Goal: Task Accomplishment & Management: Use online tool/utility

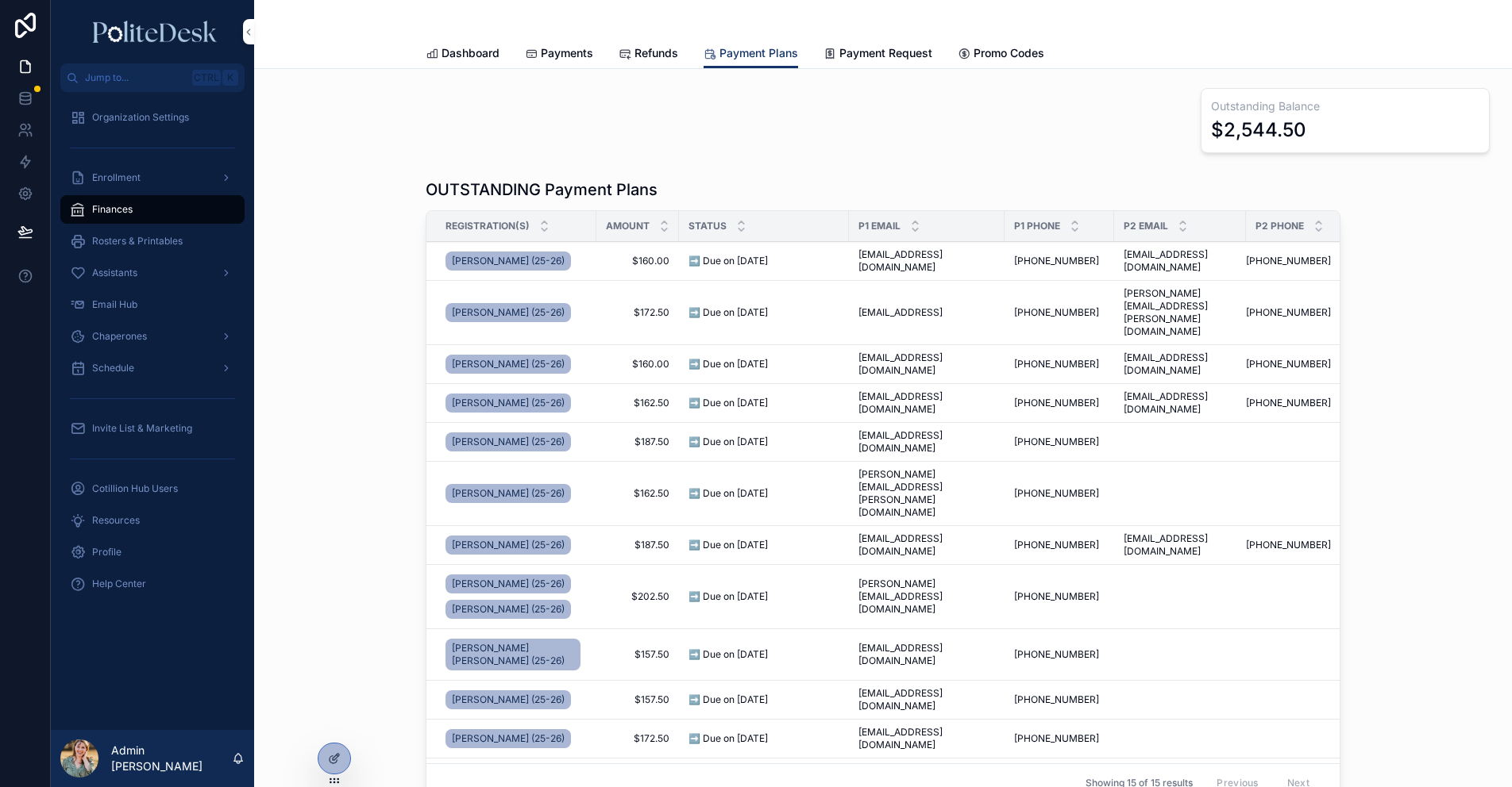
click at [139, 177] on span "Enrollment" at bounding box center [116, 177] width 49 height 13
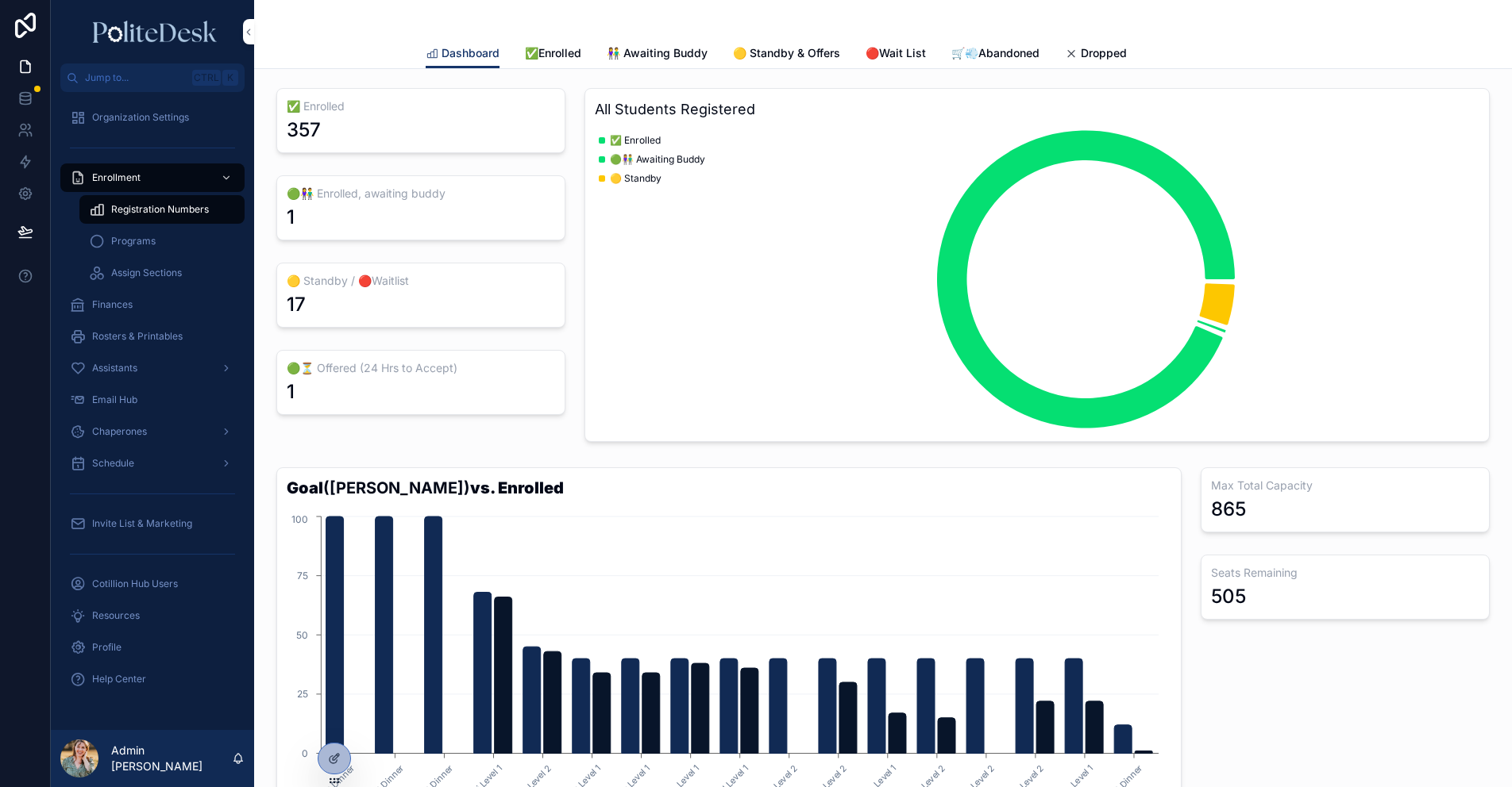
click at [0, 0] on icon at bounding box center [0, 0] width 0 height 0
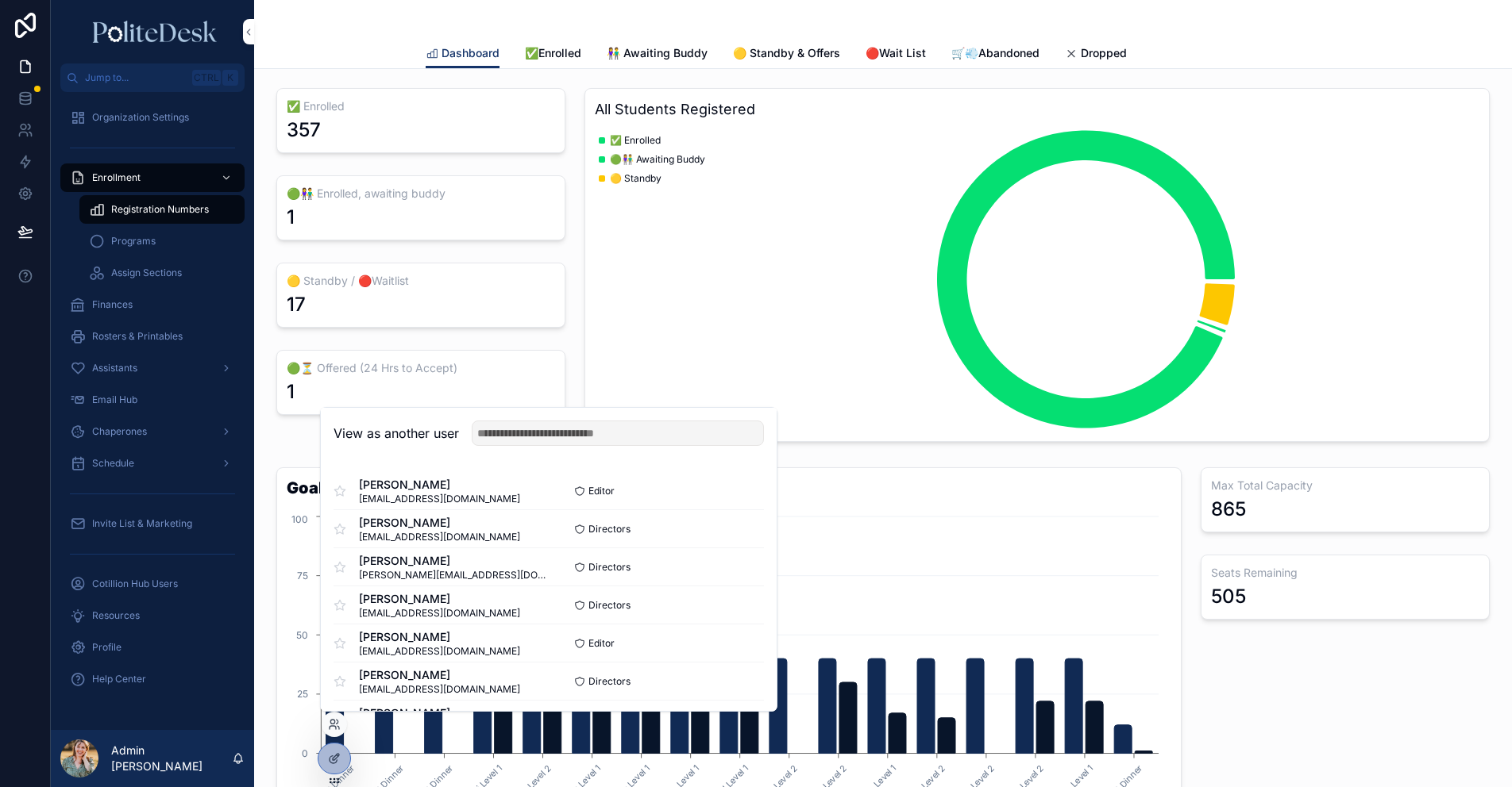
click at [0, 0] on button "Select" at bounding box center [0, 0] width 0 height 0
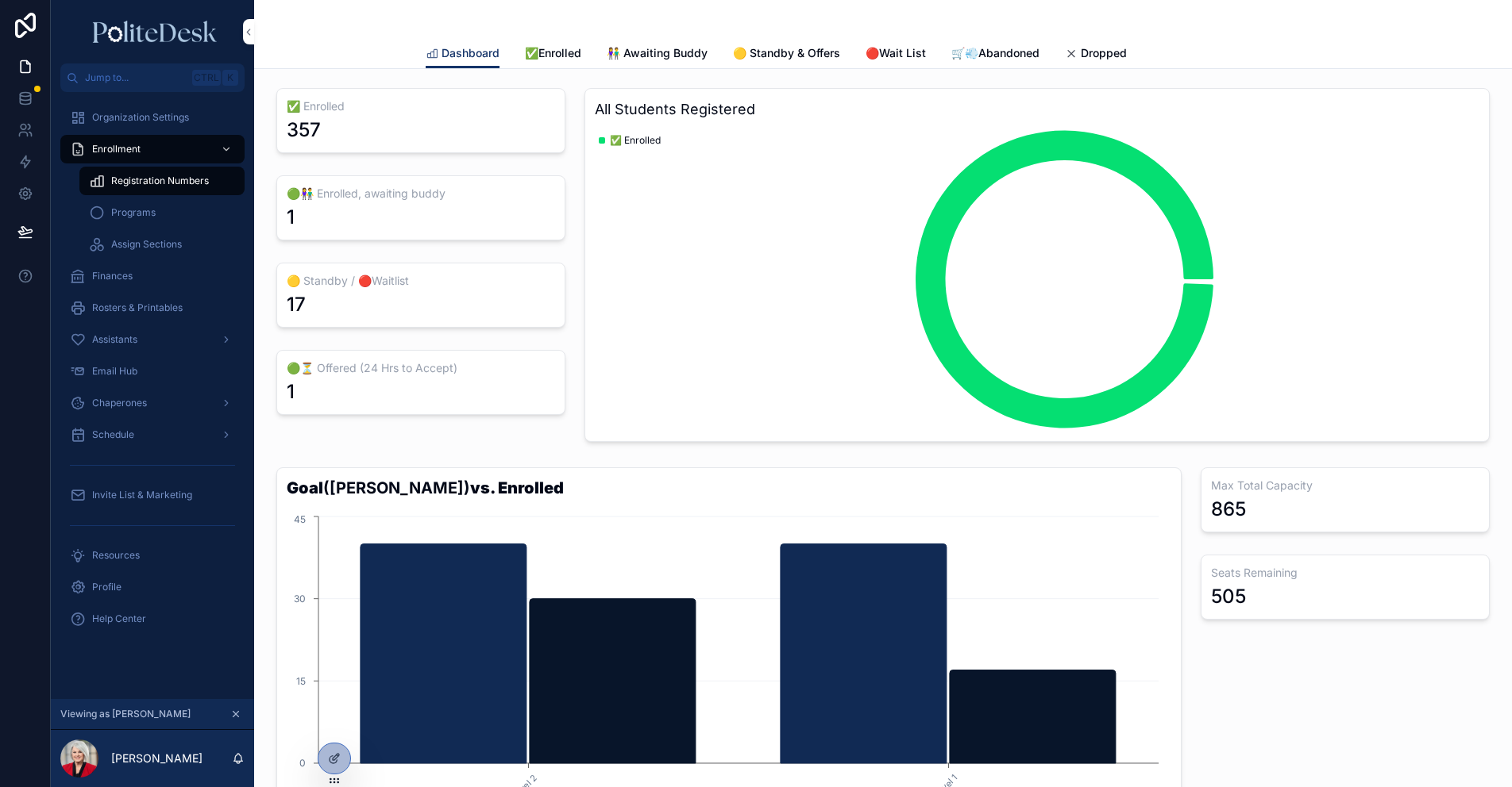
click at [671, 53] on span "👫 Awaiting Buddy" at bounding box center [657, 53] width 101 height 16
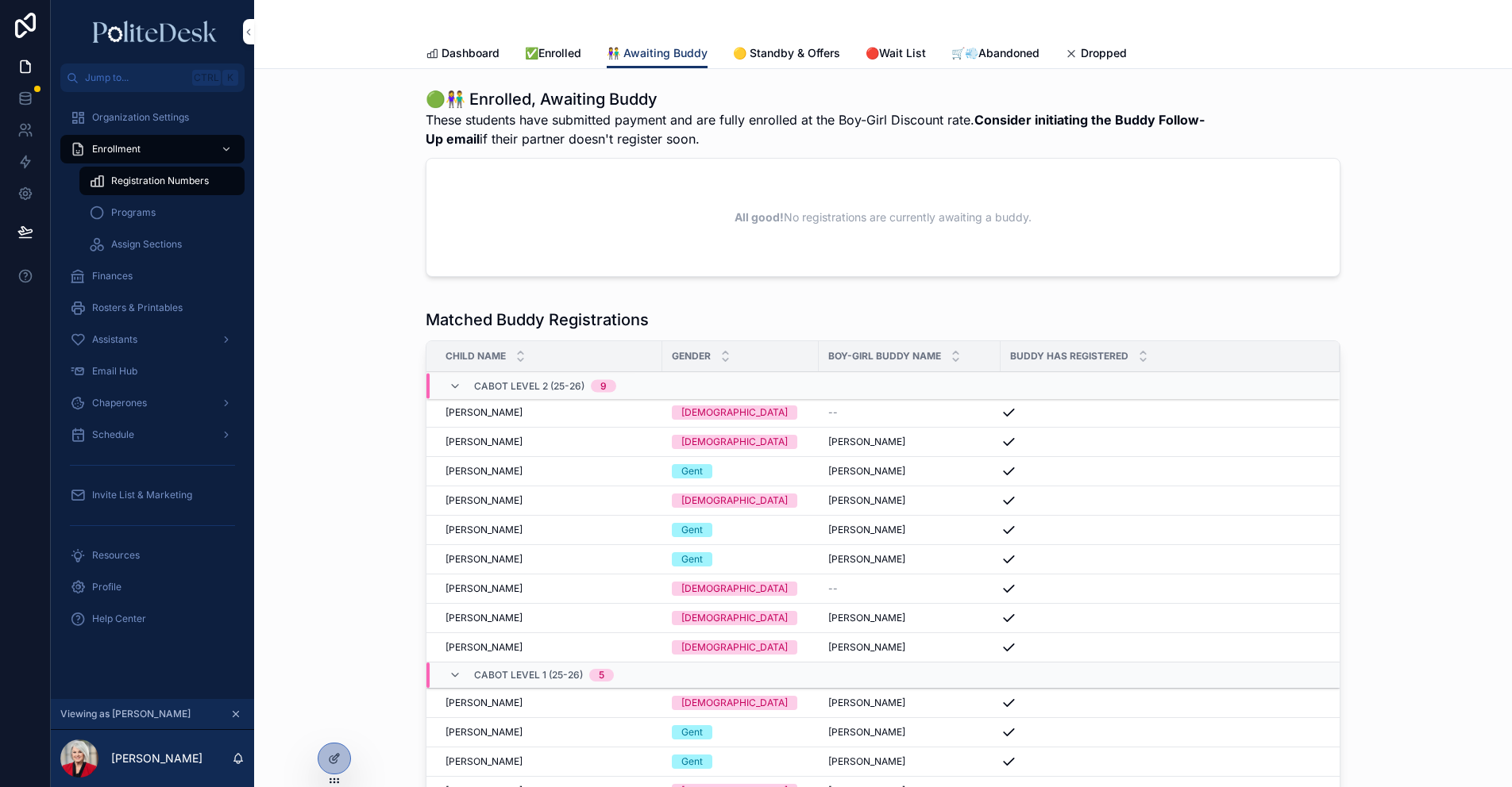
click at [543, 54] on span "✅Enrolled" at bounding box center [553, 53] width 56 height 16
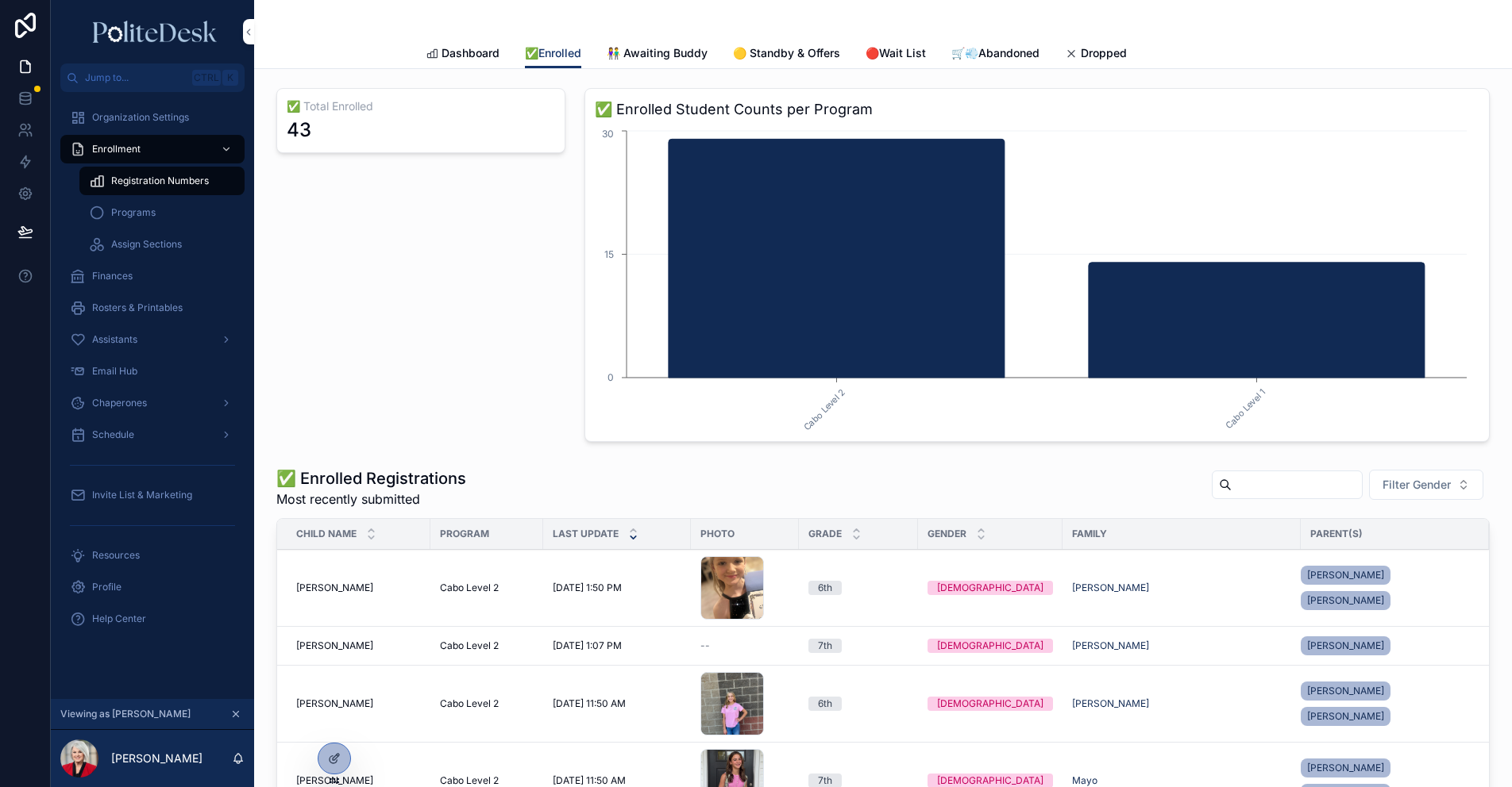
click at [478, 54] on span "Dashboard" at bounding box center [470, 53] width 58 height 16
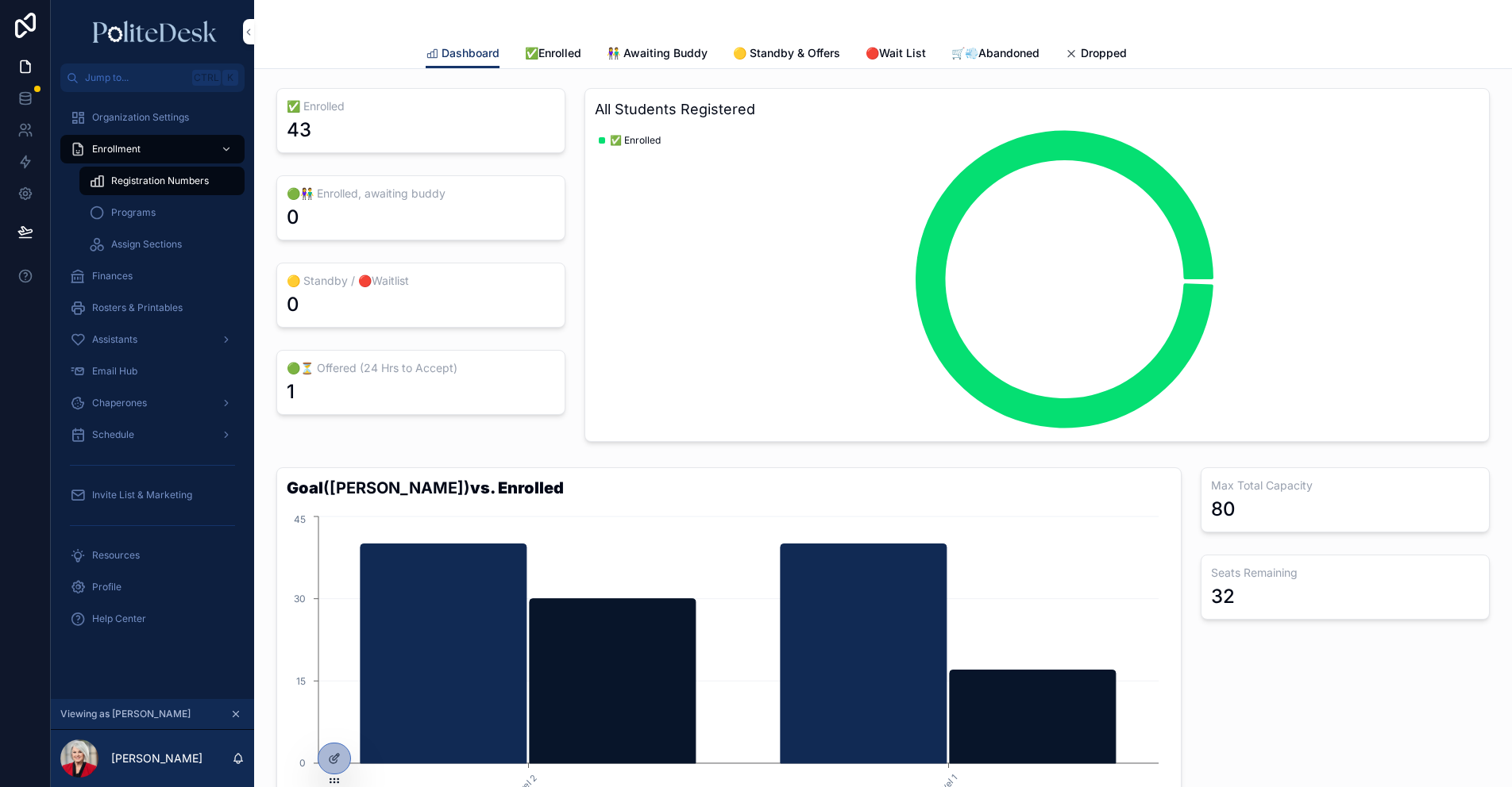
click at [770, 57] on span "🟡 Standby & Offers" at bounding box center [787, 53] width 107 height 16
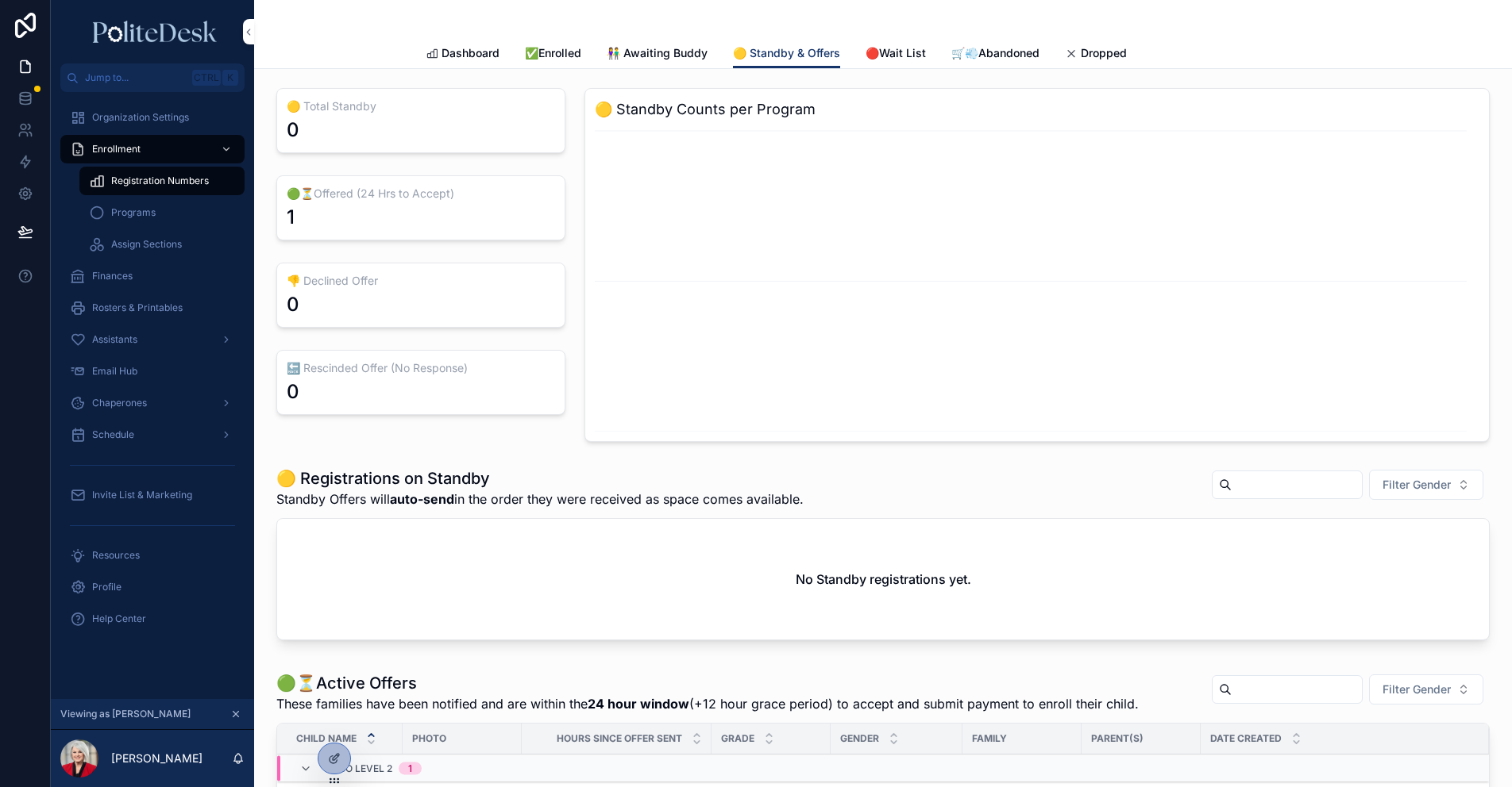
click at [463, 50] on span "Dashboard" at bounding box center [470, 53] width 58 height 16
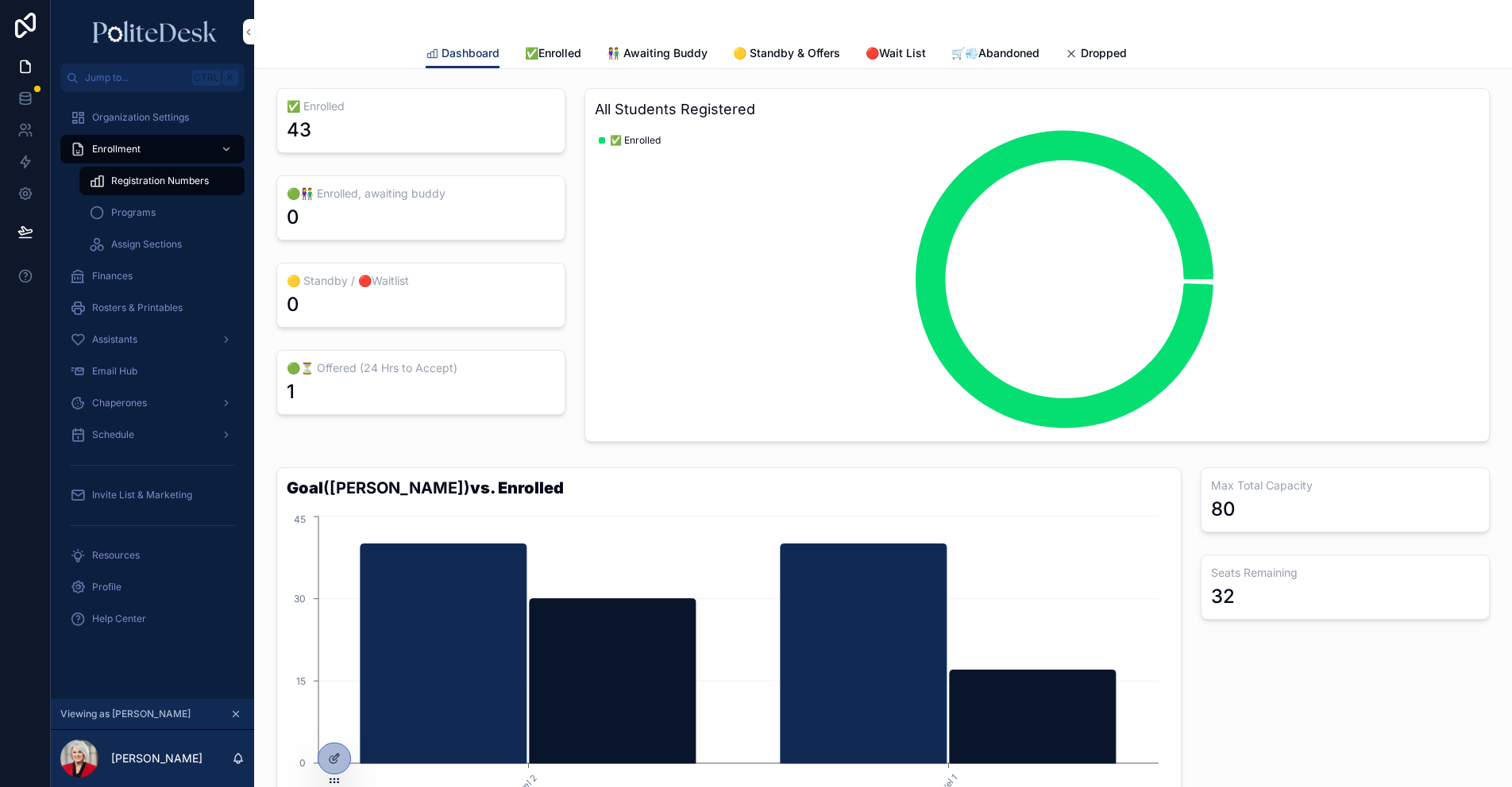
click at [149, 439] on div "Schedule" at bounding box center [152, 435] width 165 height 25
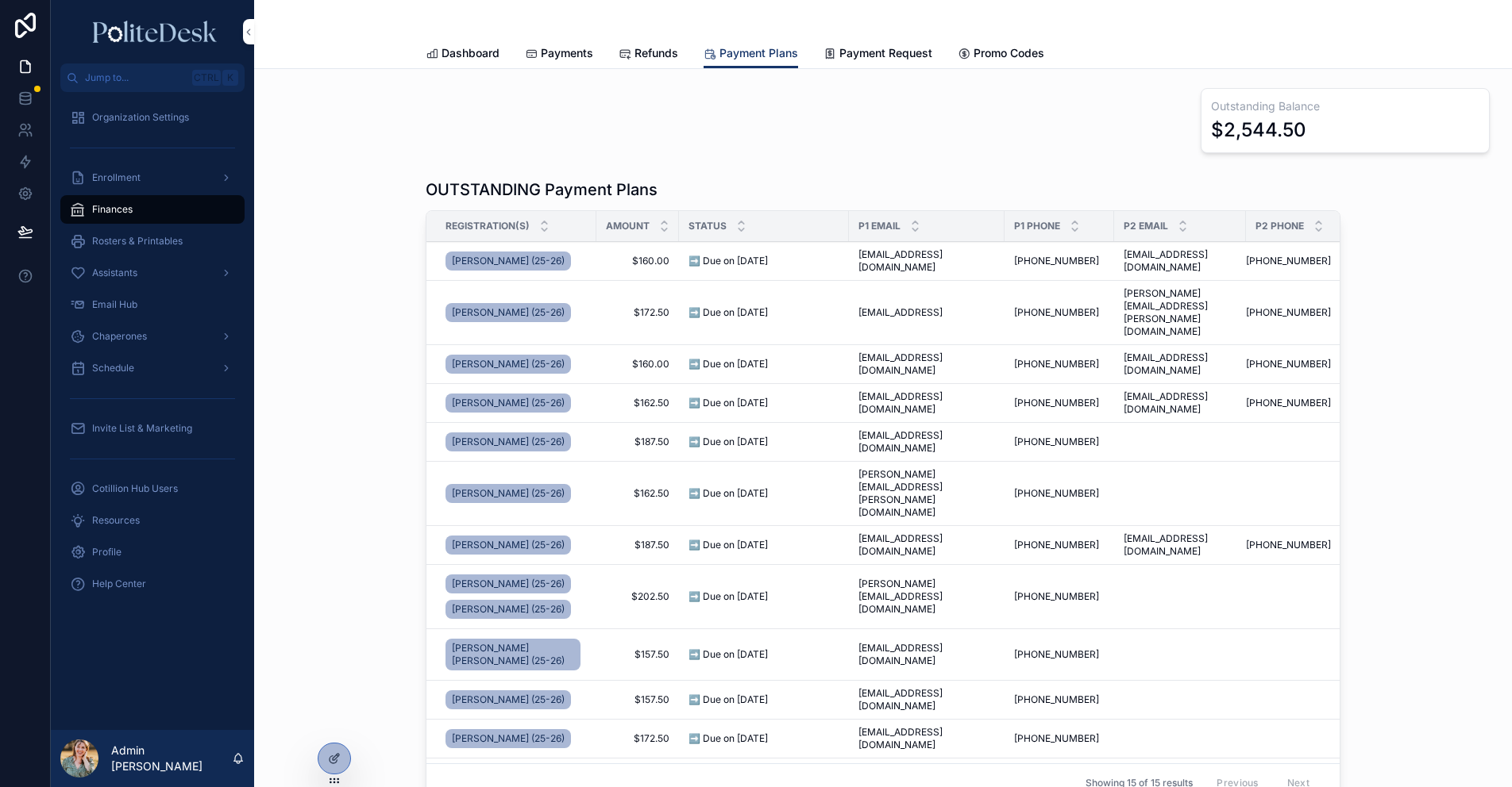
click at [342, 757] on div at bounding box center [334, 759] width 32 height 30
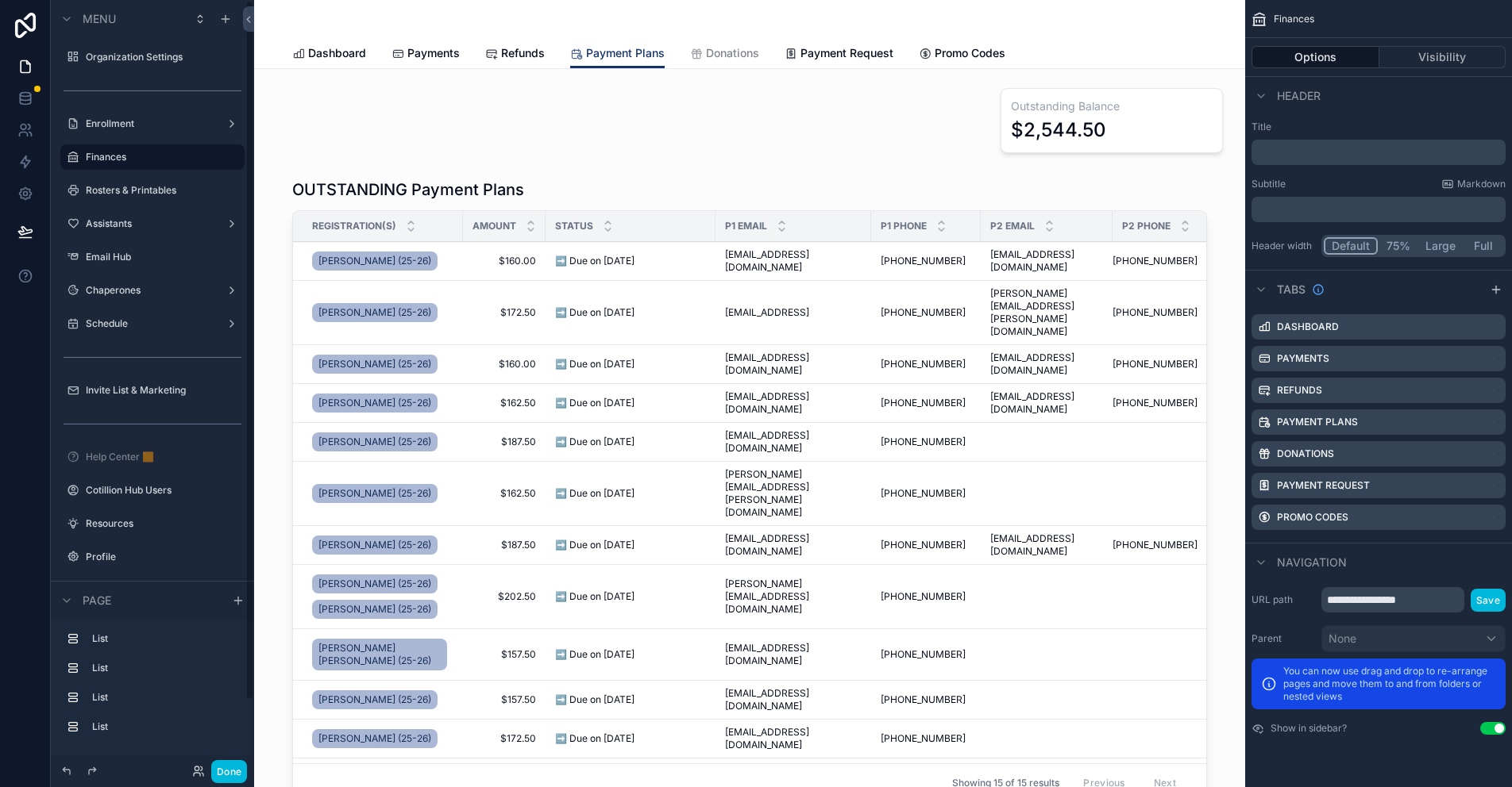
click at [121, 228] on label "Assistants" at bounding box center [149, 224] width 127 height 13
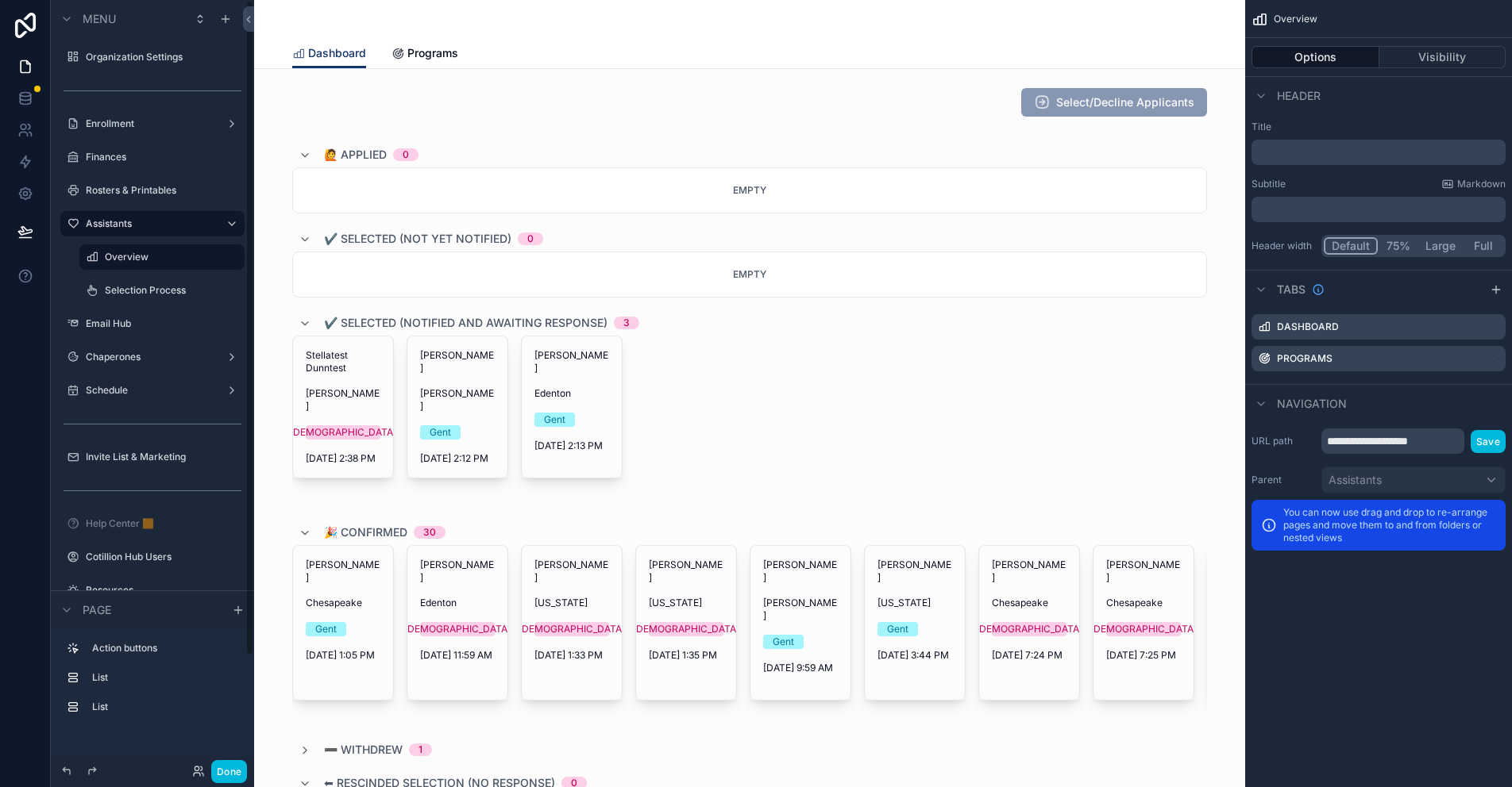
click at [140, 291] on label "Selection Process" at bounding box center [169, 290] width 130 height 13
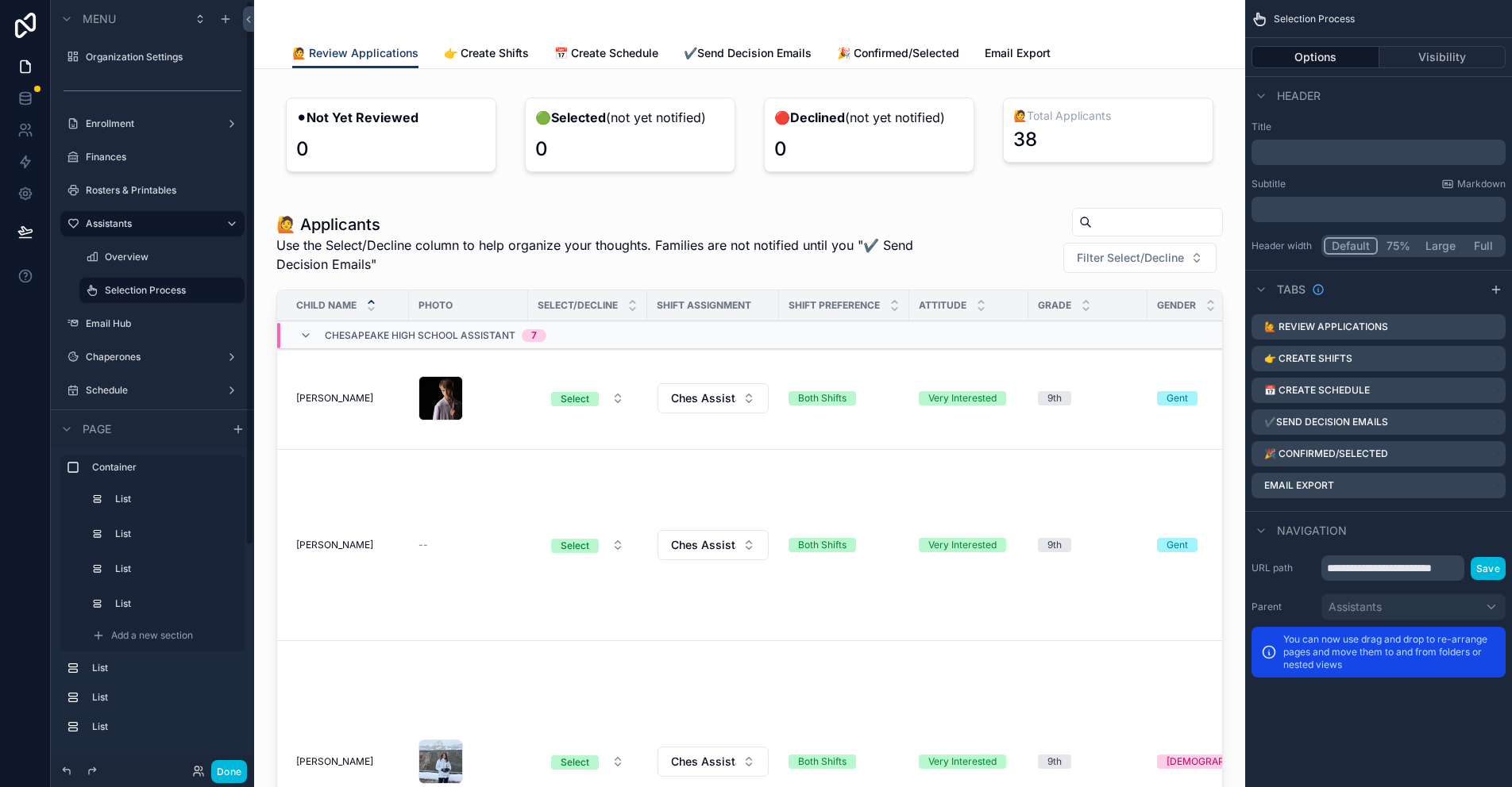
click at [139, 359] on label "Chaperones" at bounding box center [149, 357] width 127 height 13
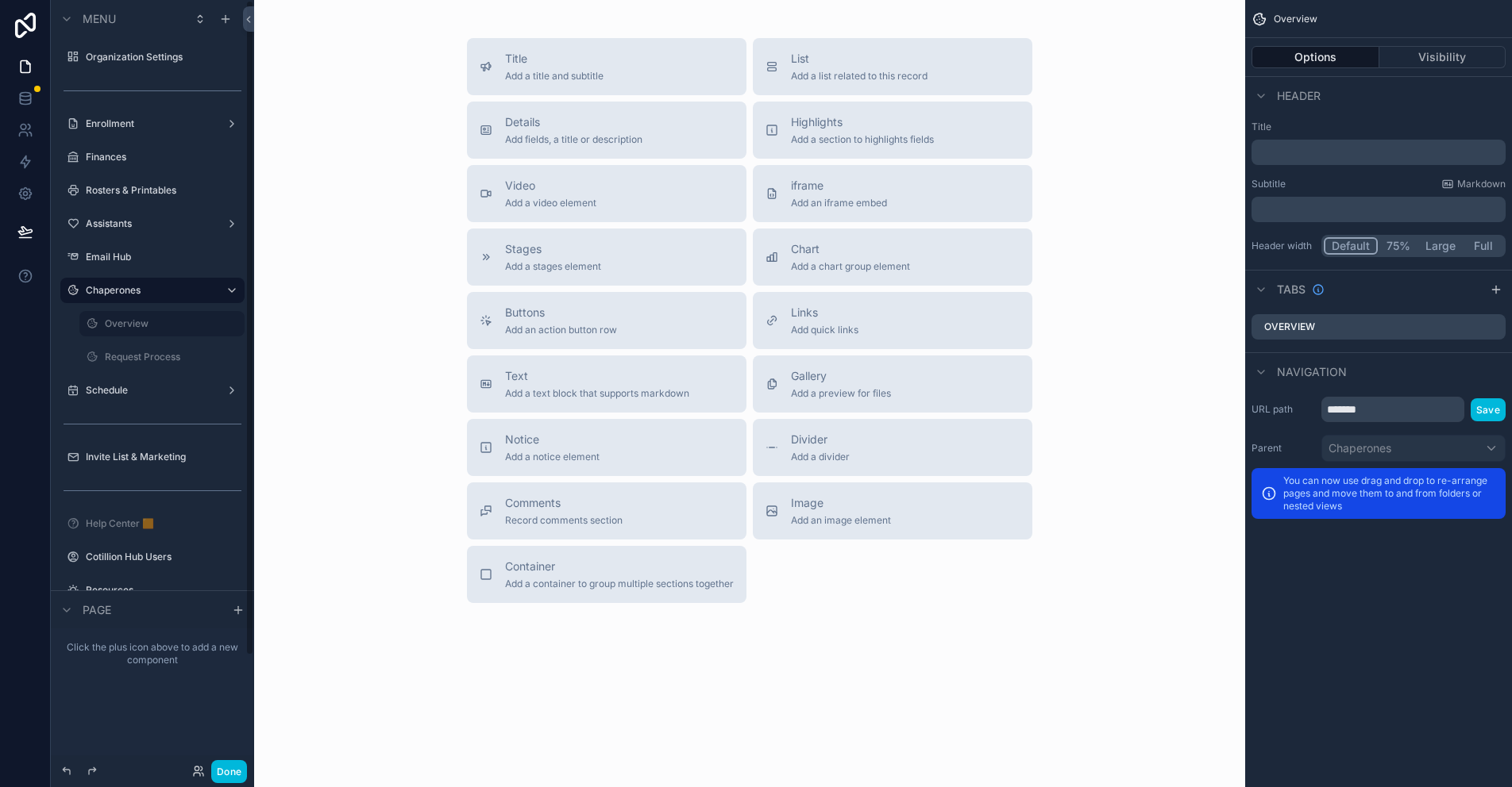
click at [126, 357] on label "Request Process" at bounding box center [169, 357] width 130 height 13
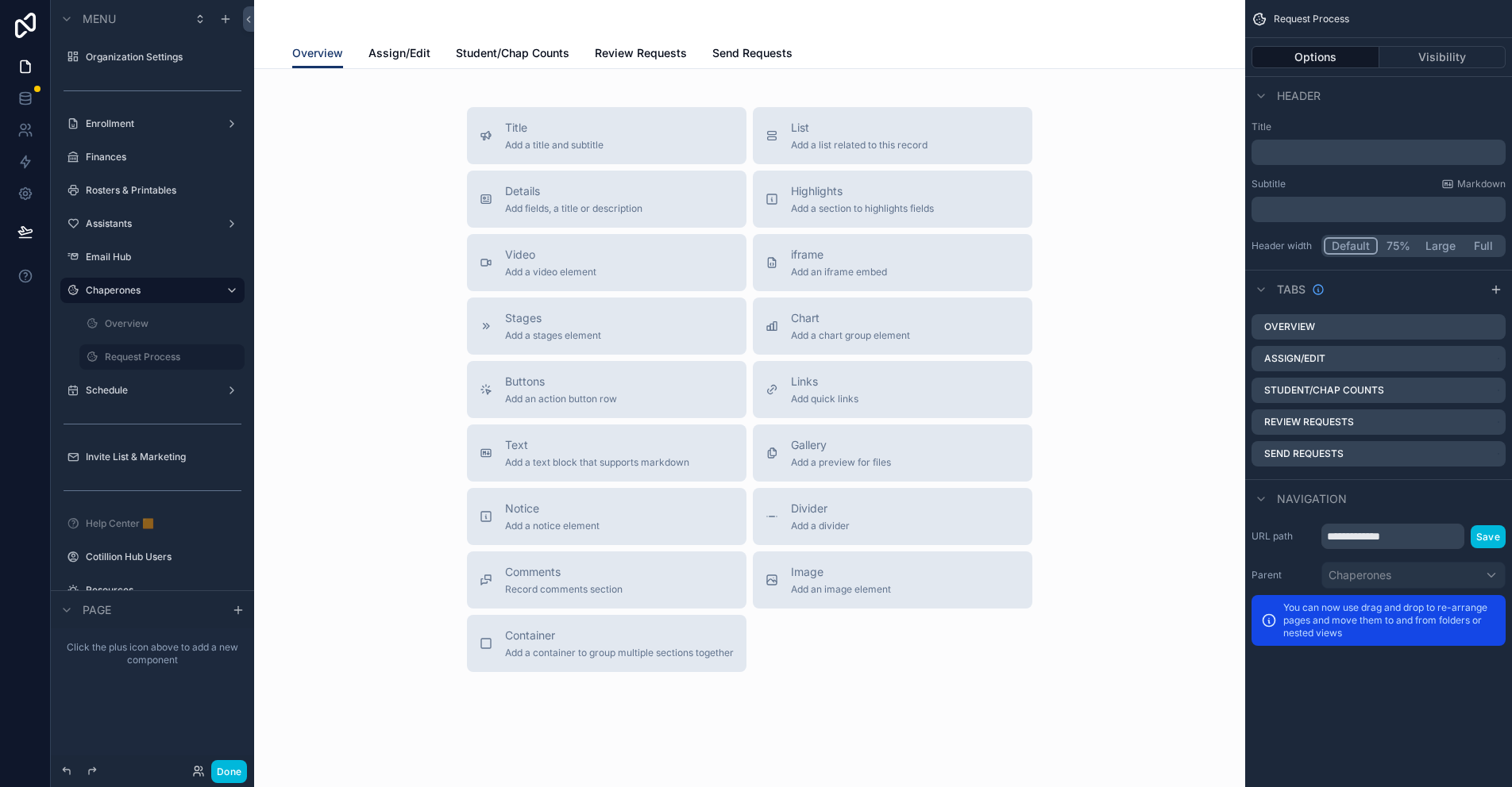
click at [407, 52] on span "Assign/Edit" at bounding box center [400, 53] width 62 height 16
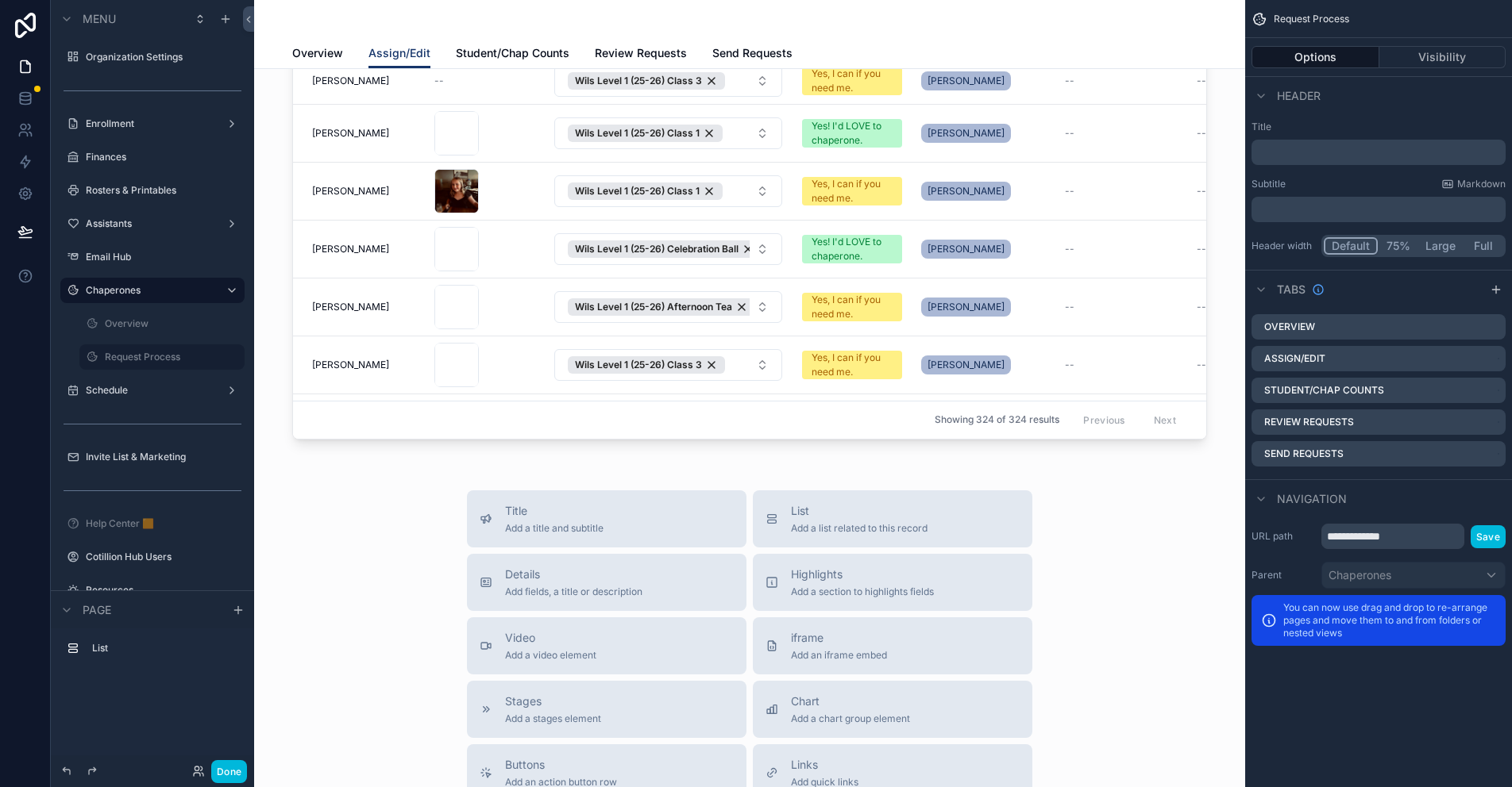
scroll to position [317, 0]
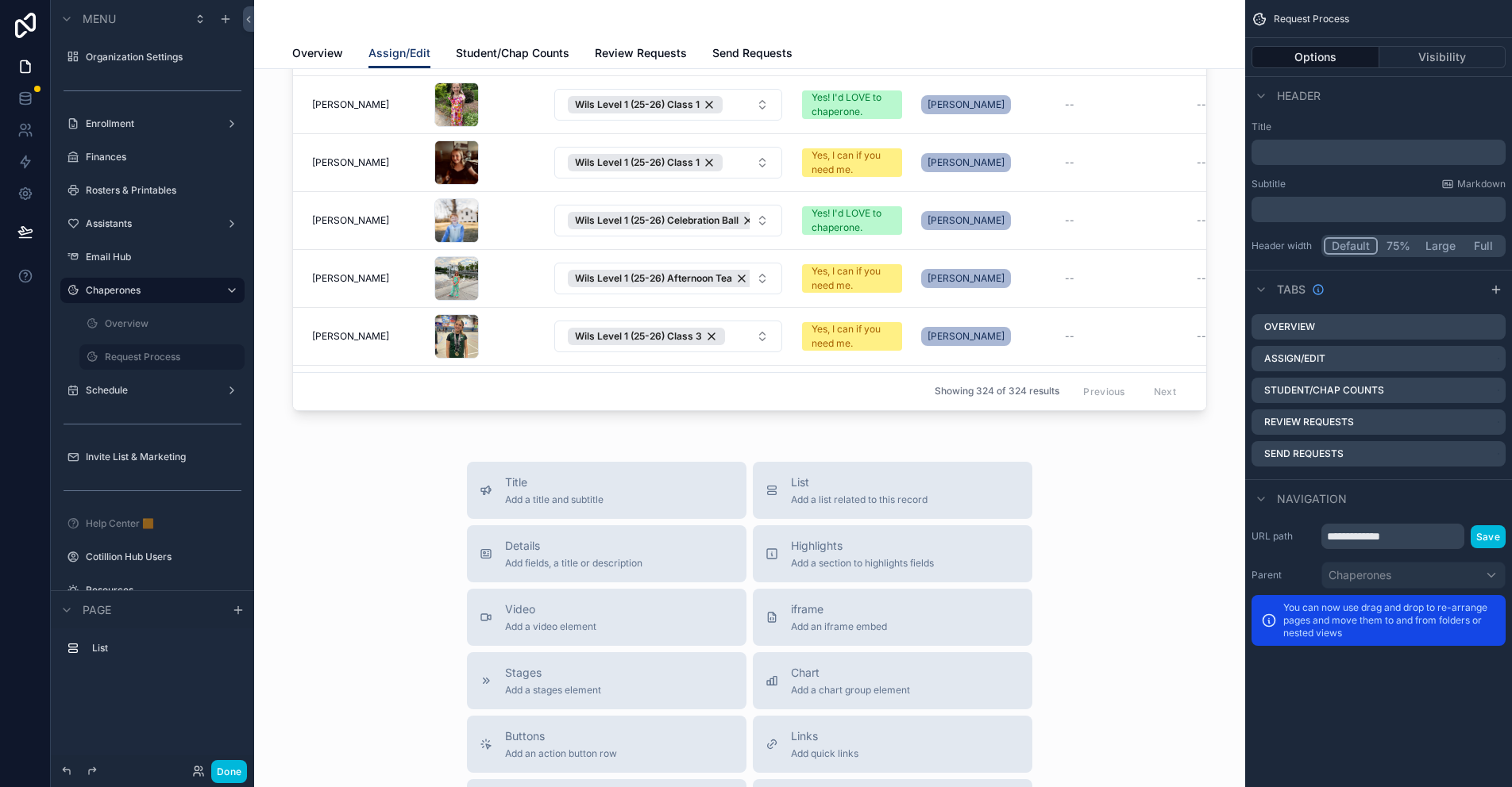
click at [554, 549] on span "Details" at bounding box center [574, 546] width 137 height 16
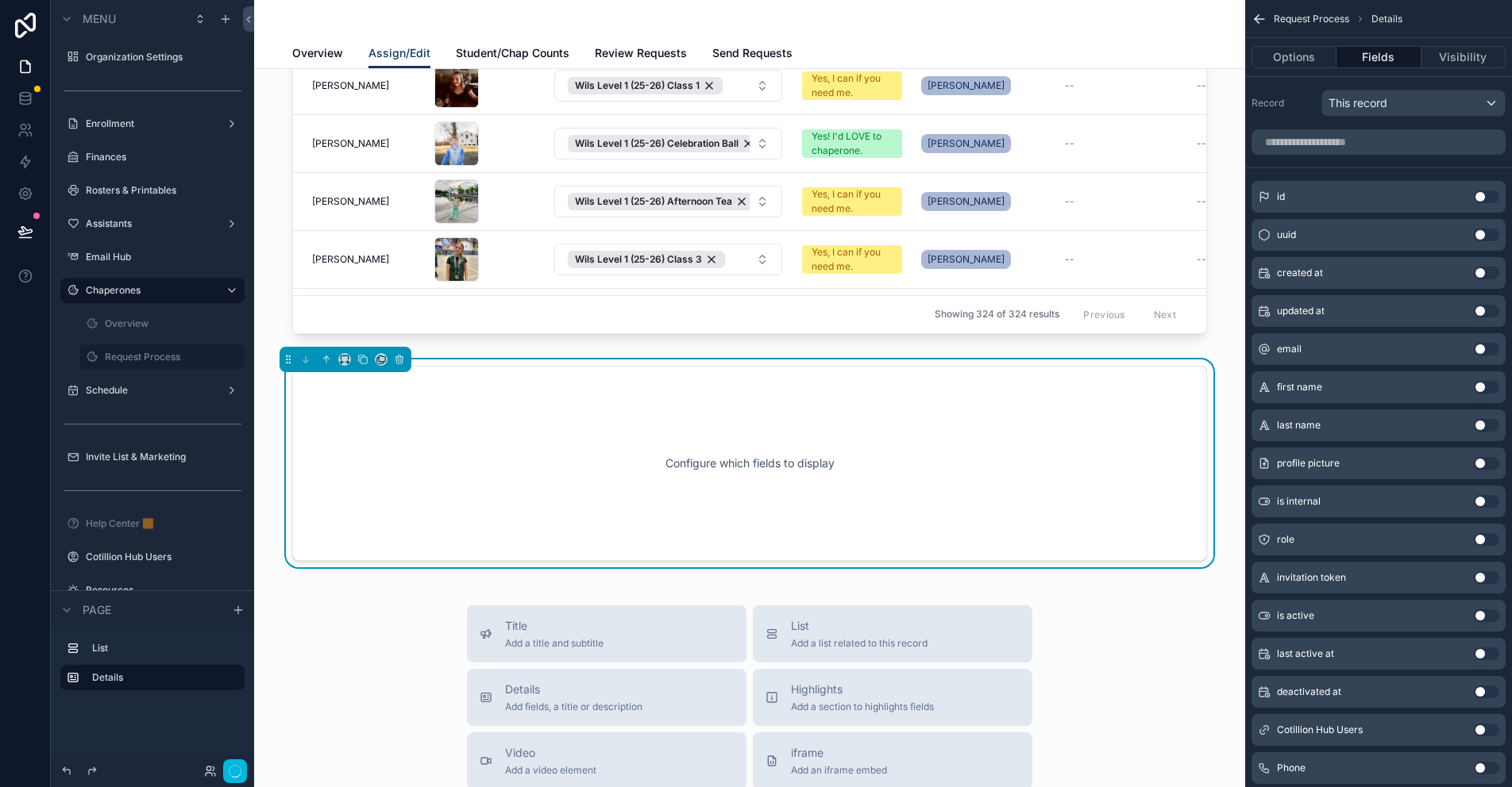
scroll to position [465, 0]
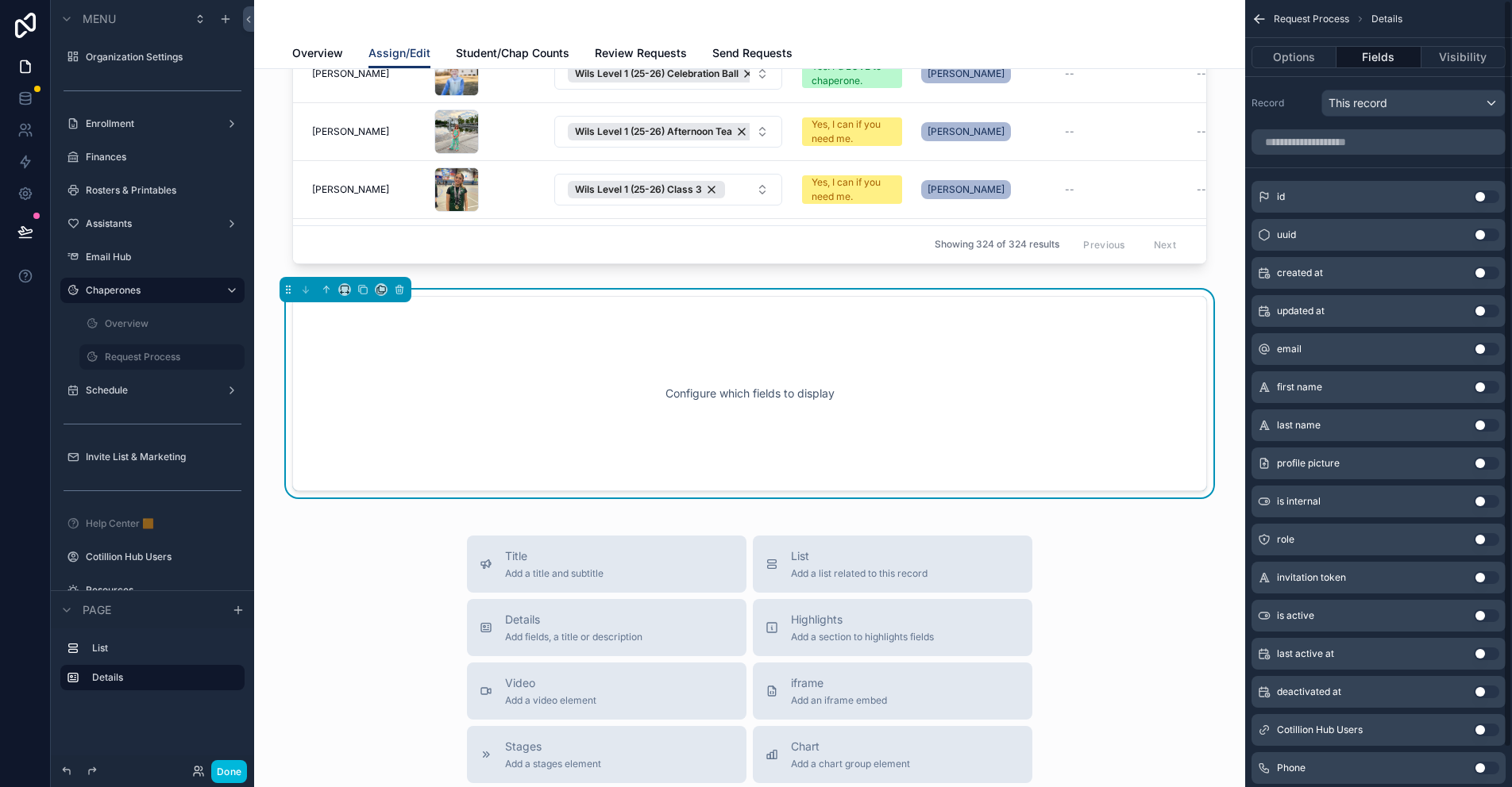
click at [1303, 57] on button "Options" at bounding box center [1293, 57] width 85 height 23
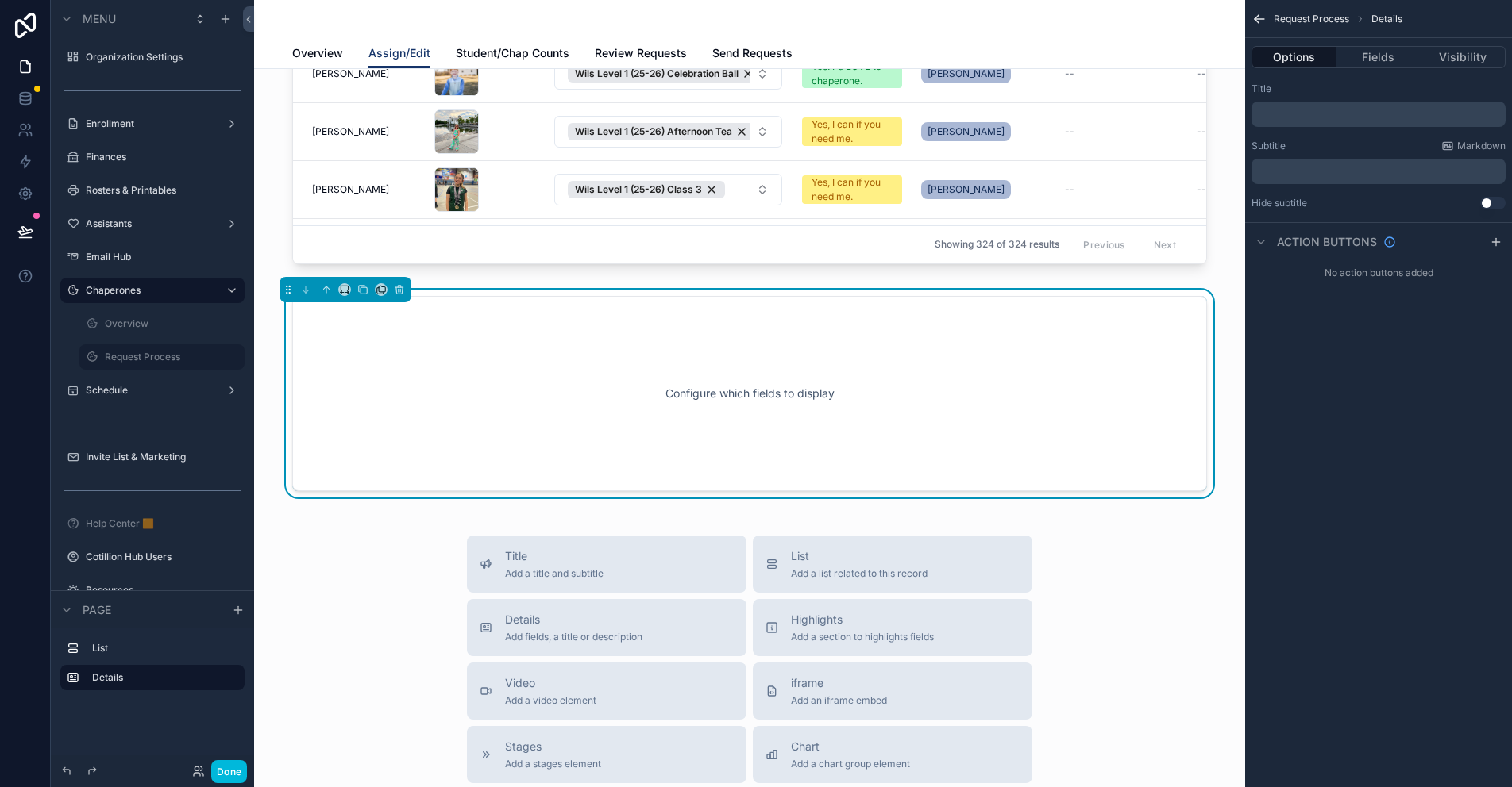
click at [1303, 107] on div "﻿" at bounding box center [1378, 114] width 254 height 25
click at [1287, 113] on p "﻿" at bounding box center [1380, 114] width 245 height 13
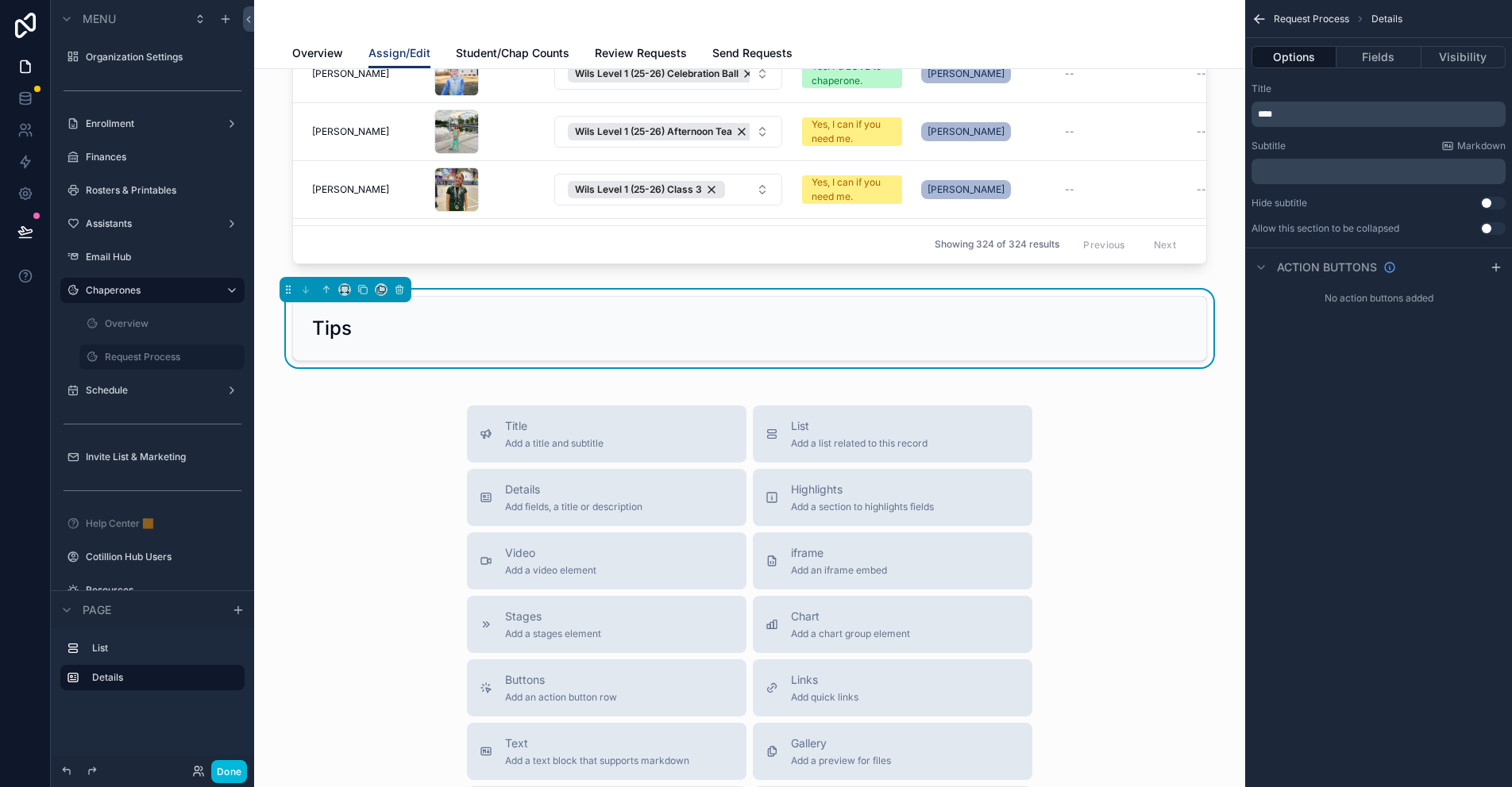
click at [1285, 116] on p "****" at bounding box center [1380, 114] width 245 height 13
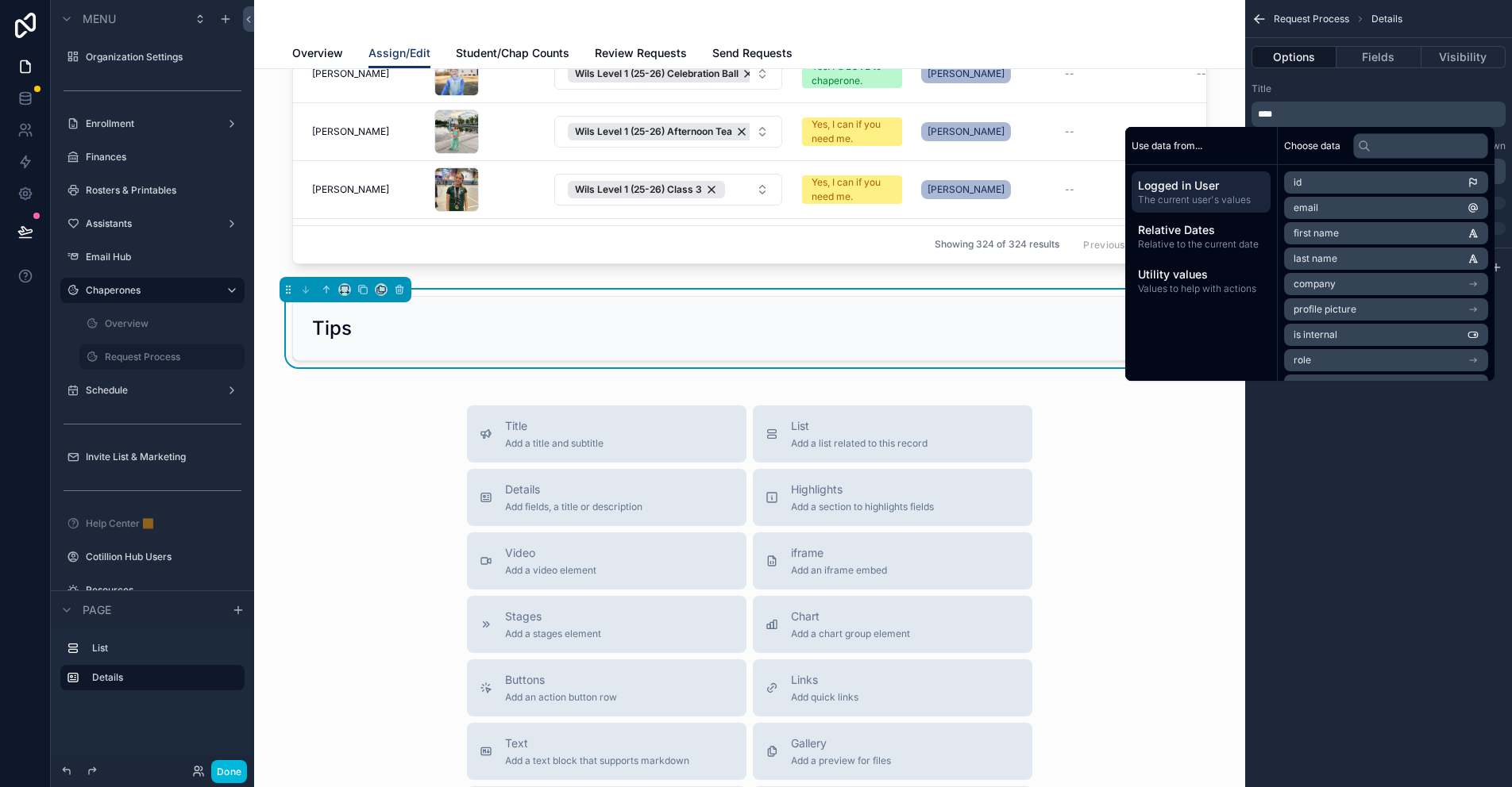
drag, startPoint x: 1343, startPoint y: 84, endPoint x: 1352, endPoint y: 115, distance: 32.3
click at [1343, 84] on div "Title" at bounding box center [1378, 89] width 254 height 13
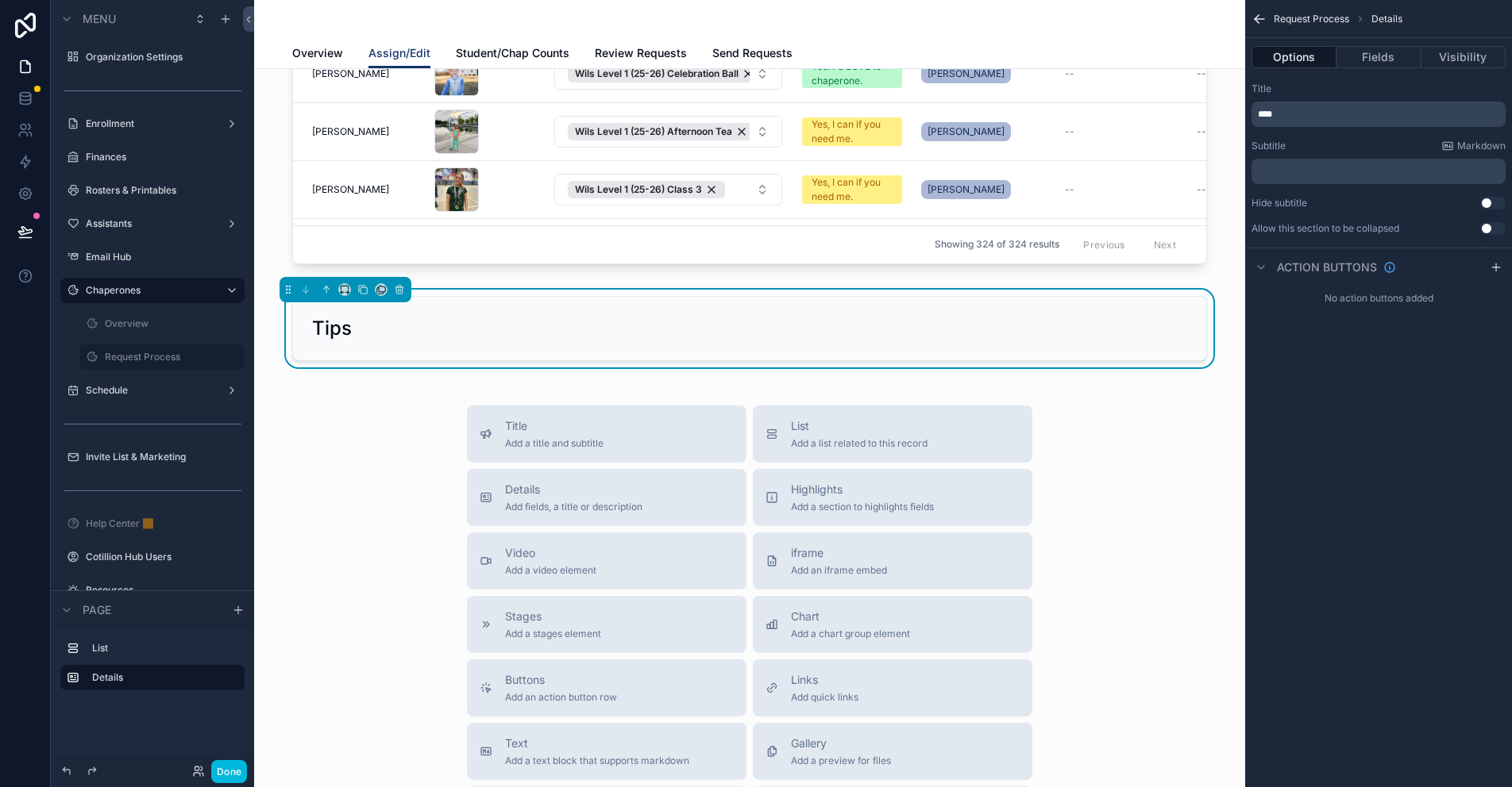
click at [1326, 162] on div "﻿" at bounding box center [1378, 172] width 254 height 25
click at [1327, 168] on p "﻿" at bounding box center [1380, 171] width 245 height 13
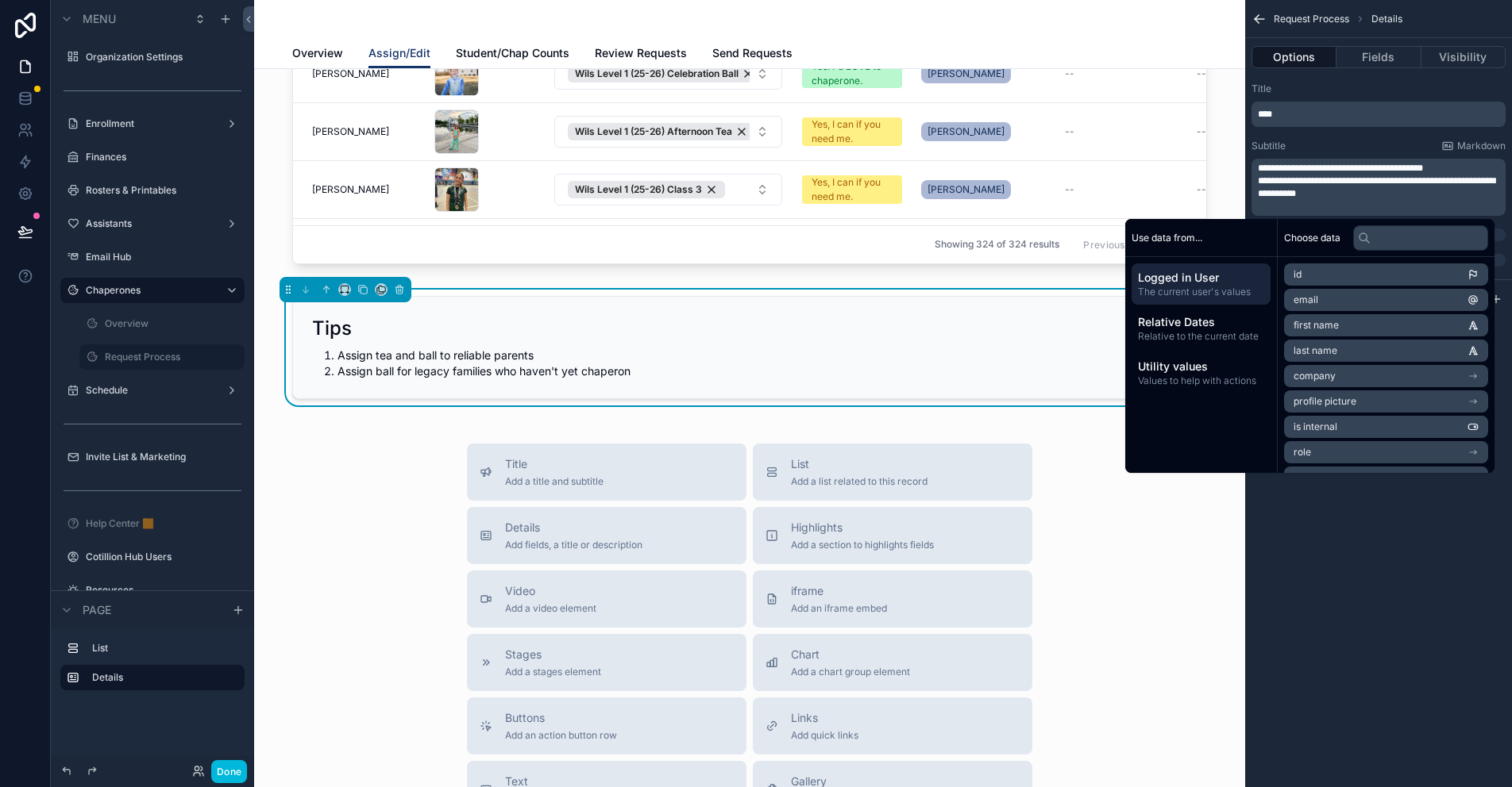
scroll to position [0, 0]
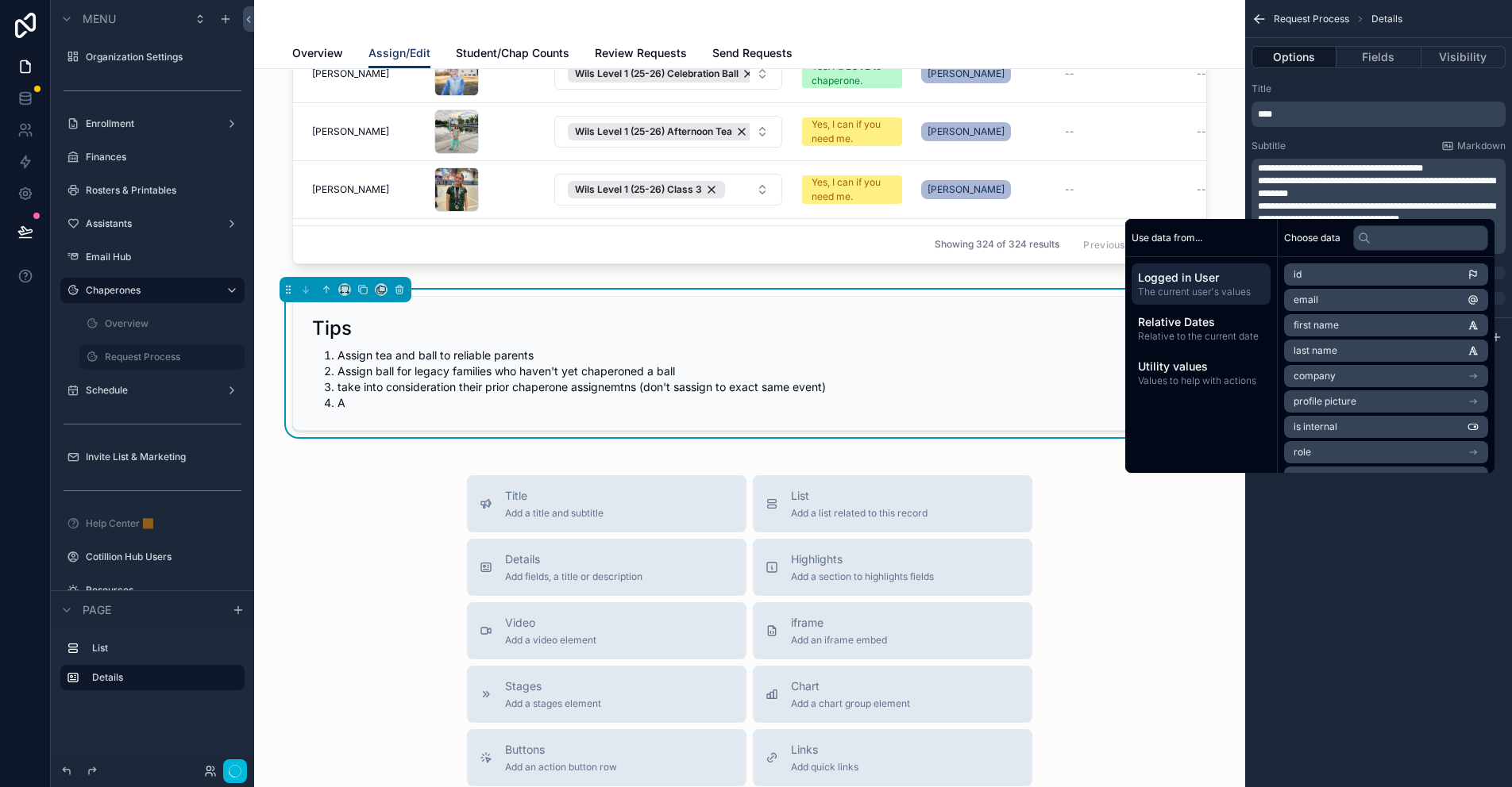
click at [1373, 147] on div "Subtitle Markdown" at bounding box center [1378, 146] width 254 height 13
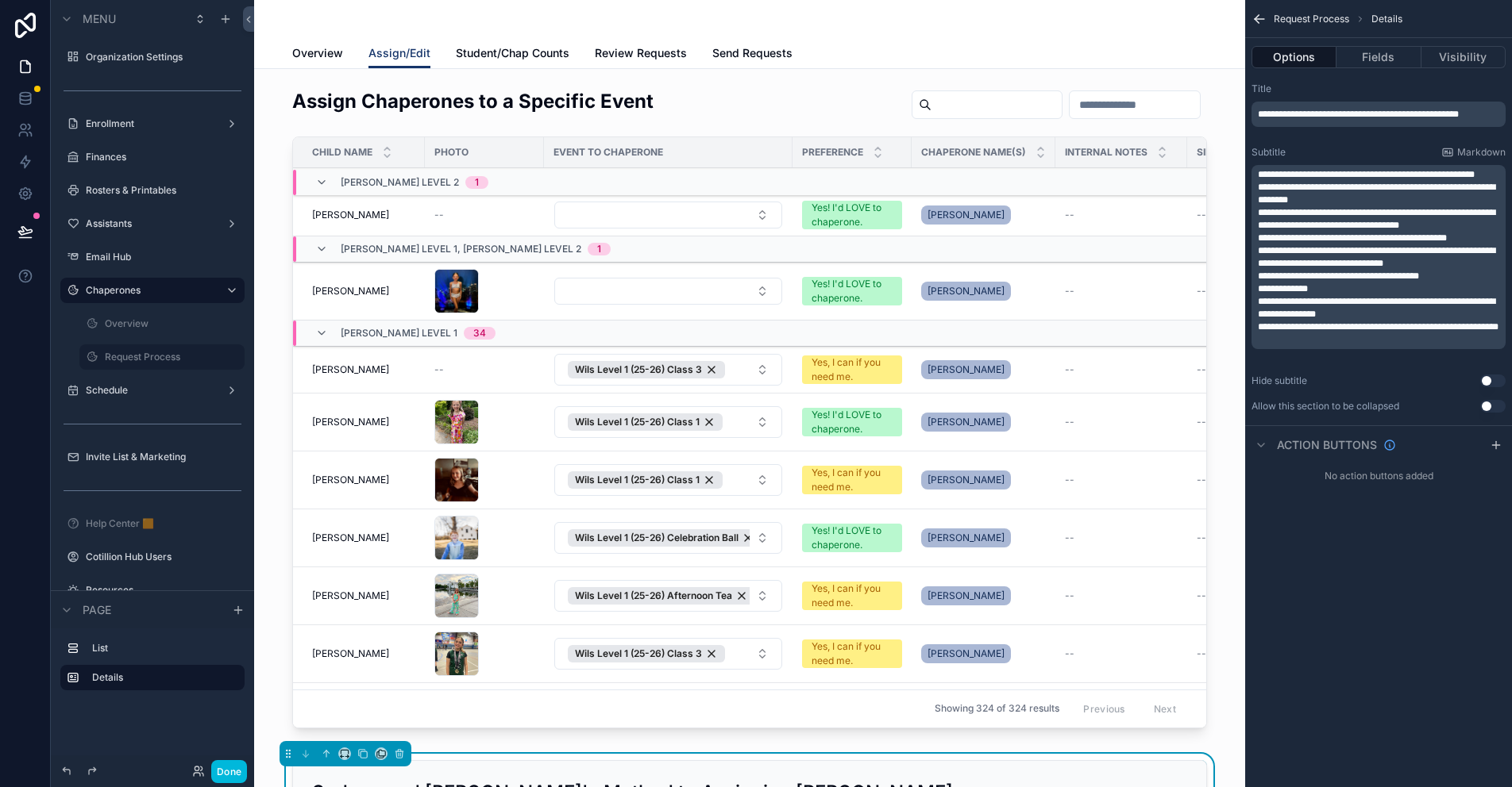
scroll to position [465, 0]
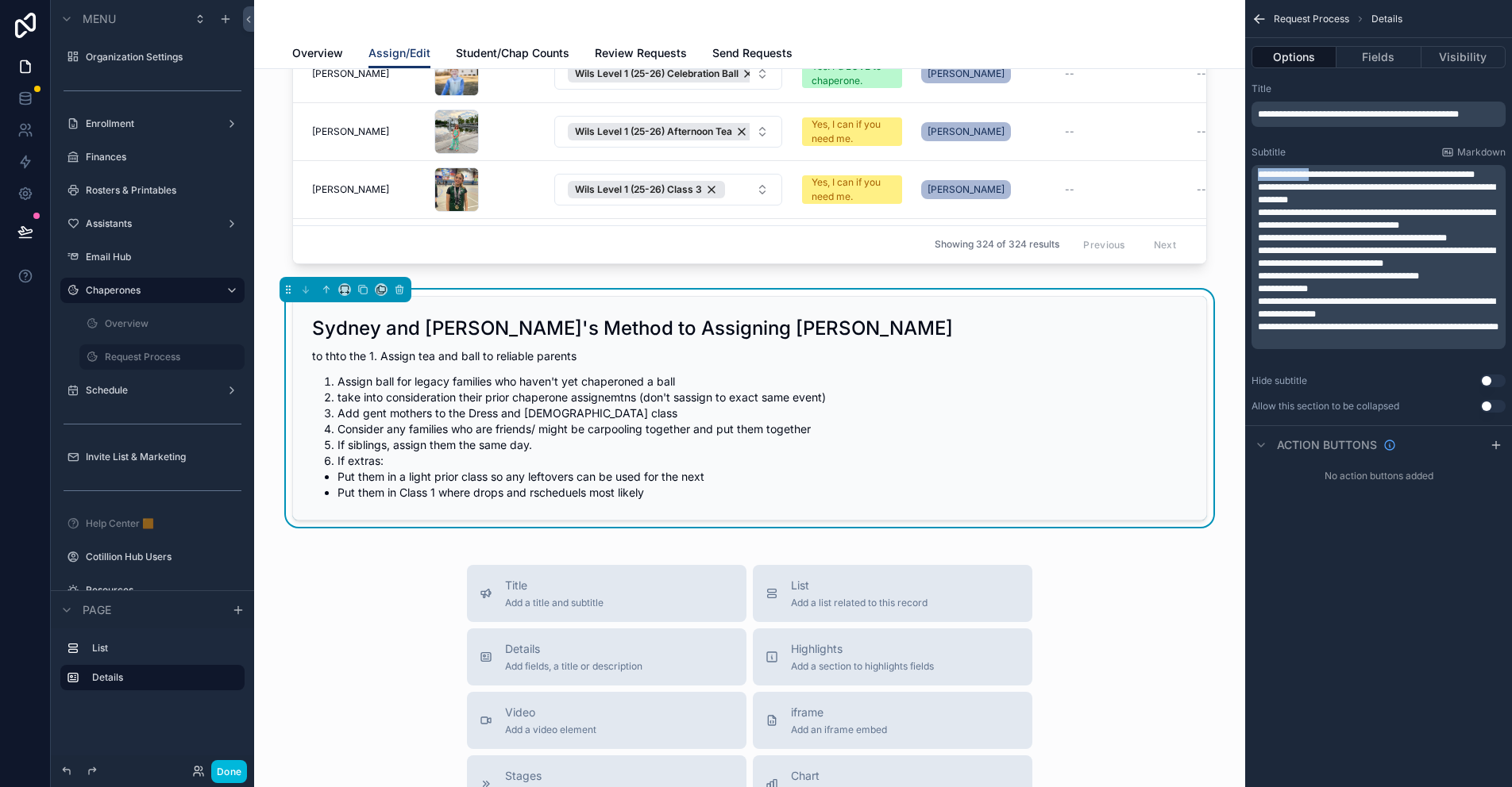
drag, startPoint x: 0, startPoint y: 0, endPoint x: 1246, endPoint y: 171, distance: 1257.7
click at [1246, 171] on div "**********" at bounding box center [1379, 248] width 267 height 343
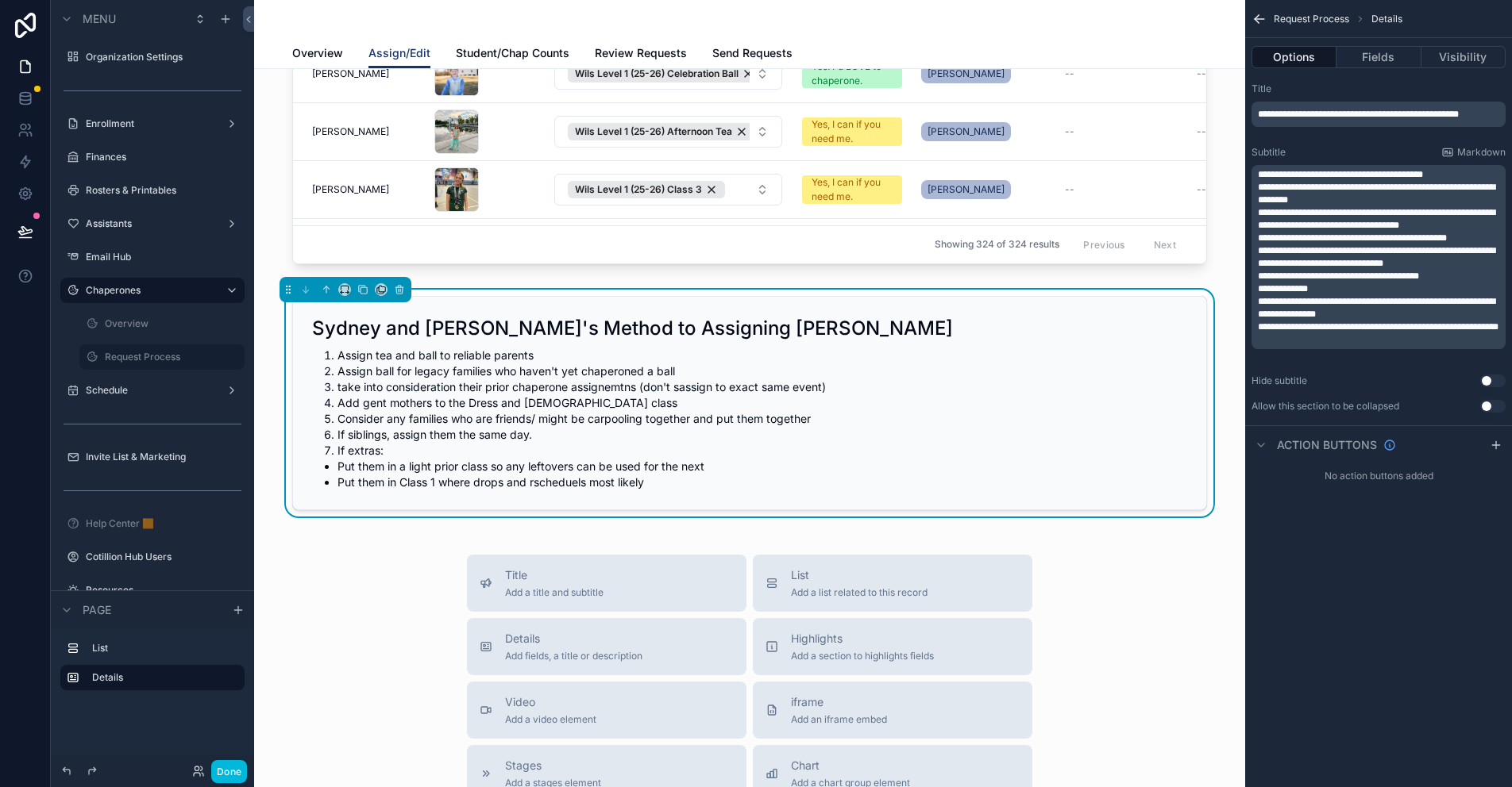
click at [1271, 212] on span "**********" at bounding box center [1376, 219] width 237 height 23
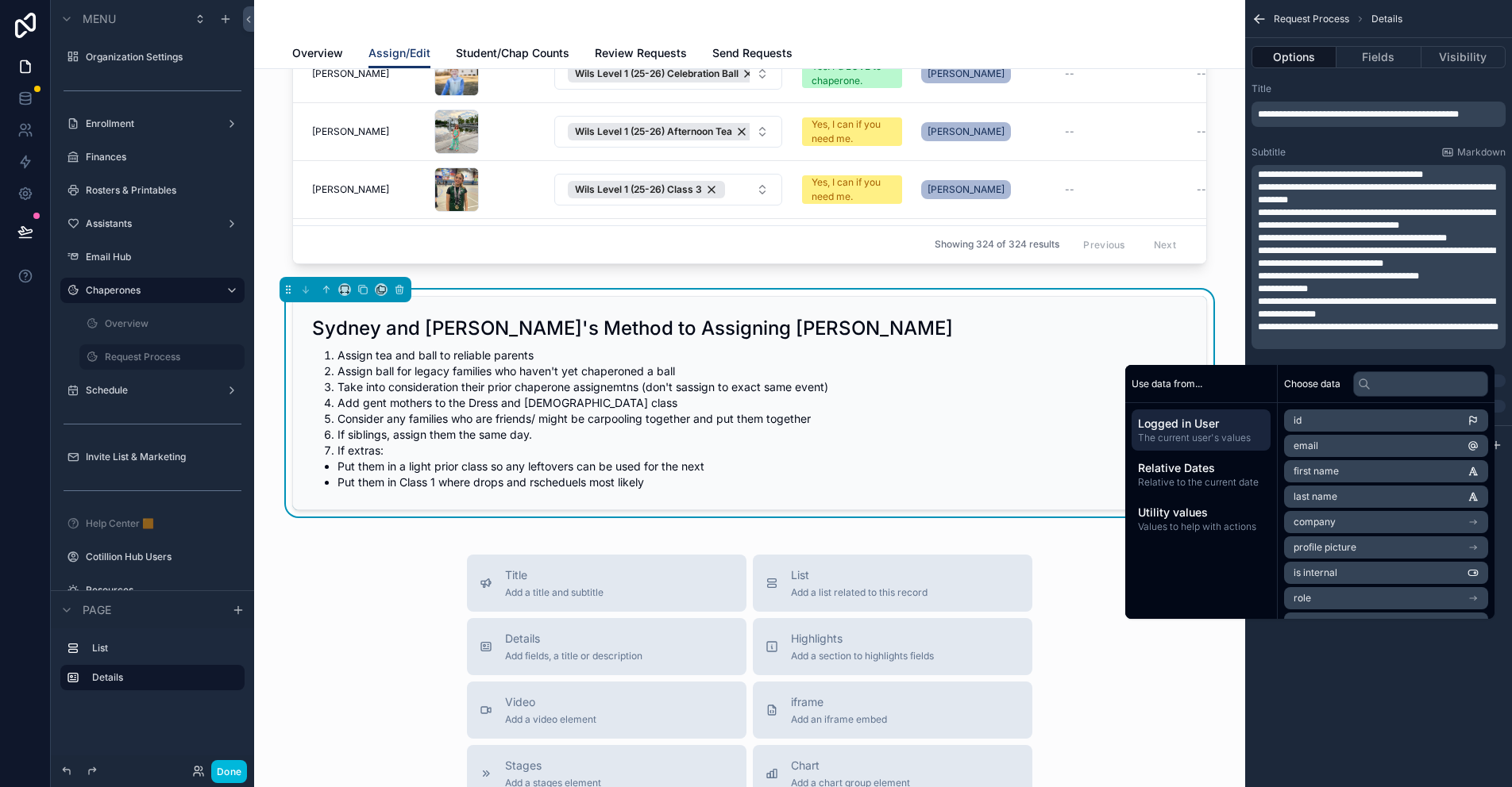
drag, startPoint x: 1358, startPoint y: 305, endPoint x: 1320, endPoint y: 193, distance: 118.3
click at [1304, 175] on span "**********" at bounding box center [1340, 174] width 165 height 9
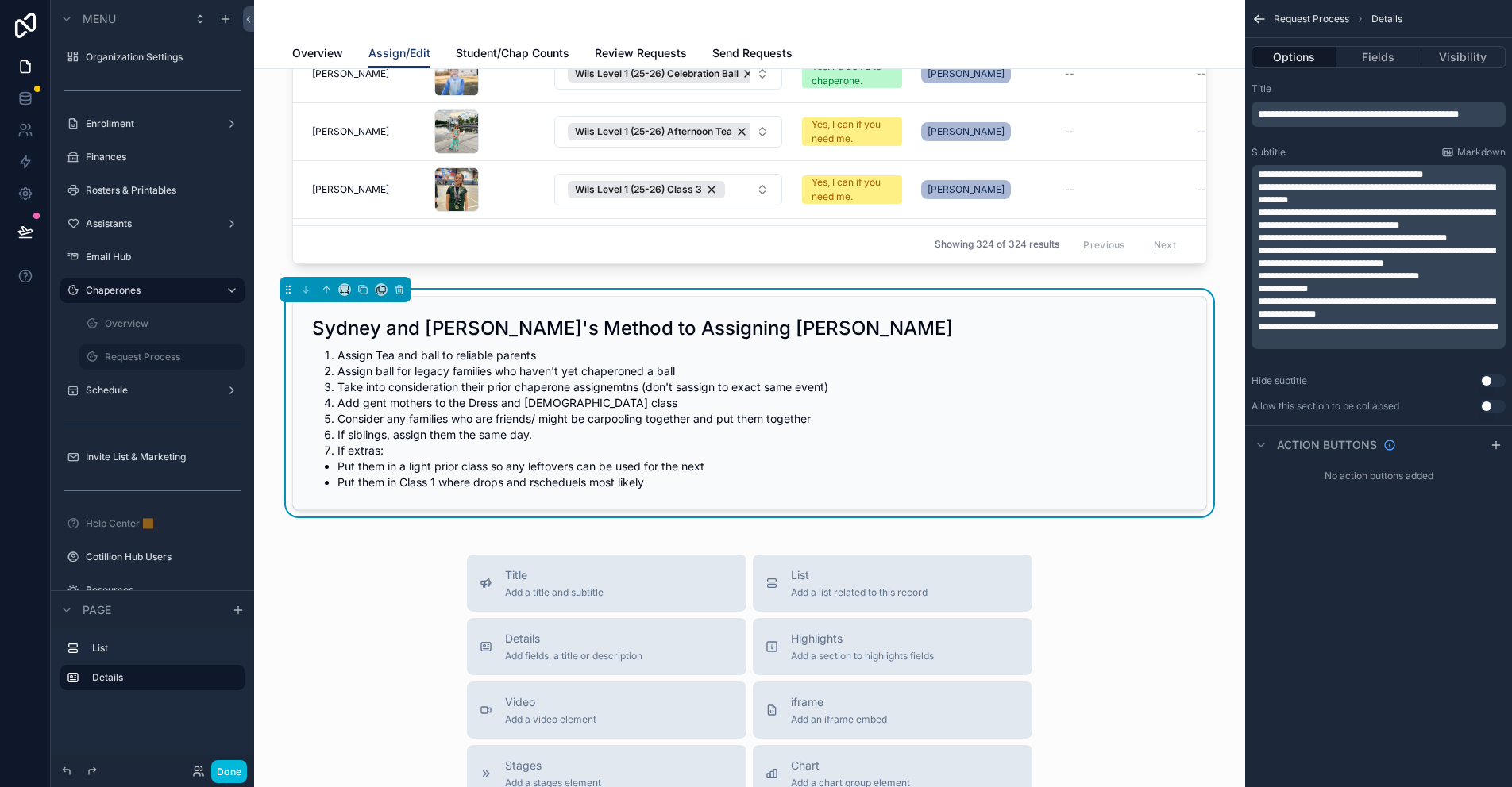
drag, startPoint x: 1340, startPoint y: 176, endPoint x: 1345, endPoint y: 183, distance: 8.6
click at [1340, 176] on span "**********" at bounding box center [1340, 174] width 165 height 9
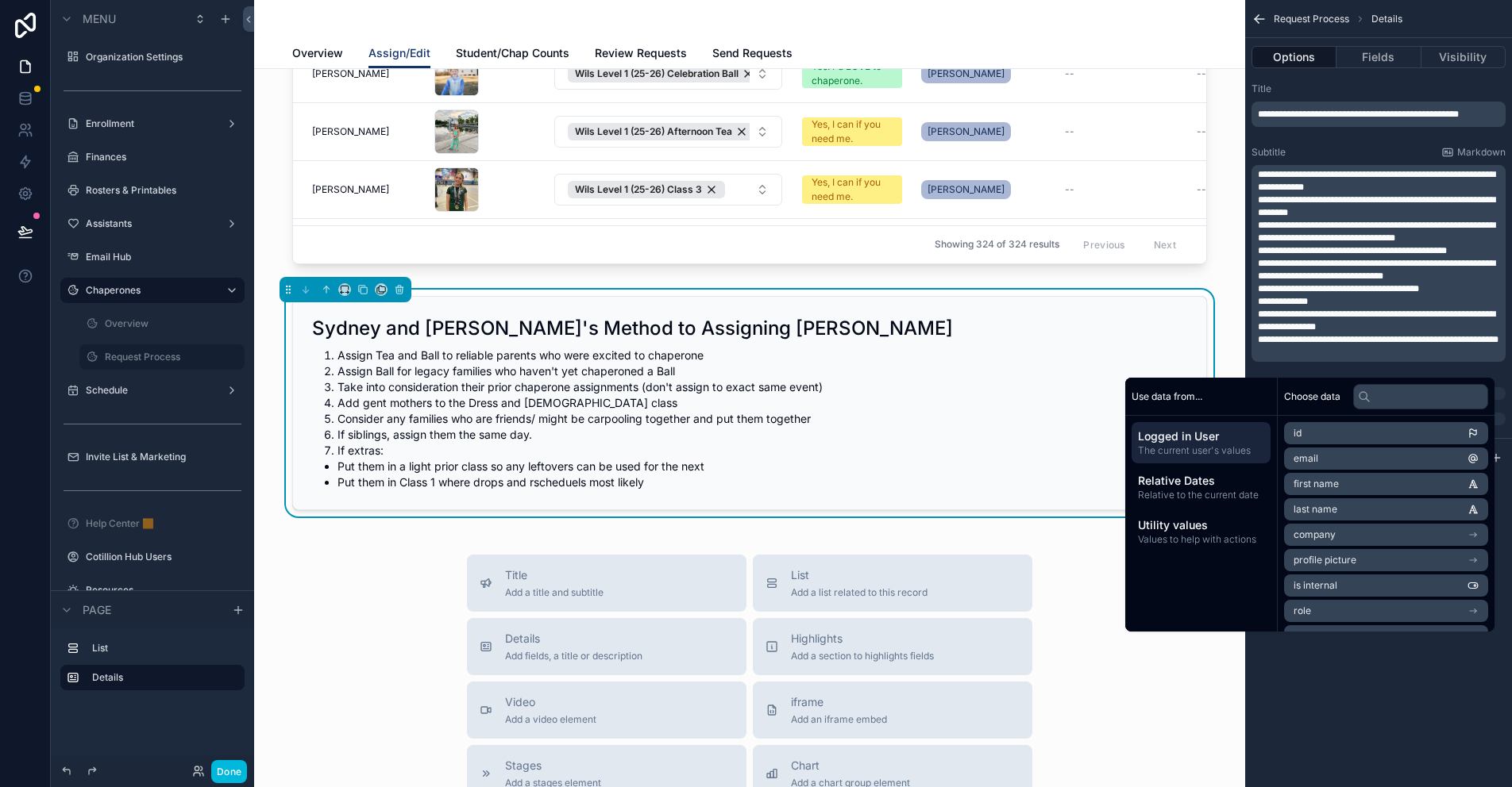
click at [1444, 265] on span "**********" at bounding box center [1376, 270] width 237 height 23
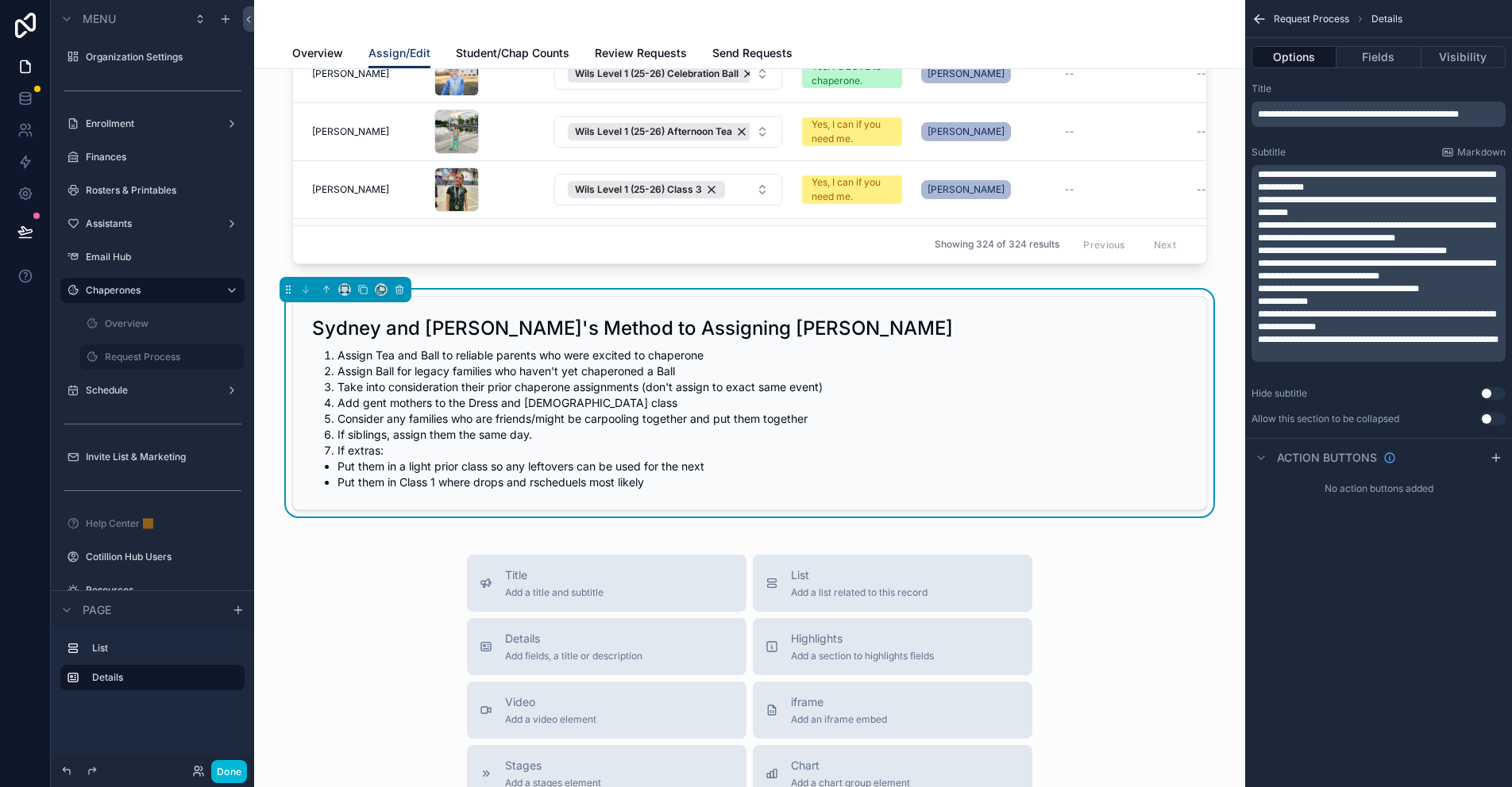
click at [1439, 271] on span "**********" at bounding box center [1376, 270] width 237 height 23
click at [1277, 286] on span "**********" at bounding box center [1339, 288] width 161 height 9
drag, startPoint x: 1442, startPoint y: 291, endPoint x: 1268, endPoint y: 289, distance: 174.0
click at [1268, 289] on p "**********" at bounding box center [1380, 289] width 245 height 13
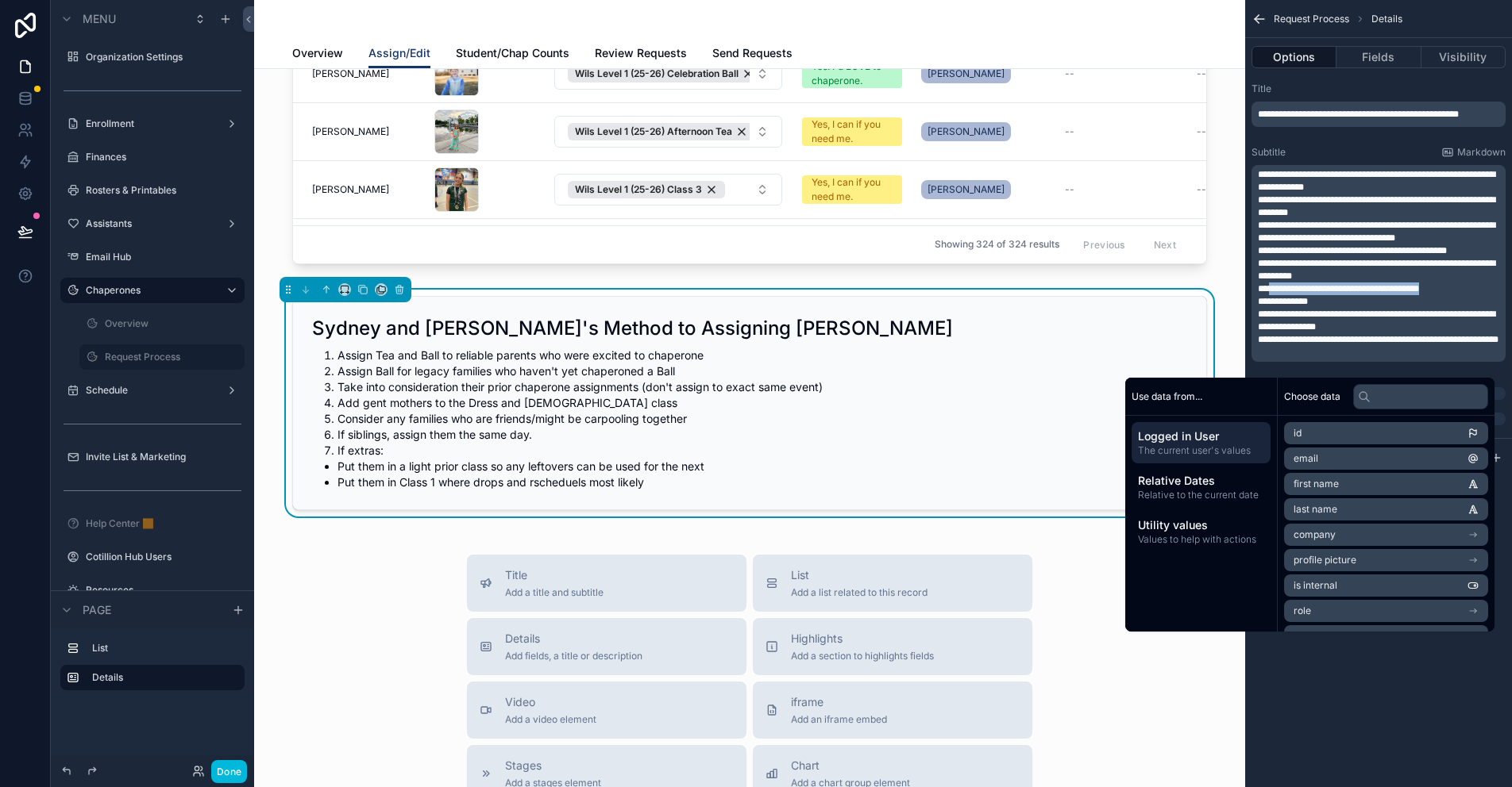
drag, startPoint x: 1277, startPoint y: 286, endPoint x: 1284, endPoint y: 291, distance: 8.6
click at [1277, 286] on span "**********" at bounding box center [1339, 288] width 161 height 9
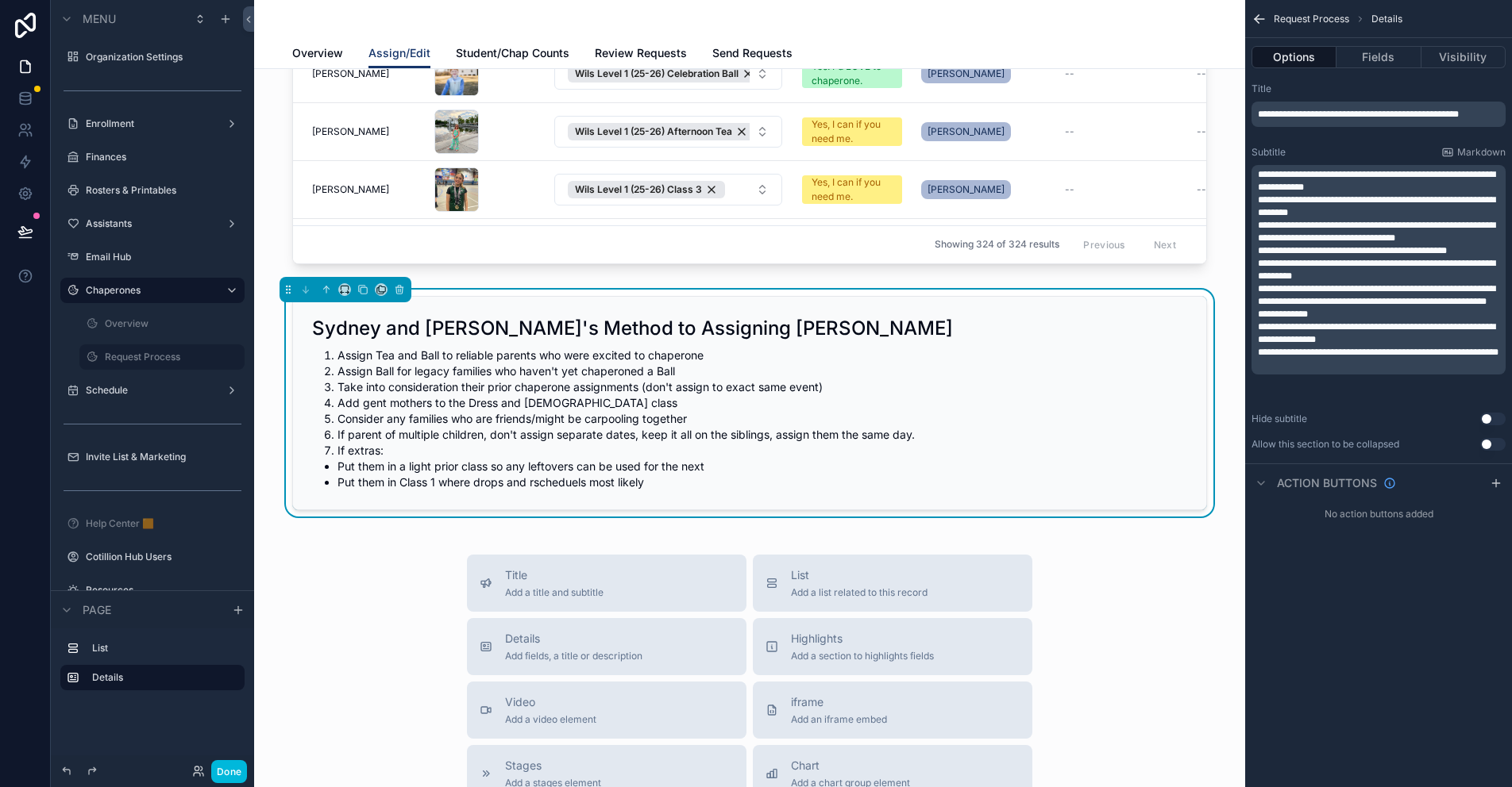
click at [1458, 299] on span "**********" at bounding box center [1376, 295] width 237 height 23
drag, startPoint x: 1462, startPoint y: 299, endPoint x: 1350, endPoint y: 306, distance: 112.2
click at [1350, 306] on span "**********" at bounding box center [1376, 295] width 237 height 23
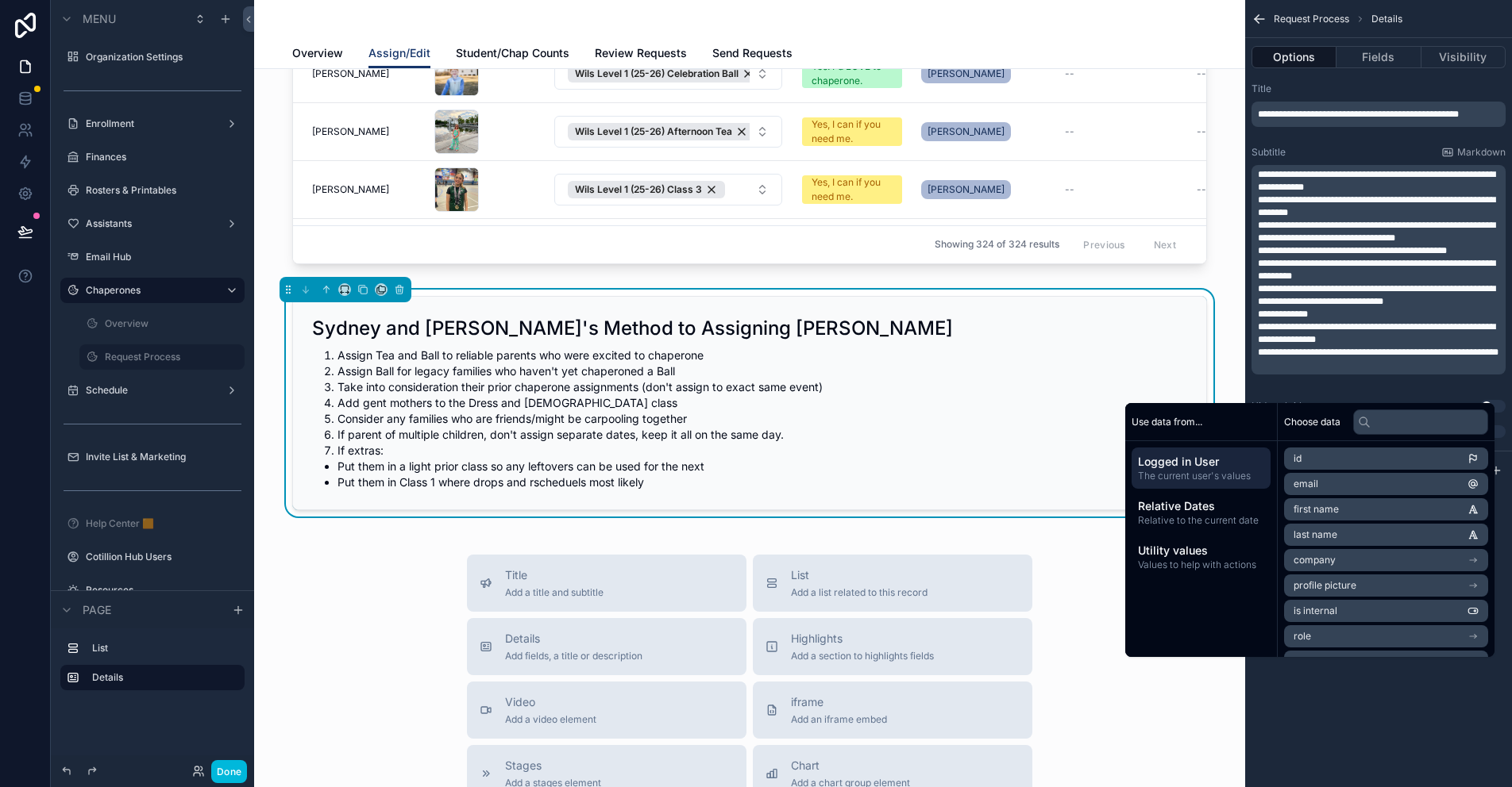
click at [1318, 291] on span "**********" at bounding box center [1376, 295] width 237 height 23
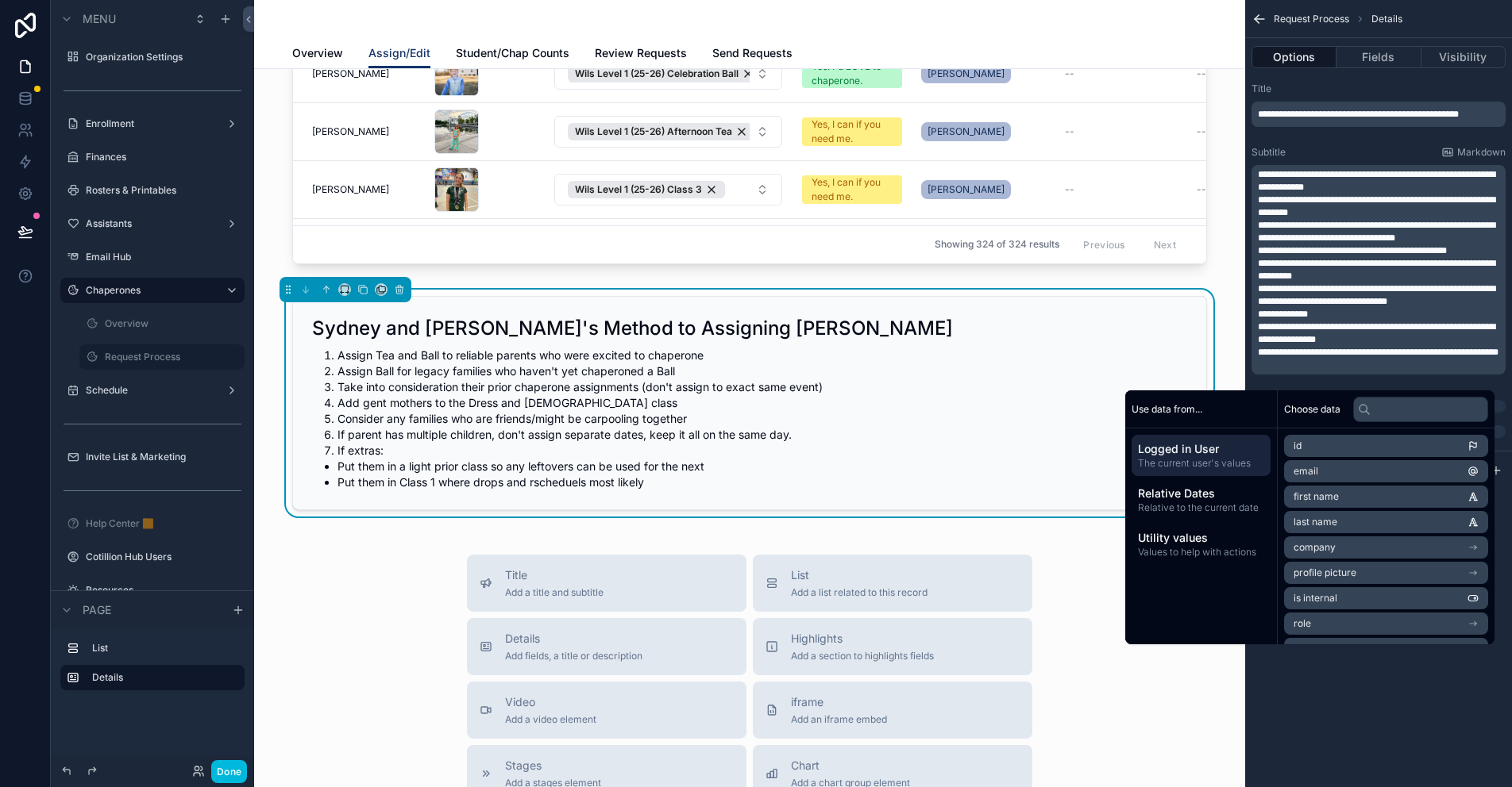
click at [1302, 313] on span "**********" at bounding box center [1283, 314] width 50 height 9
click at [1331, 329] on span "**********" at bounding box center [1376, 333] width 237 height 23
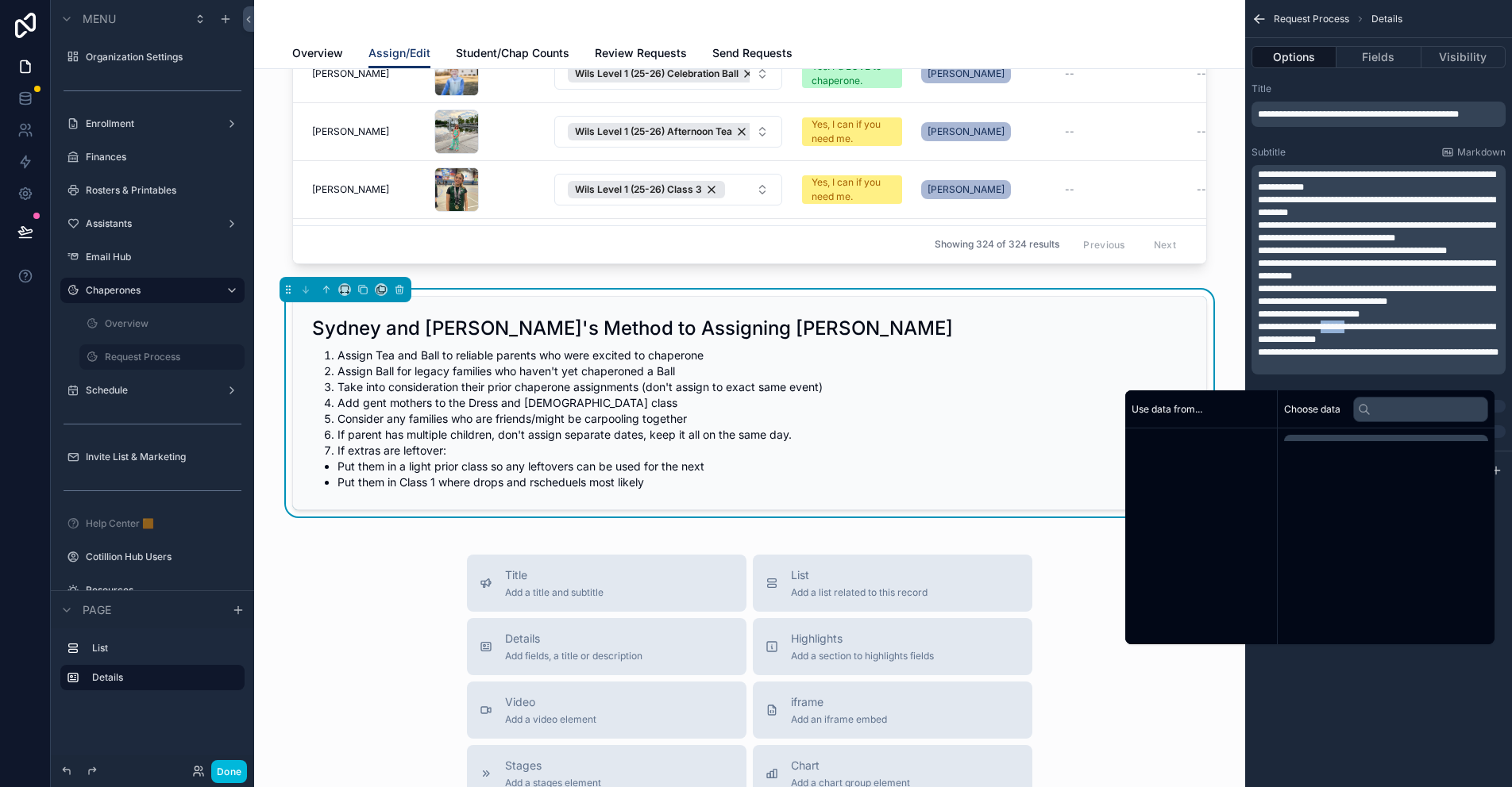
click at [1331, 329] on span "**********" at bounding box center [1376, 333] width 237 height 23
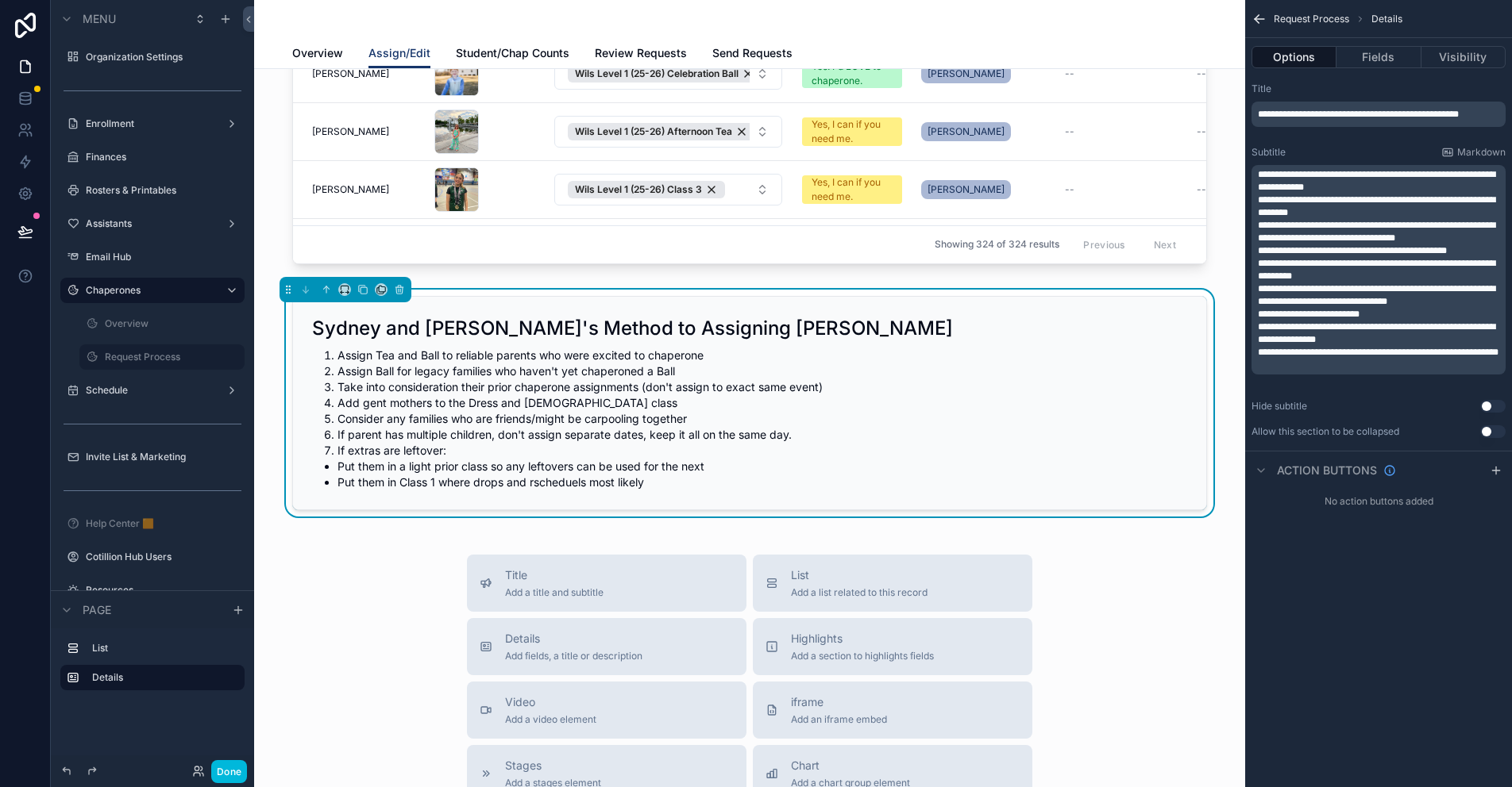
click at [1368, 329] on span "**********" at bounding box center [1376, 333] width 237 height 23
drag, startPoint x: 1373, startPoint y: 327, endPoint x: 1323, endPoint y: 328, distance: 50.0
click at [1323, 328] on span "**********" at bounding box center [1376, 333] width 237 height 23
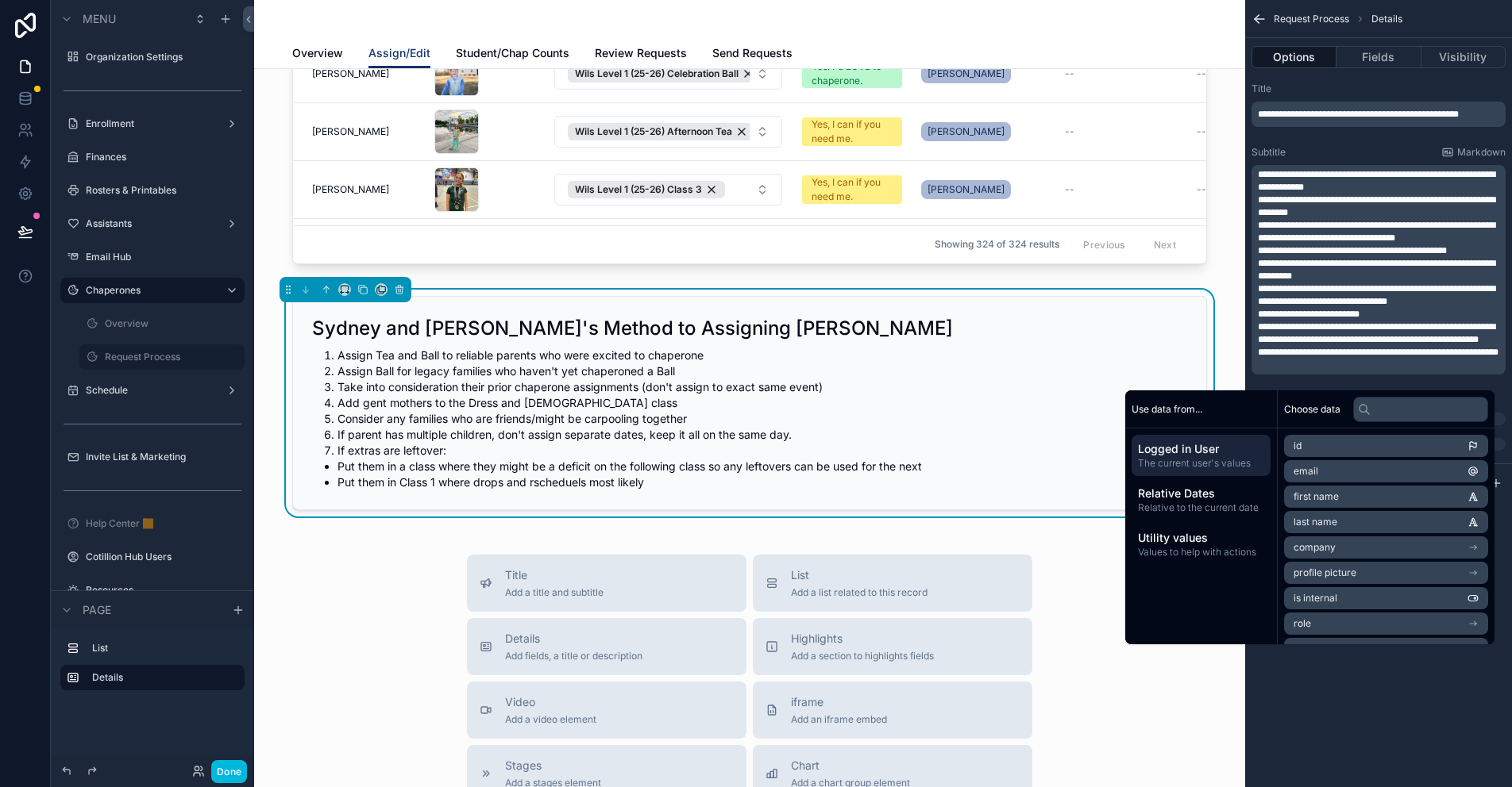
click at [1286, 344] on span "**********" at bounding box center [1376, 333] width 237 height 23
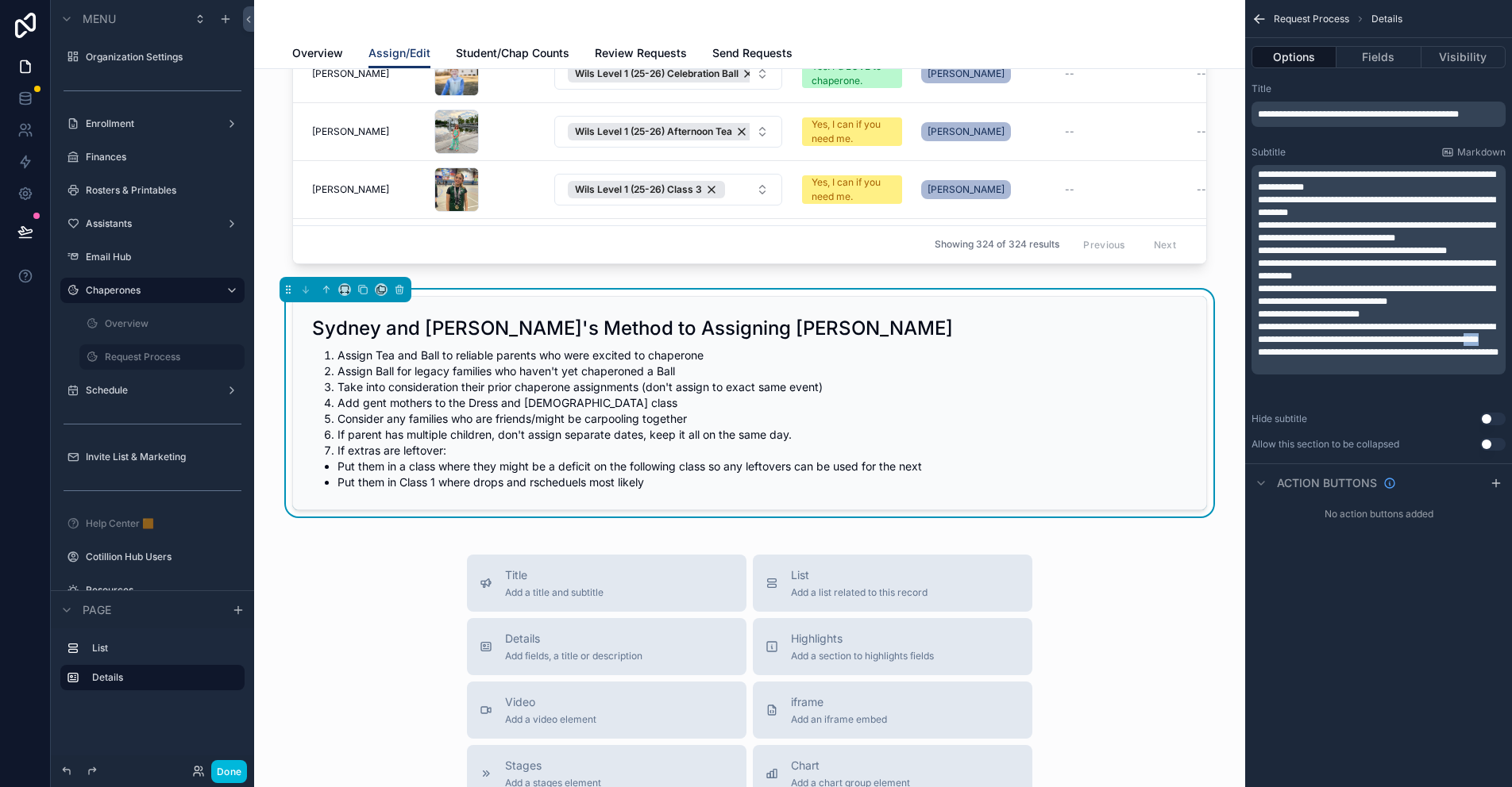
click at [1286, 344] on span "**********" at bounding box center [1376, 333] width 237 height 23
drag, startPoint x: 1339, startPoint y: 341, endPoint x: 1456, endPoint y: 329, distance: 117.6
click at [1456, 329] on span "**********" at bounding box center [1376, 340] width 237 height 35
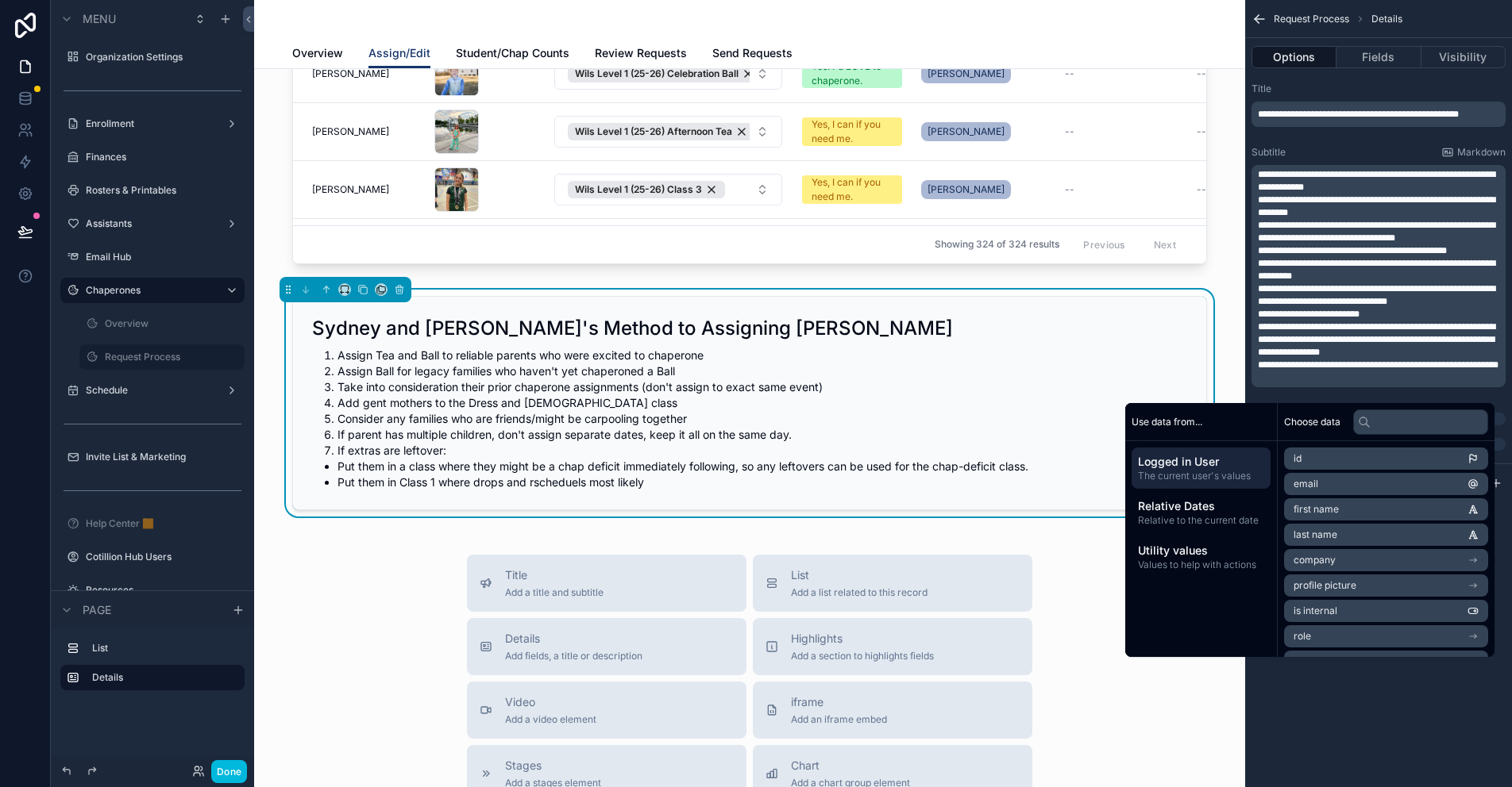
click at [1437, 368] on span "**********" at bounding box center [1378, 364] width 240 height 9
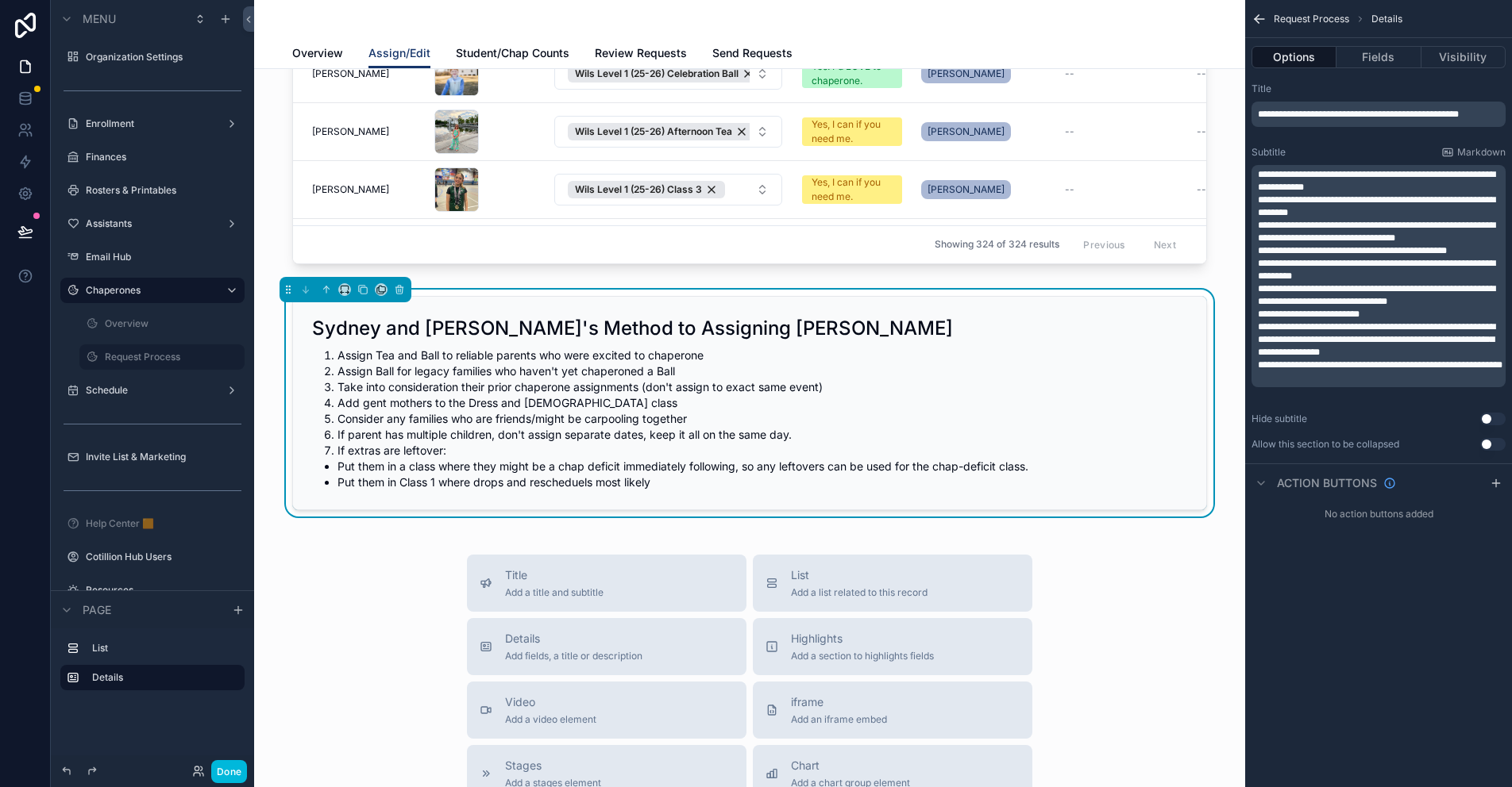
drag, startPoint x: 1480, startPoint y: 364, endPoint x: 1489, endPoint y: 368, distance: 9.8
click at [1480, 364] on span "**********" at bounding box center [1380, 364] width 245 height 9
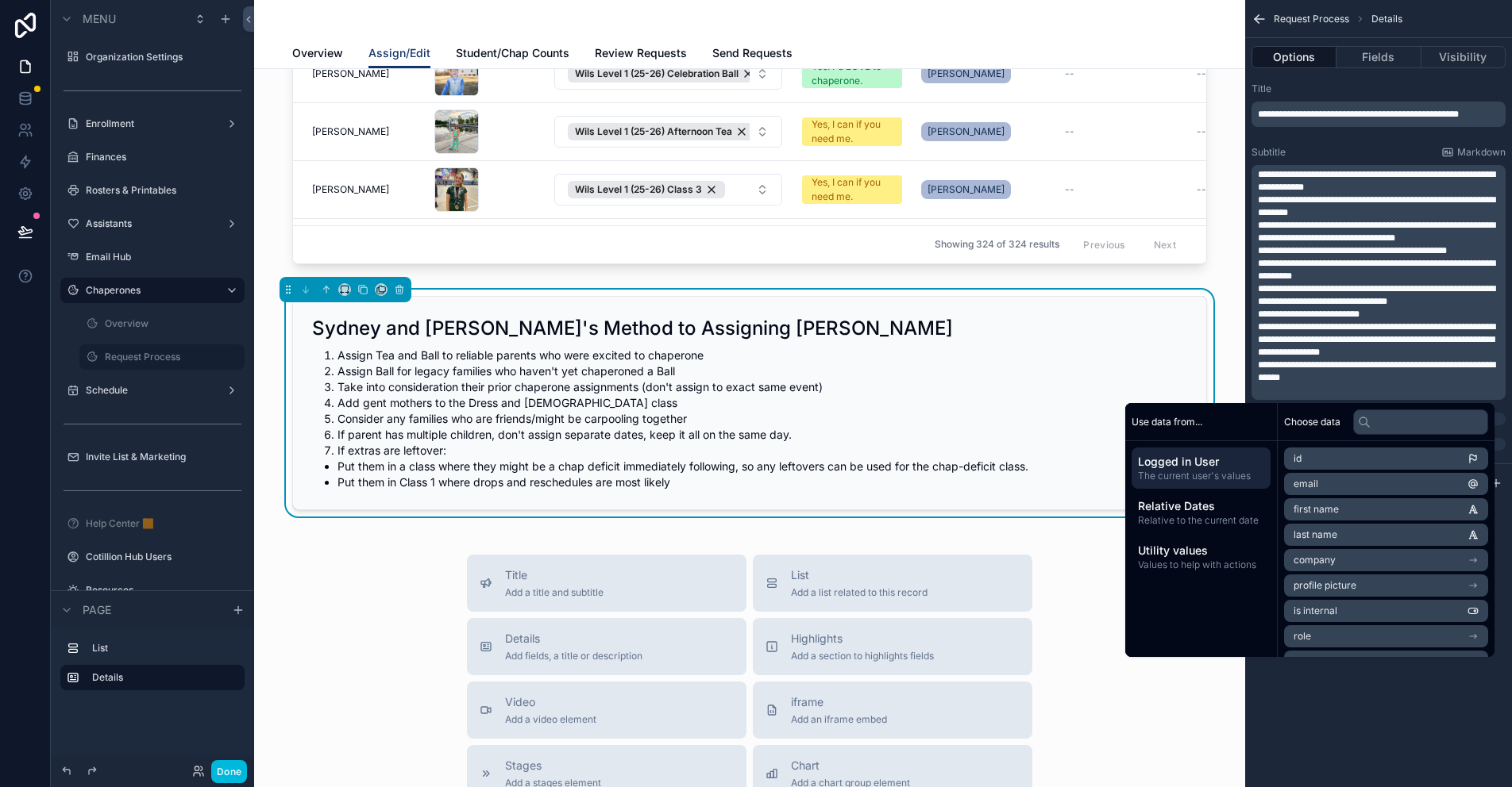
click at [1351, 363] on span "**********" at bounding box center [1376, 371] width 237 height 23
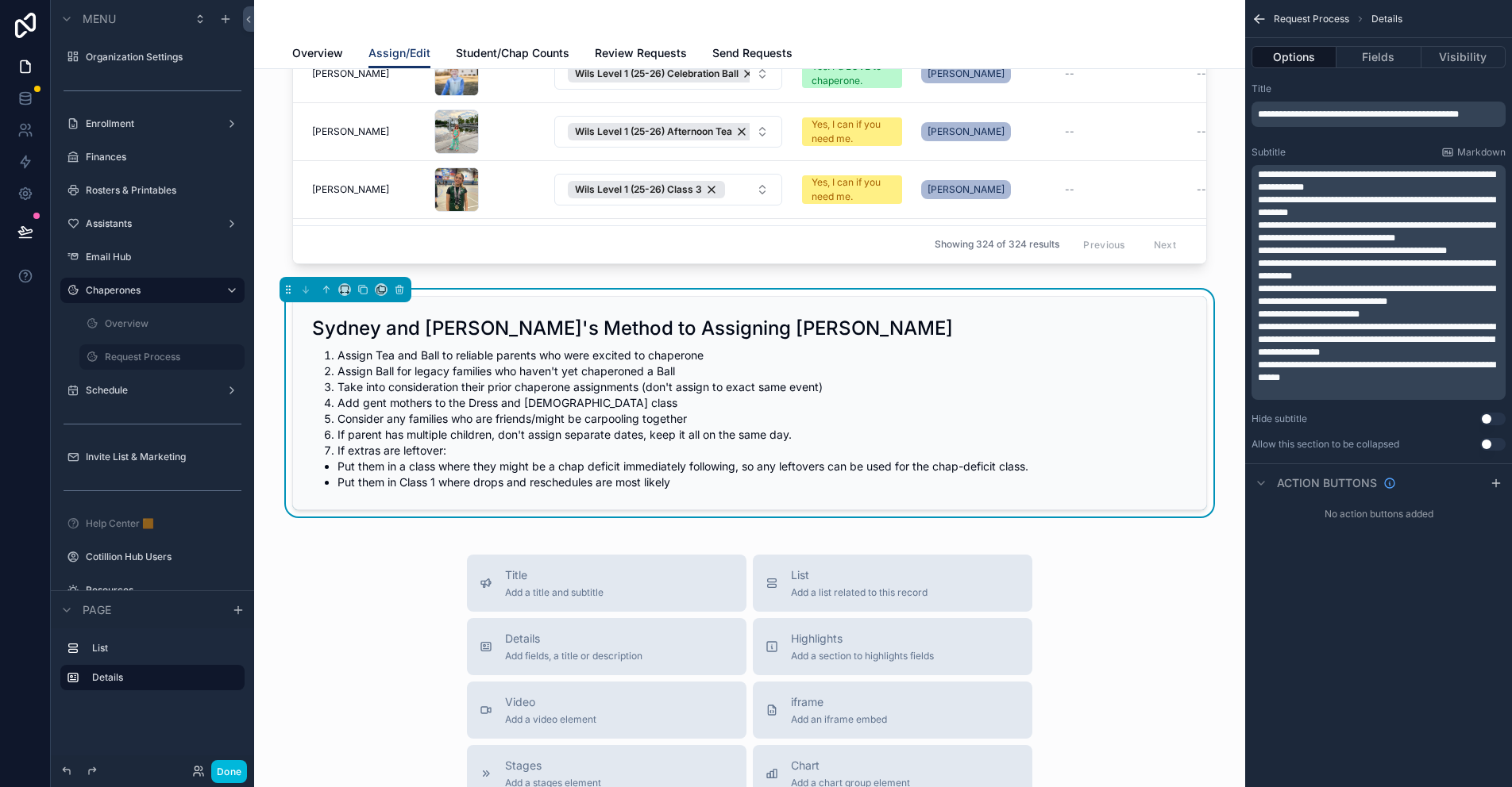
click at [1257, 172] on div "**********" at bounding box center [1378, 282] width 254 height 235
click at [1261, 173] on span "**********" at bounding box center [1376, 181] width 237 height 23
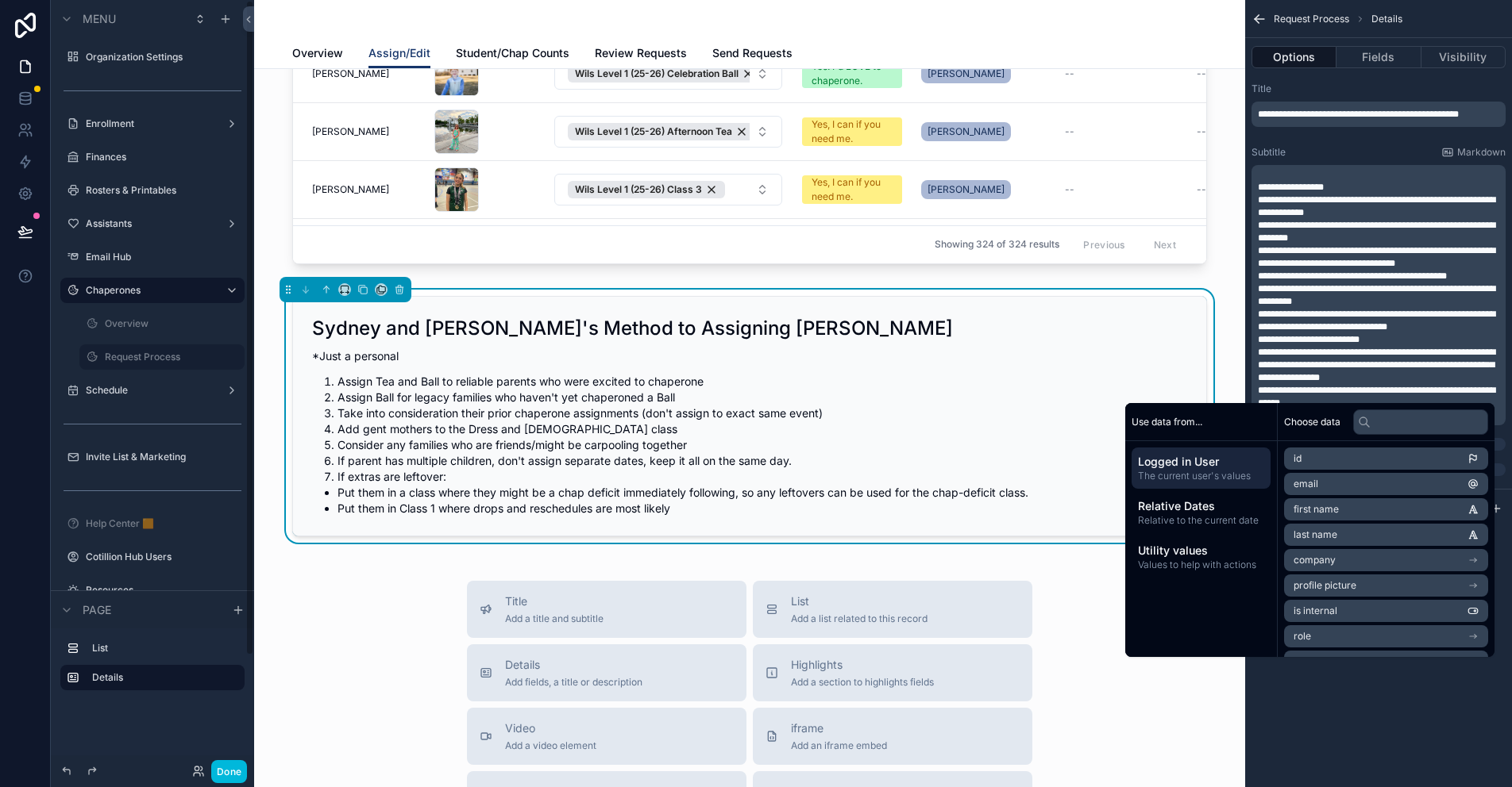
click at [1361, 373] on span "**********" at bounding box center [1376, 365] width 237 height 35
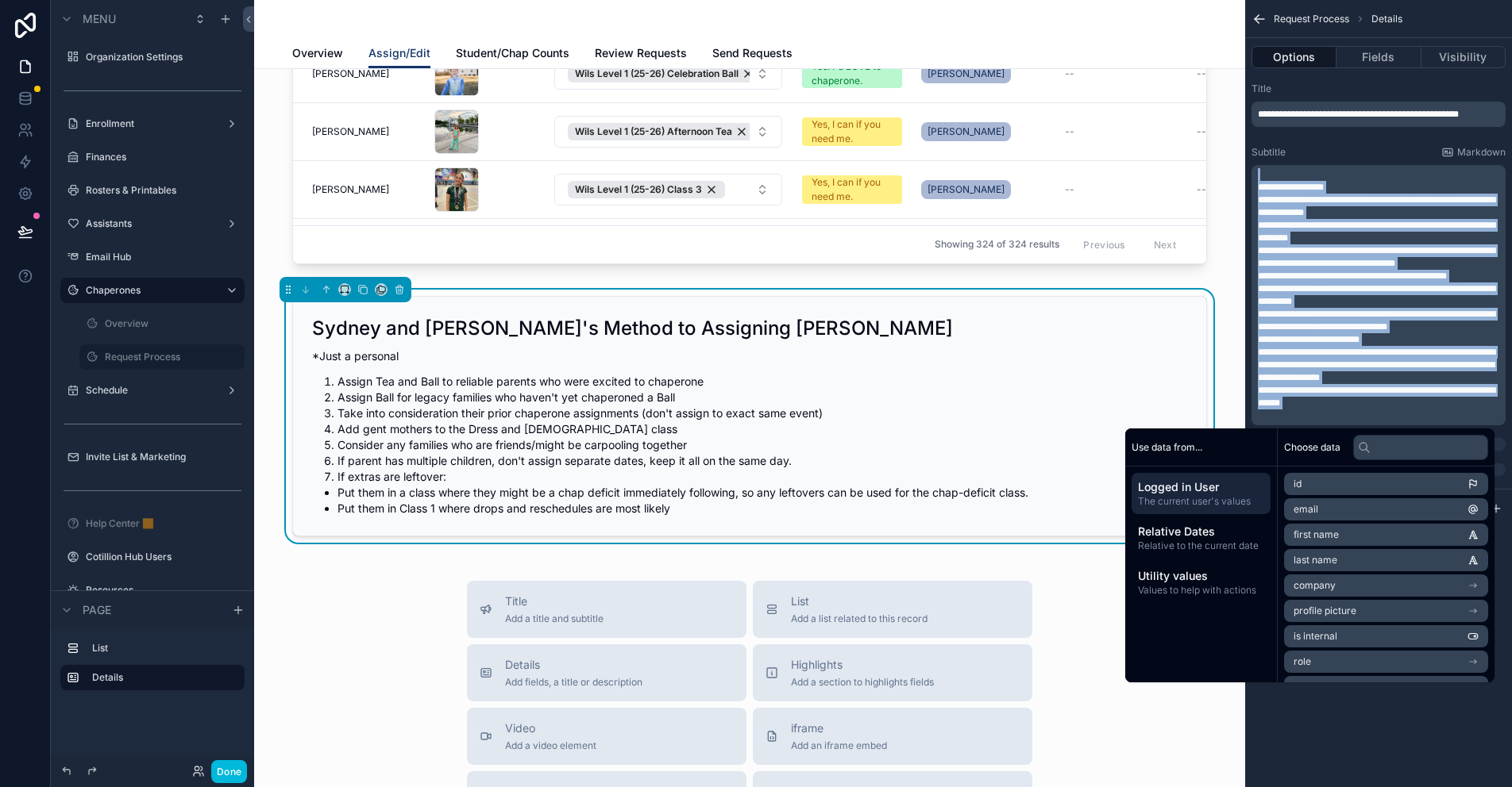
copy div "**********"
click at [1405, 305] on p "**********" at bounding box center [1380, 296] width 245 height 25
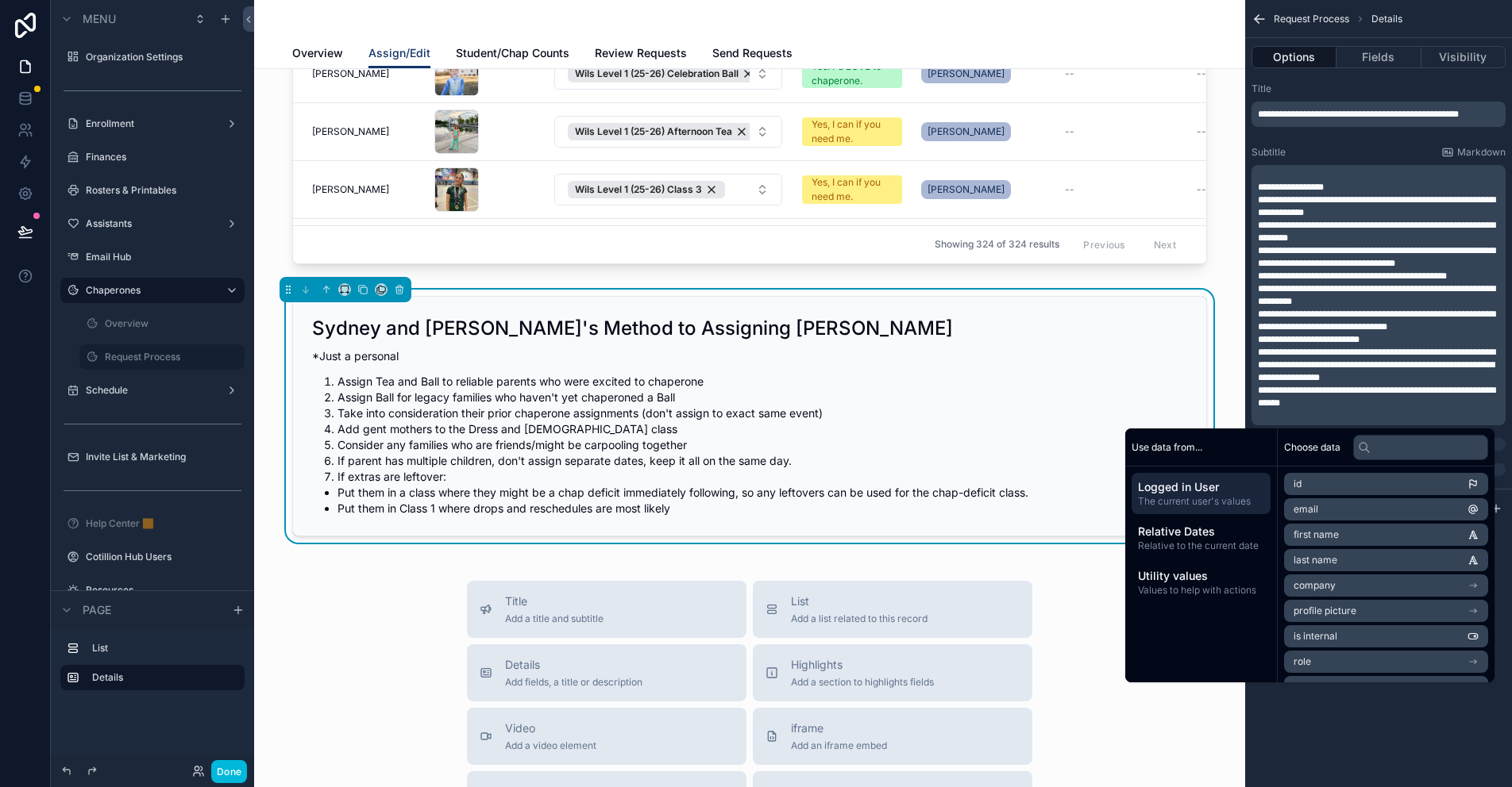
scroll to position [0, 0]
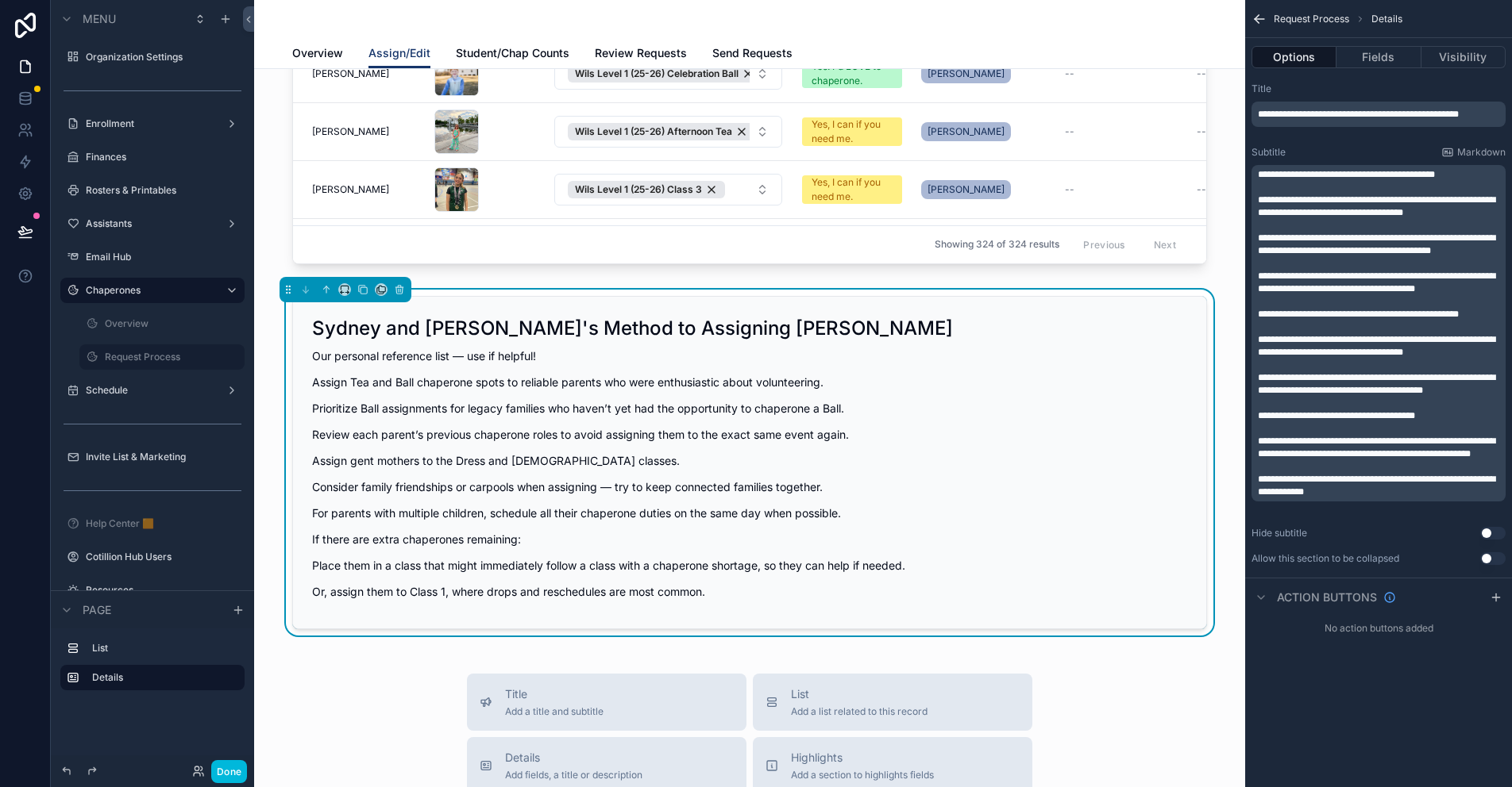
click at [1259, 199] on span "**********" at bounding box center [1376, 206] width 237 height 23
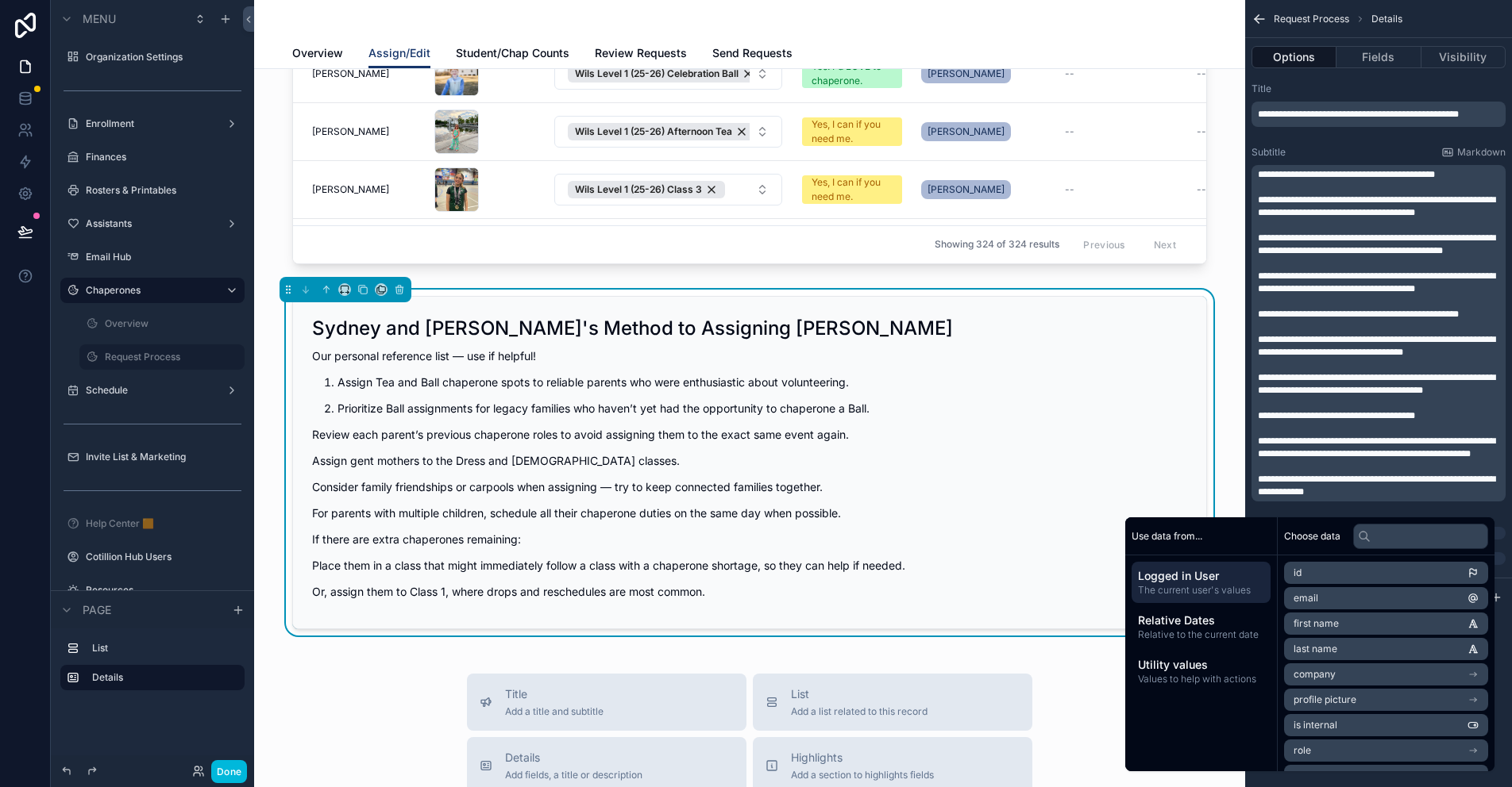
click at [1259, 280] on span "**********" at bounding box center [1376, 282] width 237 height 23
click at [1257, 314] on div "**********" at bounding box center [1378, 333] width 254 height 337
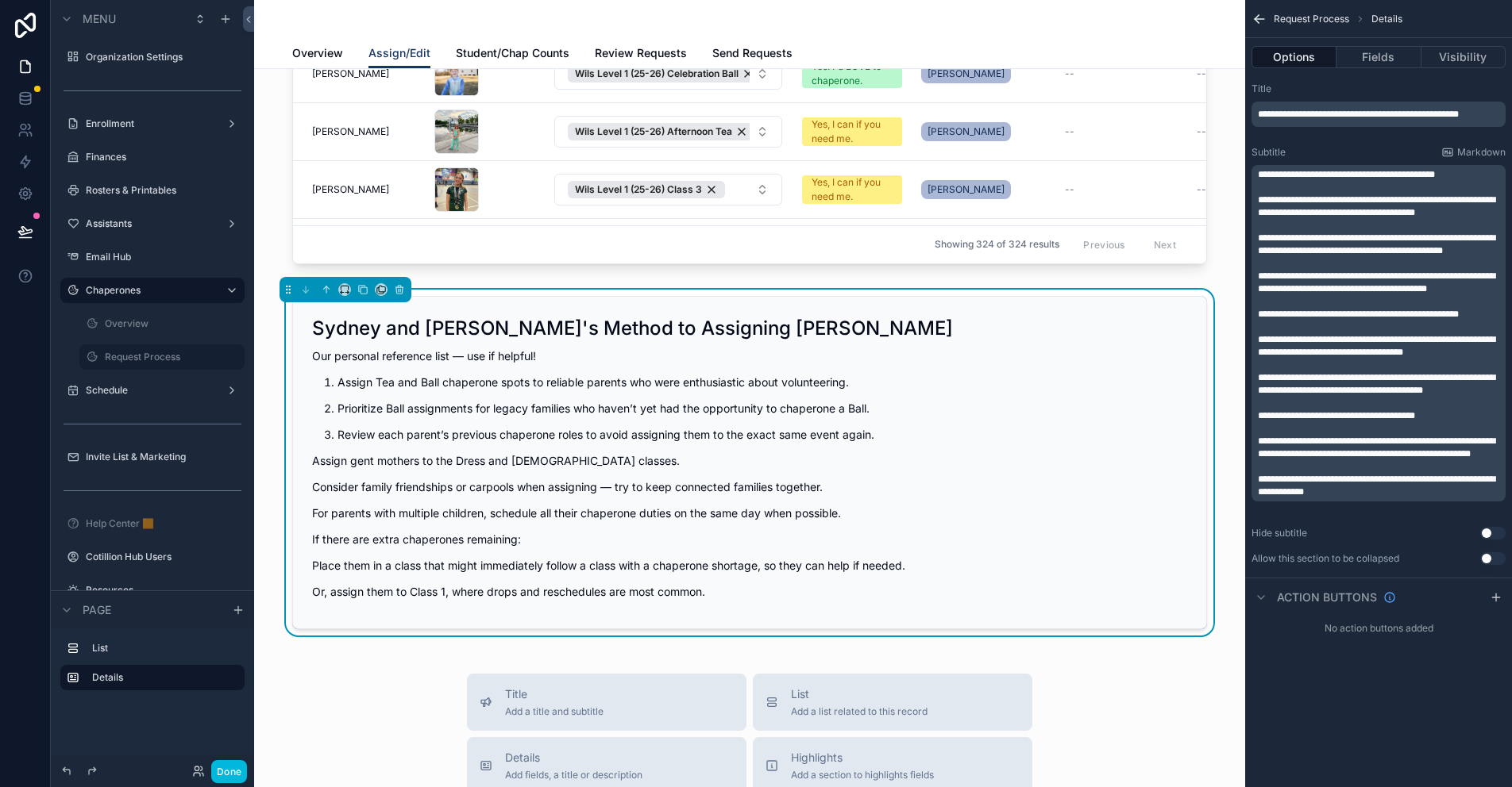
click at [1261, 312] on span "**********" at bounding box center [1359, 314] width 201 height 9
click at [1256, 393] on div "**********" at bounding box center [1378, 333] width 254 height 337
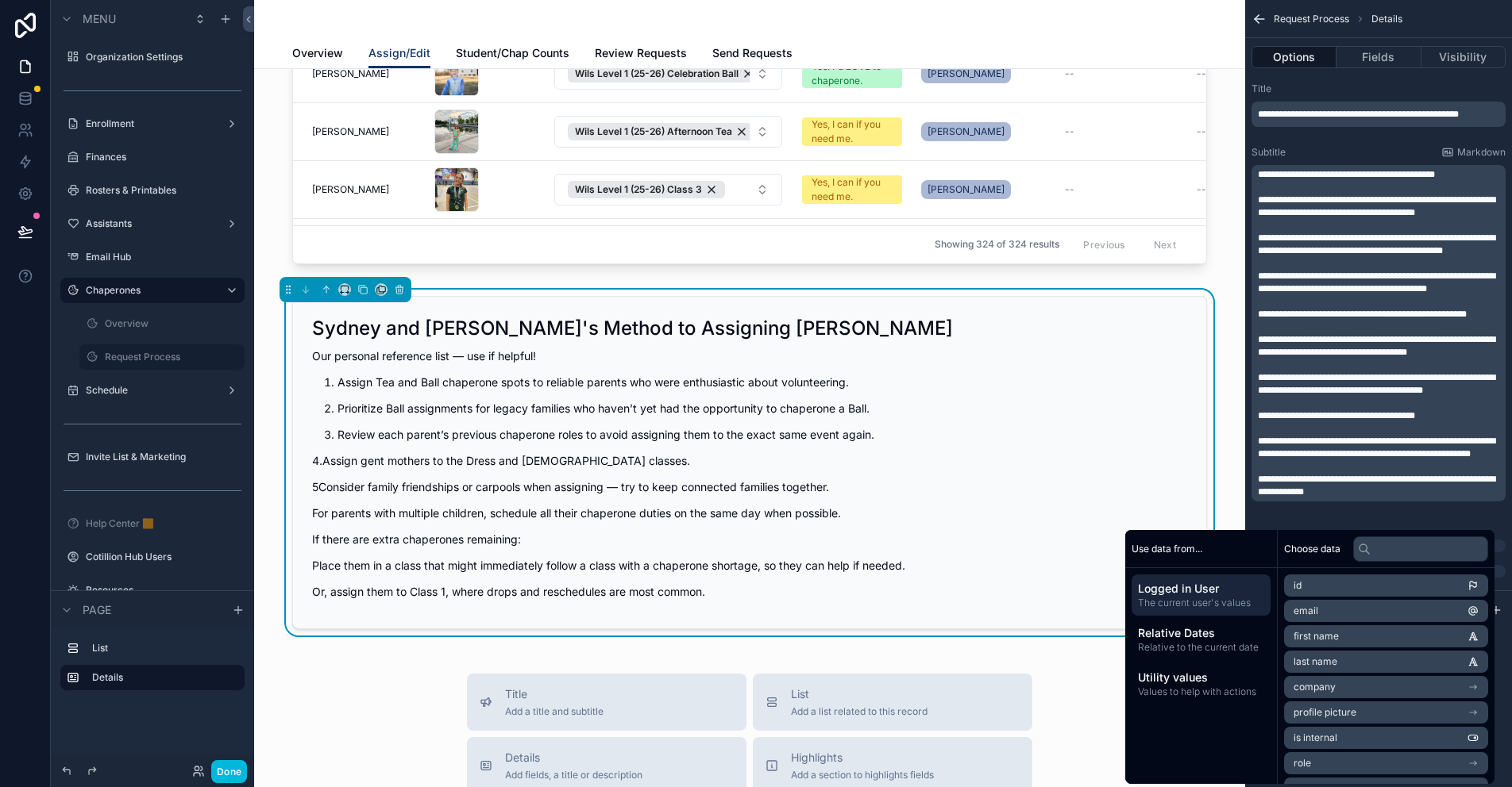
click at [1354, 303] on p "﻿" at bounding box center [1380, 301] width 245 height 13
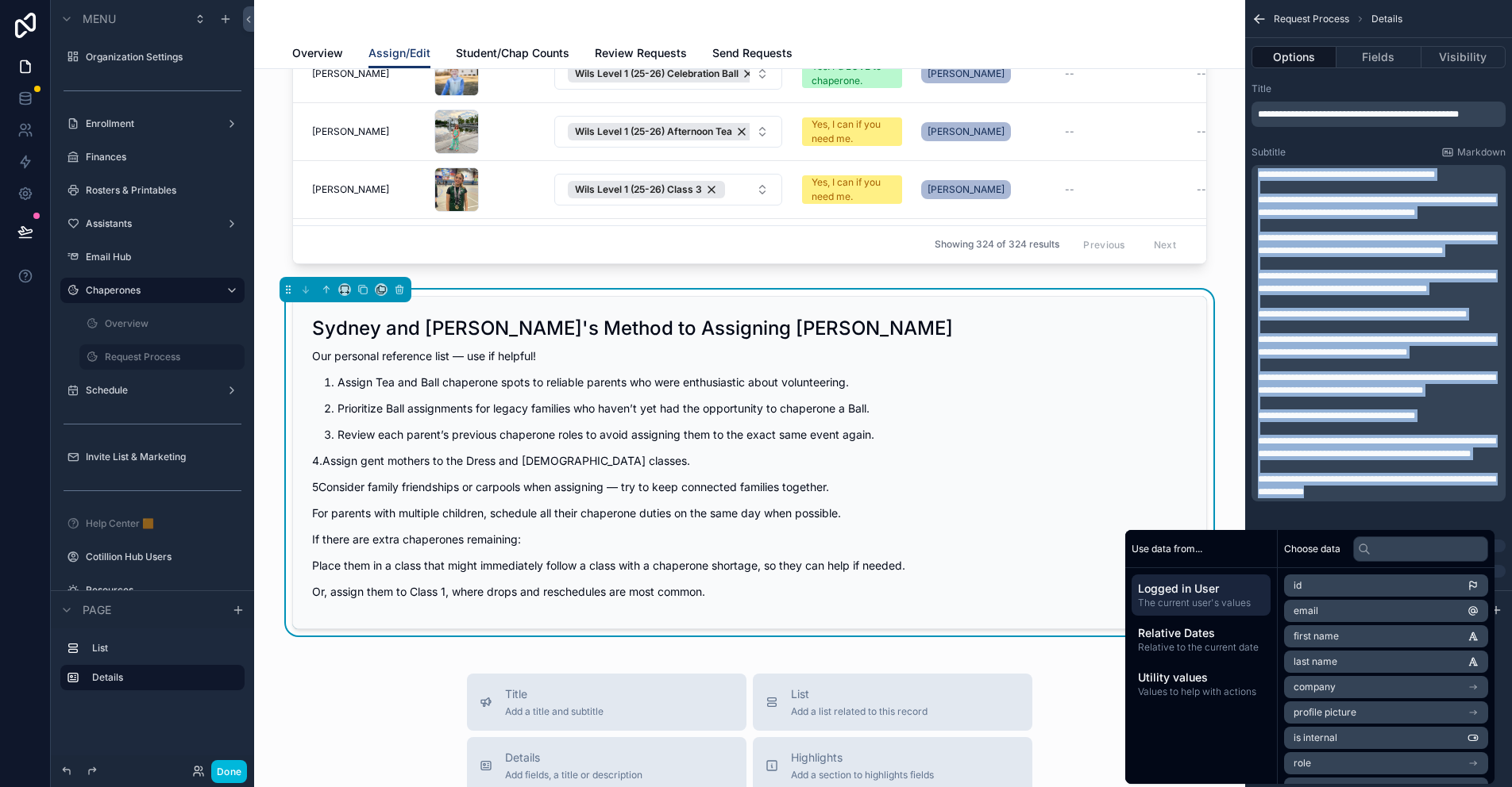
copy div "**********"
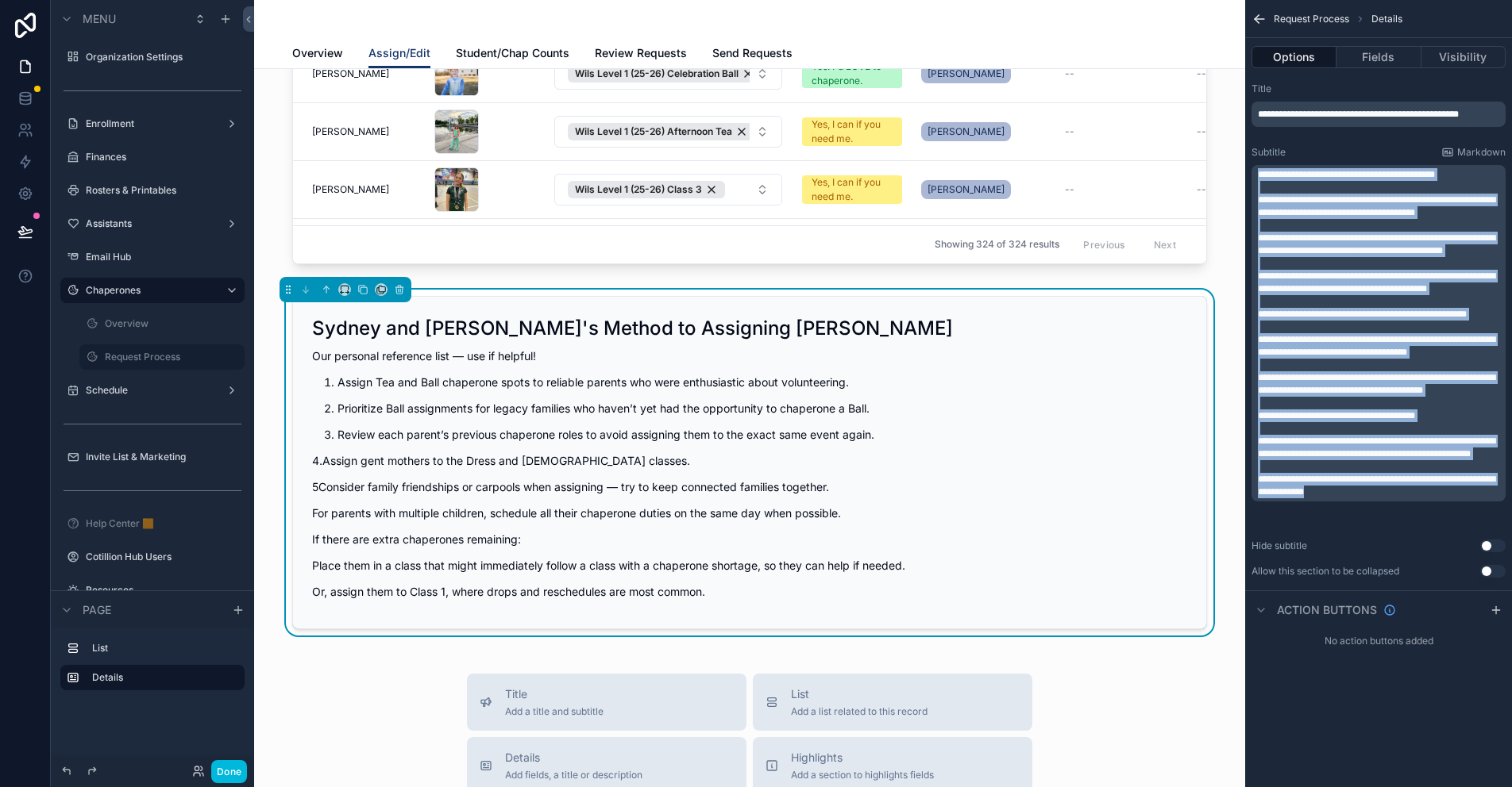
click at [1382, 306] on p "﻿" at bounding box center [1380, 301] width 245 height 13
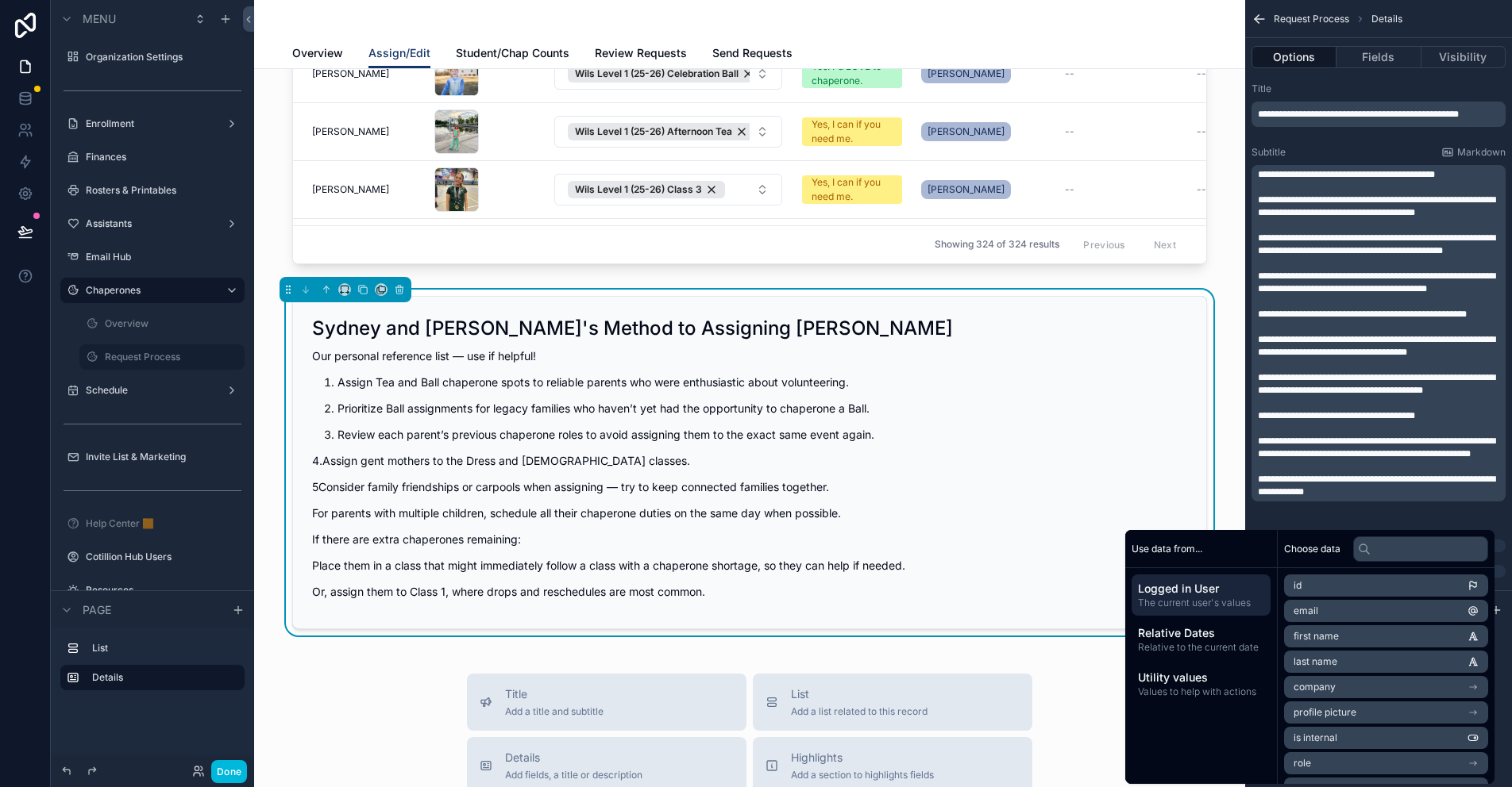
scroll to position [19, 0]
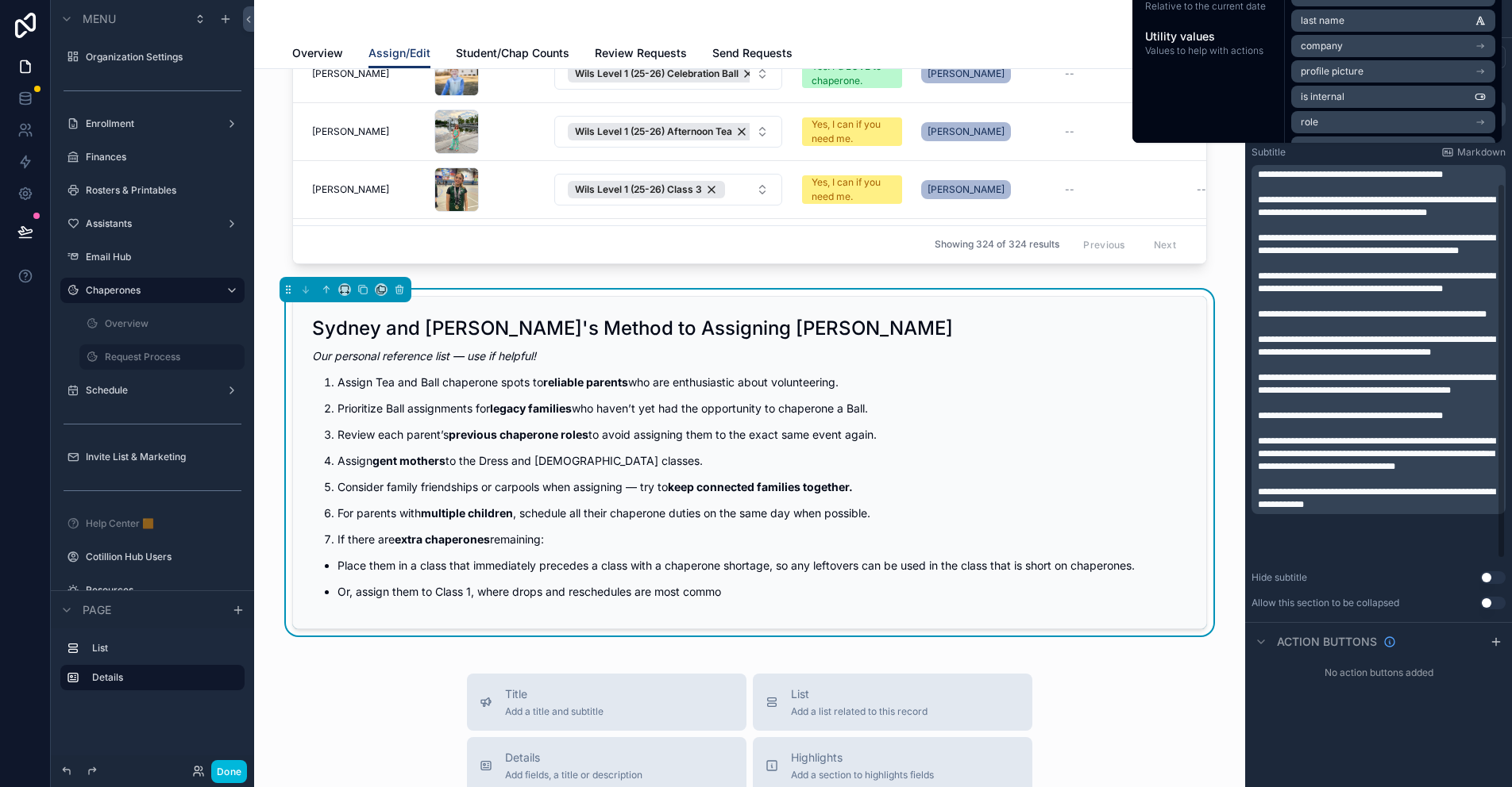
click at [1346, 356] on span "**********" at bounding box center [1376, 346] width 237 height 23
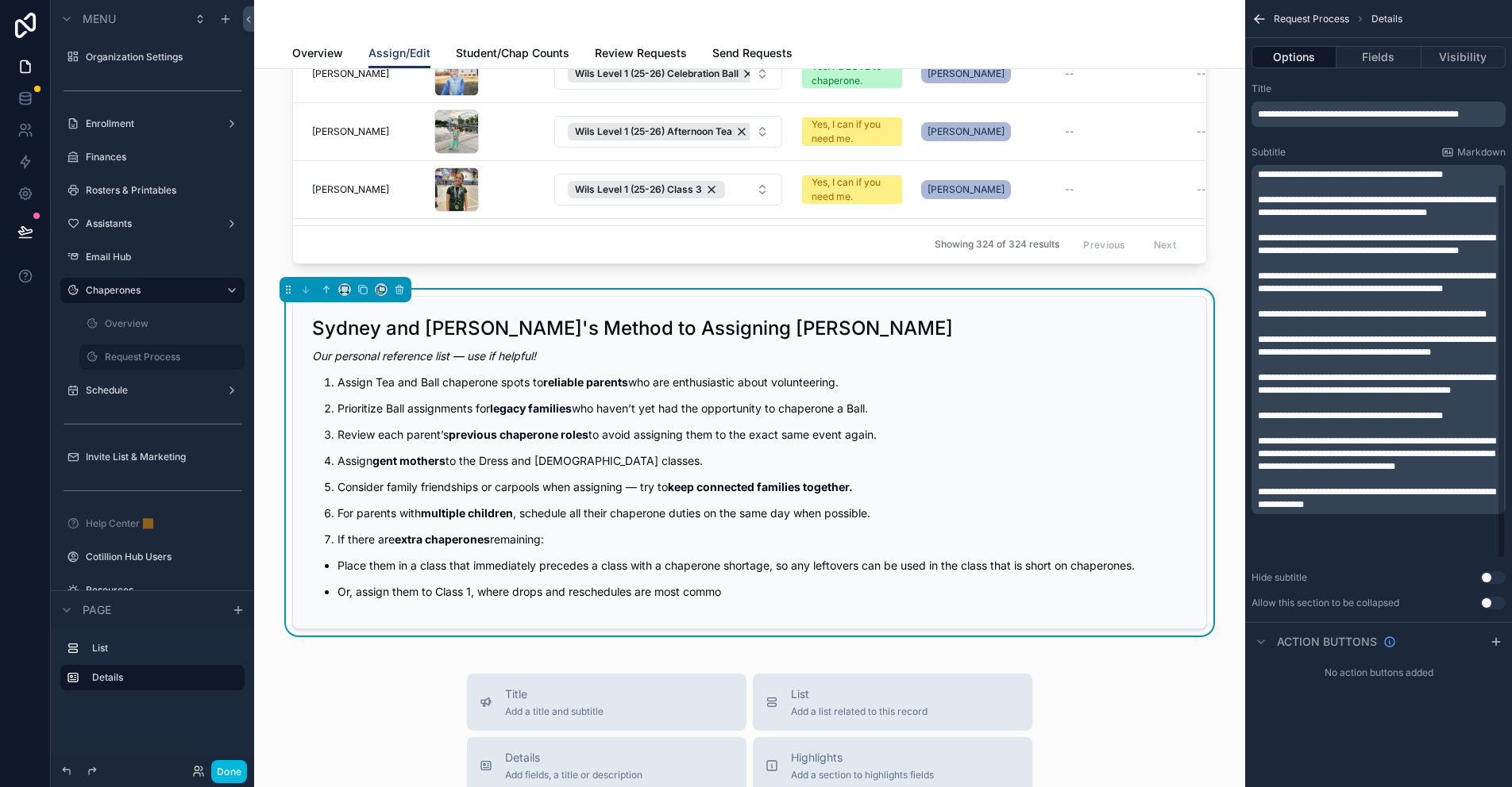
click at [1397, 512] on p "**********" at bounding box center [1380, 498] width 245 height 25
click at [1325, 319] on span "**********" at bounding box center [1372, 314] width 229 height 9
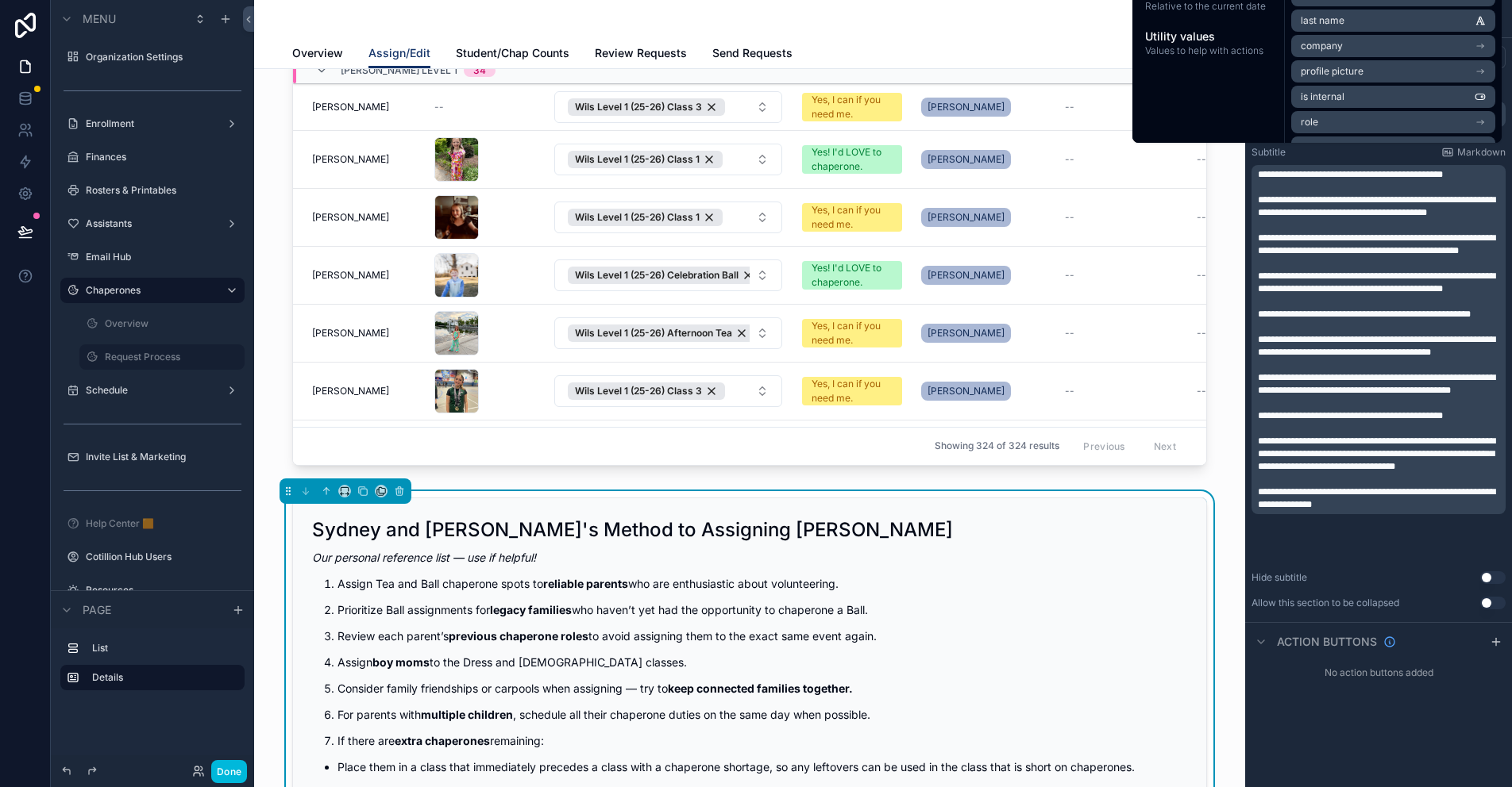
scroll to position [226, 0]
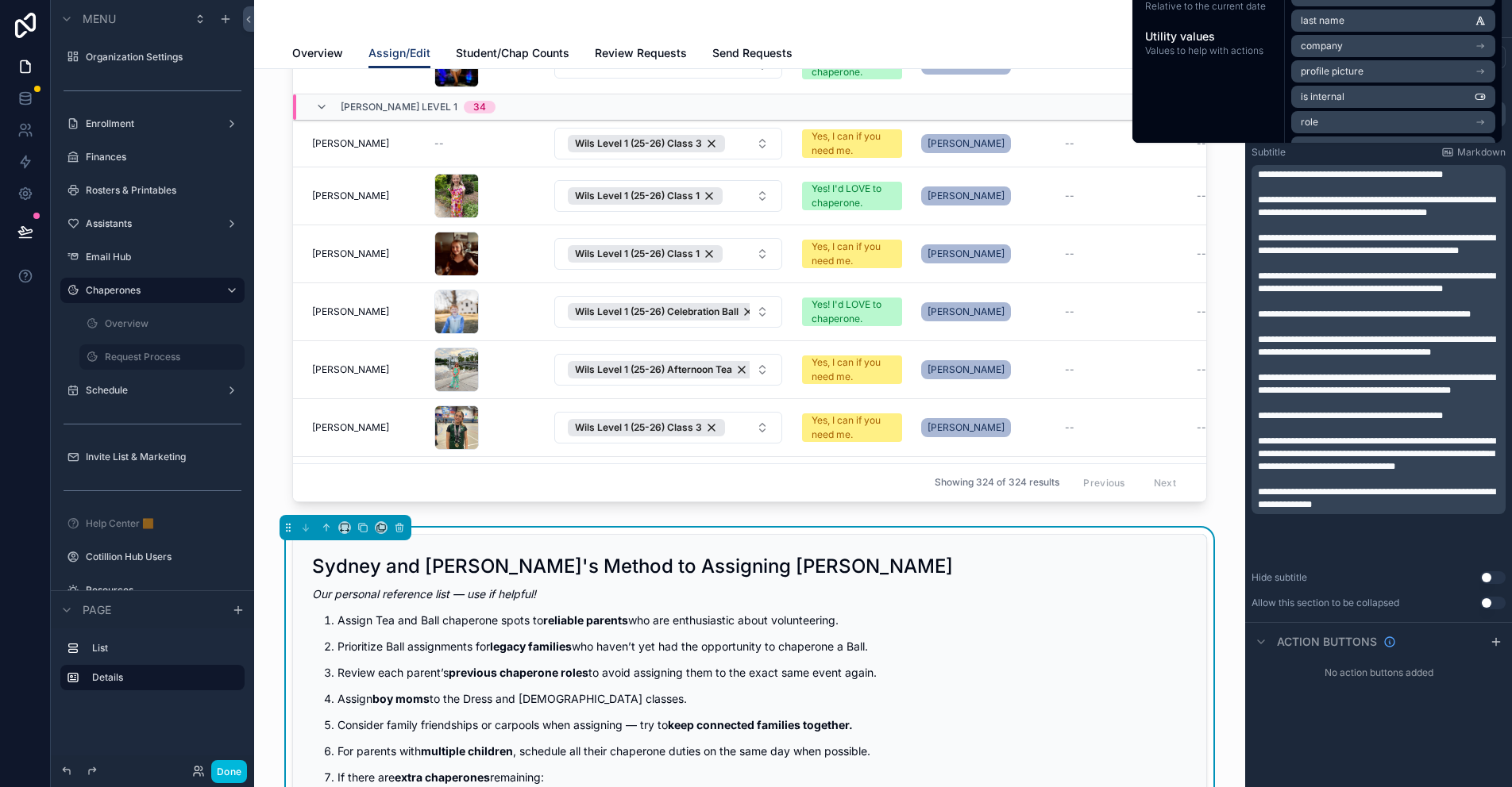
click at [625, 49] on span "Review Requests" at bounding box center [641, 53] width 92 height 16
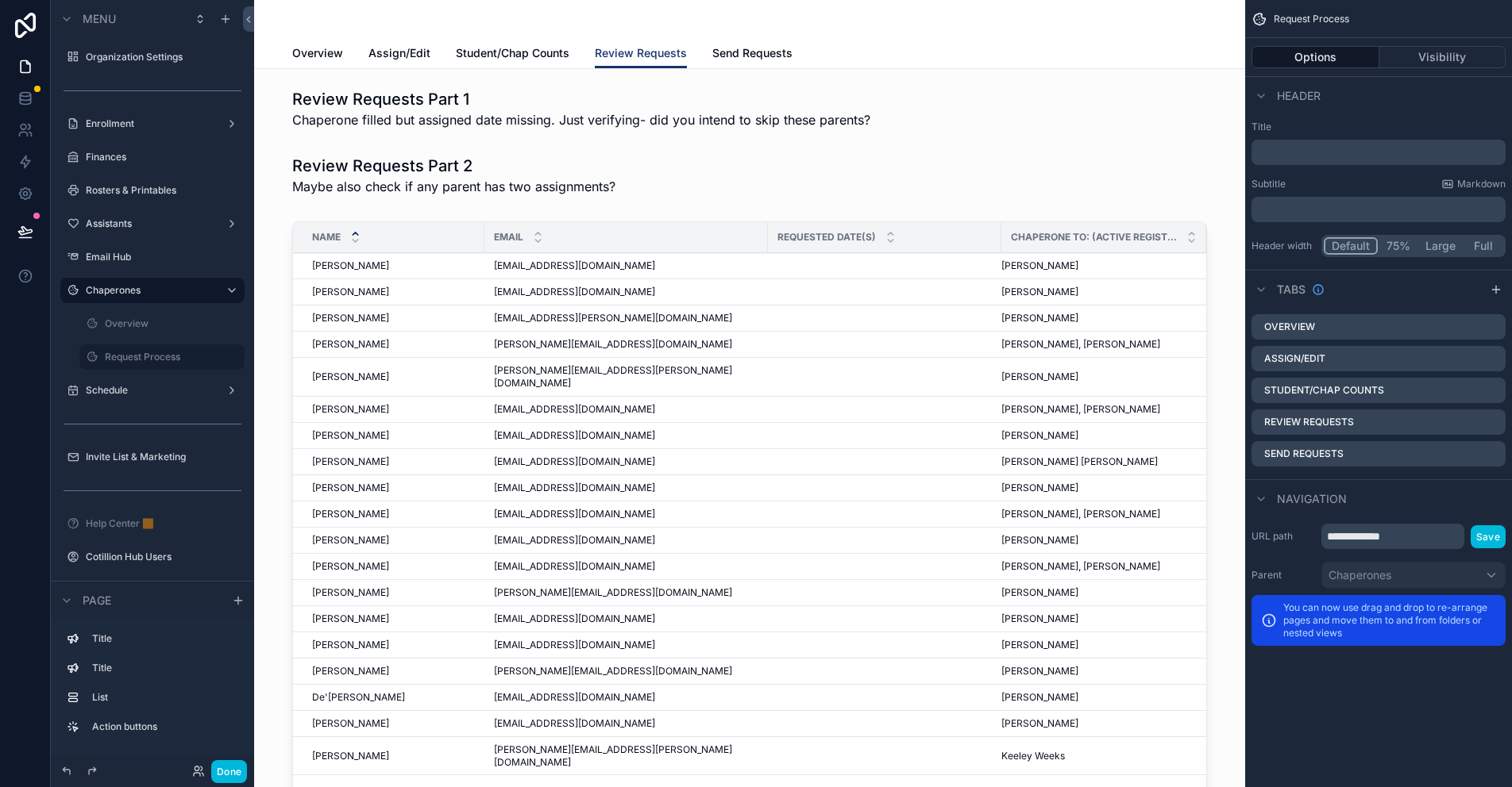
click at [679, 230] on div "Email" at bounding box center [626, 237] width 283 height 30
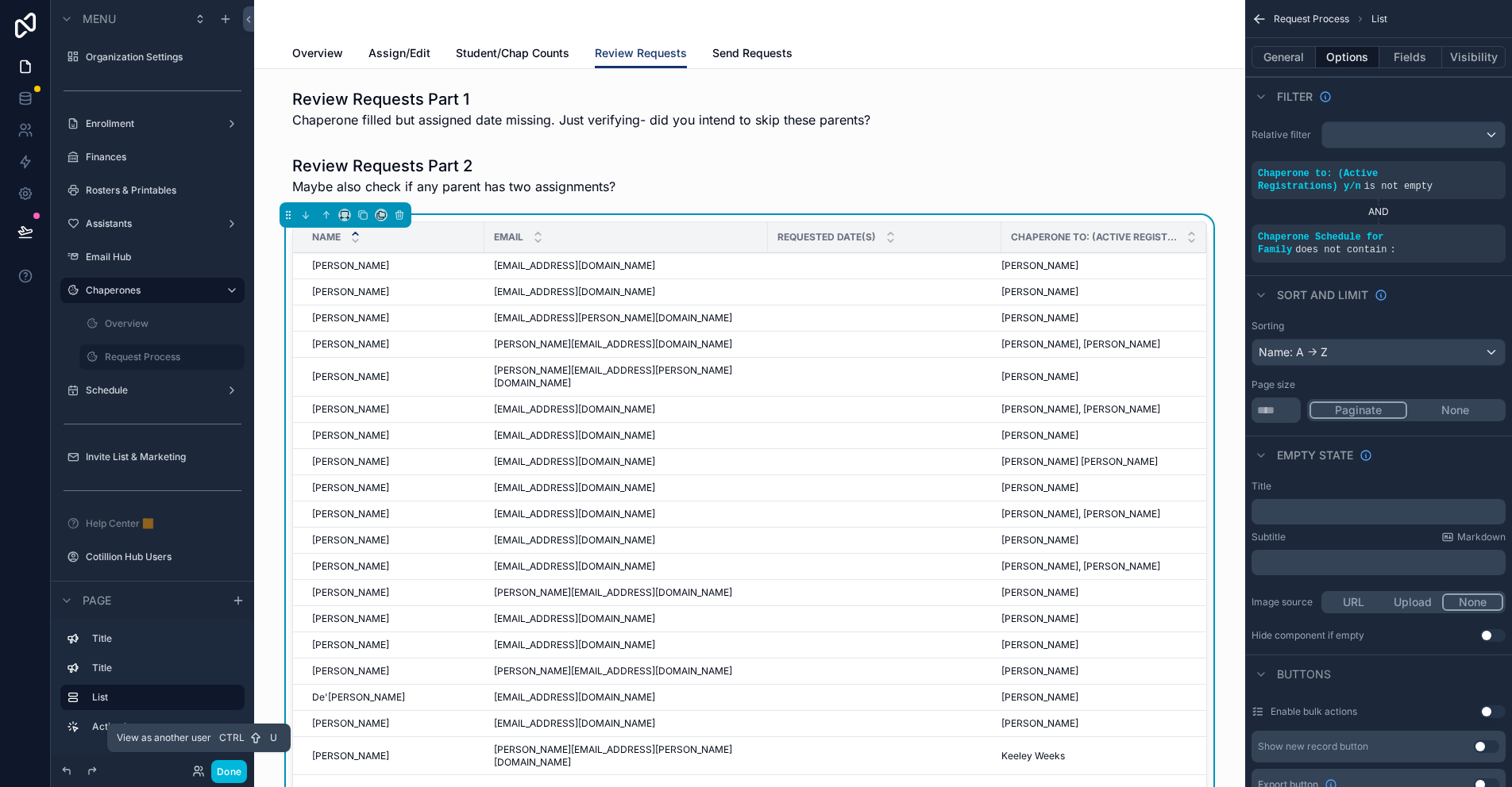
click at [197, 774] on icon at bounding box center [198, 771] width 13 height 13
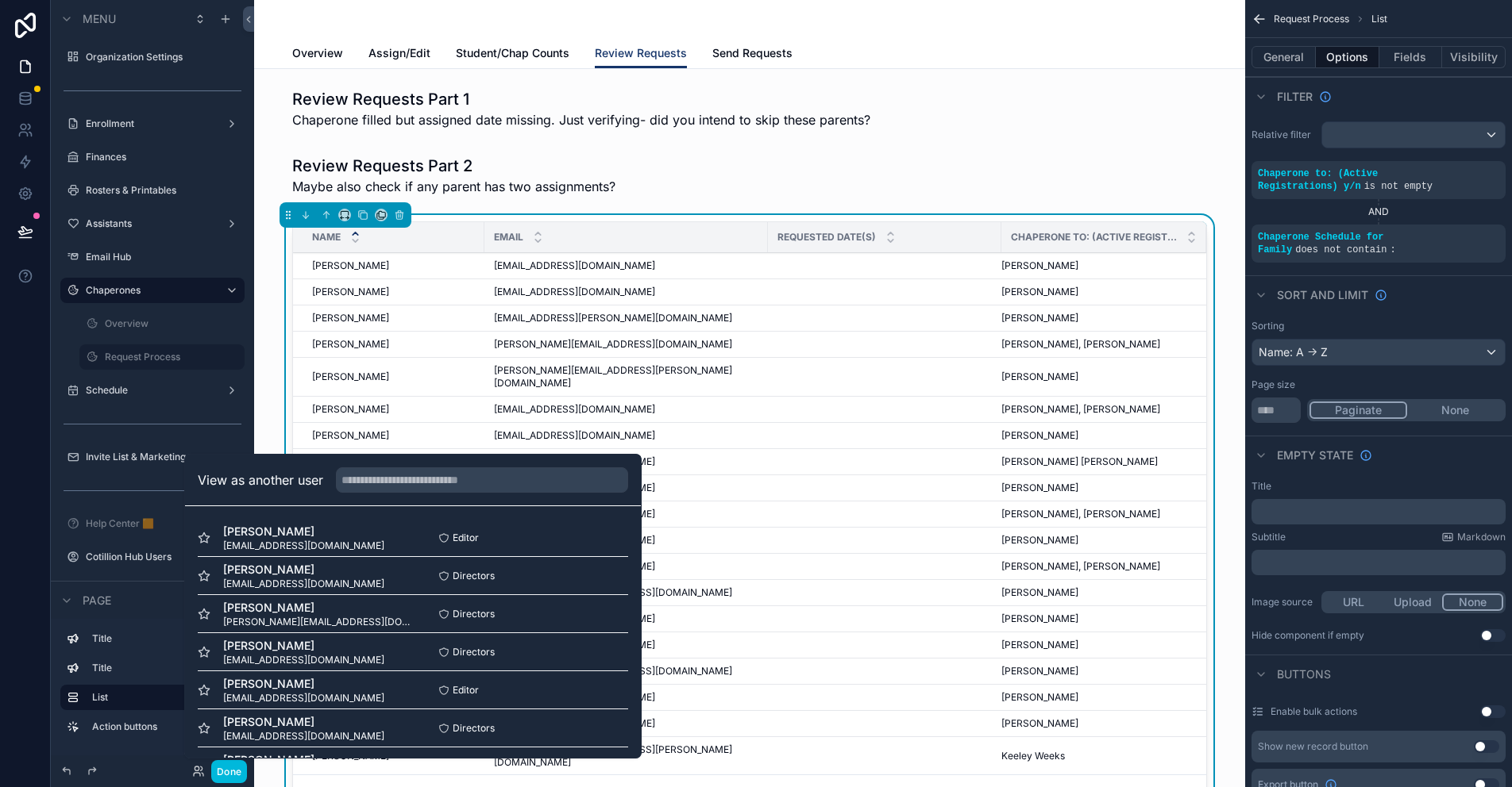
click at [0, 0] on button "Select" at bounding box center [0, 0] width 0 height 0
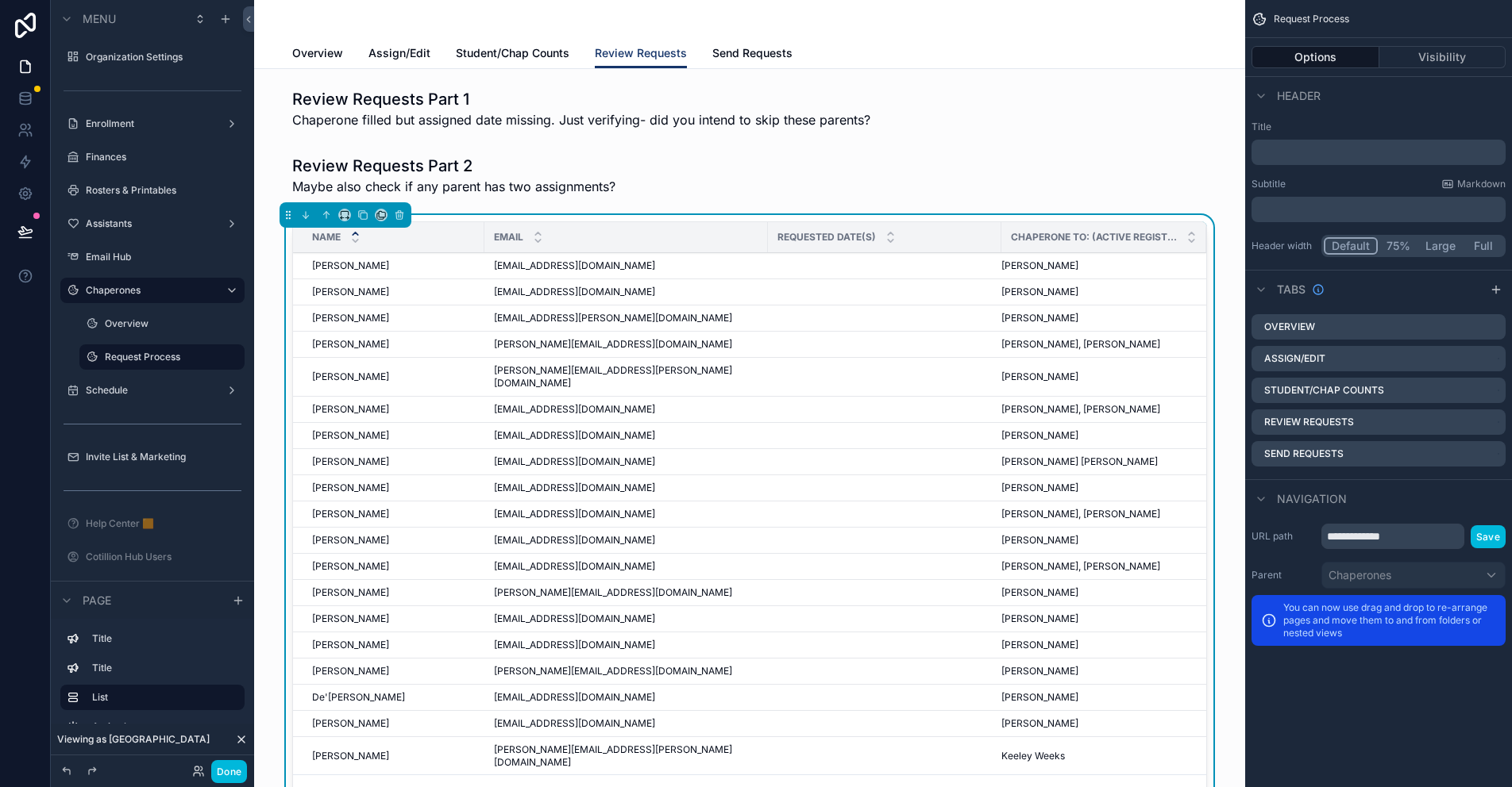
drag, startPoint x: 432, startPoint y: 161, endPoint x: 472, endPoint y: 145, distance: 43.1
click at [432, 161] on div "scrollable content" at bounding box center [750, 175] width 966 height 54
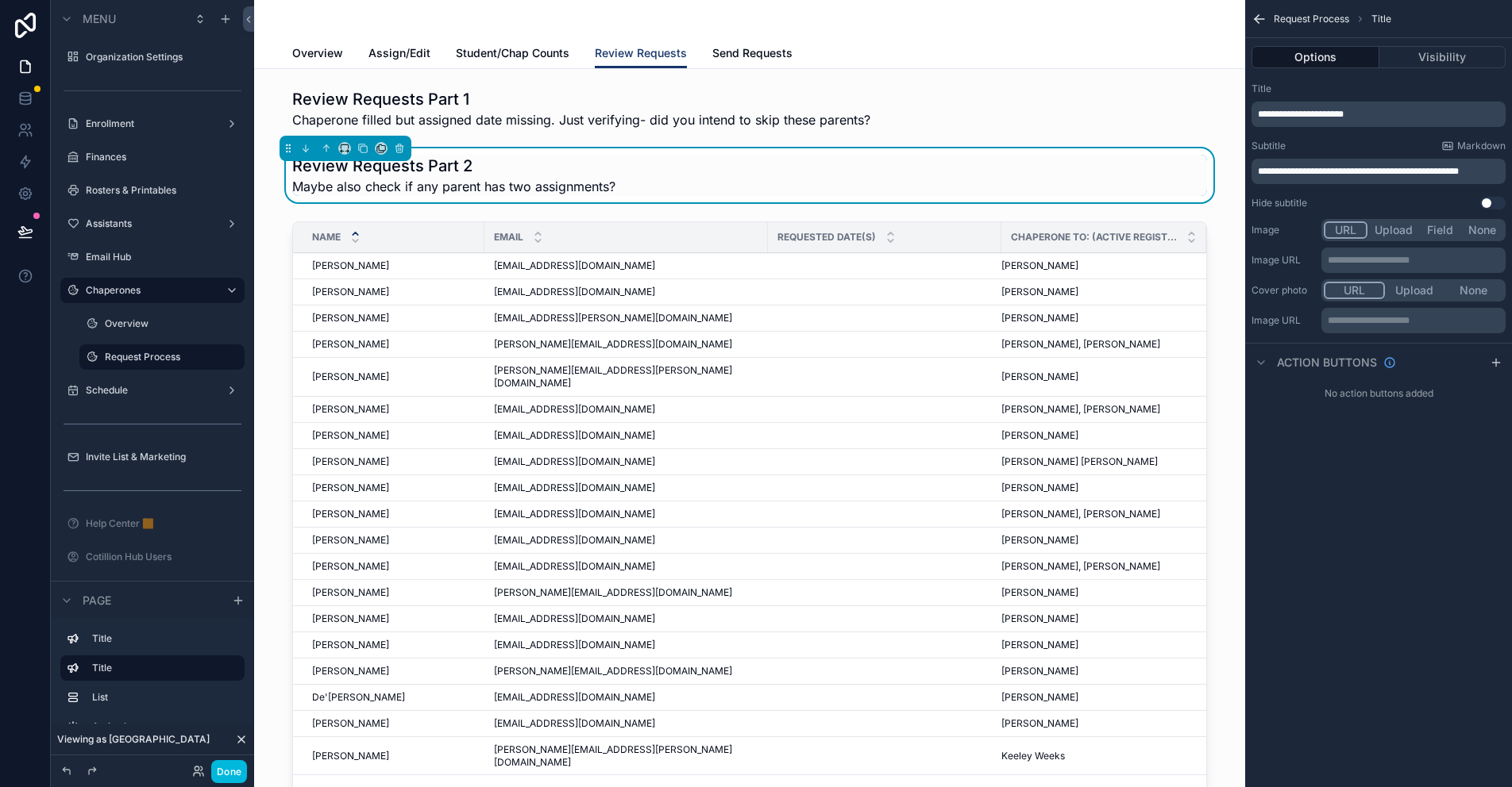
drag, startPoint x: 532, startPoint y: 115, endPoint x: 436, endPoint y: 255, distance: 169.8
click at [532, 115] on div "scrollable content" at bounding box center [750, 109] width 966 height 54
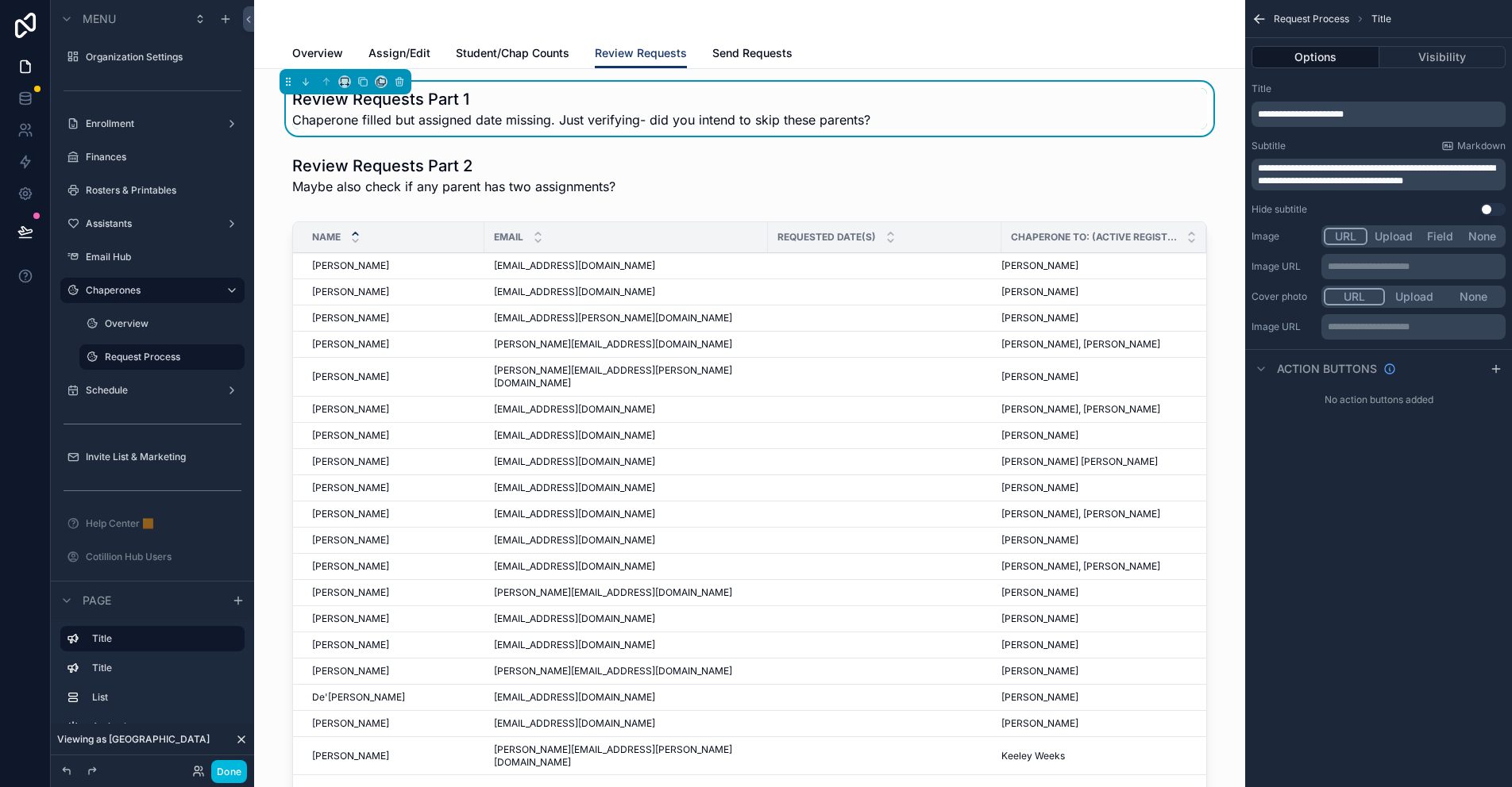
click at [415, 221] on div "scrollable content" at bounding box center [750, 521] width 966 height 611
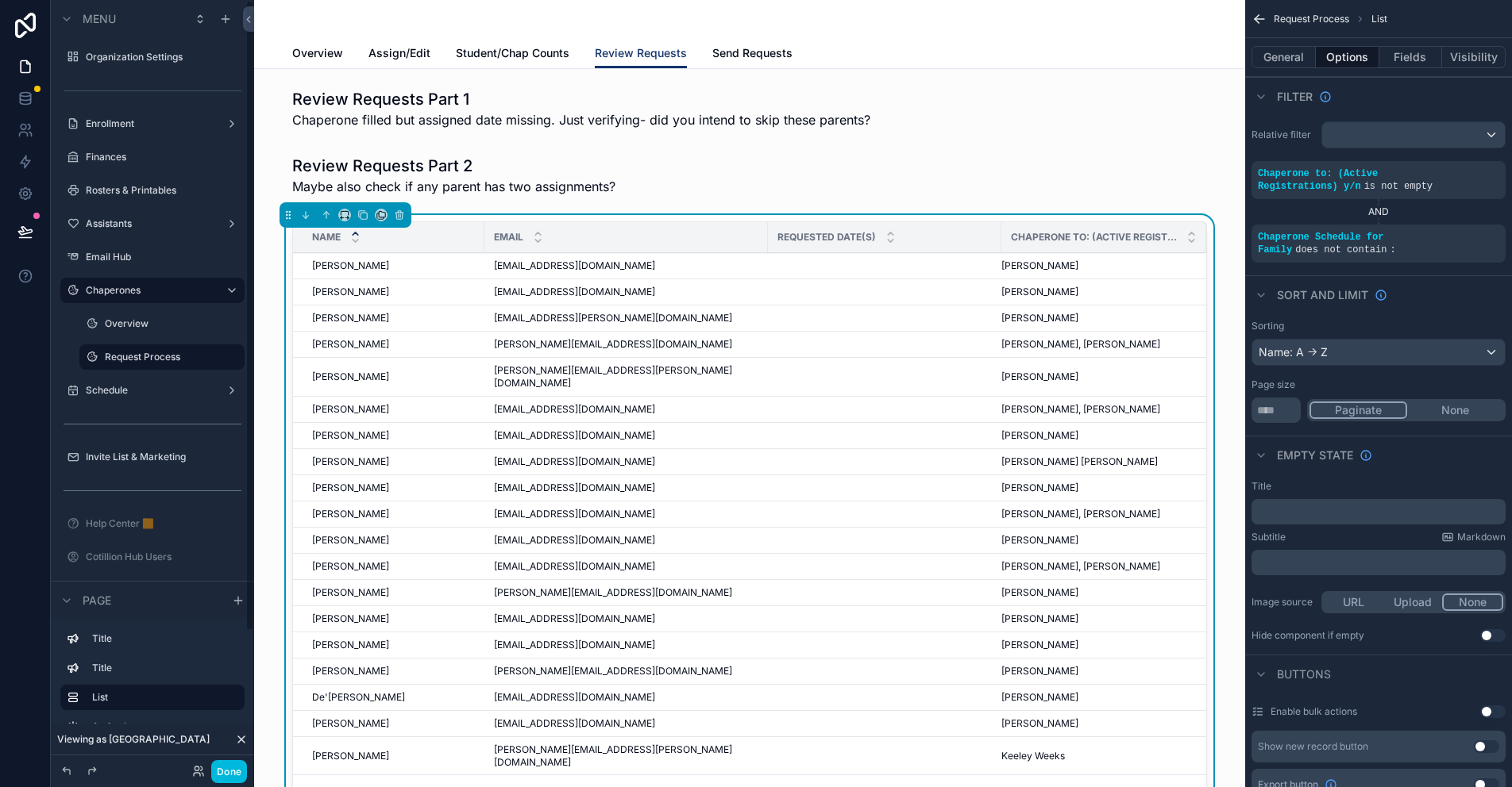
click at [385, 54] on span "Assign/Edit" at bounding box center [400, 53] width 62 height 16
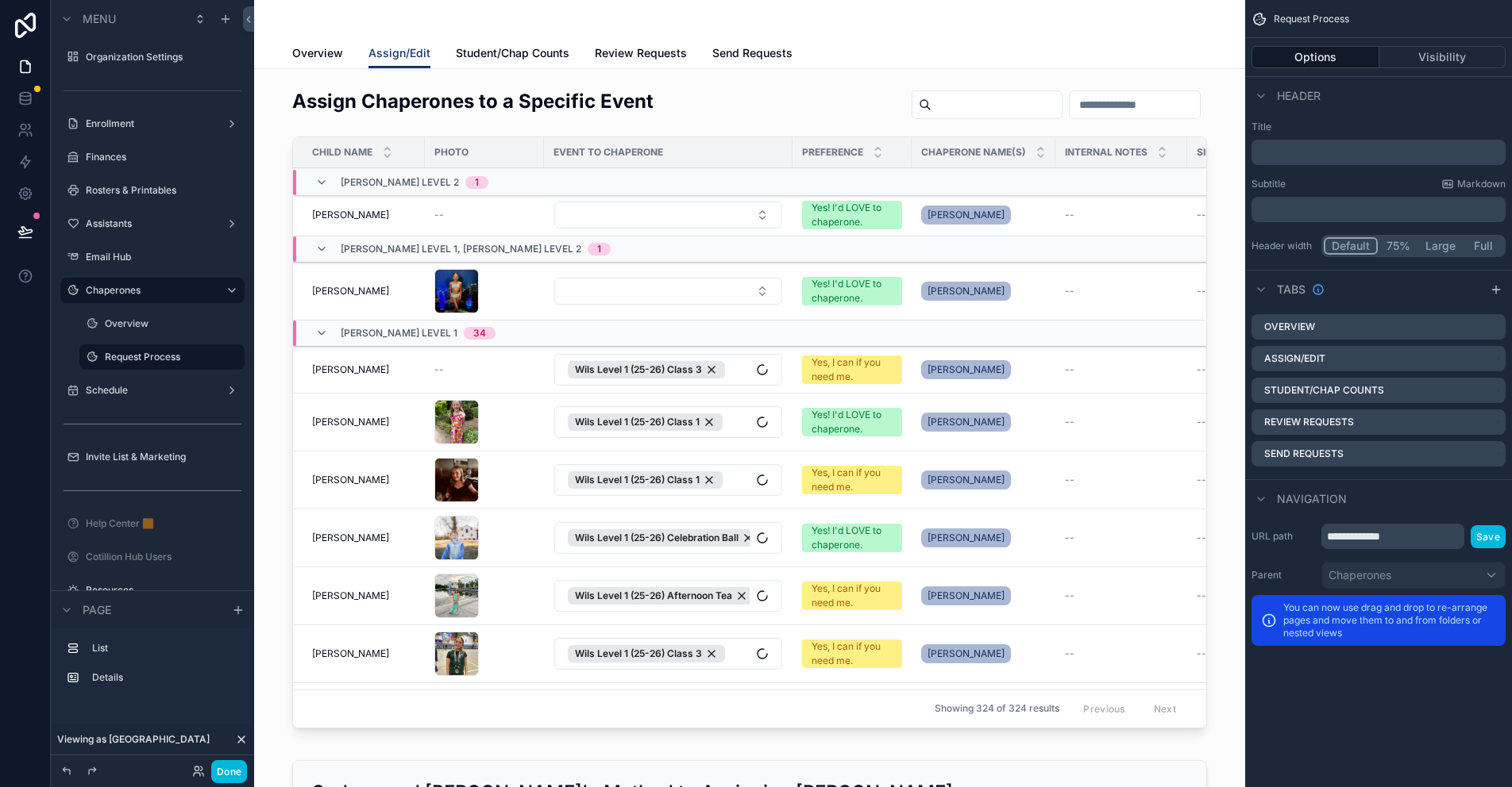
drag, startPoint x: 482, startPoint y: 125, endPoint x: 1185, endPoint y: 110, distance: 703.2
click at [482, 125] on div "scrollable content" at bounding box center [750, 412] width 966 height 660
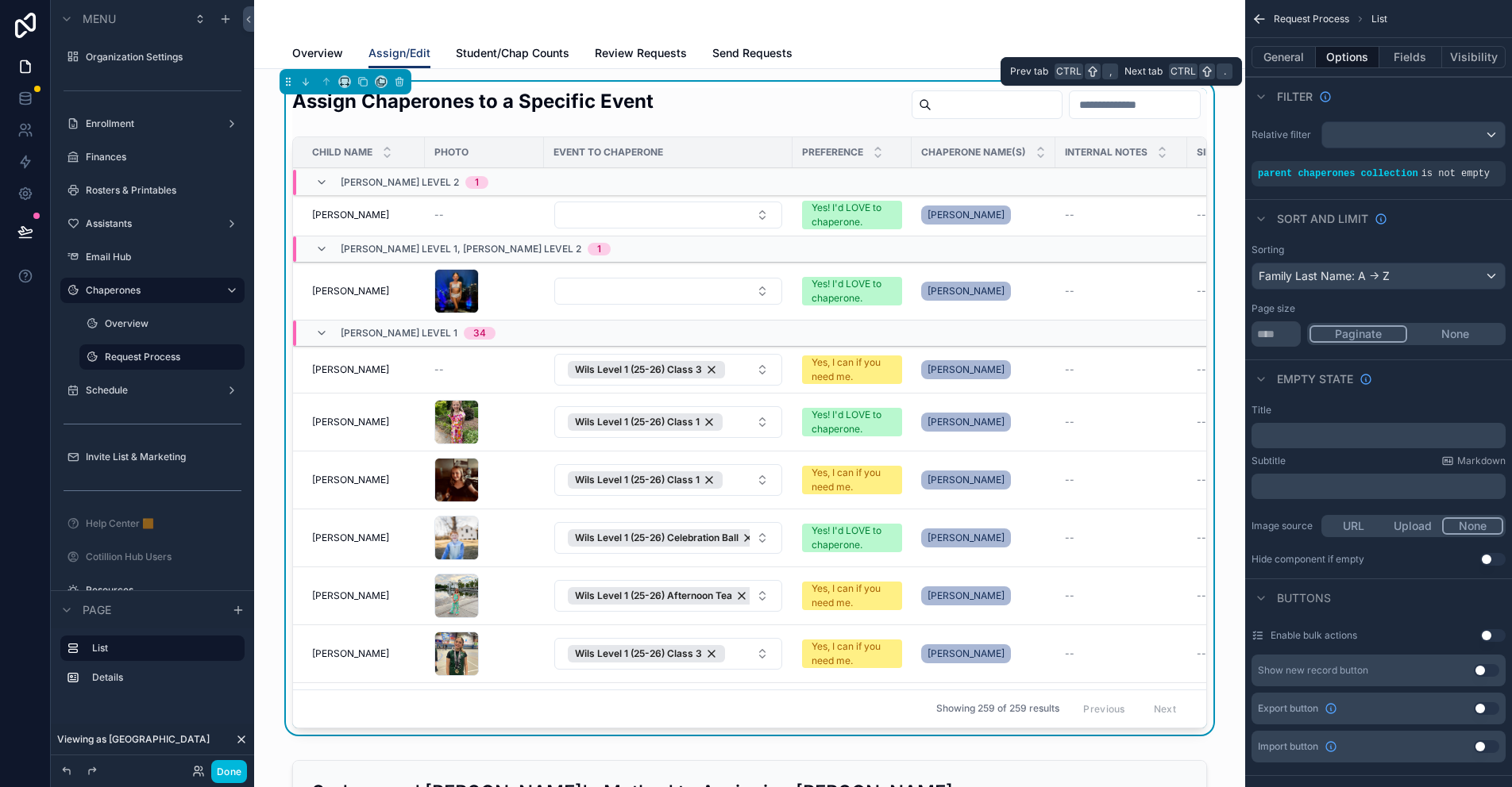
click at [1282, 67] on button "General" at bounding box center [1283, 57] width 65 height 23
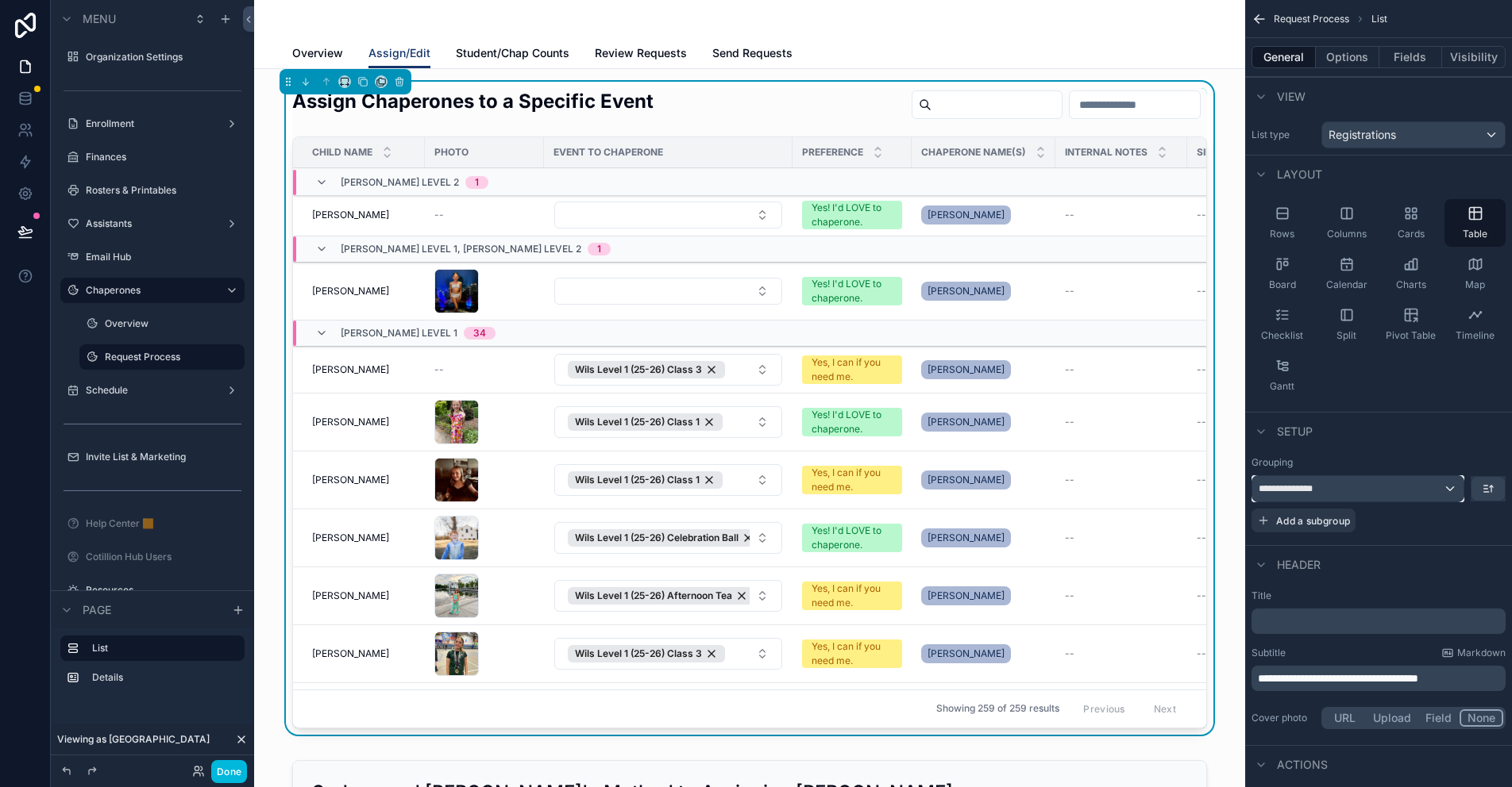
click at [1457, 486] on div "**********" at bounding box center [1358, 489] width 211 height 25
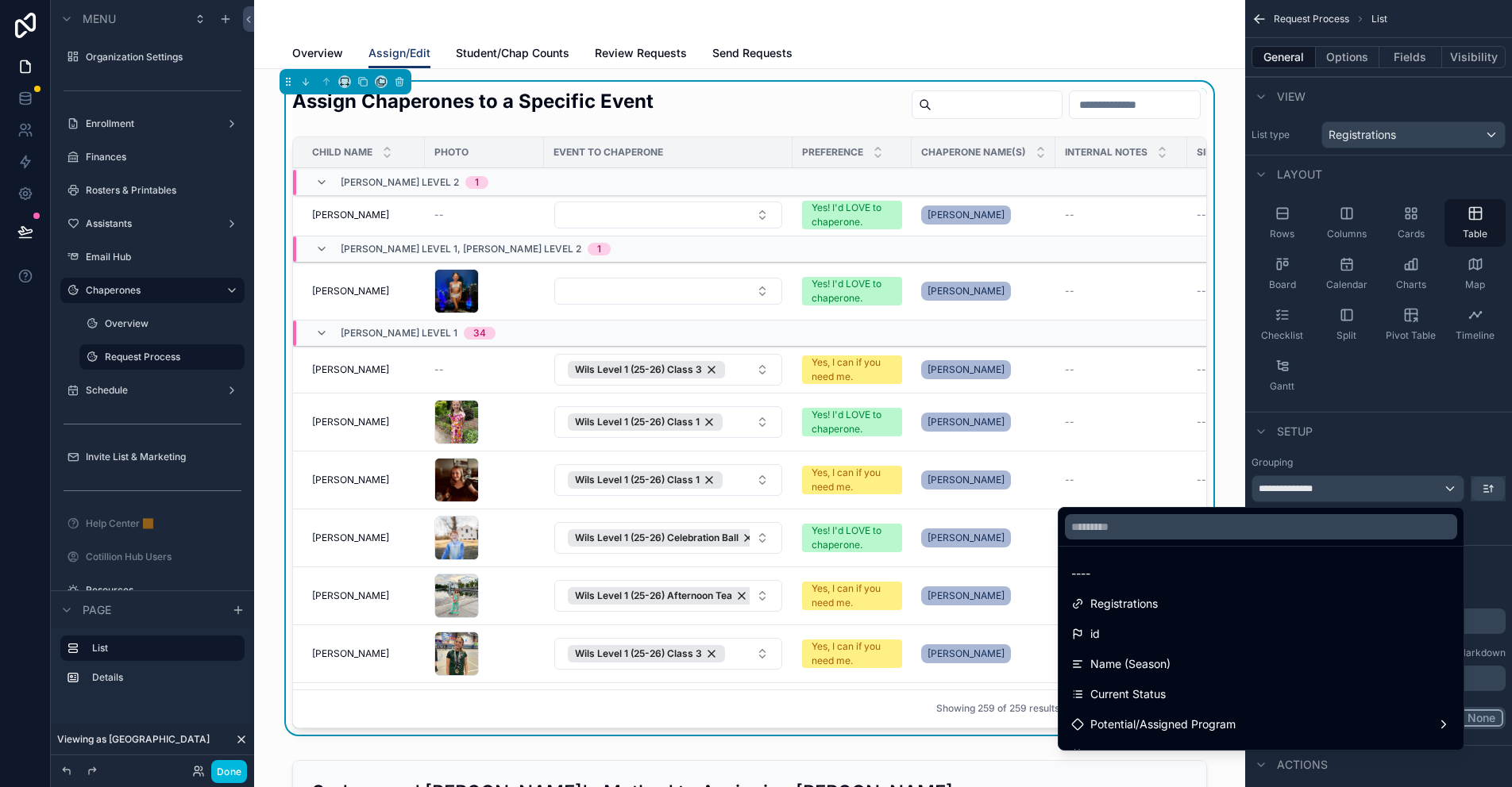
click at [1144, 575] on div "----" at bounding box center [1261, 574] width 379 height 19
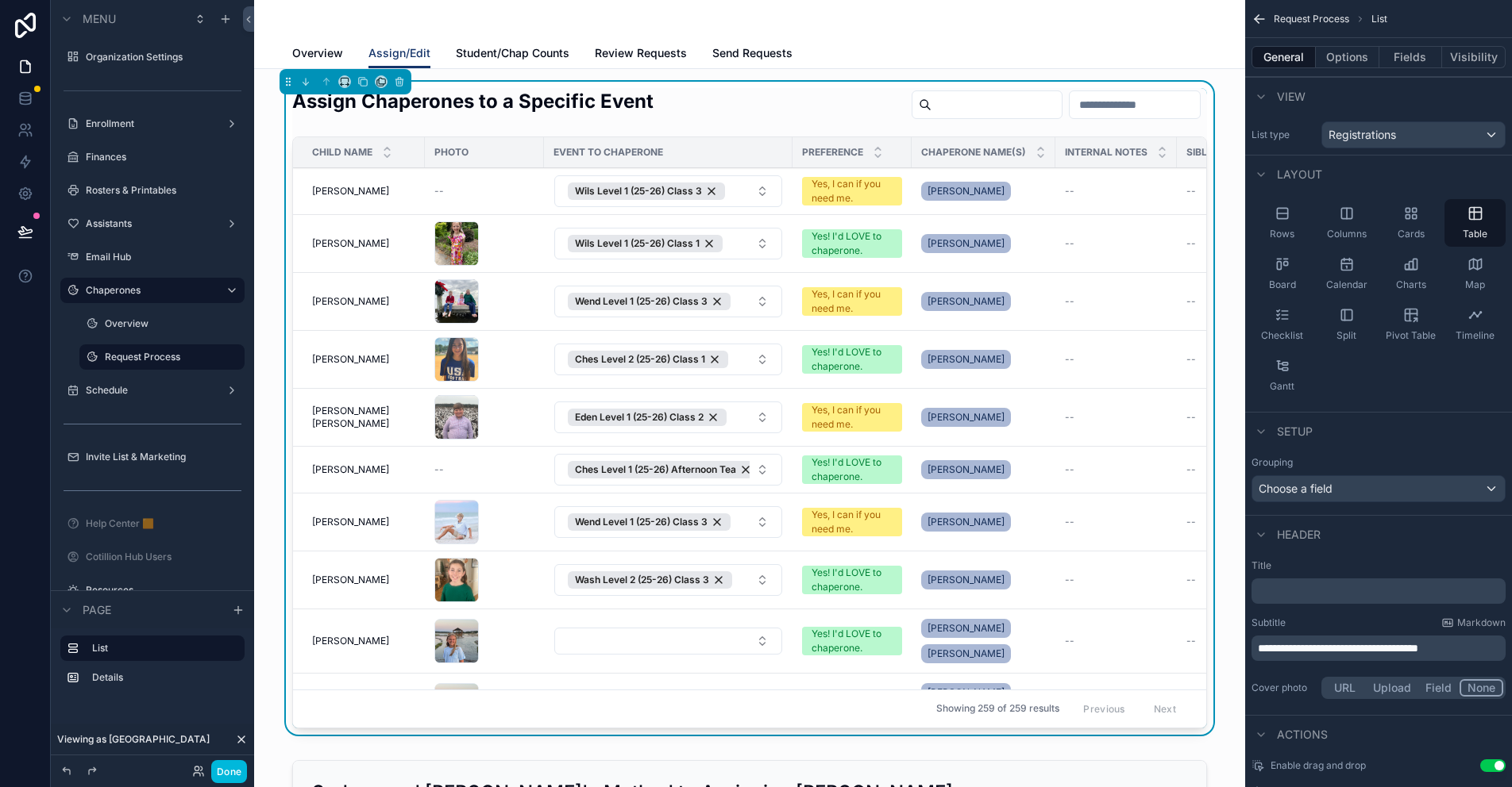
click at [735, 111] on div "Assign Chaperones to a Specific Event" at bounding box center [750, 107] width 915 height 39
click at [1401, 64] on button "Fields" at bounding box center [1411, 57] width 64 height 23
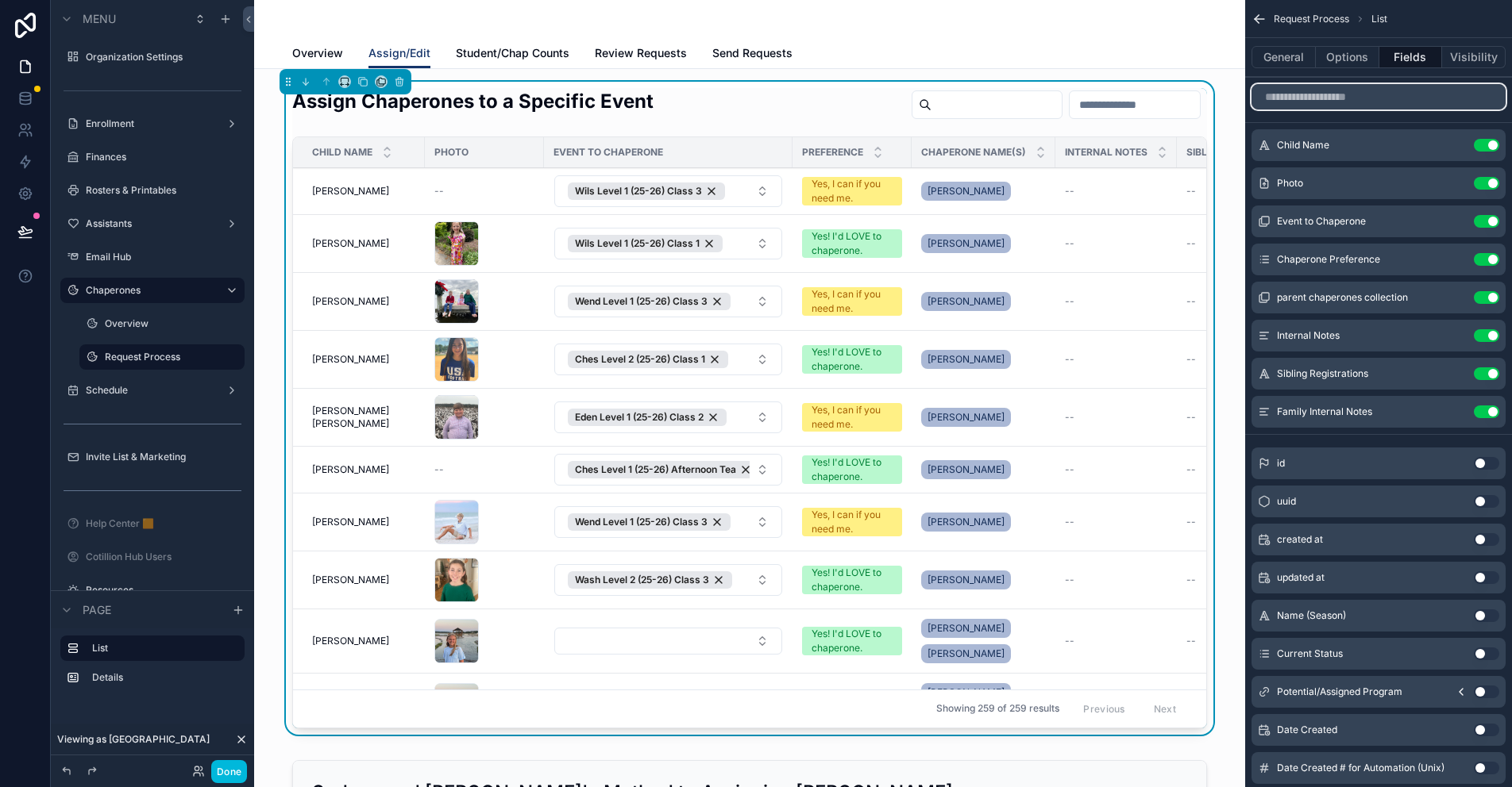
click at [1310, 98] on input "scrollable content" at bounding box center [1378, 96] width 254 height 25
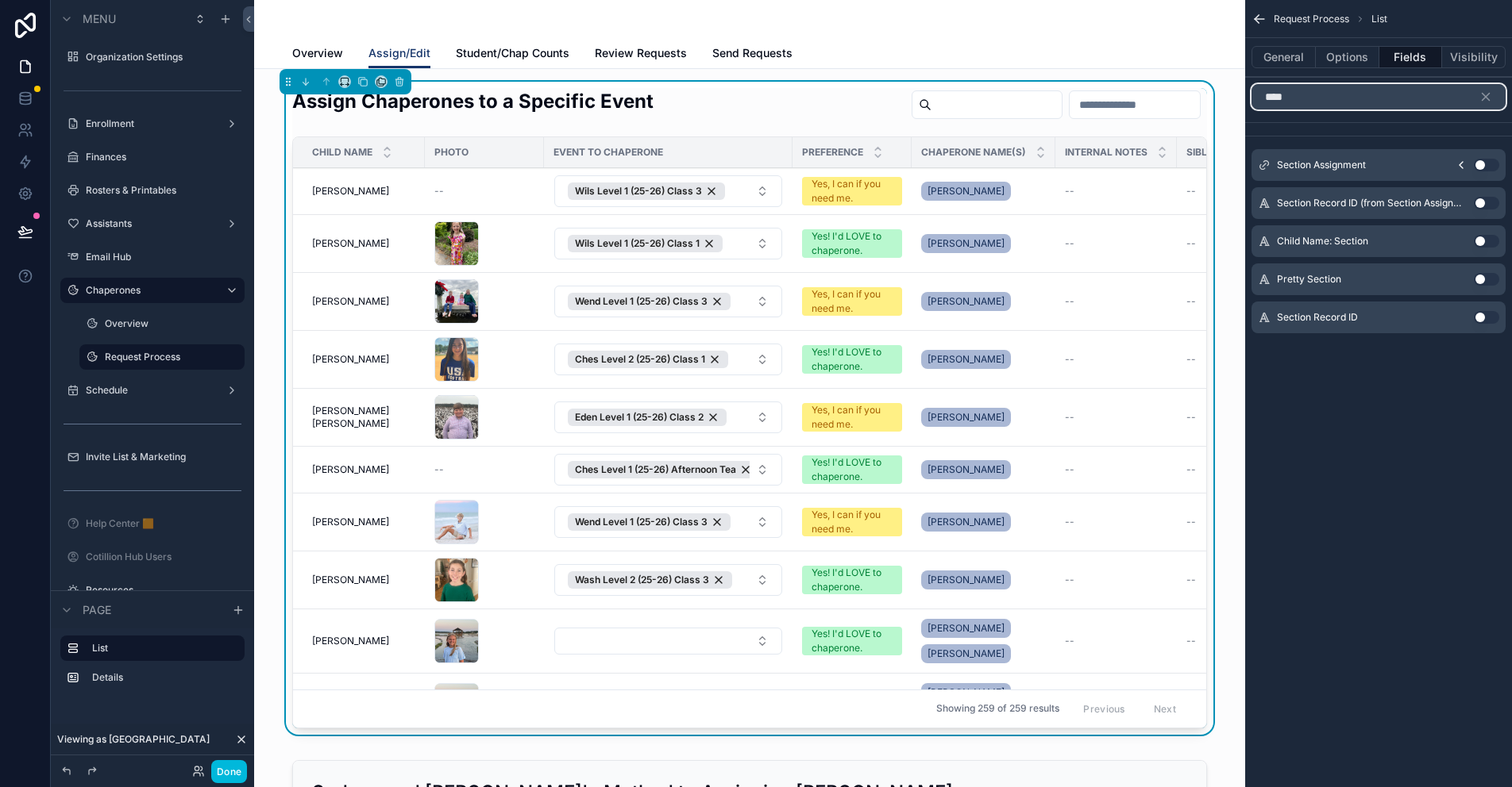
type input "****"
click at [1483, 280] on button "Use setting" at bounding box center [1487, 279] width 25 height 13
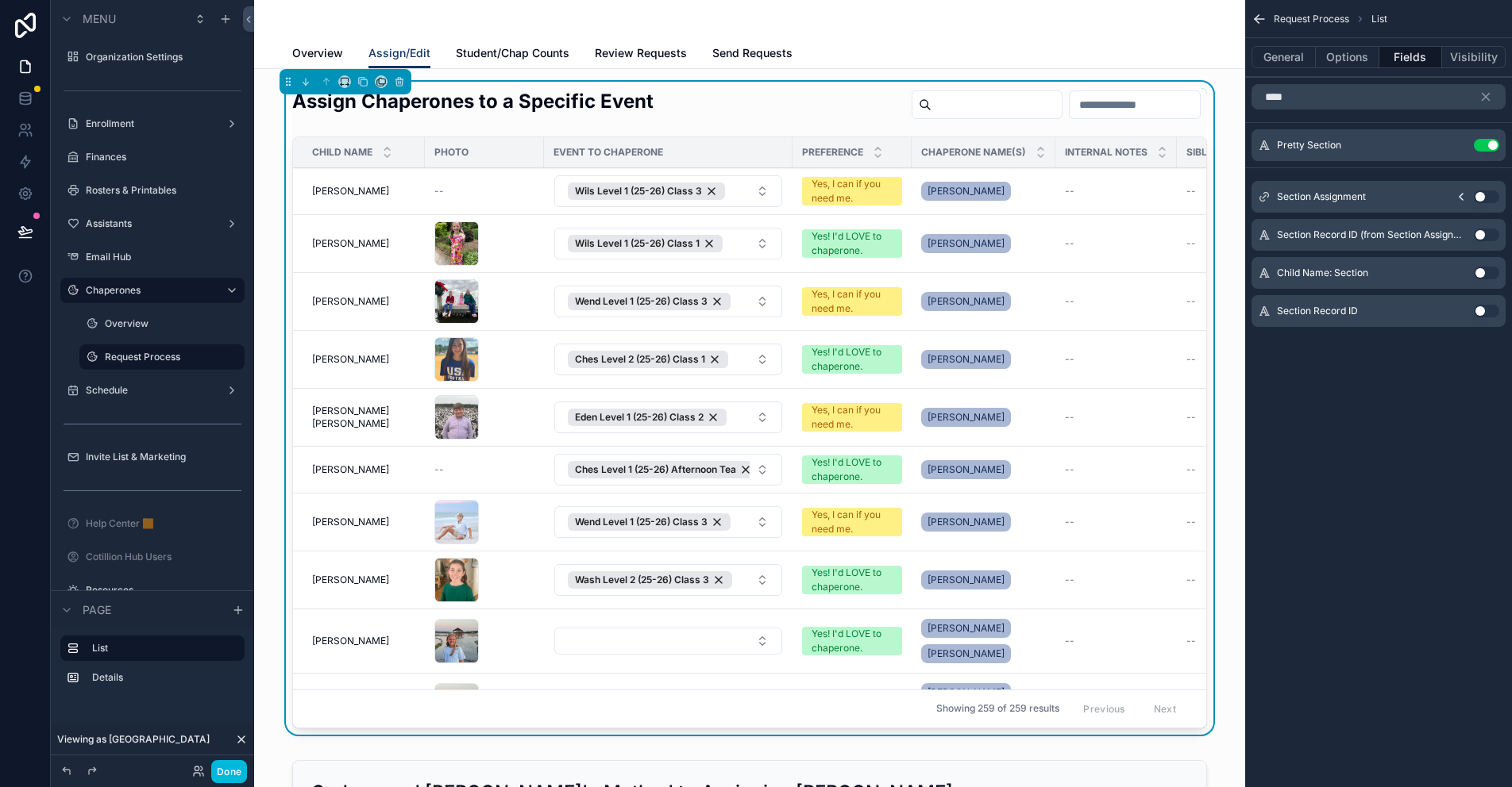
click at [1070, 102] on input "scrollable content" at bounding box center [1134, 105] width 130 height 23
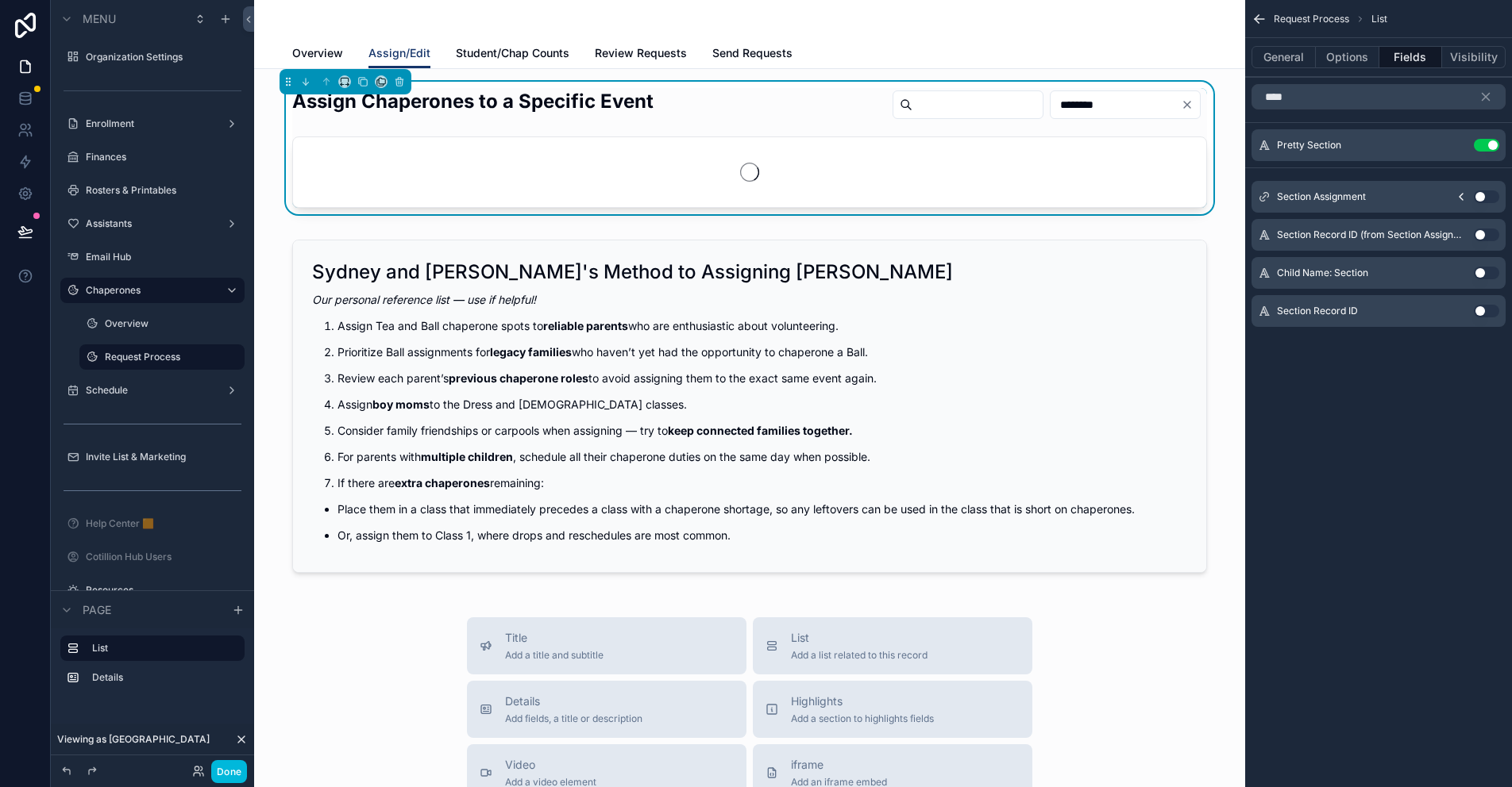
type input "*******"
click at [531, 54] on span "Student/Chap Counts" at bounding box center [513, 53] width 114 height 16
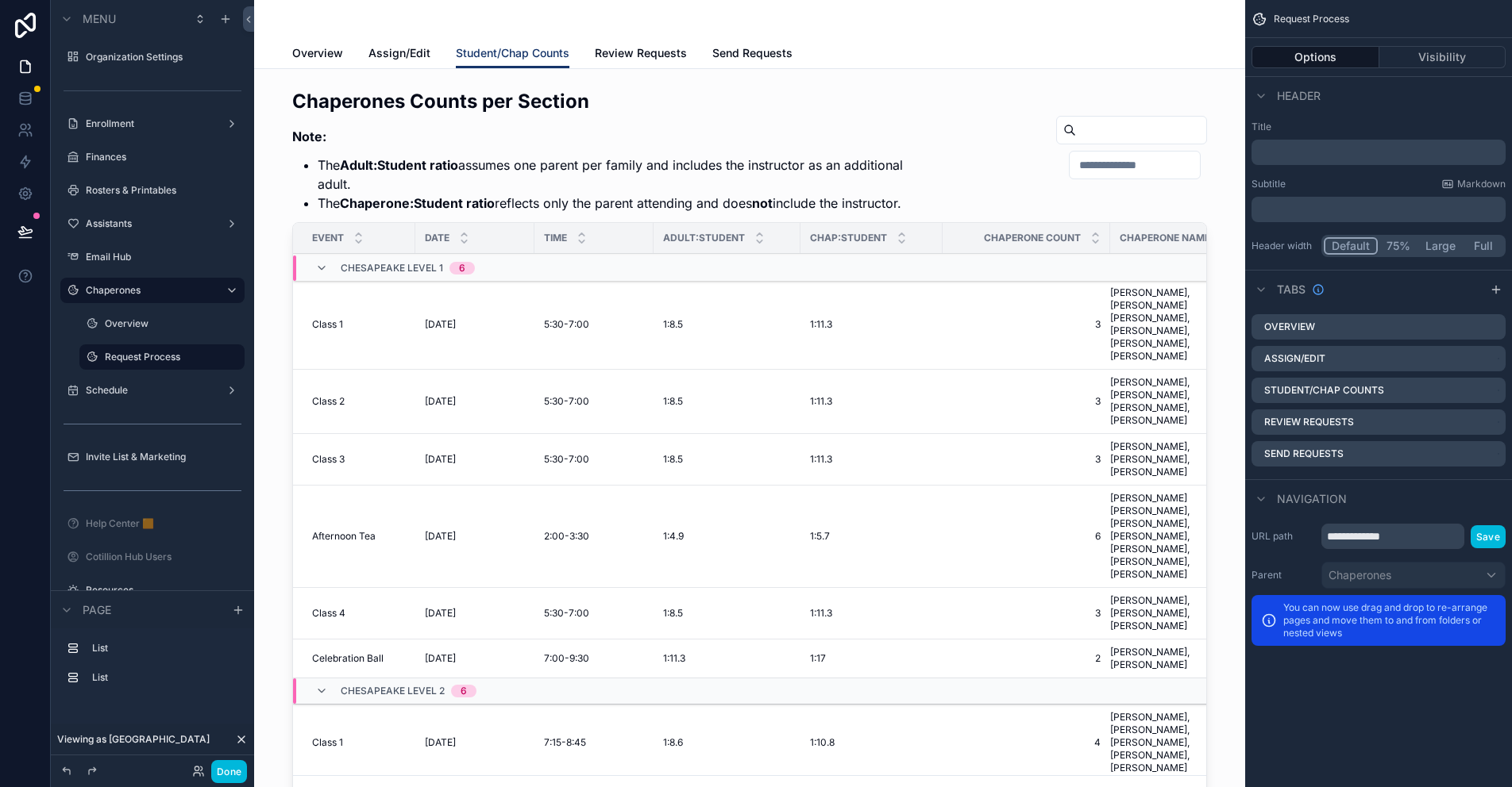
click at [1065, 174] on div "scrollable content" at bounding box center [750, 455] width 966 height 745
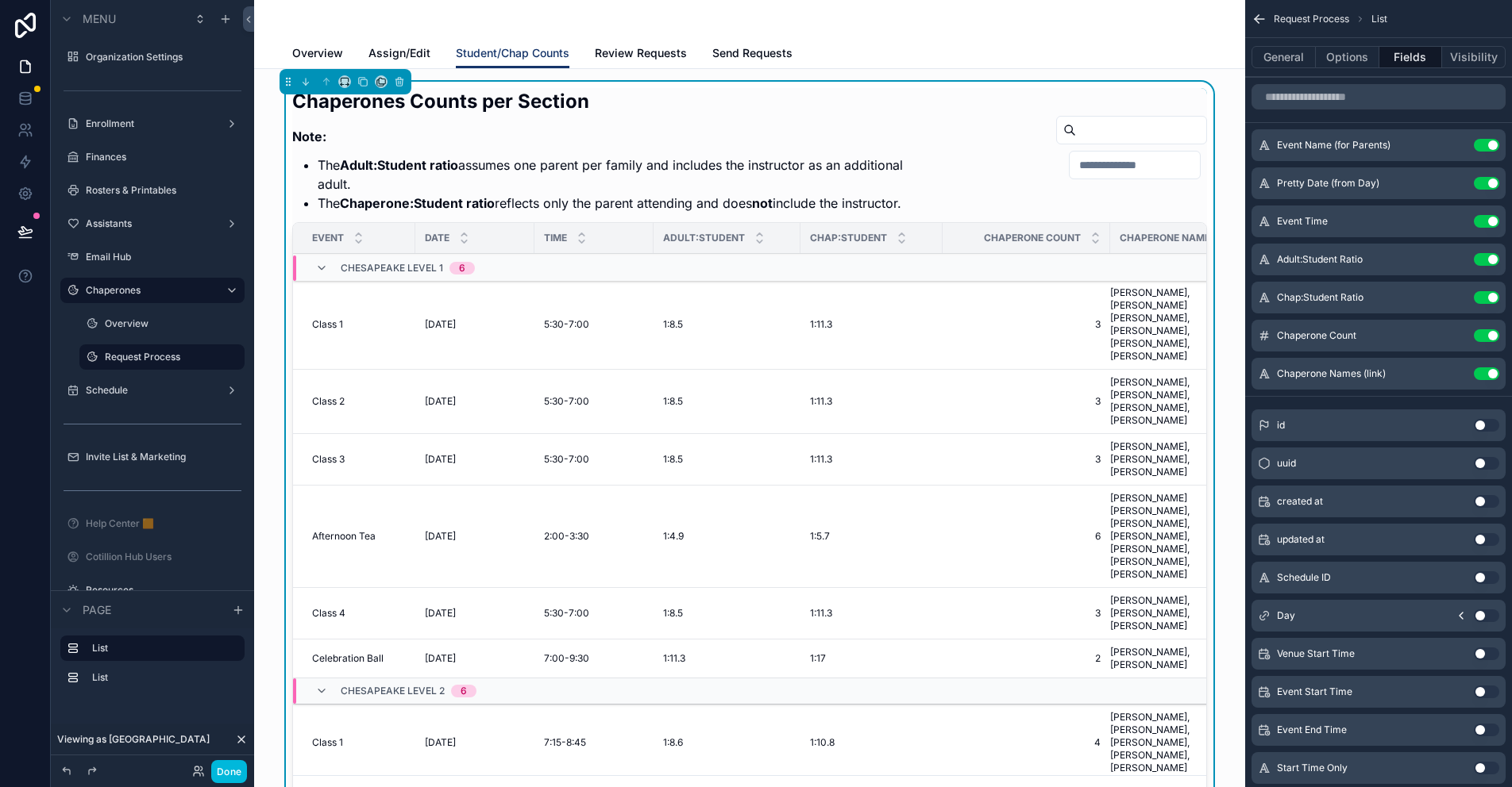
click at [1070, 174] on input "scrollable content" at bounding box center [1134, 165] width 130 height 23
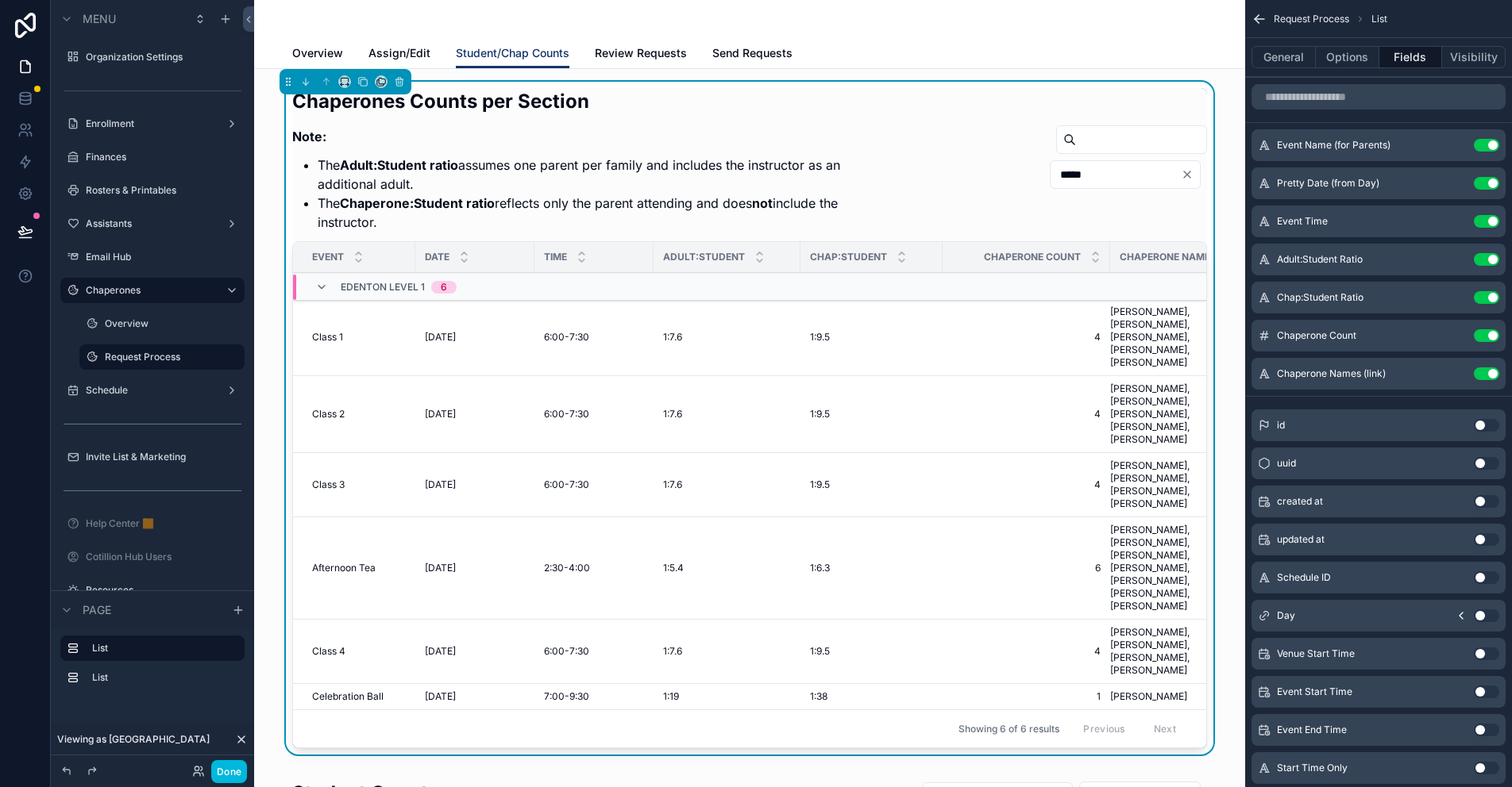
type input "*****"
click at [412, 49] on span "Assign/Edit" at bounding box center [400, 53] width 62 height 16
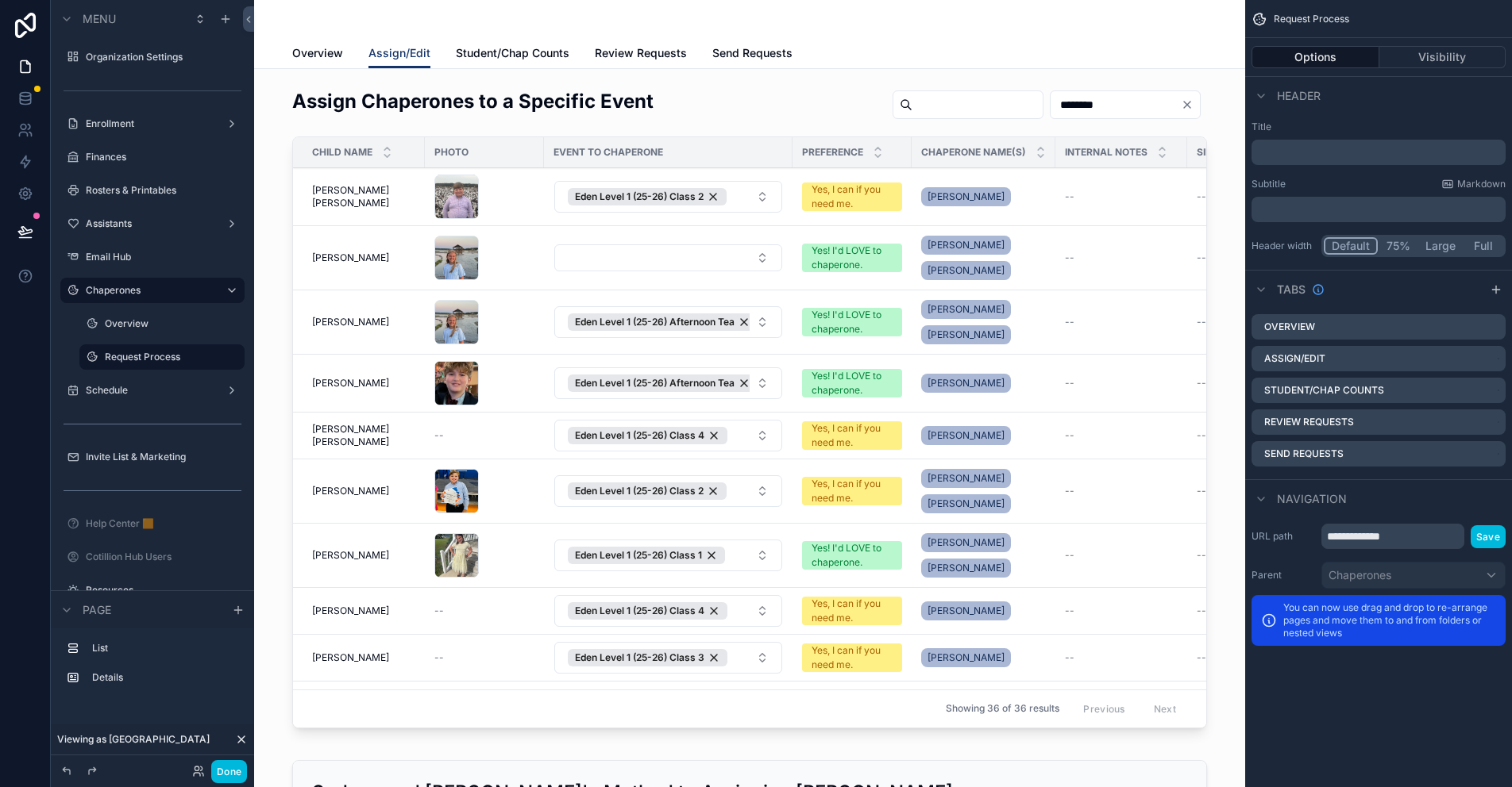
click at [519, 57] on span "Student/Chap Counts" at bounding box center [513, 53] width 114 height 16
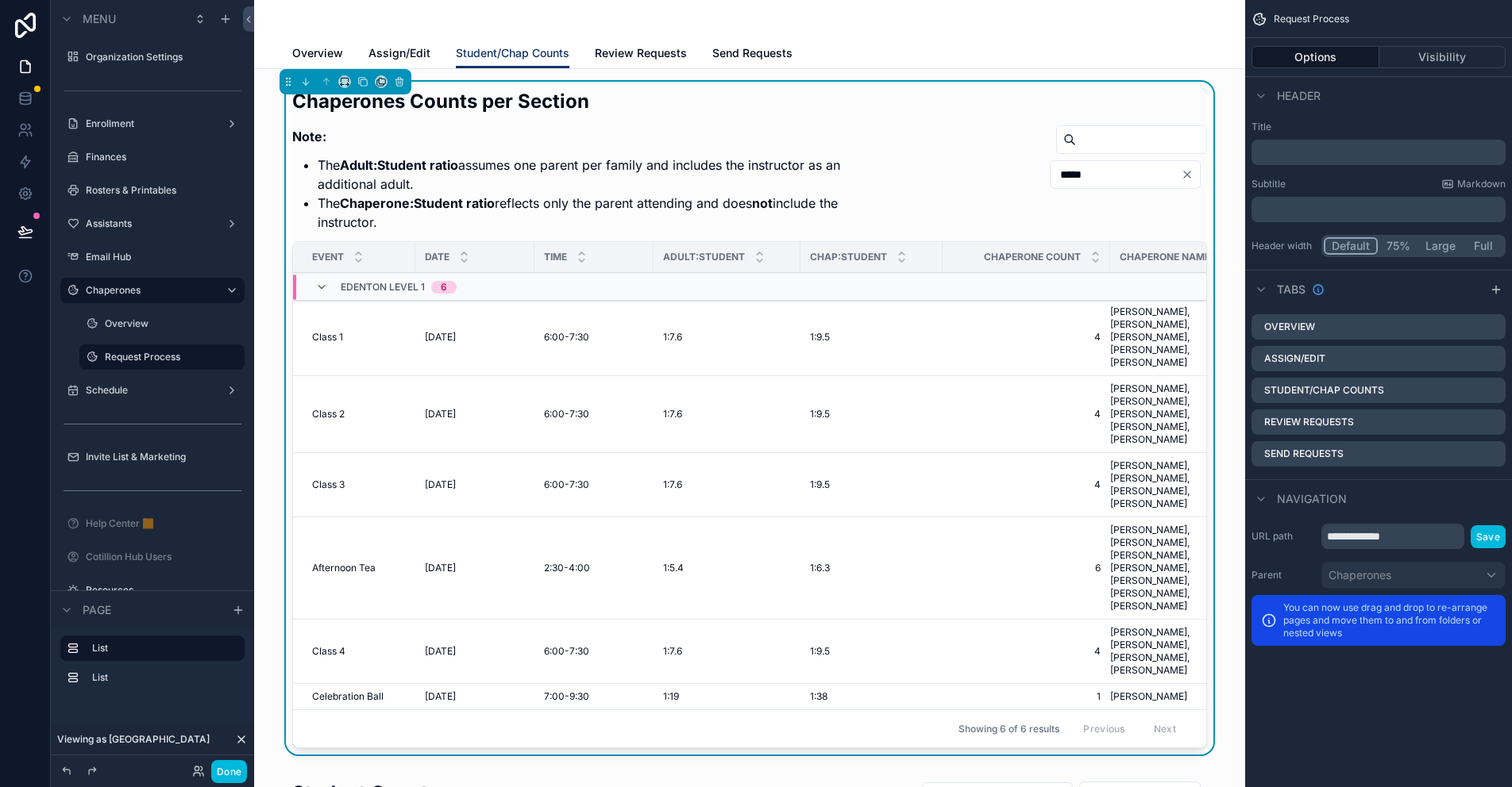
click at [413, 50] on span "Assign/Edit" at bounding box center [400, 53] width 62 height 16
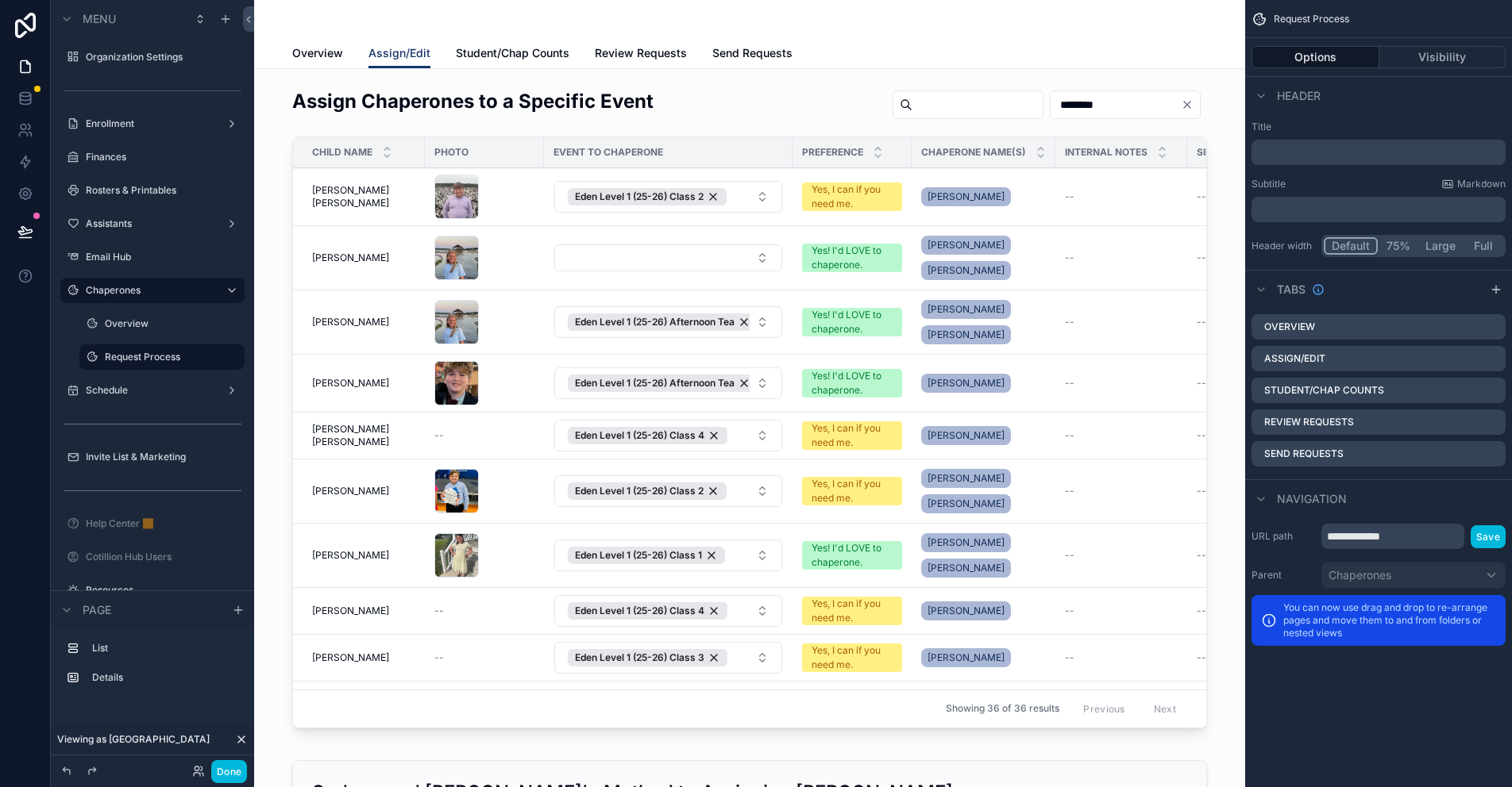
click at [713, 260] on div "scrollable content" at bounding box center [750, 412] width 966 height 660
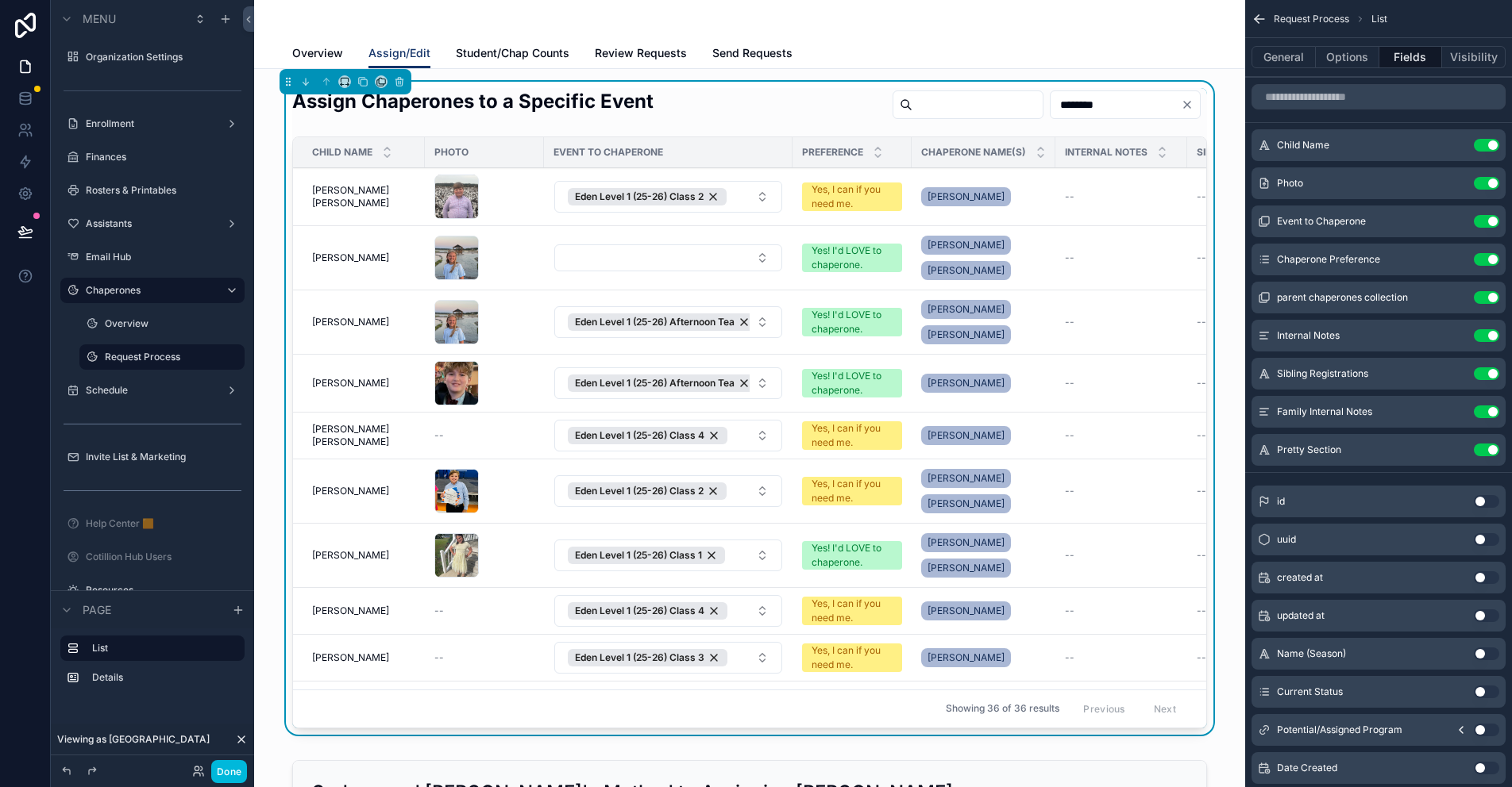
click at [745, 260] on button "Select Button" at bounding box center [668, 258] width 228 height 27
click at [388, 275] on td "Holly Barrow Holly Barrow" at bounding box center [359, 258] width 132 height 64
click at [113, 124] on label "Enrollment" at bounding box center [149, 123] width 127 height 13
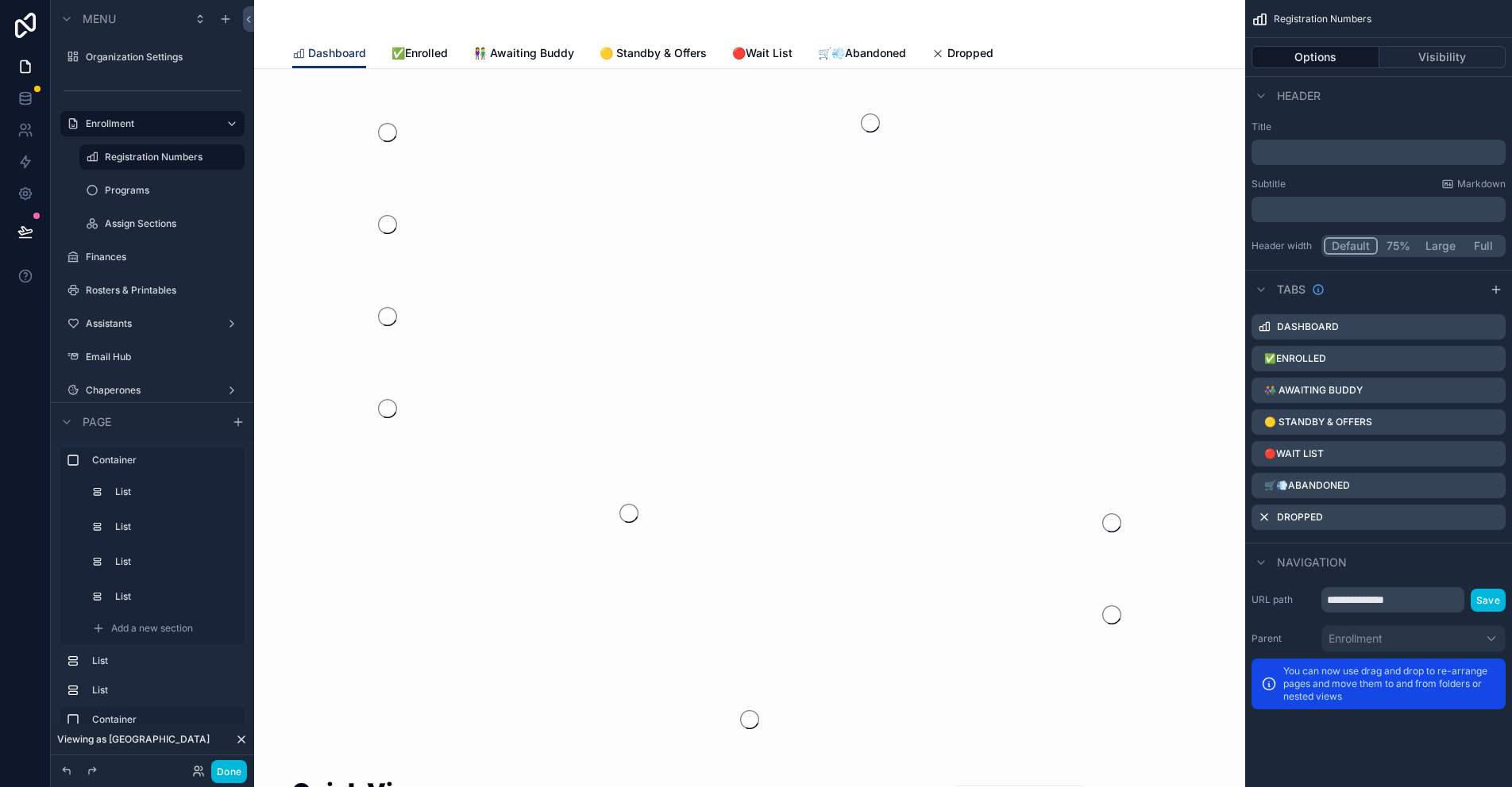
click at [421, 52] on span "✅Enrolled" at bounding box center [419, 53] width 56 height 16
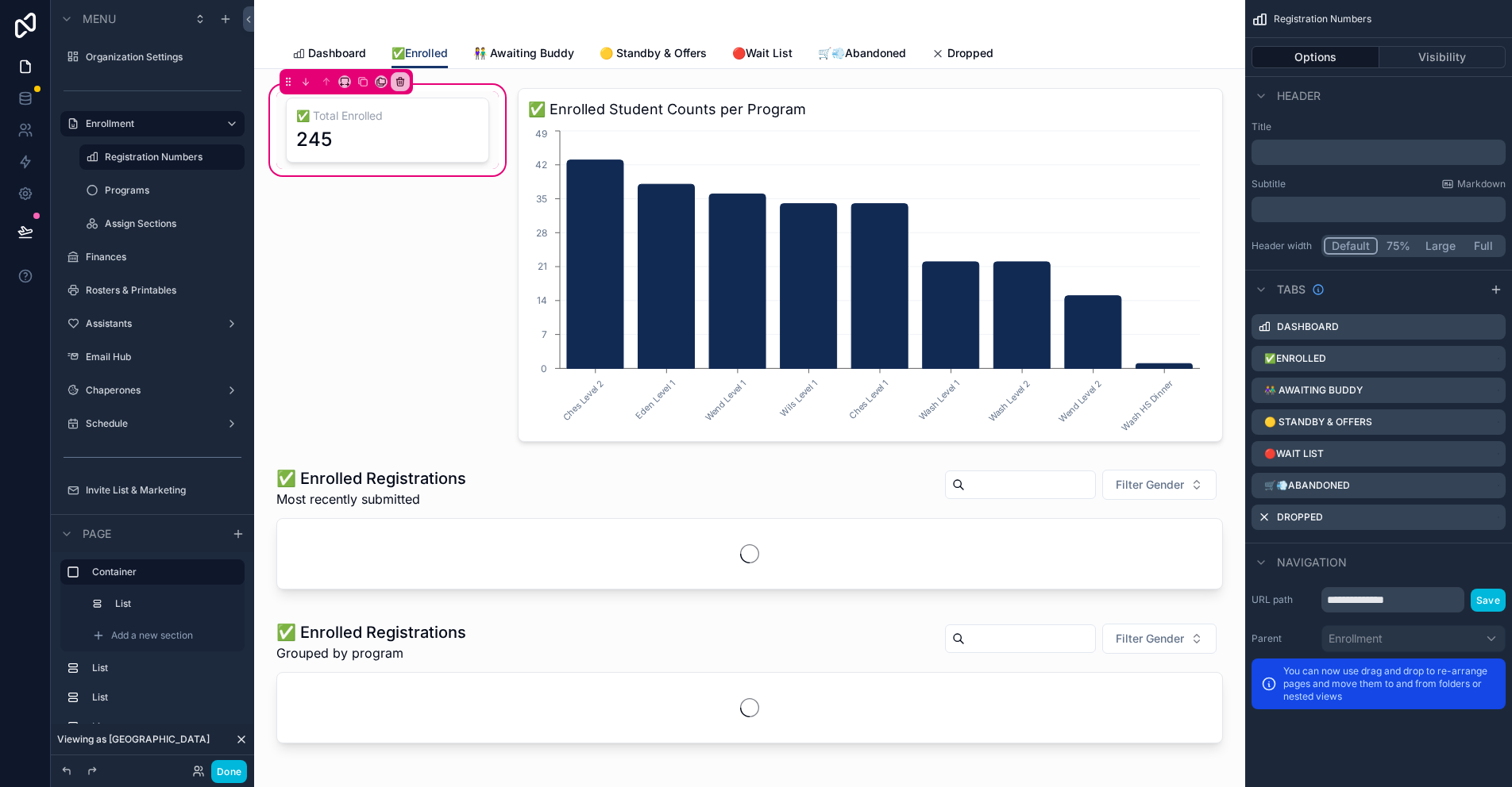
click at [931, 486] on div "scrollable content" at bounding box center [750, 532] width 966 height 141
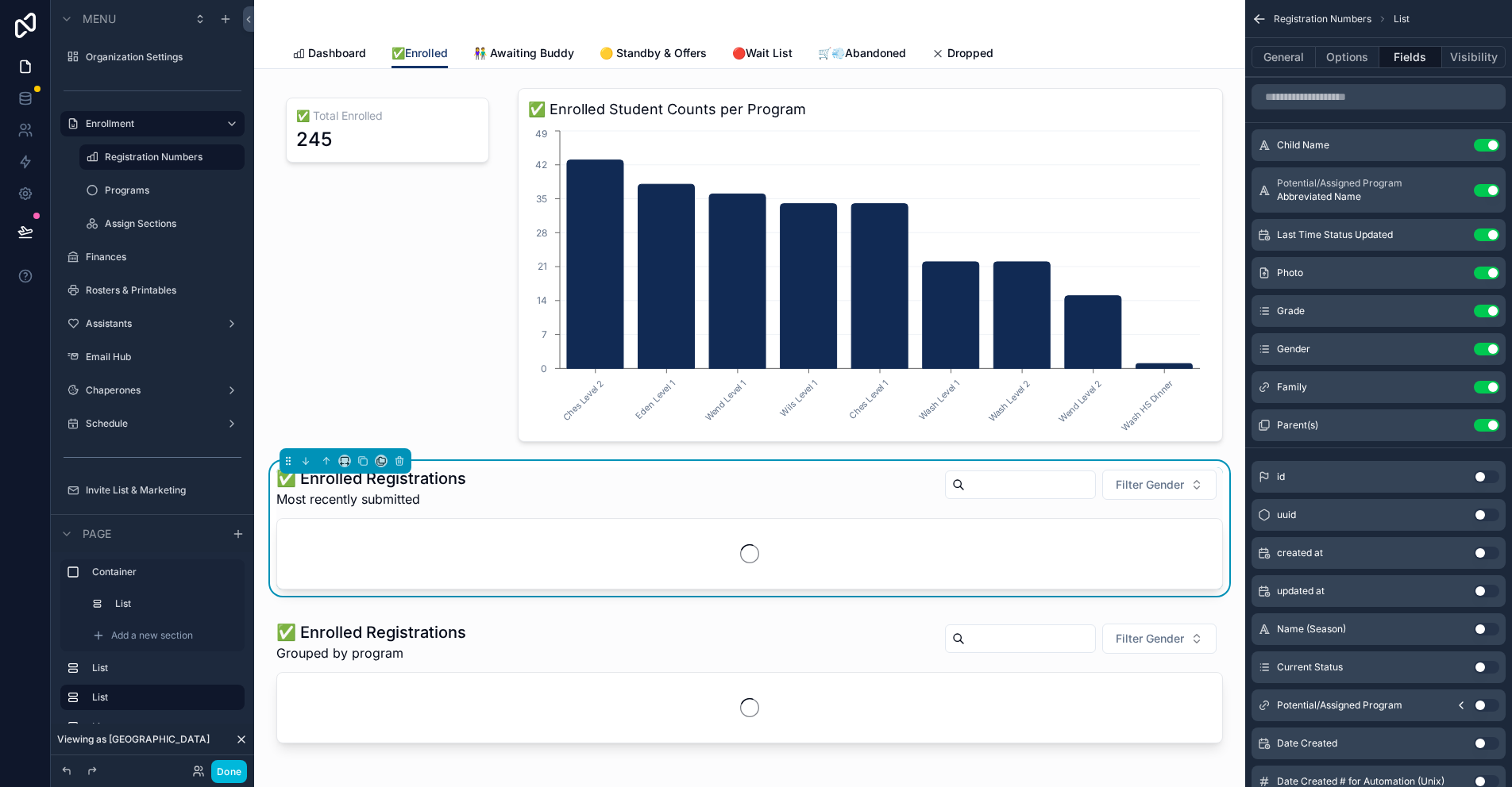
click at [965, 481] on input "scrollable content" at bounding box center [1030, 485] width 130 height 23
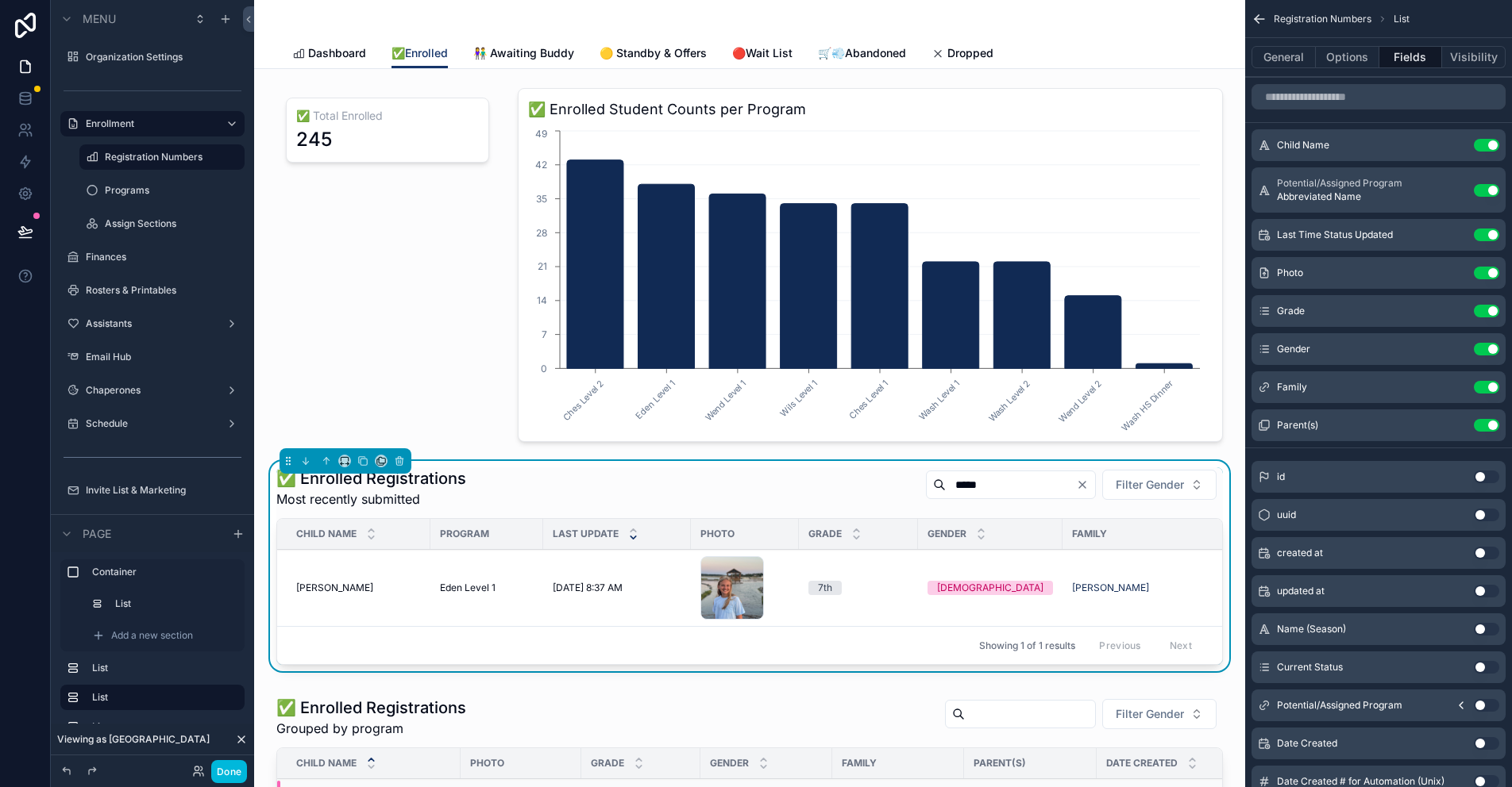
type input "*****"
click at [136, 390] on label "Chaperones" at bounding box center [149, 390] width 127 height 13
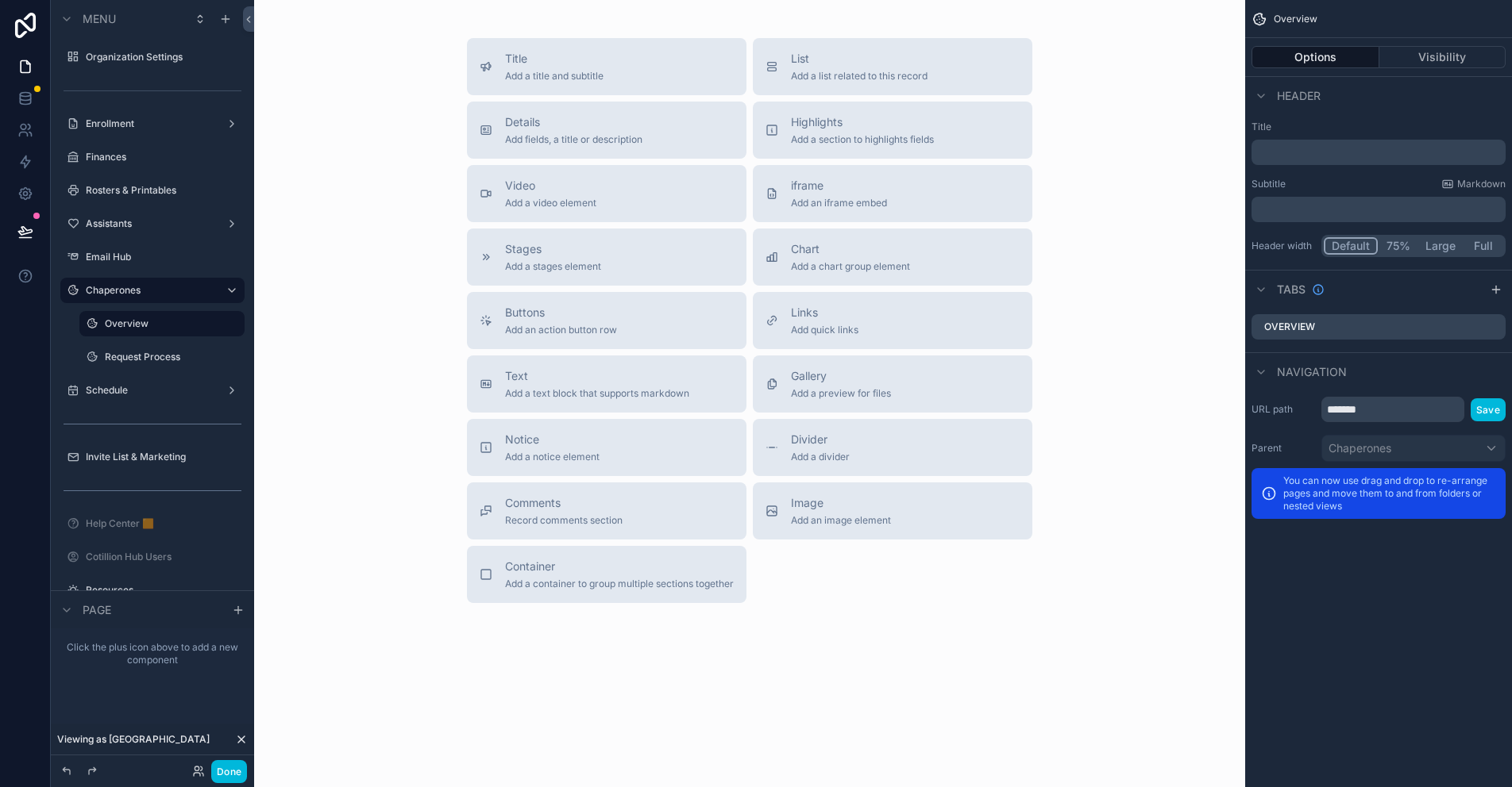
click at [146, 359] on label "Request Process" at bounding box center [169, 357] width 130 height 13
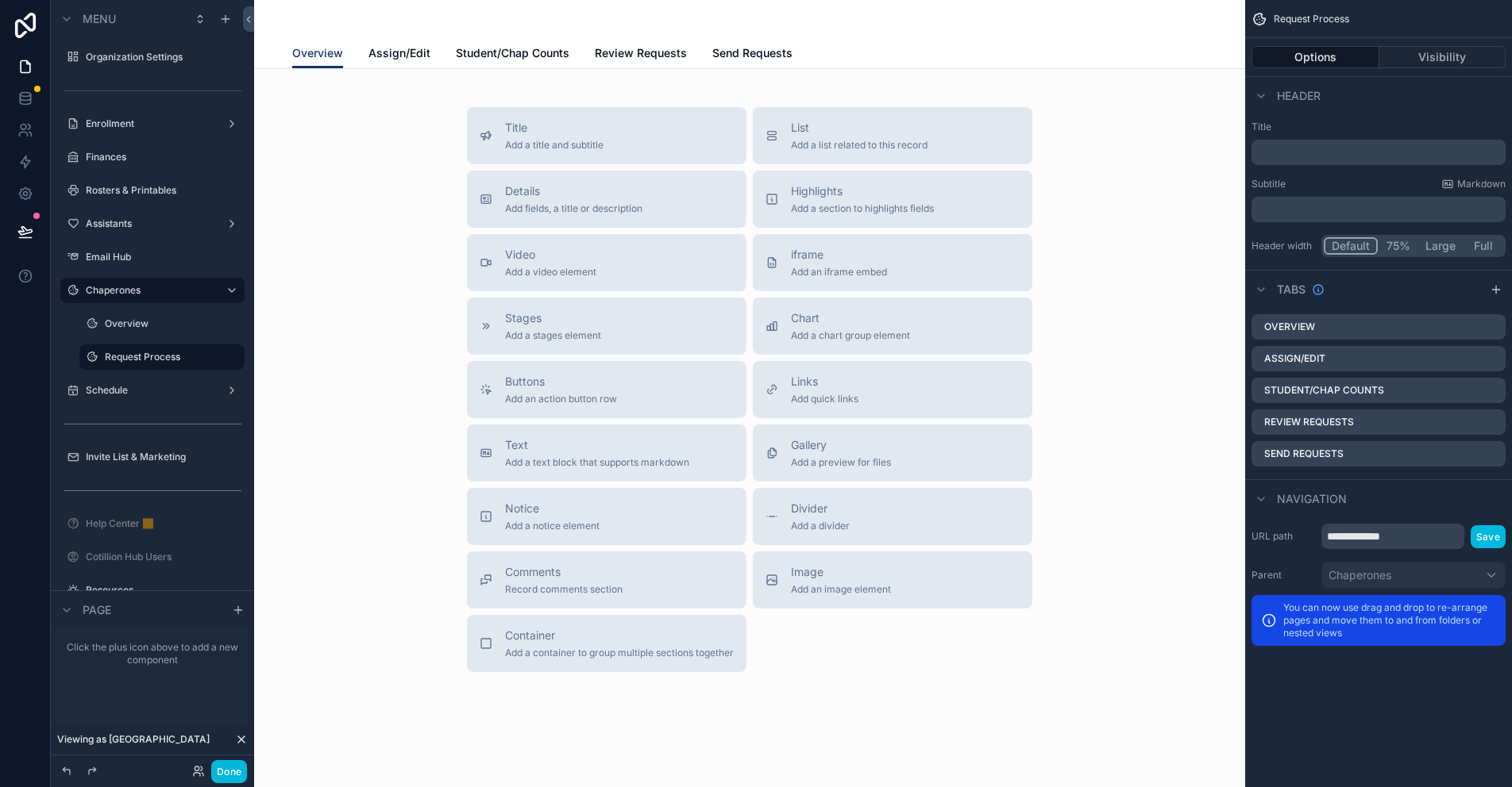
click at [475, 52] on span "Student/Chap Counts" at bounding box center [513, 53] width 114 height 16
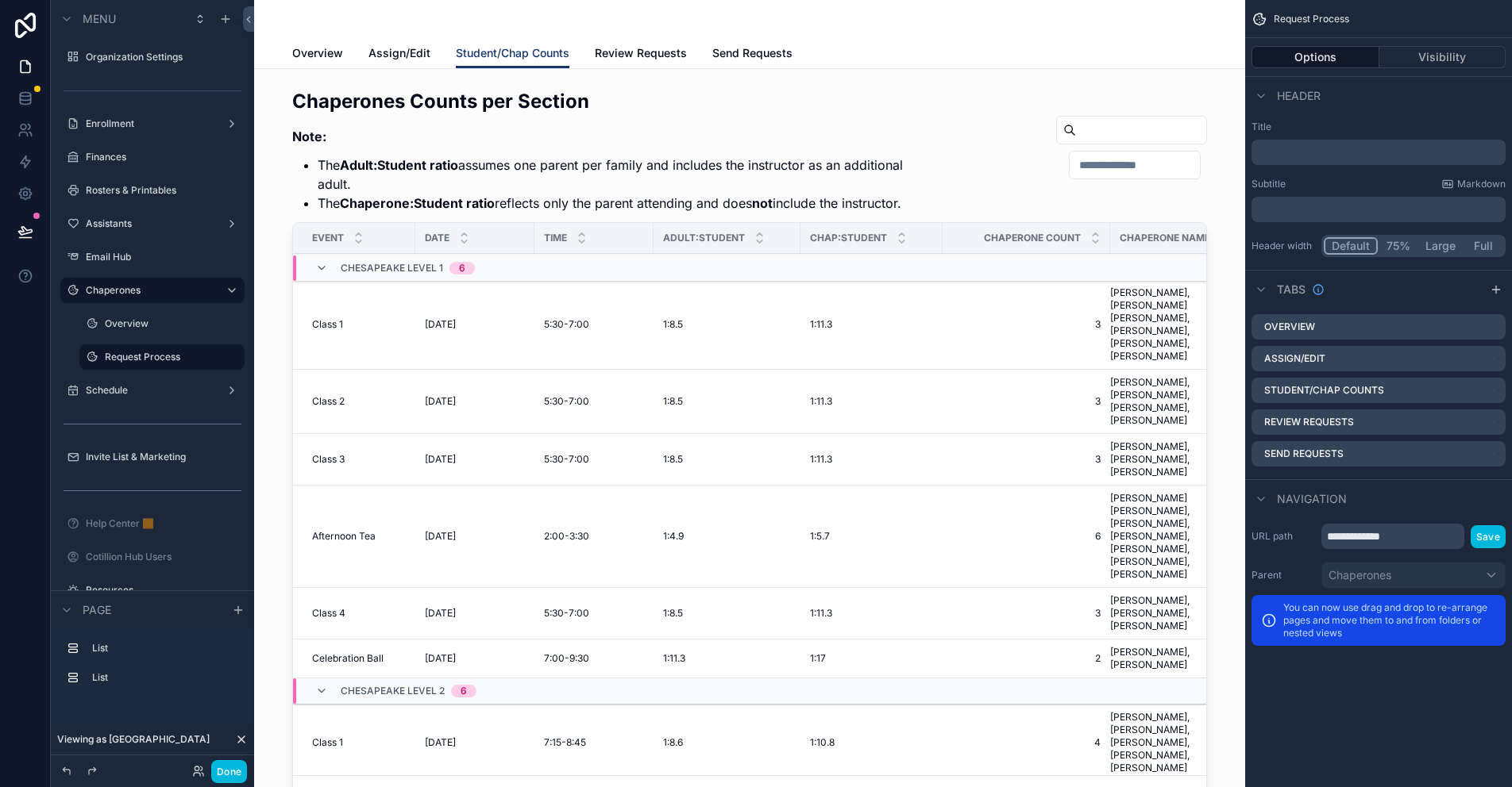
click at [384, 54] on span "Assign/Edit" at bounding box center [400, 53] width 62 height 16
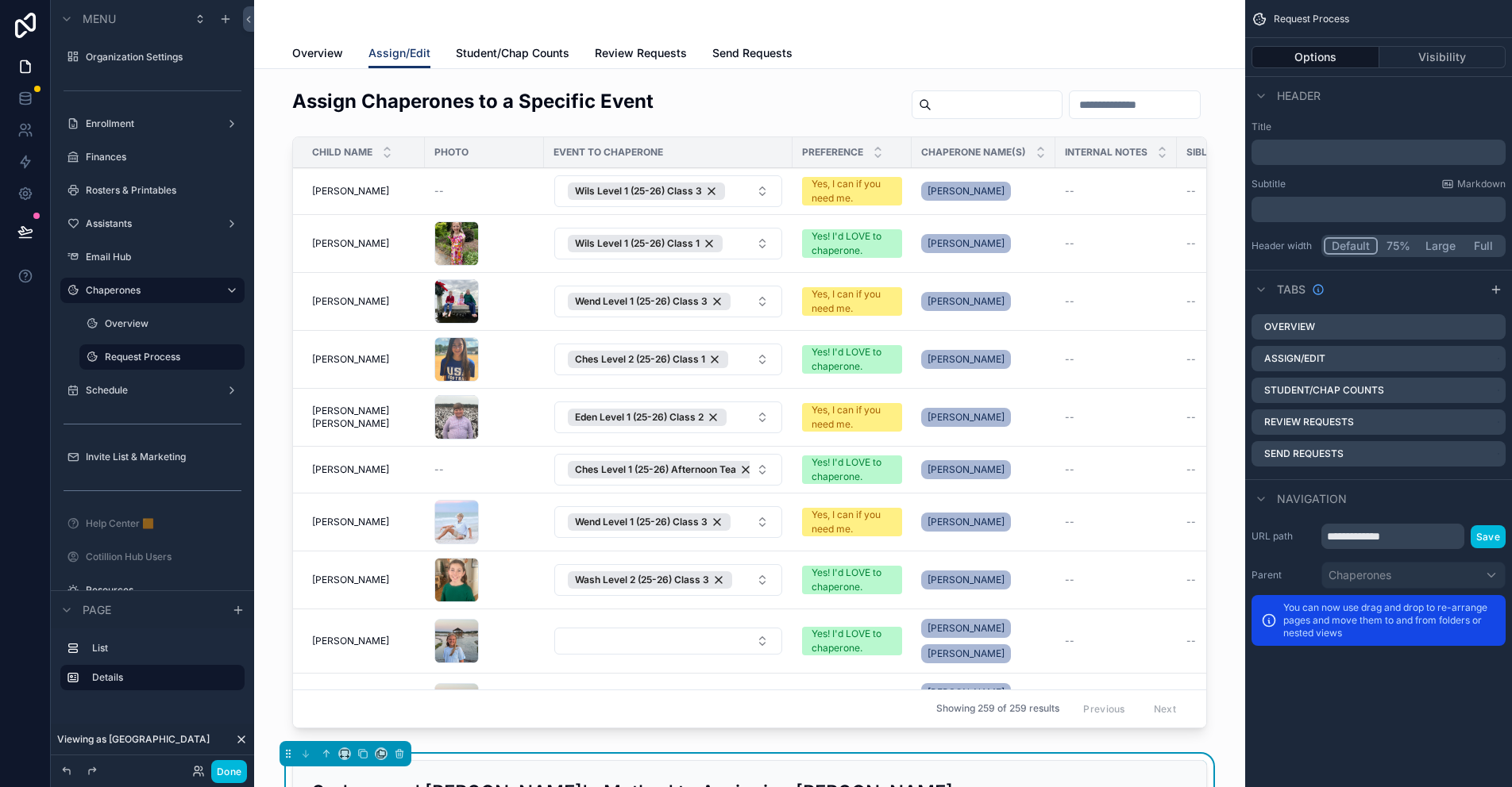
click at [1080, 106] on div "scrollable content" at bounding box center [750, 412] width 966 height 660
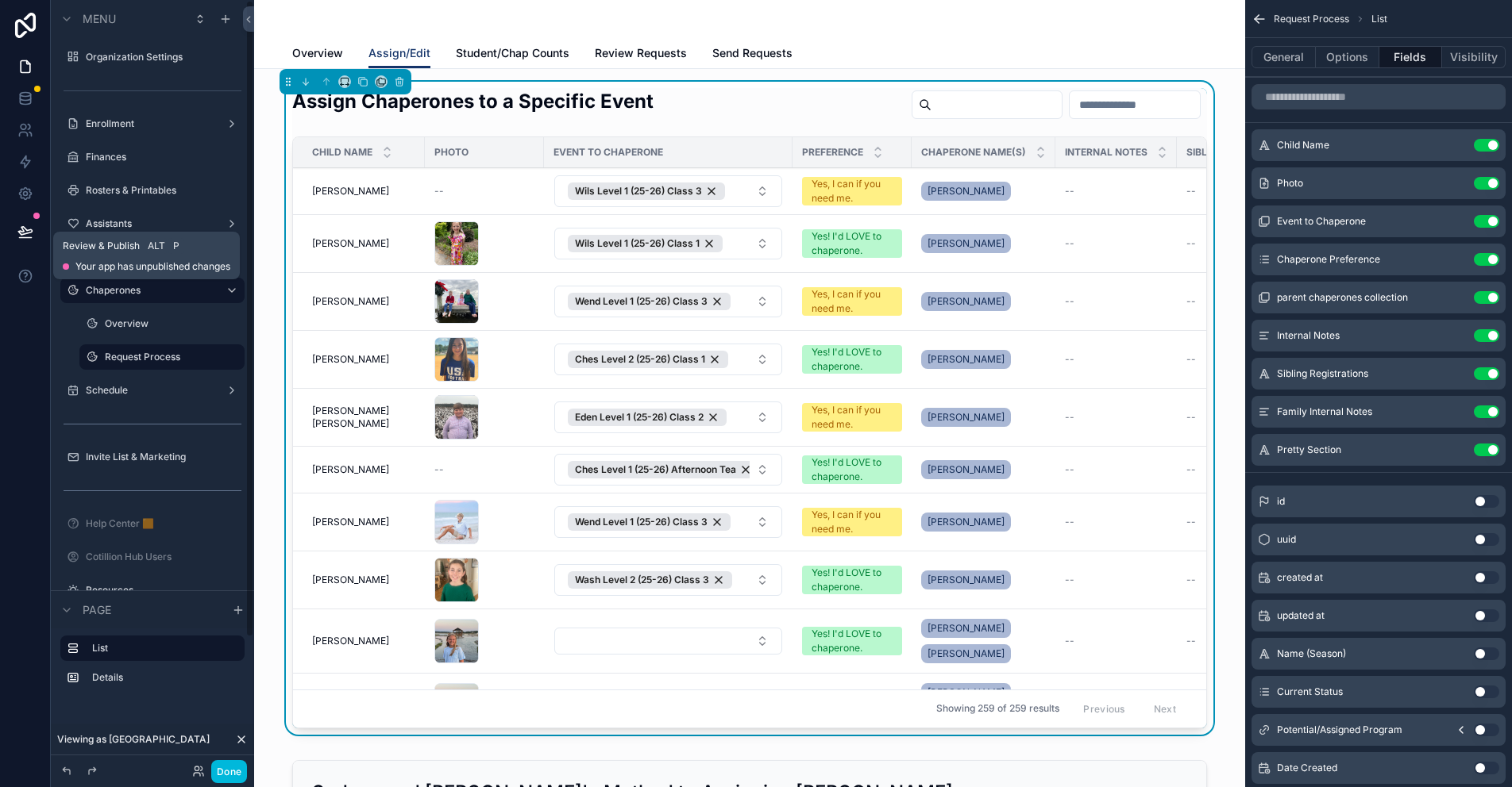
click at [32, 227] on icon at bounding box center [25, 231] width 16 height 16
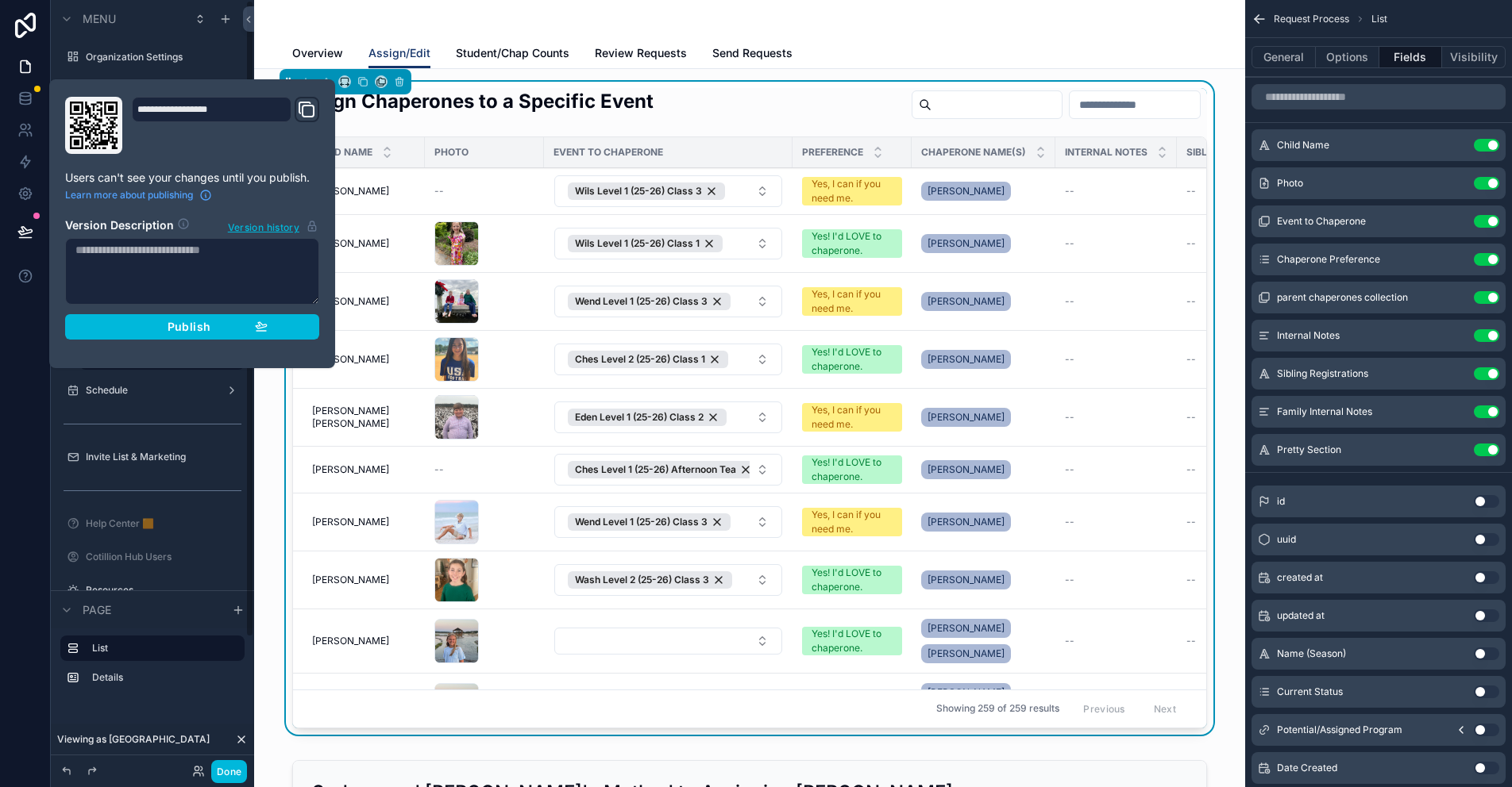
drag, startPoint x: 201, startPoint y: 326, endPoint x: 376, endPoint y: 517, distance: 259.0
click at [200, 326] on span "Publish" at bounding box center [188, 327] width 43 height 14
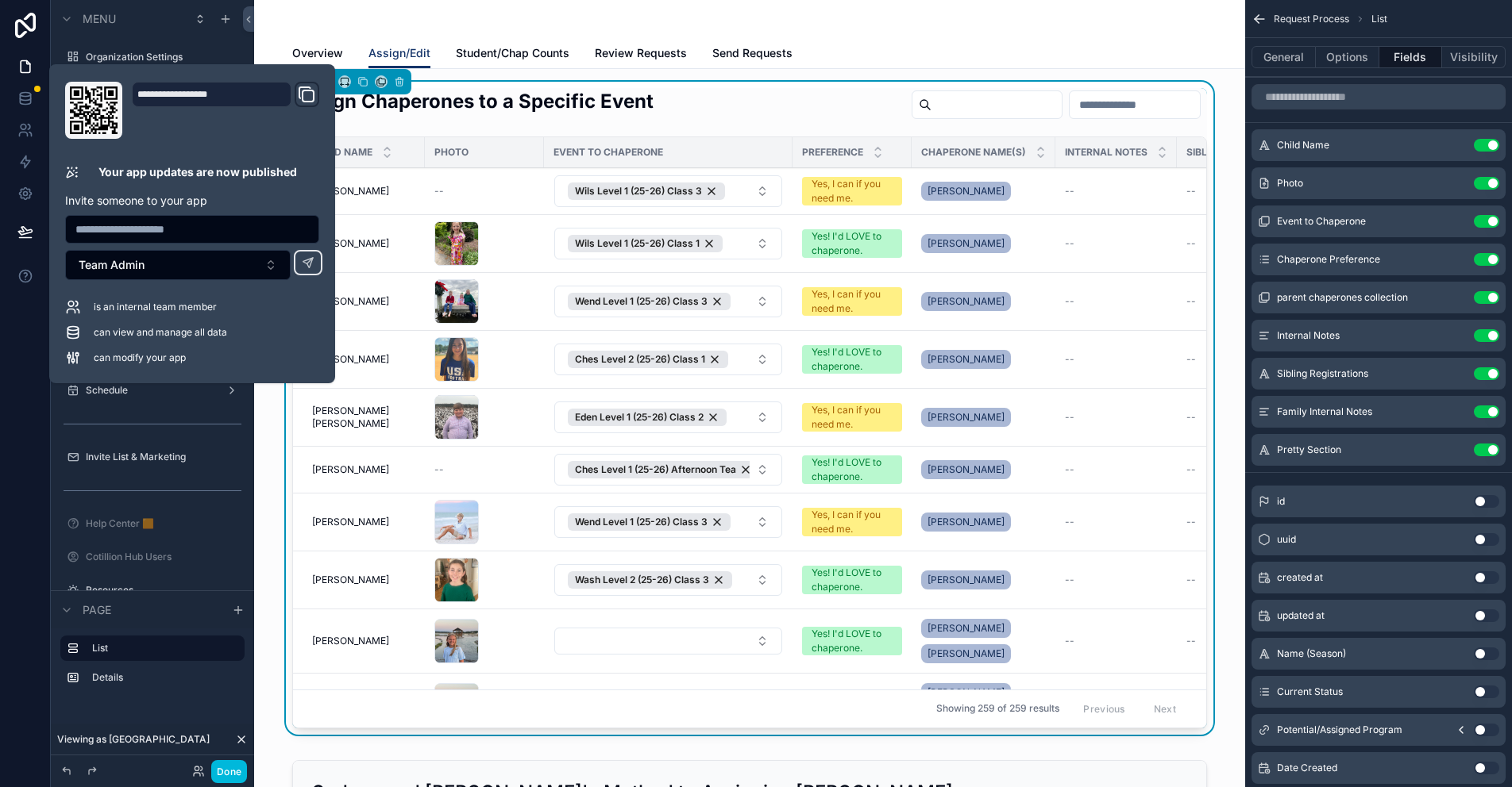
drag, startPoint x: 721, startPoint y: 114, endPoint x: 1224, endPoint y: 61, distance: 505.8
click at [721, 114] on div "Assign Chaperones to a Specific Event" at bounding box center [750, 107] width 915 height 39
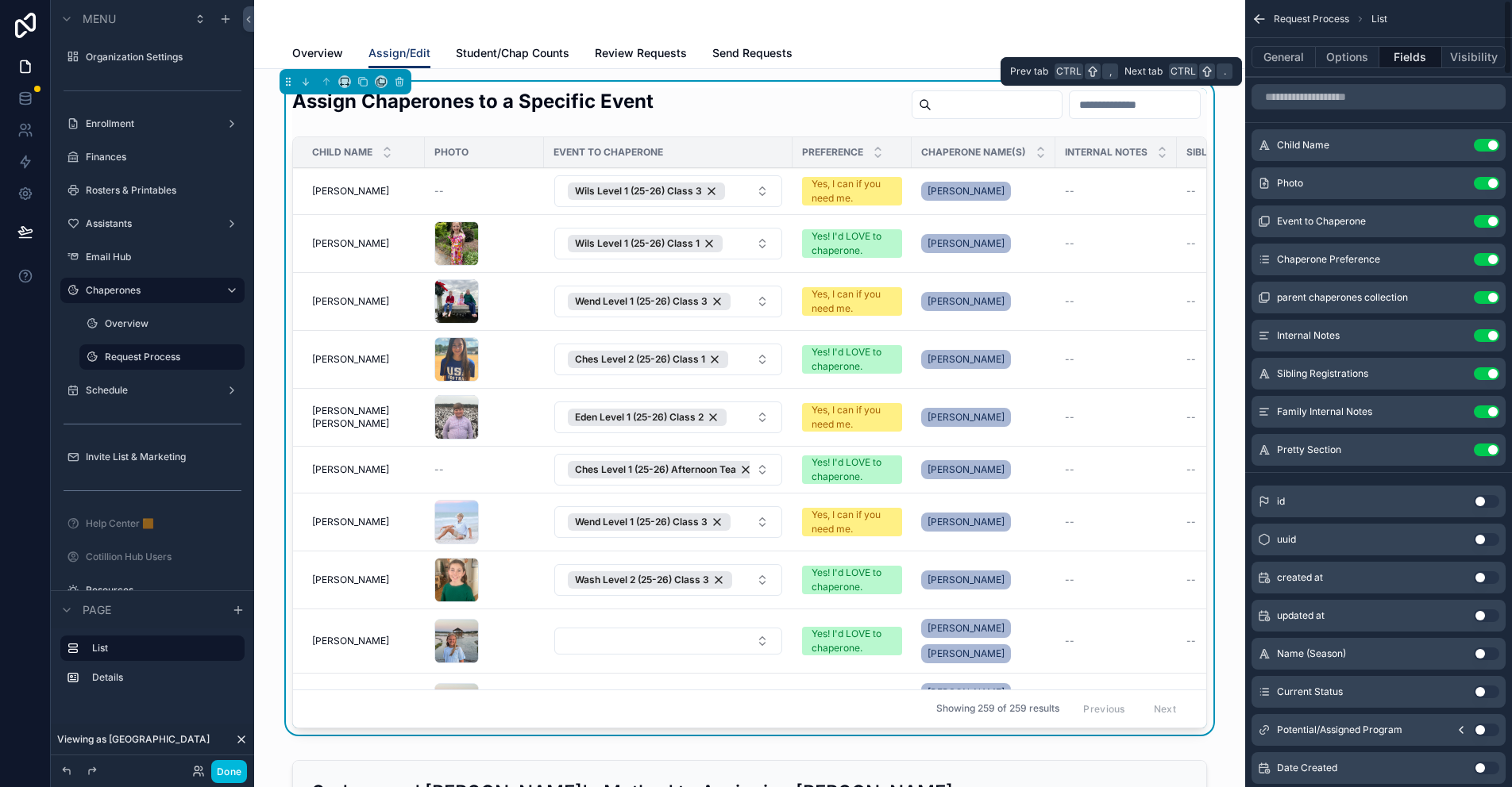
drag, startPoint x: 1343, startPoint y: 63, endPoint x: 1334, endPoint y: 59, distance: 9.8
click at [1343, 63] on button "Options" at bounding box center [1348, 57] width 64 height 23
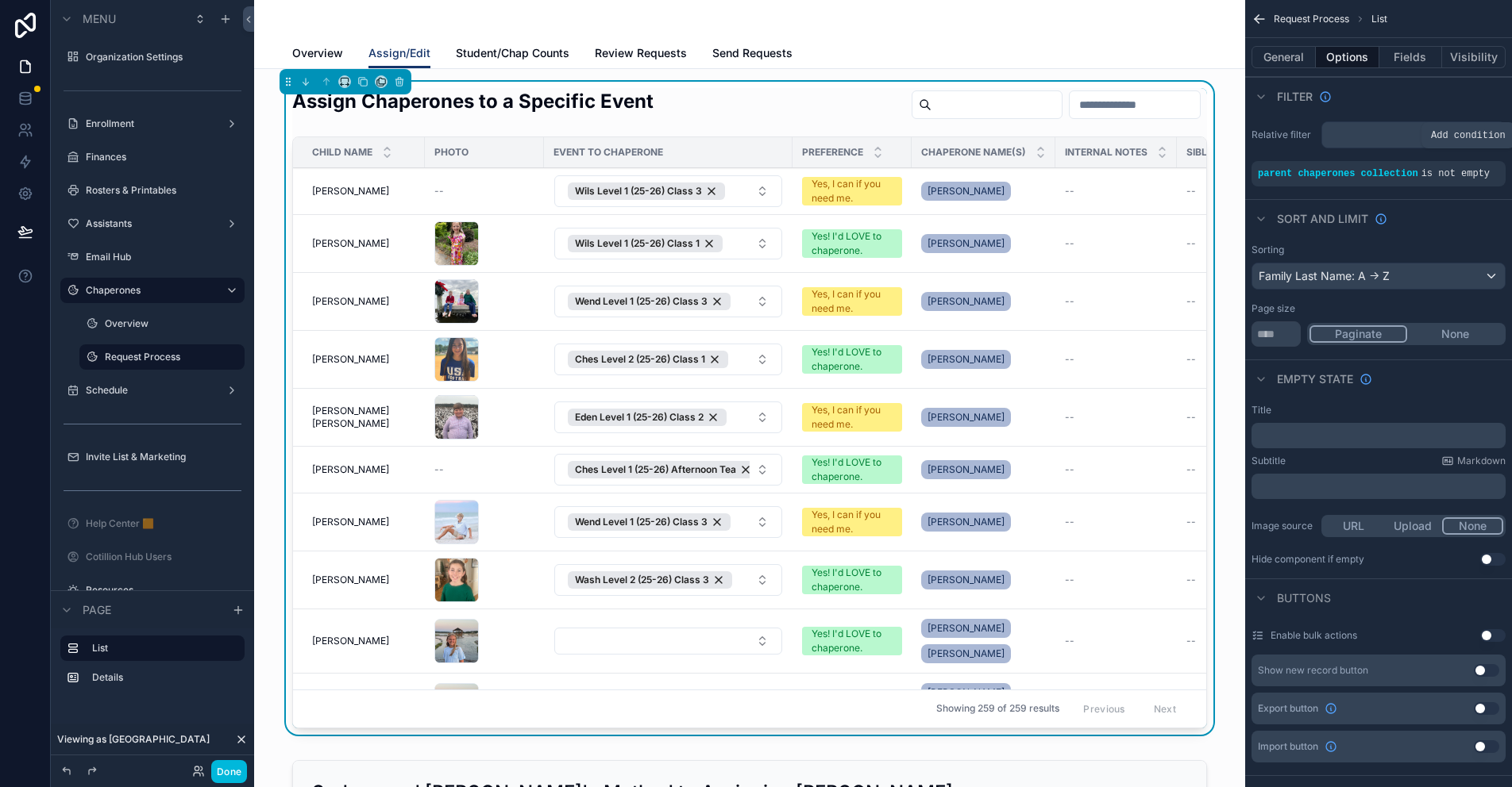
click at [0, 0] on icon "scrollable content" at bounding box center [0, 0] width 0 height 0
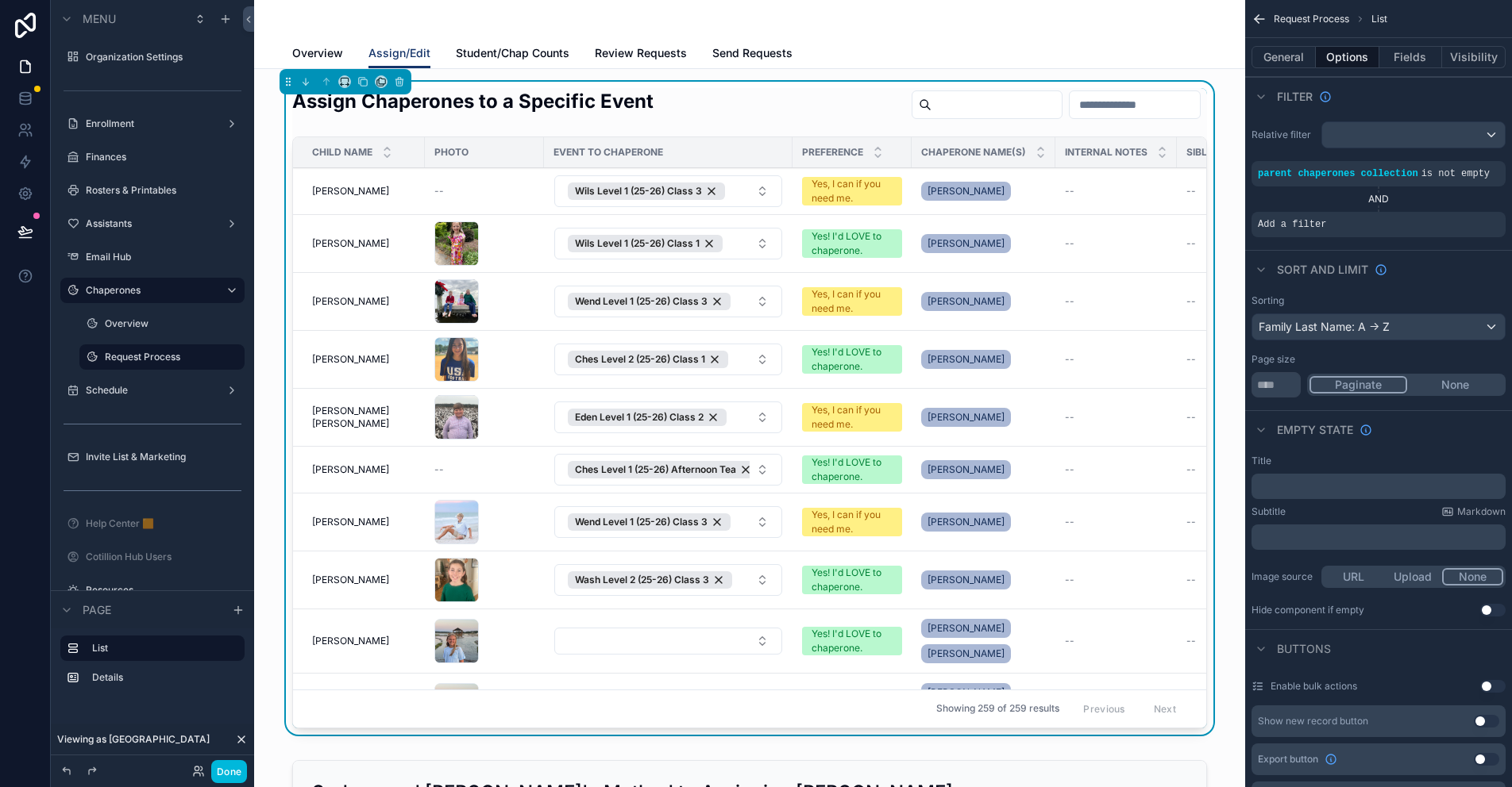
click at [0, 0] on icon "scrollable content" at bounding box center [0, 0] width 0 height 0
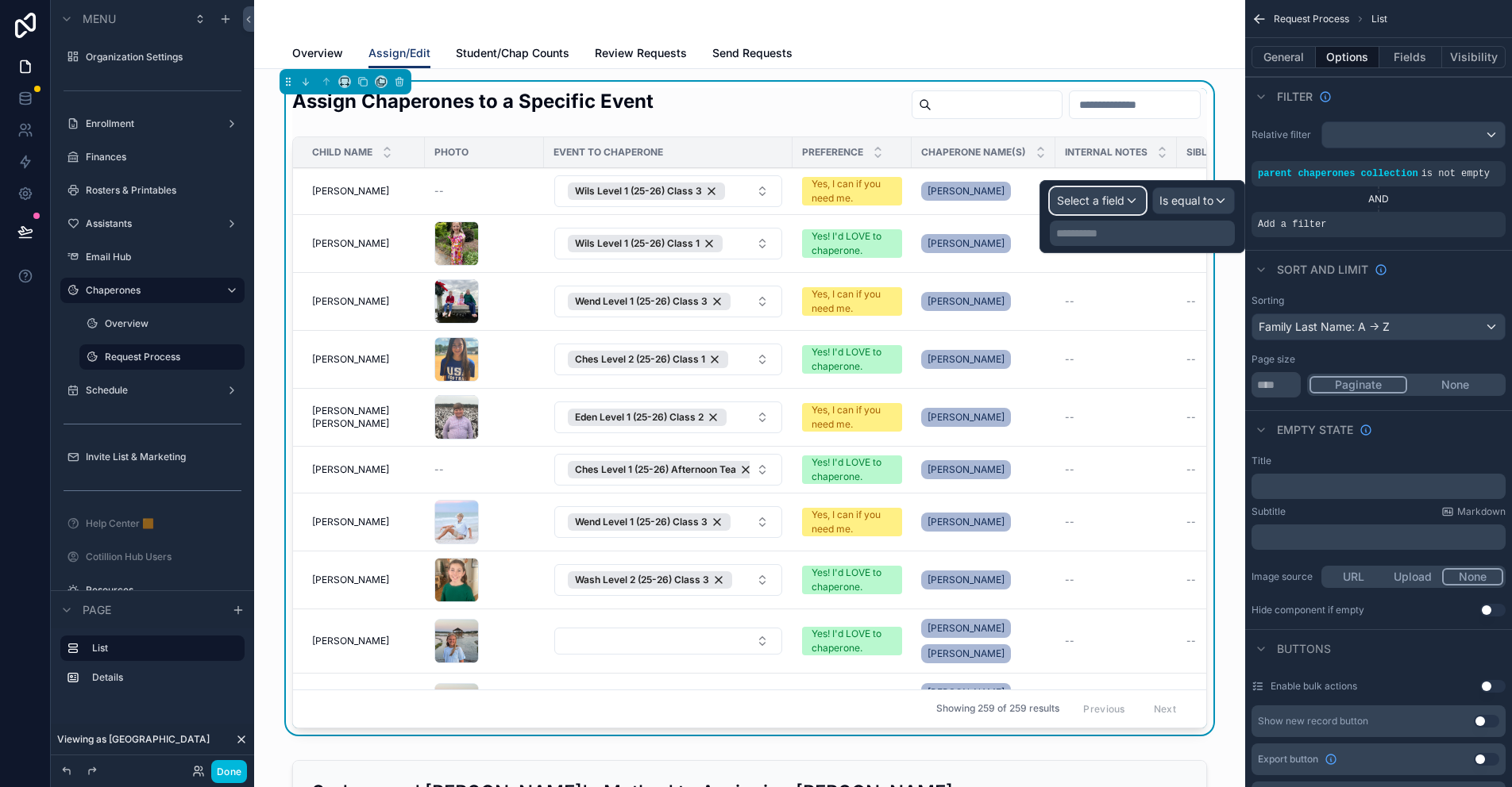
click at [1115, 197] on span "Select a field" at bounding box center [1091, 200] width 68 height 13
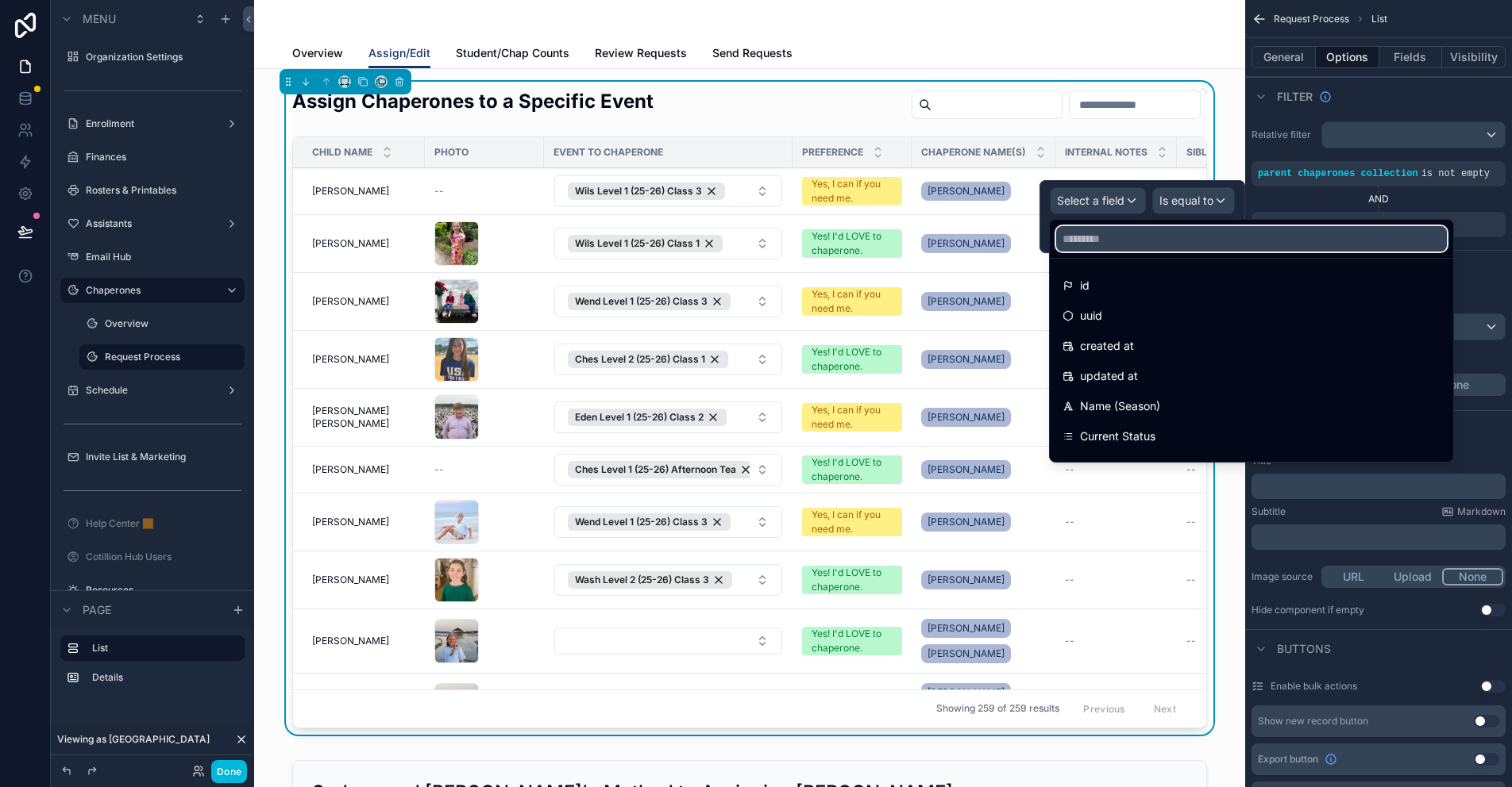
click at [1081, 241] on input "text" at bounding box center [1251, 239] width 390 height 25
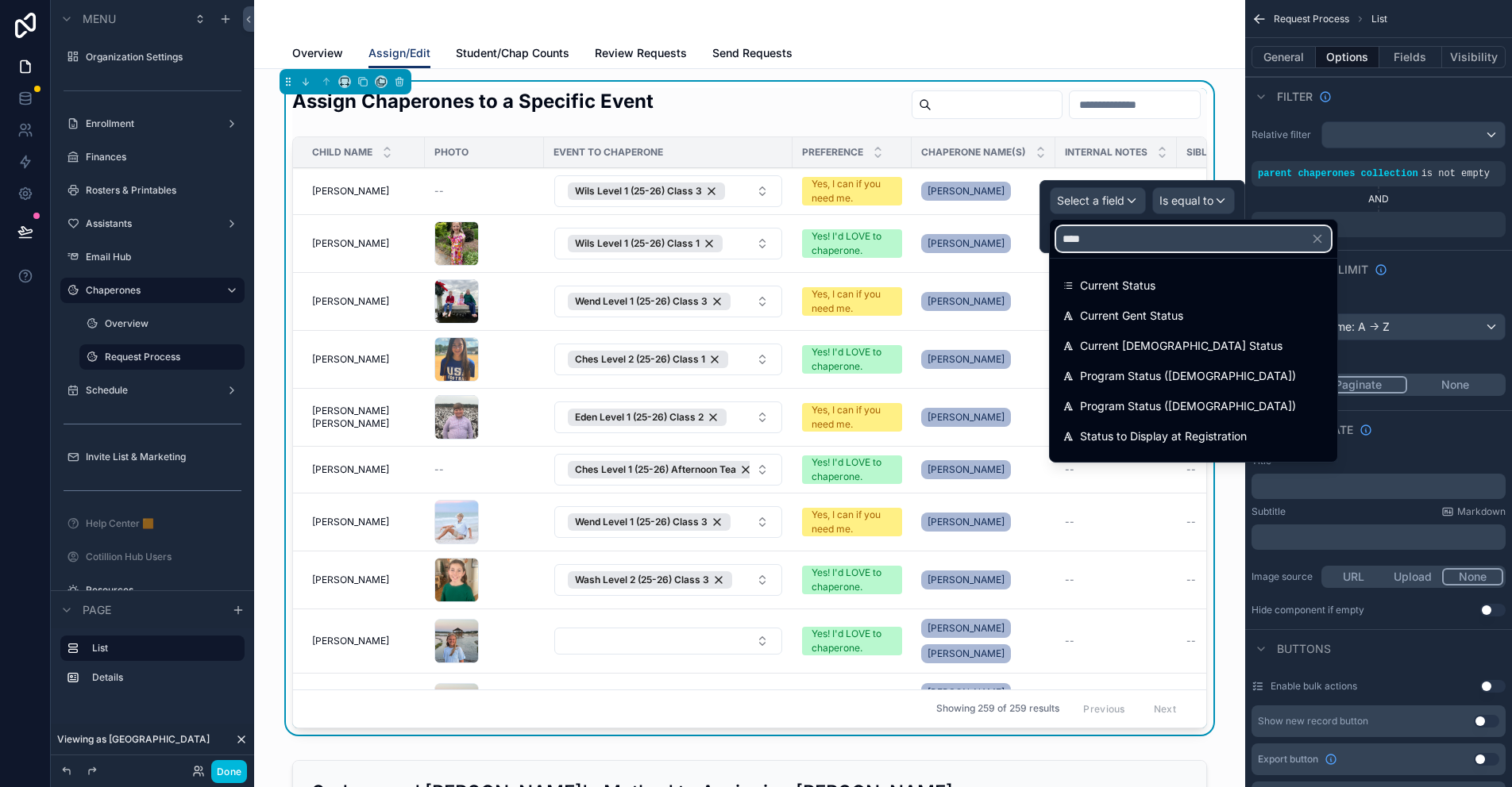
type input "****"
click at [1122, 283] on span "Current Status" at bounding box center [1117, 285] width 75 height 19
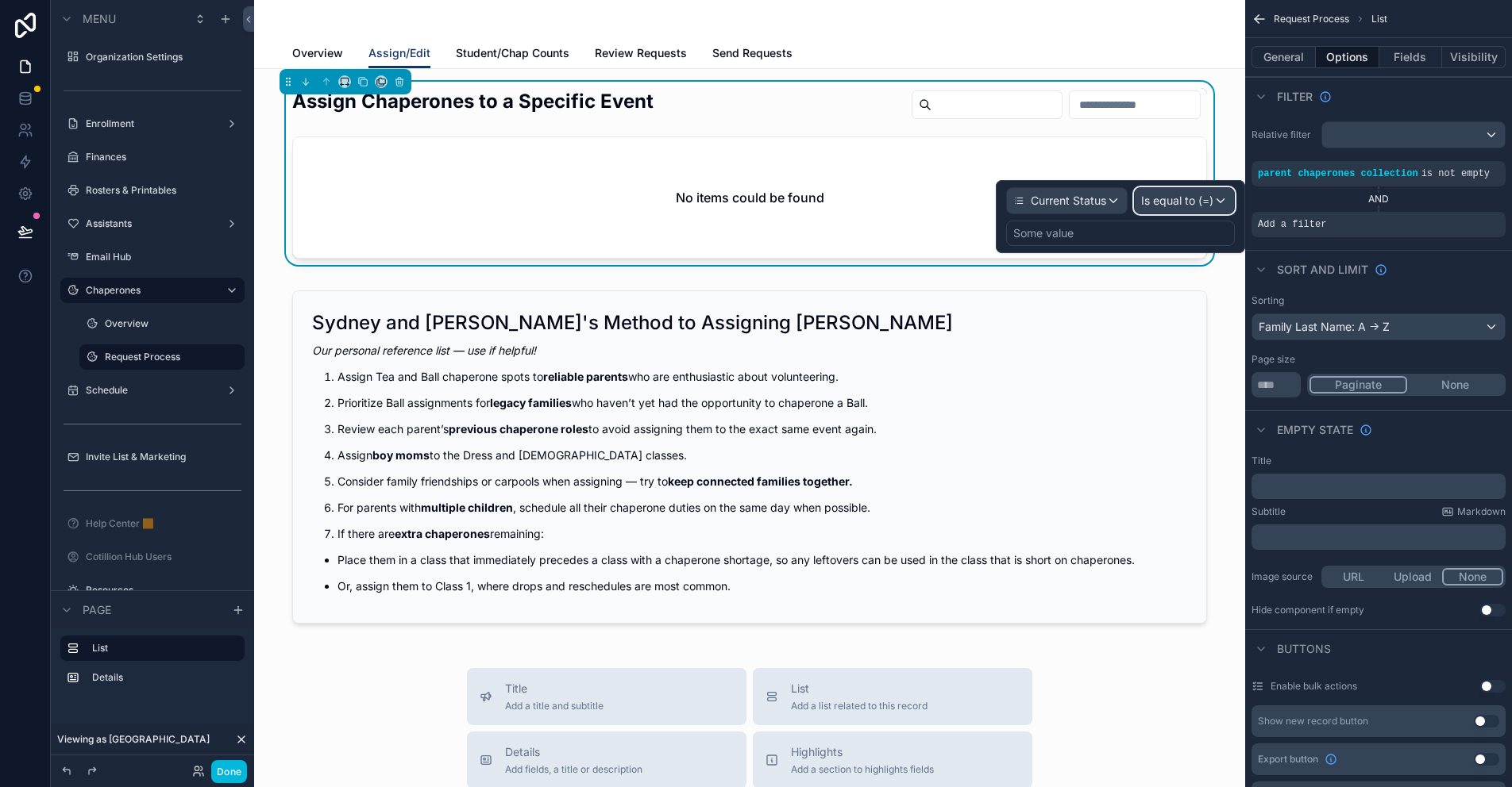
click at [1210, 203] on span "Is equal to (=)" at bounding box center [1177, 200] width 72 height 16
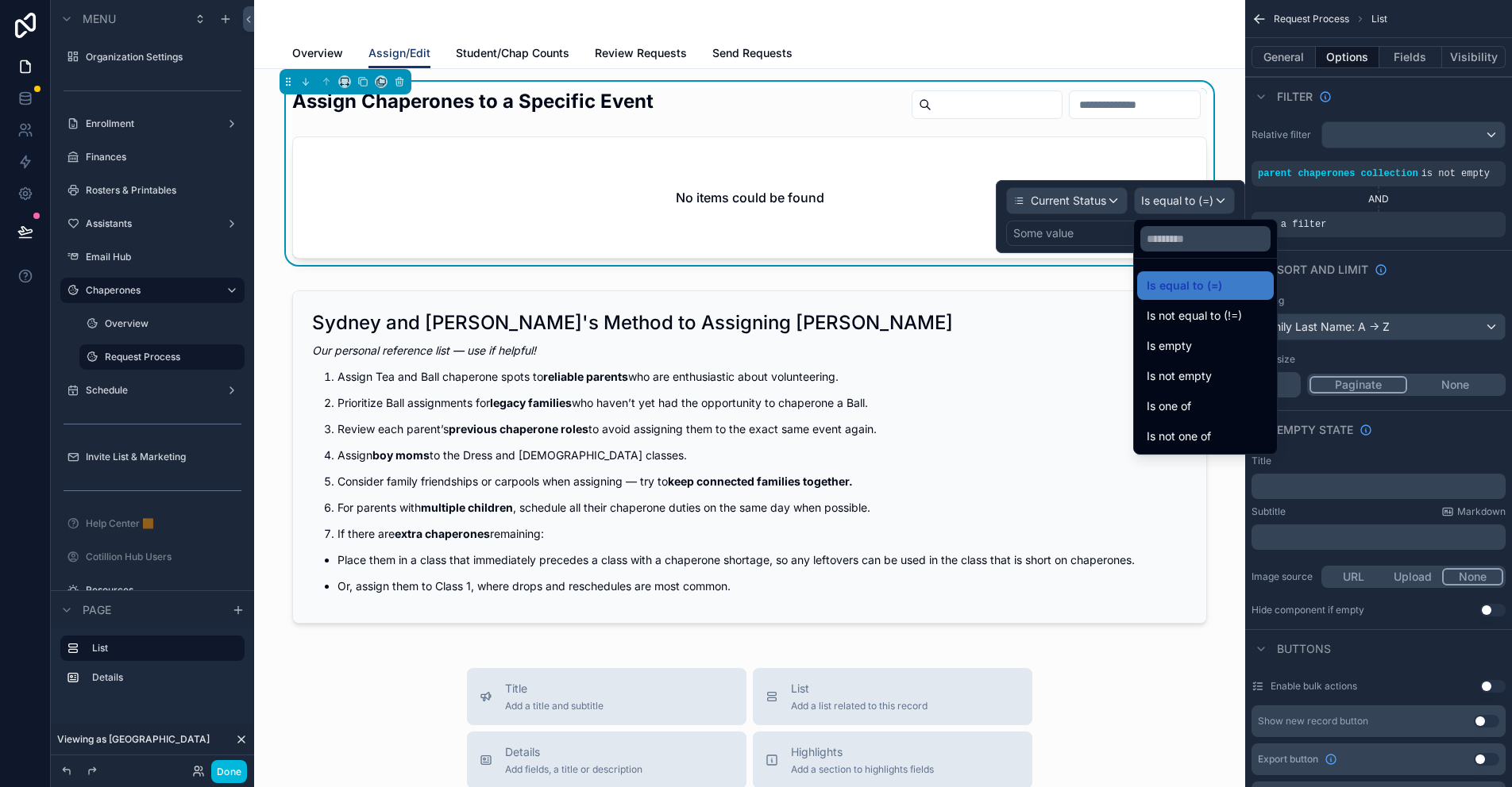
click at [1199, 419] on div "Is one of" at bounding box center [1205, 406] width 137 height 28
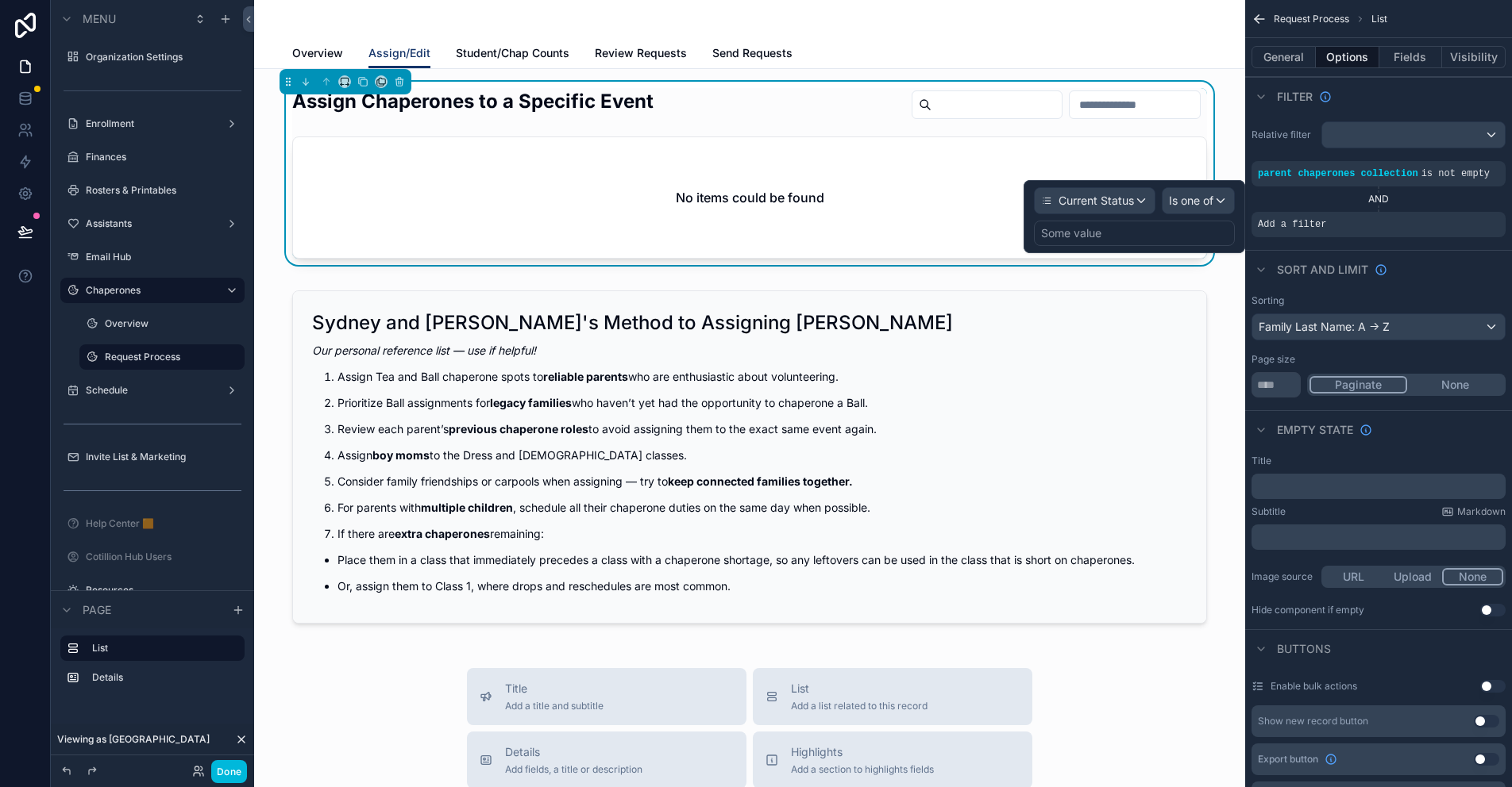
click at [1092, 231] on div "Some value" at bounding box center [1071, 233] width 60 height 16
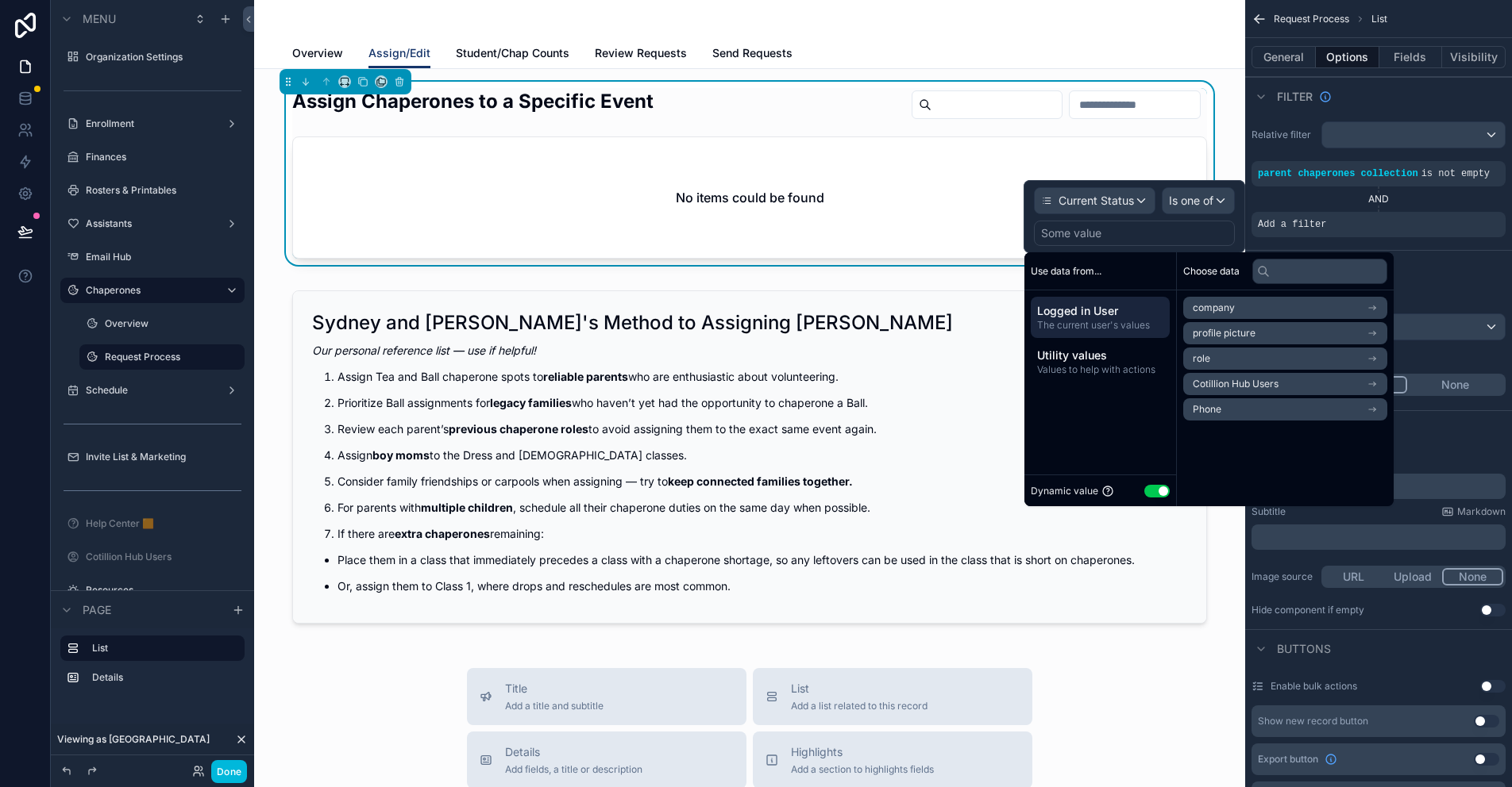
click at [1151, 495] on button "Use setting" at bounding box center [1157, 491] width 25 height 13
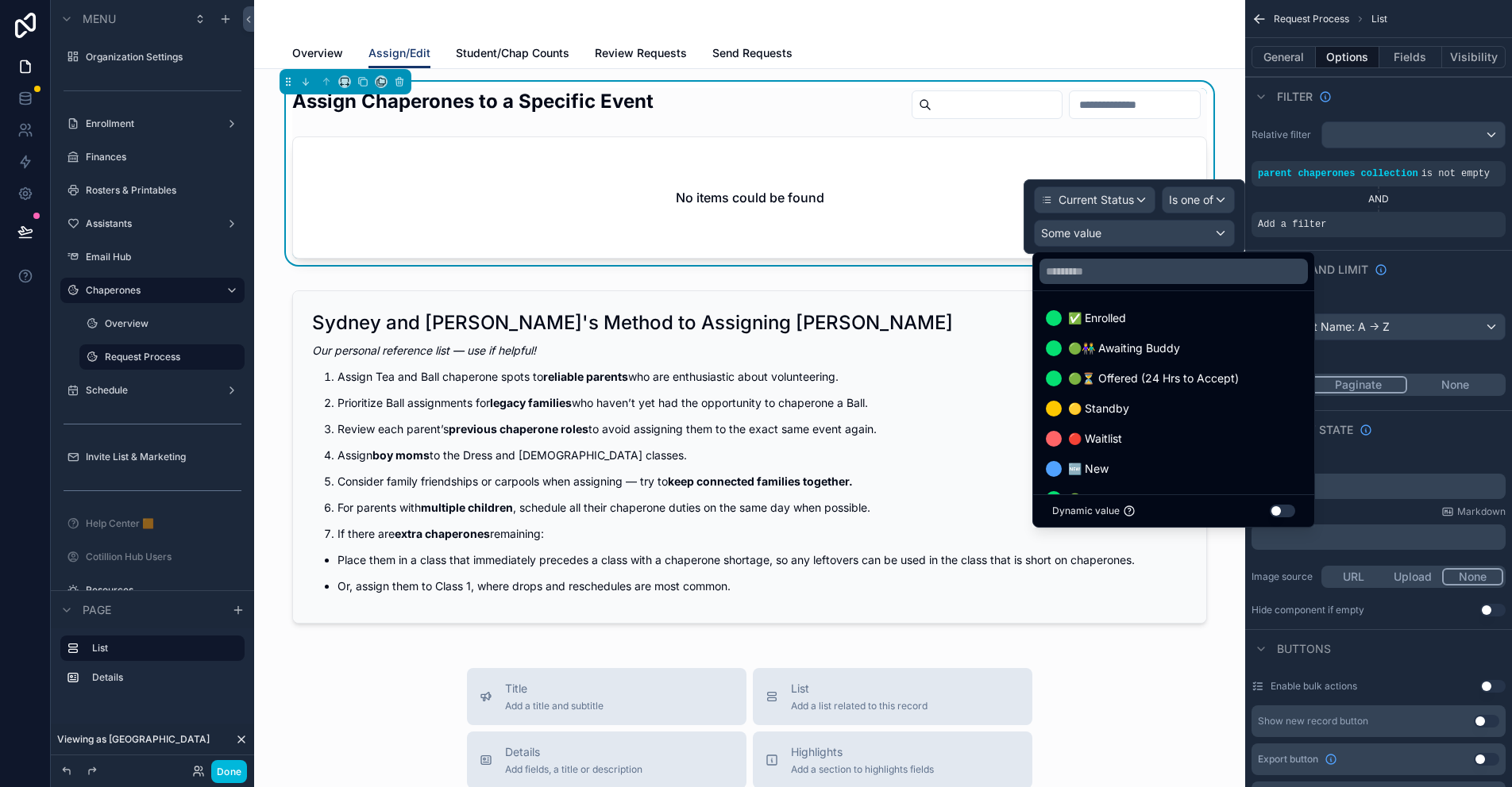
click at [1107, 306] on div "✅ Enrolled" at bounding box center [1174, 318] width 275 height 28
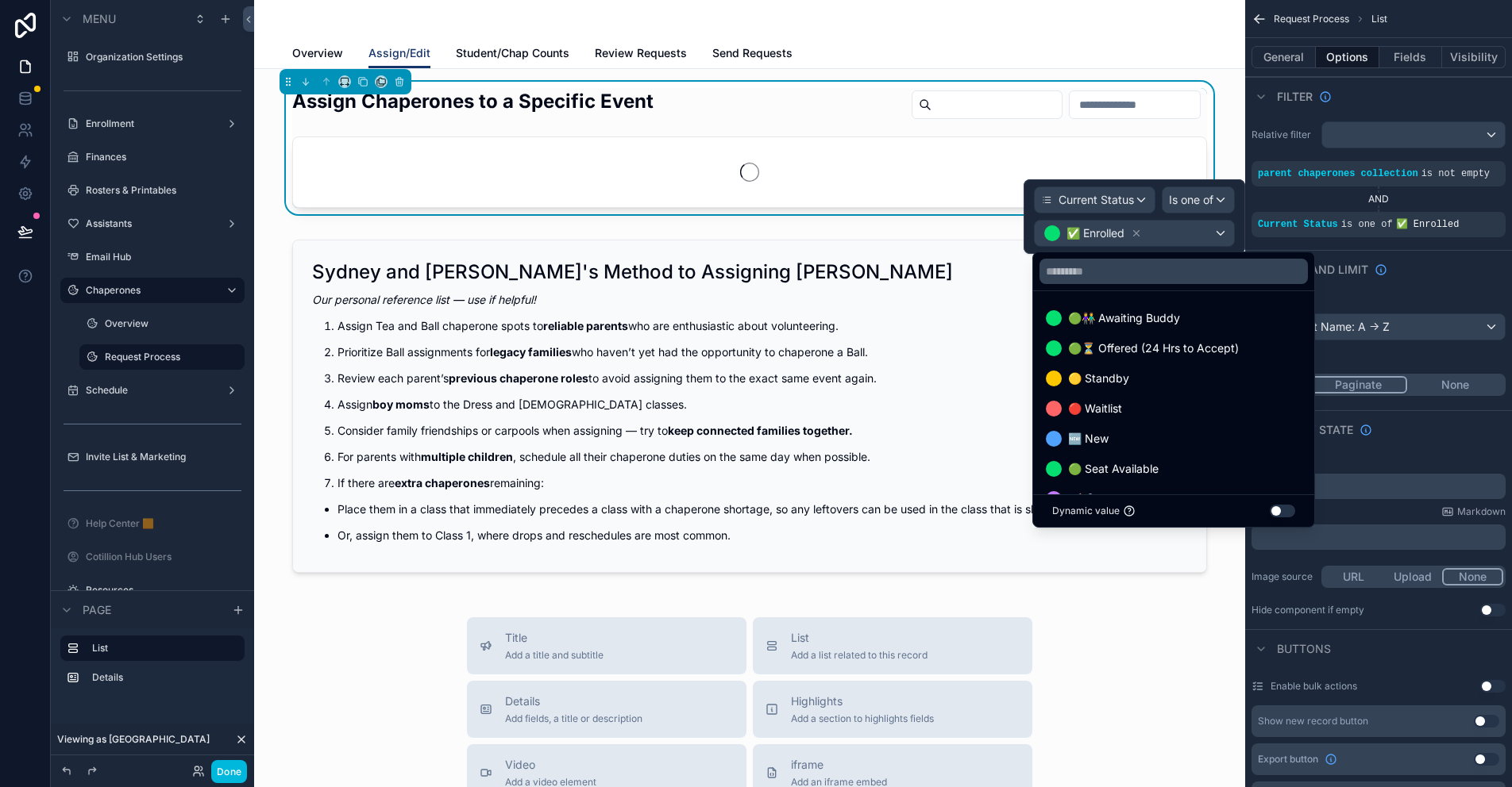
click at [1120, 316] on span "🟢👫 Awaiting Buddy" at bounding box center [1124, 318] width 112 height 19
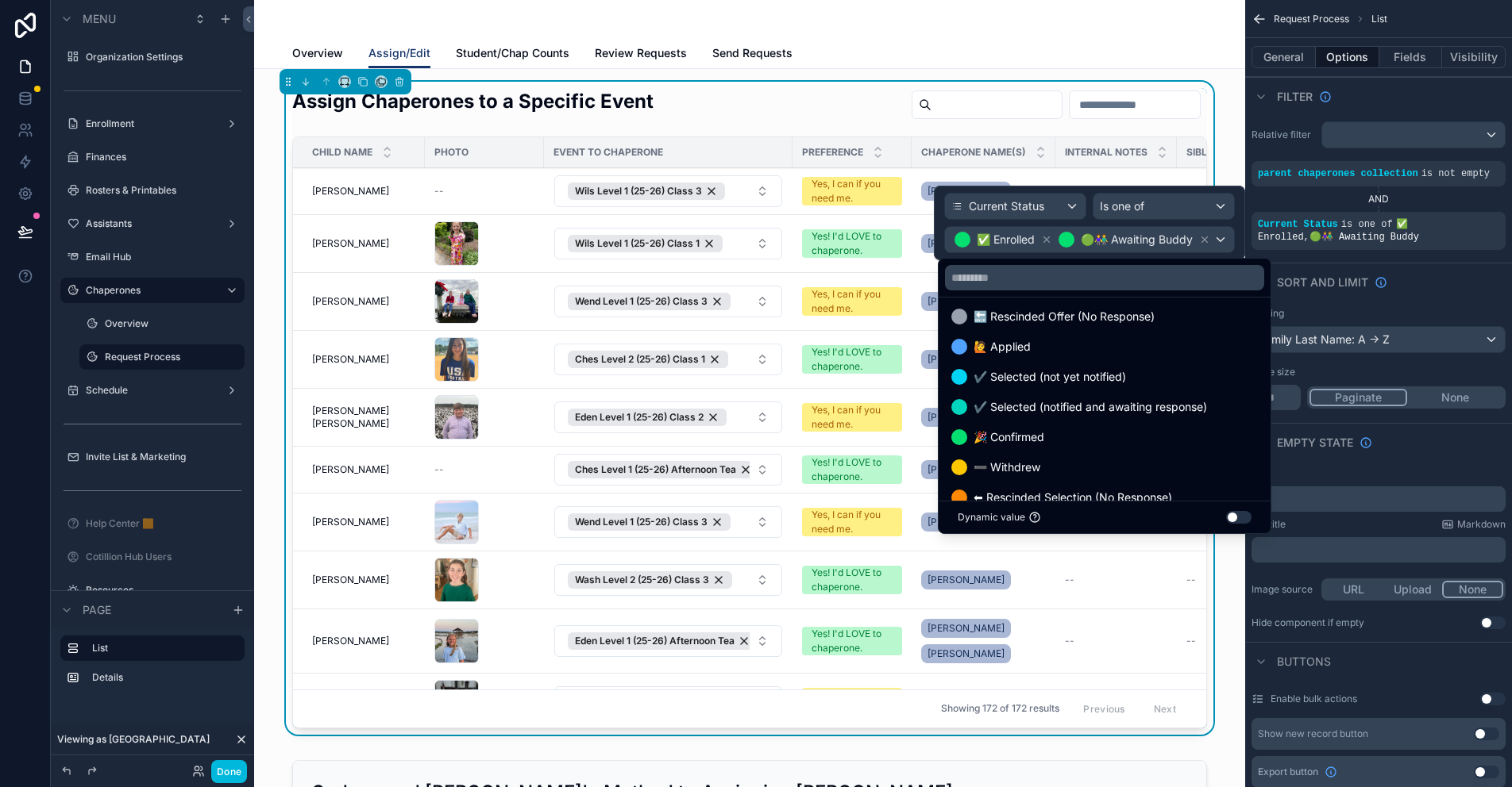
scroll to position [317, 0]
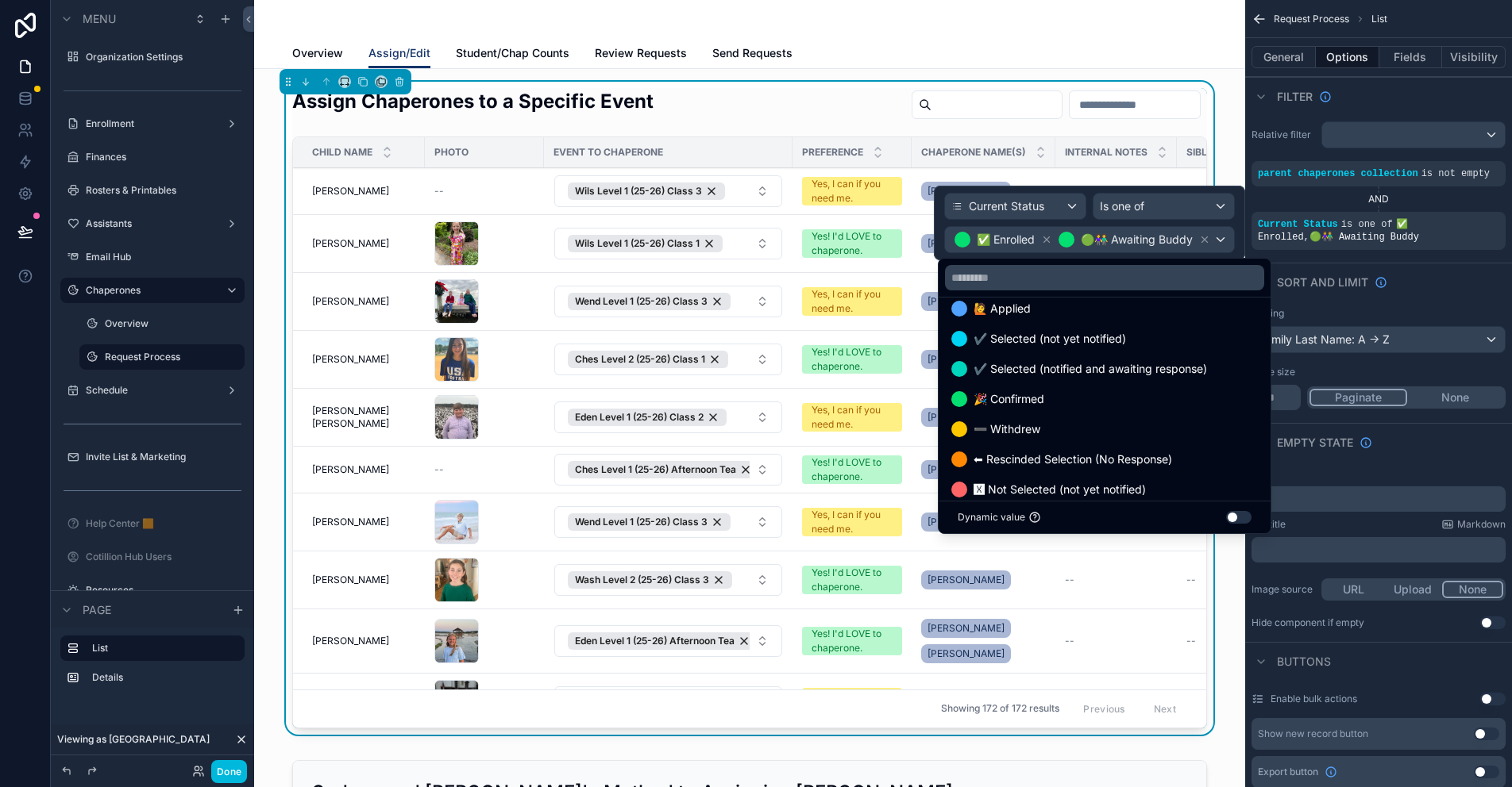
click at [1027, 398] on span "🎉 Confirmed" at bounding box center [1009, 399] width 70 height 19
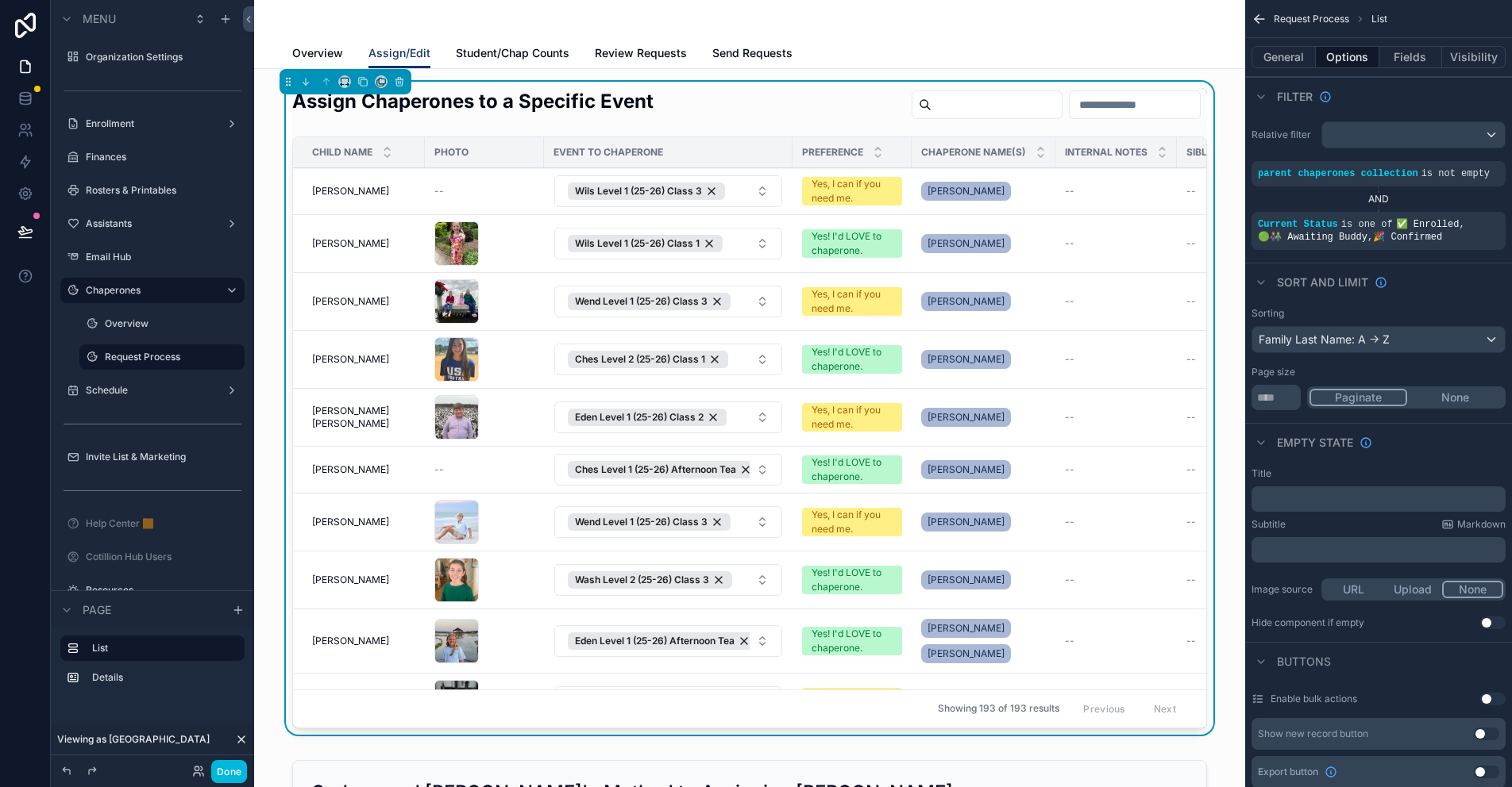
click at [1217, 113] on div "Assign Chaperones to a Specific Event Child Name Photo Event to Chaperone Prefe…" at bounding box center [750, 412] width 966 height 660
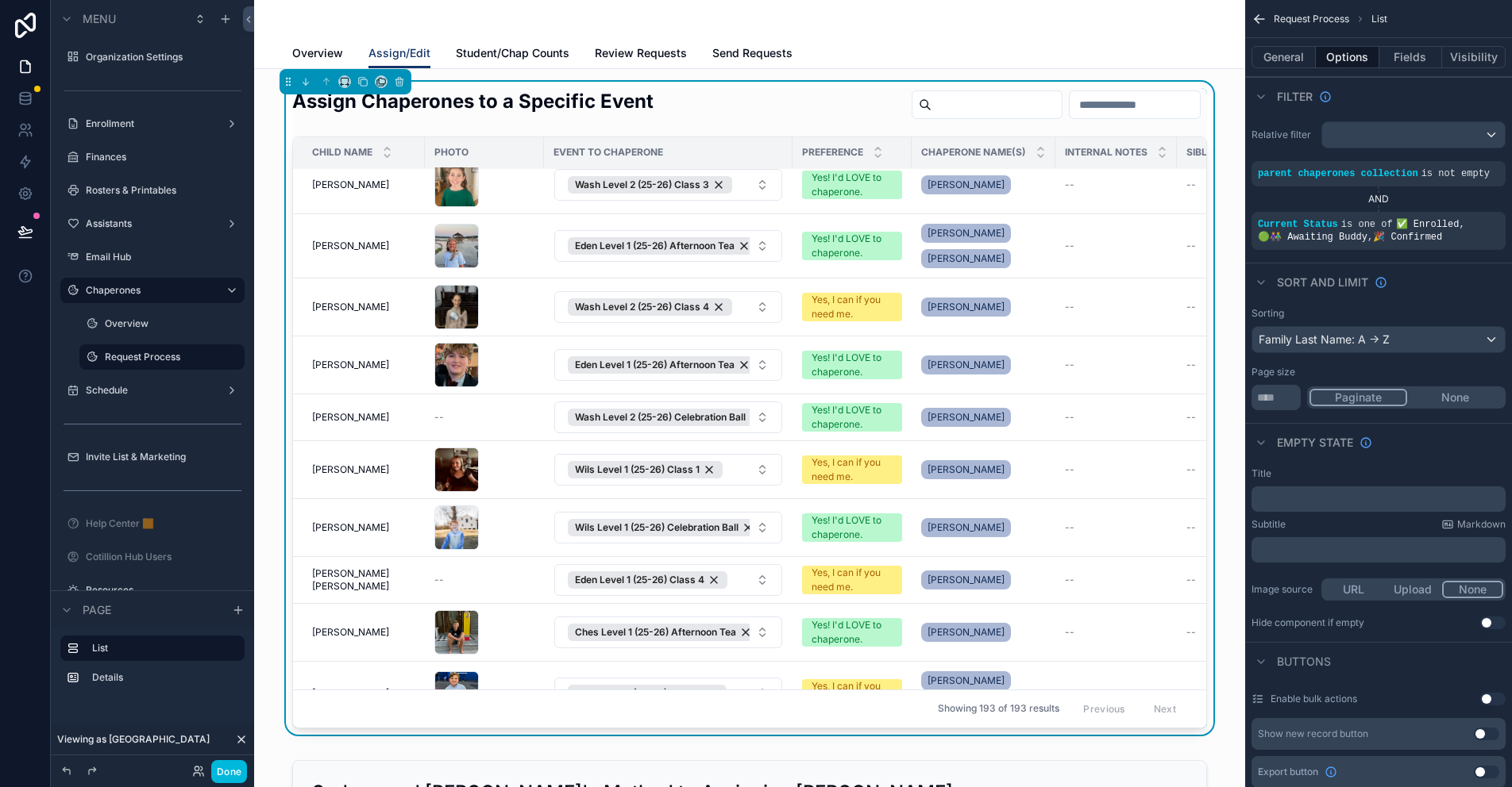
scroll to position [80, 0]
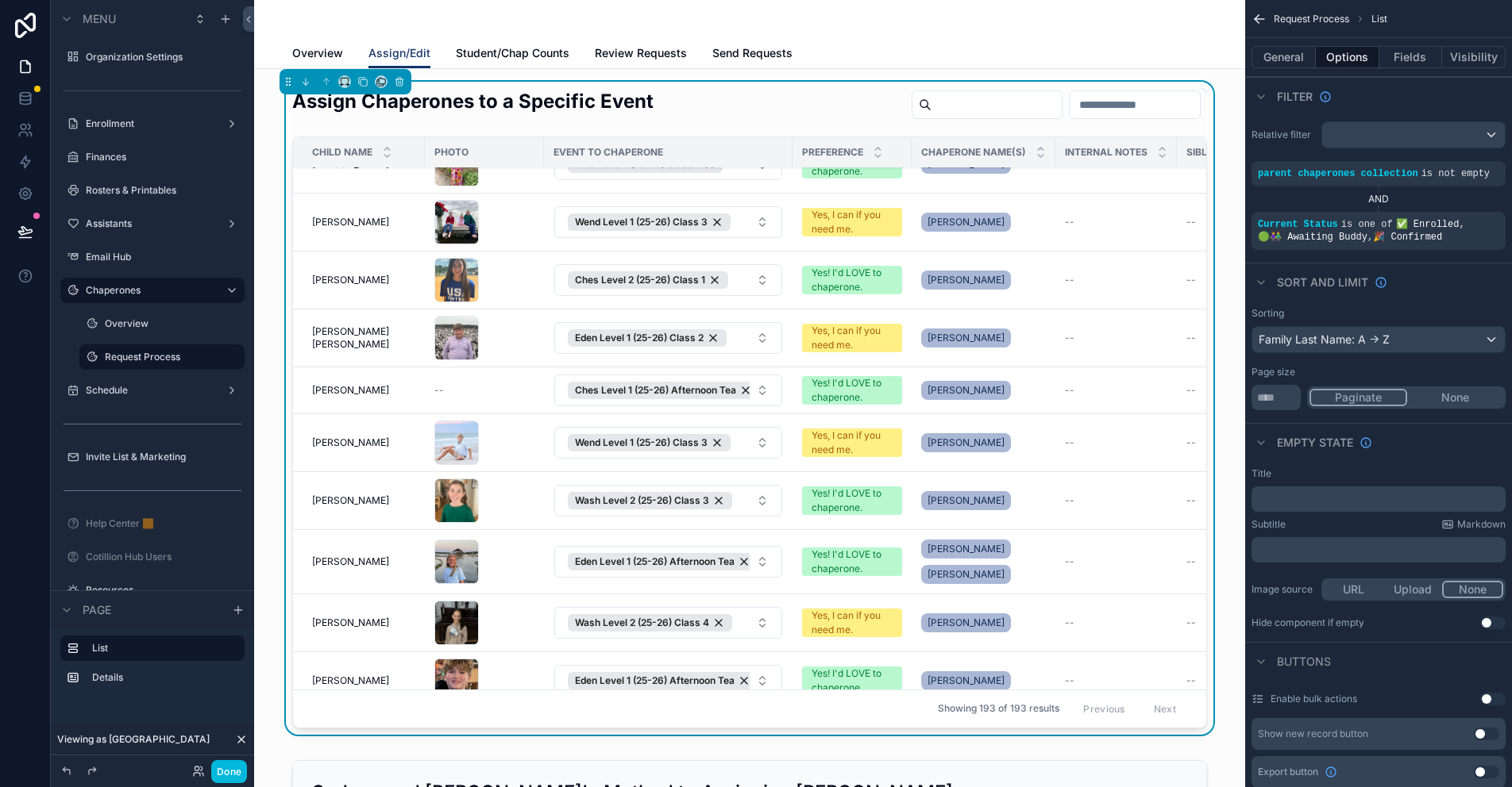
click at [617, 50] on span "Review Requests" at bounding box center [641, 53] width 92 height 16
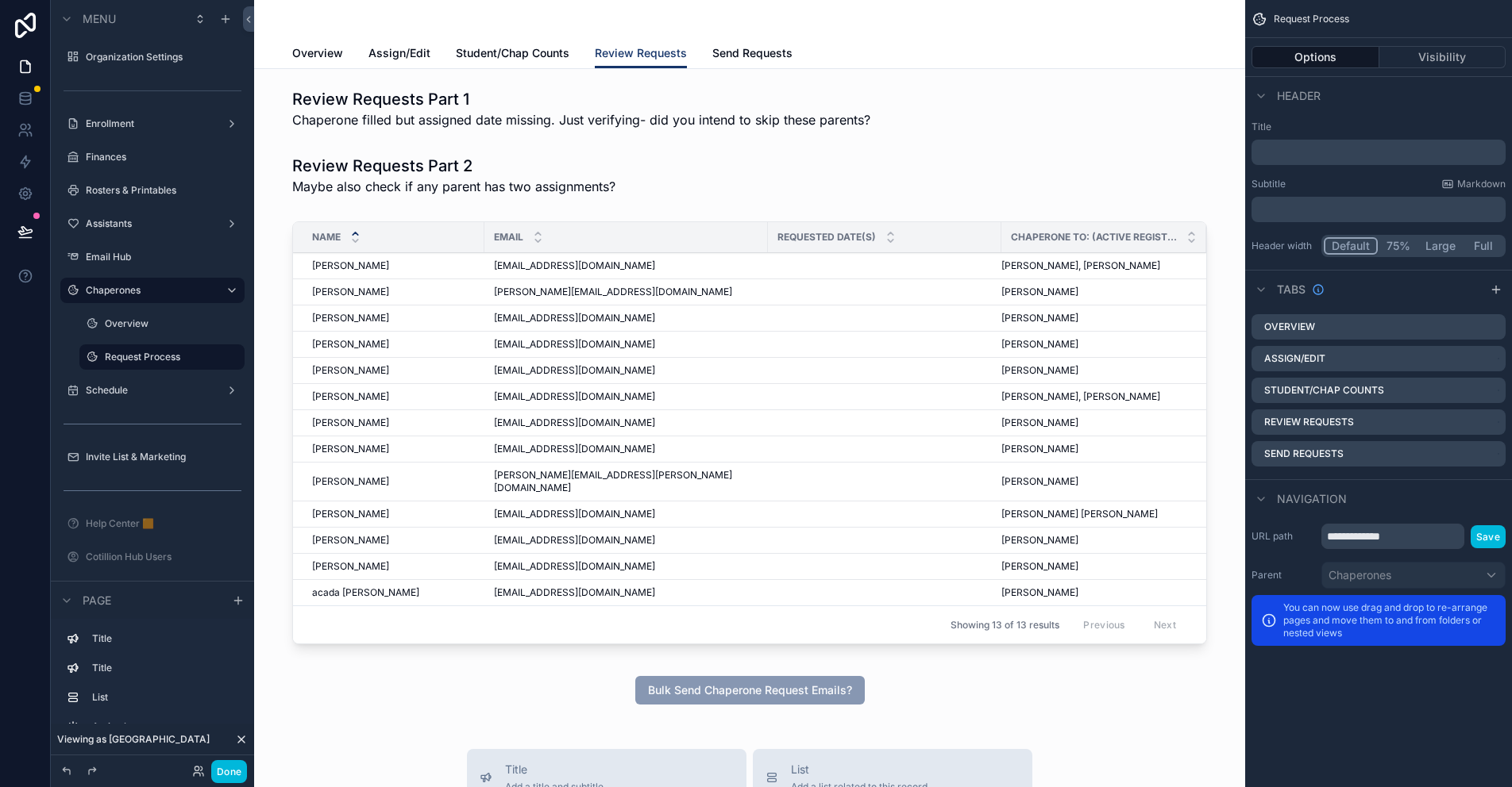
click at [682, 221] on div "scrollable content" at bounding box center [750, 436] width 966 height 442
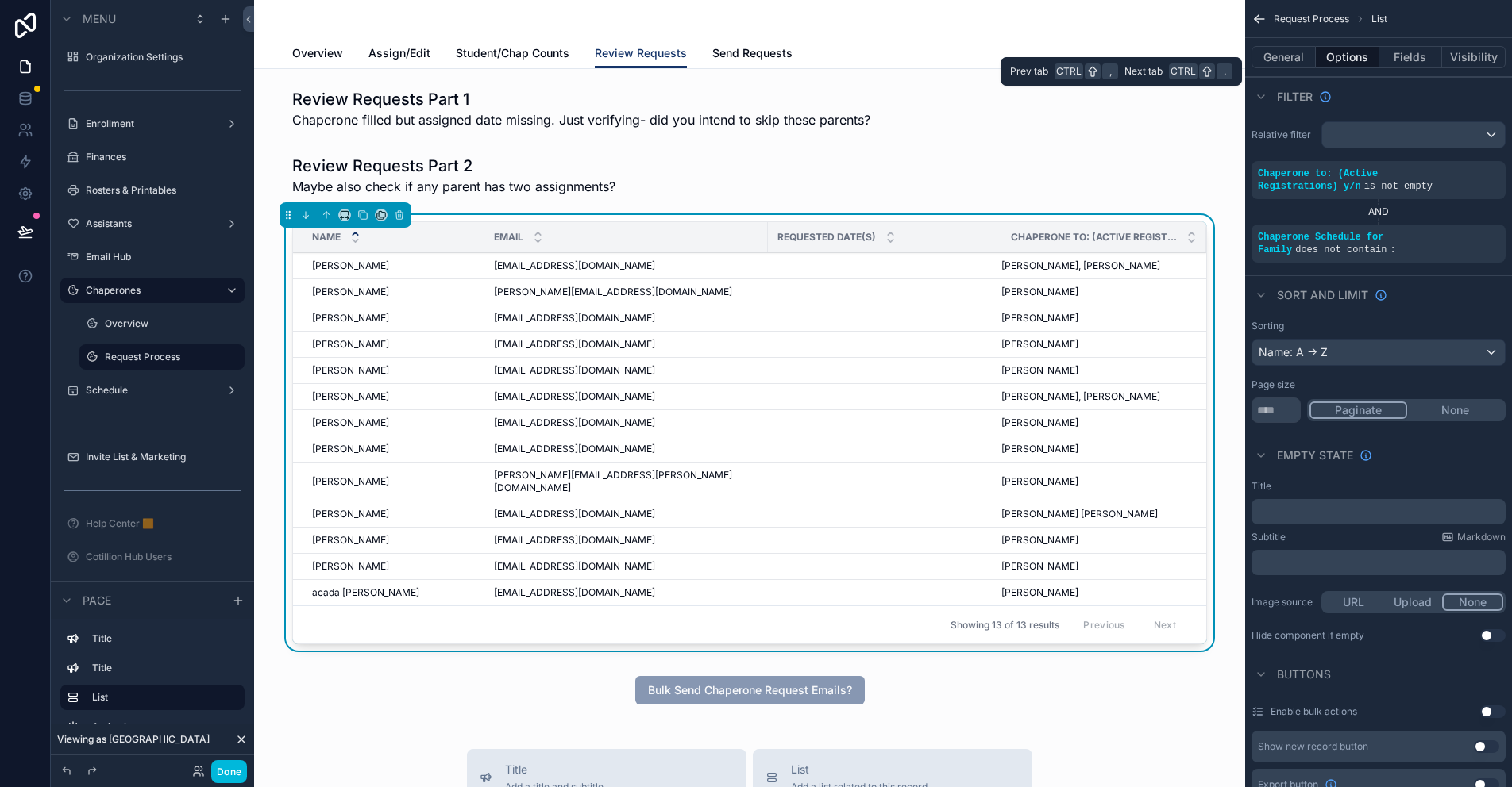
click at [1422, 59] on button "Fields" at bounding box center [1411, 57] width 64 height 23
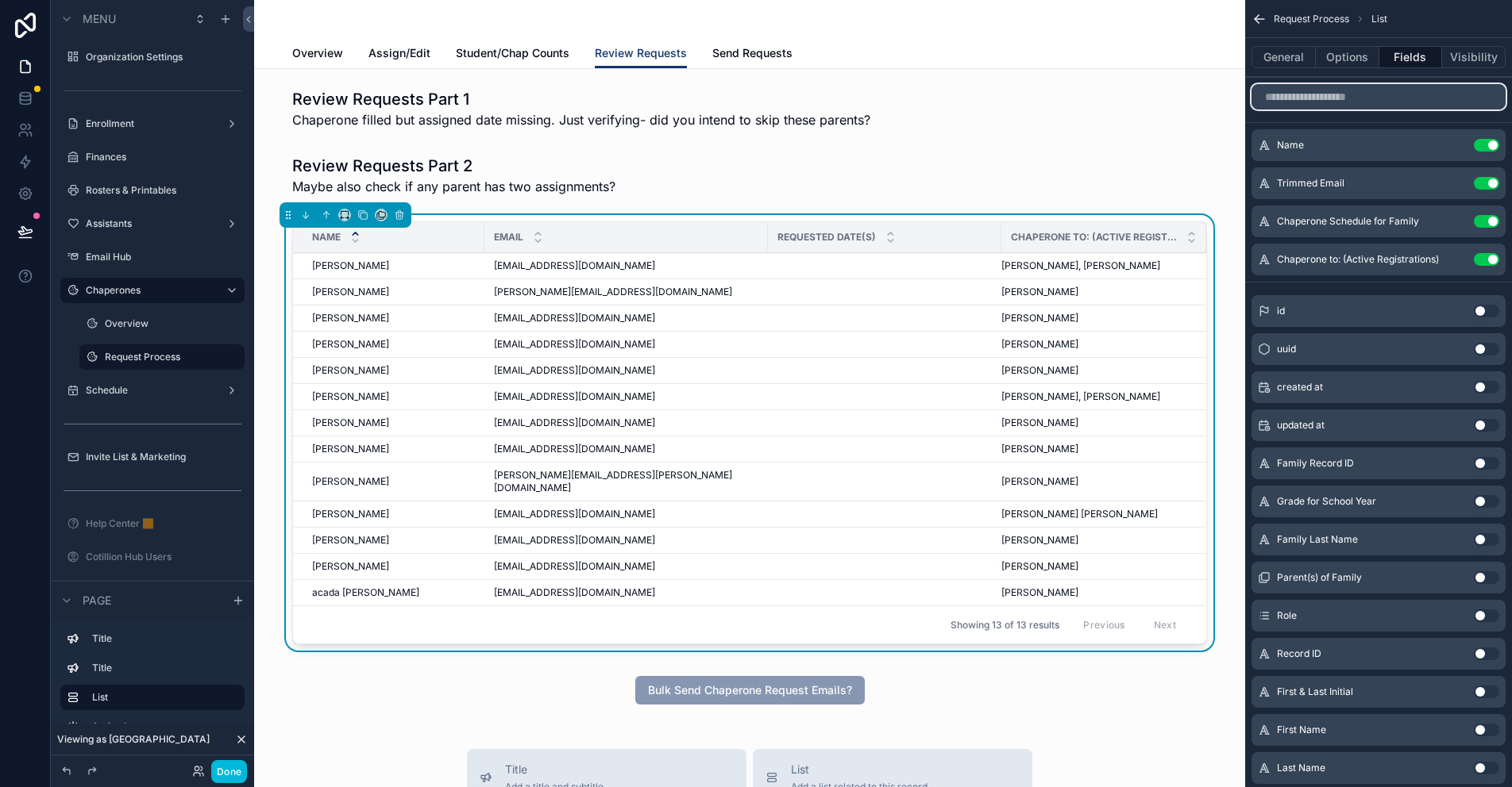
click at [1319, 98] on input "scrollable content" at bounding box center [1378, 96] width 254 height 25
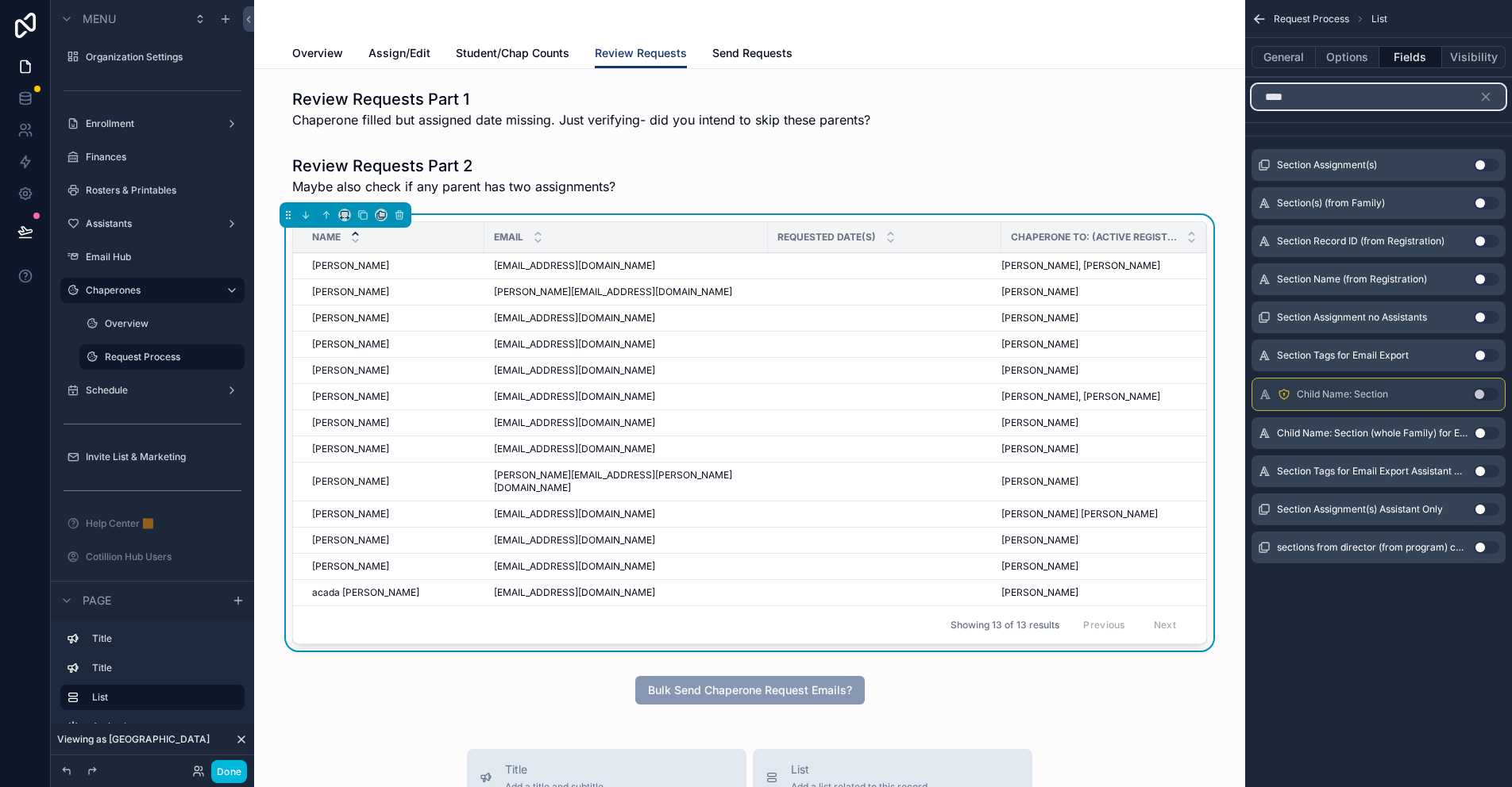
type input "****"
click at [1480, 356] on button "Use setting" at bounding box center [1487, 355] width 25 height 13
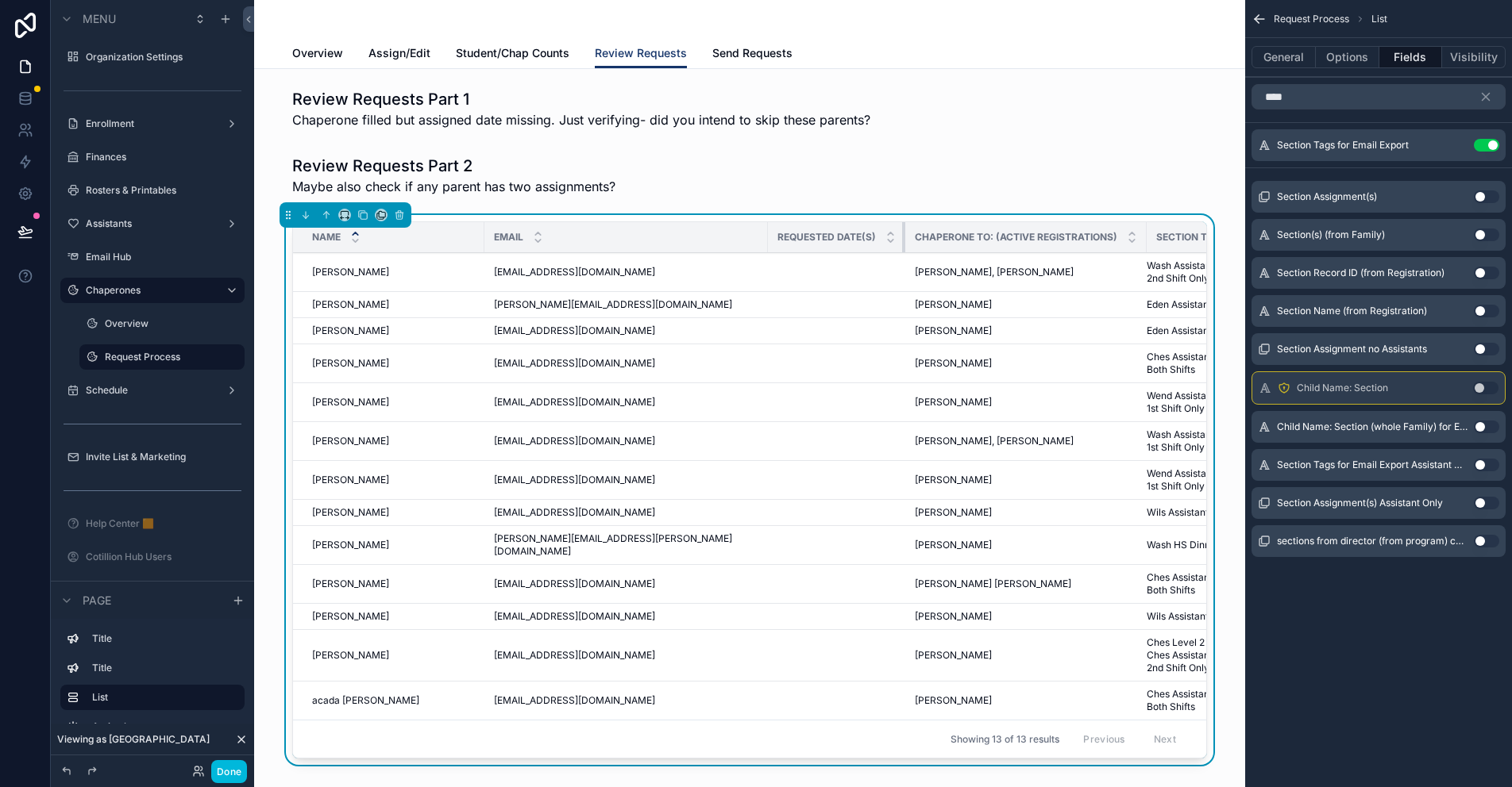
drag, startPoint x: 982, startPoint y: 230, endPoint x: 860, endPoint y: 231, distance: 122.0
click at [860, 231] on th "Requested Date(s)" at bounding box center [837, 237] width 137 height 31
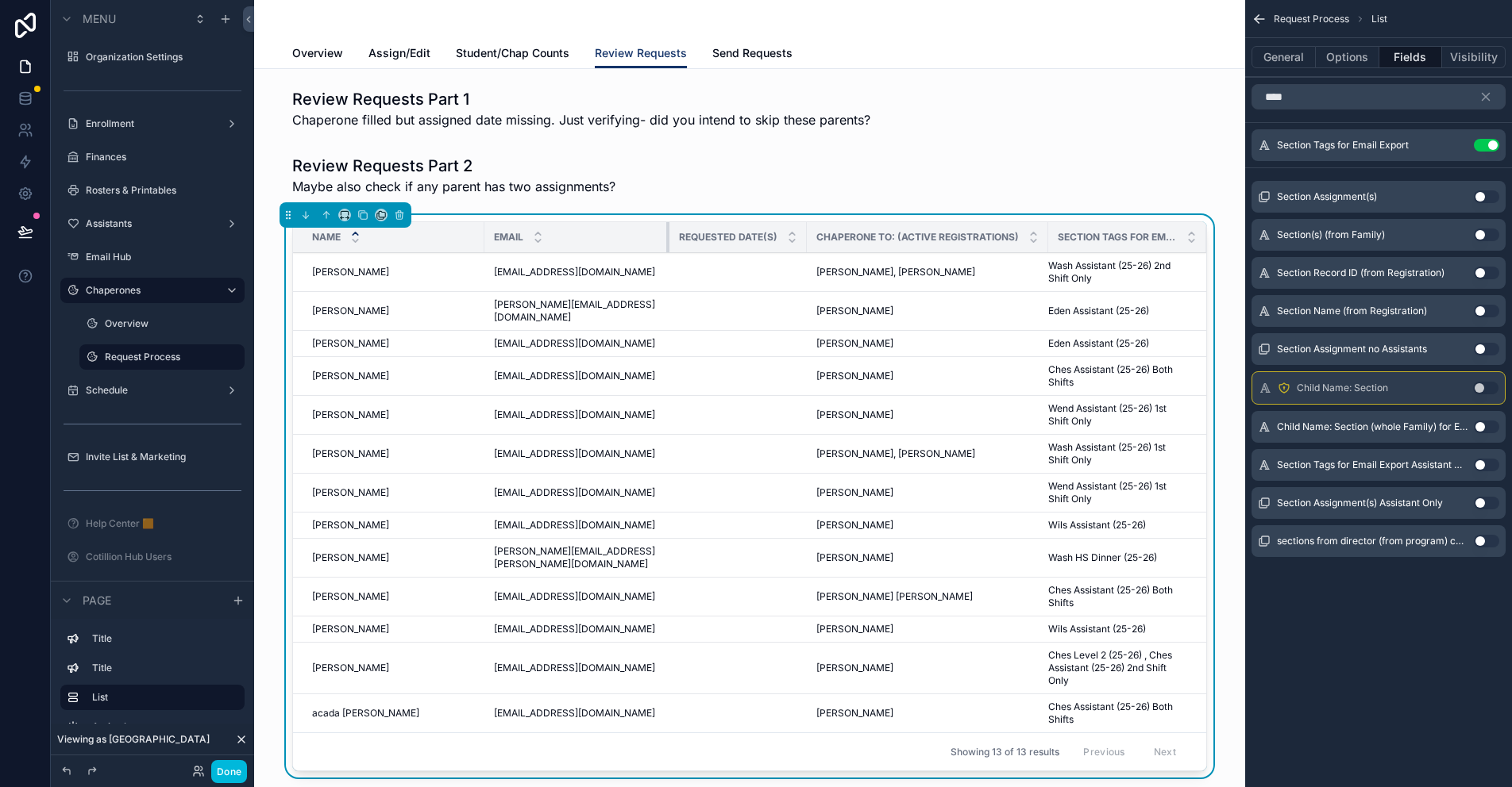
drag, startPoint x: 748, startPoint y: 228, endPoint x: 650, endPoint y: 230, distance: 98.0
click at [666, 230] on div "scrollable content" at bounding box center [669, 237] width 7 height 30
click at [401, 54] on span "Assign/Edit" at bounding box center [400, 53] width 62 height 16
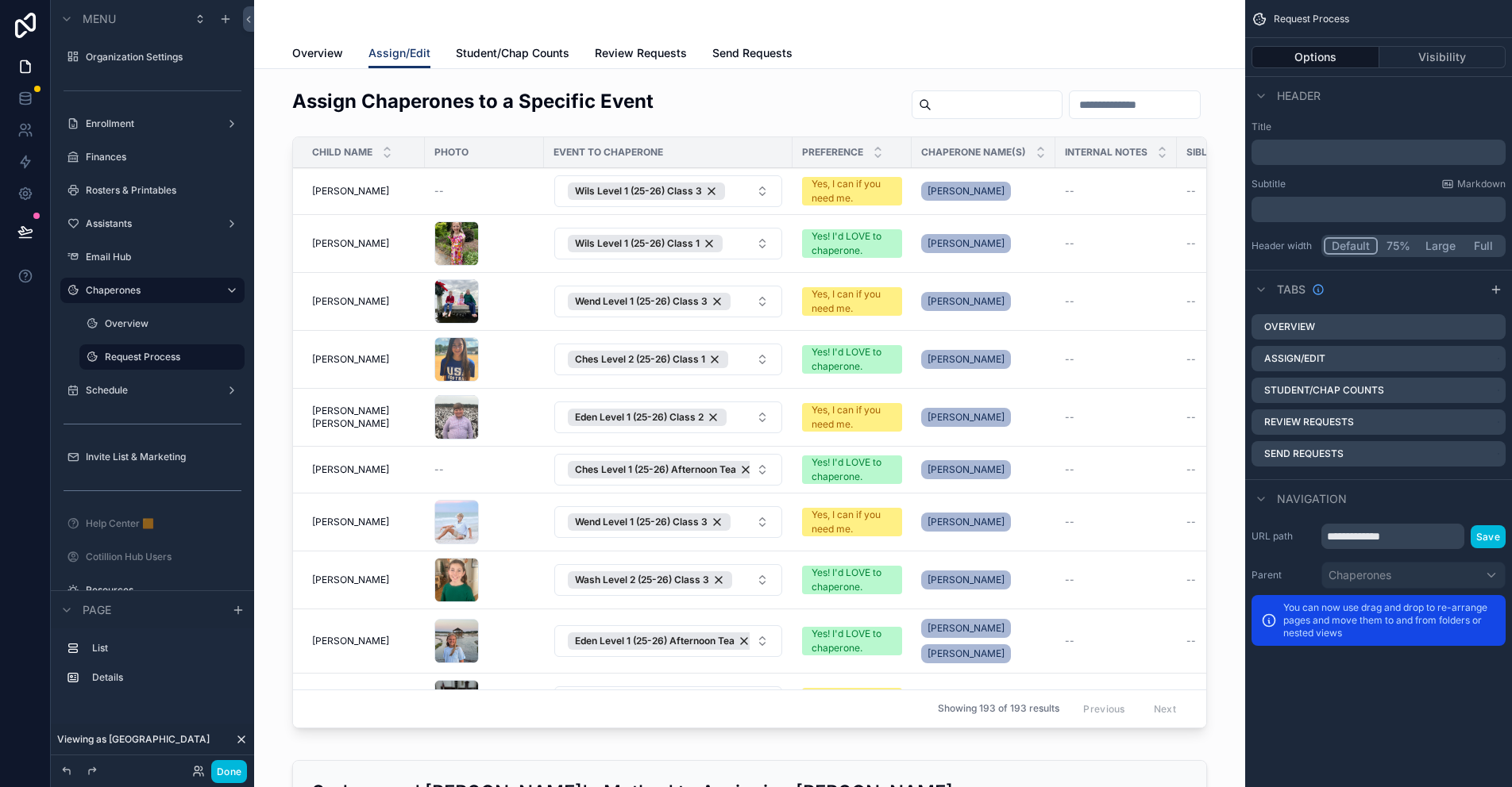
click at [772, 119] on div "scrollable content" at bounding box center [750, 412] width 966 height 660
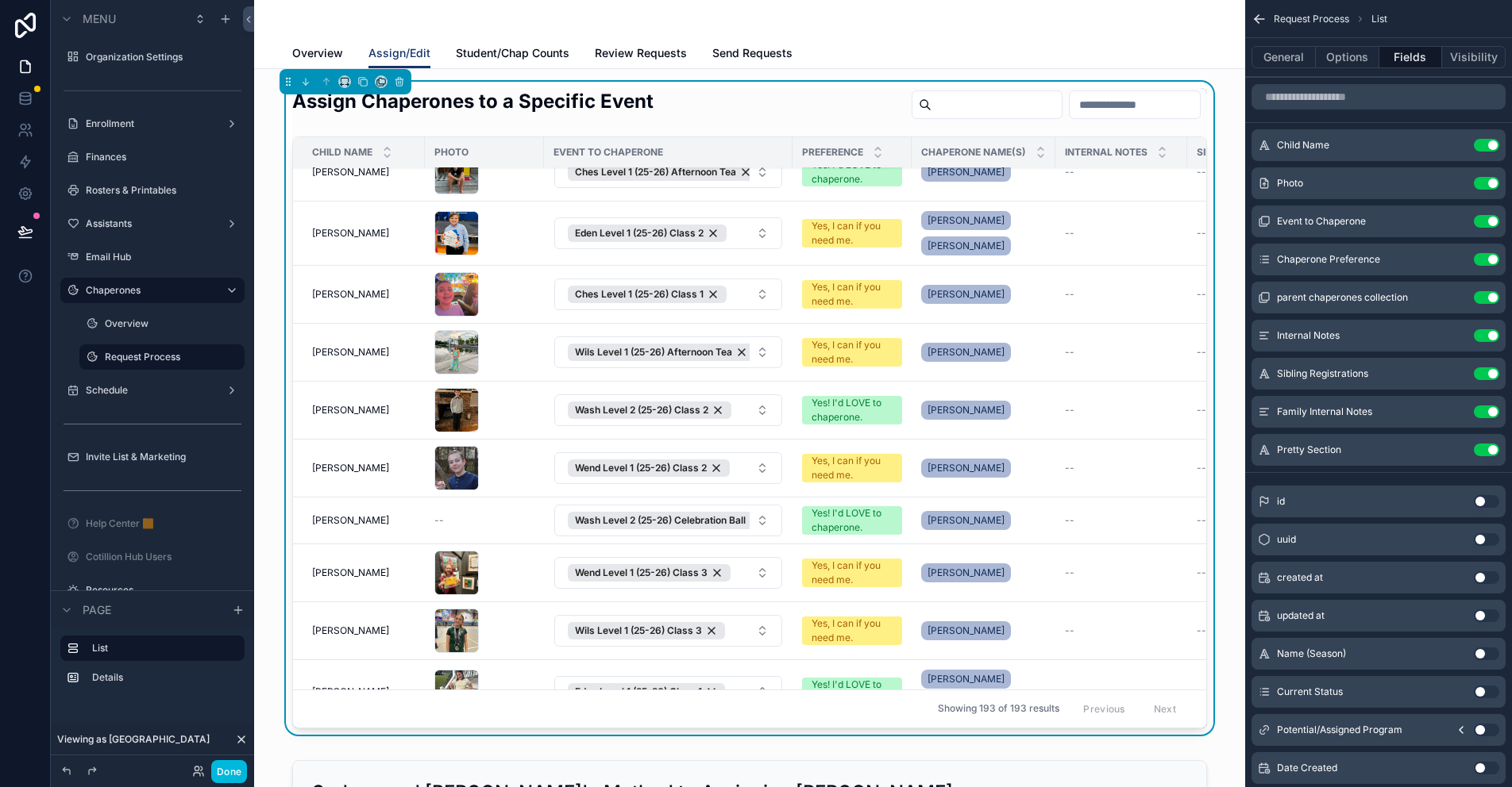
scroll to position [1429, 0]
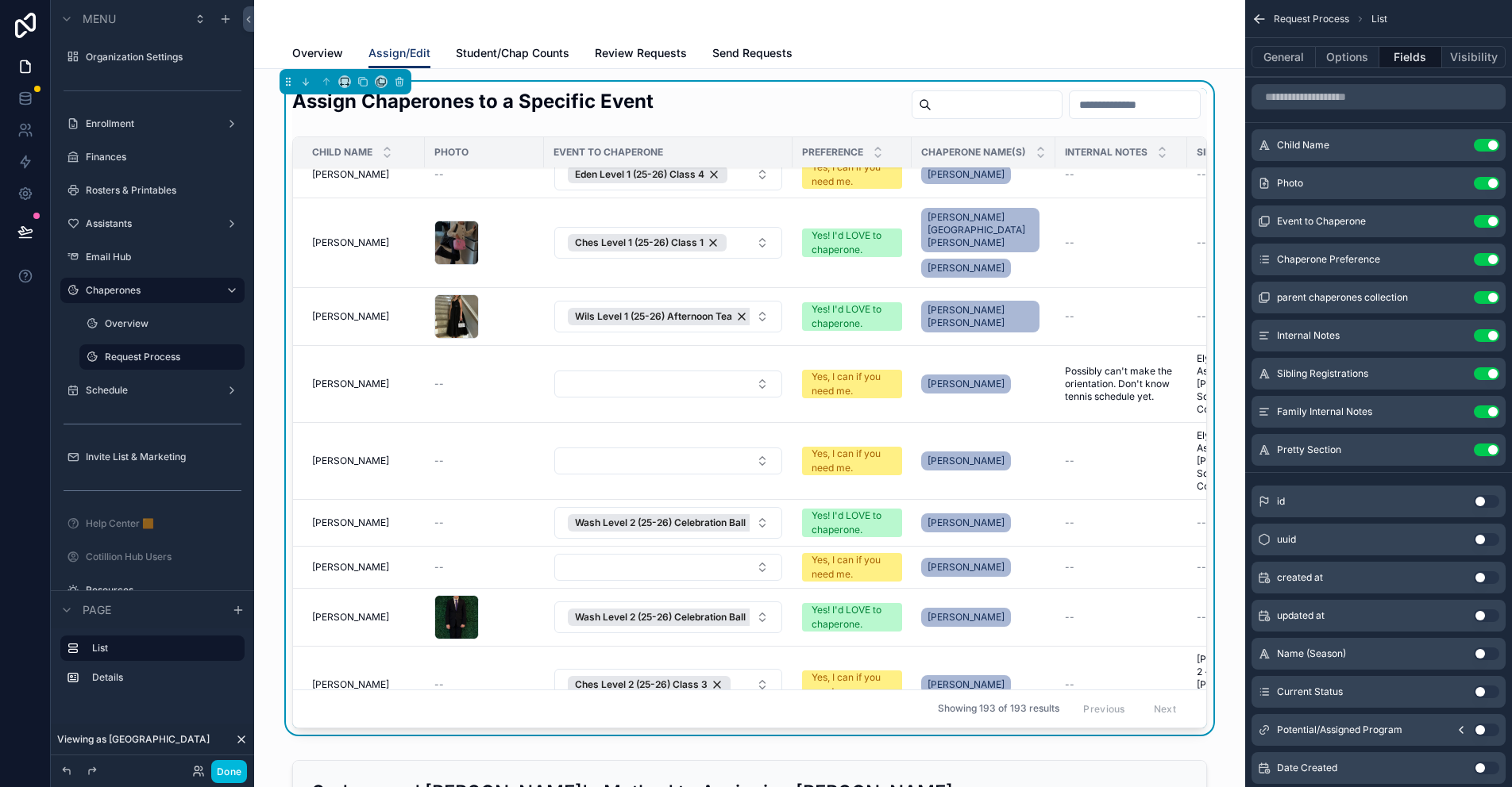
click at [642, 54] on span "Review Requests" at bounding box center [641, 53] width 92 height 16
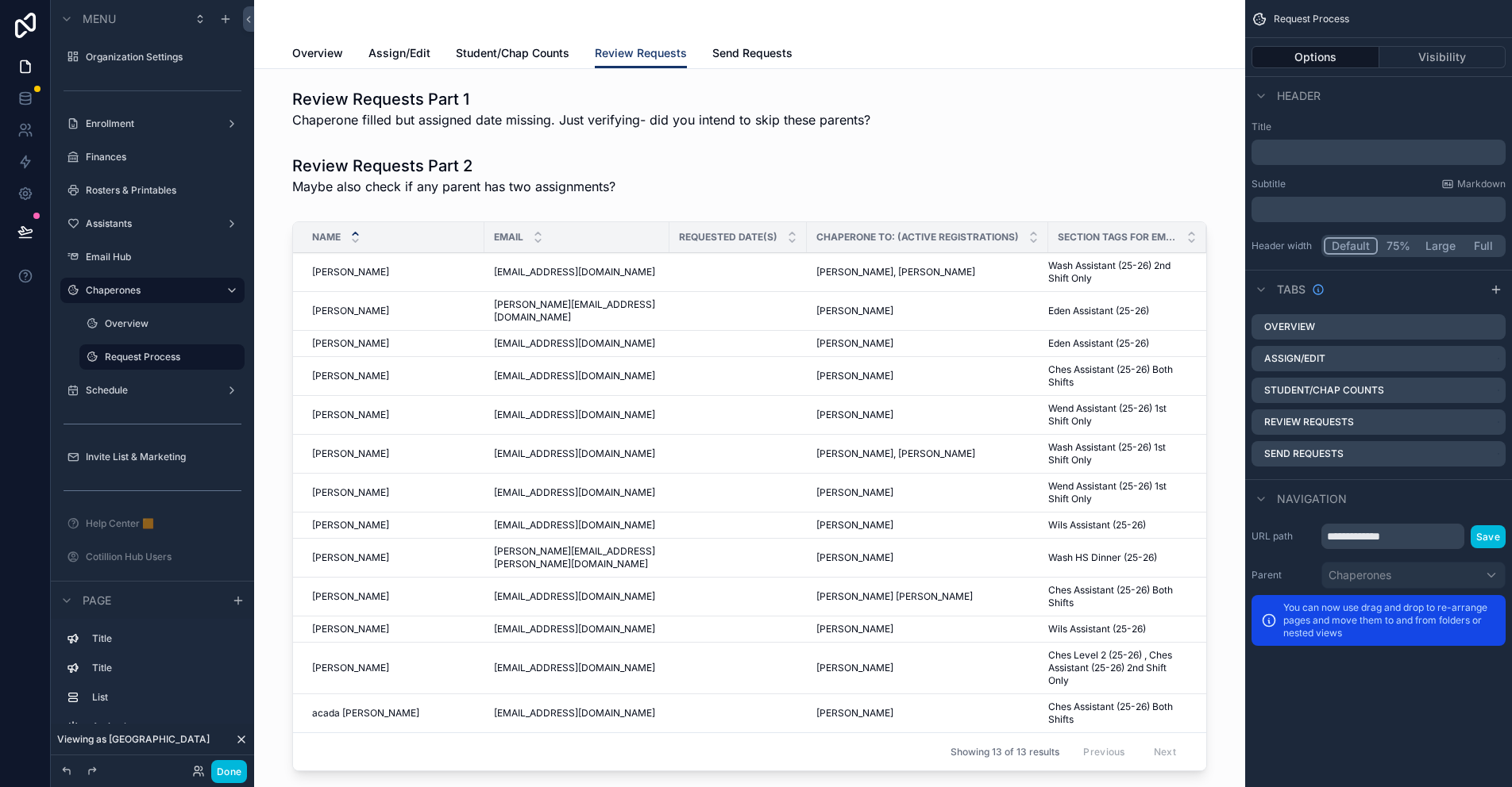
click at [293, 225] on div "Name" at bounding box center [389, 237] width 191 height 30
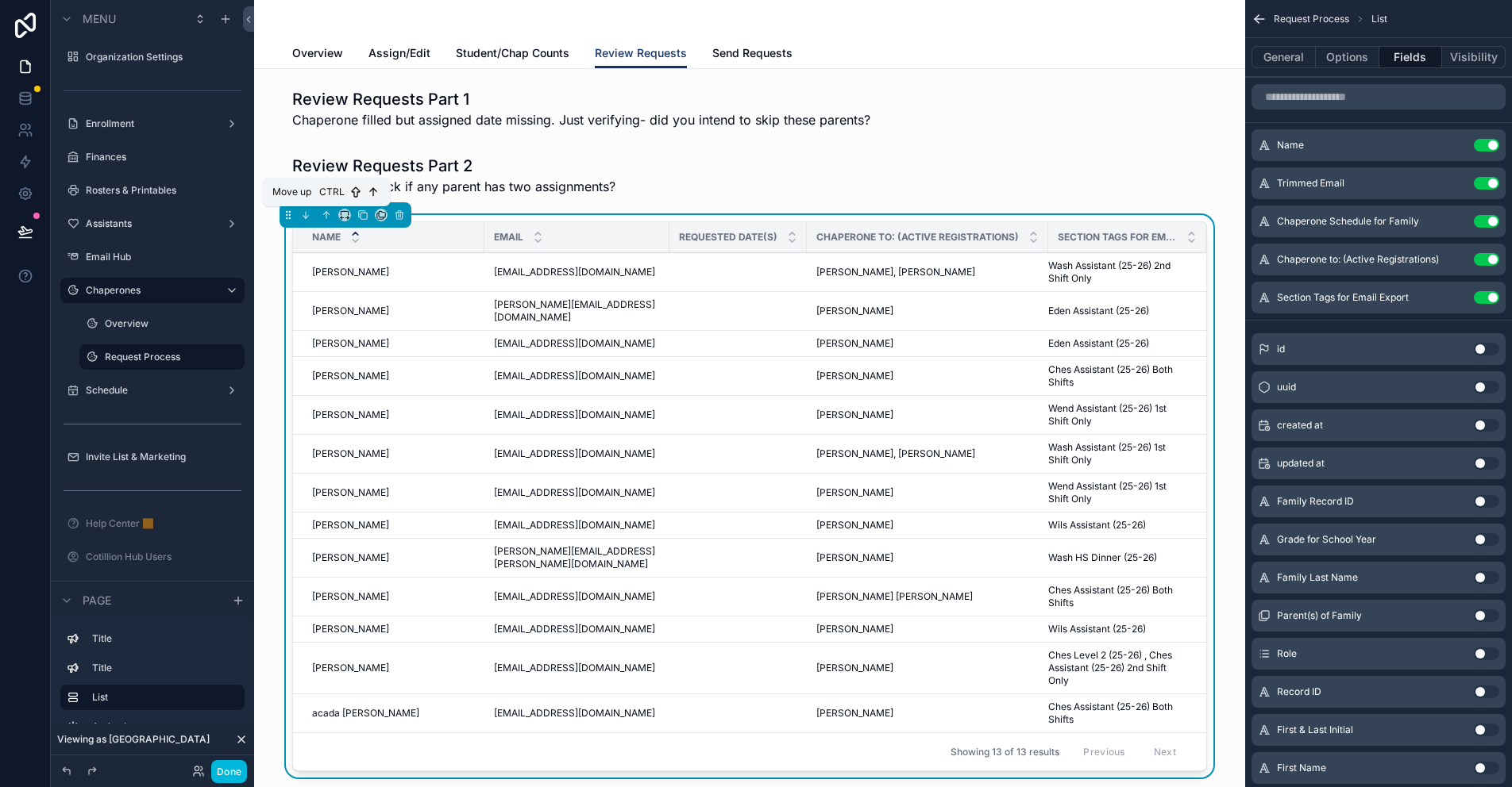
click at [328, 213] on icon "scrollable content" at bounding box center [326, 214] width 11 height 11
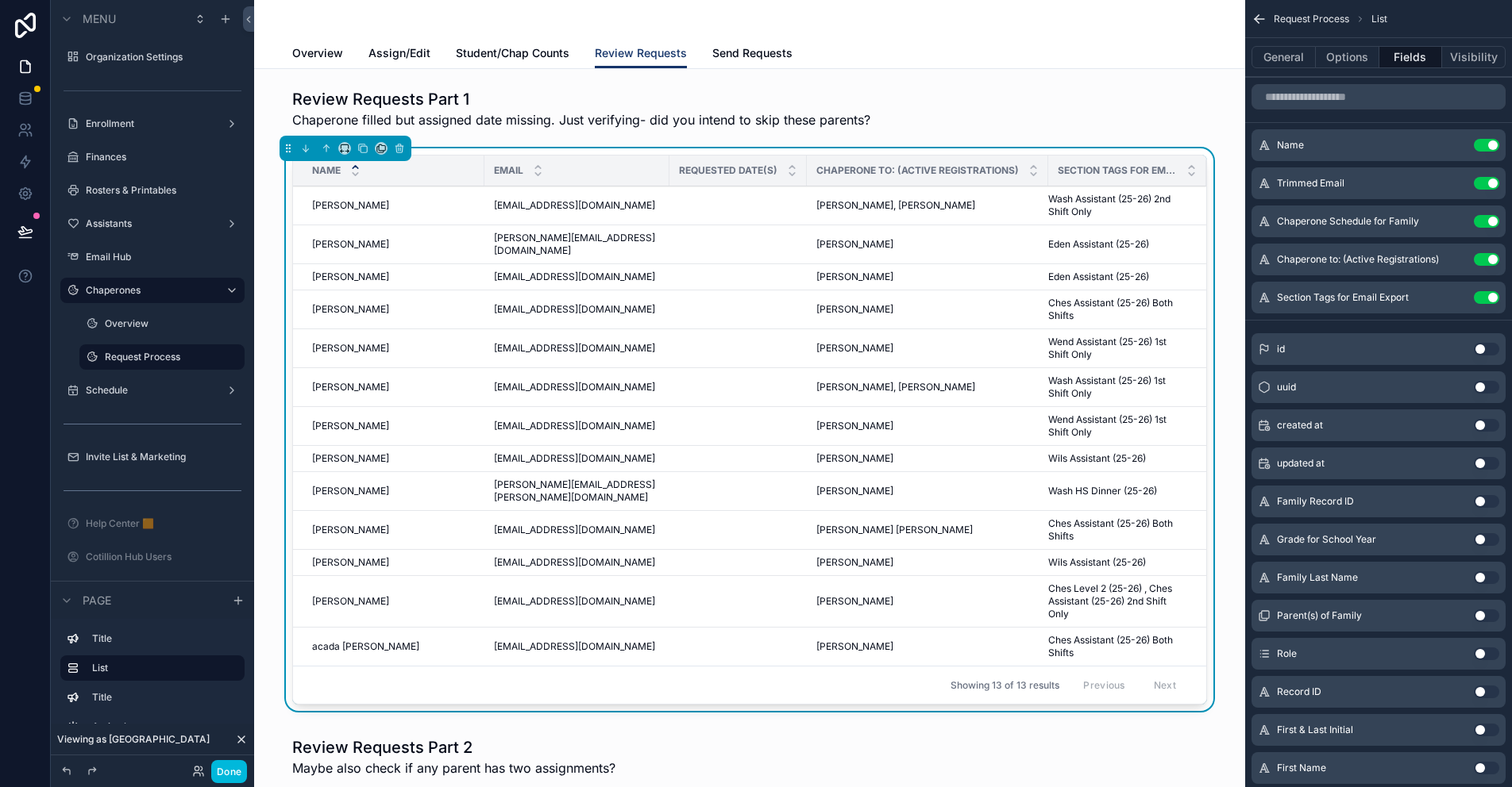
click at [452, 126] on div "scrollable content" at bounding box center [750, 109] width 966 height 54
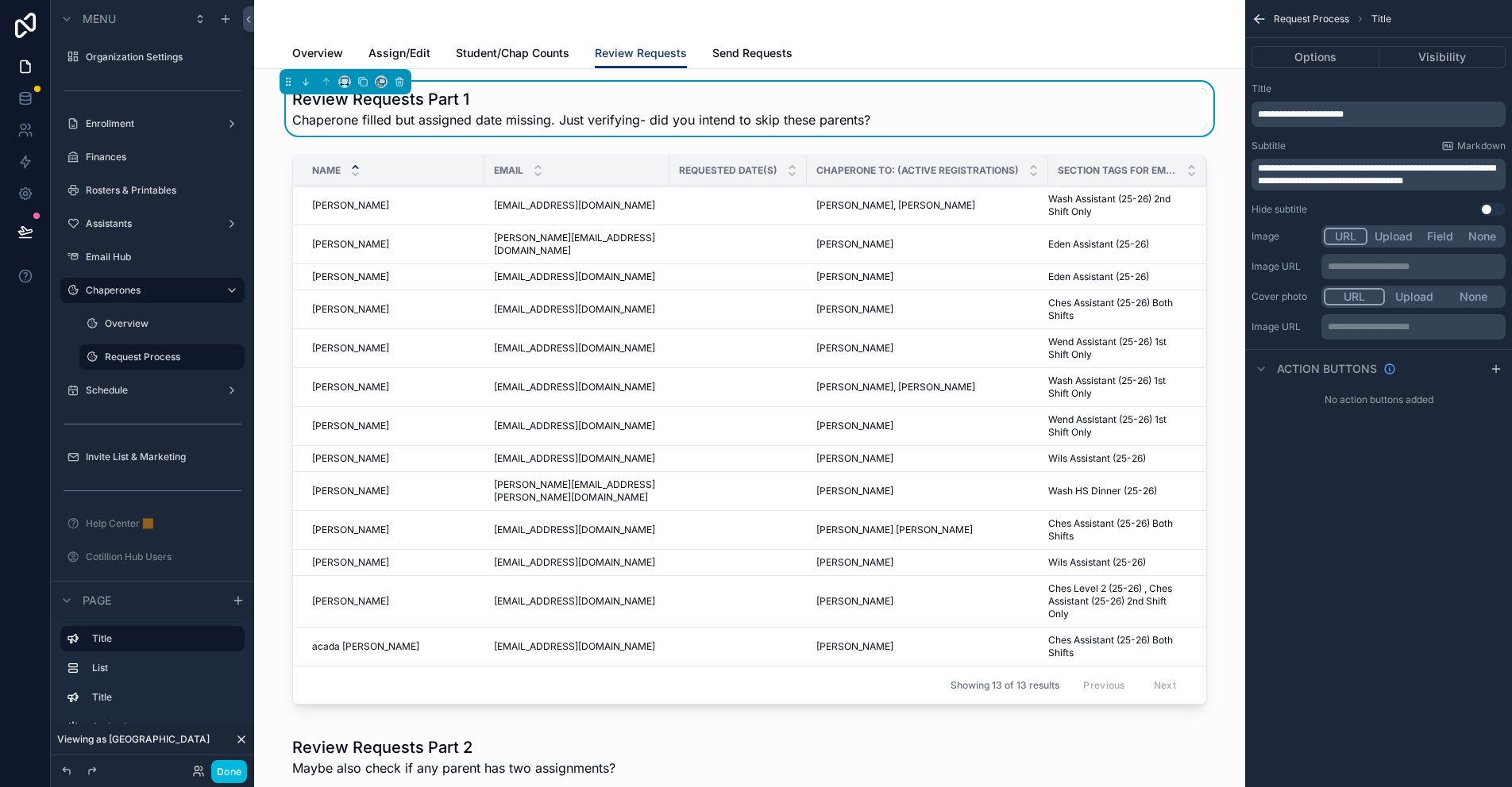
click at [1279, 169] on span "**********" at bounding box center [1376, 174] width 237 height 23
drag, startPoint x: 1453, startPoint y: 164, endPoint x: 1231, endPoint y: 165, distance: 222.0
click at [1231, 165] on div "Jump to... Ctrl K Organization Settings Enrollment Finances Rosters & Printable…" at bounding box center [883, 394] width 1258 height 787
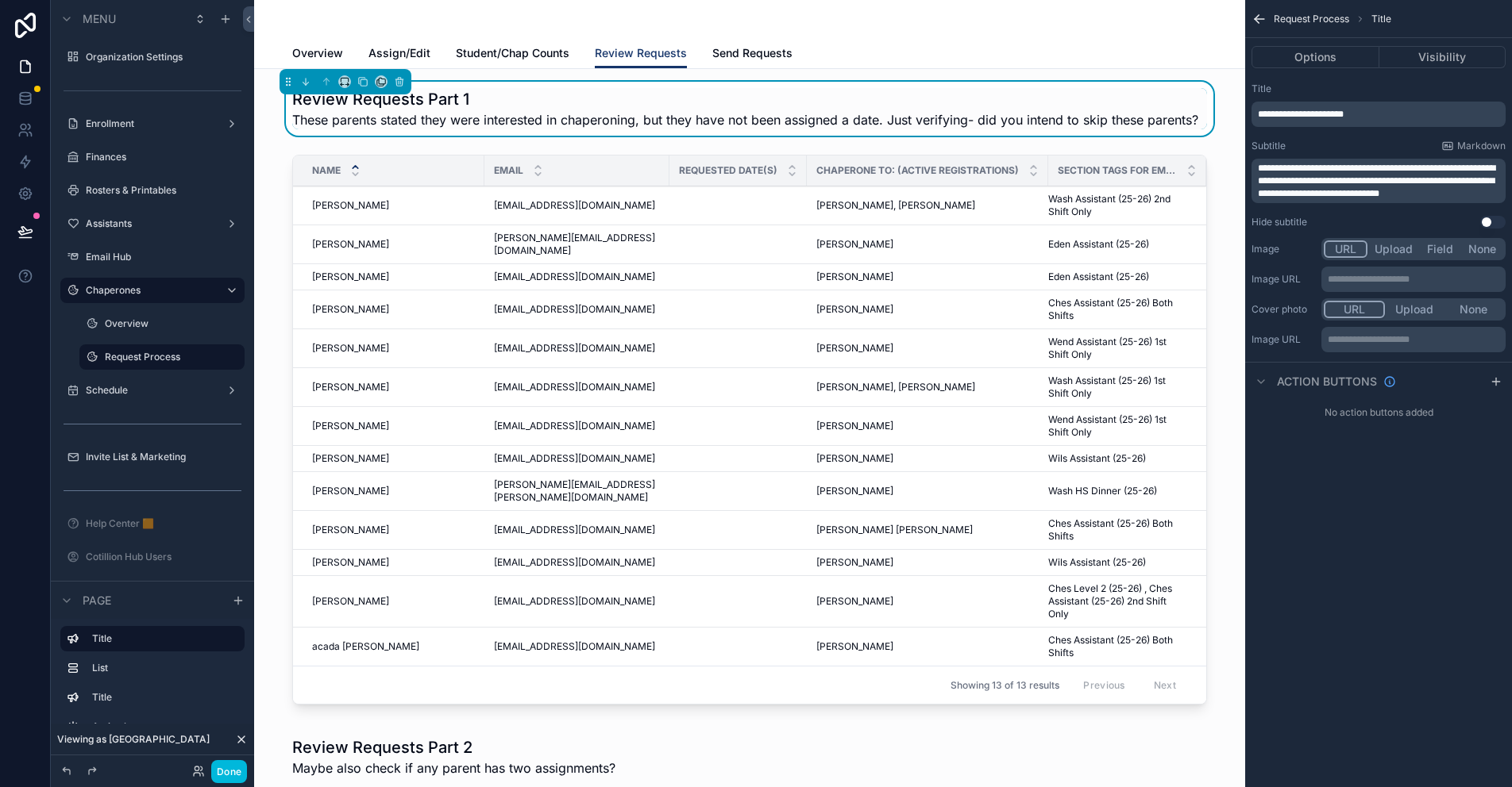
drag, startPoint x: 1325, startPoint y: 194, endPoint x: 1334, endPoint y: 199, distance: 10.3
click at [1325, 194] on span "**********" at bounding box center [1376, 181] width 237 height 35
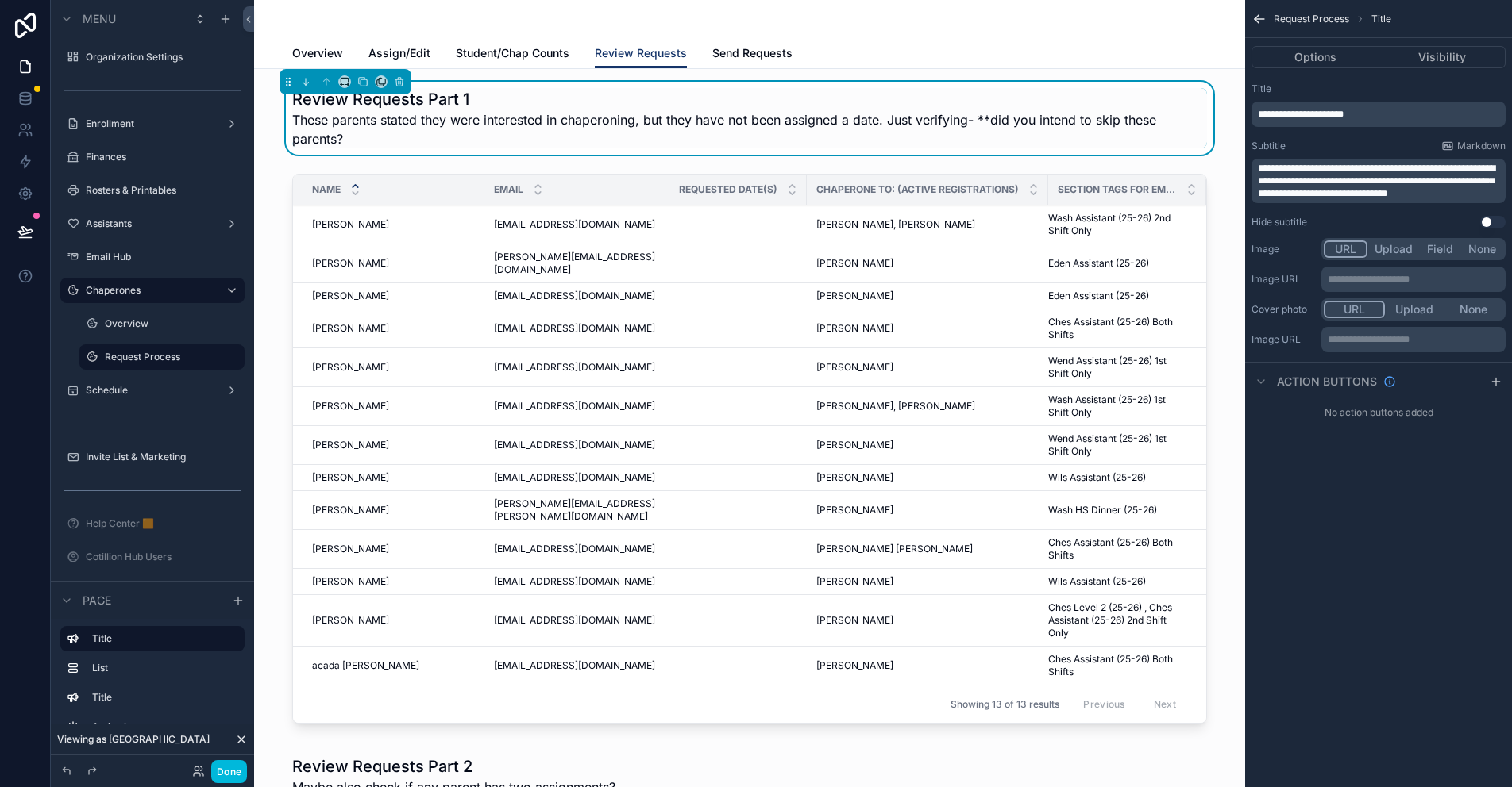
drag, startPoint x: 1500, startPoint y: 191, endPoint x: 1510, endPoint y: 198, distance: 12.2
click at [1495, 191] on span "**********" at bounding box center [1376, 181] width 237 height 35
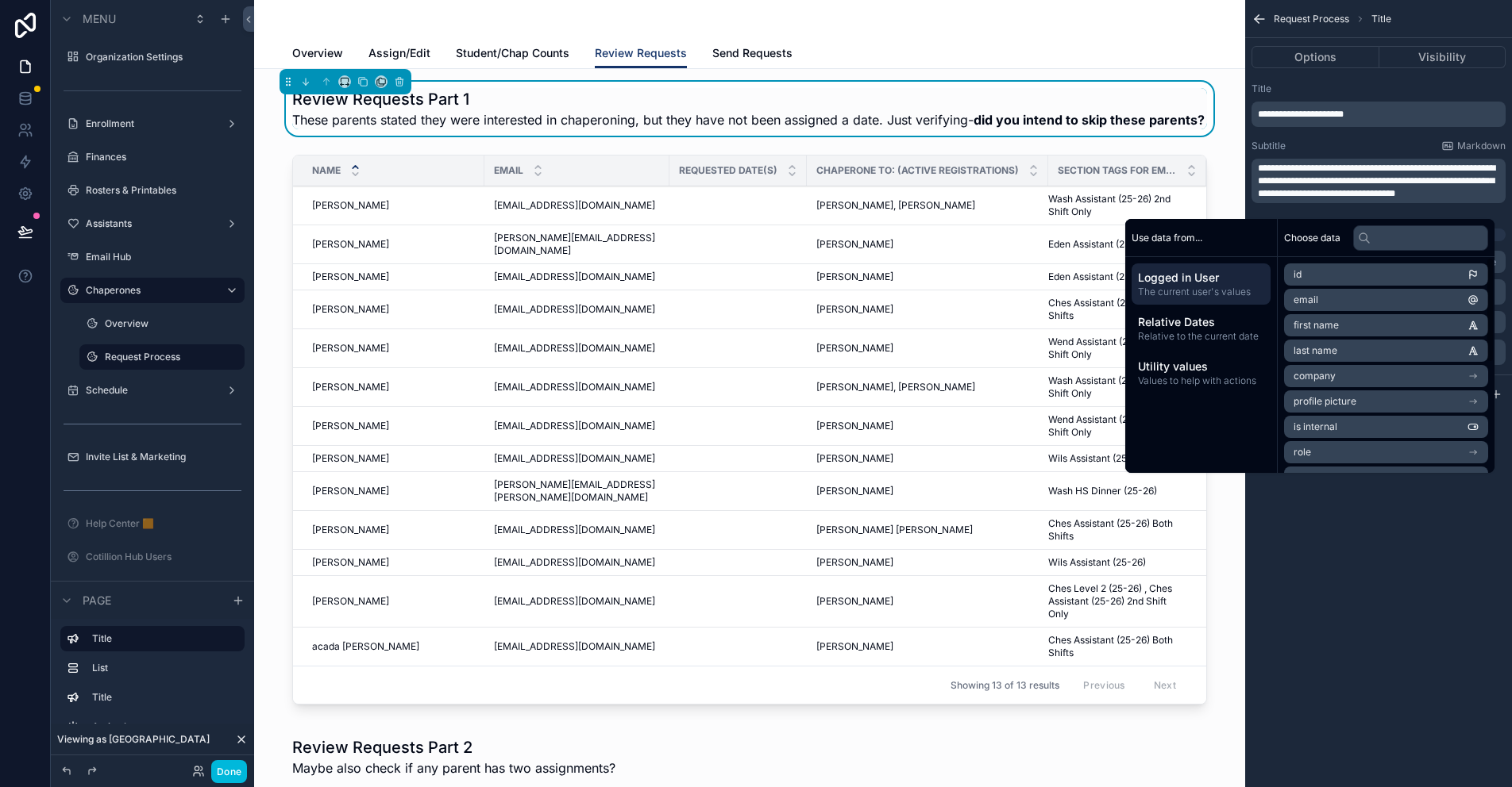
click at [1339, 180] on span "**********" at bounding box center [1376, 181] width 237 height 35
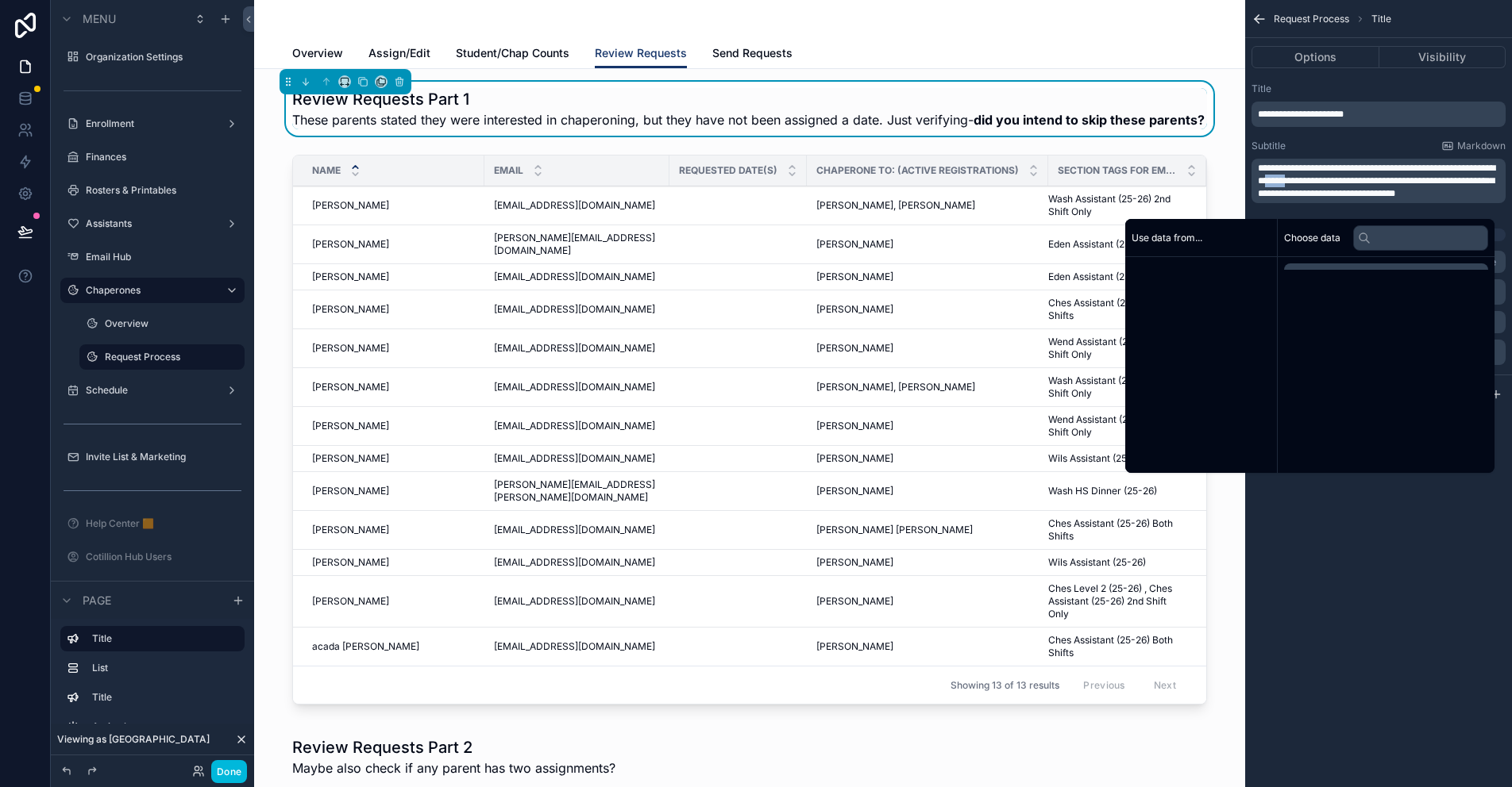
click at [1339, 180] on span "**********" at bounding box center [1376, 181] width 237 height 35
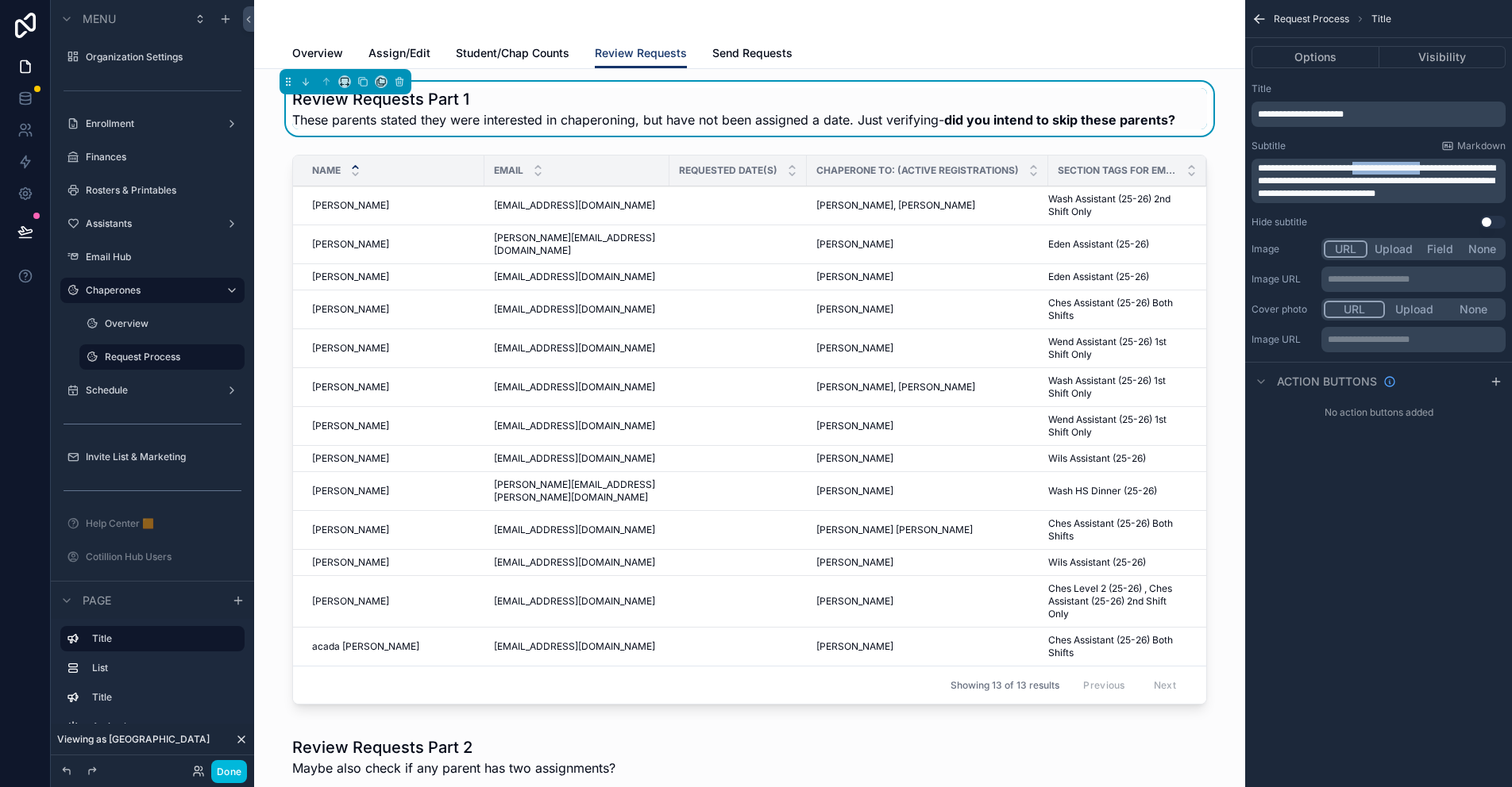
drag, startPoint x: 1447, startPoint y: 166, endPoint x: 1369, endPoint y: 169, distance: 78.1
click at [1369, 169] on span "**********" at bounding box center [1376, 181] width 237 height 35
click at [449, 154] on div "scrollable content" at bounding box center [750, 433] width 966 height 569
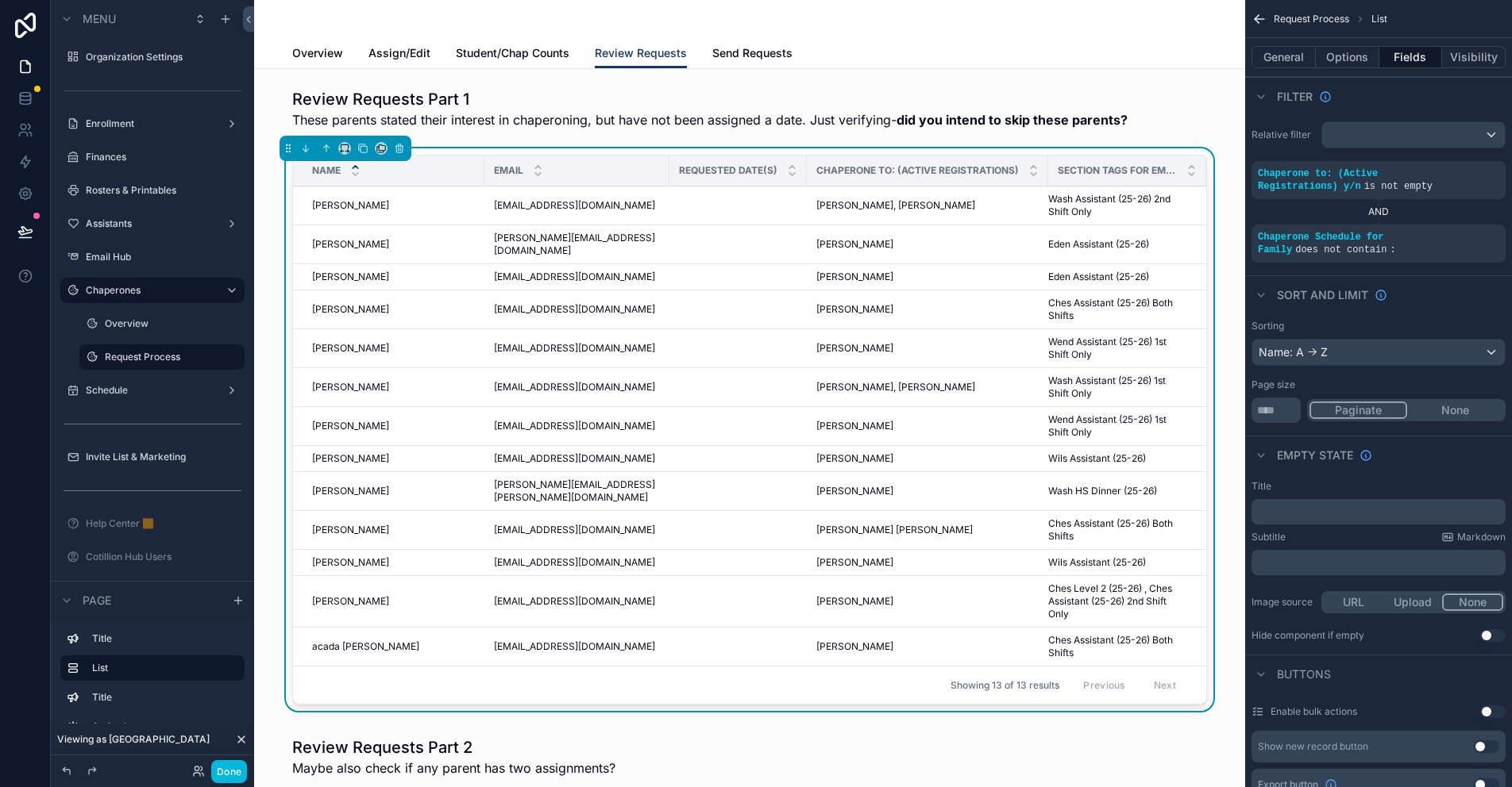
click at [401, 52] on span "Assign/Edit" at bounding box center [400, 53] width 62 height 16
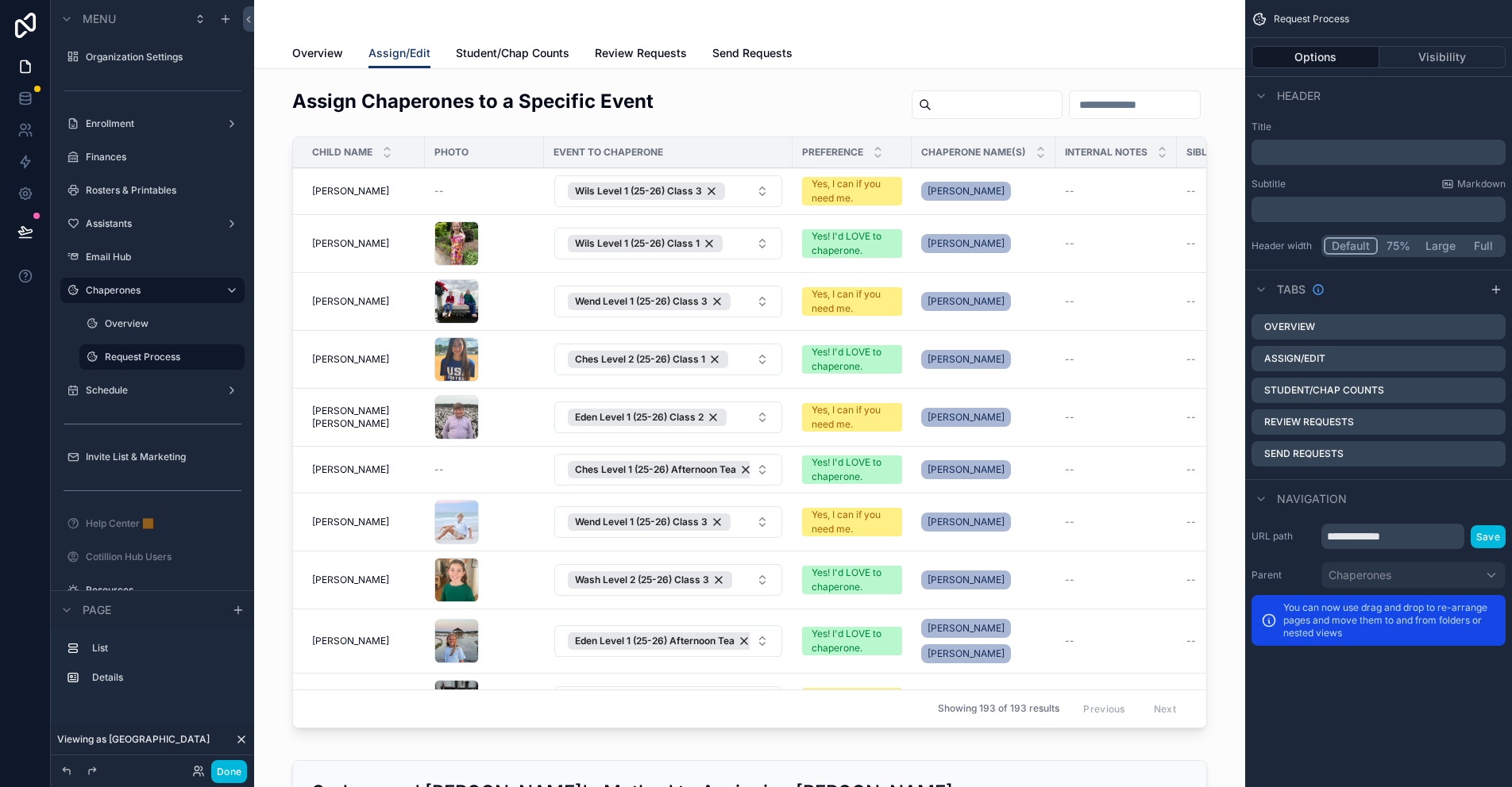
click at [724, 100] on div "scrollable content" at bounding box center [750, 412] width 966 height 660
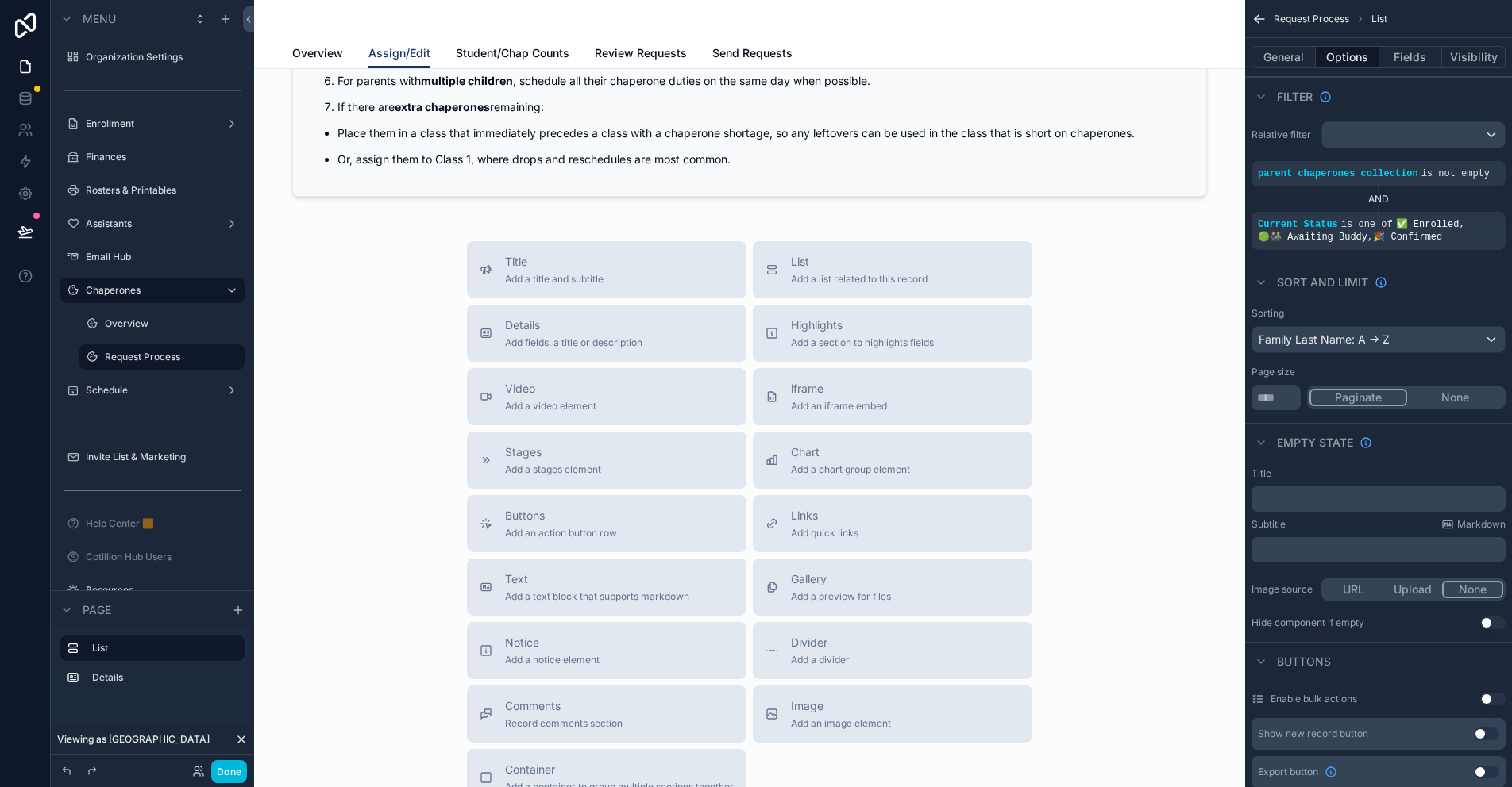
scroll to position [873, 0]
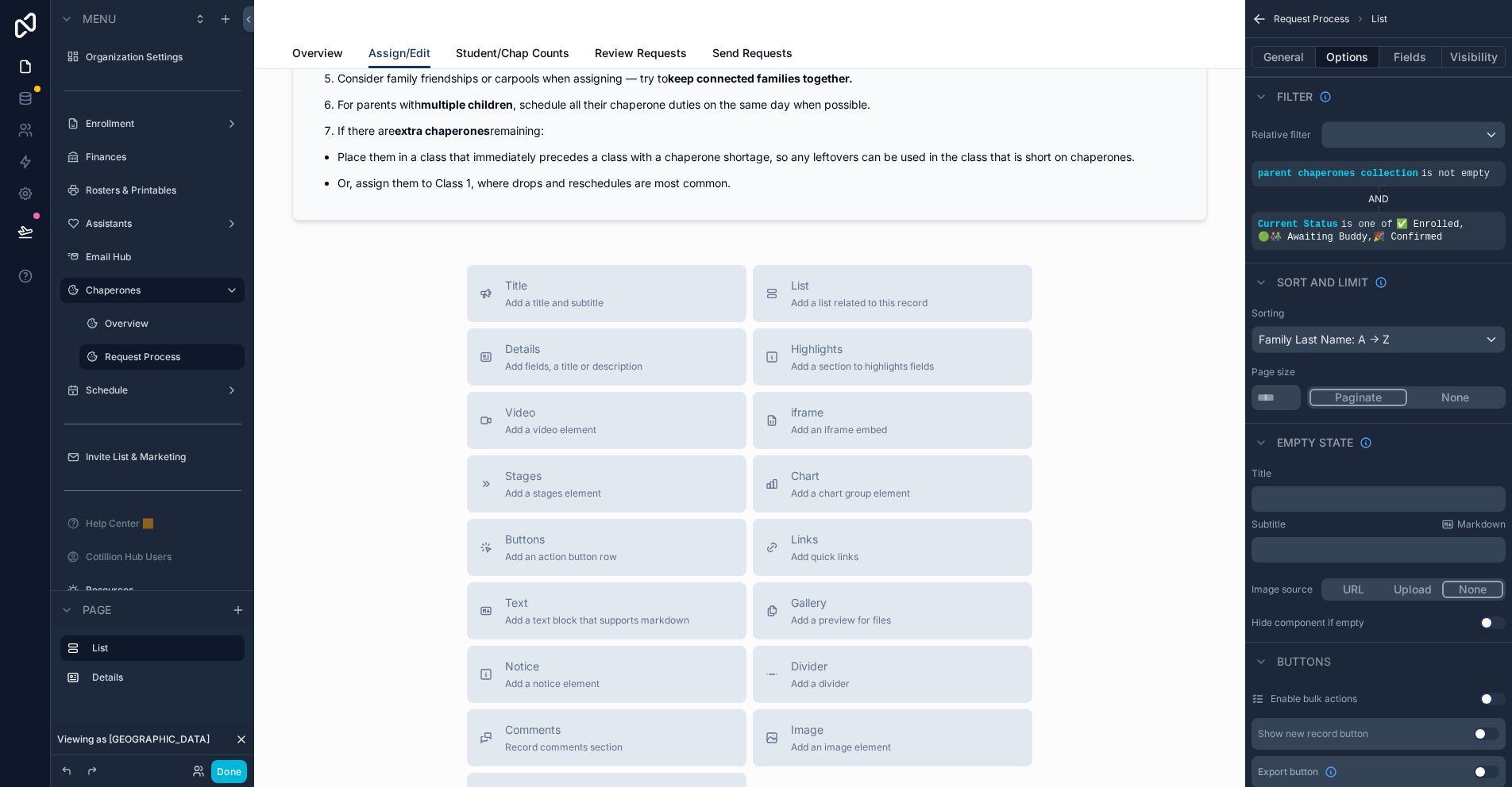
click at [822, 476] on span "Chart" at bounding box center [850, 476] width 119 height 16
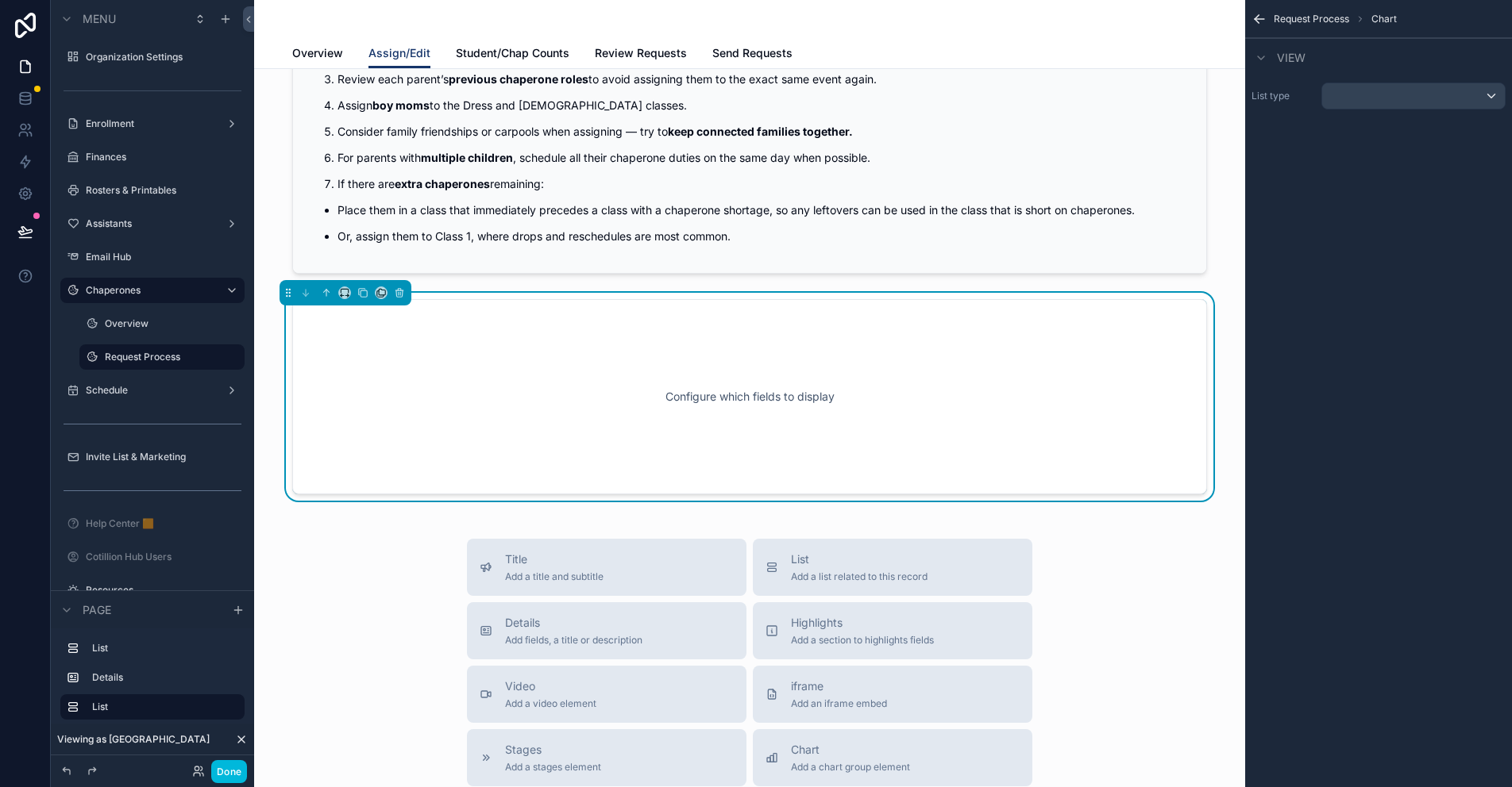
scroll to position [823, 0]
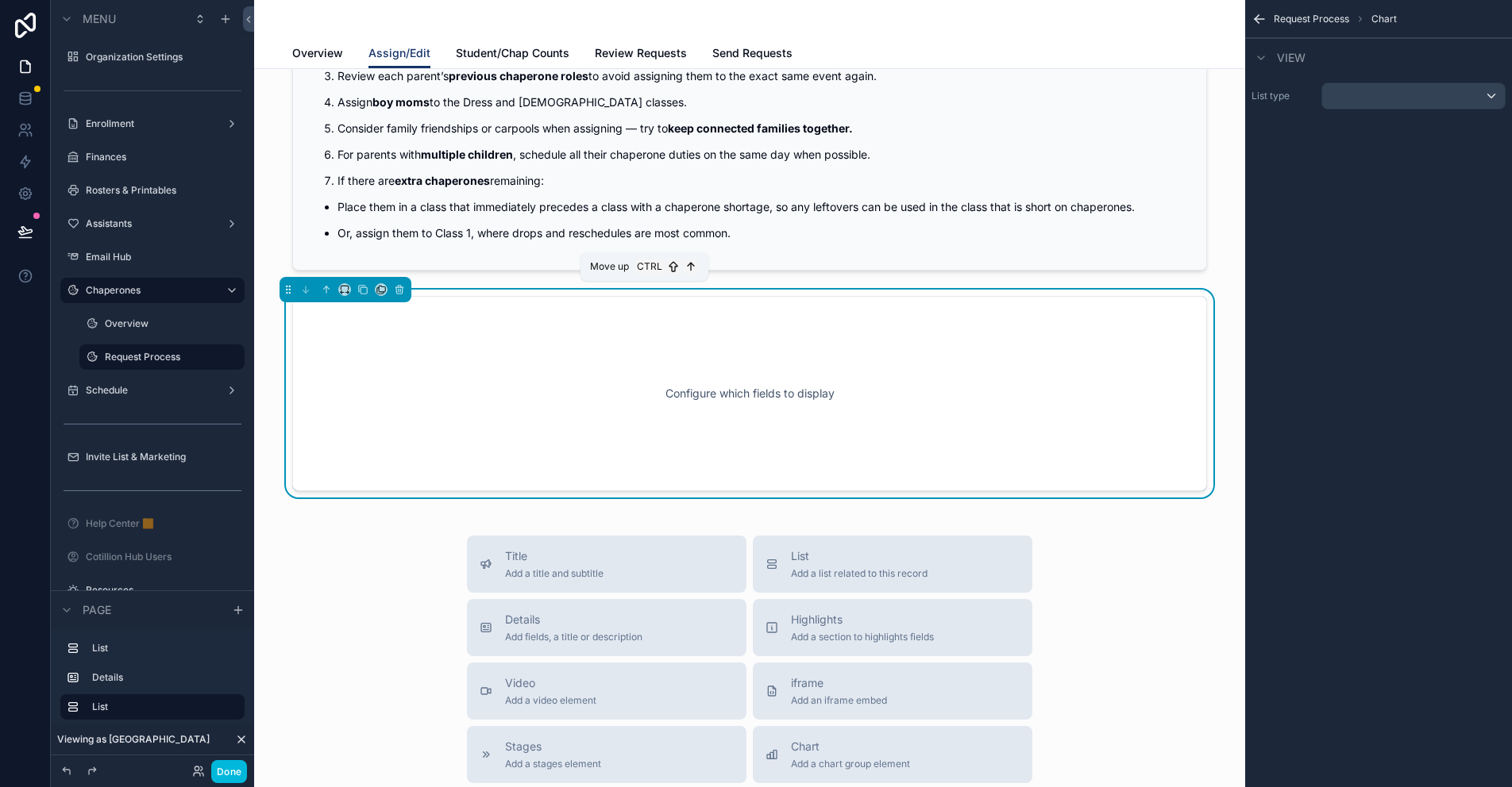
click at [328, 289] on icon "scrollable content" at bounding box center [326, 289] width 11 height 11
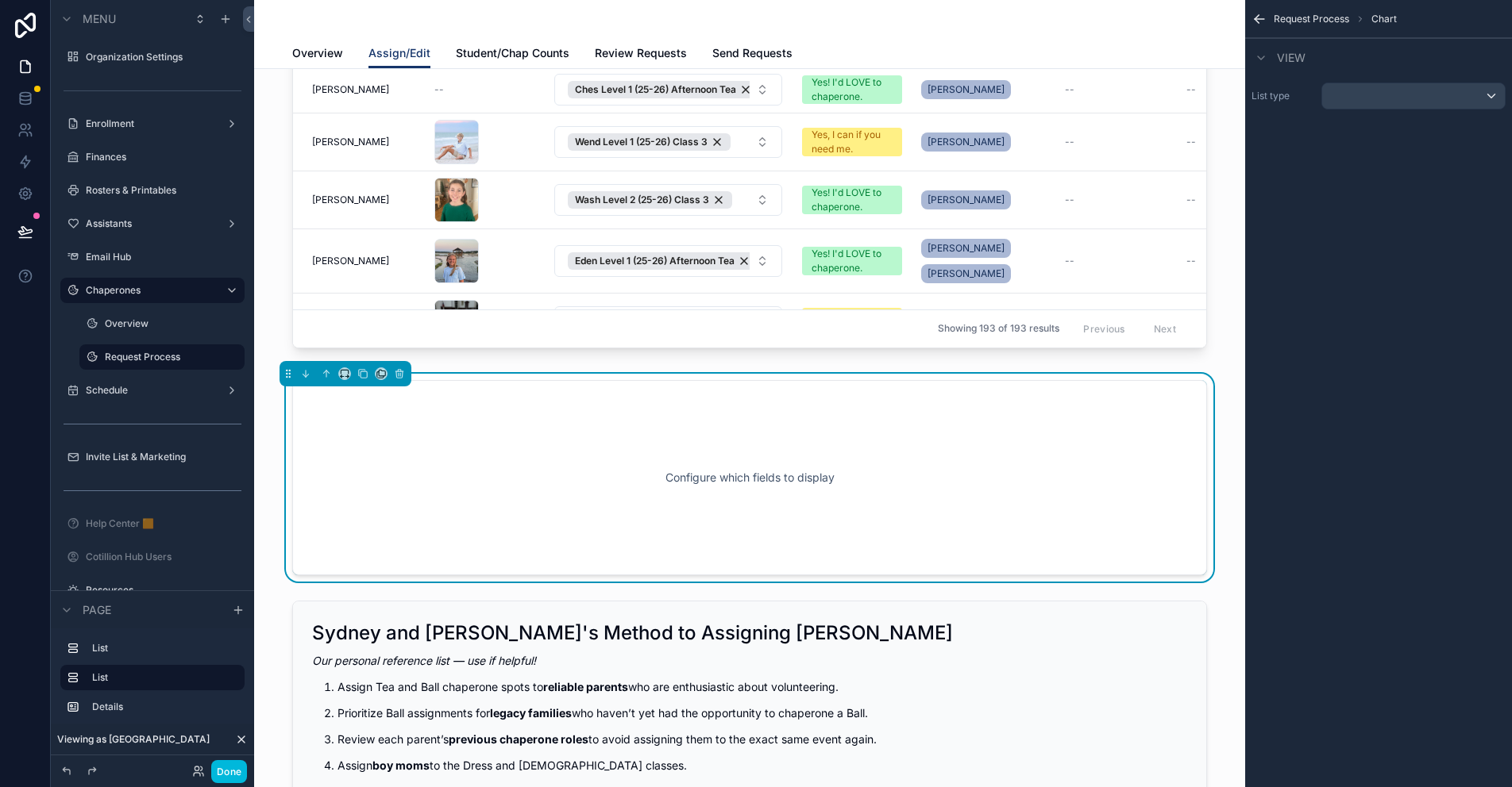
scroll to position [268, 0]
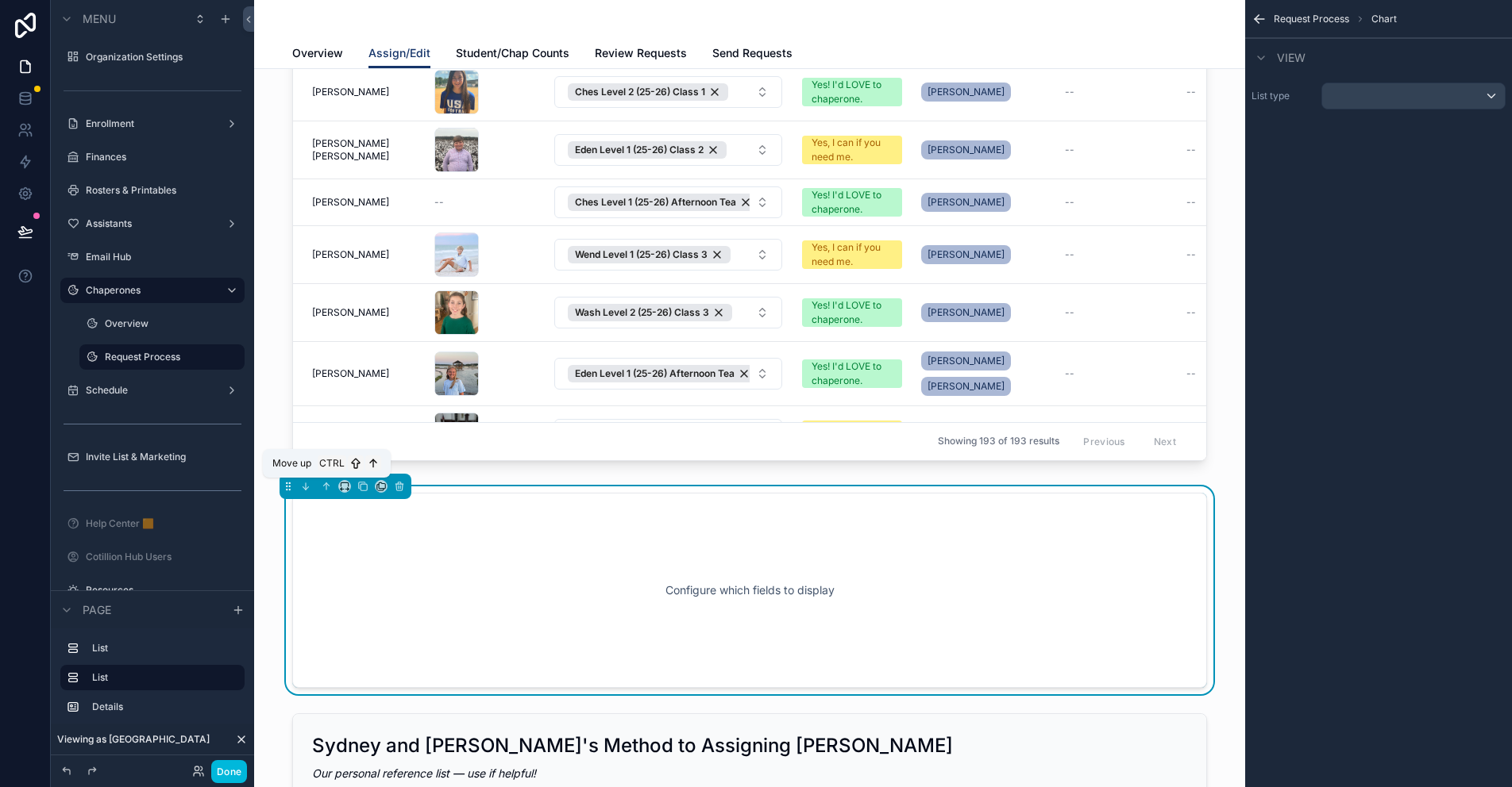
click at [326, 486] on icon "scrollable content" at bounding box center [326, 486] width 11 height 11
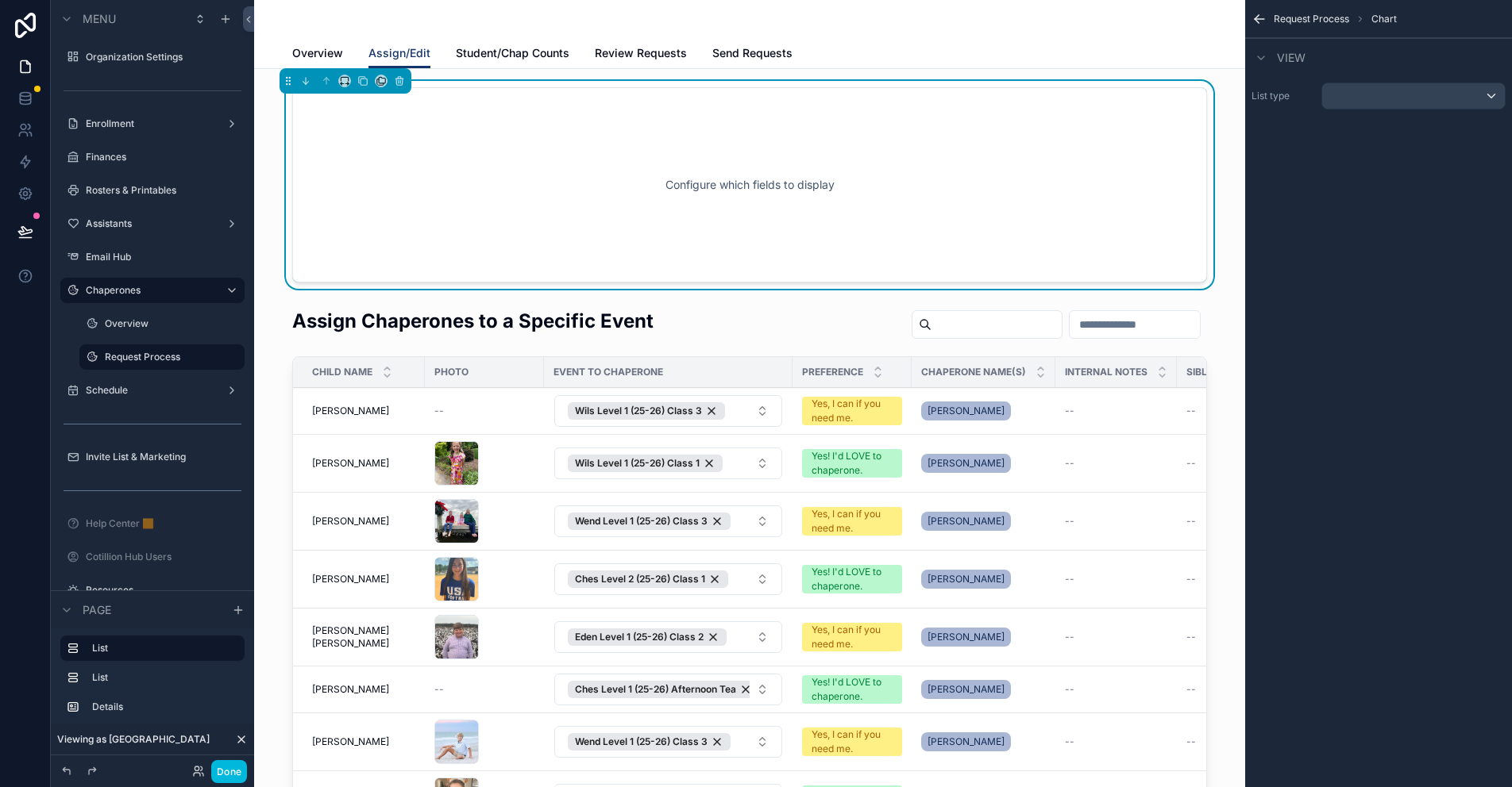
scroll to position [0, 0]
drag, startPoint x: 550, startPoint y: 130, endPoint x: 1414, endPoint y: 95, distance: 864.7
click at [554, 129] on div "Configure which fields to display" at bounding box center [750, 186] width 863 height 143
click at [1414, 95] on div "scrollable content" at bounding box center [1414, 96] width 183 height 25
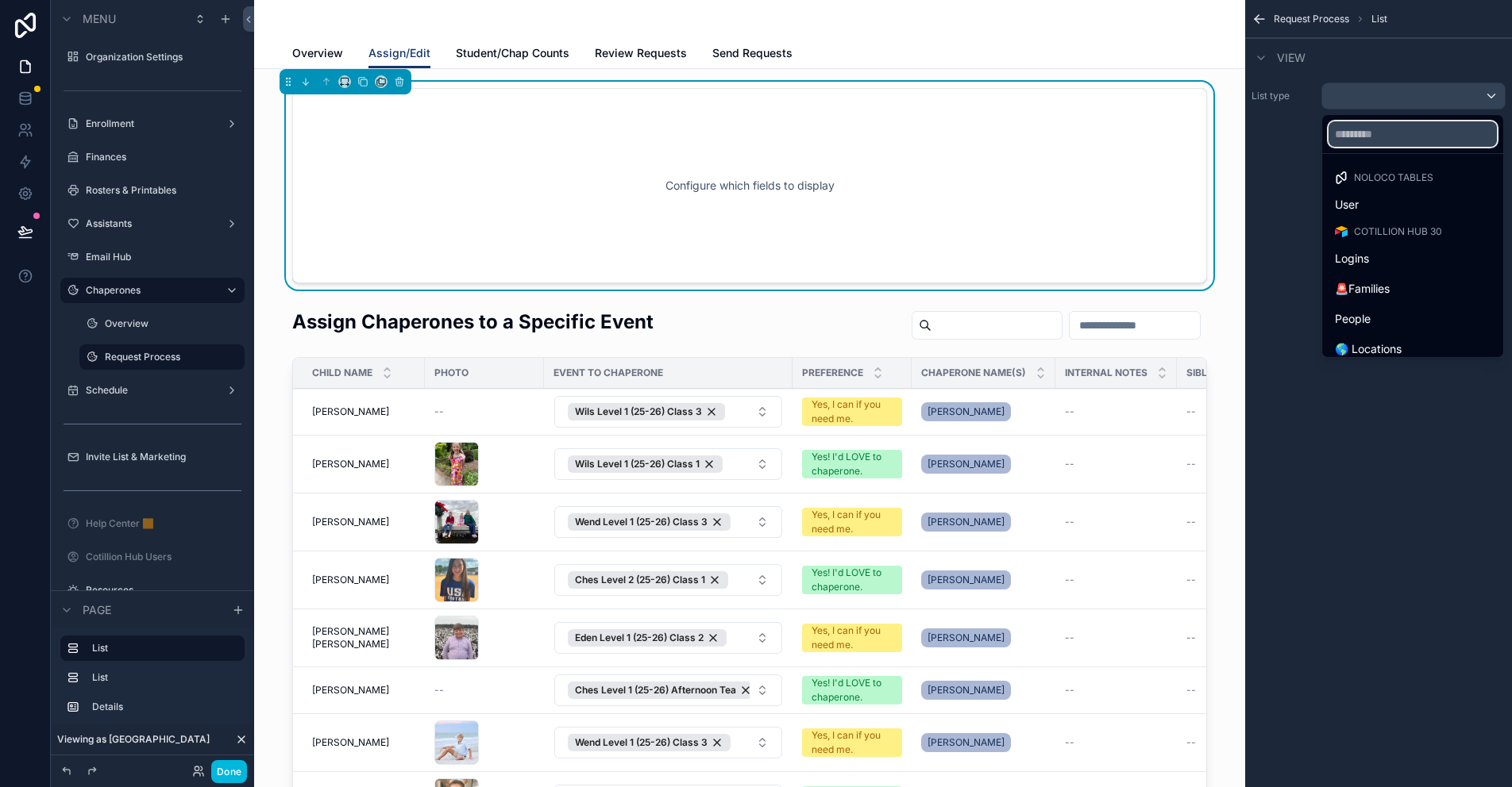
click at [1364, 130] on input "text" at bounding box center [1412, 134] width 168 height 25
type input "**"
click at [1389, 265] on span "Registrations" at bounding box center [1369, 265] width 68 height 19
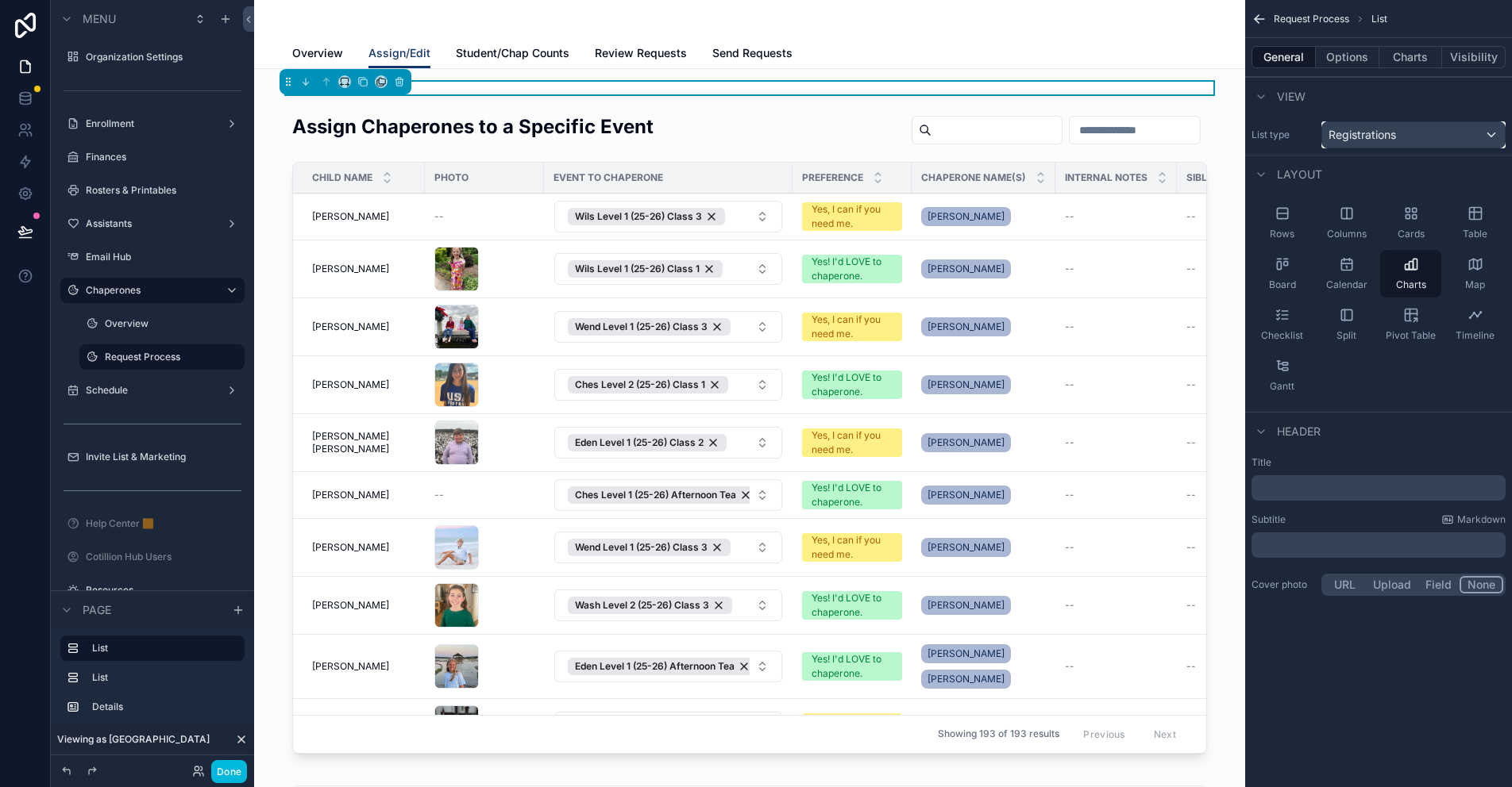
click at [1357, 141] on span "Registrations" at bounding box center [1362, 135] width 68 height 16
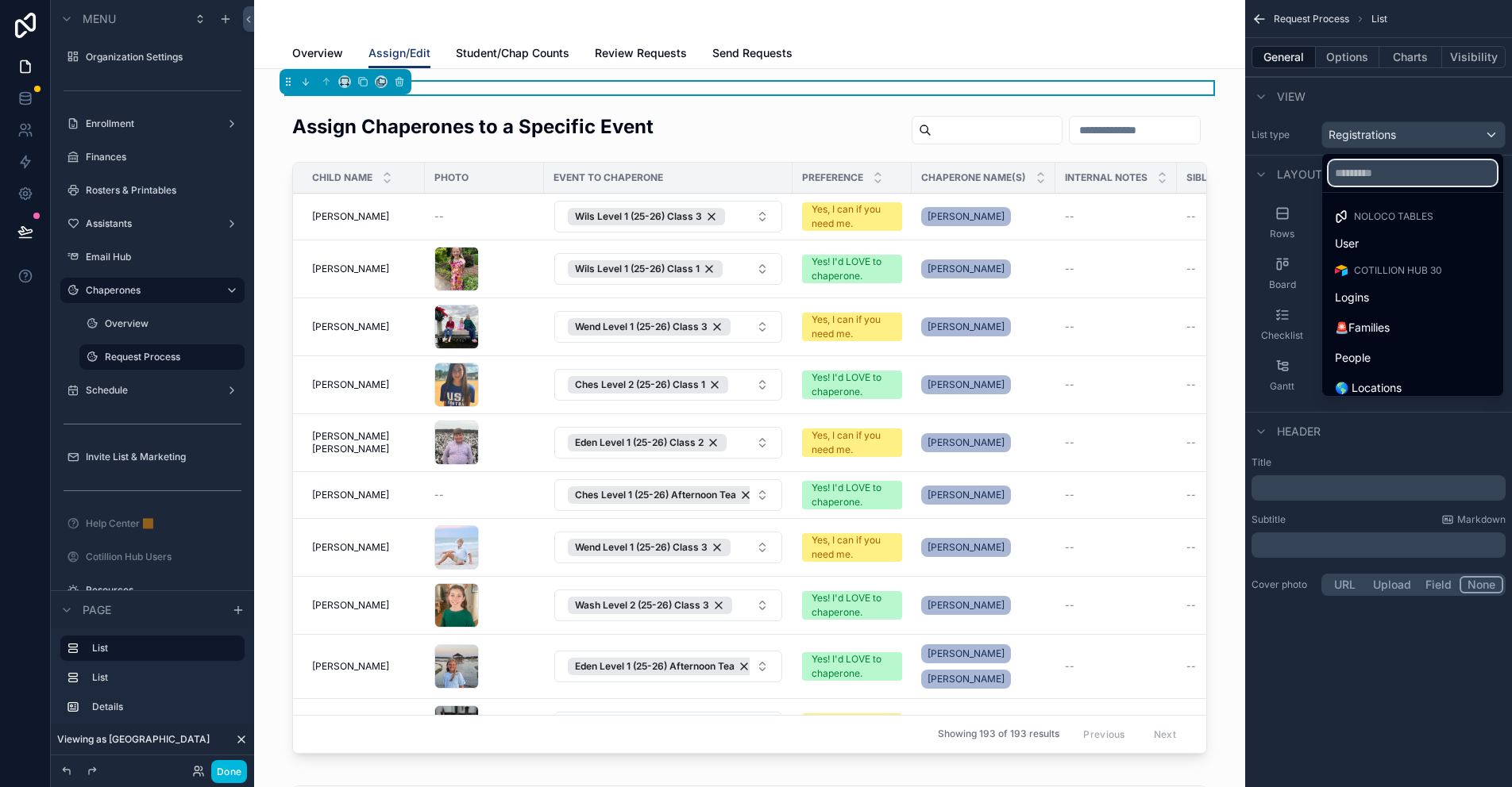
click at [1355, 182] on input "text" at bounding box center [1412, 173] width 168 height 25
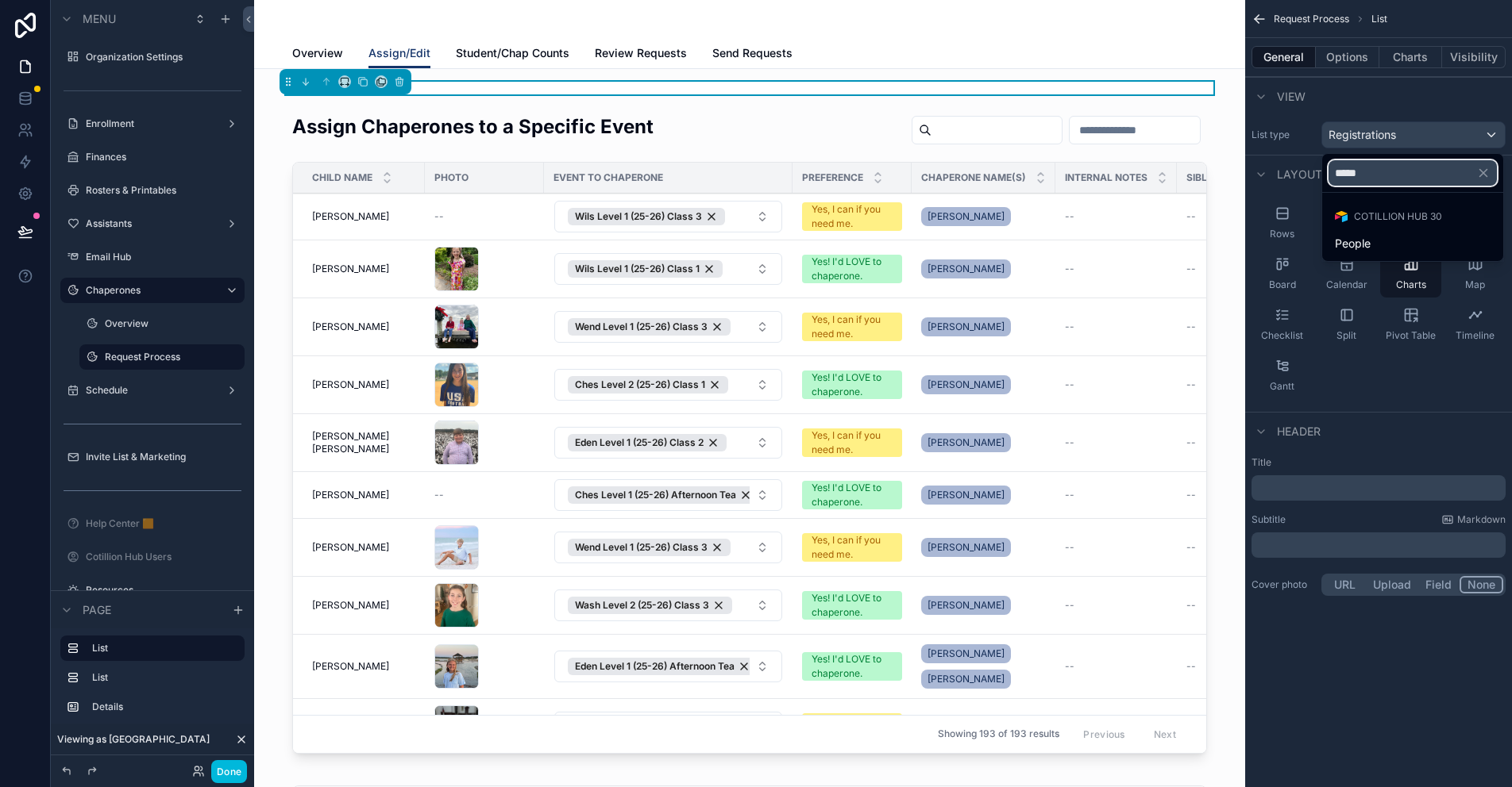
type input "*****"
click at [1367, 239] on span "People" at bounding box center [1353, 244] width 36 height 19
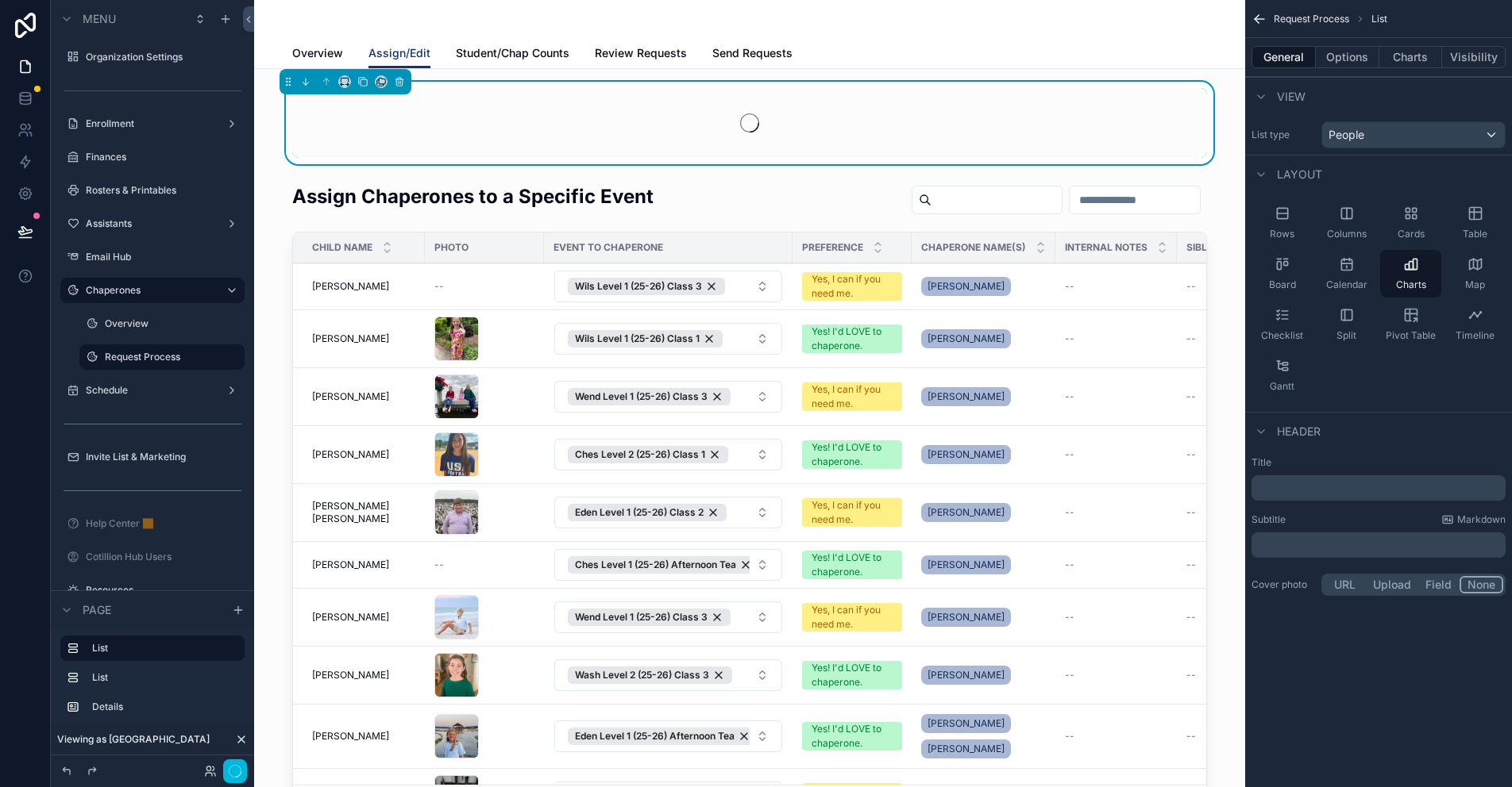
click at [1352, 54] on button "Options" at bounding box center [1348, 57] width 64 height 23
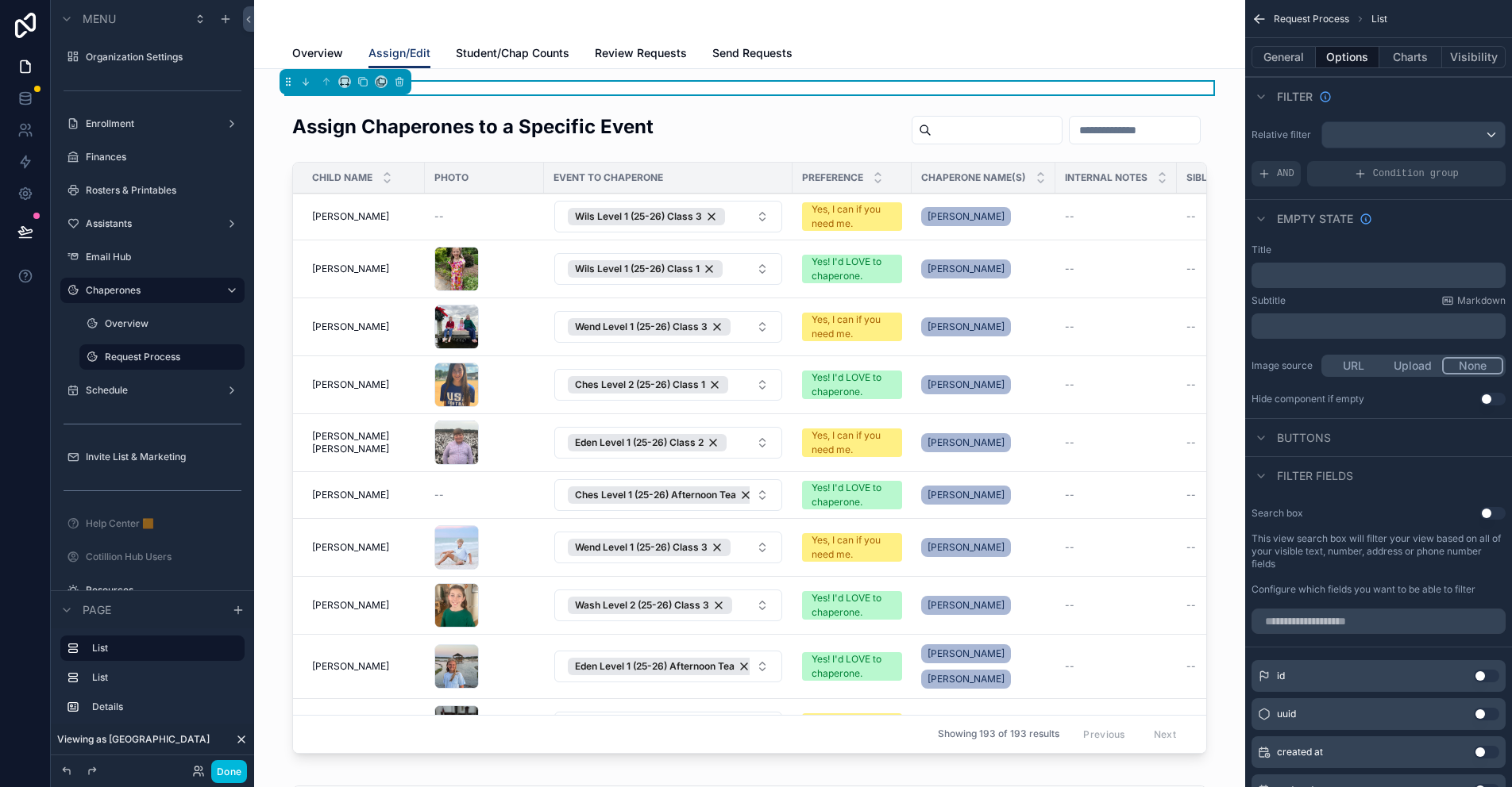
click at [1285, 175] on span "AND" at bounding box center [1286, 173] width 18 height 13
click at [0, 0] on icon "scrollable content" at bounding box center [0, 0] width 0 height 0
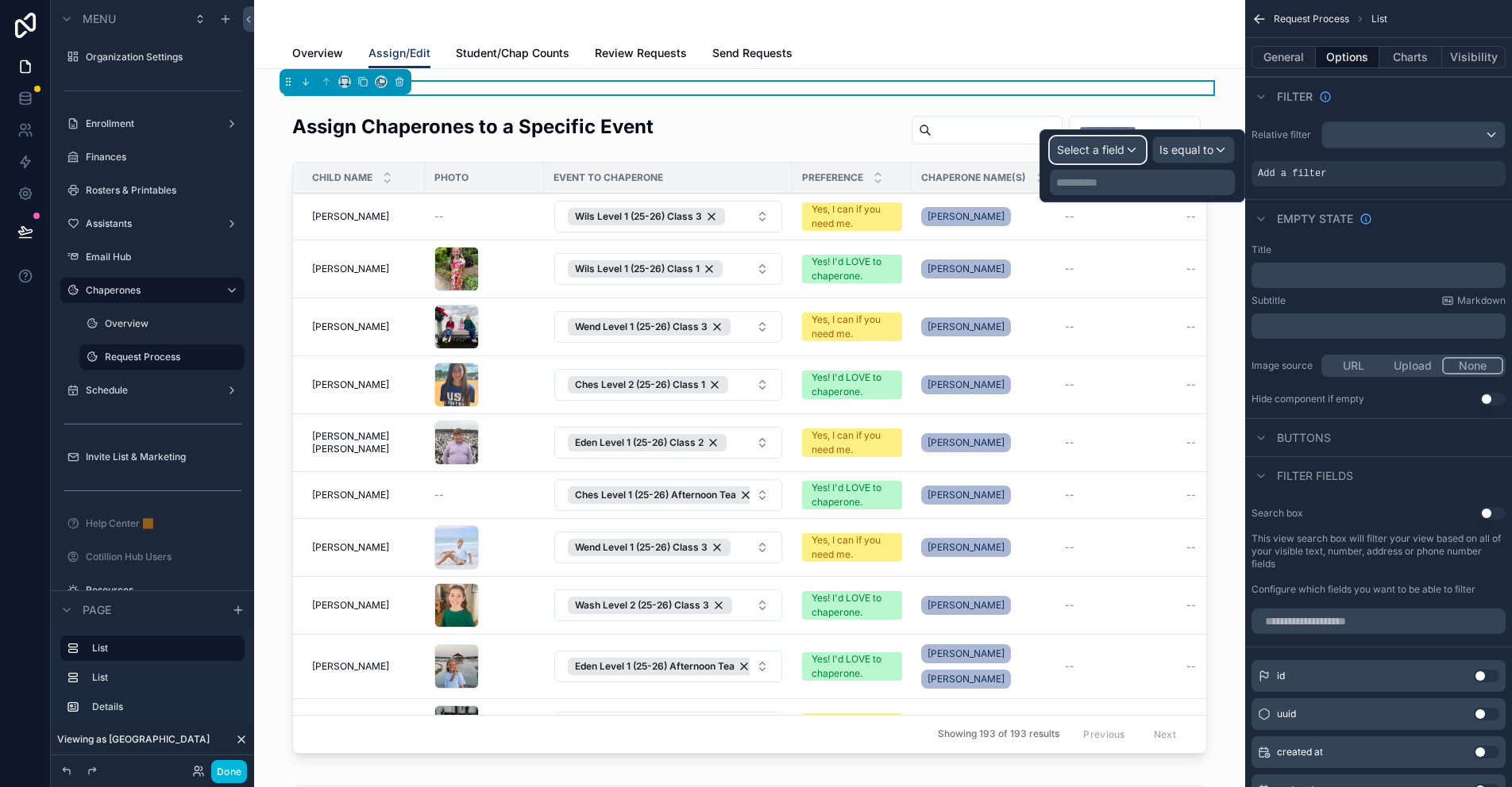
click at [1119, 150] on span "Select a field" at bounding box center [1091, 150] width 68 height 13
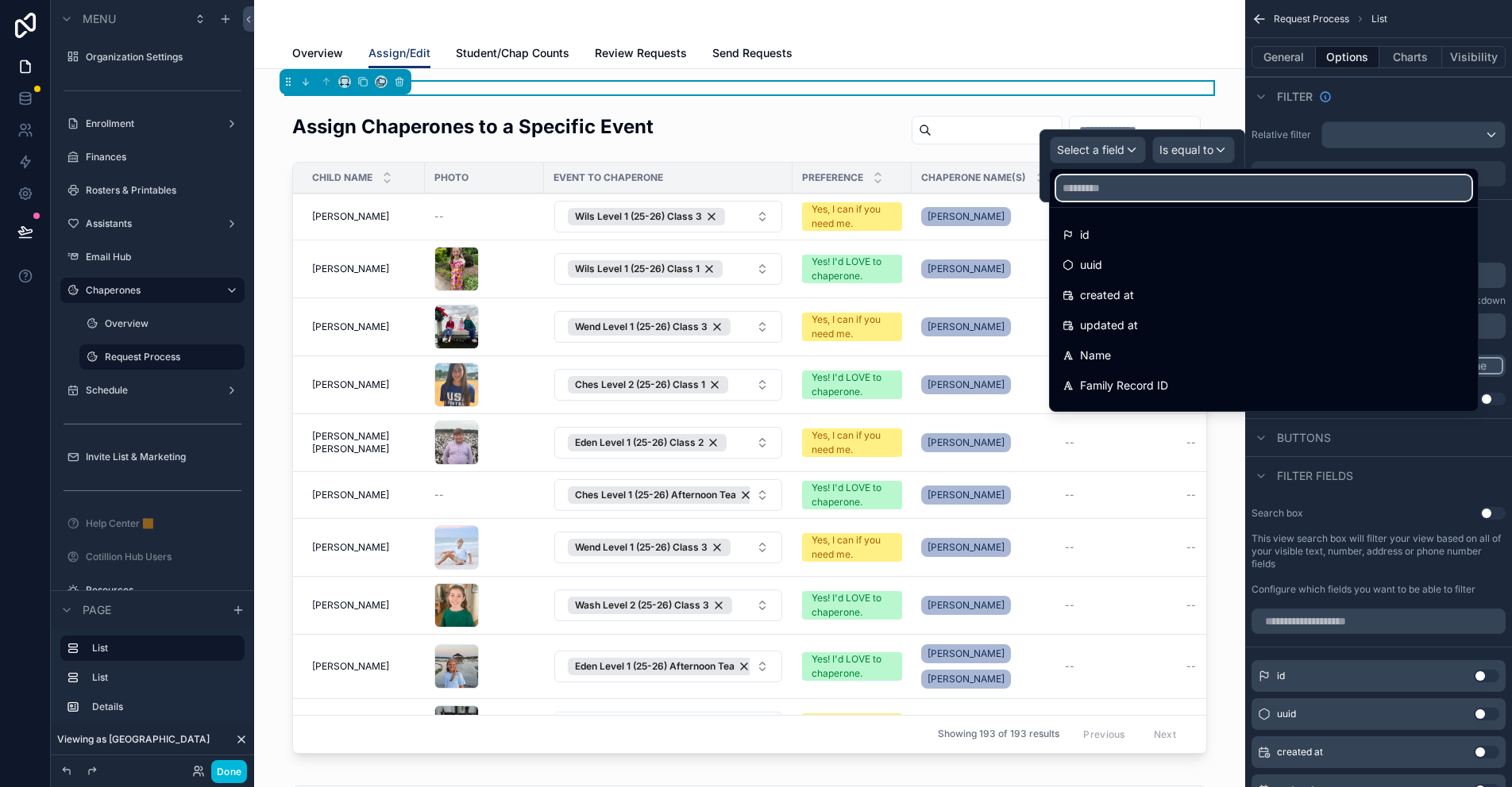
click at [1076, 188] on input "text" at bounding box center [1264, 188] width 415 height 25
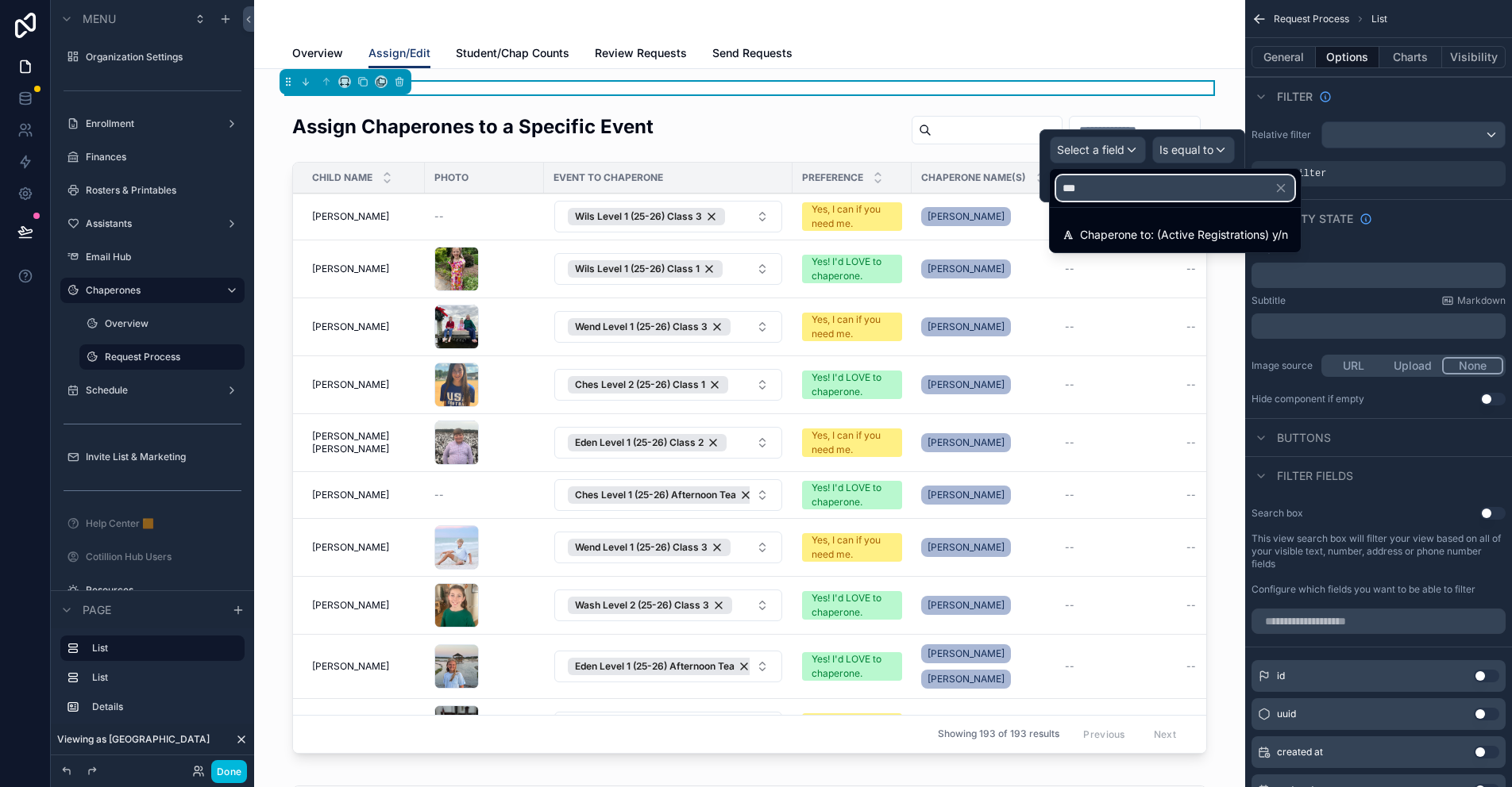
type input "***"
click at [1109, 236] on span "Chaperone to: (Active Registrations) y/n" at bounding box center [1184, 234] width 208 height 19
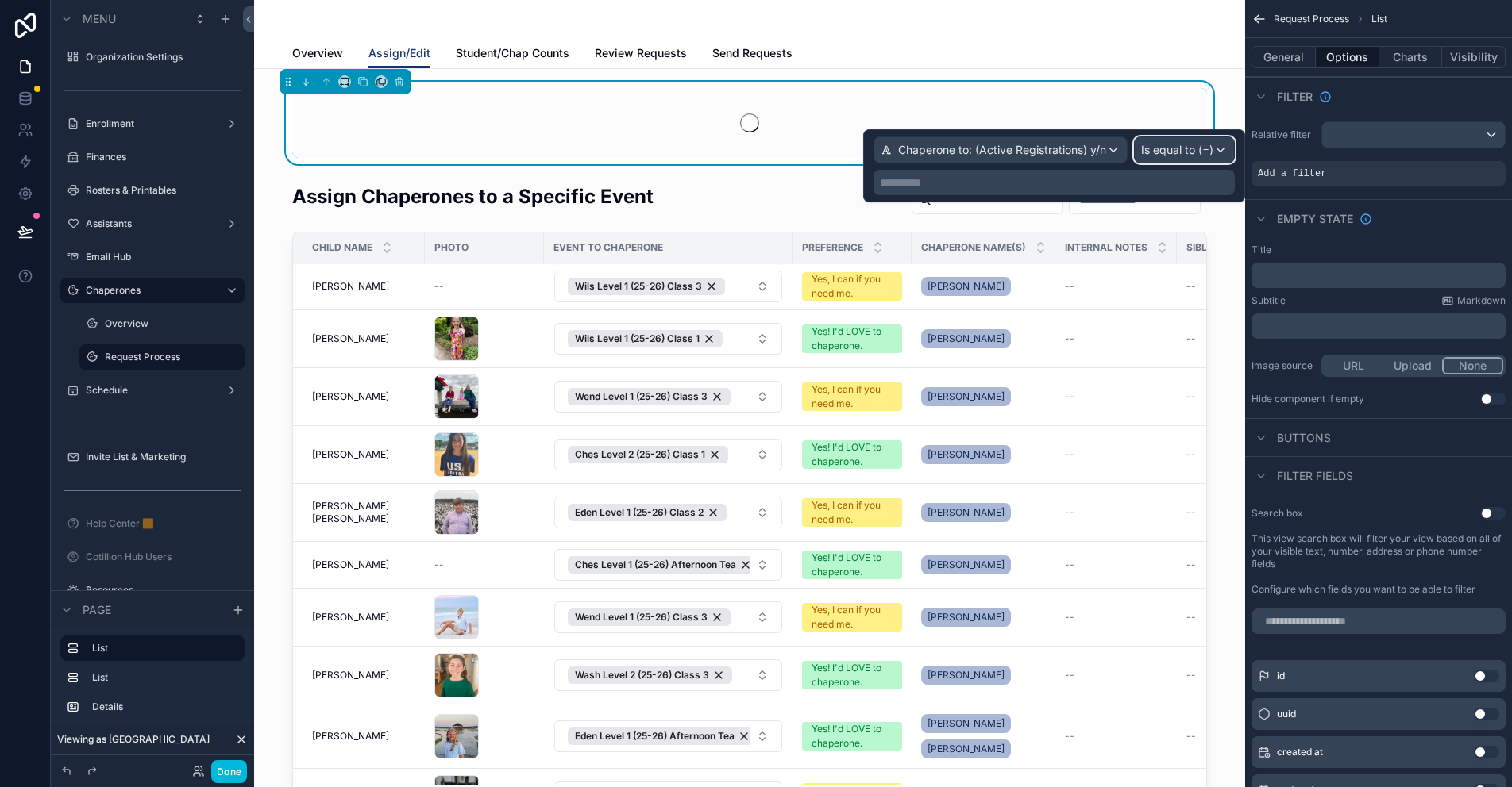
click at [1195, 145] on span "Is equal to (=)" at bounding box center [1177, 150] width 72 height 16
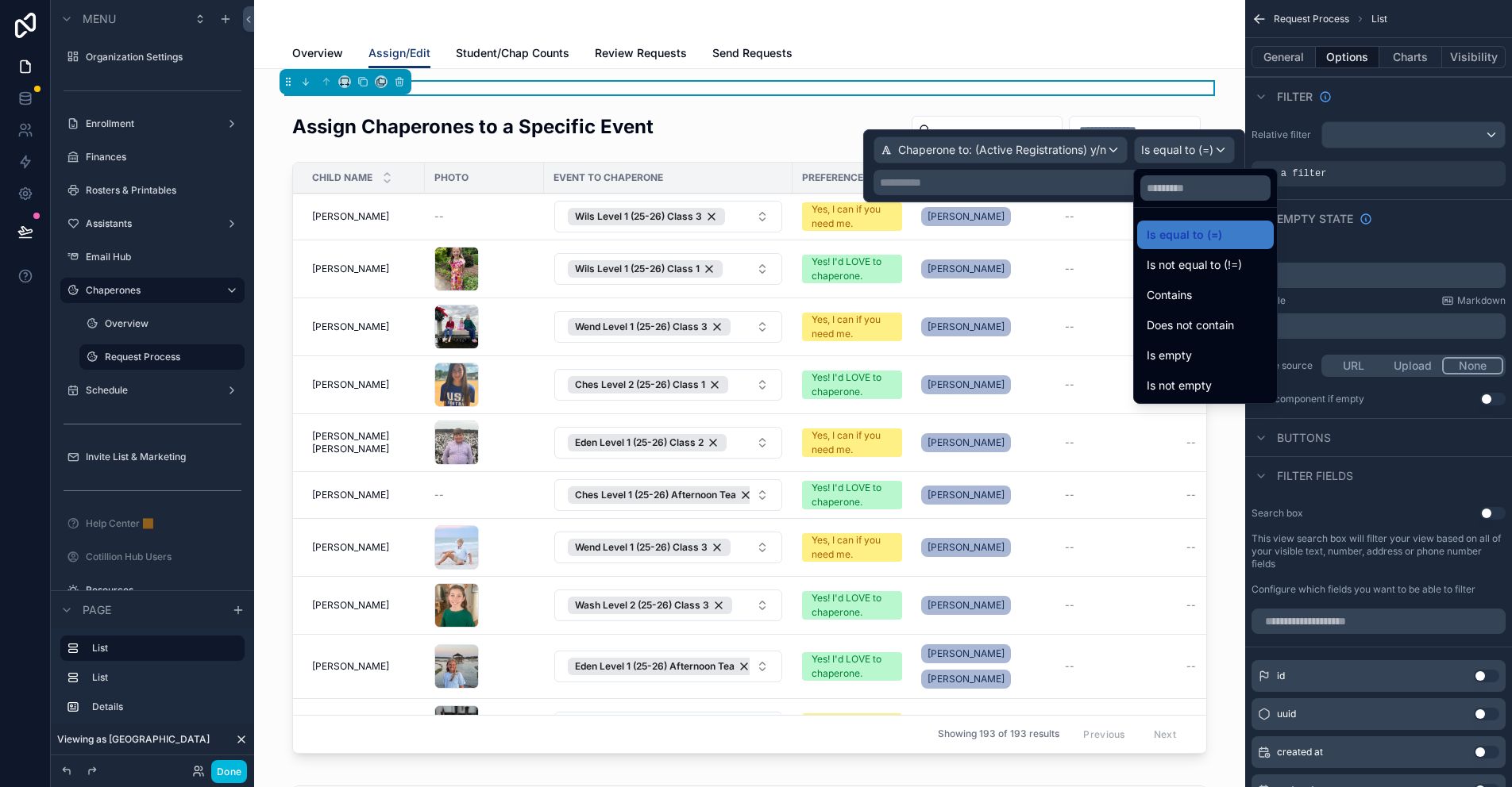
drag, startPoint x: 1202, startPoint y: 383, endPoint x: 1440, endPoint y: 204, distance: 297.8
click at [1202, 383] on span "Is not empty" at bounding box center [1179, 385] width 65 height 19
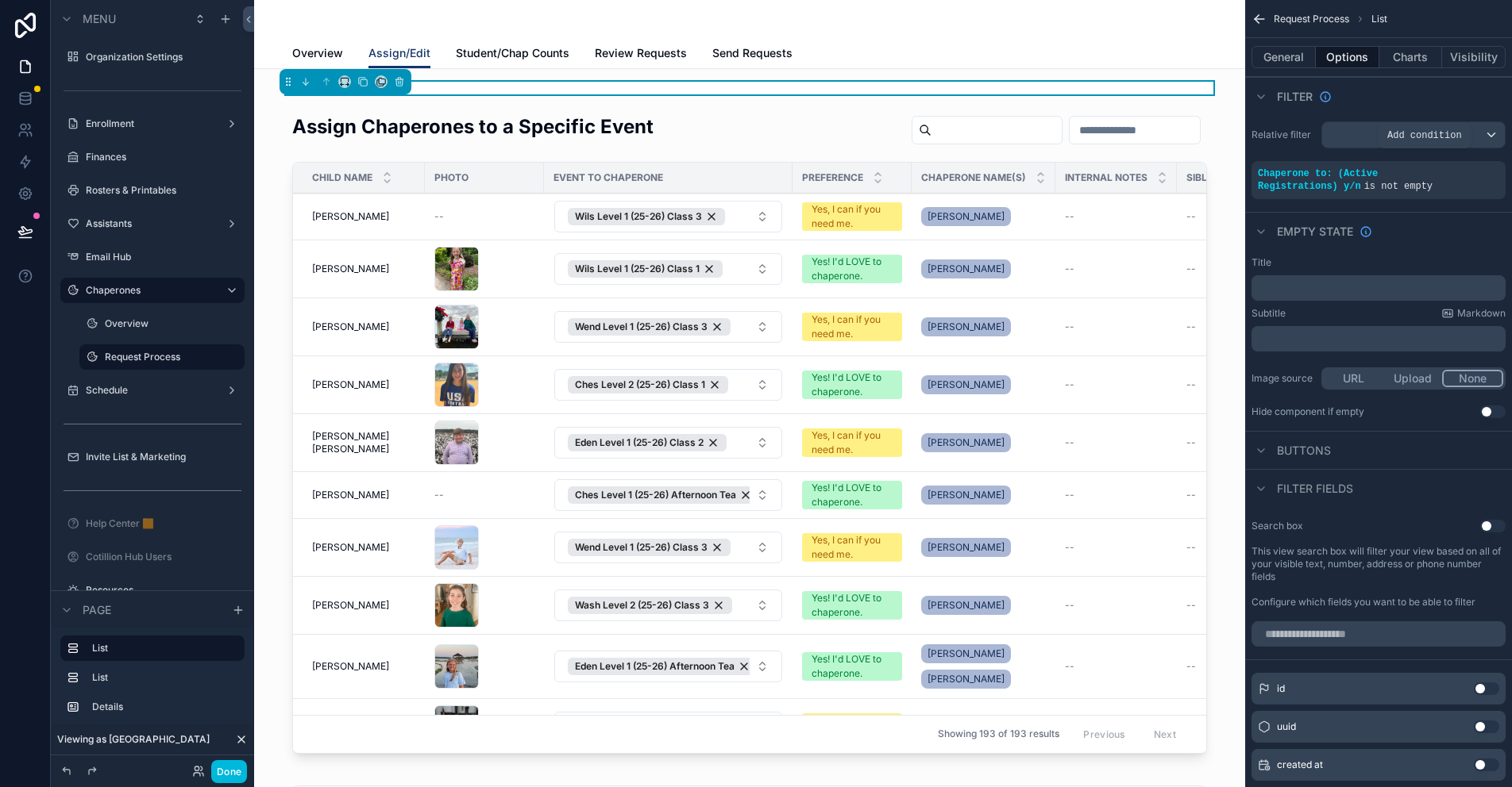
click at [0, 0] on icon "scrollable content" at bounding box center [0, 0] width 0 height 0
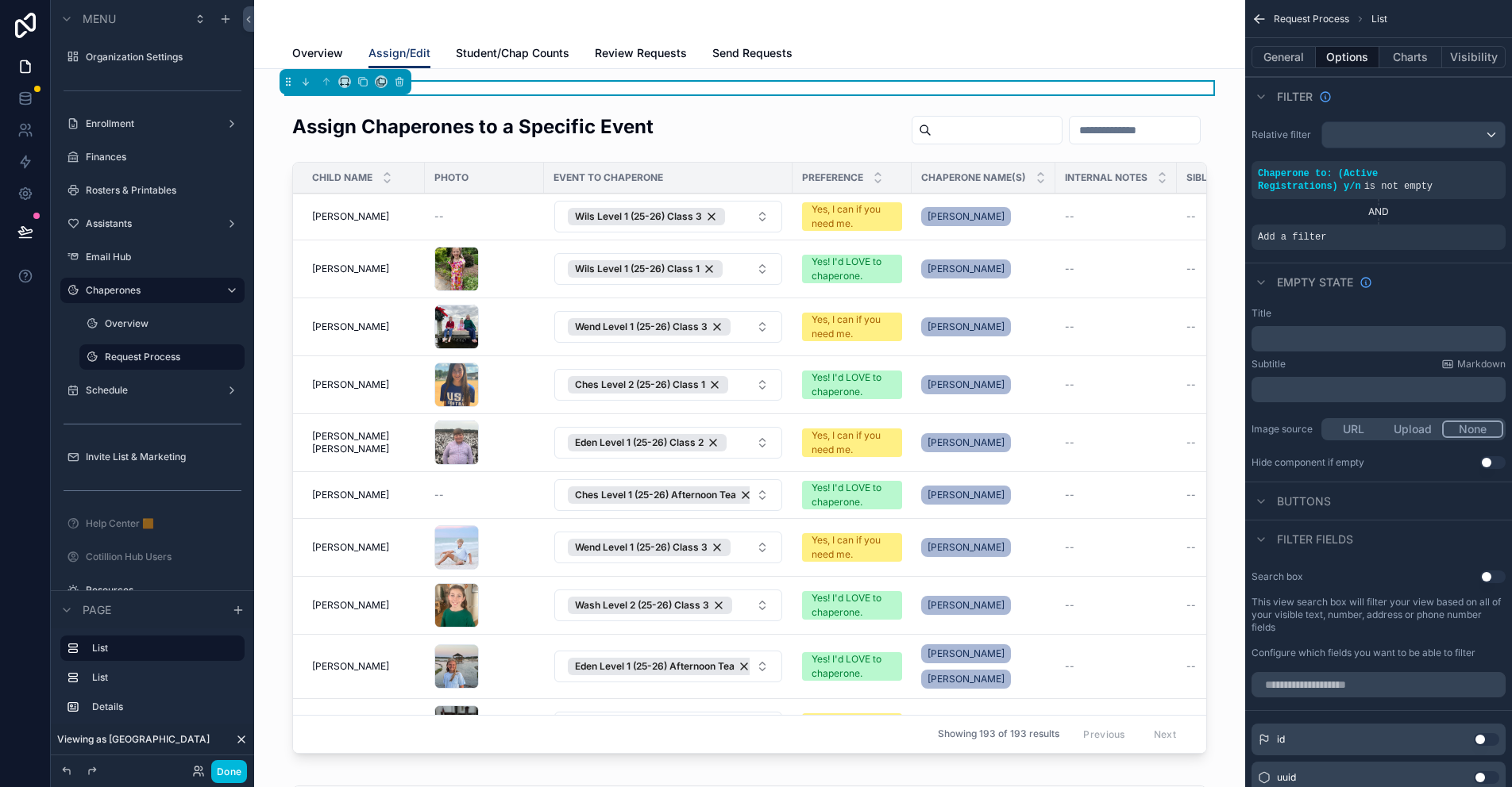
click at [0, 0] on icon "scrollable content" at bounding box center [0, 0] width 0 height 0
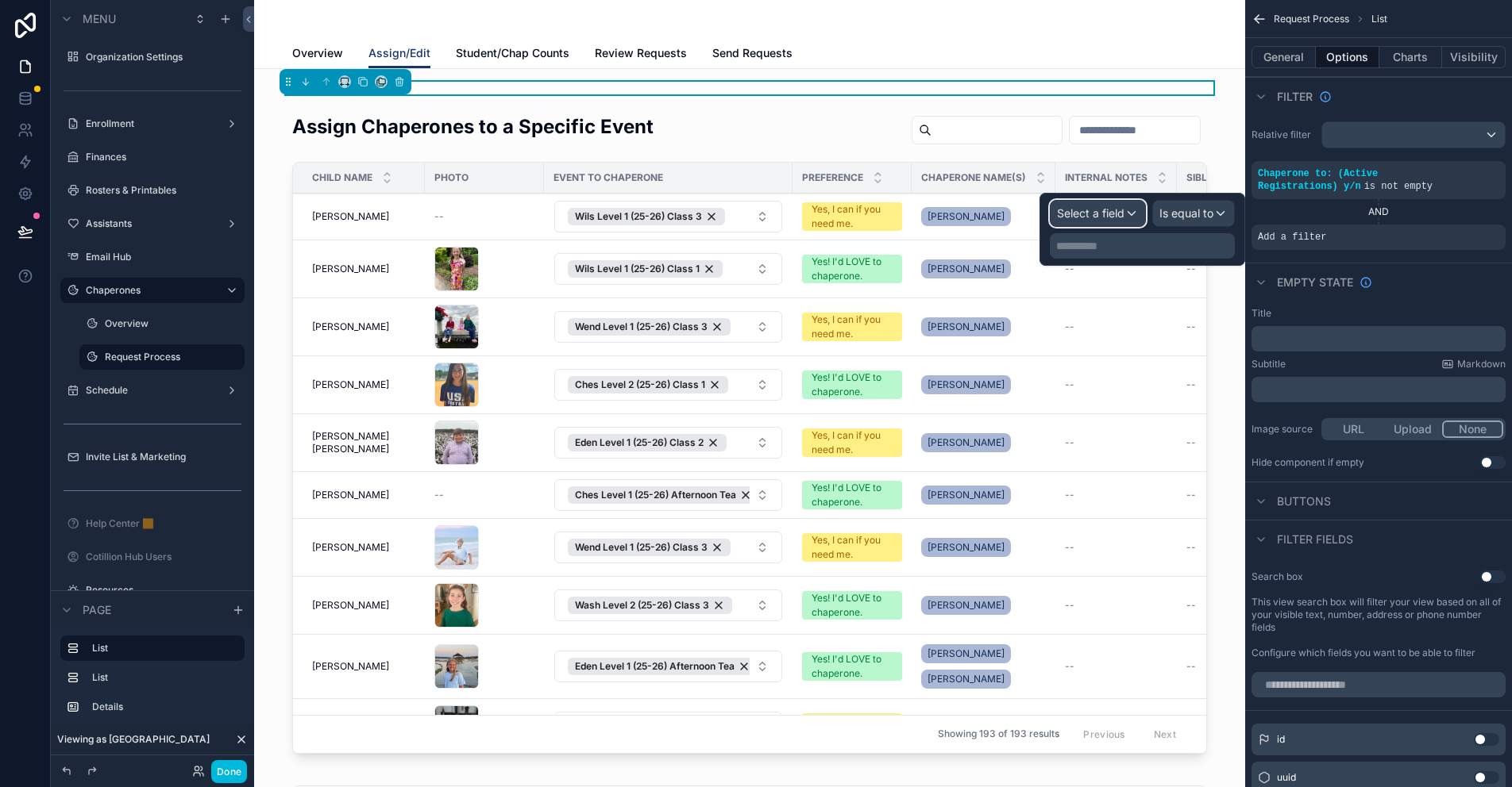
click at [1109, 216] on span "Select a field" at bounding box center [1091, 213] width 68 height 13
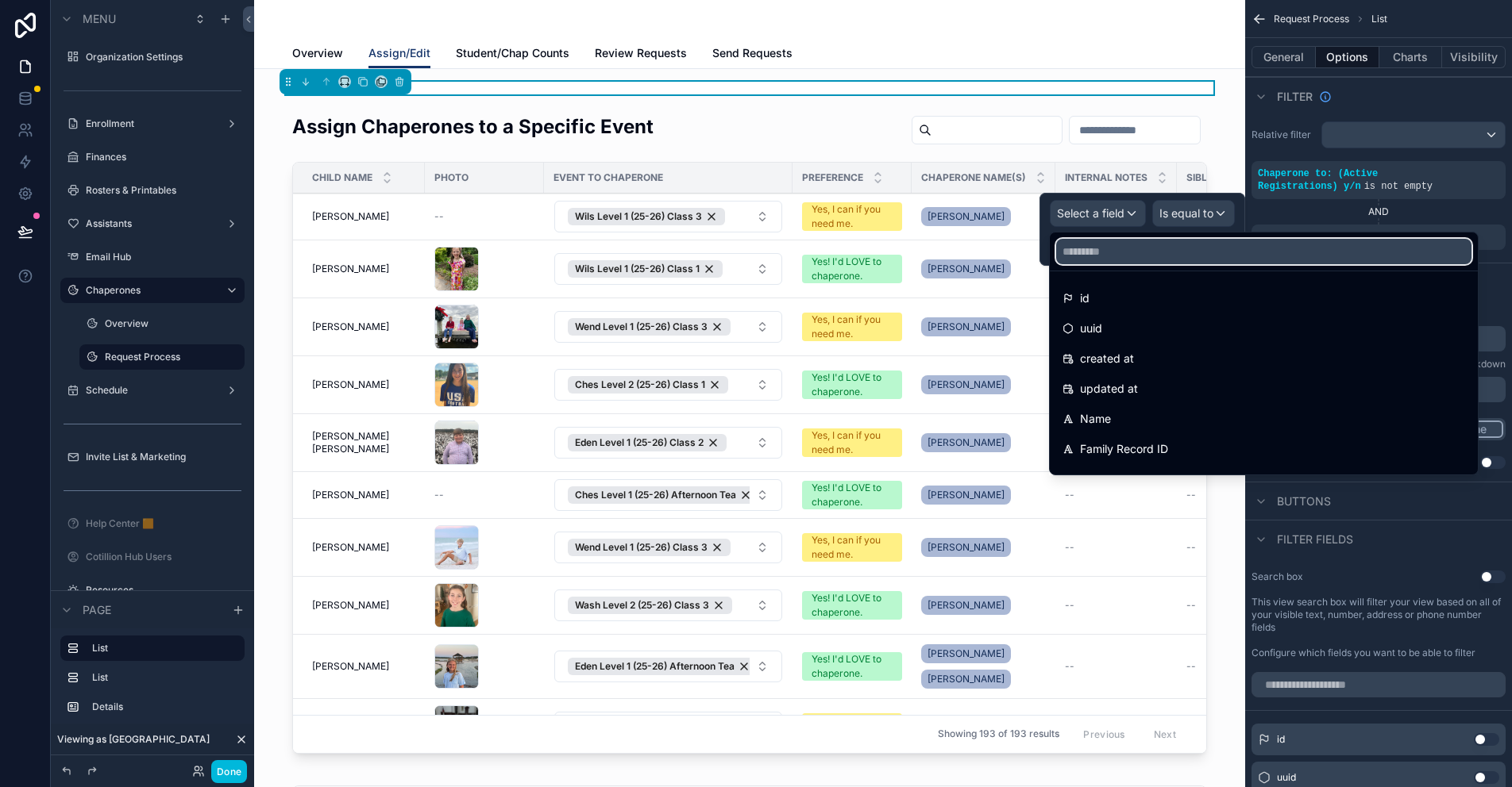
click at [1088, 252] on input "text" at bounding box center [1264, 251] width 415 height 25
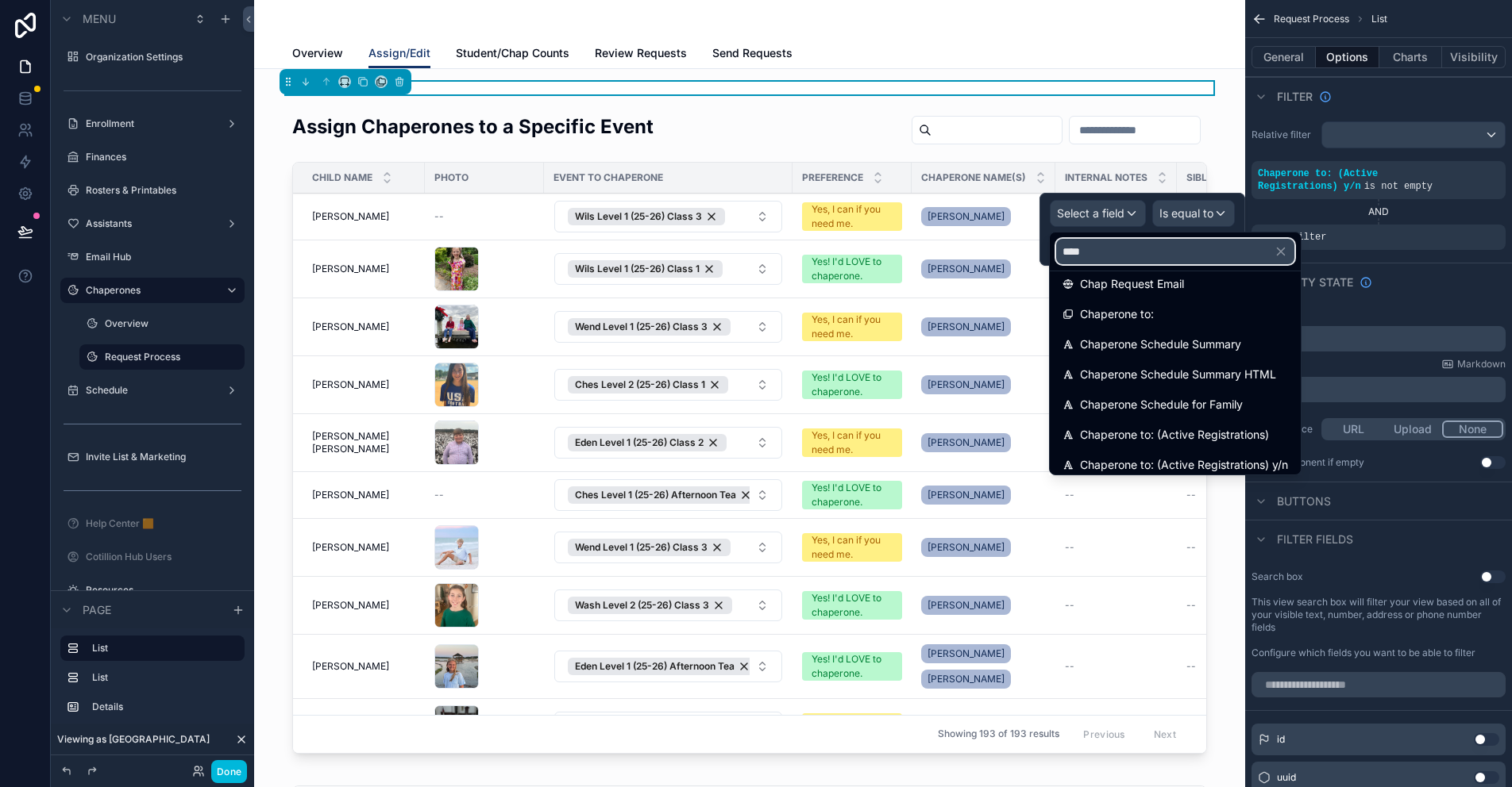
scroll to position [23, 0]
type input "****"
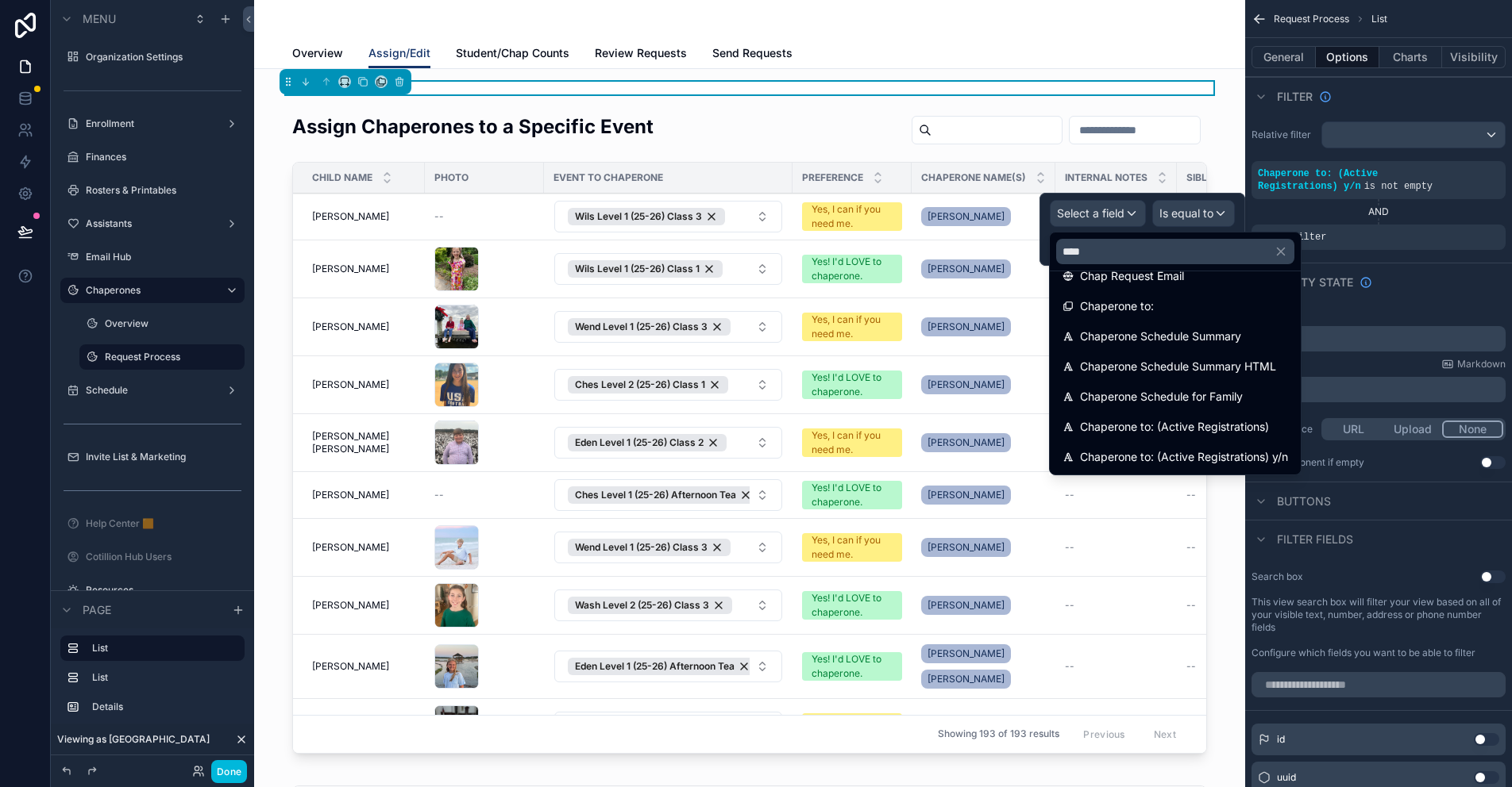
drag, startPoint x: 1220, startPoint y: 387, endPoint x: 1207, endPoint y: 225, distance: 162.5
click at [1220, 387] on div "Chaperone Schedule for Family" at bounding box center [1175, 397] width 245 height 28
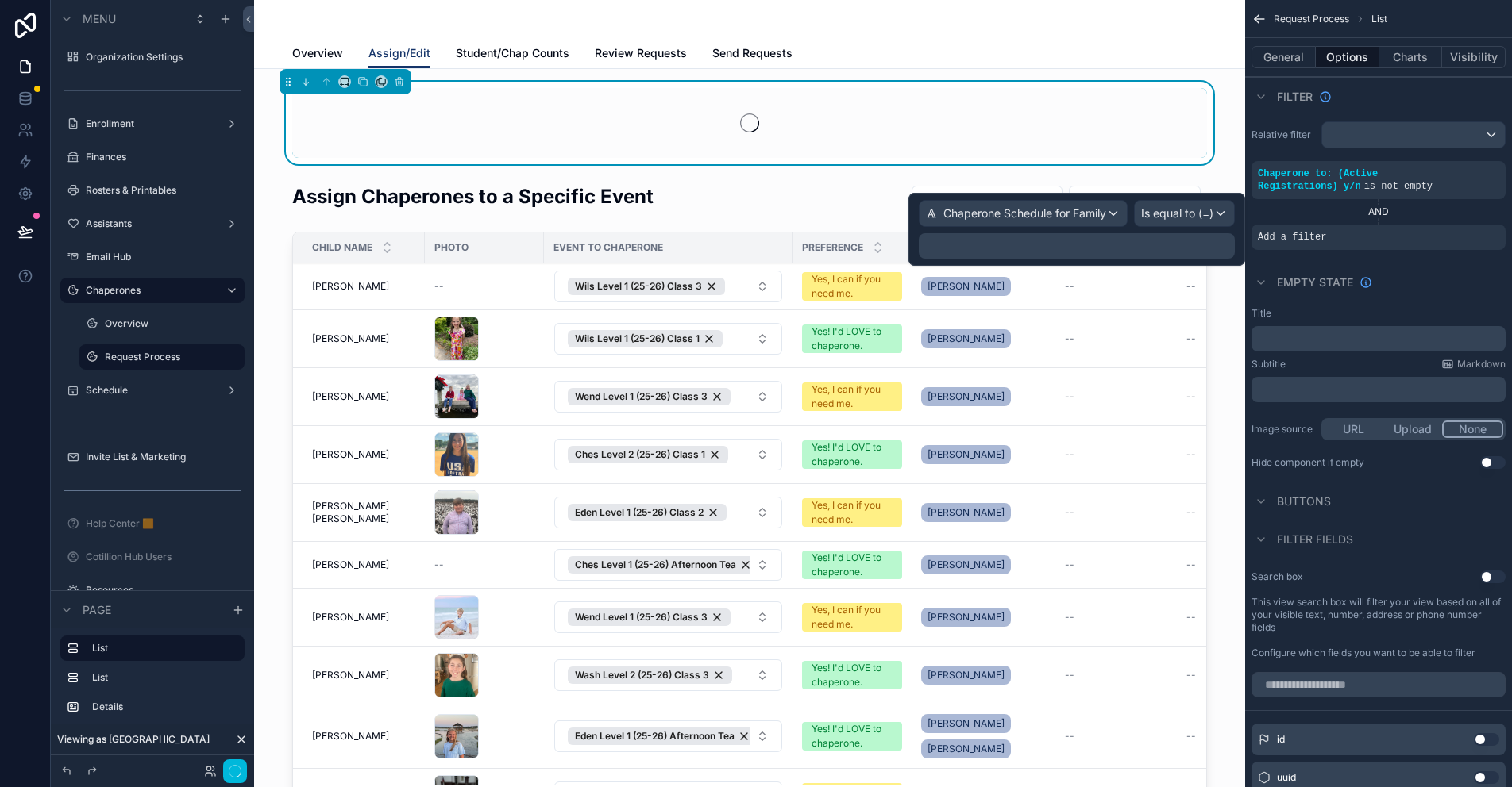
click at [1199, 210] on span "Is equal to (=)" at bounding box center [1177, 213] width 72 height 16
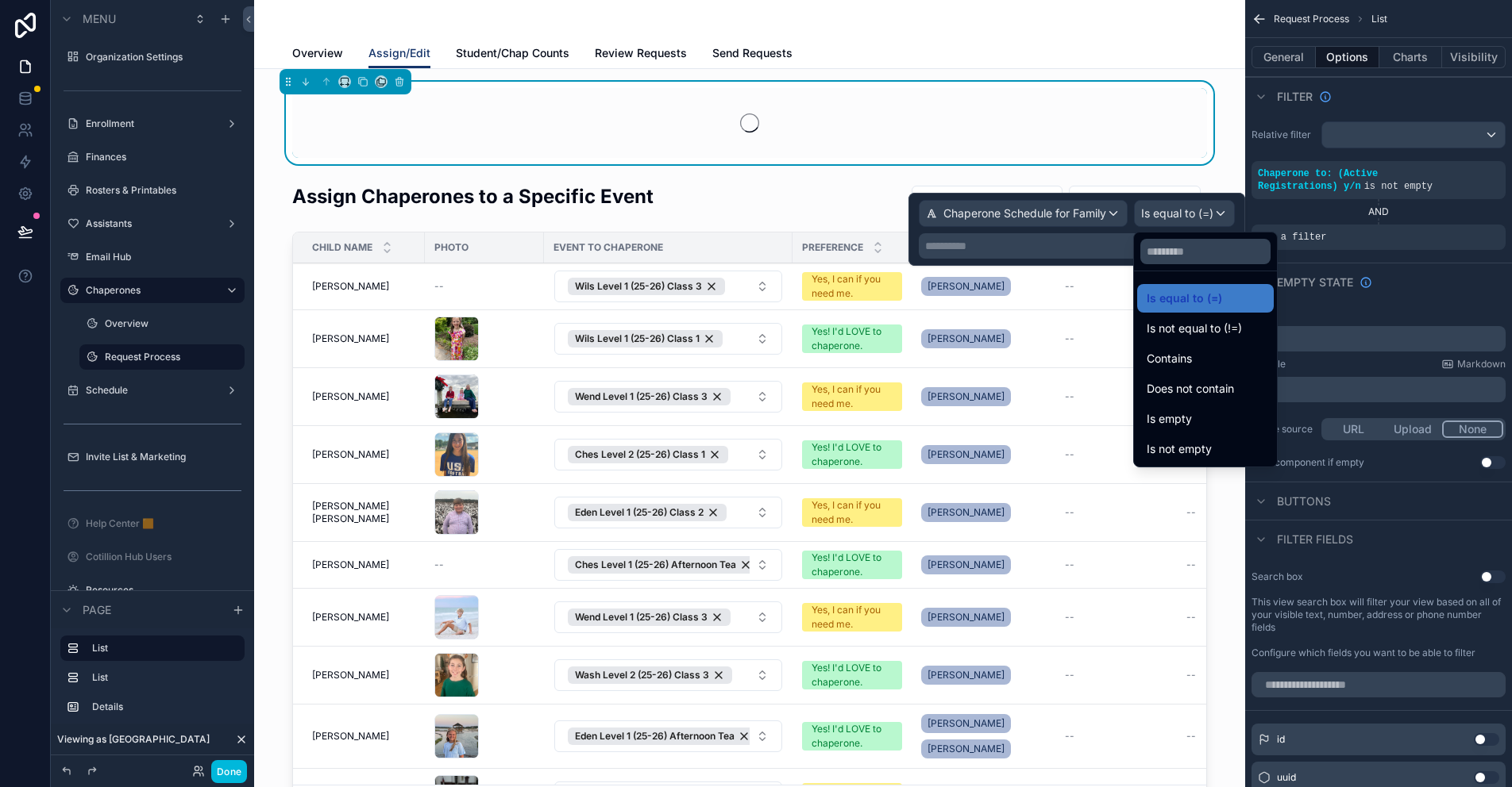
click at [1178, 386] on span "Does not contain" at bounding box center [1190, 388] width 87 height 19
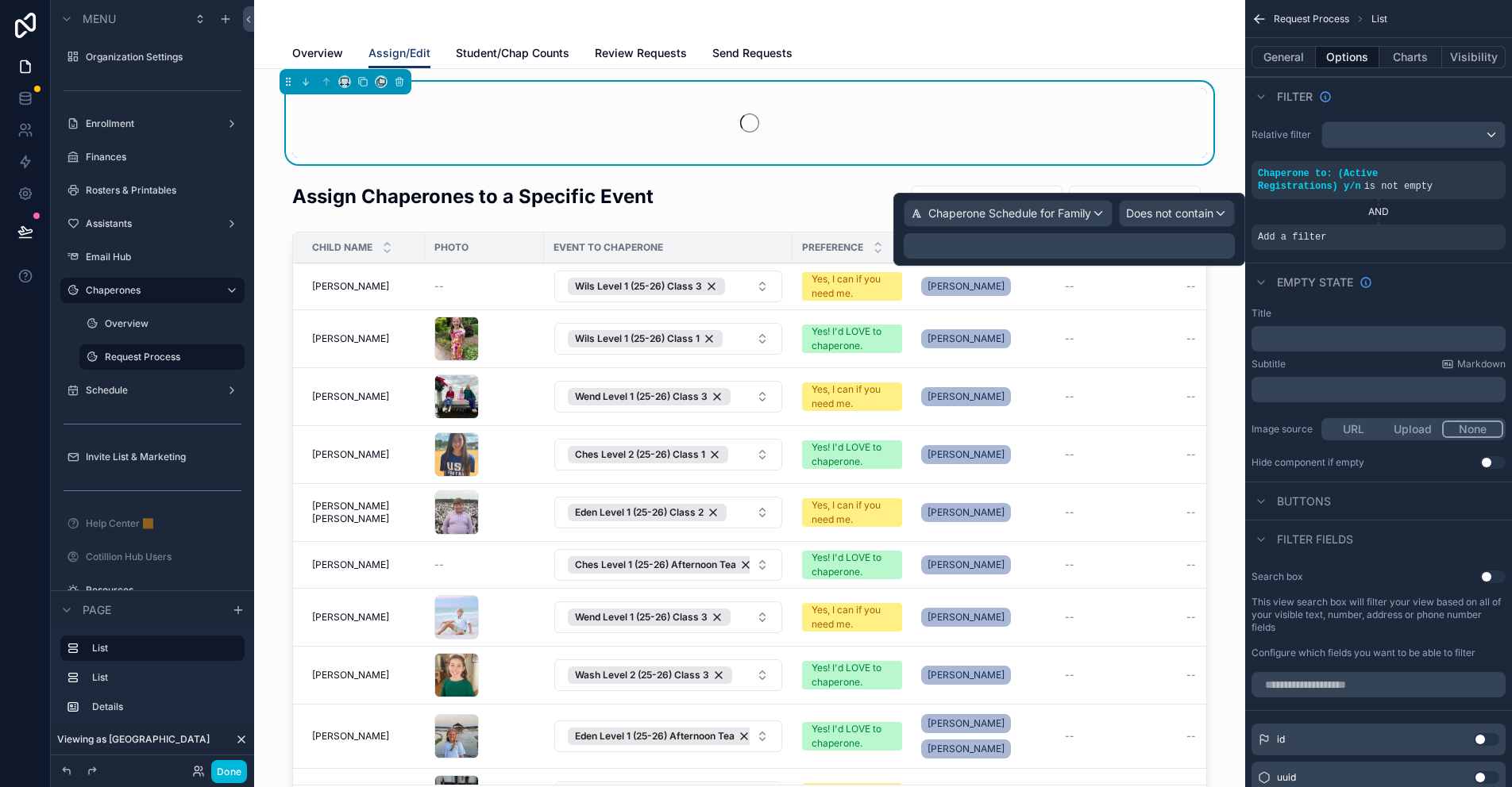
click at [973, 244] on p "﻿" at bounding box center [1071, 245] width 322 height 16
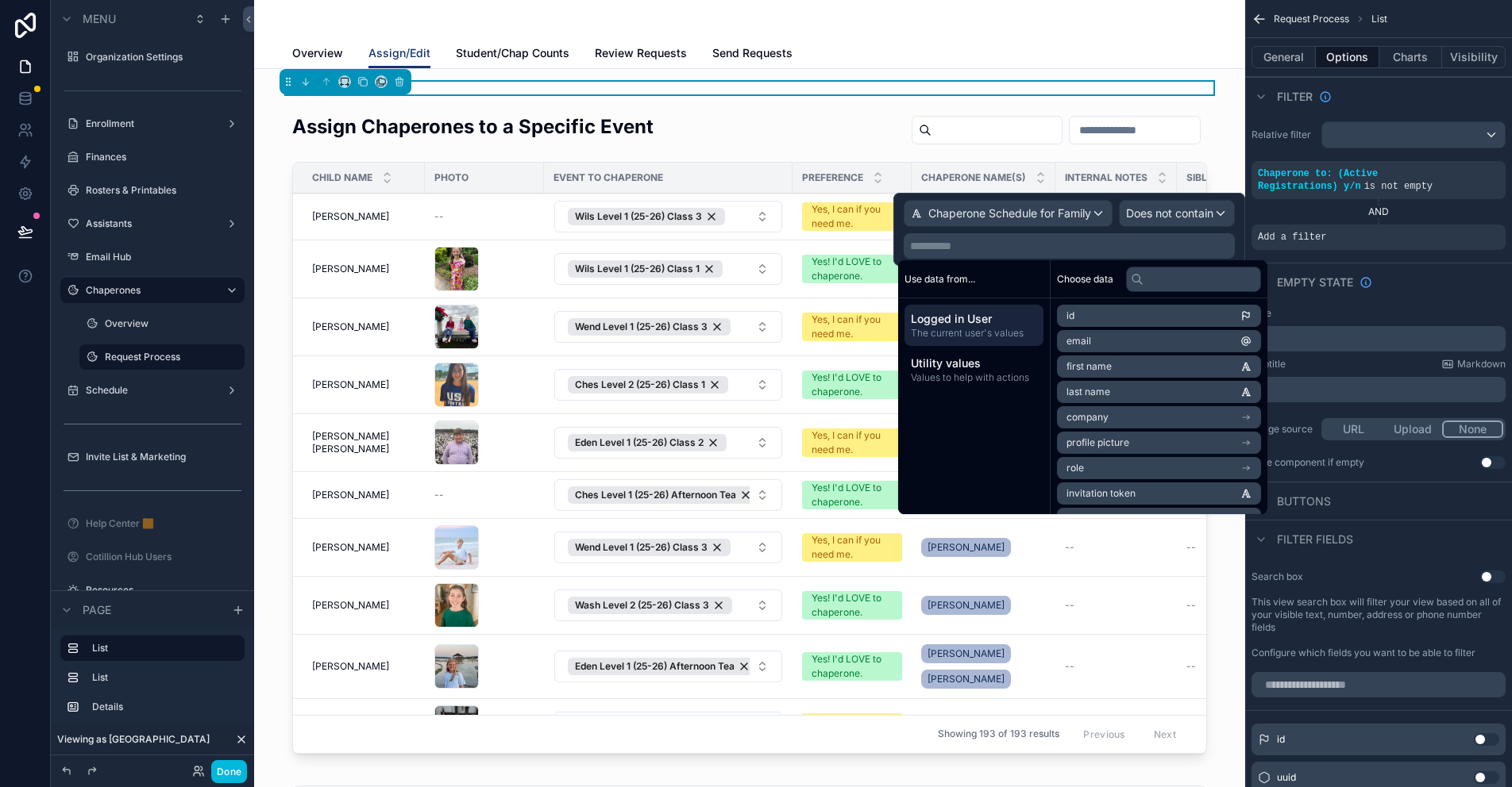
click at [978, 245] on p "**********" at bounding box center [1071, 245] width 322 height 16
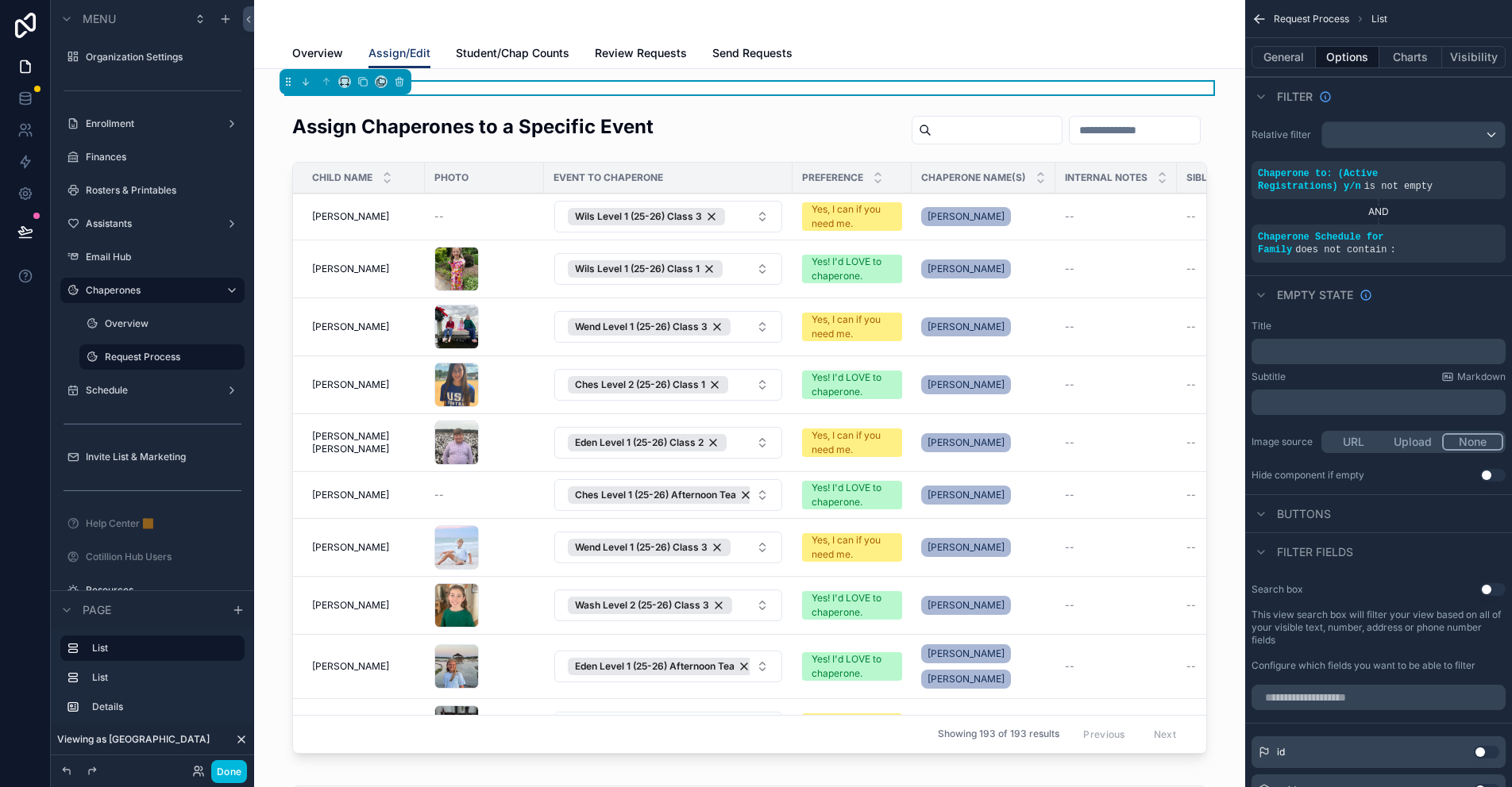
click at [1262, 211] on div "AND" at bounding box center [1378, 212] width 254 height 13
click at [1406, 54] on button "Charts" at bounding box center [1411, 57] width 64 height 23
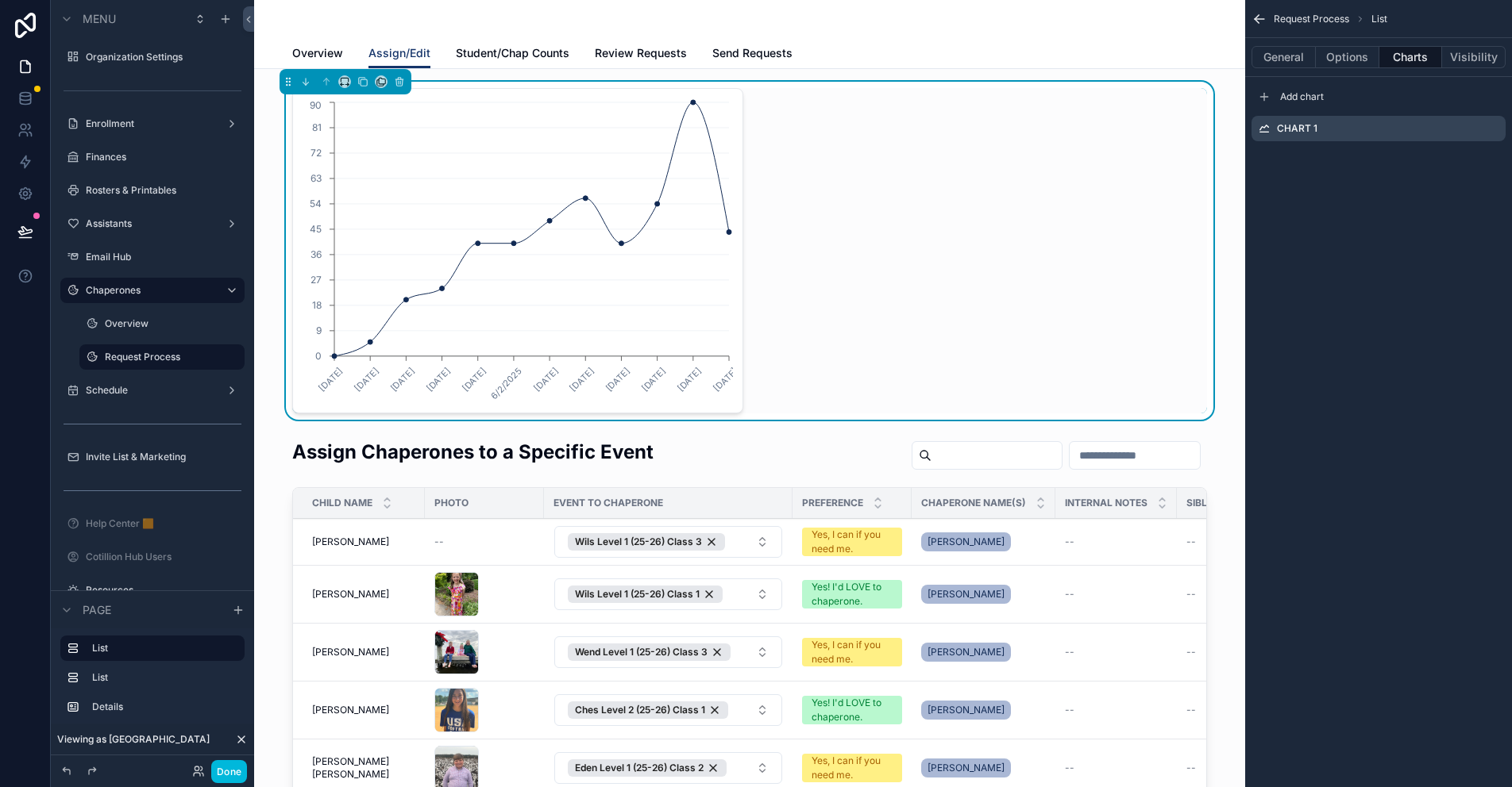
click at [0, 0] on icon "scrollable content" at bounding box center [0, 0] width 0 height 0
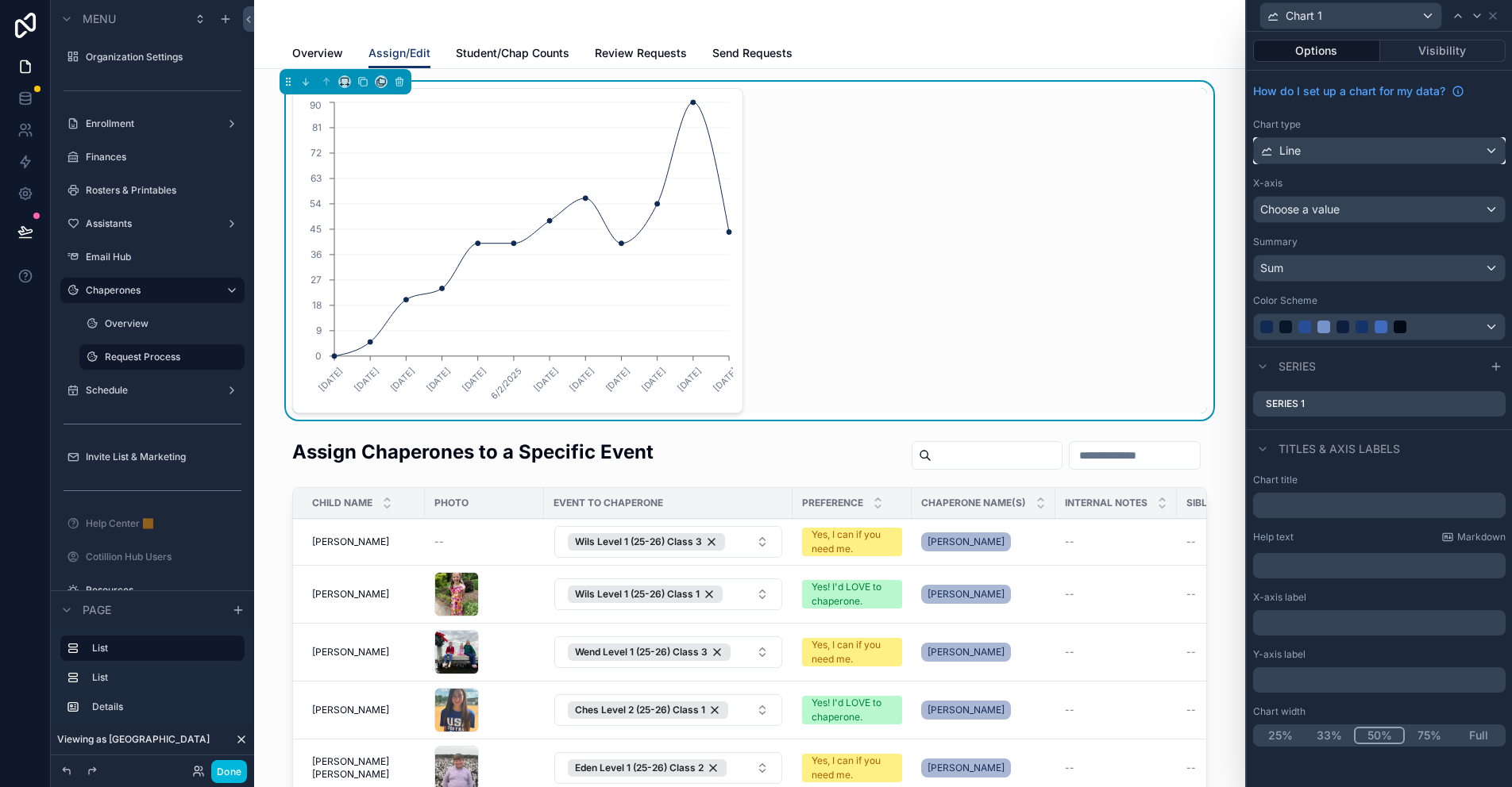
click at [1322, 150] on div "Line" at bounding box center [1380, 151] width 251 height 25
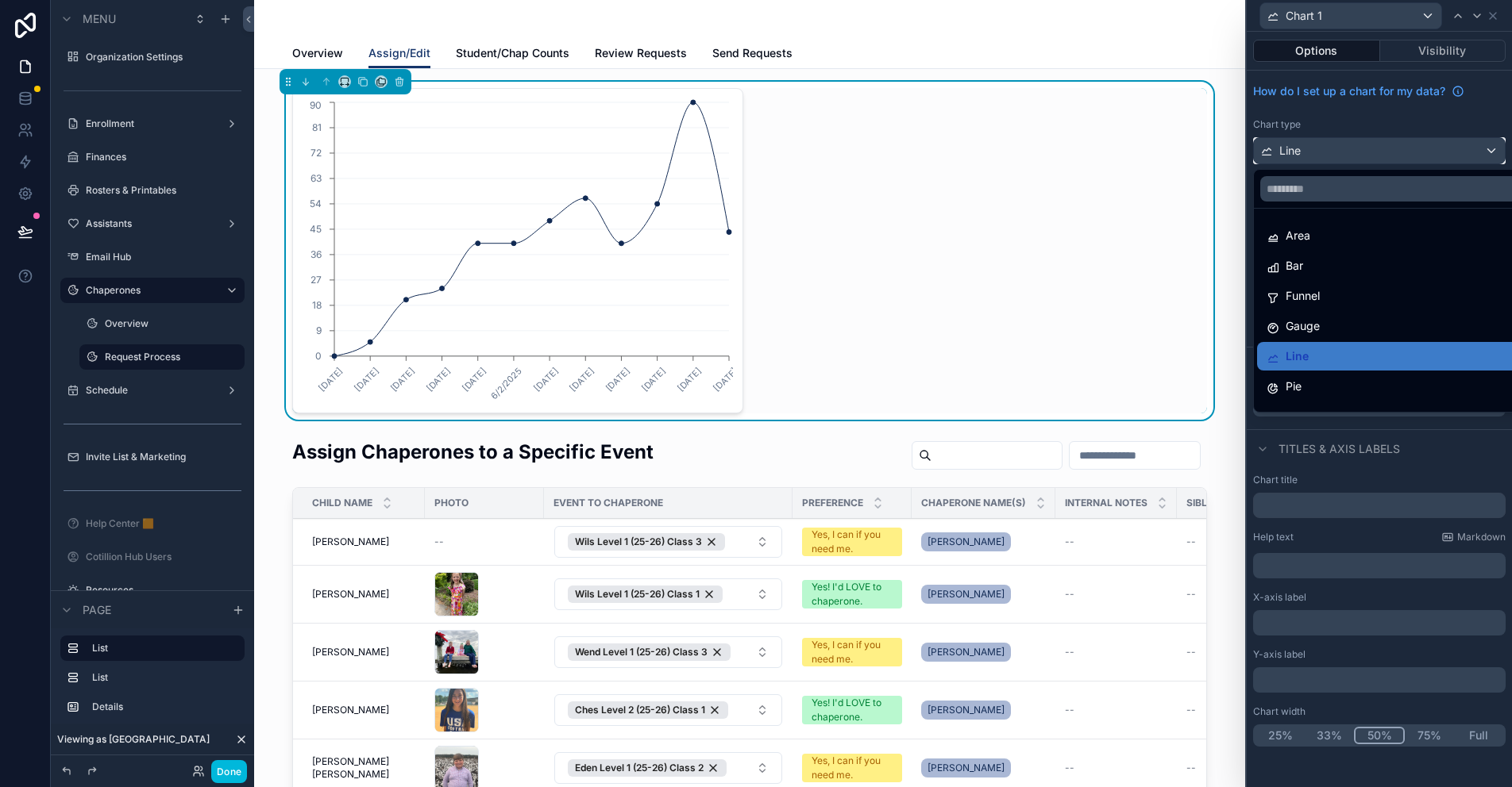
scroll to position [113, 0]
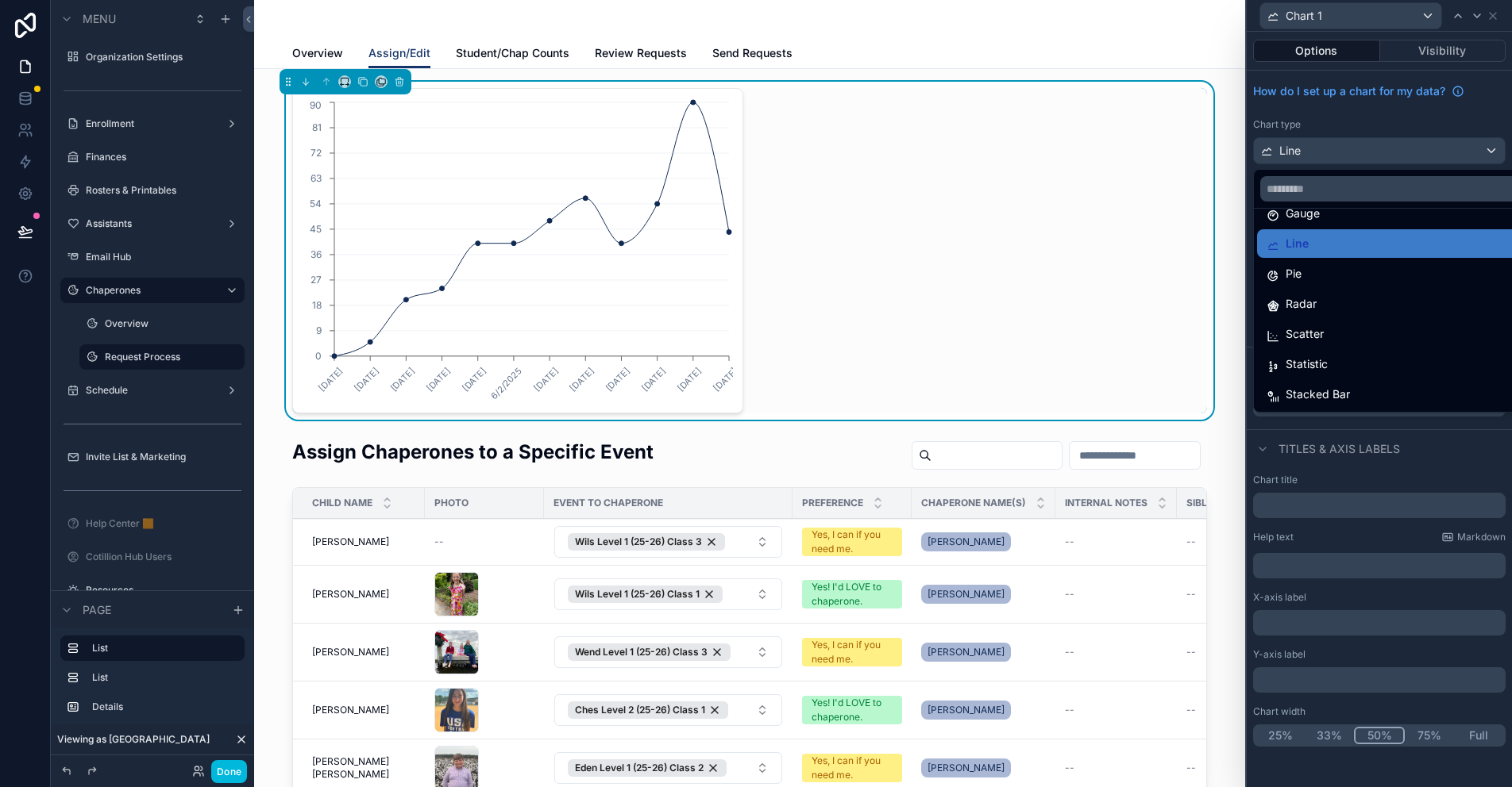
click at [1317, 368] on span "Statistic" at bounding box center [1307, 364] width 42 height 19
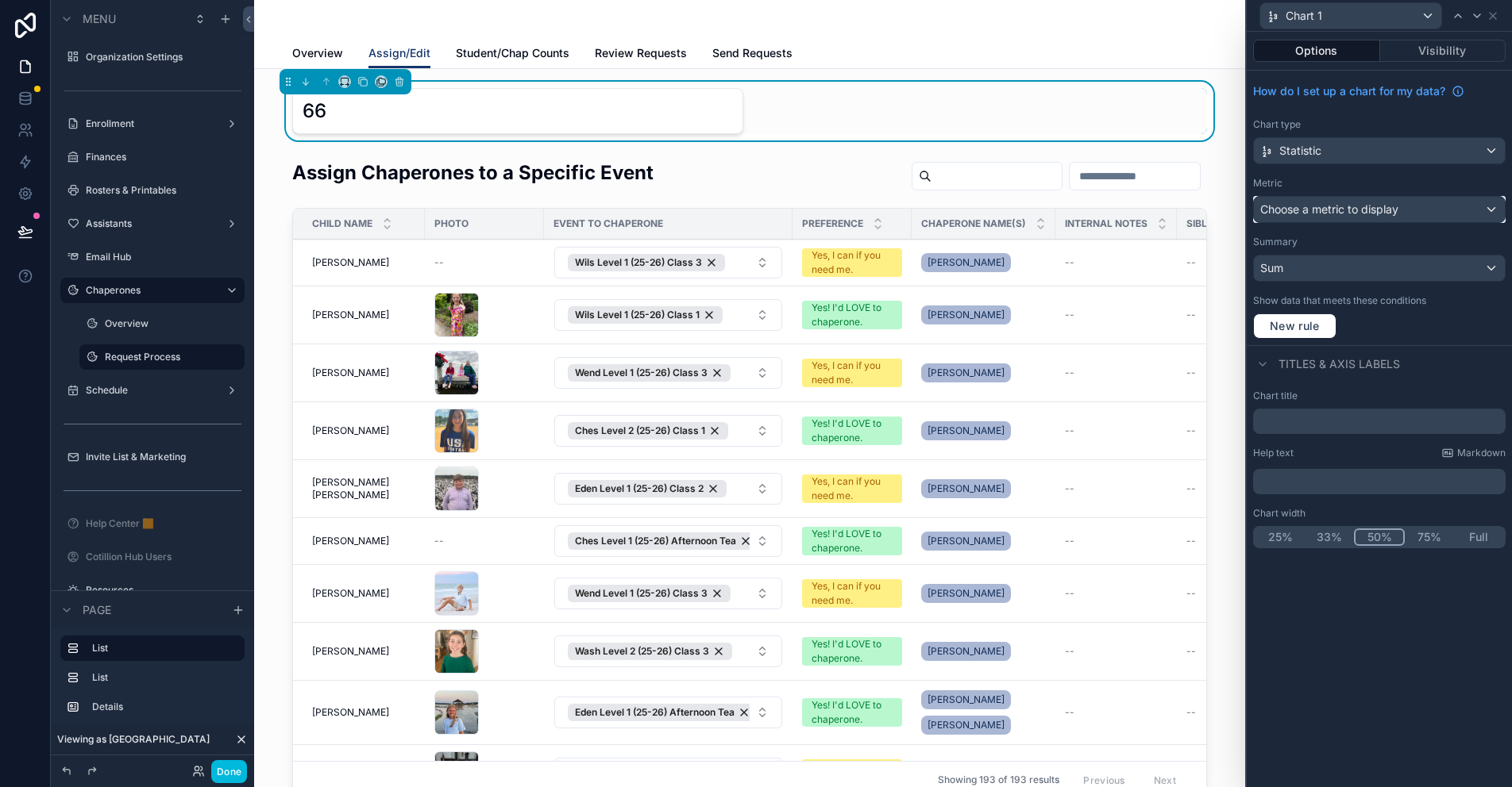
click at [1323, 210] on span "Choose a metric to display" at bounding box center [1329, 209] width 138 height 13
click at [1331, 205] on div at bounding box center [1379, 394] width 266 height 787
click at [1437, 206] on div "Choose a metric to display" at bounding box center [1380, 209] width 251 height 25
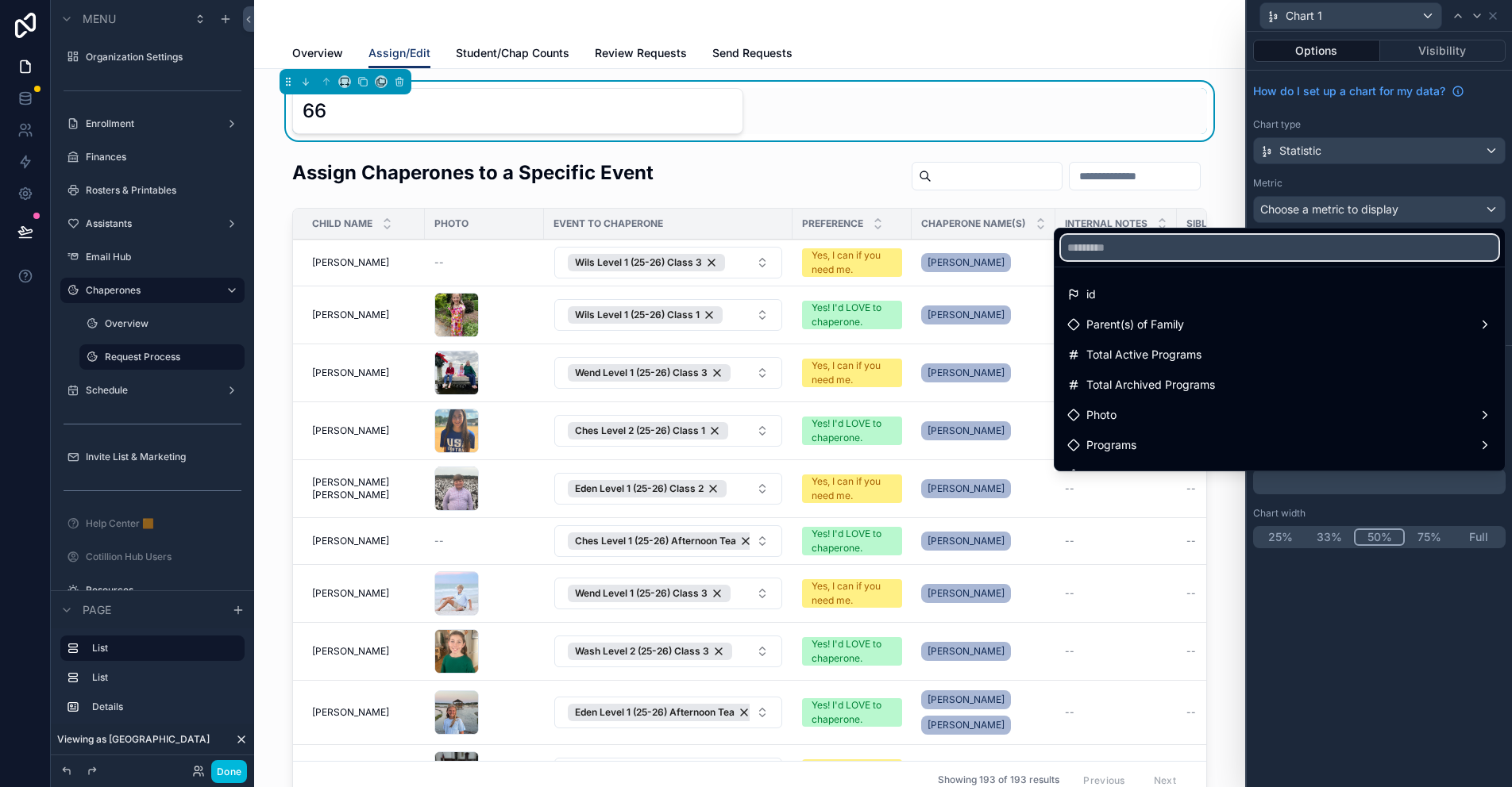
click at [1200, 247] on input "text" at bounding box center [1280, 248] width 437 height 25
click at [1337, 183] on div at bounding box center [1379, 394] width 266 height 787
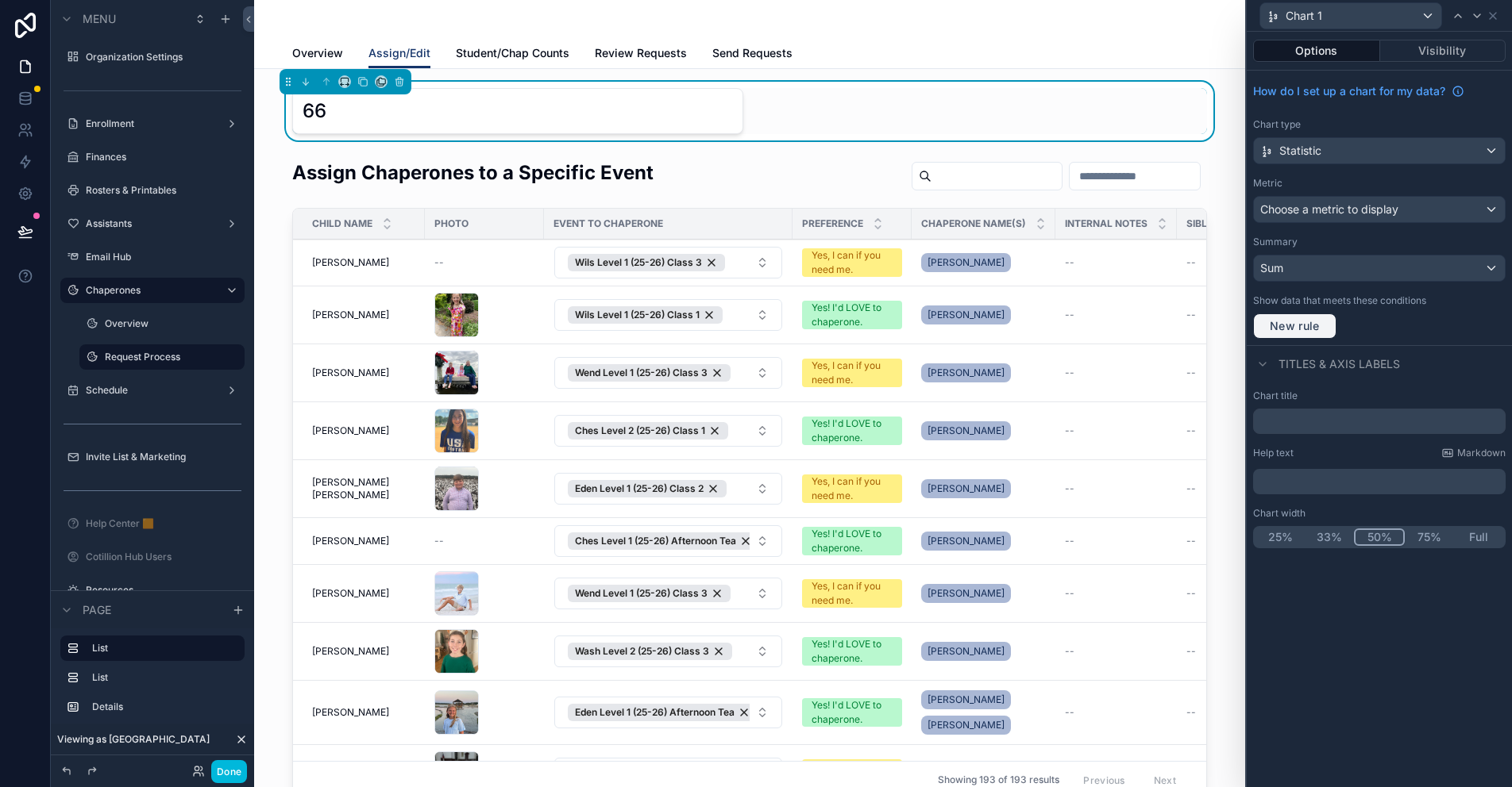
click at [1288, 322] on span "New rule" at bounding box center [1294, 326] width 63 height 14
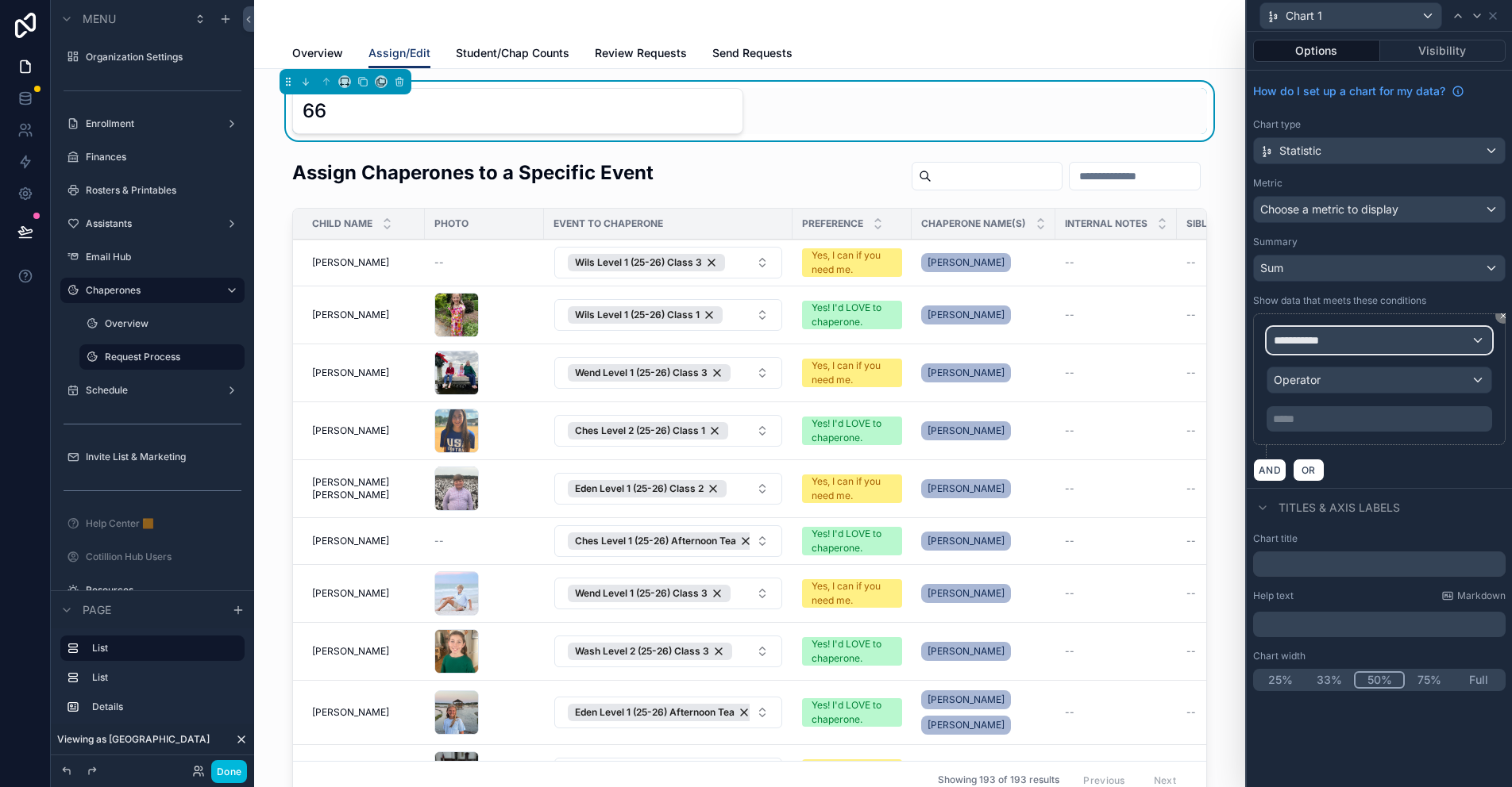
click at [1309, 339] on span "**********" at bounding box center [1303, 340] width 59 height 16
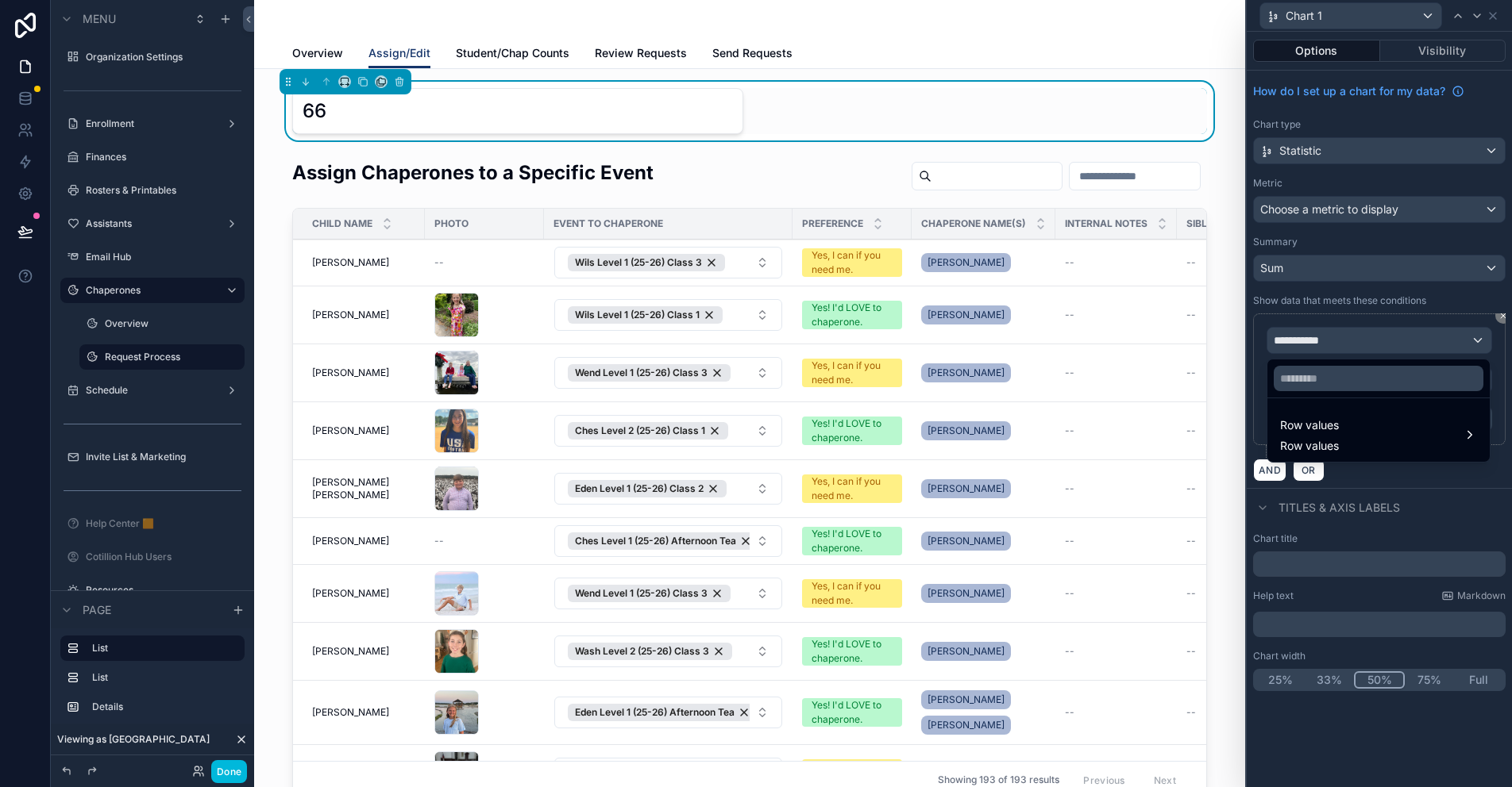
drag, startPoint x: 1332, startPoint y: 437, endPoint x: 1184, endPoint y: 378, distance: 159.3
click at [1332, 438] on div "Row values Row values" at bounding box center [1309, 435] width 59 height 39
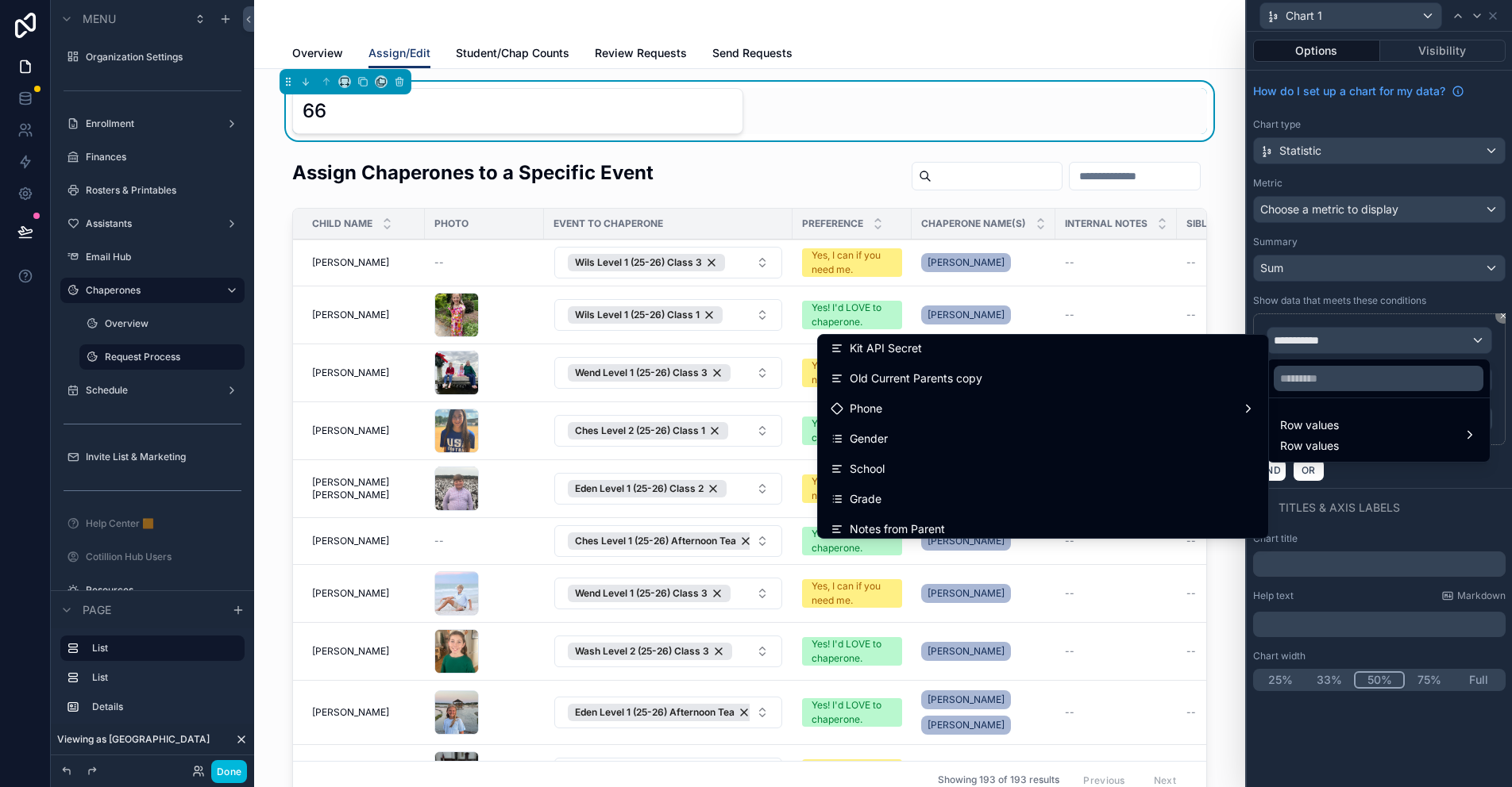
scroll to position [794, 0]
click at [1318, 430] on span "Row values" at bounding box center [1309, 425] width 59 height 19
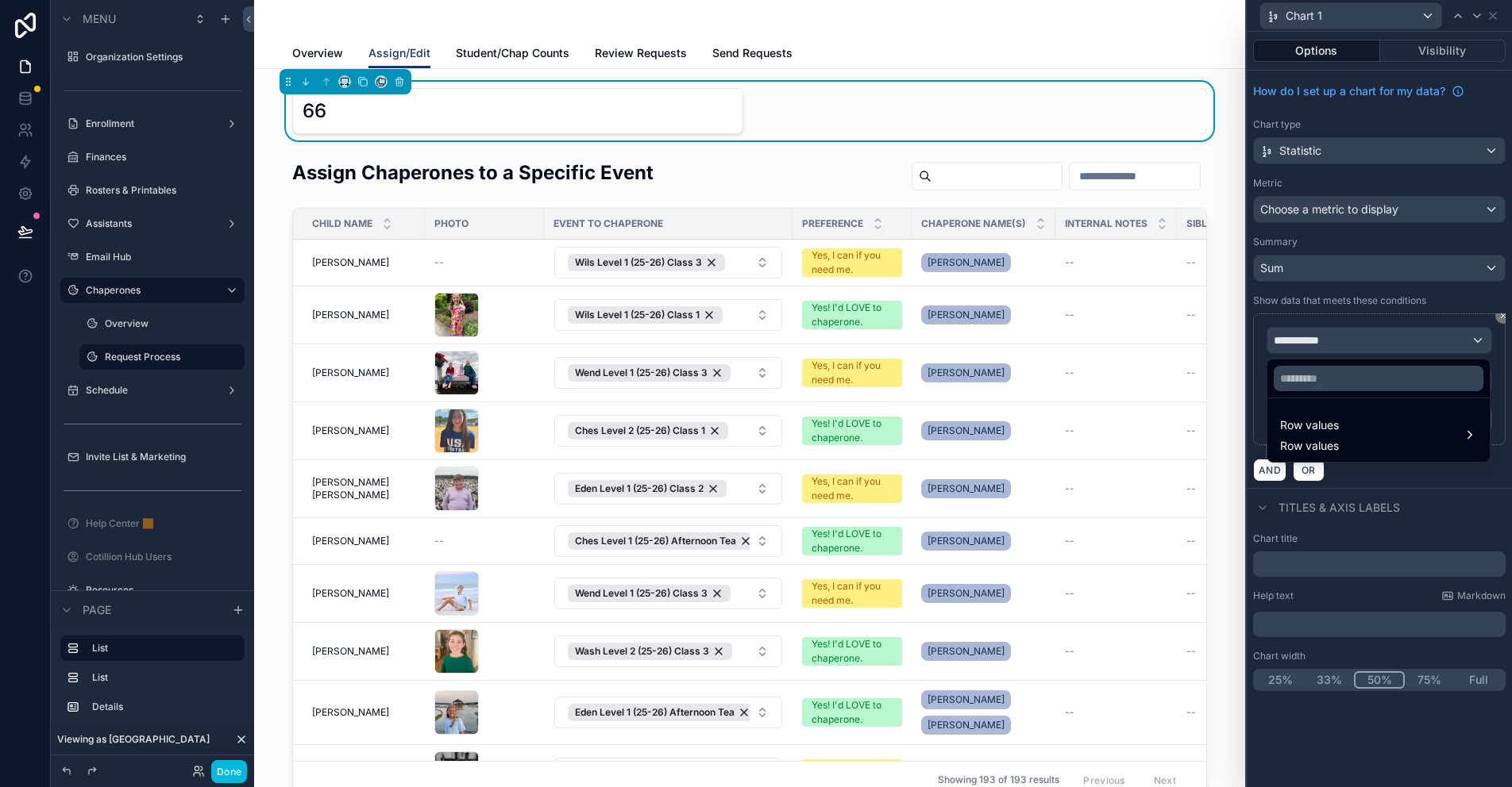
click at [1293, 432] on span "Row values" at bounding box center [1309, 425] width 59 height 19
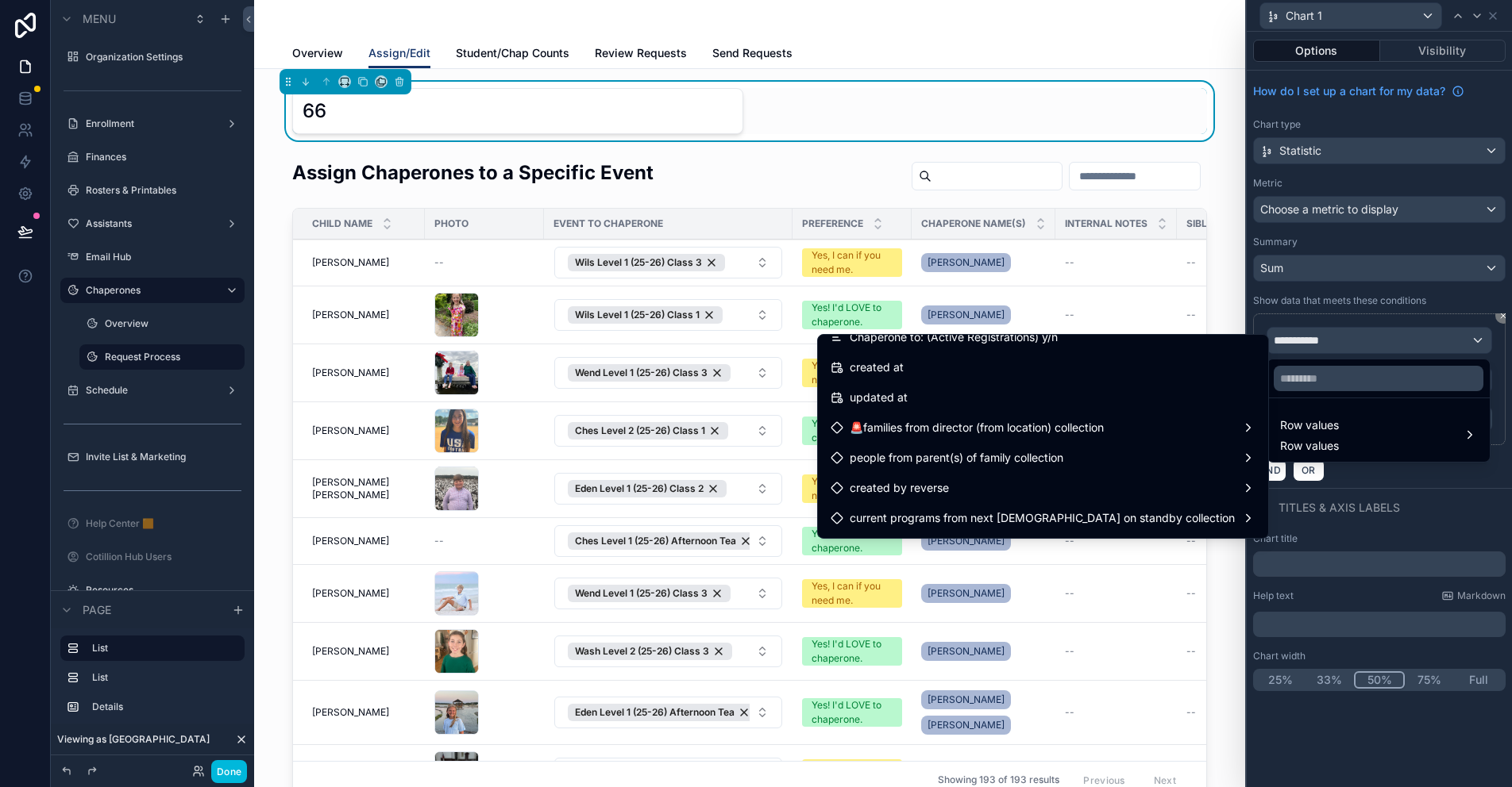
scroll to position [5610, 0]
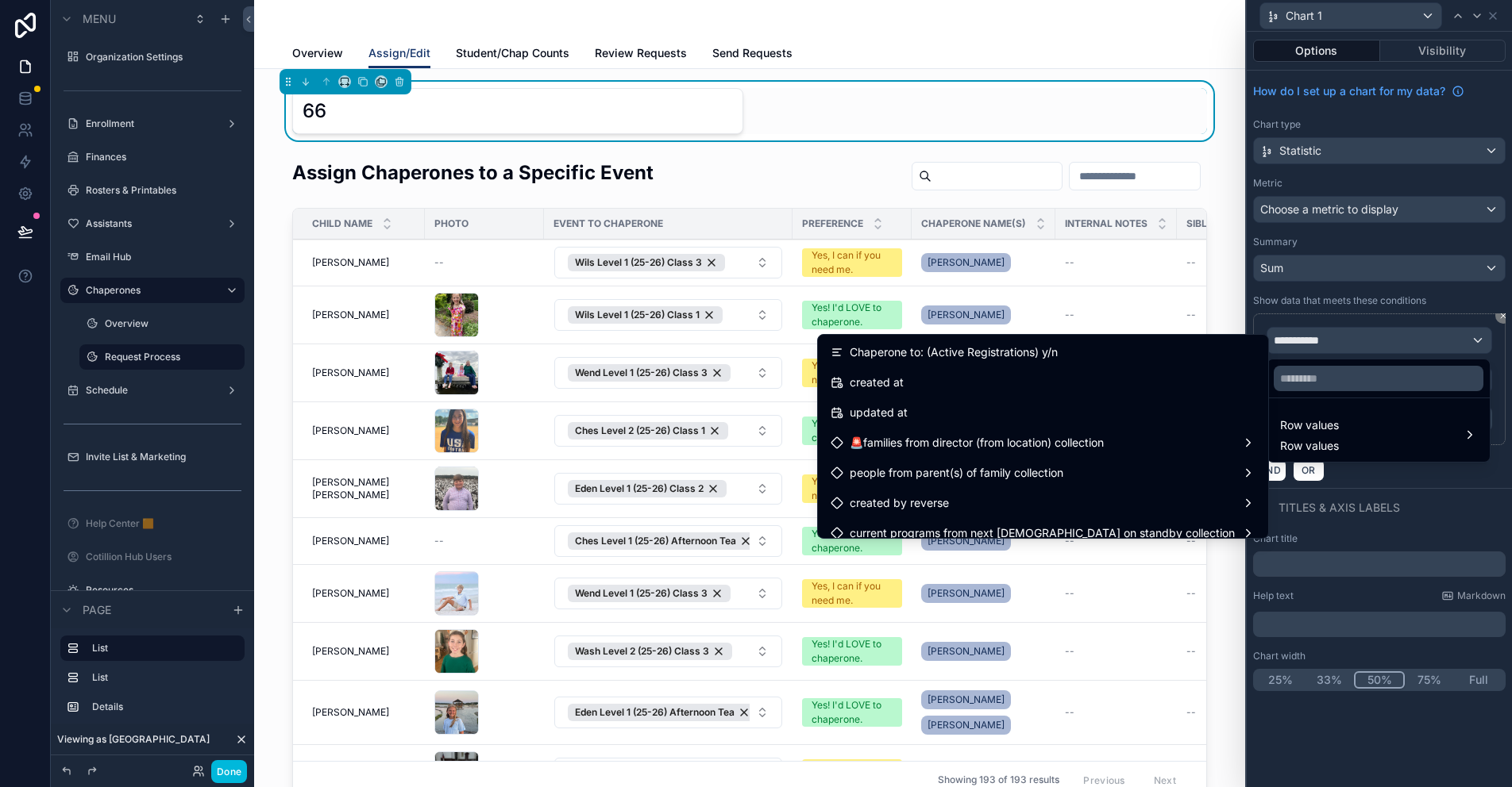
click at [1043, 337] on ul "id Name Family Record ID Grade for School Year Family Last Name Parent(s) of Fa…" at bounding box center [1044, 436] width 451 height 203
click at [1048, 347] on span "Chaperone to: (Active Registrations) y/n" at bounding box center [953, 352] width 208 height 19
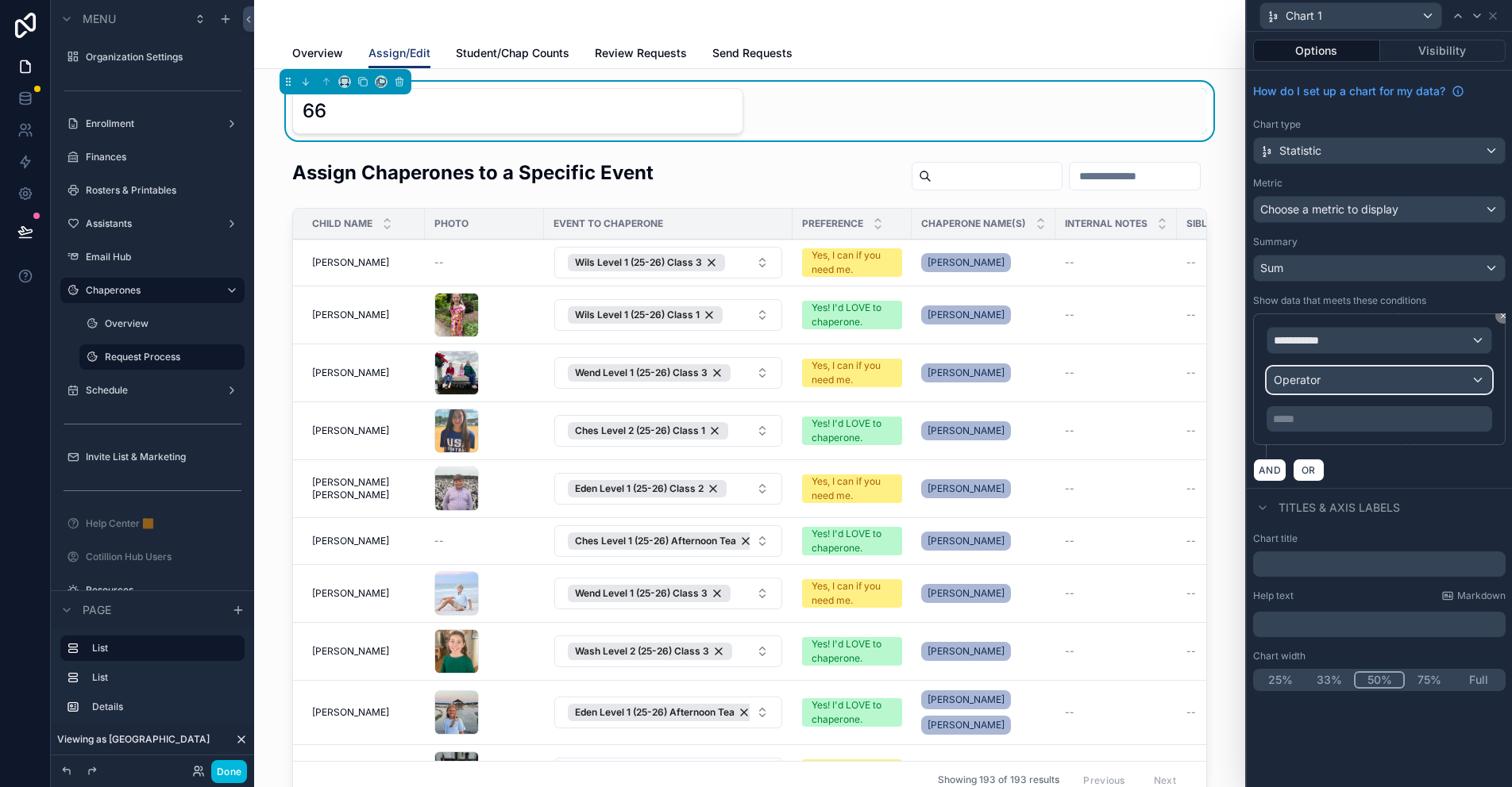
click at [1337, 386] on div "Operator" at bounding box center [1379, 380] width 224 height 25
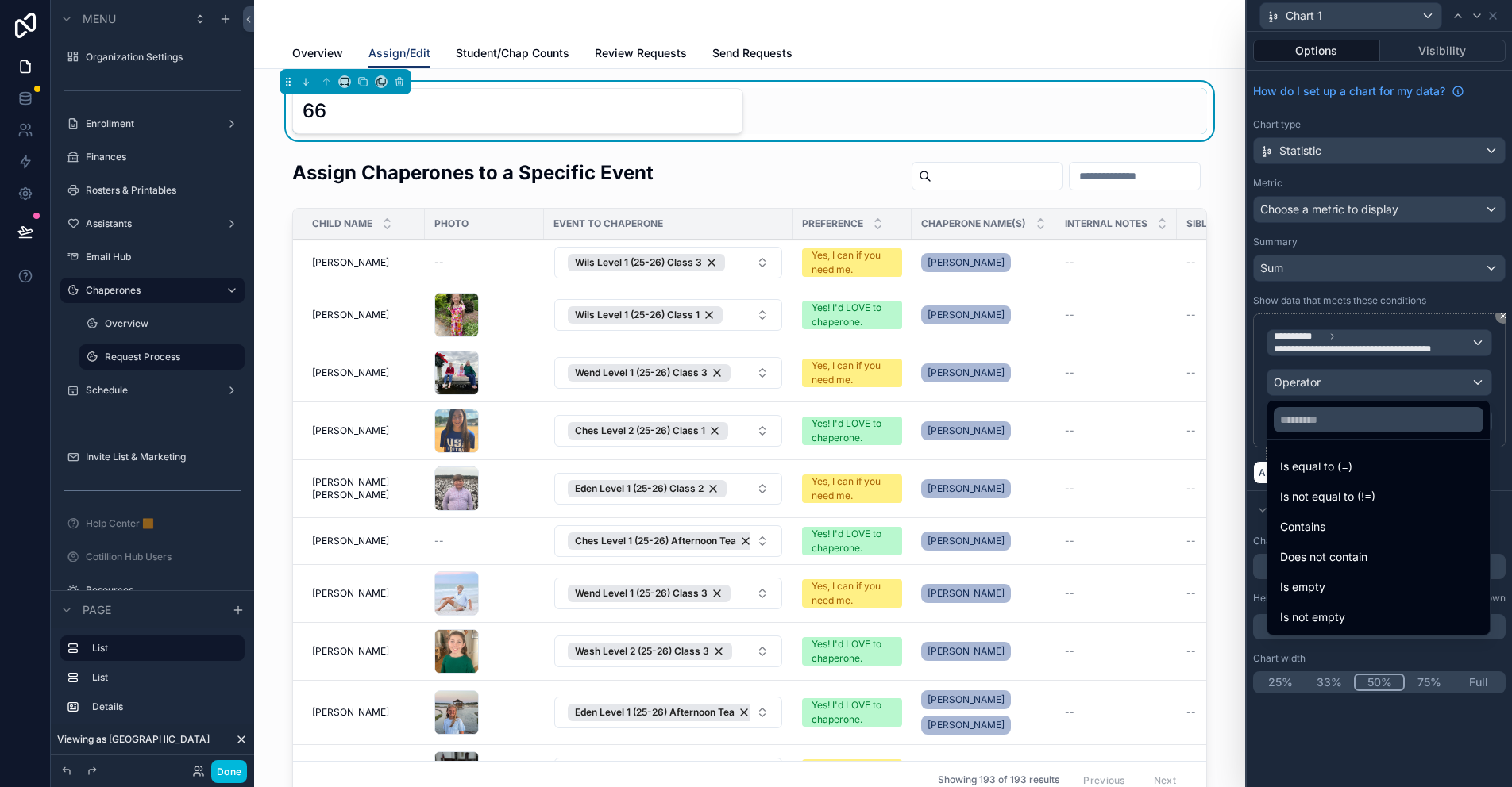
click at [1329, 612] on span "Is not empty" at bounding box center [1313, 617] width 65 height 19
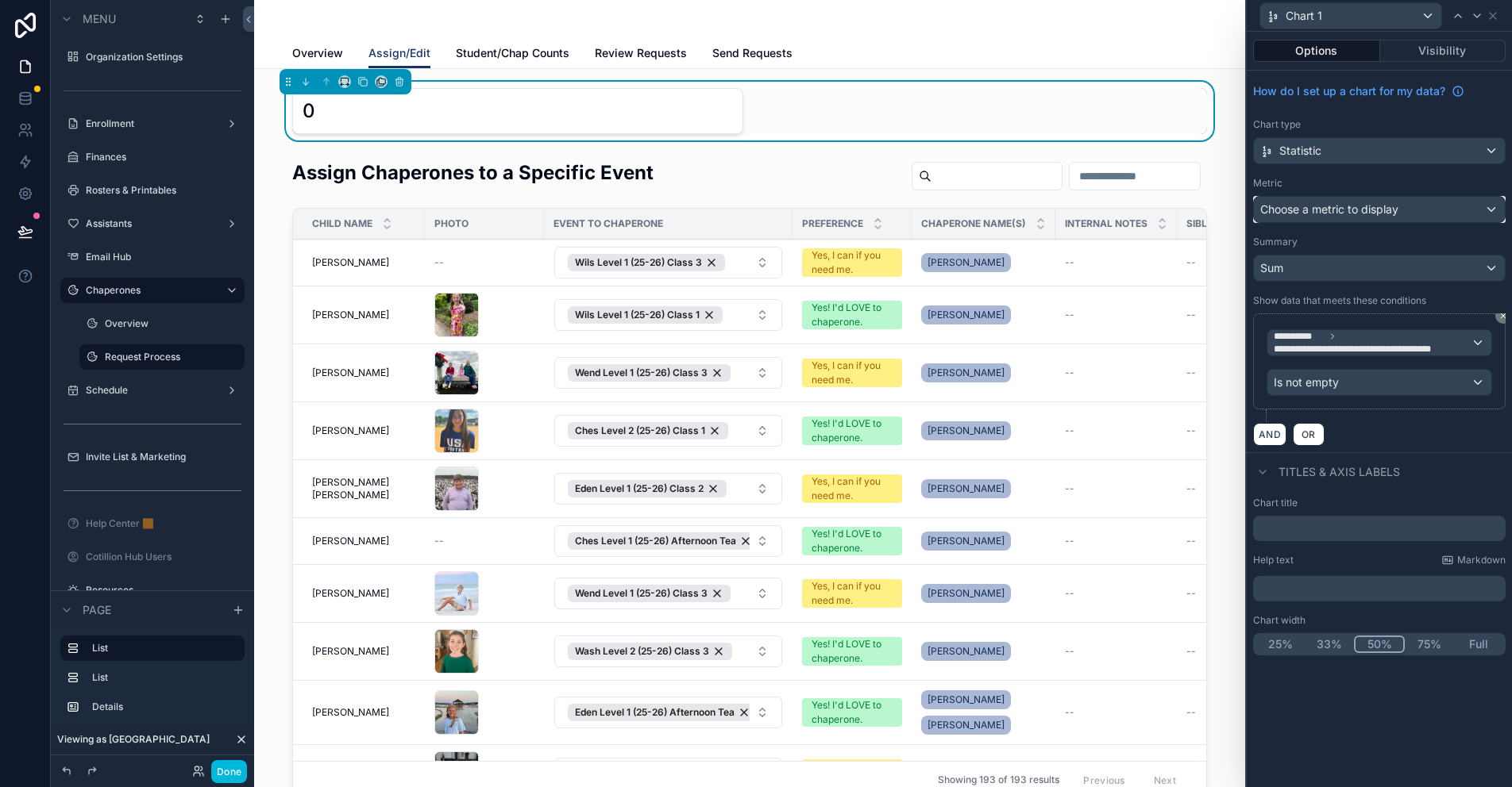
click at [1371, 207] on span "Choose a metric to display" at bounding box center [1329, 209] width 138 height 13
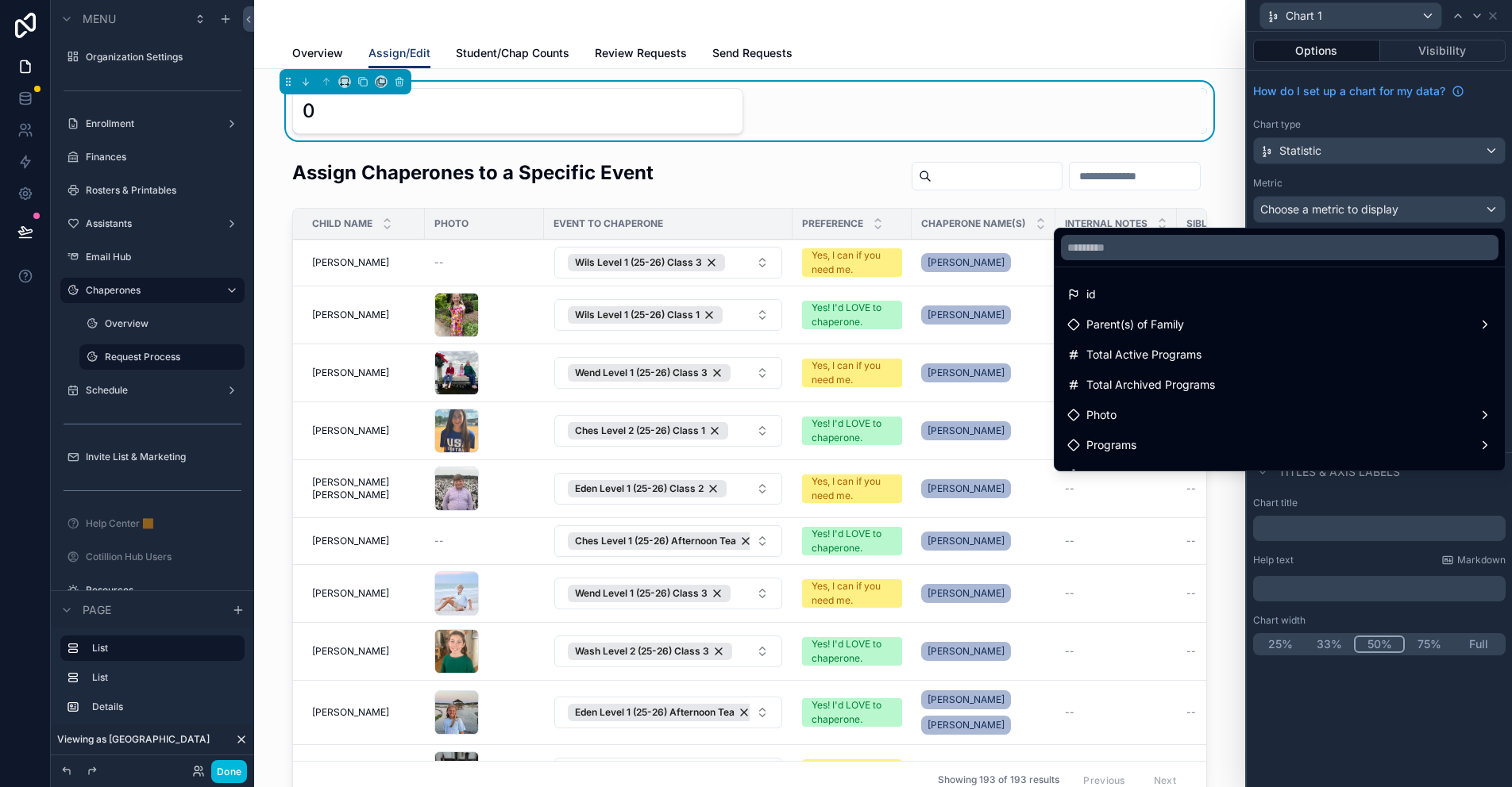
click at [1358, 175] on div at bounding box center [1379, 394] width 266 height 787
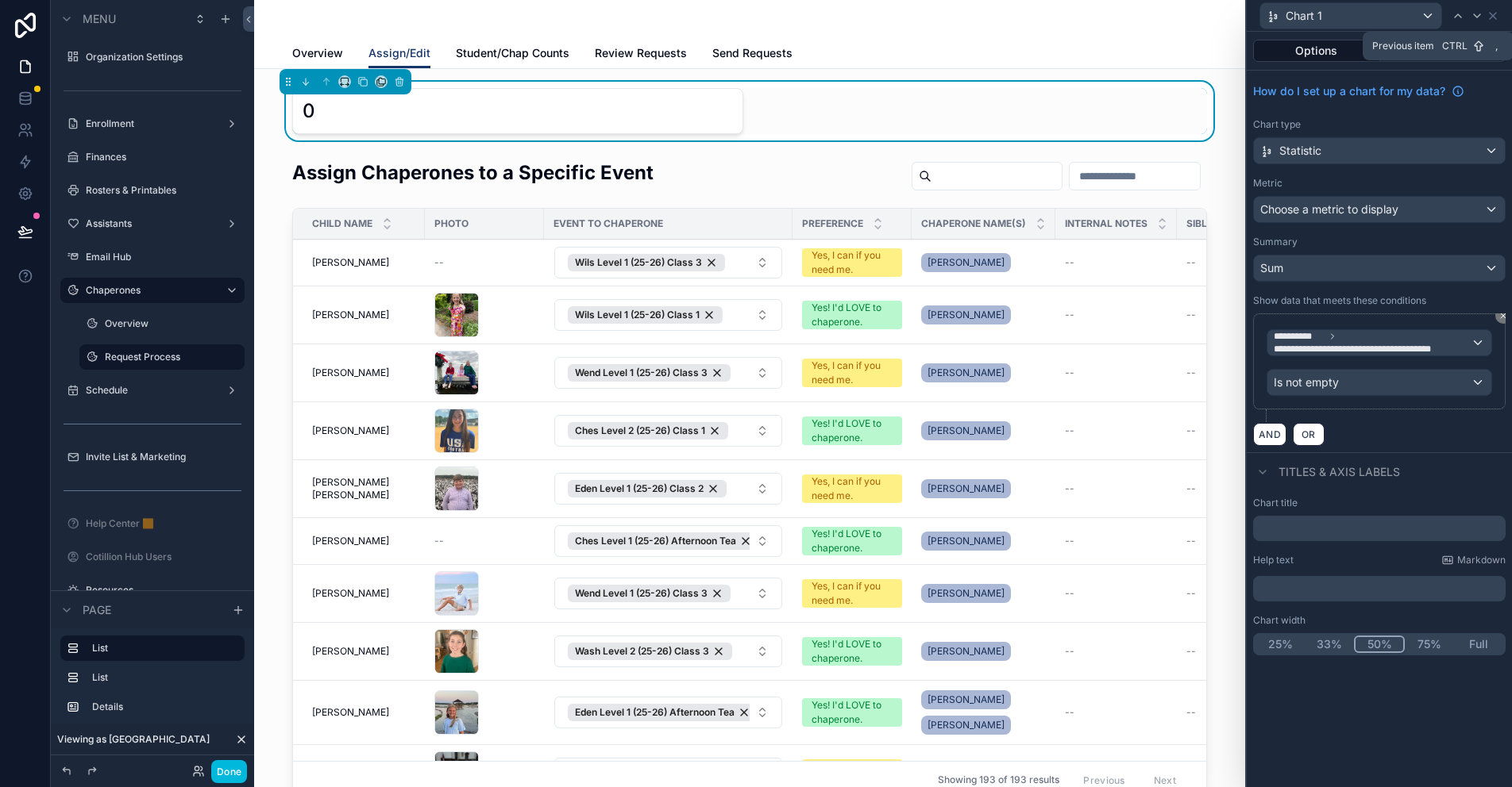
click at [1453, 20] on icon at bounding box center [1458, 15] width 13 height 13
click at [1492, 14] on icon at bounding box center [1493, 15] width 13 height 13
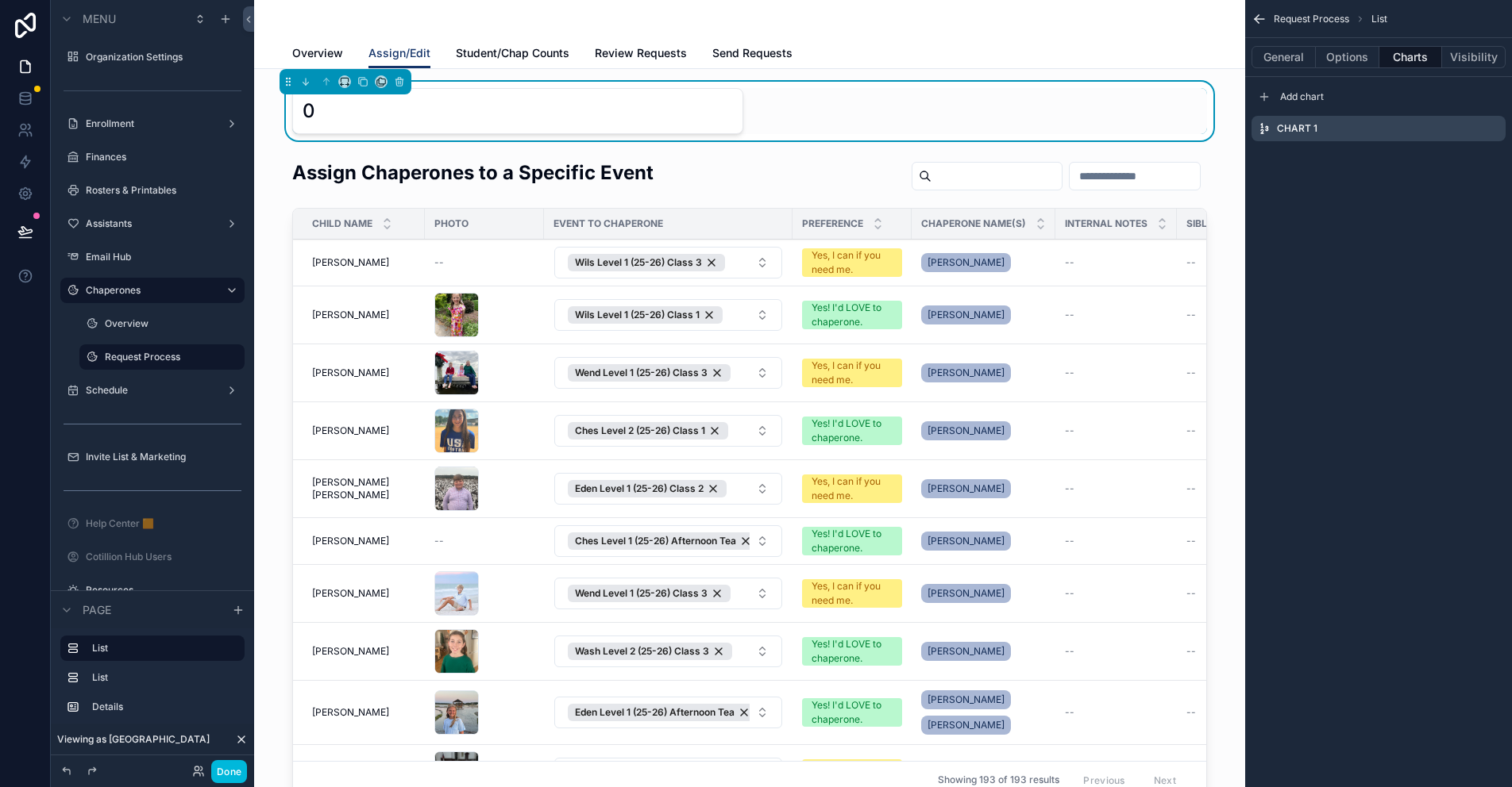
click at [1345, 59] on button "Options" at bounding box center [1348, 57] width 64 height 23
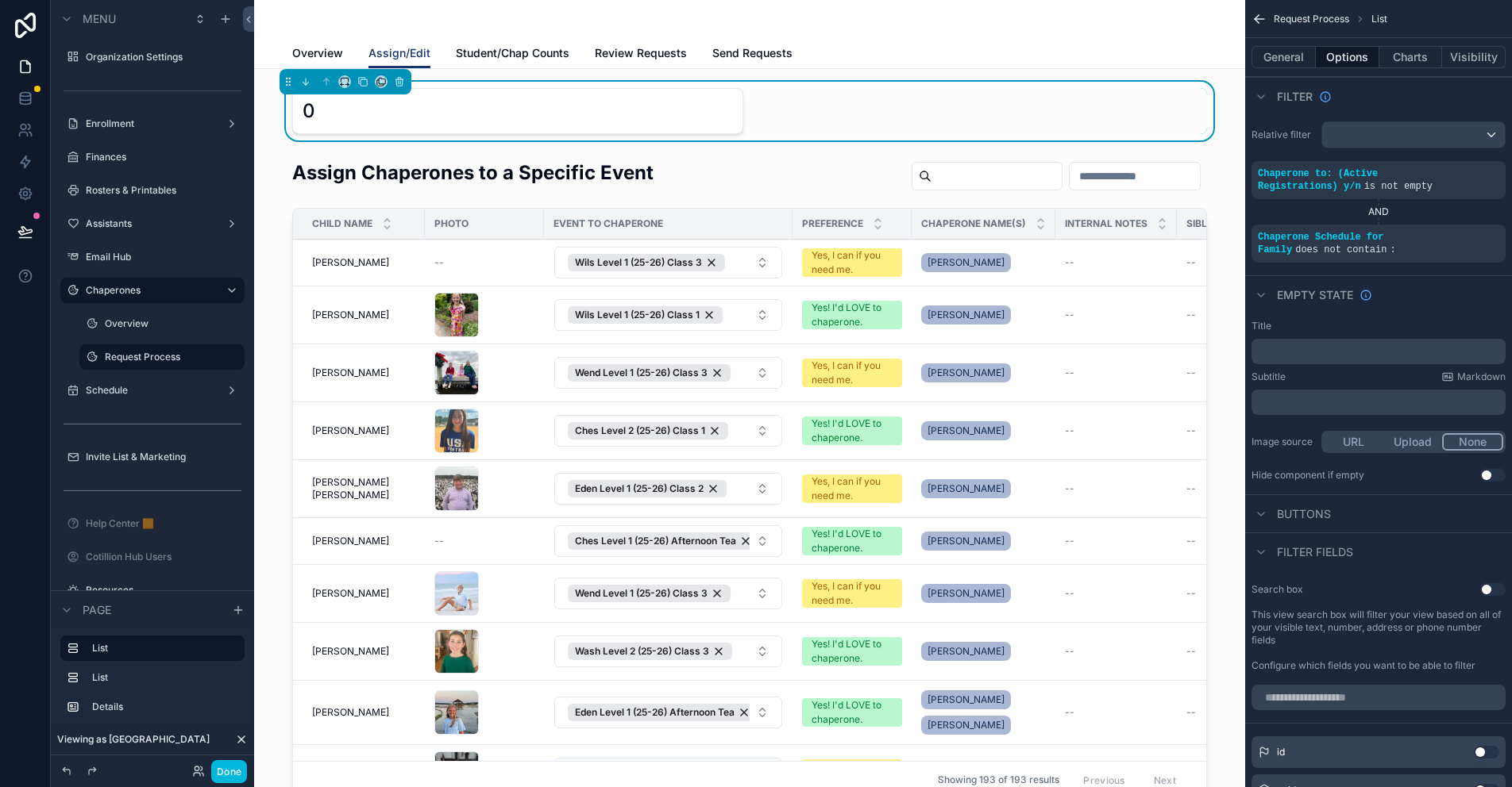
click at [0, 0] on icon "scrollable content" at bounding box center [0, 0] width 0 height 0
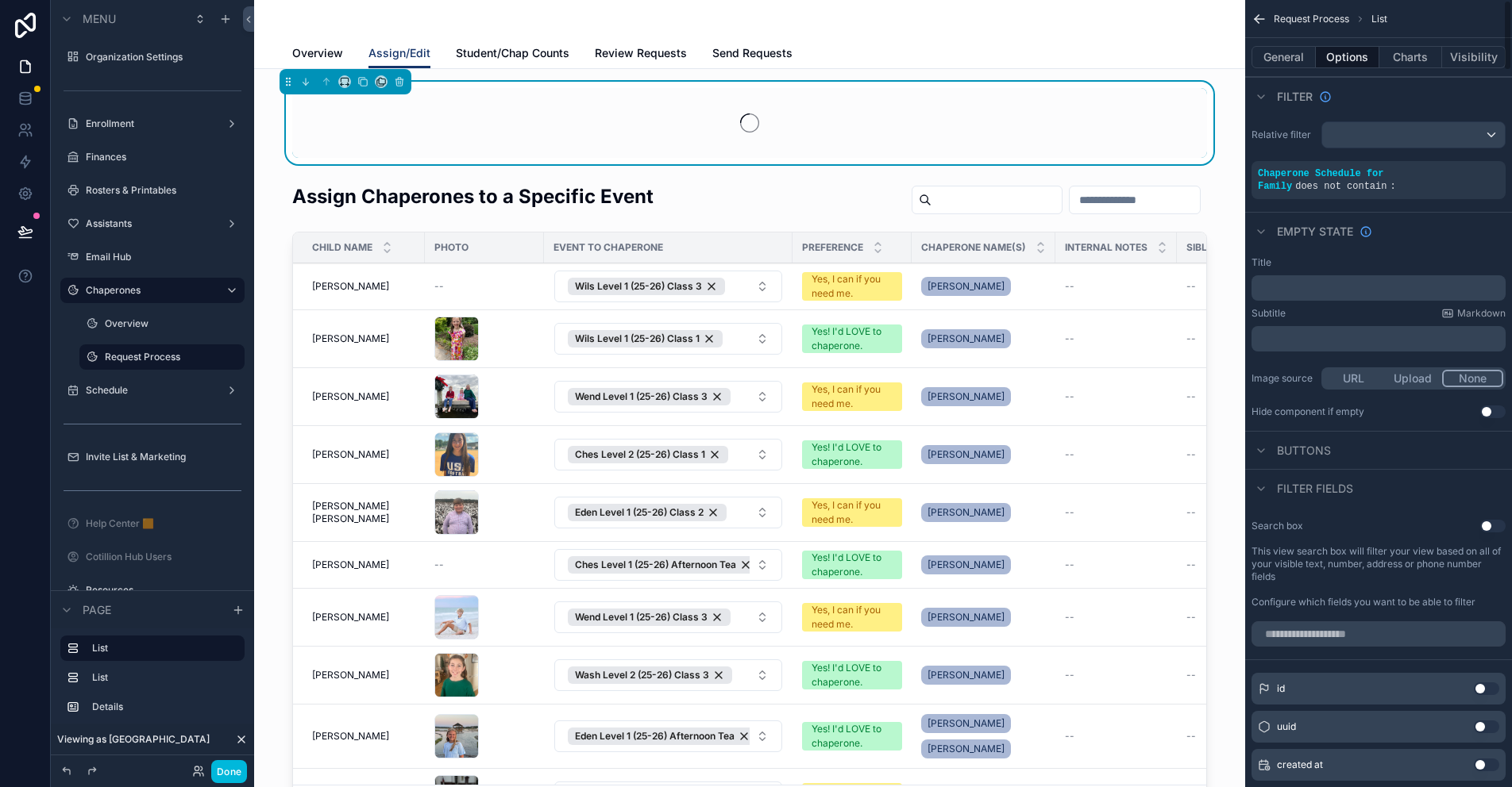
click at [0, 0] on icon "scrollable content" at bounding box center [0, 0] width 0 height 0
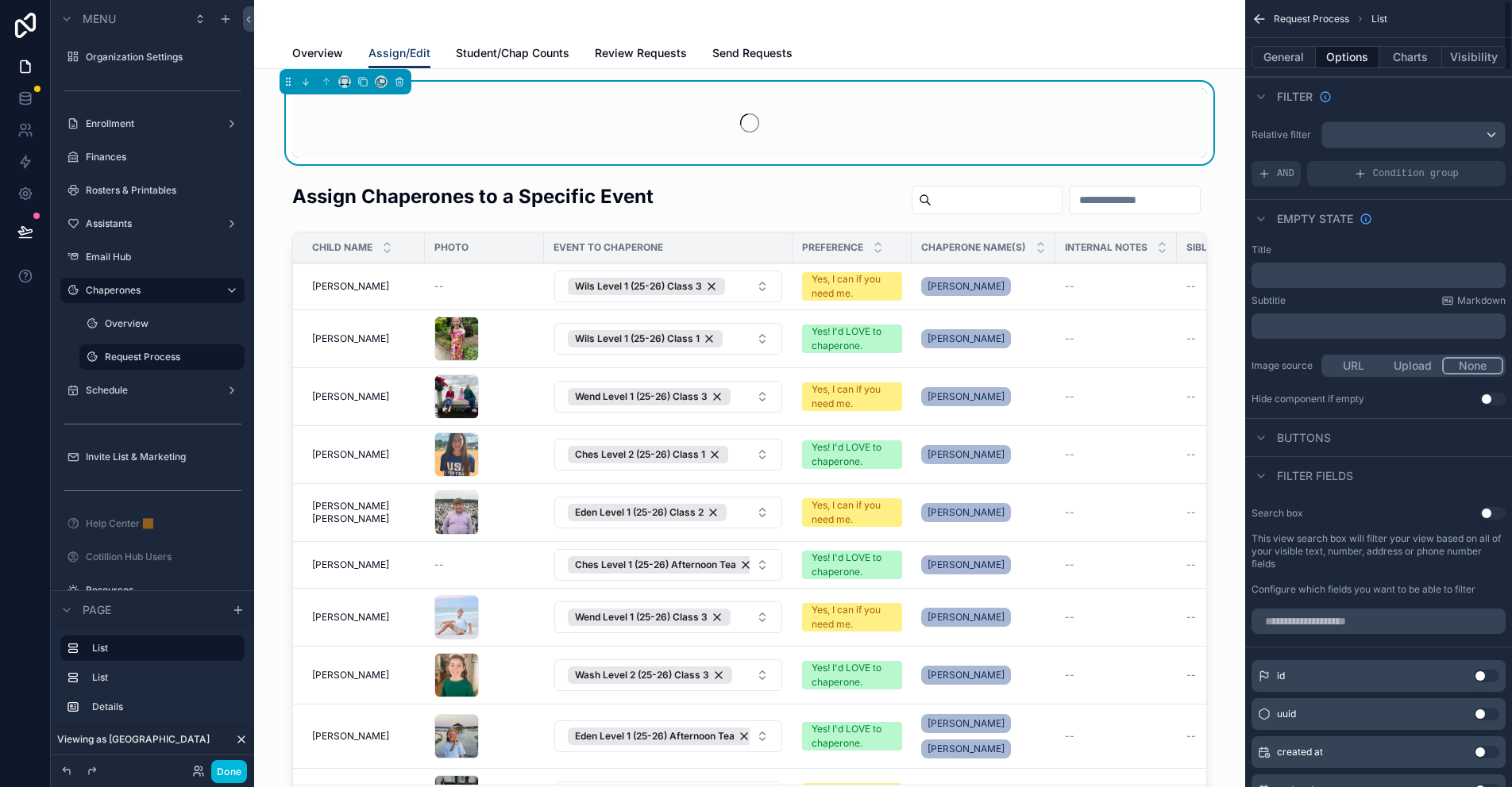
click at [1274, 60] on button "General" at bounding box center [1283, 57] width 65 height 23
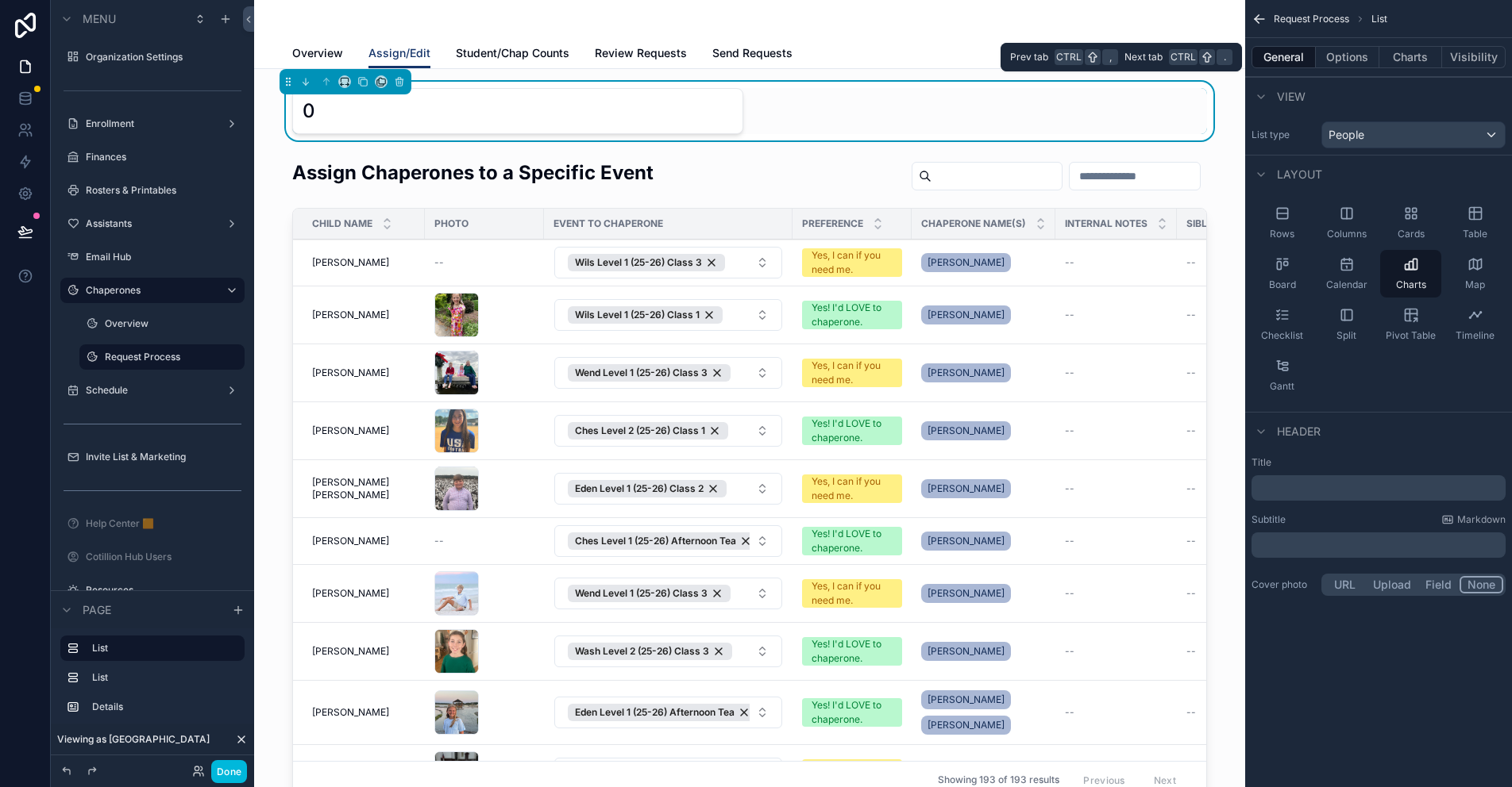
click at [1354, 59] on button "Options" at bounding box center [1348, 57] width 64 height 23
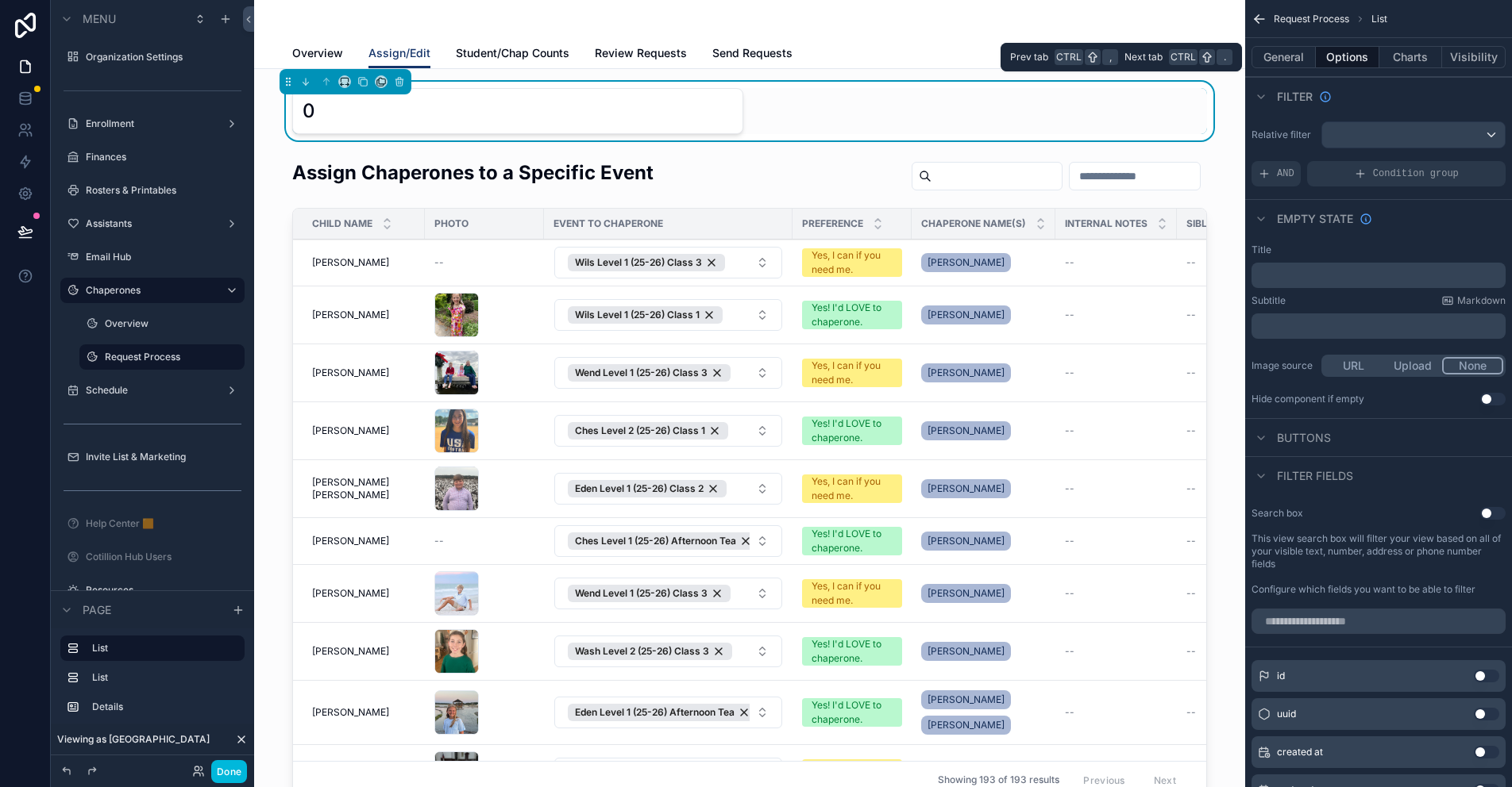
click at [1396, 58] on button "Charts" at bounding box center [1411, 57] width 64 height 23
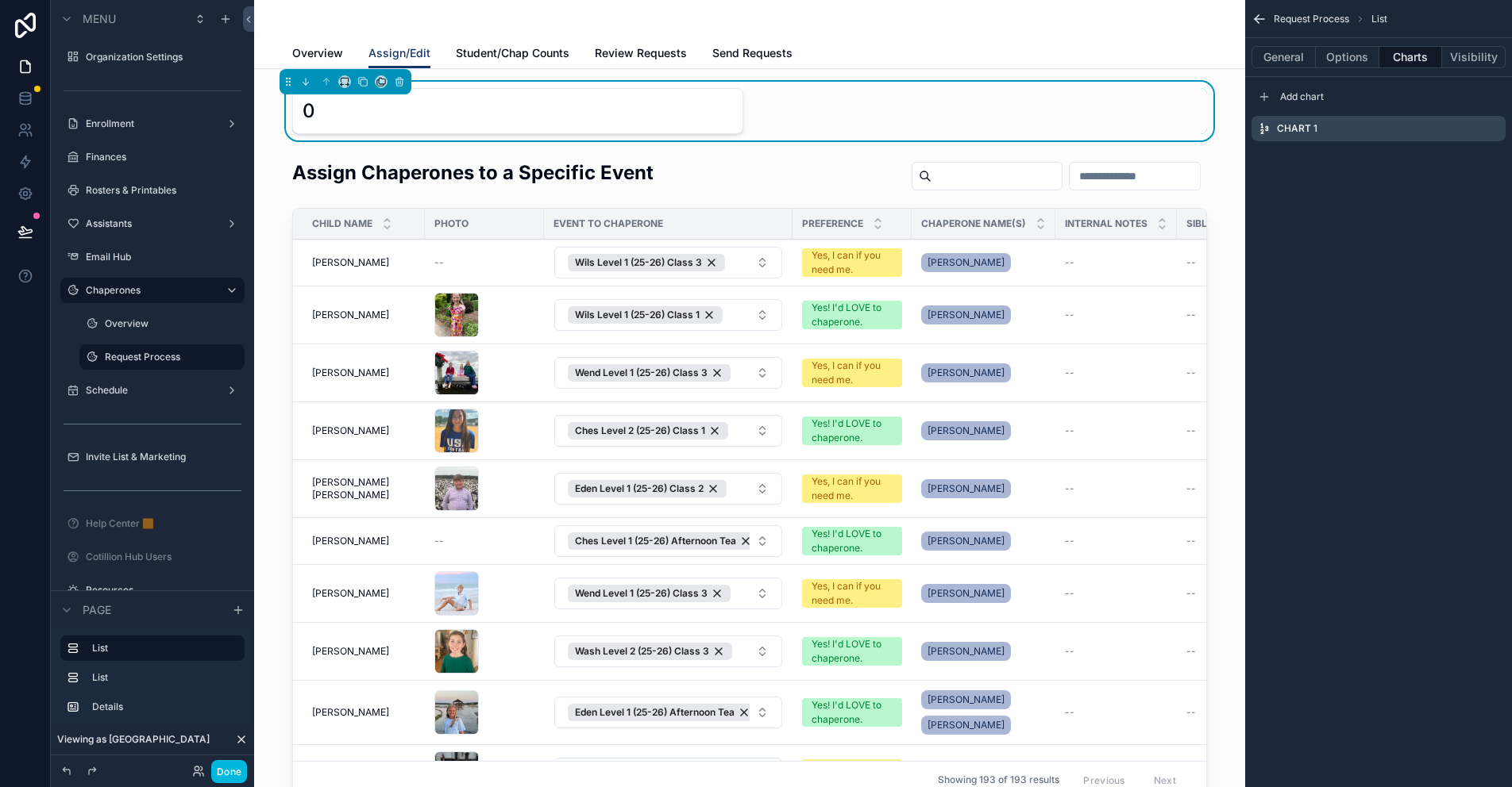
click at [0, 0] on icon "scrollable content" at bounding box center [0, 0] width 0 height 0
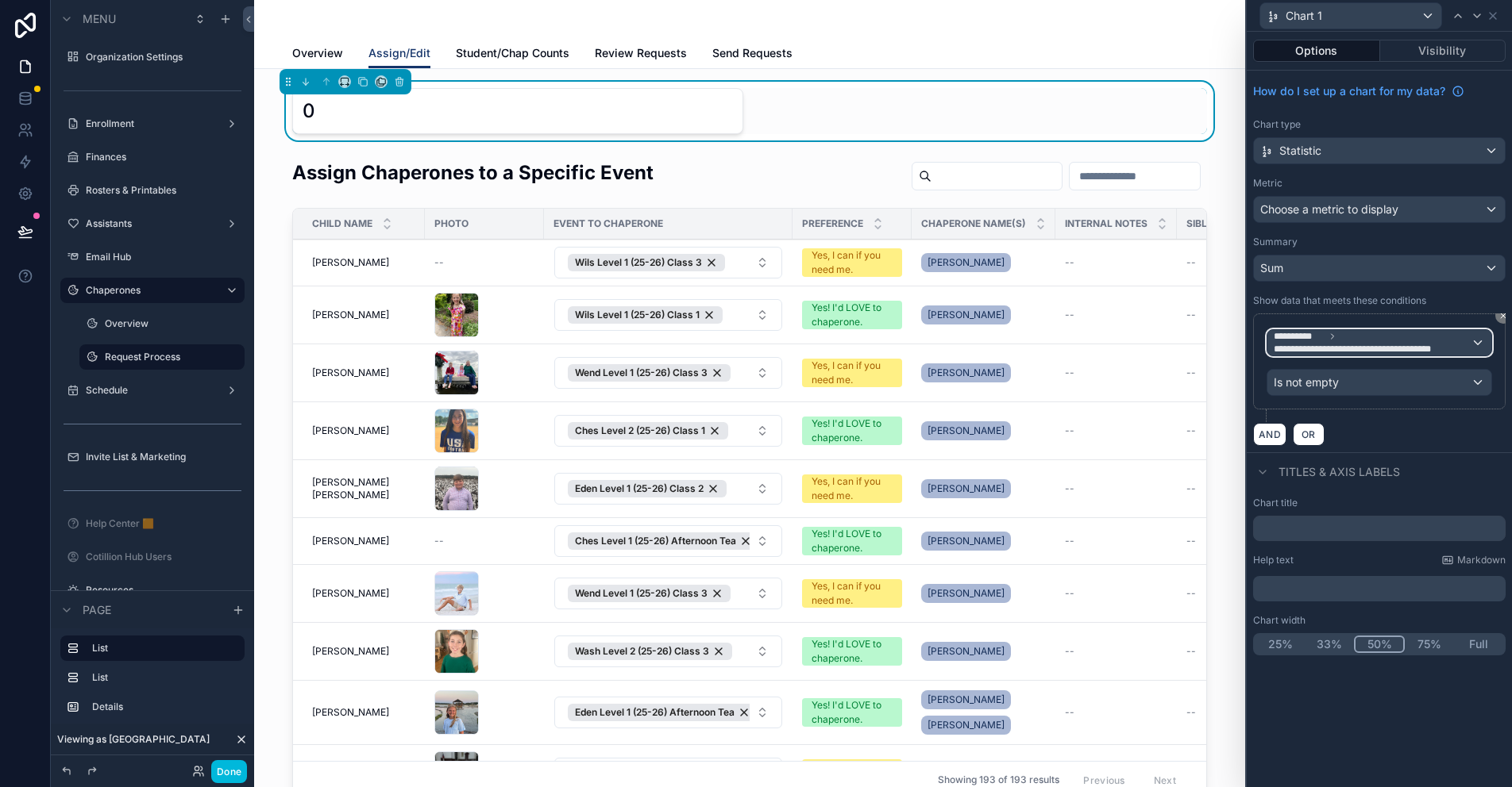
click at [1424, 343] on span "**********" at bounding box center [1364, 349] width 179 height 13
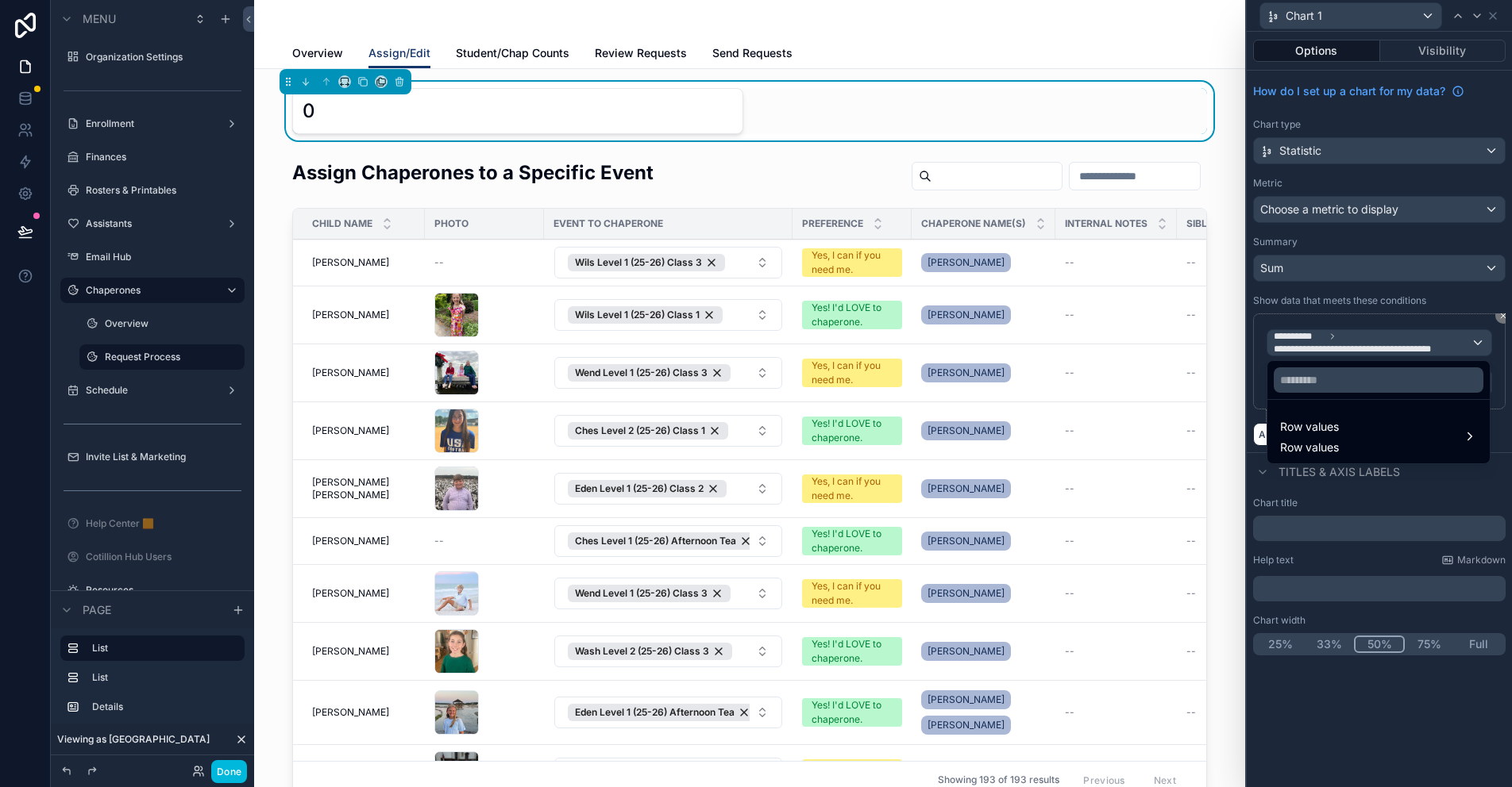
drag, startPoint x: 1326, startPoint y: 444, endPoint x: 1323, endPoint y: 434, distance: 10.4
click at [1326, 444] on span "Row values" at bounding box center [1309, 447] width 59 height 16
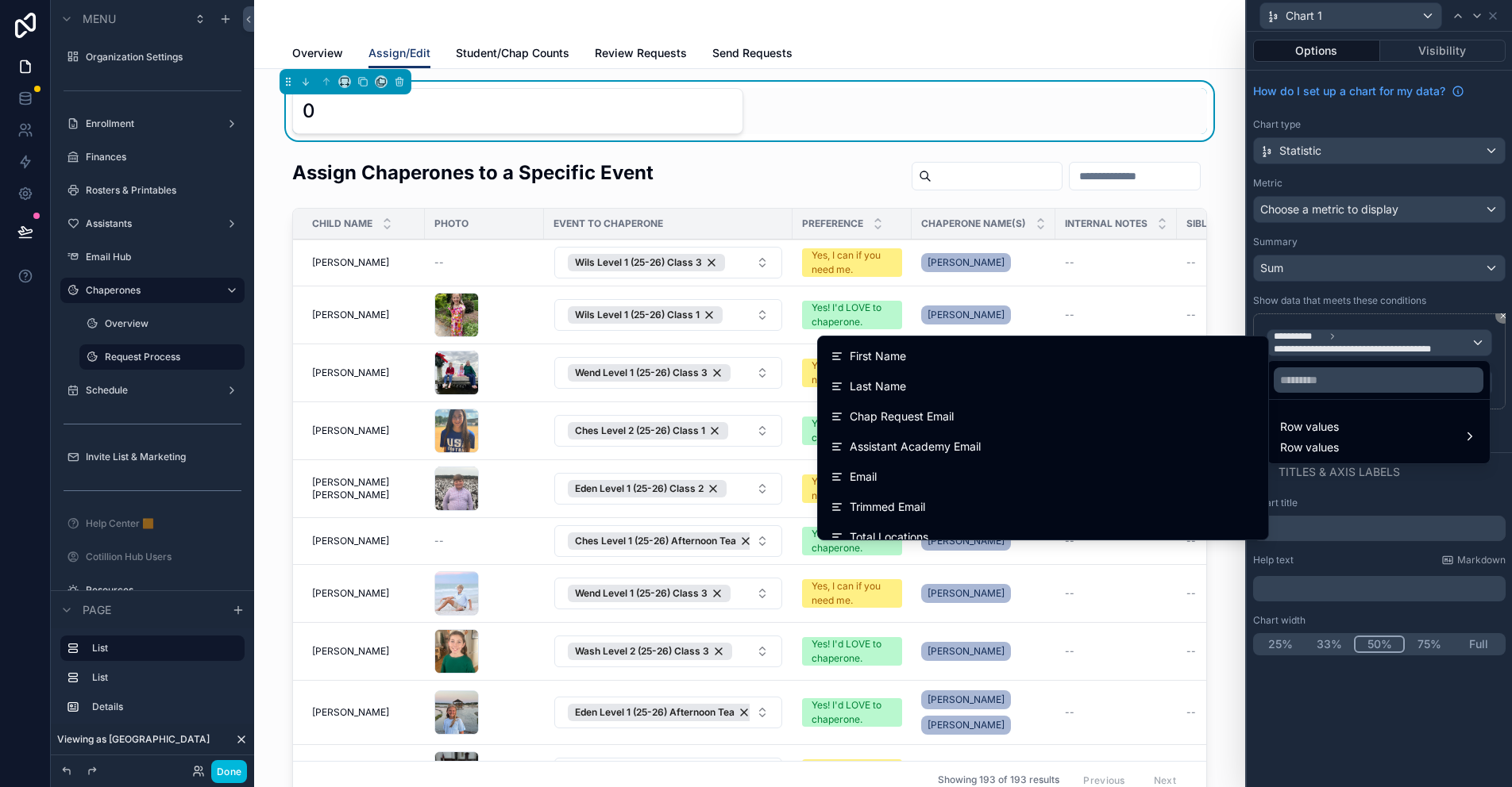
scroll to position [317, 0]
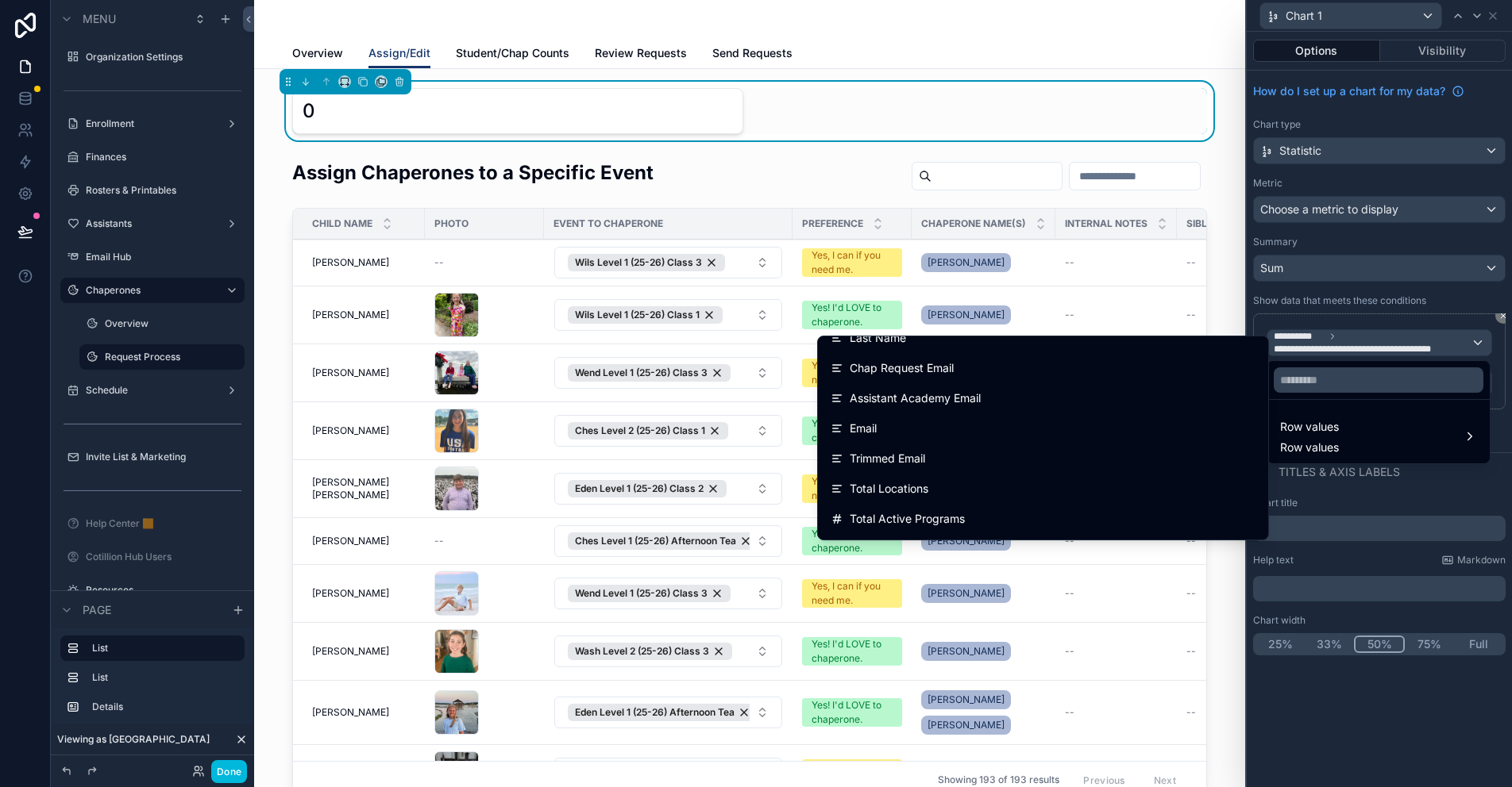
click at [1340, 340] on div at bounding box center [1379, 394] width 266 height 787
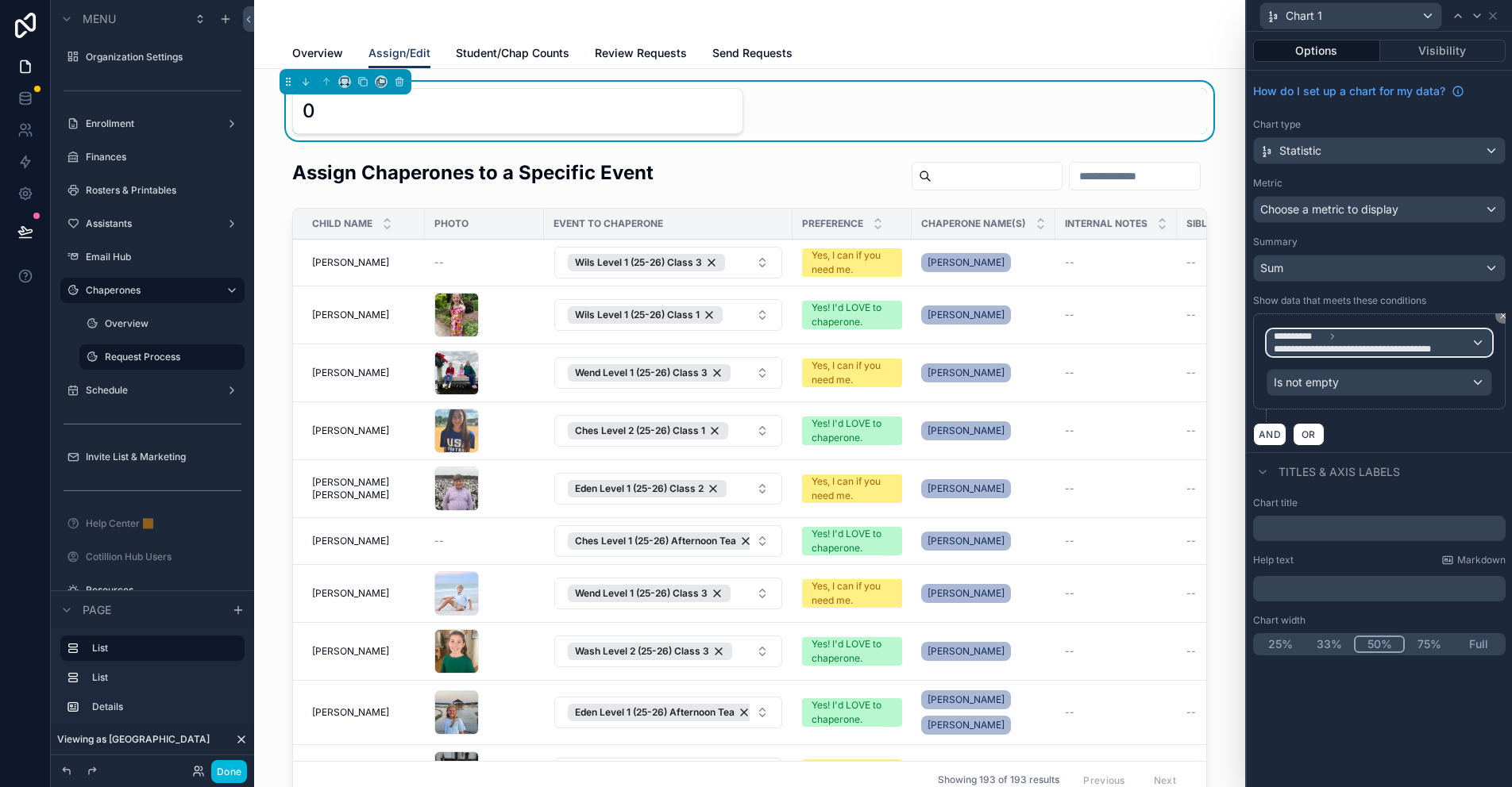
click at [1345, 344] on span "**********" at bounding box center [1364, 349] width 179 height 13
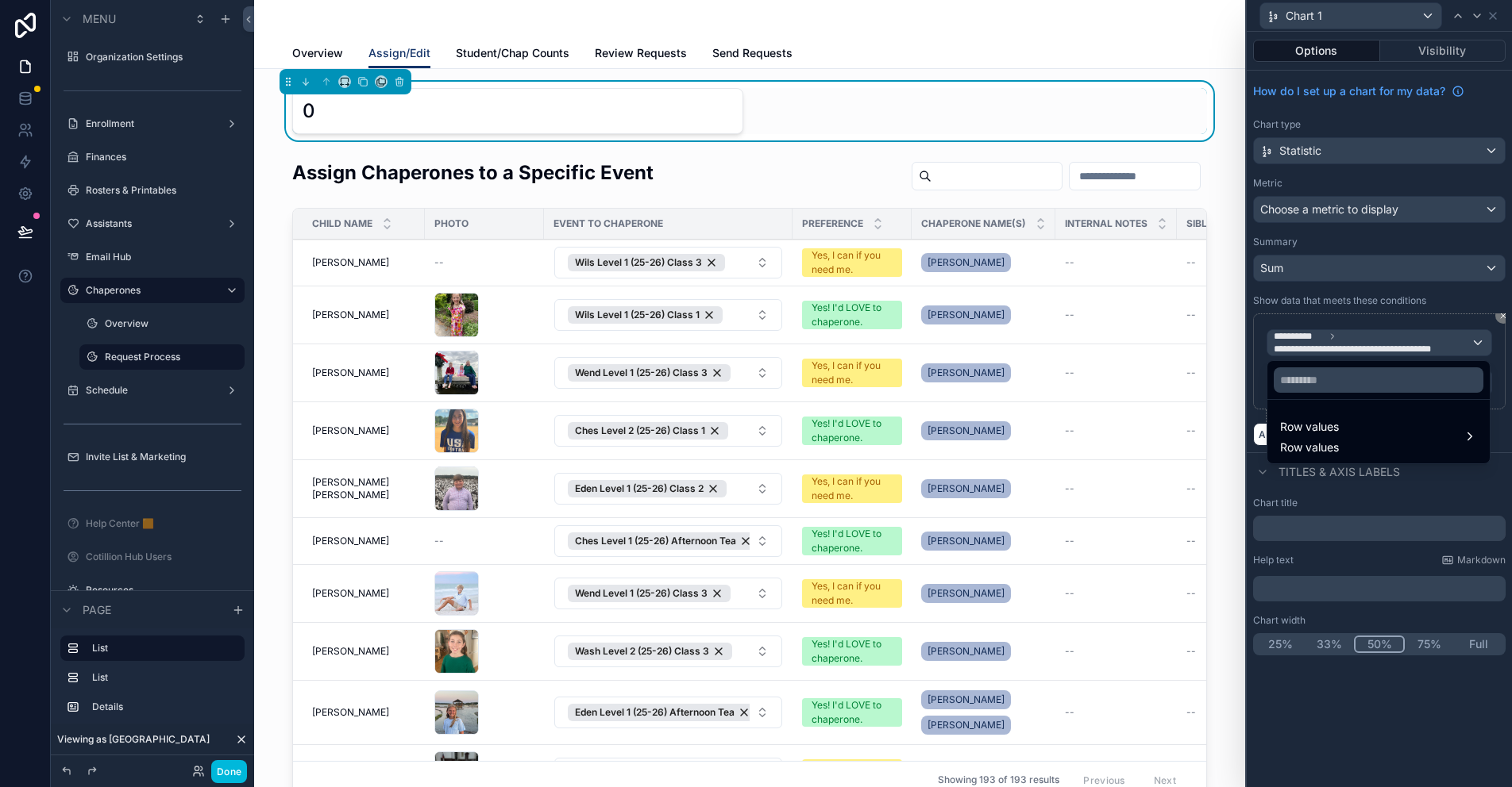
drag, startPoint x: 1395, startPoint y: 337, endPoint x: 1415, endPoint y: 363, distance: 32.8
click at [1395, 337] on div at bounding box center [1379, 394] width 266 height 787
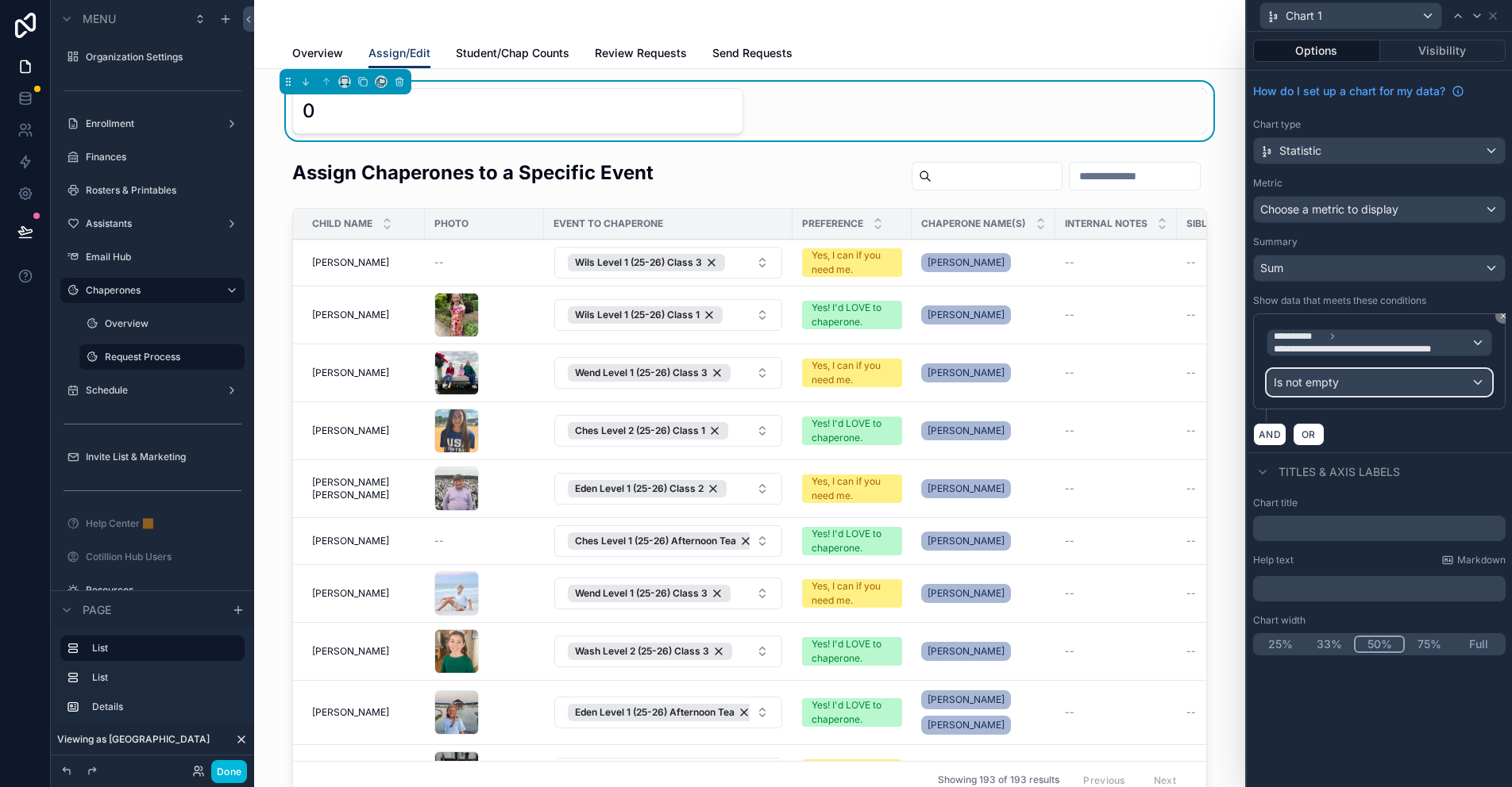
click at [1432, 383] on div "Is not empty" at bounding box center [1379, 383] width 224 height 25
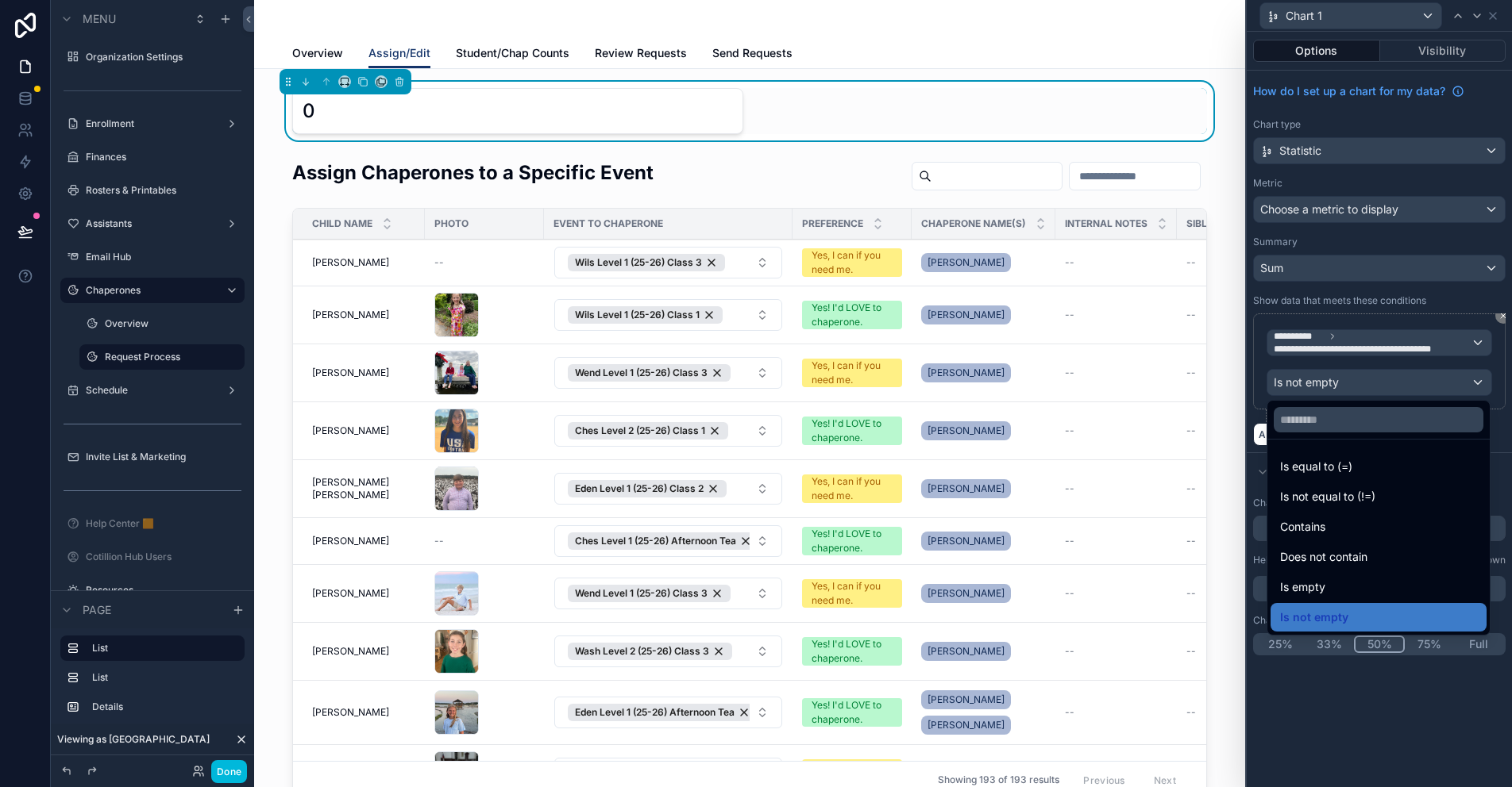
click at [1325, 530] on span "Contains" at bounding box center [1303, 527] width 45 height 19
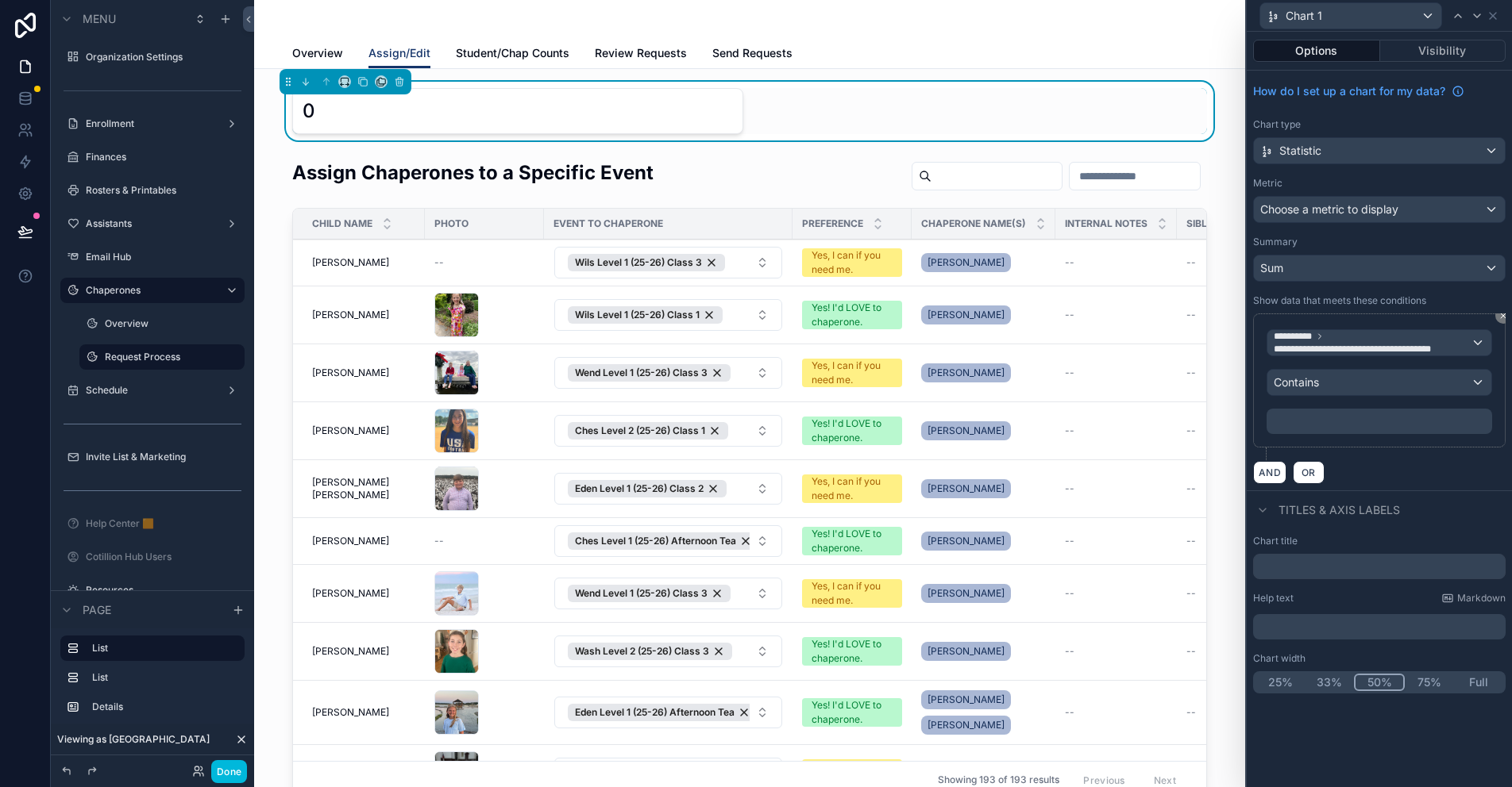
click at [1302, 415] on p "﻿" at bounding box center [1381, 421] width 216 height 16
click at [1288, 417] on p "***** ﻿" at bounding box center [1381, 421] width 216 height 16
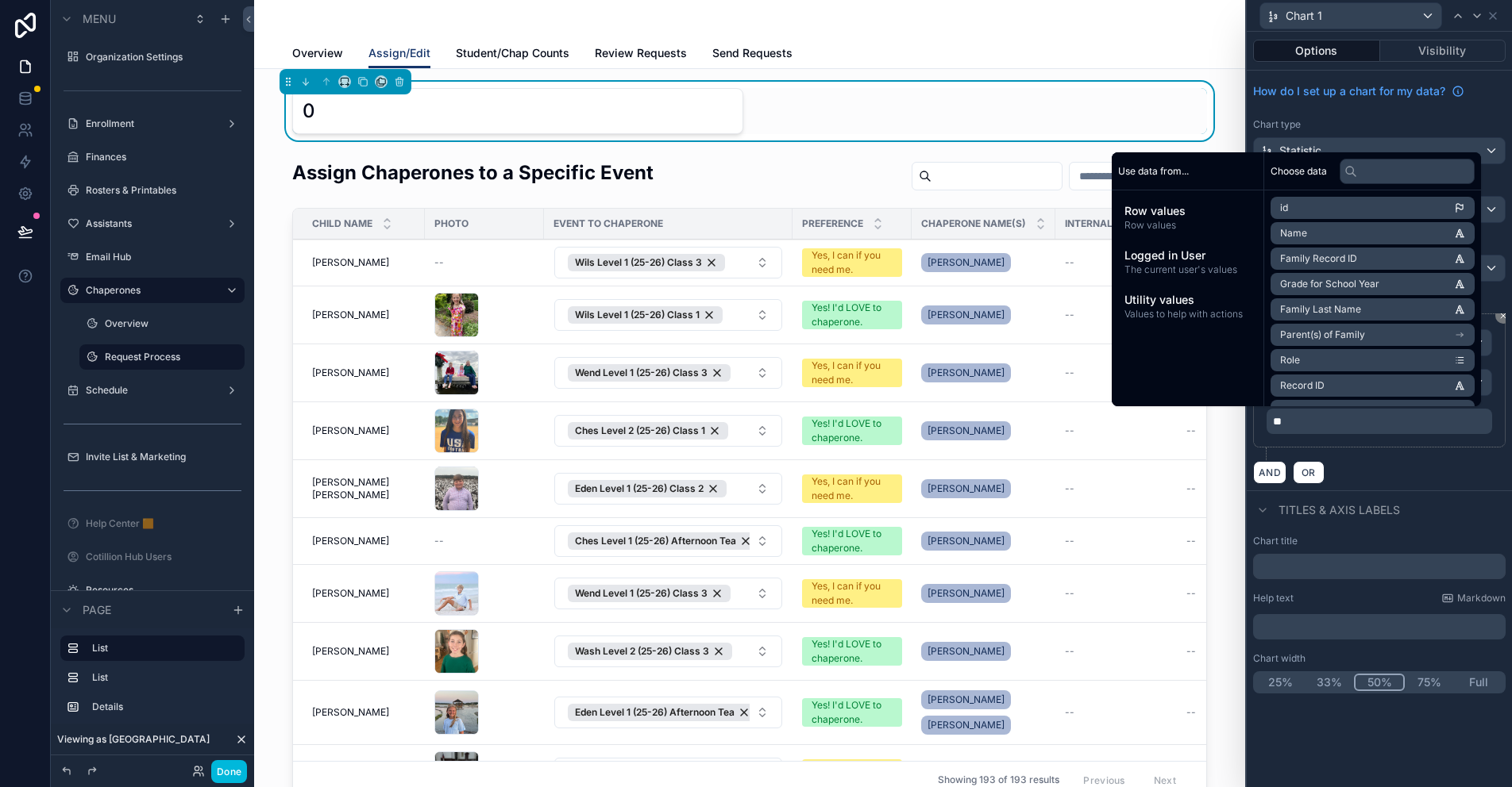
click at [1398, 459] on div "**********" at bounding box center [1379, 386] width 252 height 147
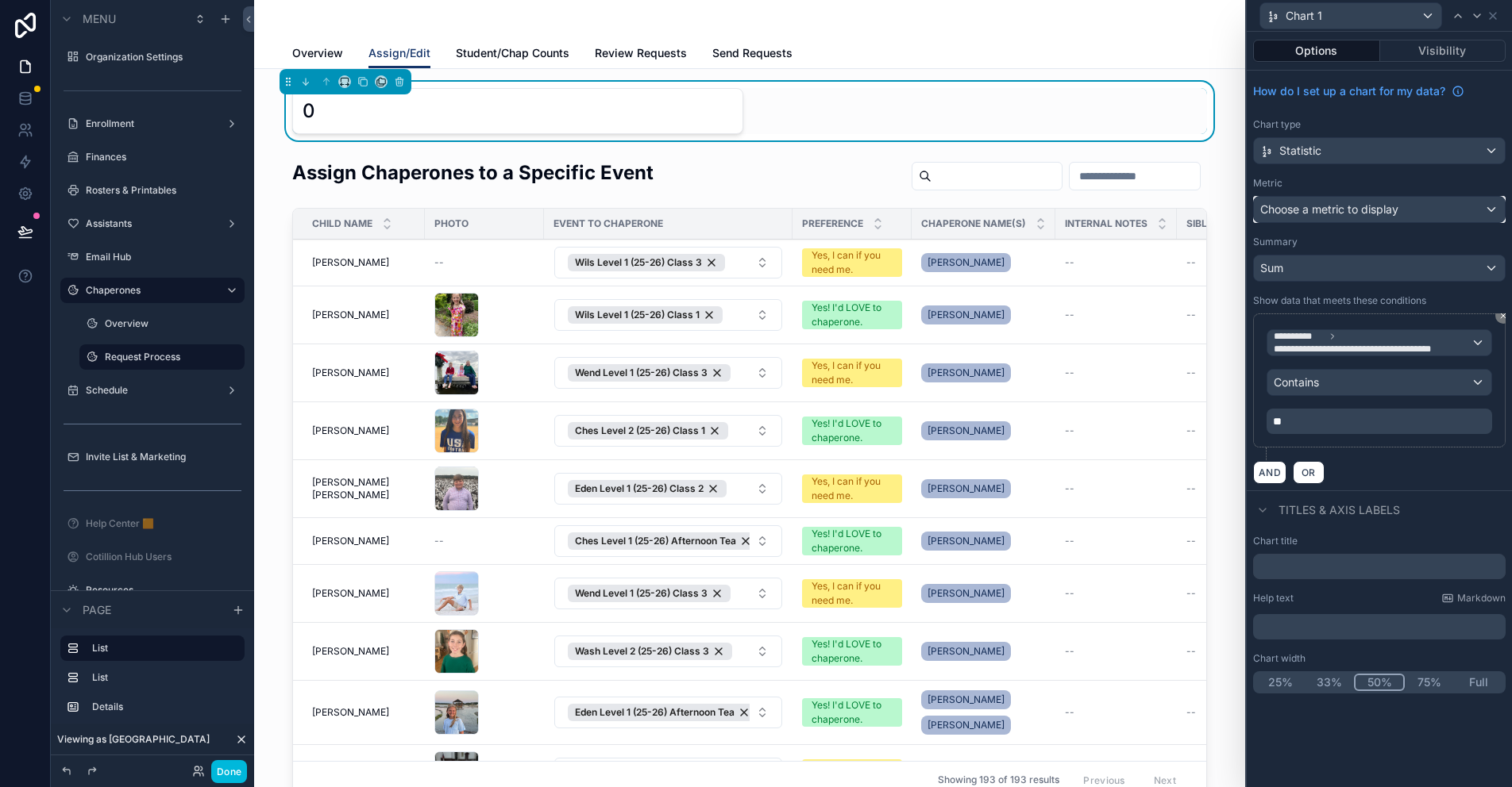
click at [1348, 207] on span "Choose a metric to display" at bounding box center [1329, 209] width 138 height 13
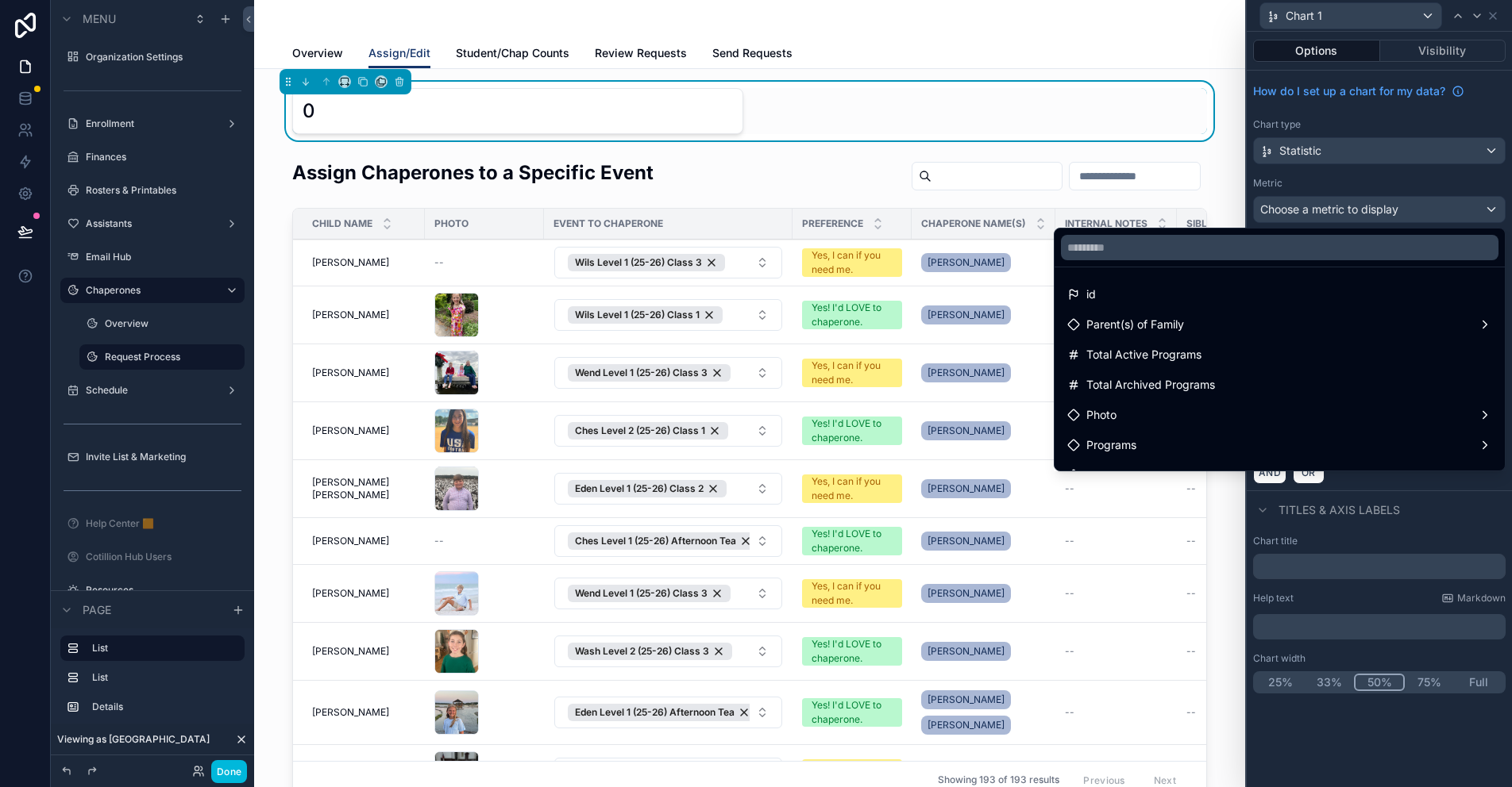
click at [1216, 292] on div "id" at bounding box center [1279, 294] width 425 height 19
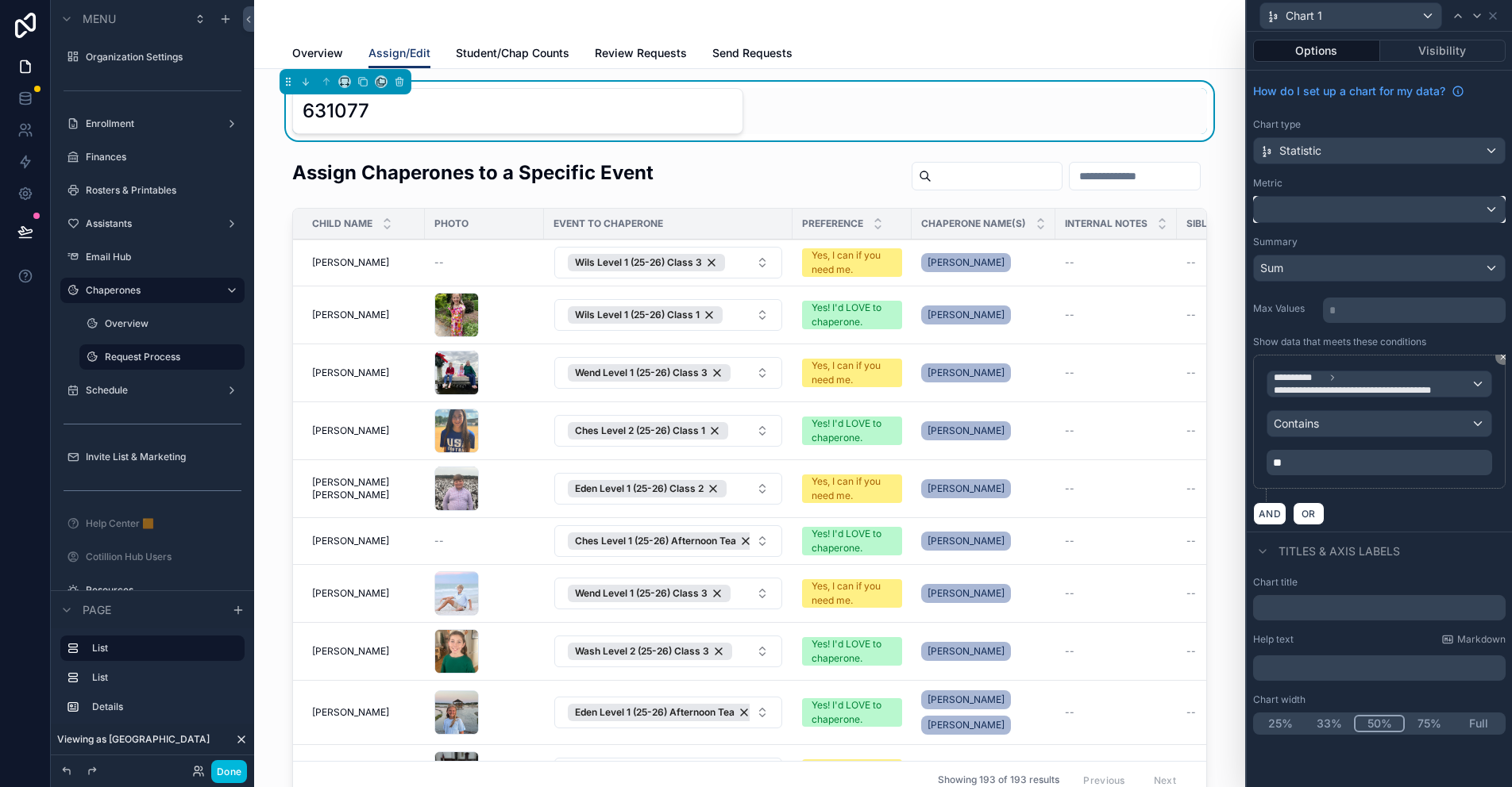
click at [1310, 208] on div at bounding box center [1380, 209] width 251 height 25
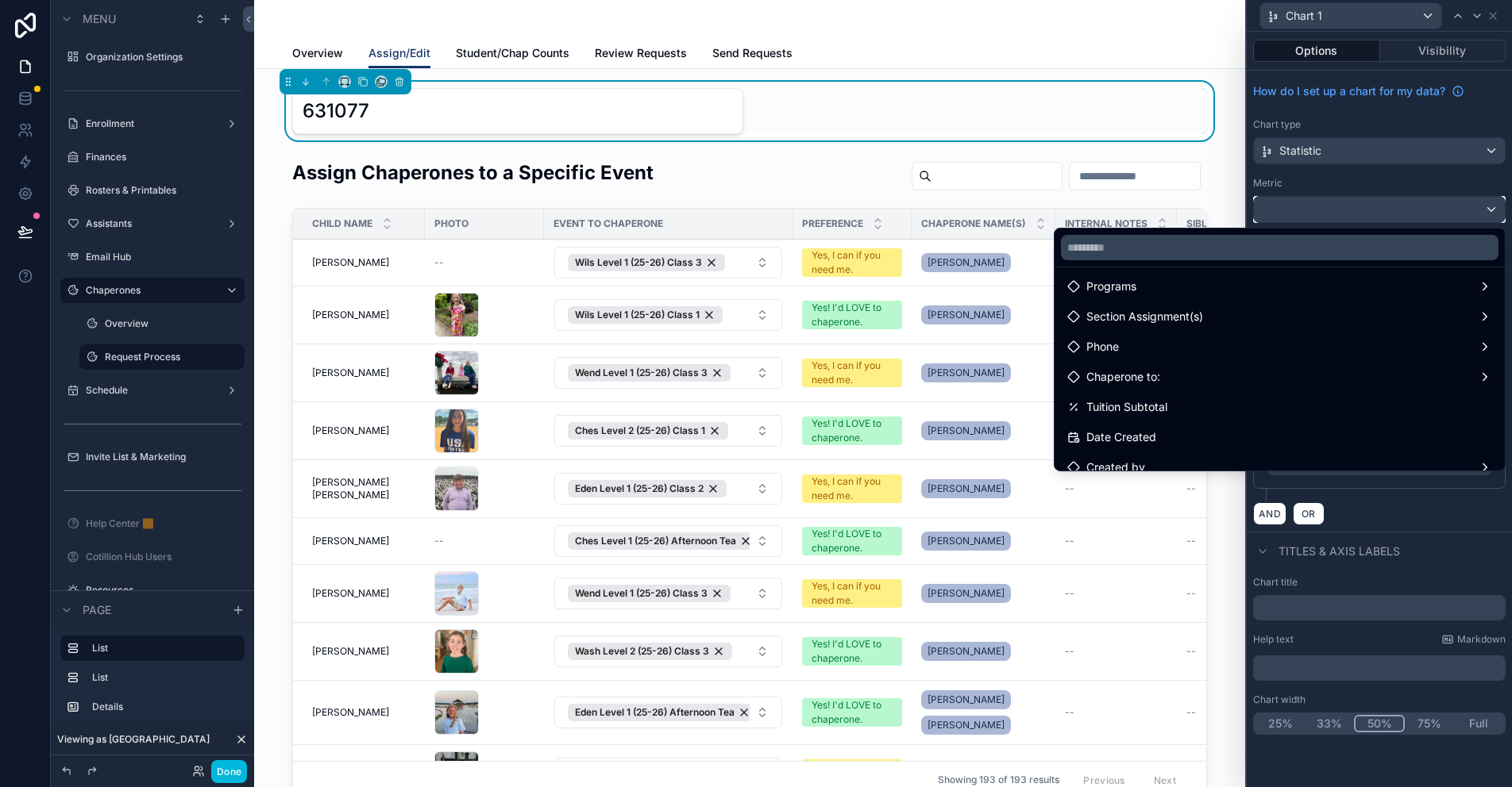
scroll to position [238, 0]
click at [1156, 357] on span "Date Created" at bounding box center [1121, 357] width 70 height 19
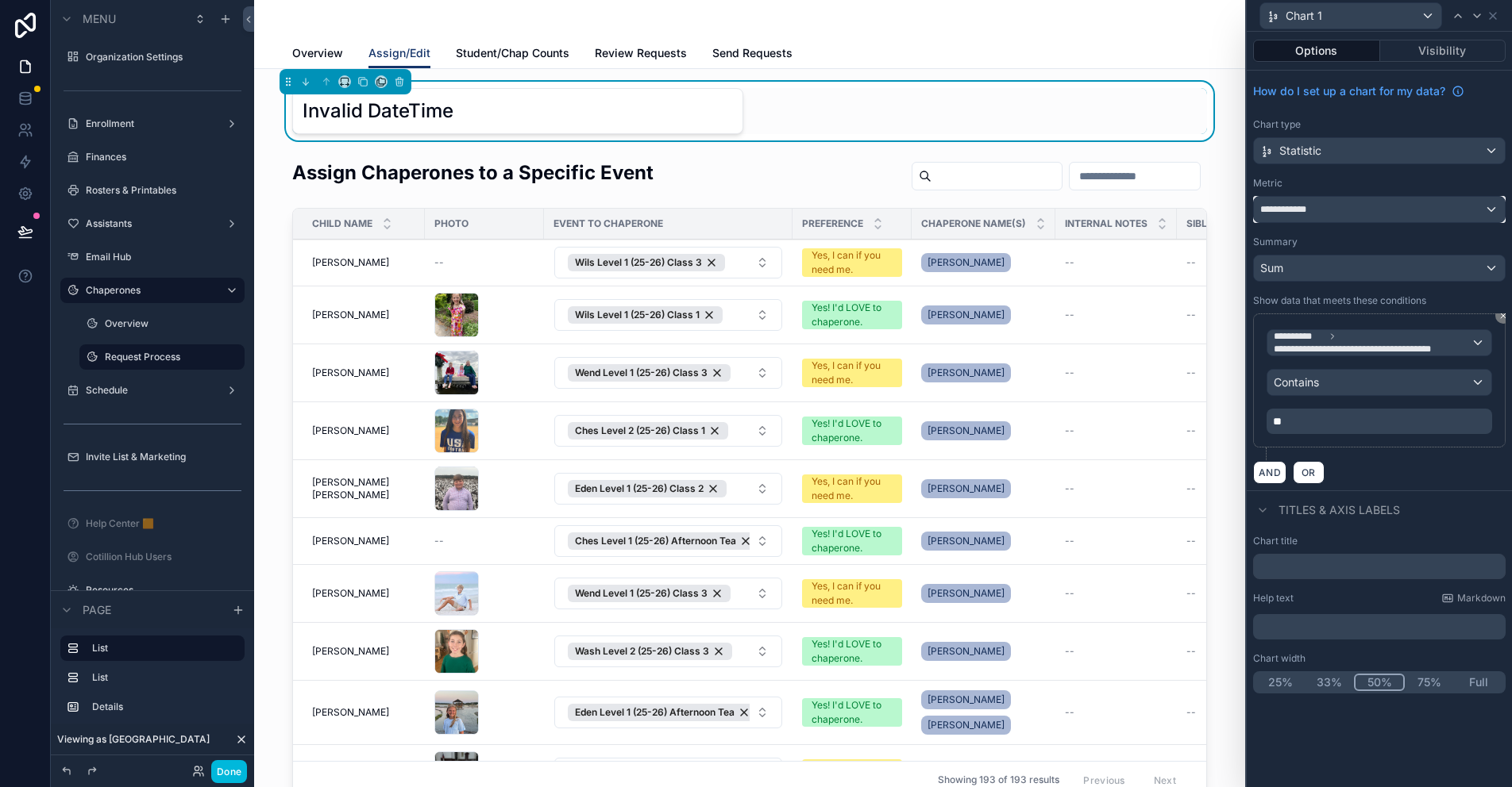
click at [1313, 207] on span "**********" at bounding box center [1290, 209] width 59 height 13
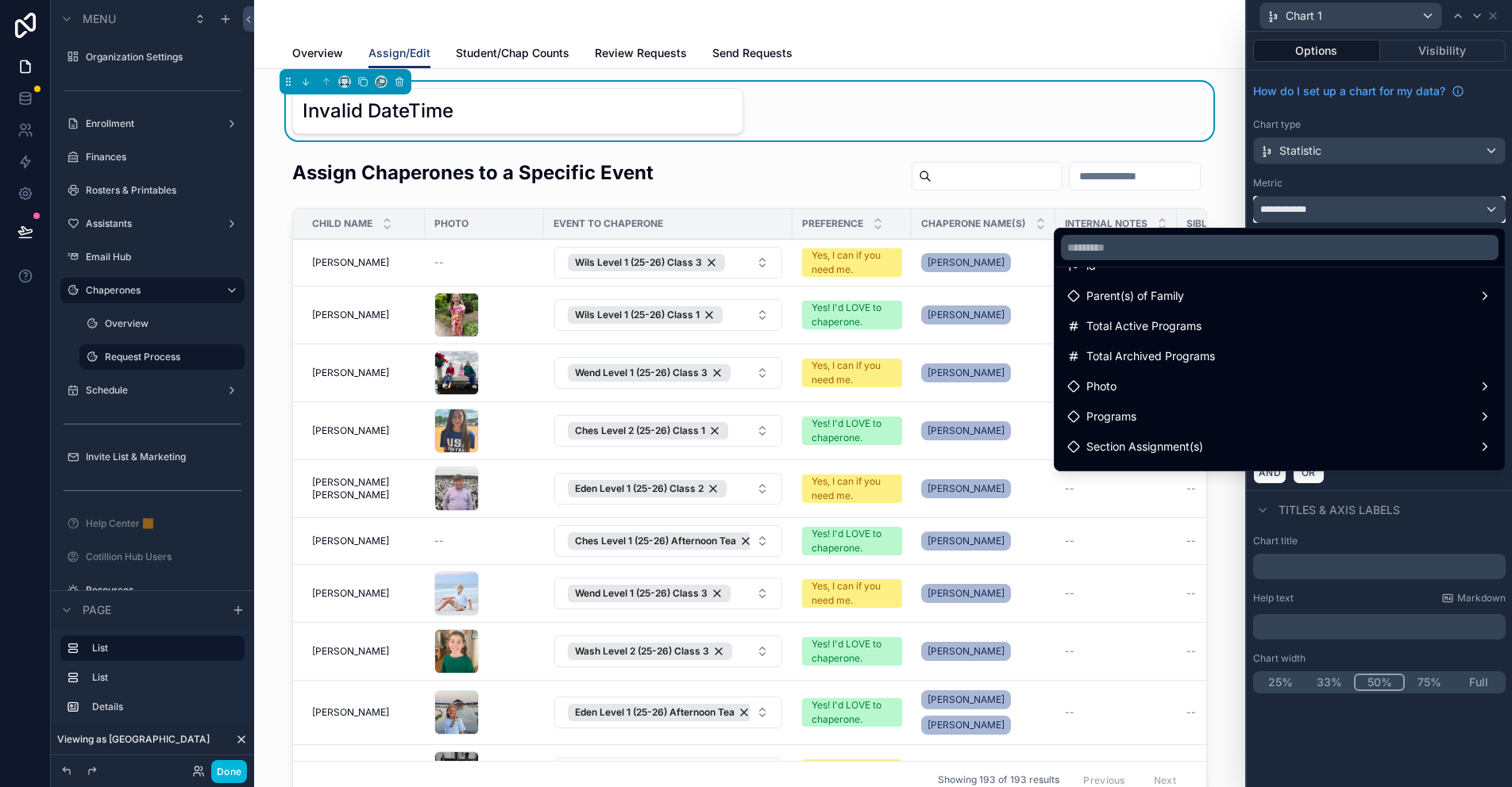
scroll to position [0, 0]
click at [1204, 285] on div "id" at bounding box center [1279, 294] width 425 height 19
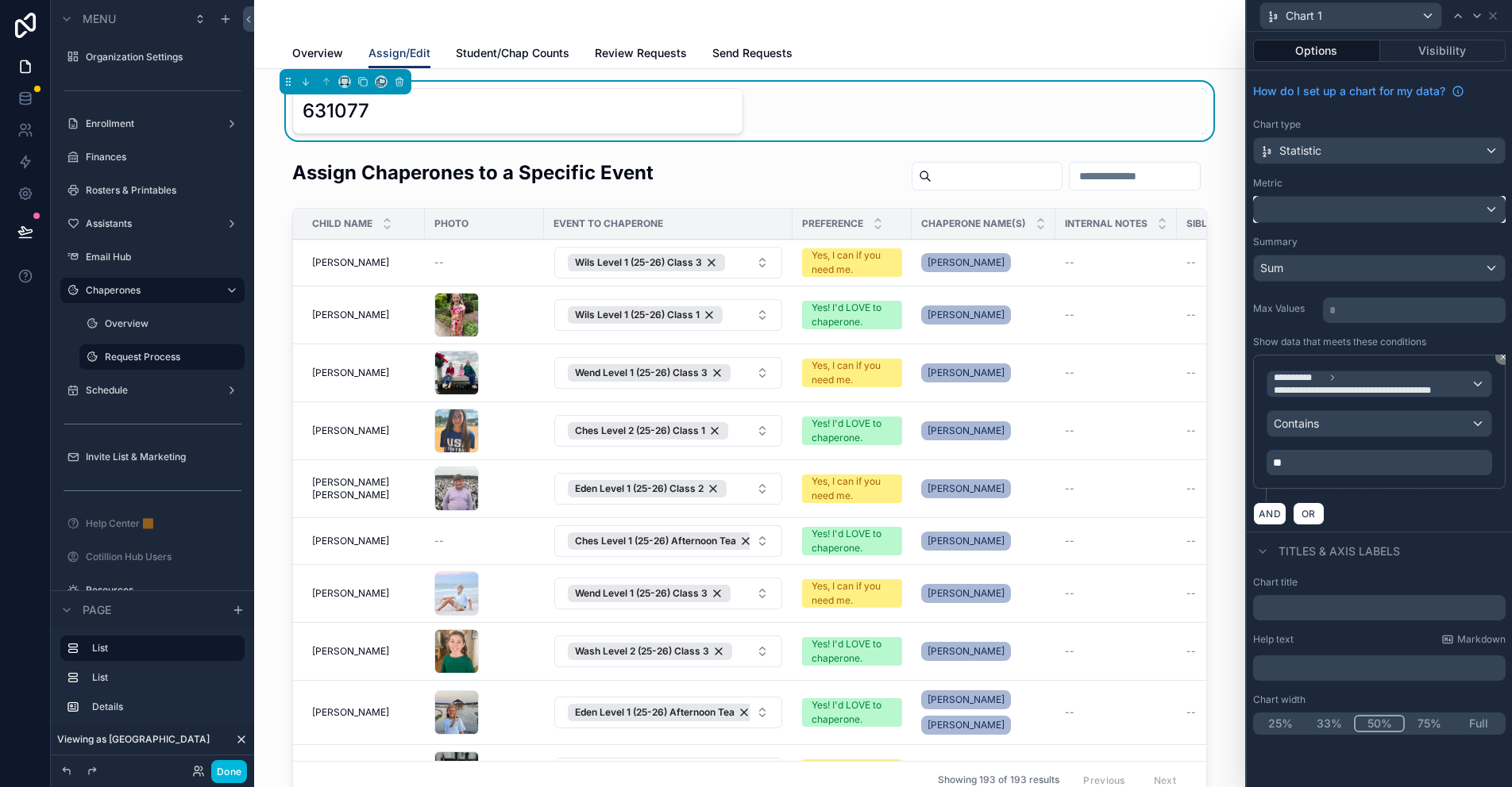
click at [1296, 205] on div at bounding box center [1380, 209] width 251 height 25
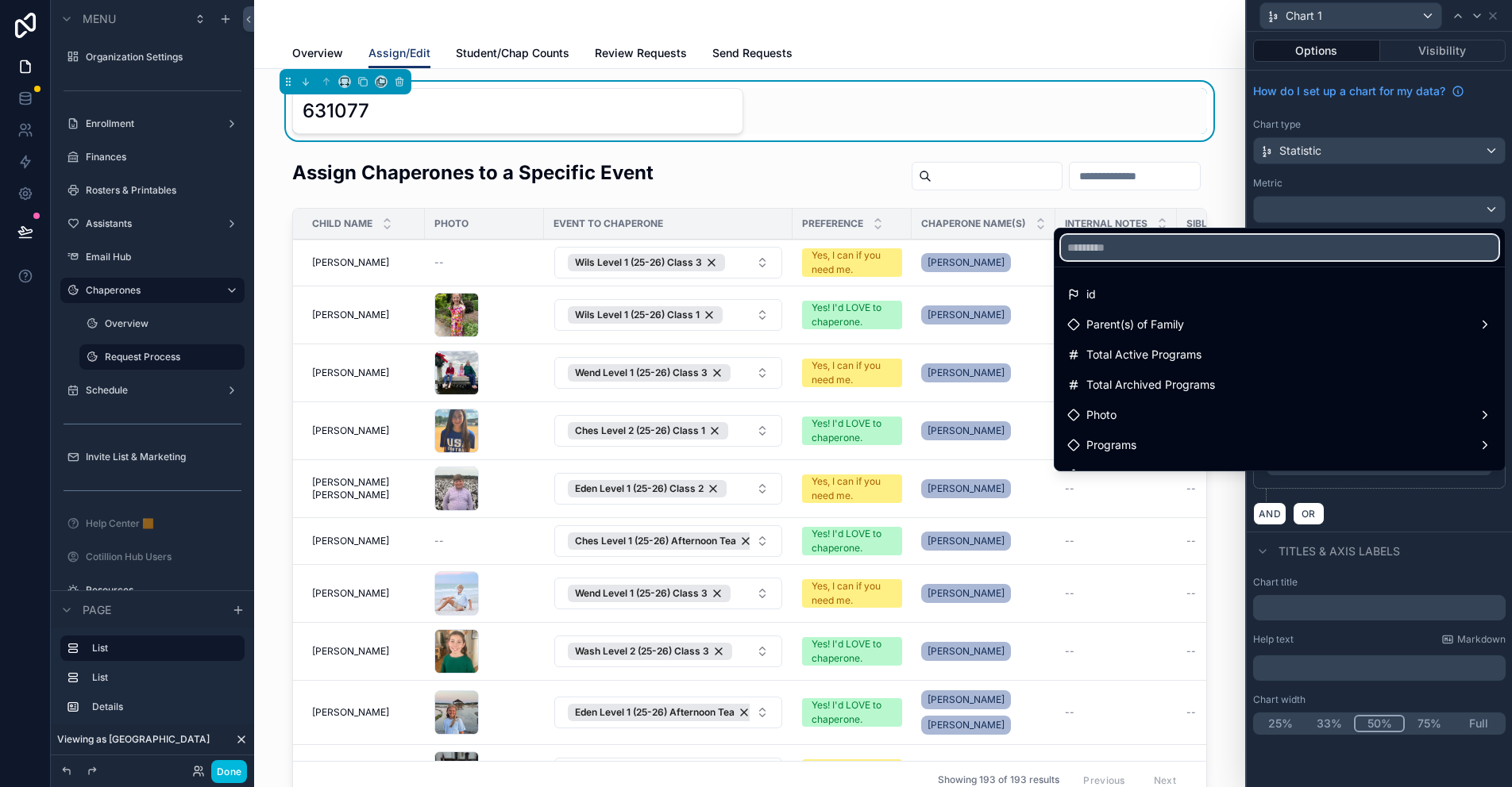
click at [1209, 240] on input "text" at bounding box center [1280, 248] width 437 height 25
click at [1335, 185] on div at bounding box center [1379, 394] width 266 height 787
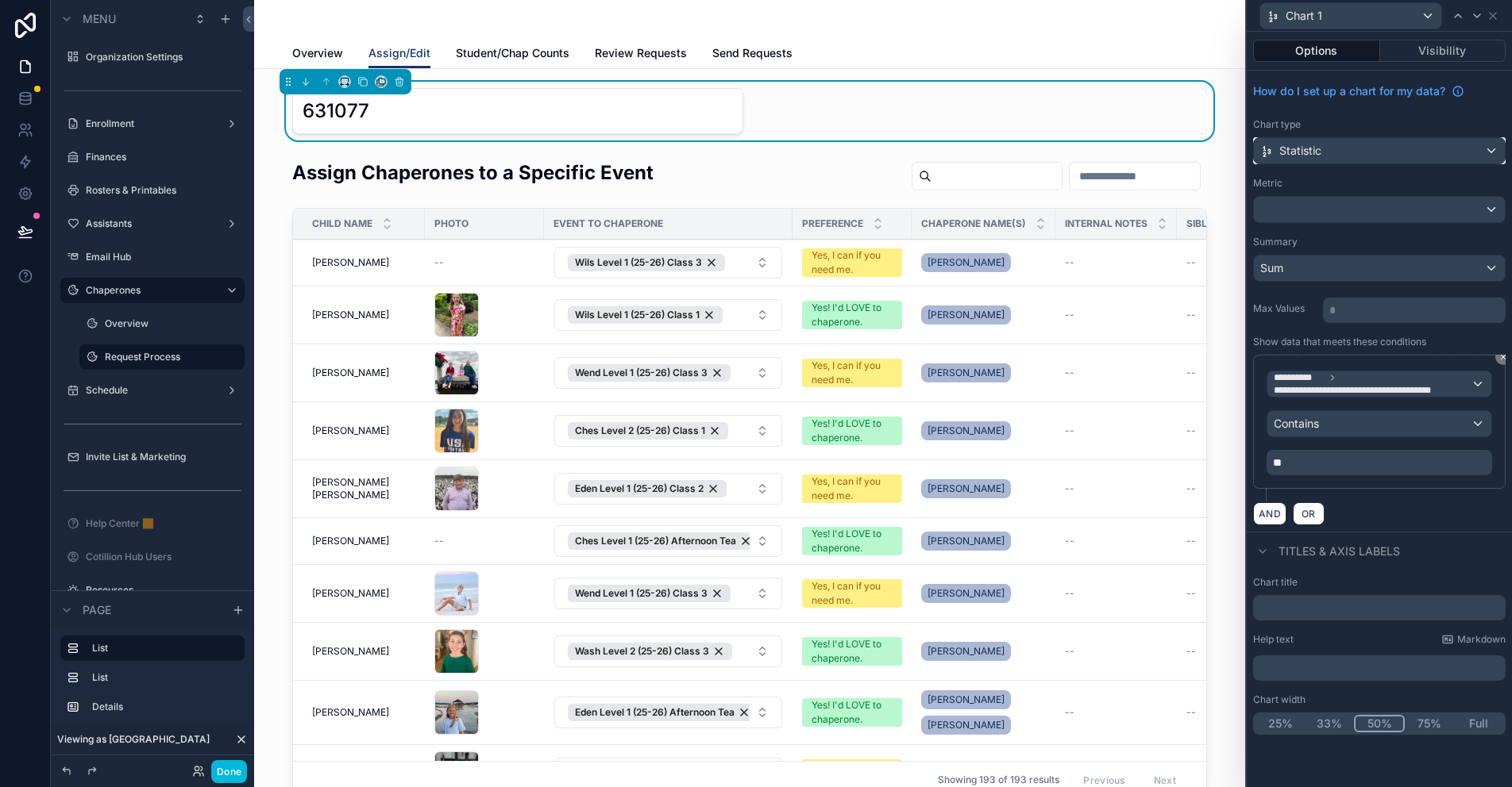
click at [1403, 147] on div "Statistic" at bounding box center [1380, 151] width 251 height 25
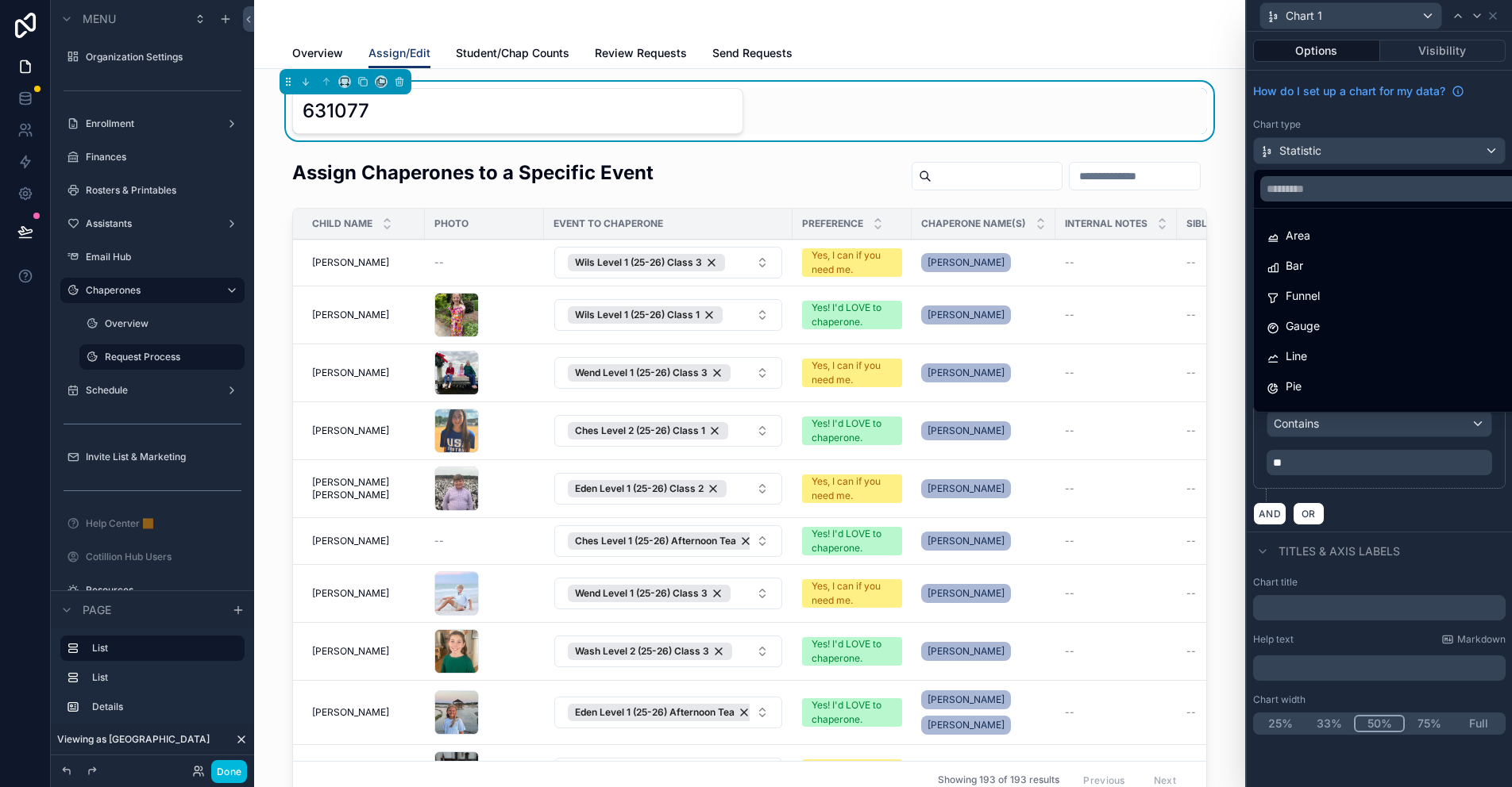
click at [1345, 135] on div at bounding box center [1379, 394] width 266 height 787
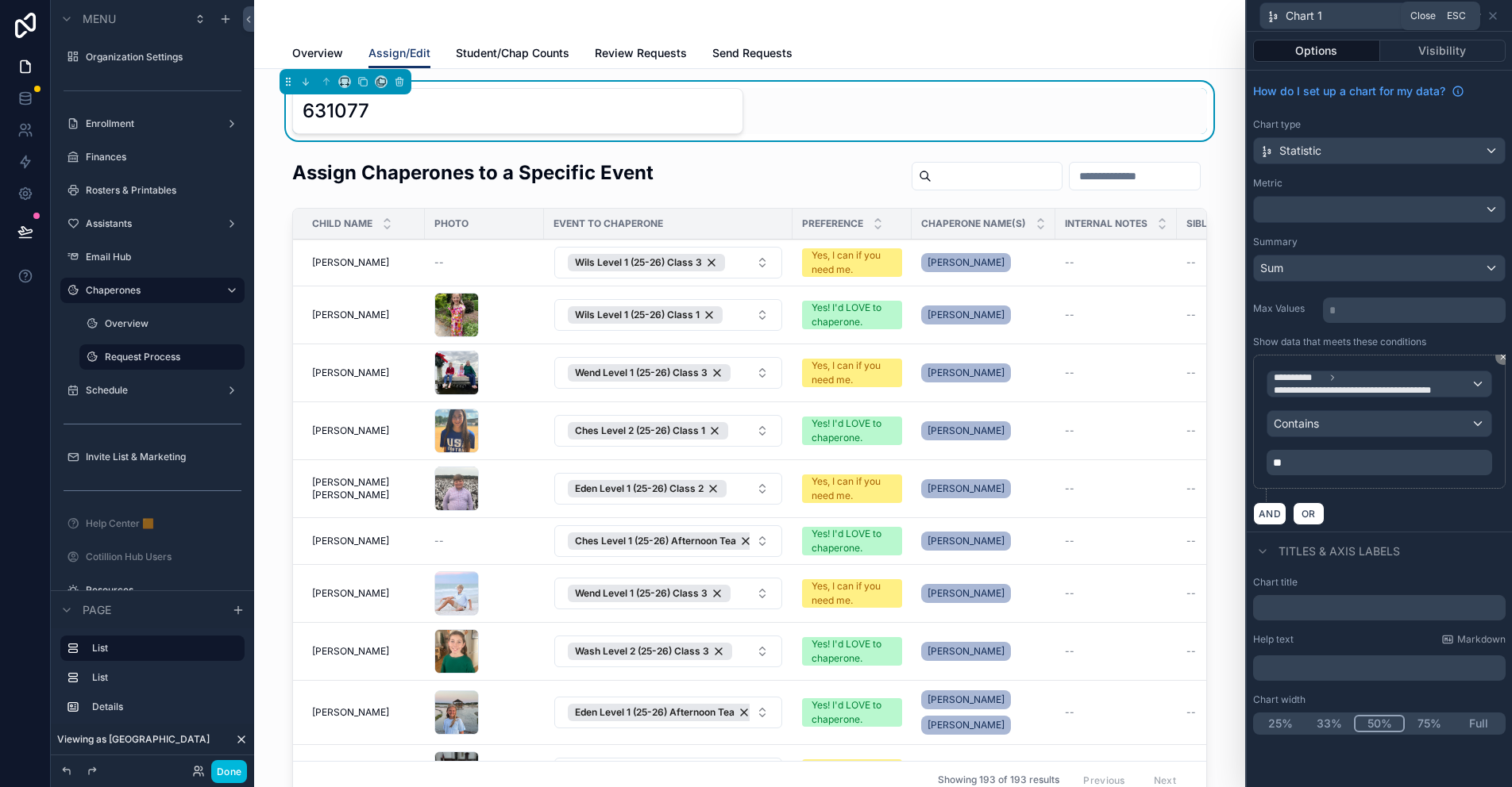
click at [1494, 12] on icon at bounding box center [1493, 15] width 13 height 13
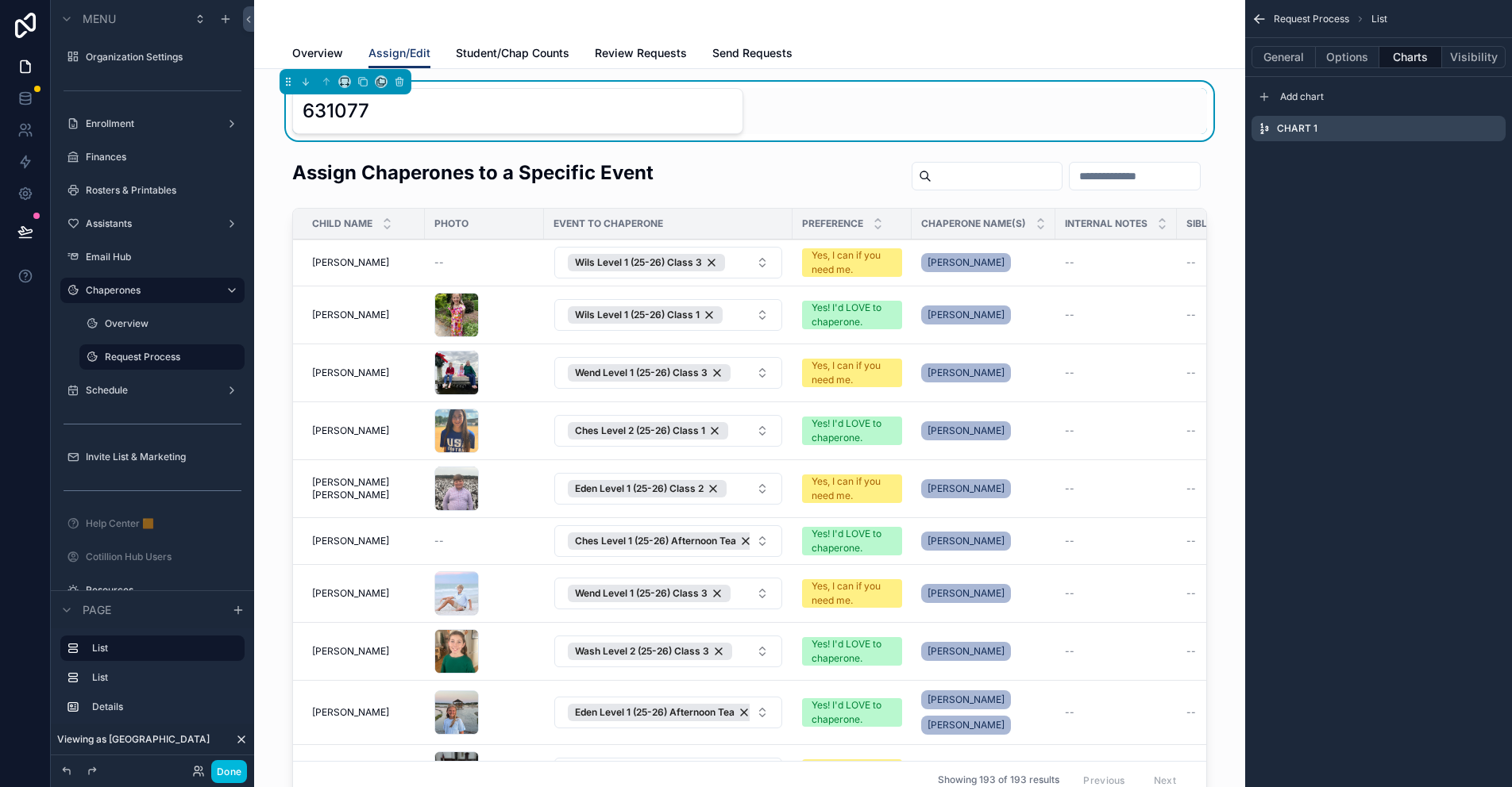
click at [798, 96] on div "631077" at bounding box center [750, 111] width 915 height 46
click at [0, 0] on icon "scrollable content" at bounding box center [0, 0] width 0 height 0
drag, startPoint x: 1470, startPoint y: 101, endPoint x: 1394, endPoint y: 93, distance: 76.4
click at [1470, 101] on icon at bounding box center [1467, 103] width 13 height 13
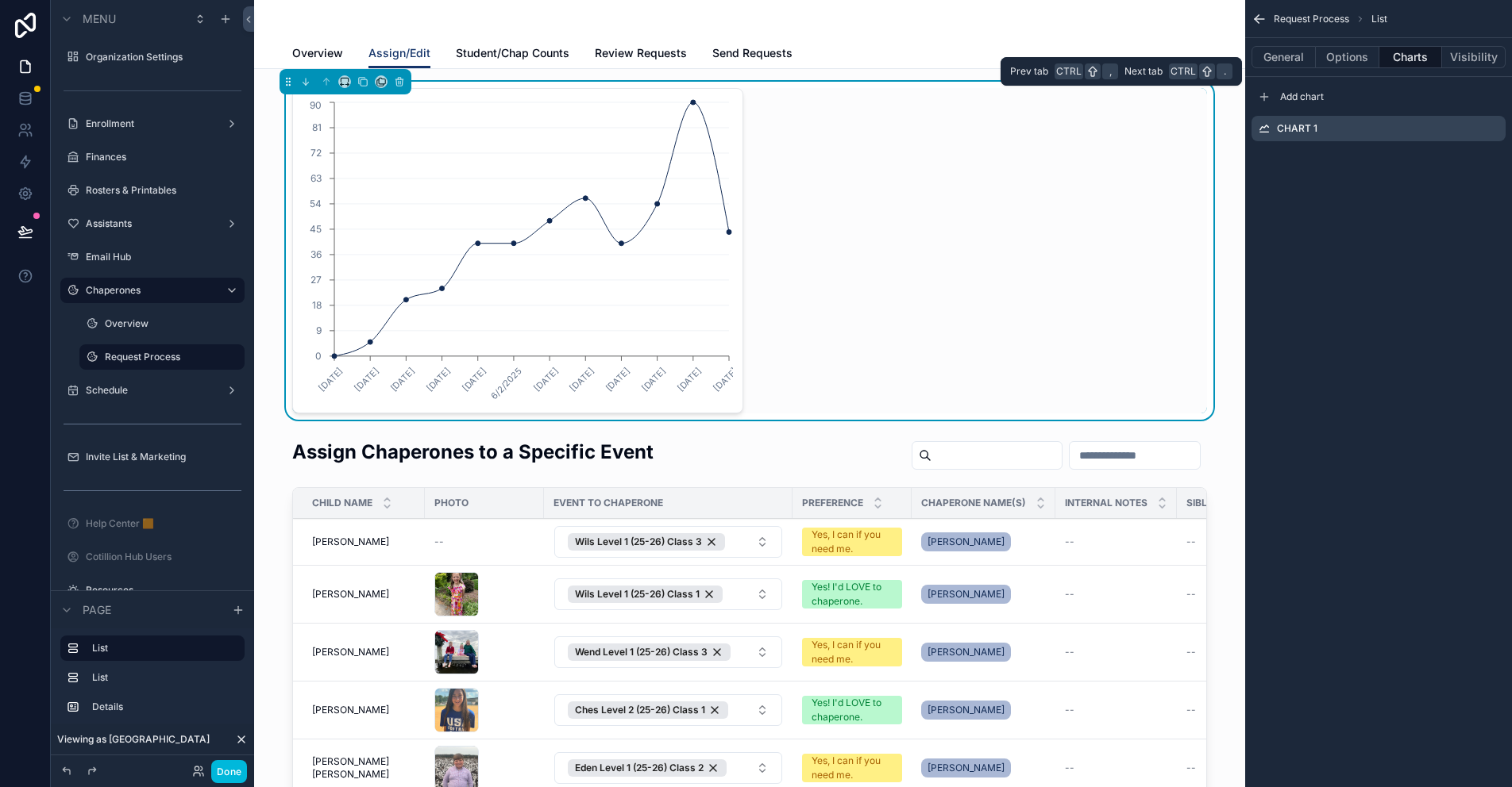
click at [1343, 66] on button "Options" at bounding box center [1348, 57] width 64 height 23
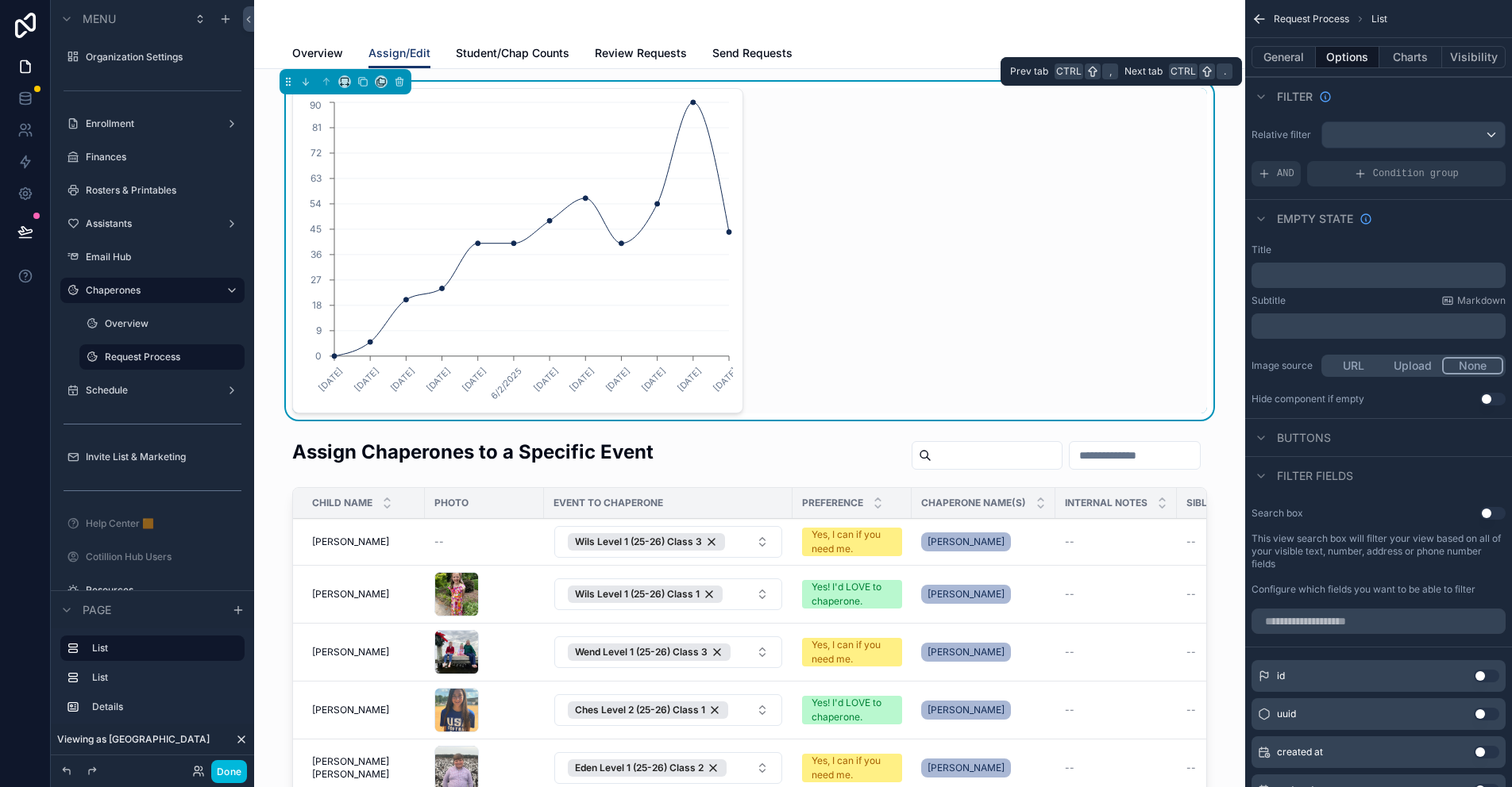
click at [1293, 65] on button "General" at bounding box center [1283, 57] width 65 height 23
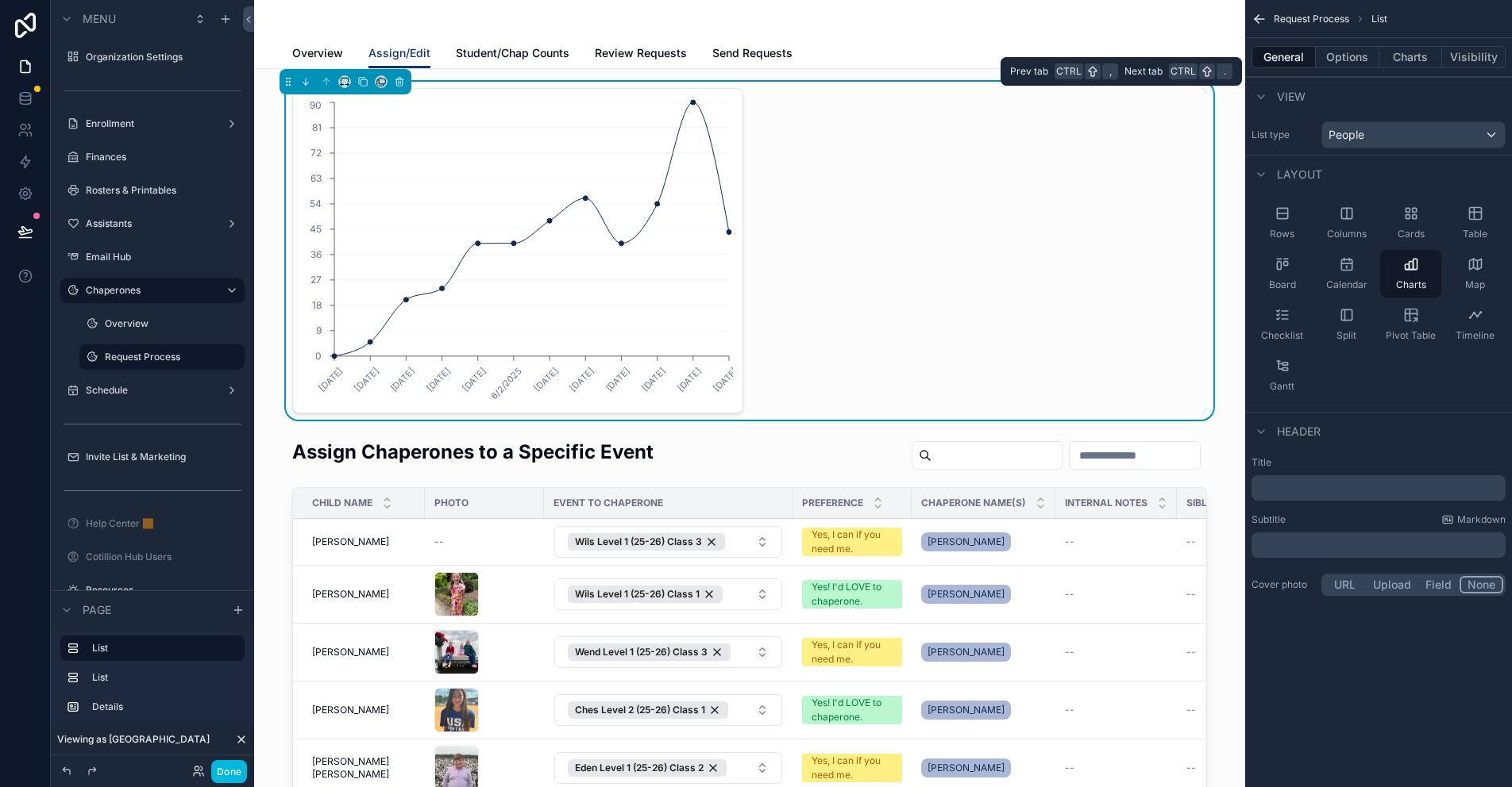
click at [1339, 63] on button "Options" at bounding box center [1348, 57] width 64 height 23
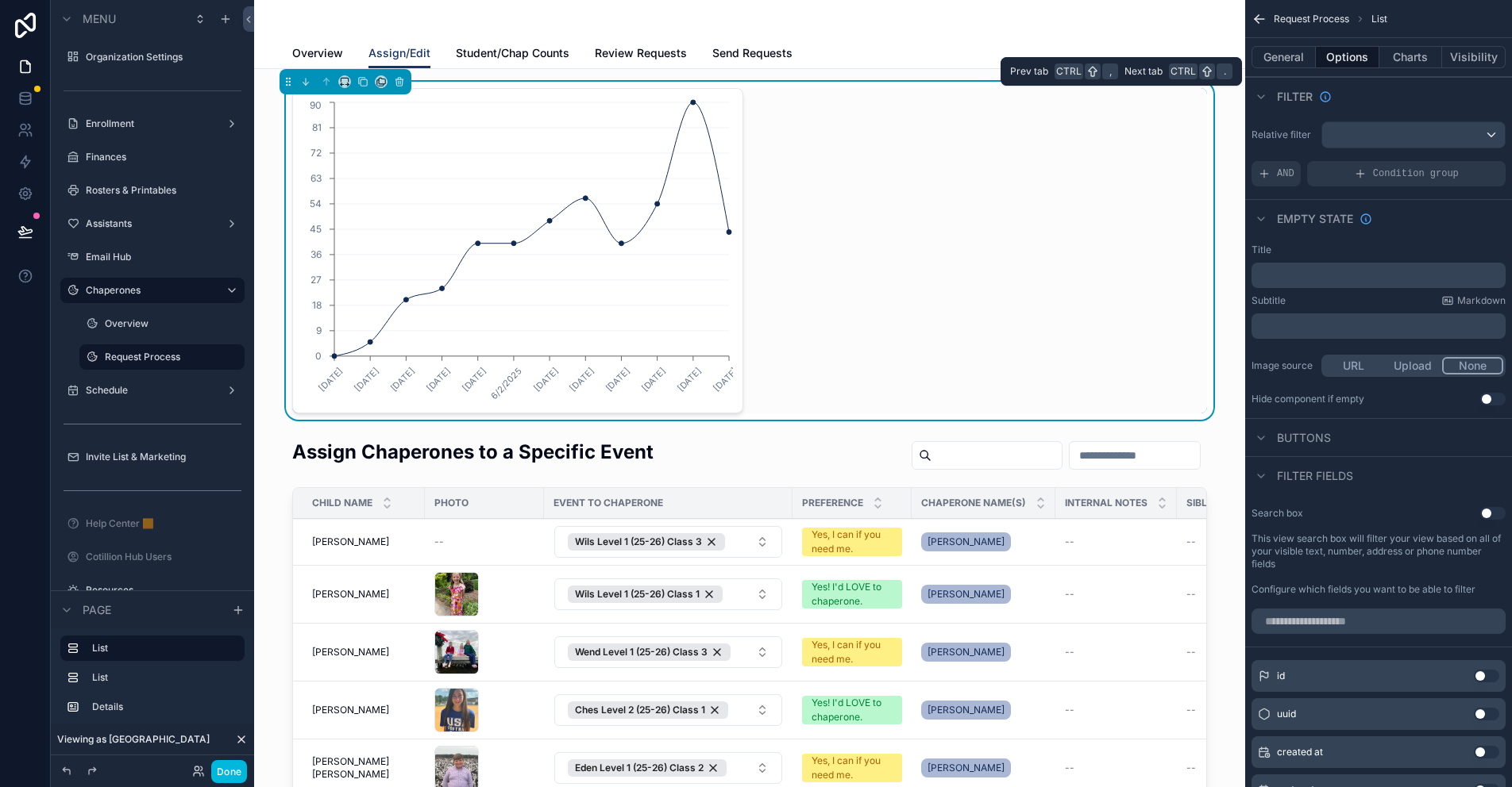
click at [1392, 54] on button "Charts" at bounding box center [1411, 57] width 64 height 23
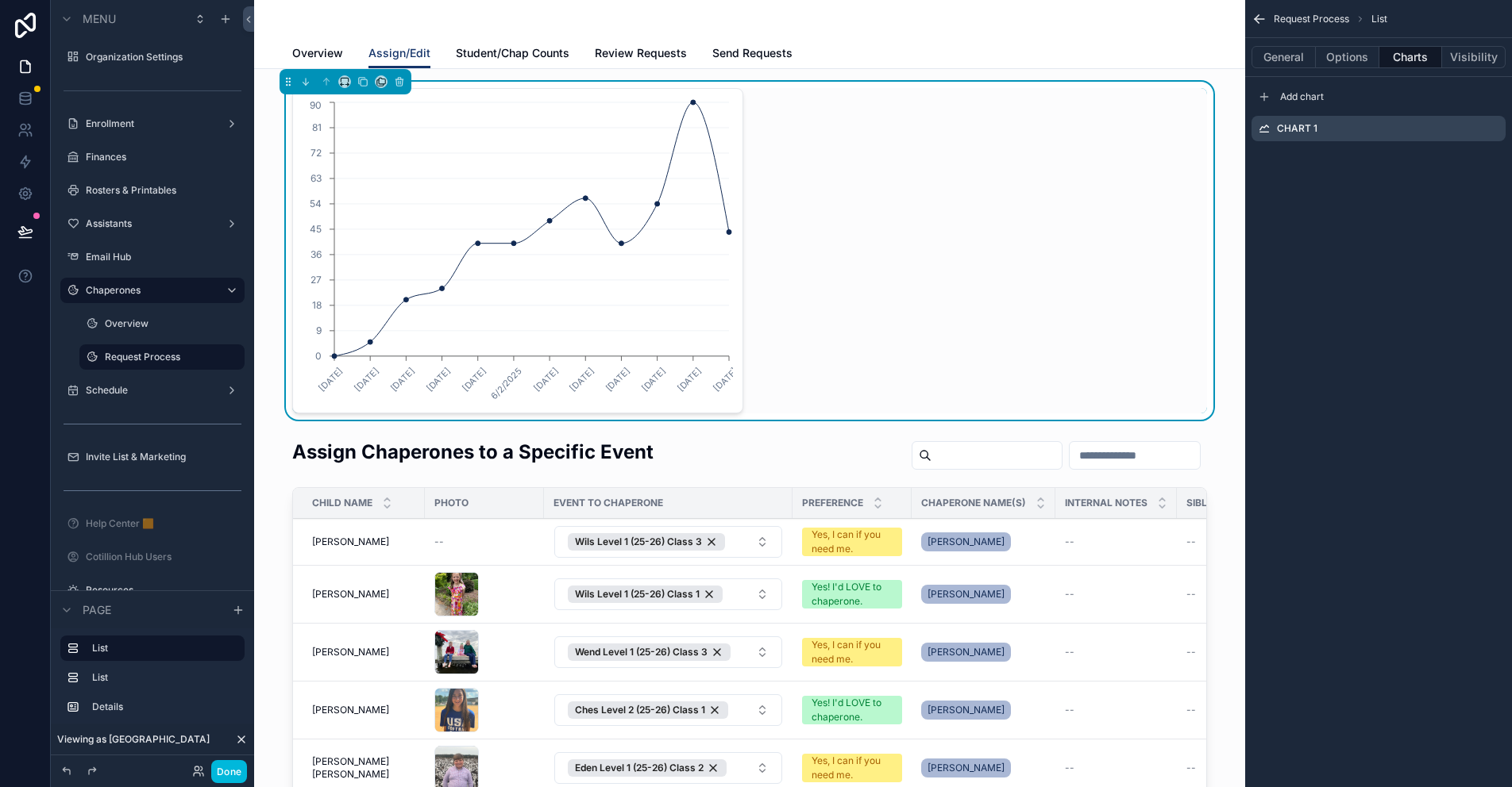
click at [0, 0] on icon "scrollable content" at bounding box center [0, 0] width 0 height 0
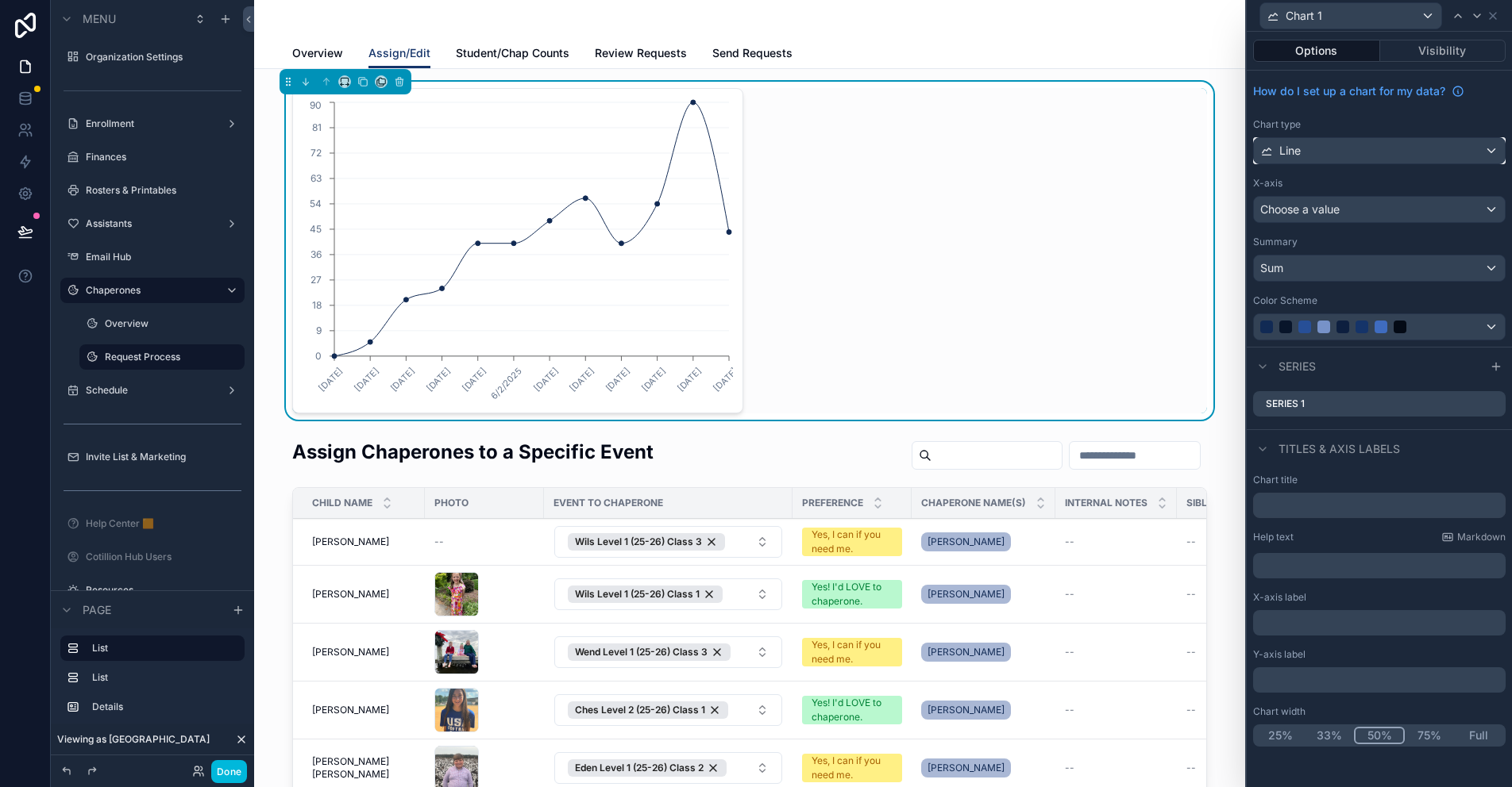
click at [1286, 139] on div "Line" at bounding box center [1380, 151] width 251 height 25
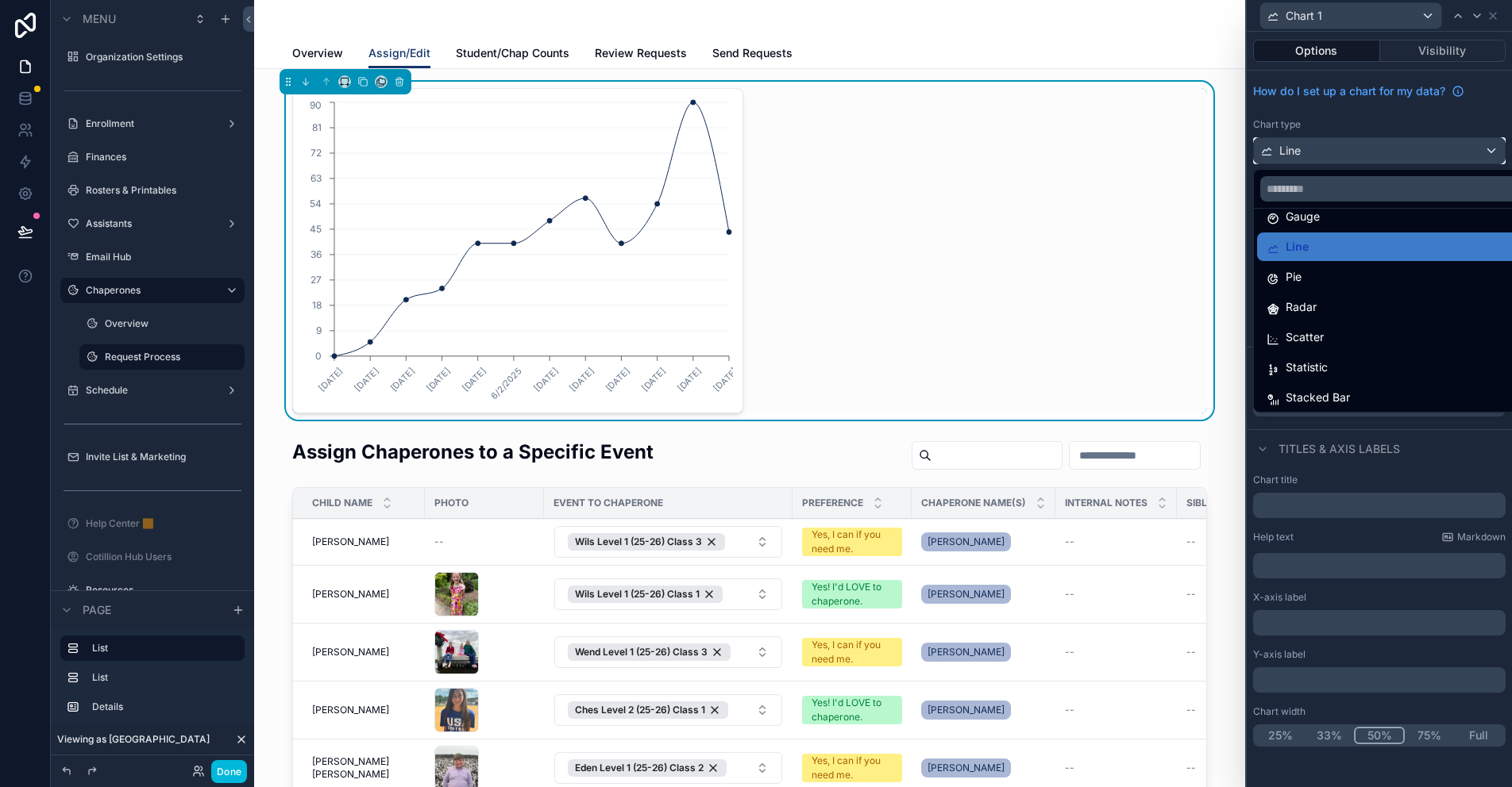
scroll to position [113, 0]
click at [1307, 373] on span "Statistic" at bounding box center [1307, 364] width 42 height 19
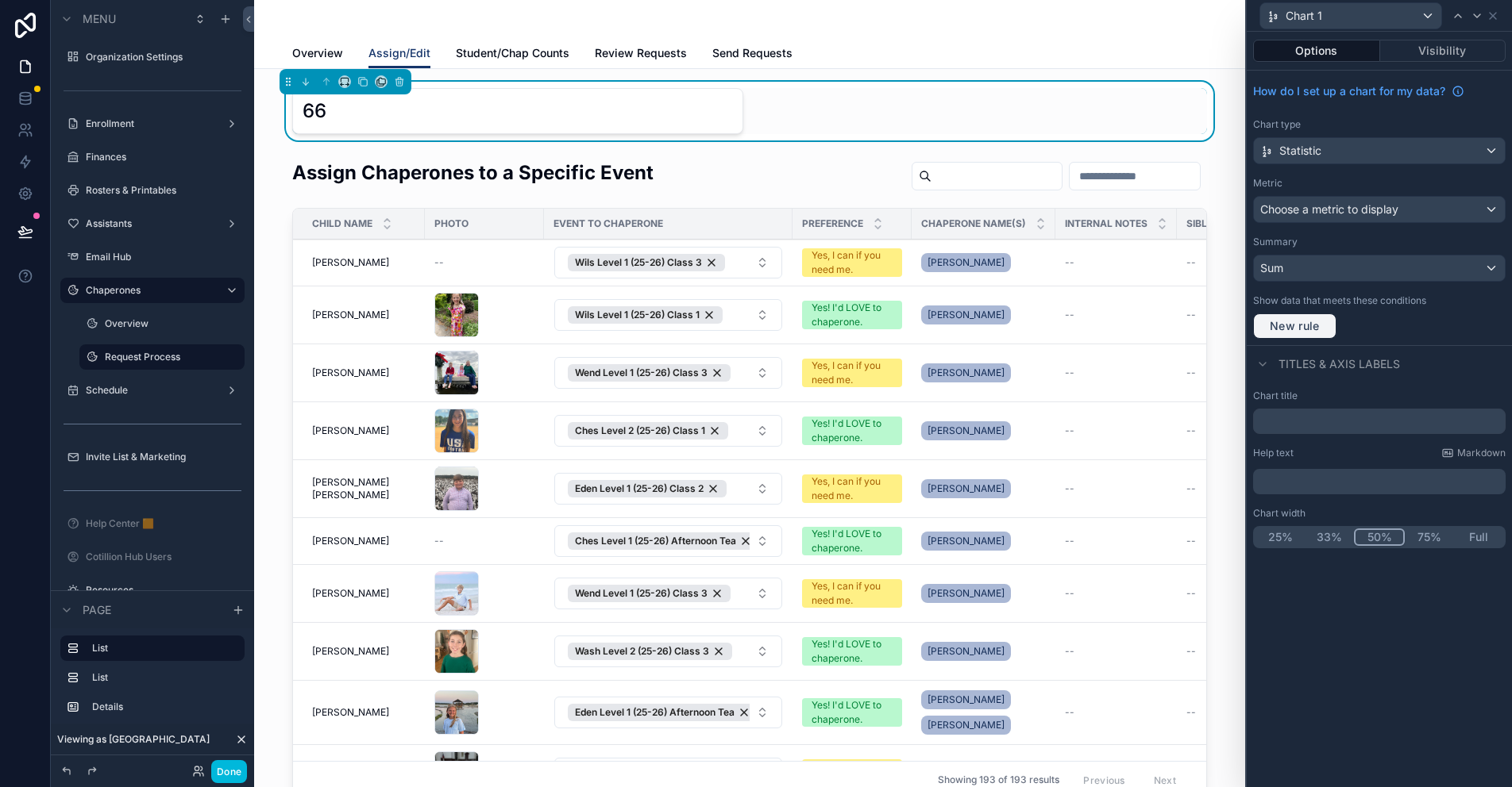
click at [1308, 327] on span "New rule" at bounding box center [1294, 326] width 63 height 14
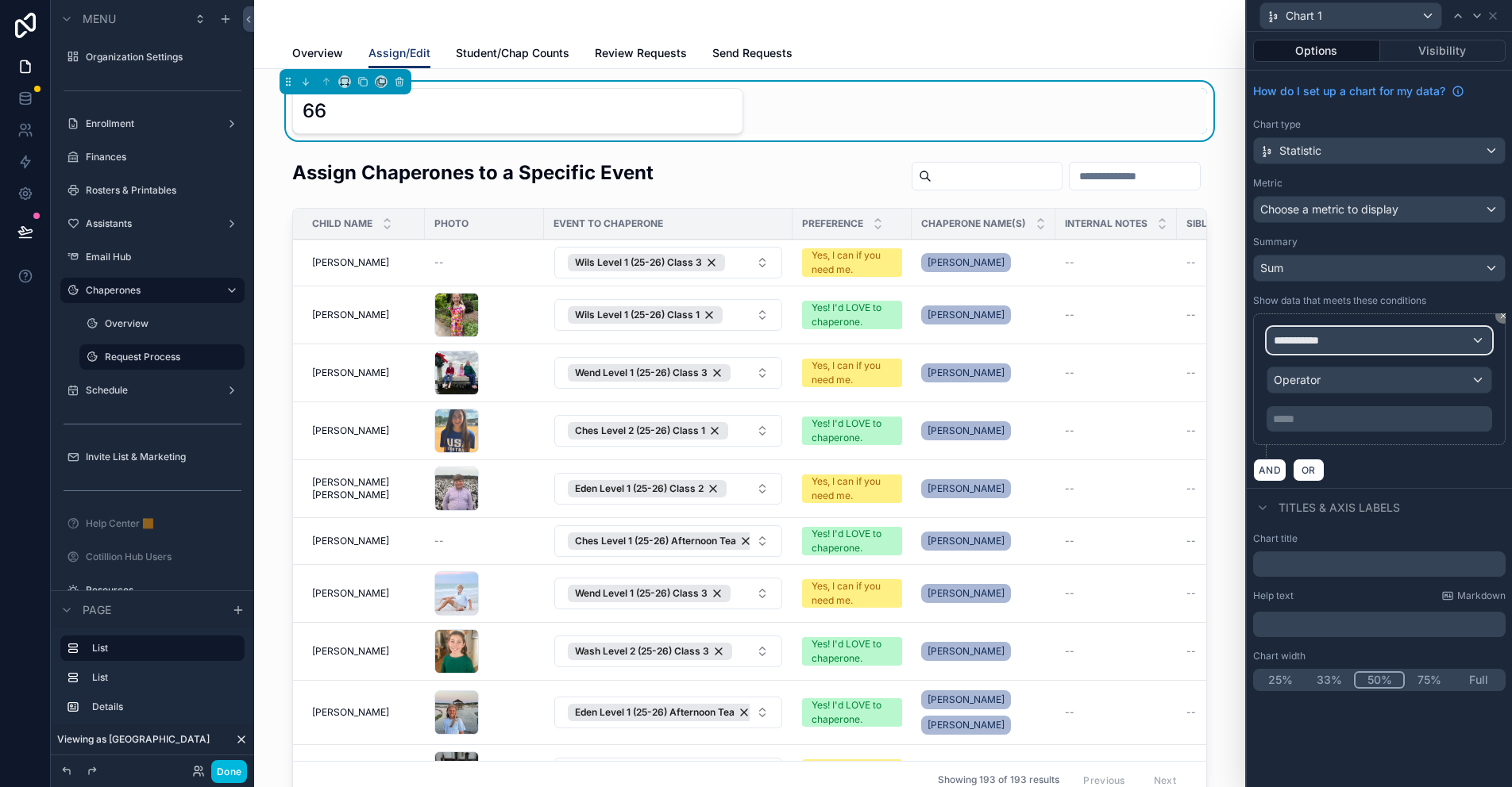
click at [1313, 344] on span "**********" at bounding box center [1303, 340] width 59 height 16
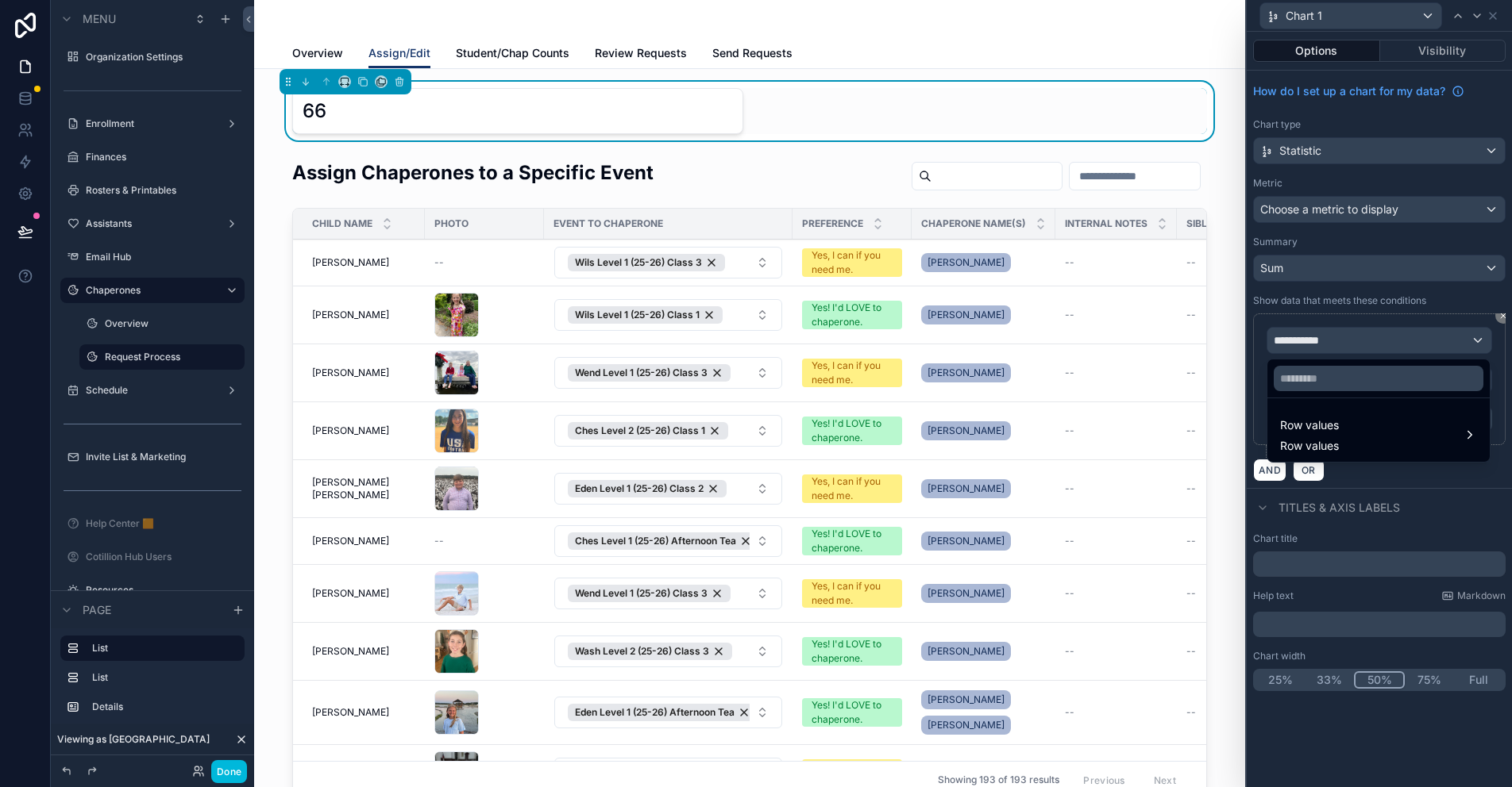
drag, startPoint x: 1305, startPoint y: 426, endPoint x: 1290, endPoint y: 398, distance: 31.8
click at [1305, 426] on span "Row values" at bounding box center [1309, 425] width 59 height 19
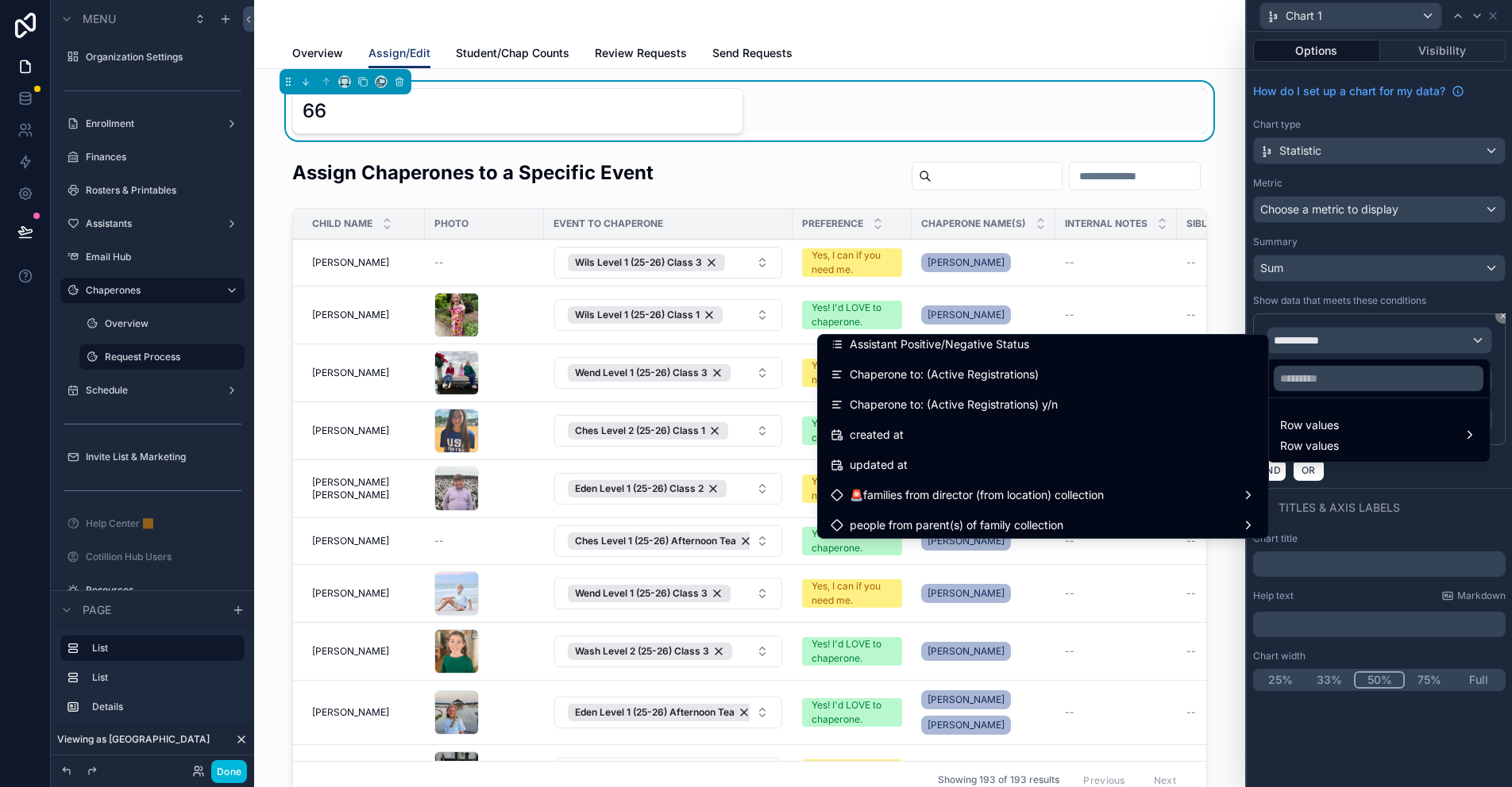
scroll to position [5531, 0]
click at [1033, 419] on div "Chaperone to: (Active Registrations) y/n" at bounding box center [1043, 432] width 444 height 28
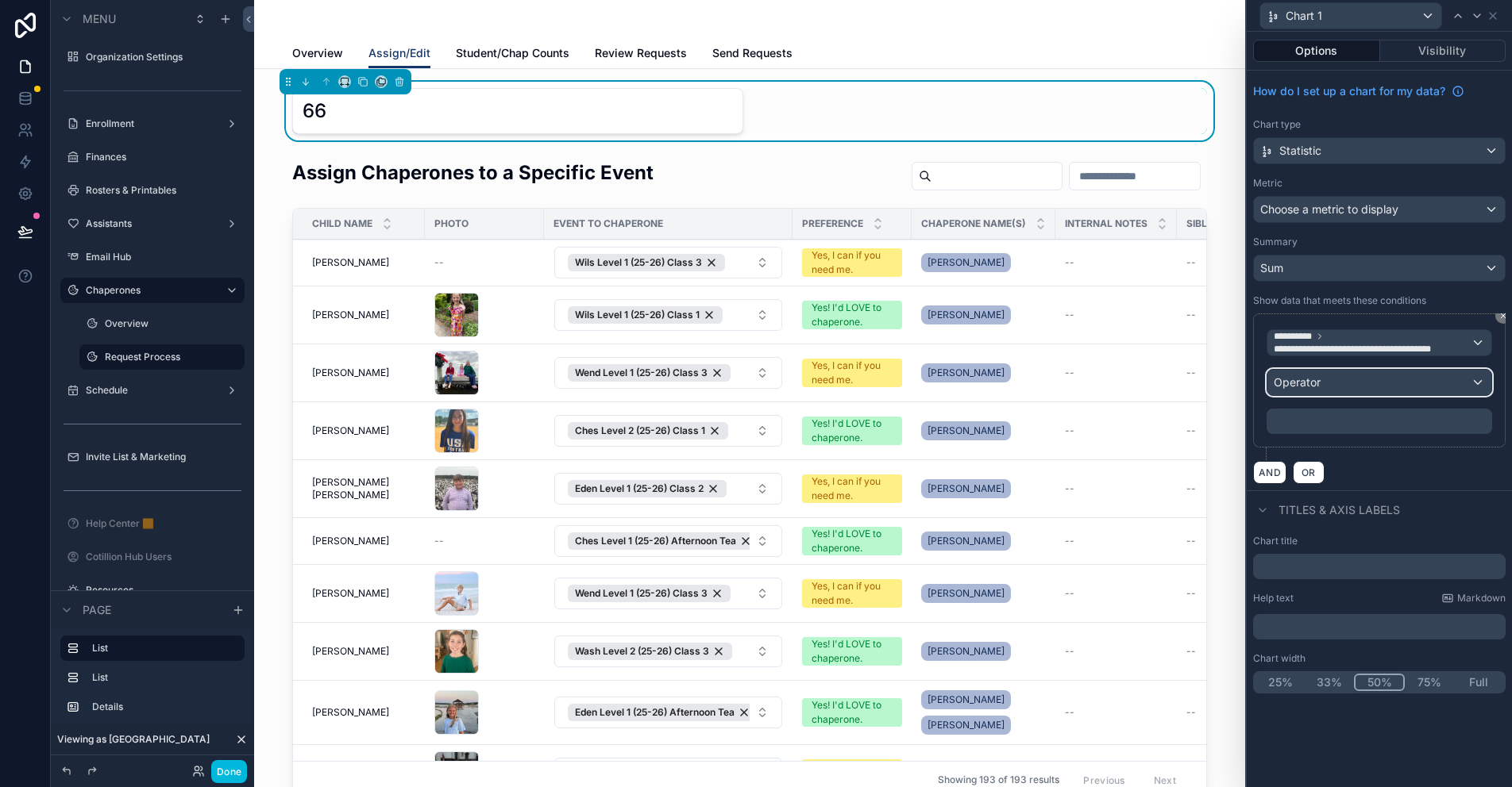
click at [1331, 380] on div "Operator" at bounding box center [1379, 383] width 224 height 25
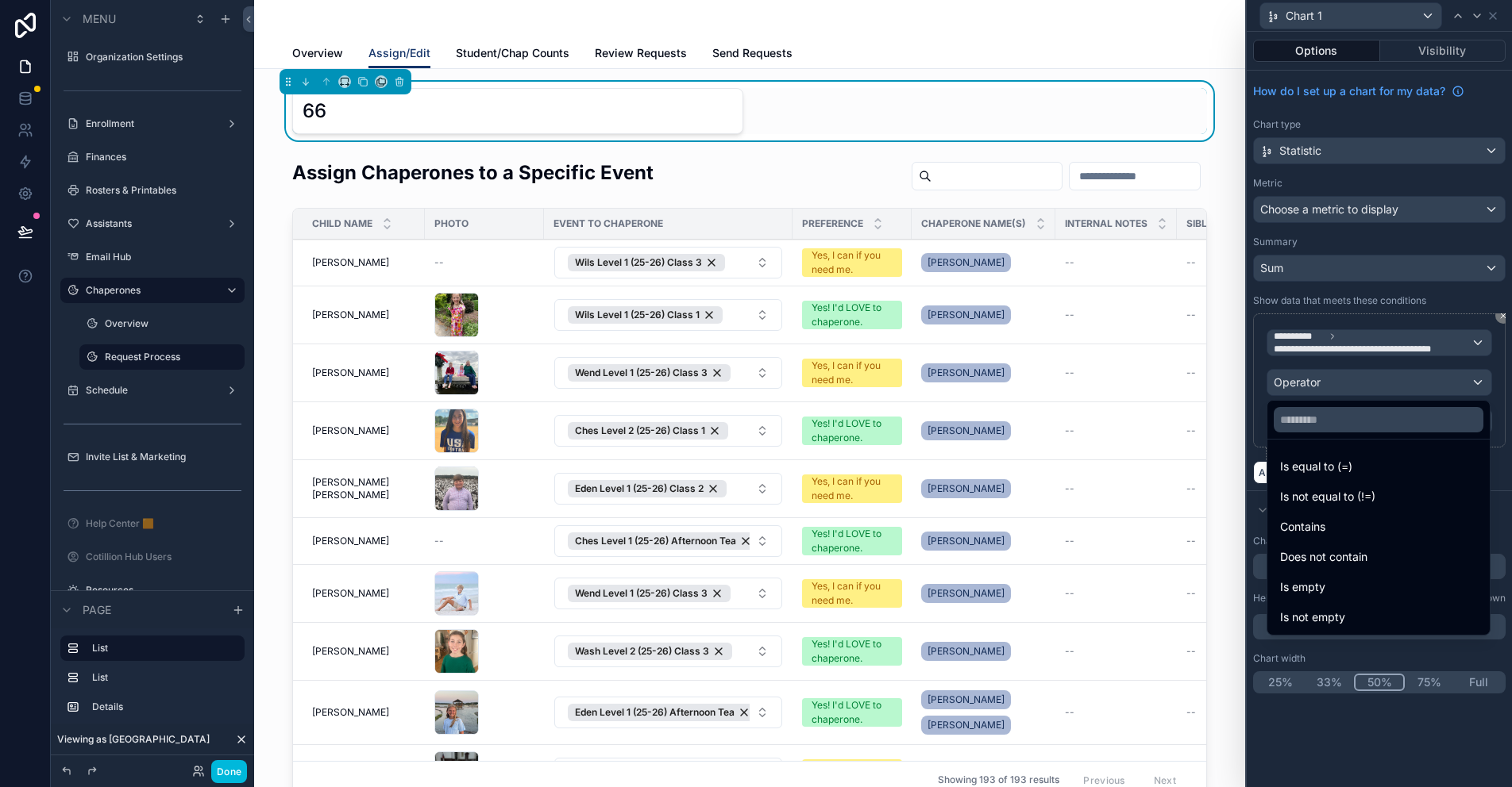
click at [1320, 532] on span "Contains" at bounding box center [1303, 527] width 45 height 19
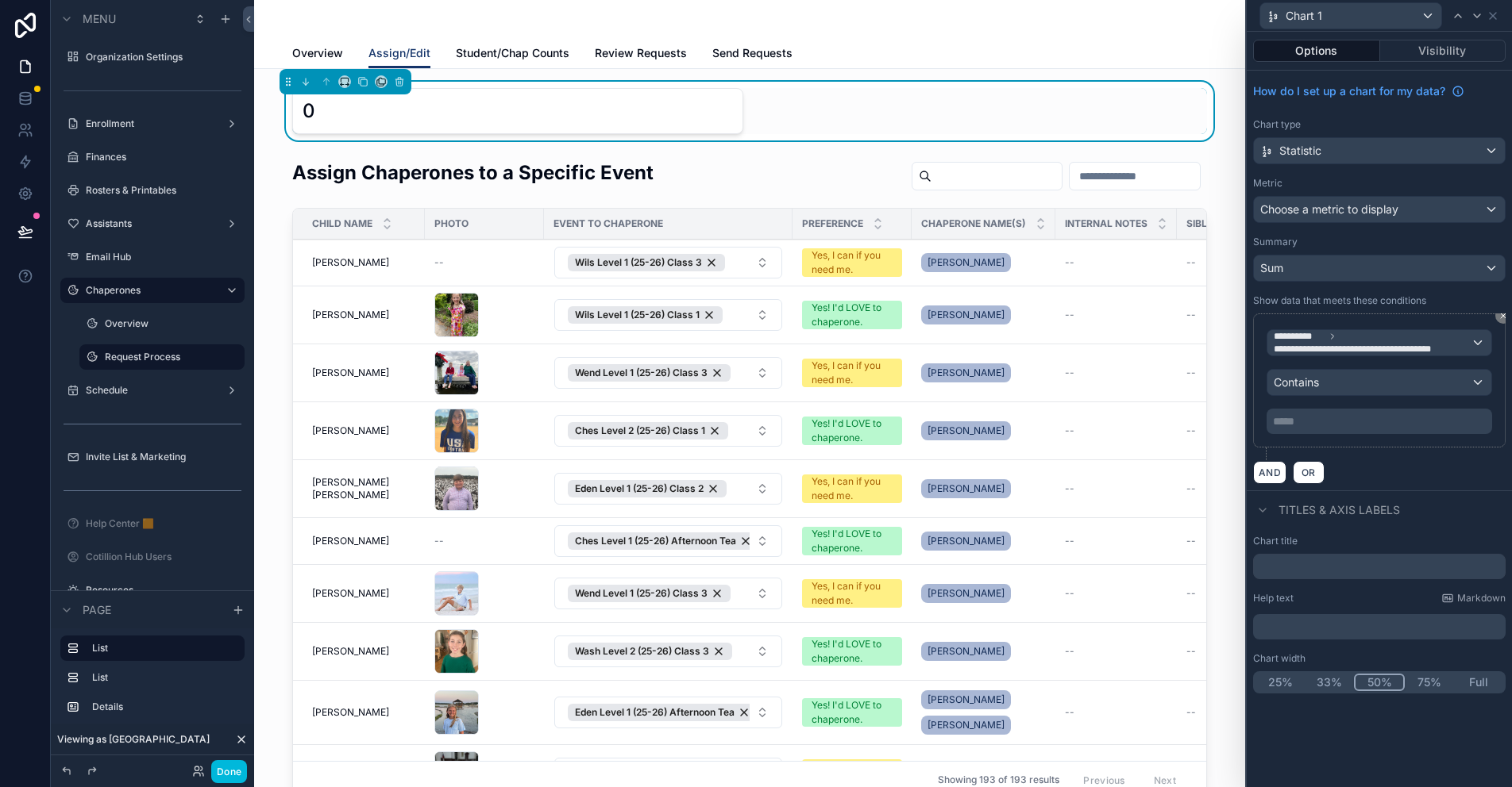
click at [1324, 419] on p "***** ﻿" at bounding box center [1381, 421] width 216 height 16
click at [1378, 455] on div "**********" at bounding box center [1379, 386] width 252 height 147
click at [132, 224] on label "Assistants" at bounding box center [149, 224] width 127 height 13
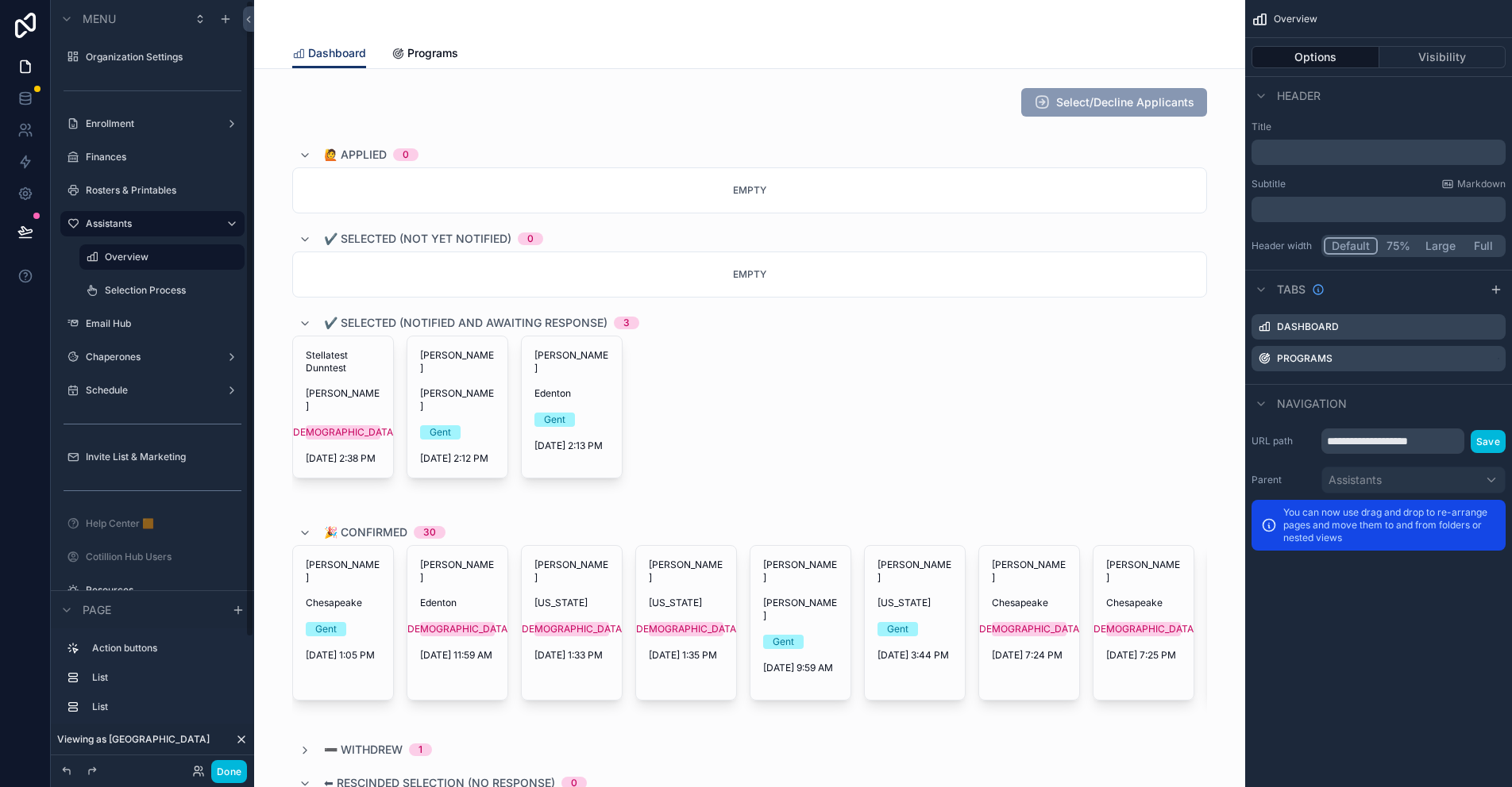
click at [161, 288] on label "Selection Process" at bounding box center [169, 290] width 130 height 13
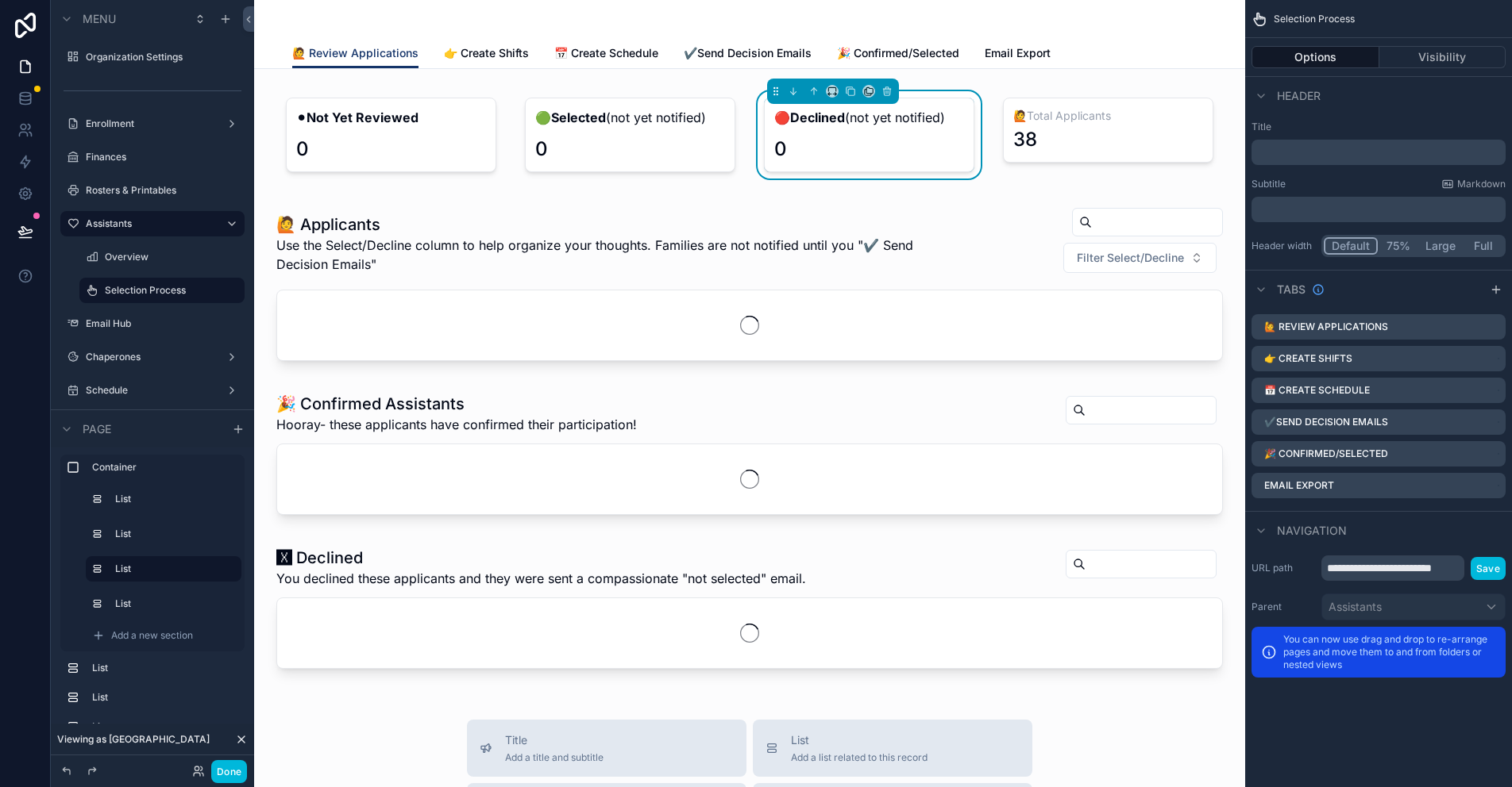
click at [436, 127] on div "scrollable content" at bounding box center [391, 135] width 230 height 87
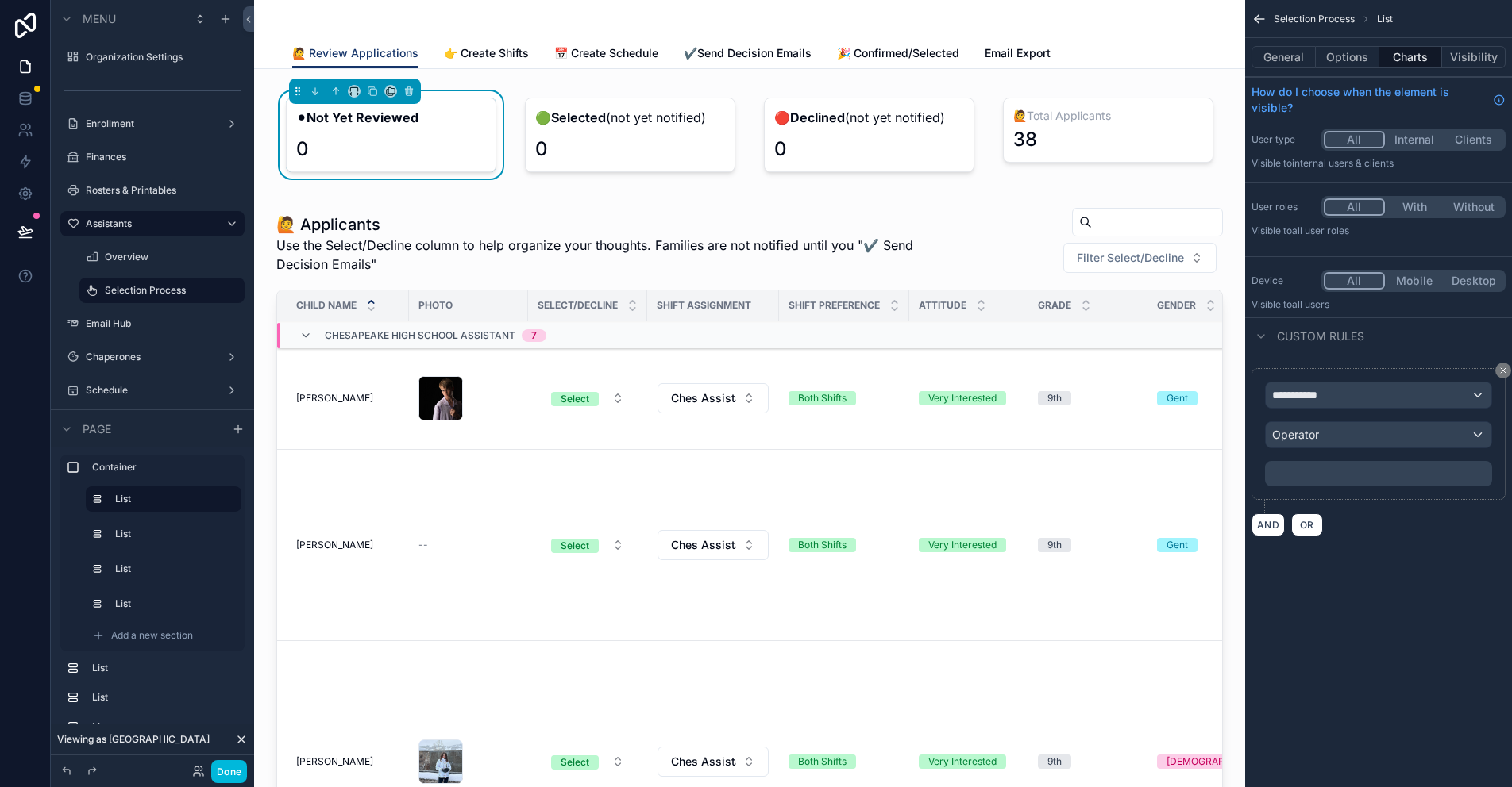
drag, startPoint x: 1359, startPoint y: 58, endPoint x: 1348, endPoint y: 54, distance: 11.7
click at [1359, 58] on button "Options" at bounding box center [1348, 57] width 64 height 23
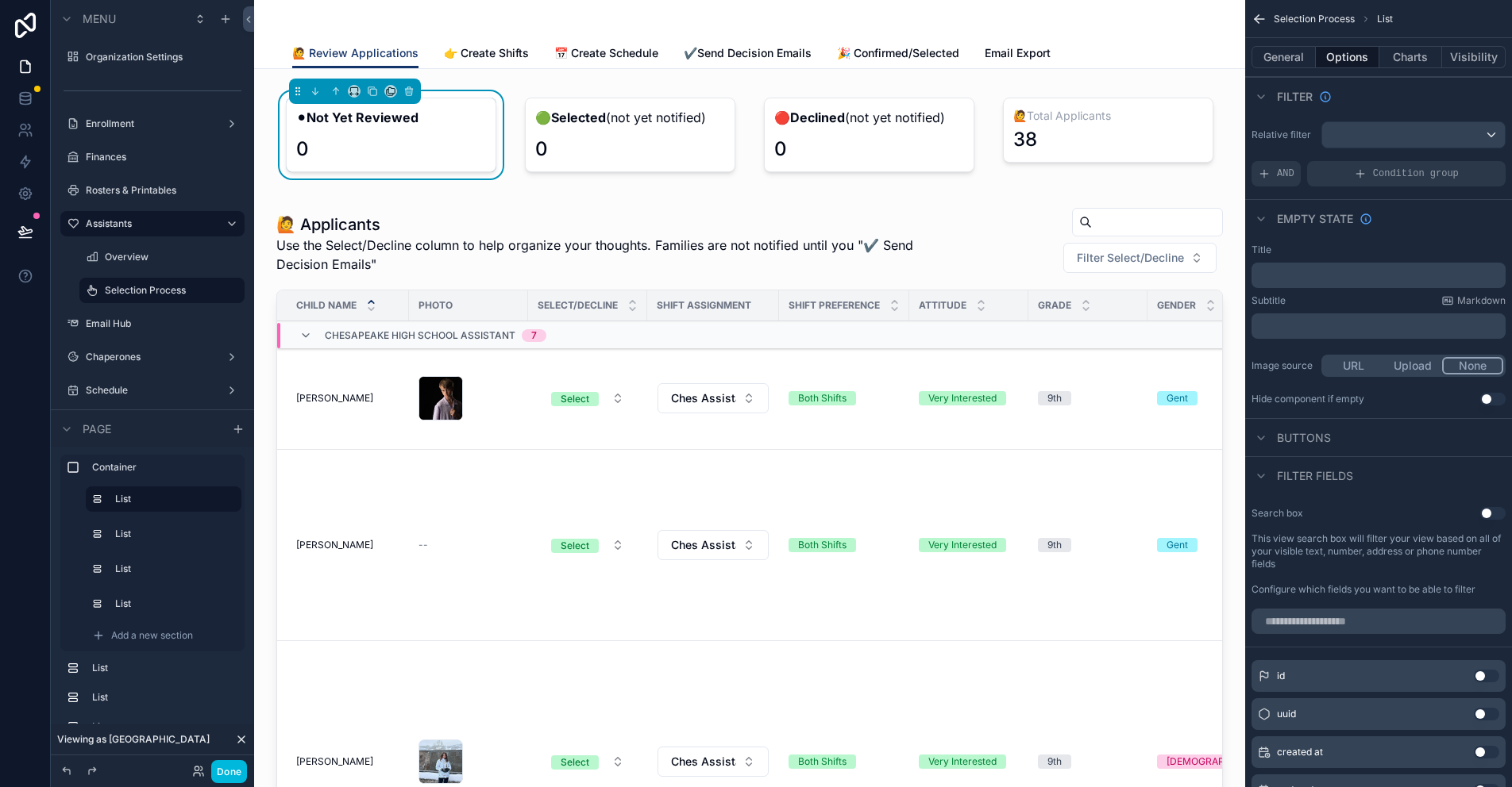
click at [1422, 64] on button "Charts" at bounding box center [1411, 57] width 64 height 23
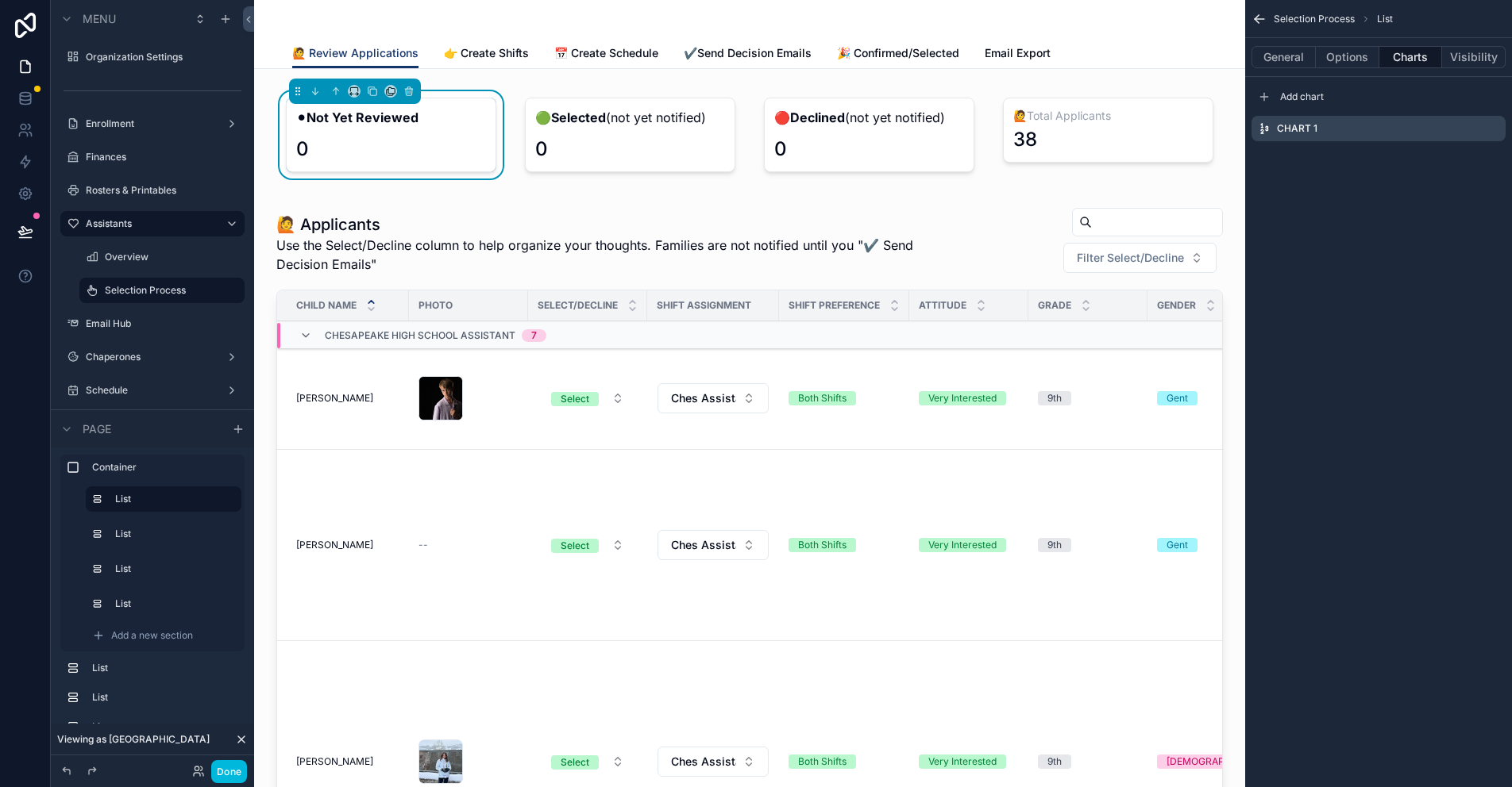
click at [0, 0] on icon "scrollable content" at bounding box center [0, 0] width 0 height 0
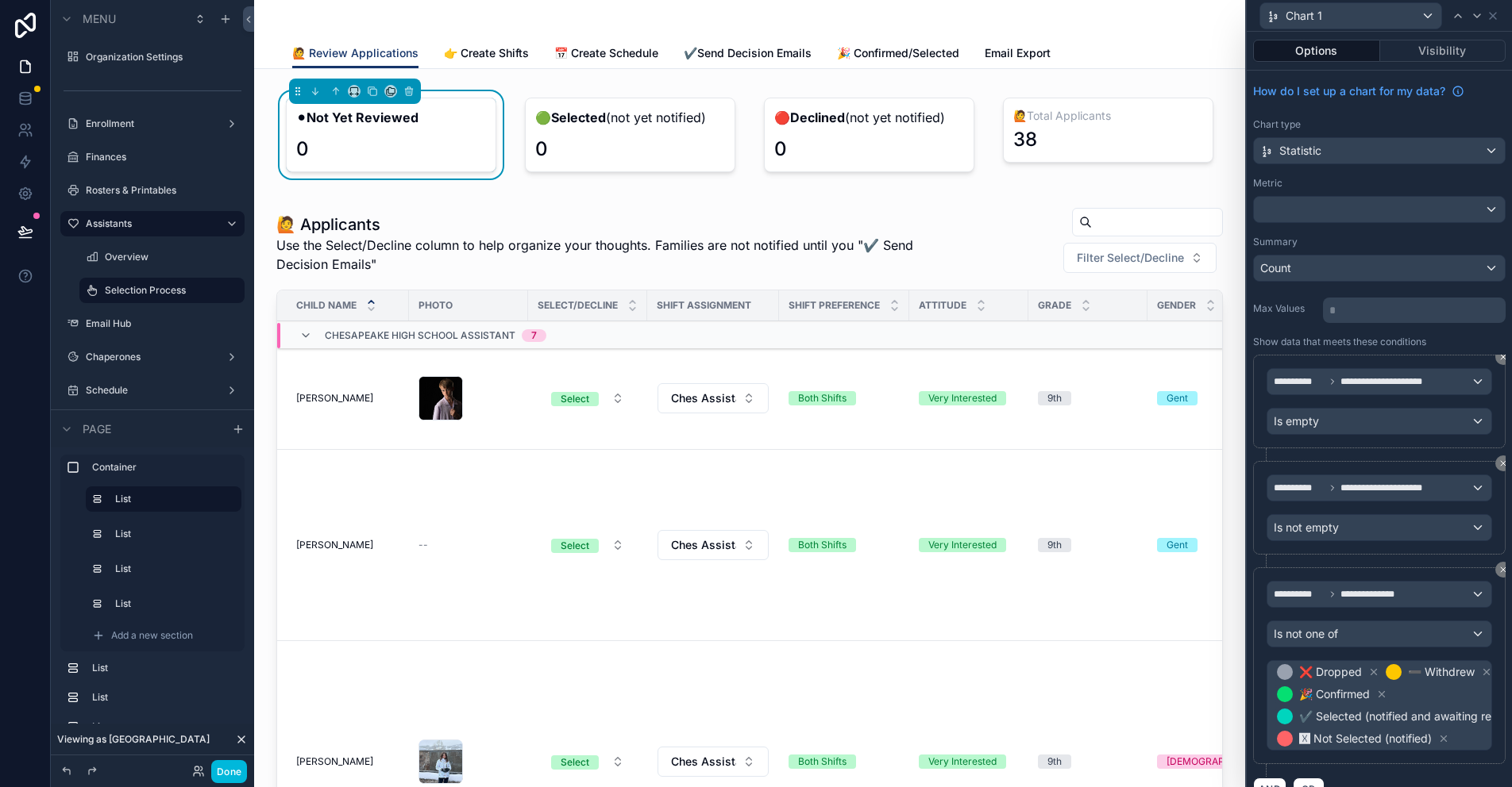
click at [137, 359] on label "Chaperones" at bounding box center [149, 357] width 127 height 13
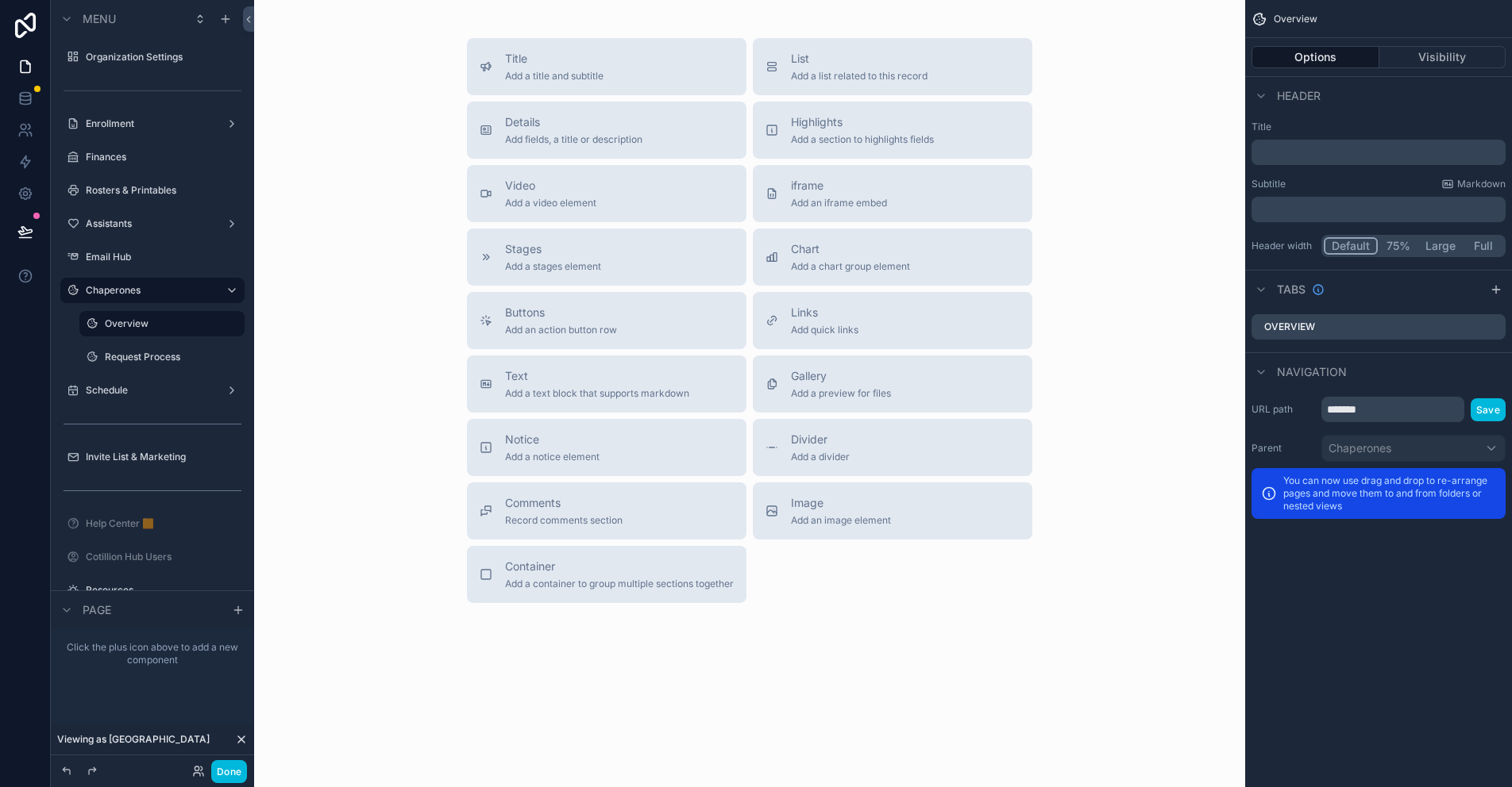
click at [171, 357] on label "Request Process" at bounding box center [169, 357] width 130 height 13
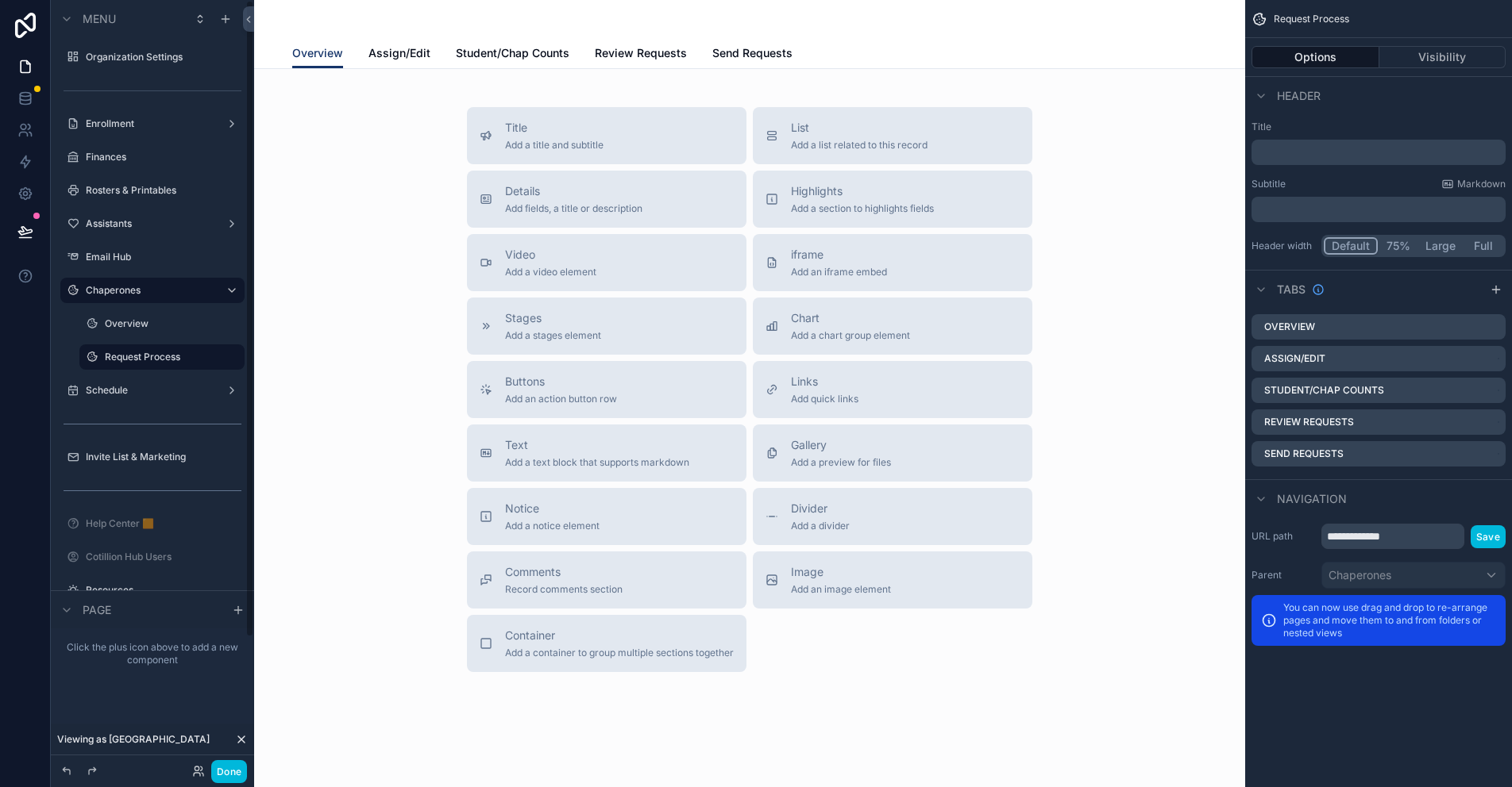
click at [380, 51] on span "Assign/Edit" at bounding box center [400, 53] width 62 height 16
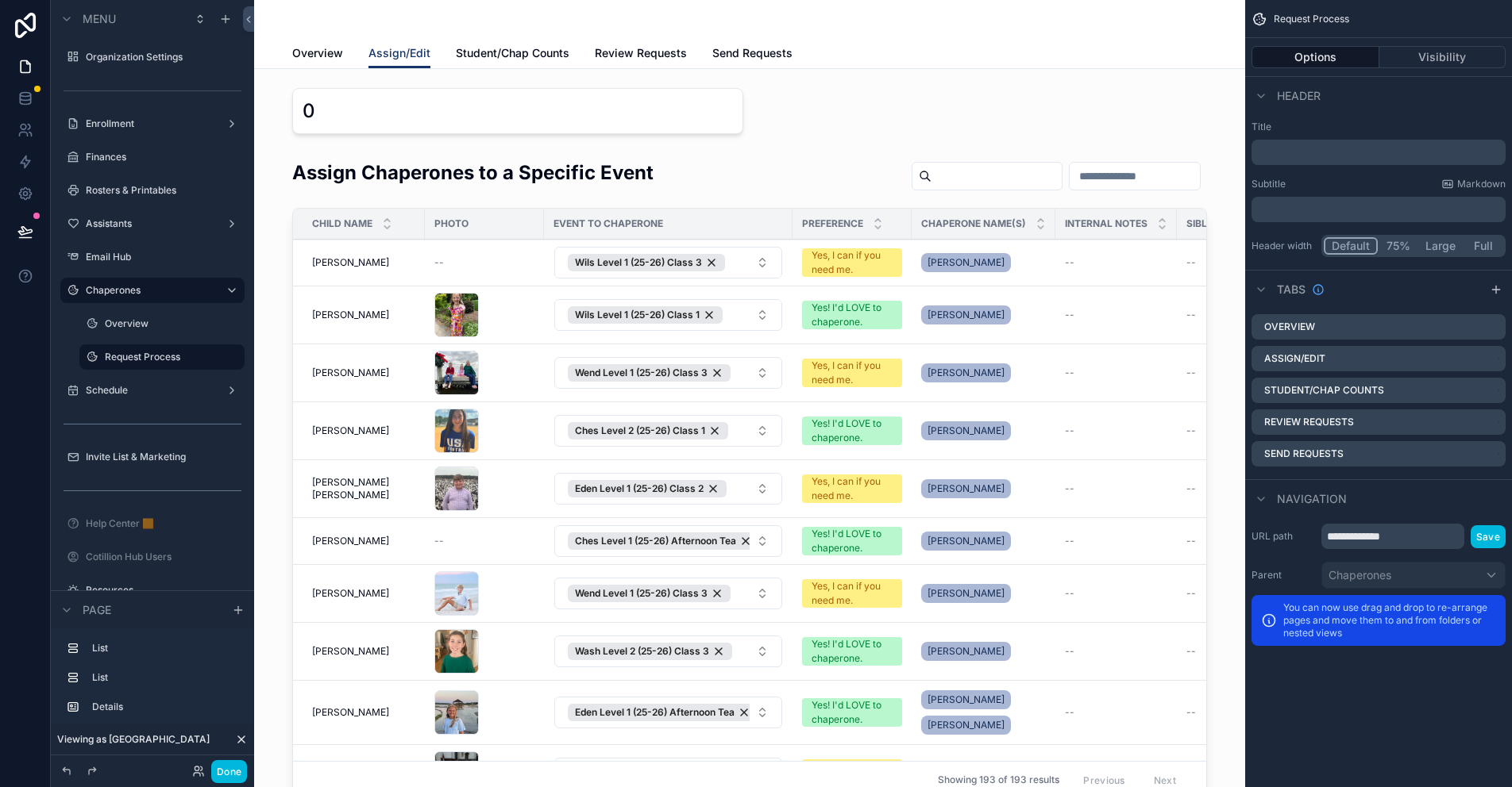
click at [379, 119] on div "scrollable content" at bounding box center [750, 111] width 966 height 59
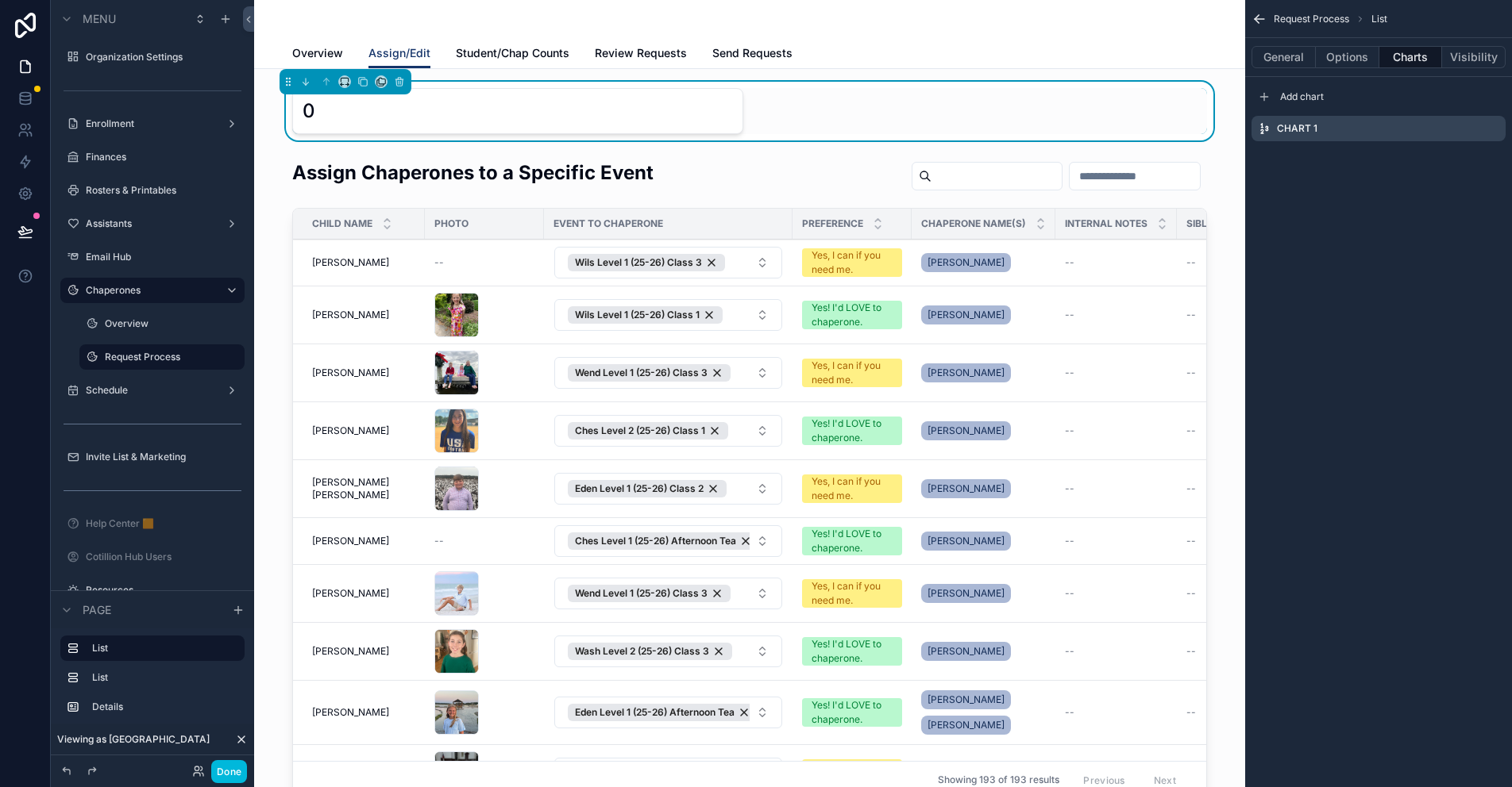
click at [1345, 62] on button "Options" at bounding box center [1348, 57] width 64 height 23
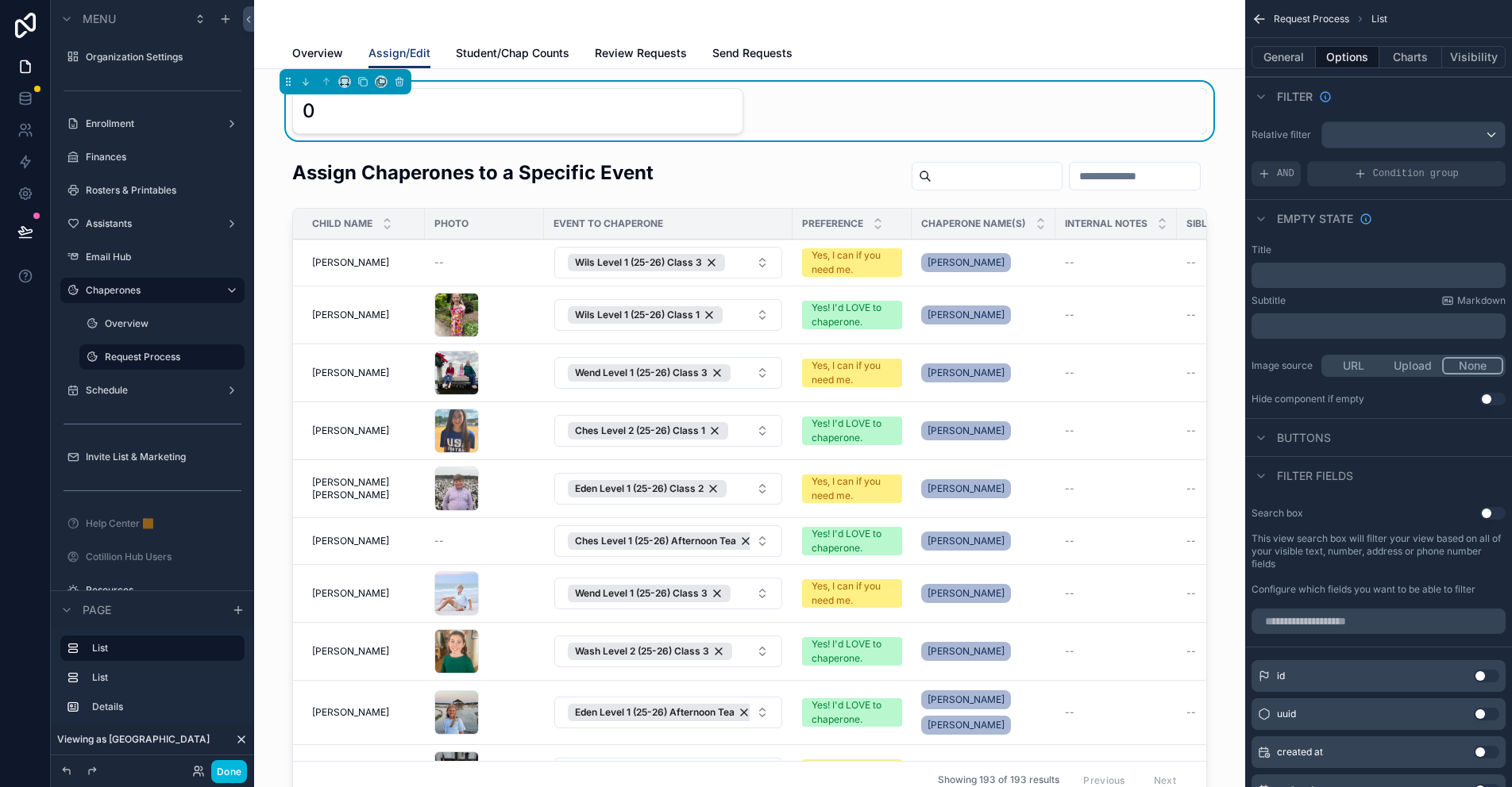
click at [1393, 56] on button "Charts" at bounding box center [1411, 57] width 64 height 23
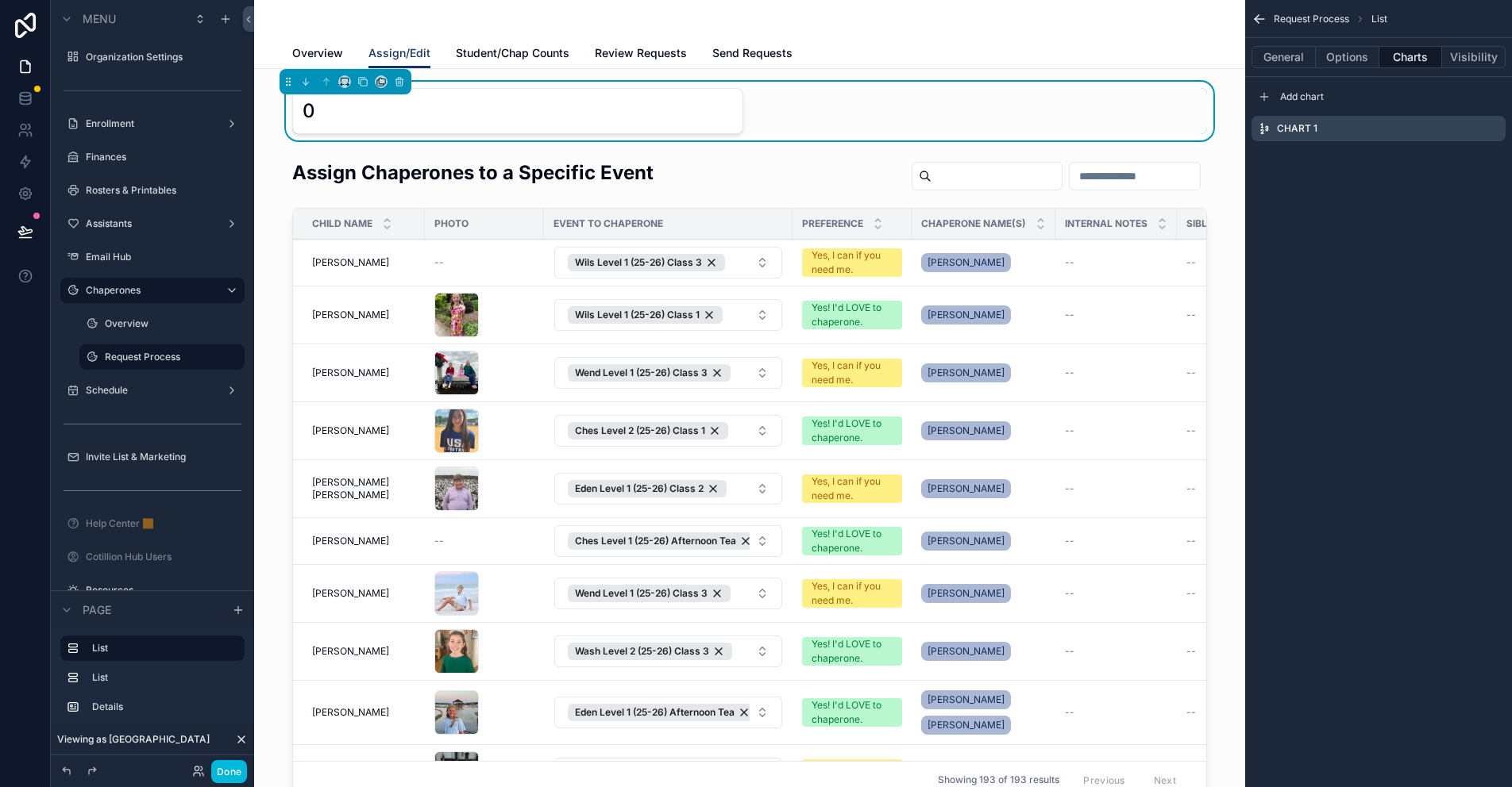
click at [0, 0] on icon "scrollable content" at bounding box center [0, 0] width 0 height 0
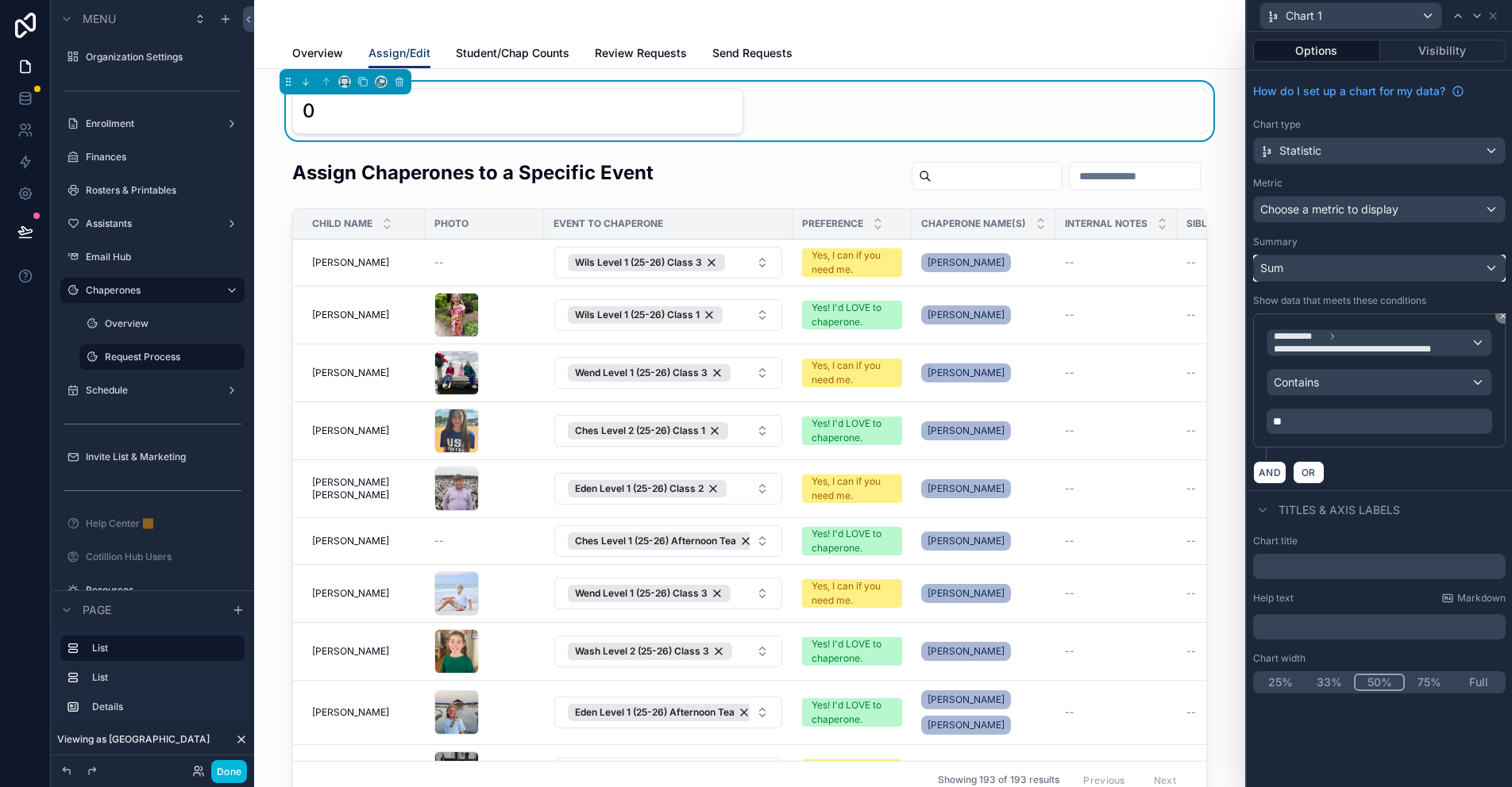
click at [1327, 270] on div "Sum" at bounding box center [1380, 268] width 251 height 25
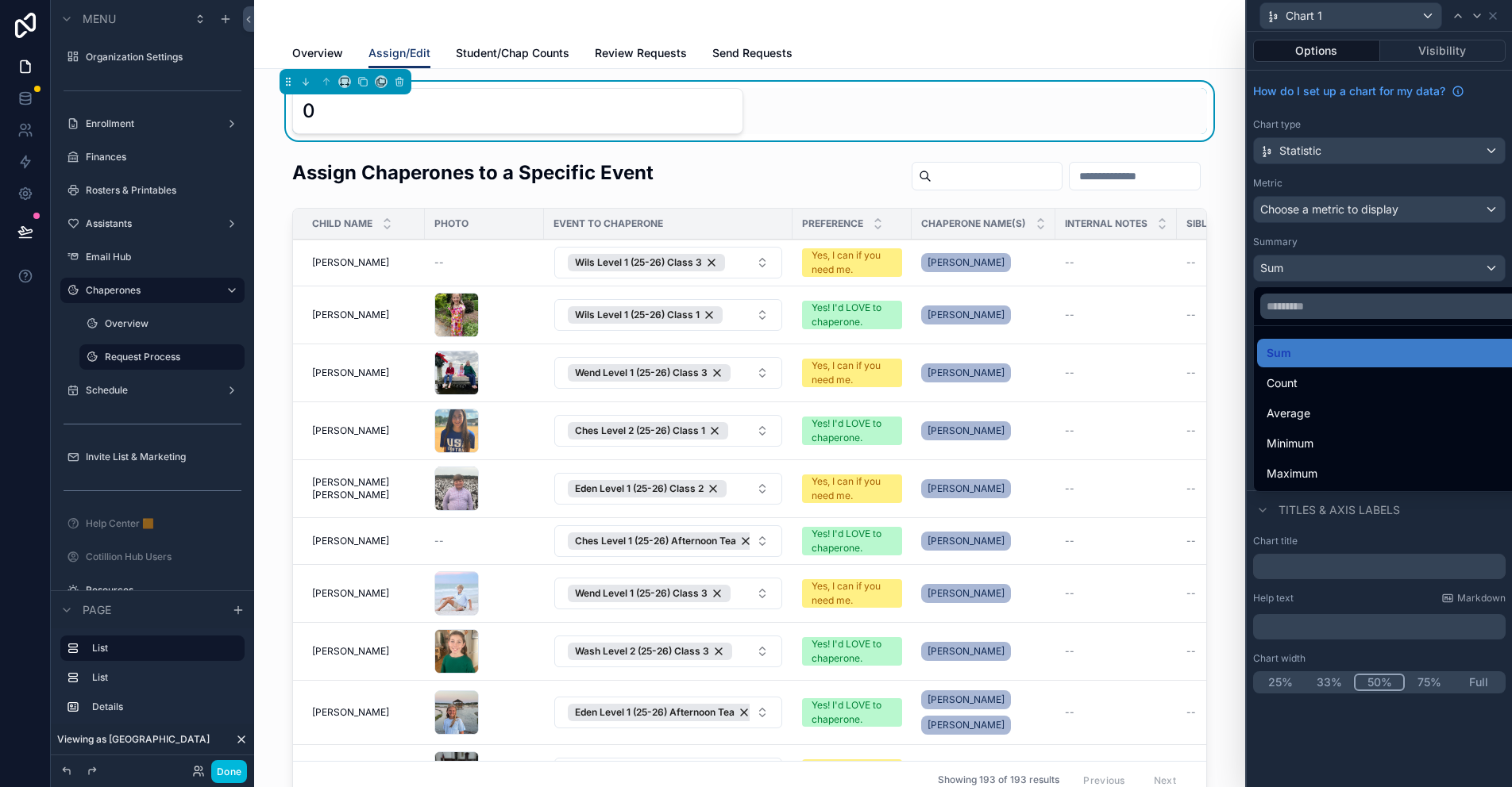
click at [1300, 384] on div "Count" at bounding box center [1397, 383] width 262 height 19
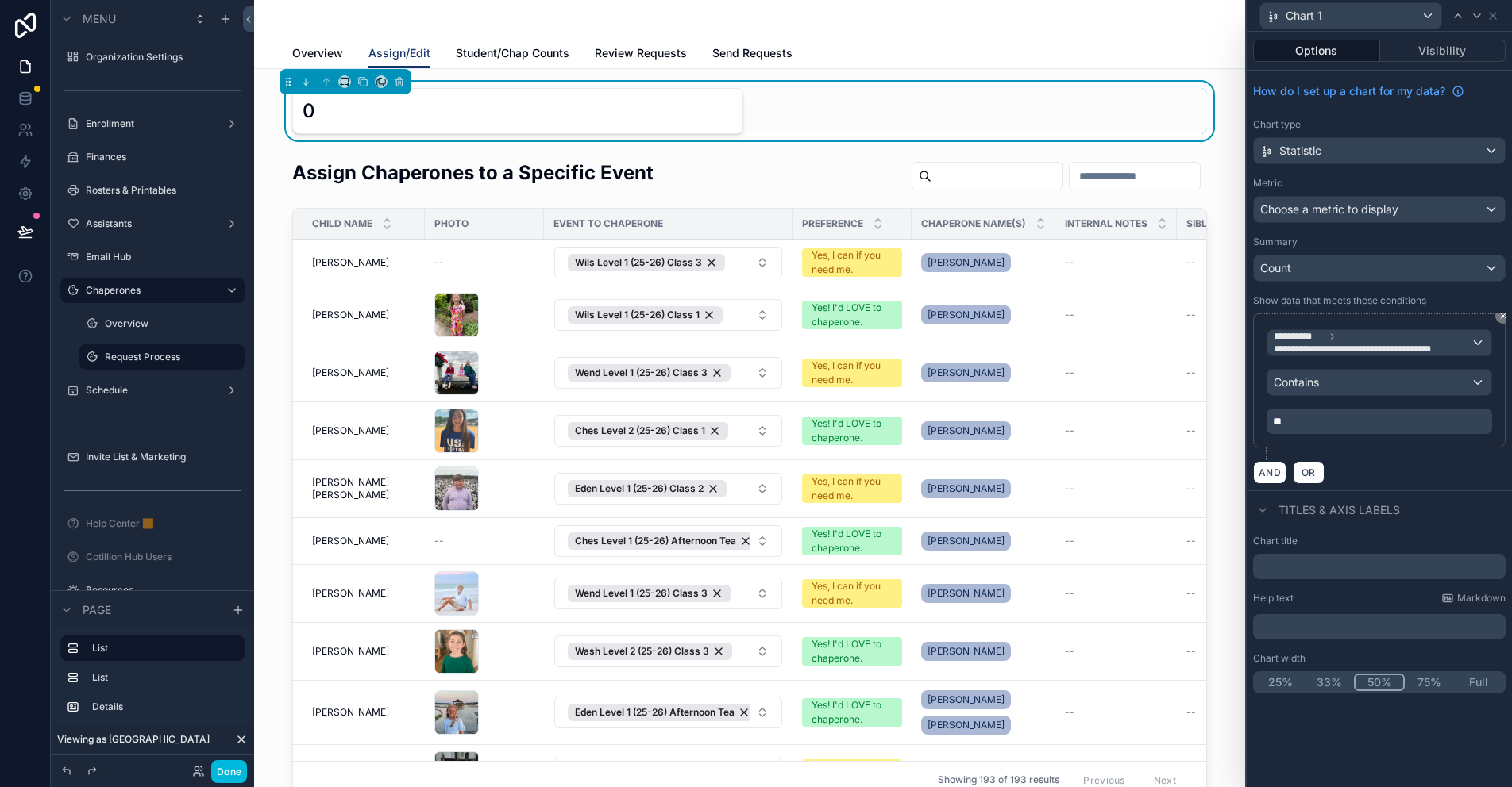
click at [1255, 526] on div "Titles & Axis labels" at bounding box center [1379, 510] width 266 height 39
click at [1328, 208] on span "Choose a metric to display" at bounding box center [1329, 209] width 138 height 13
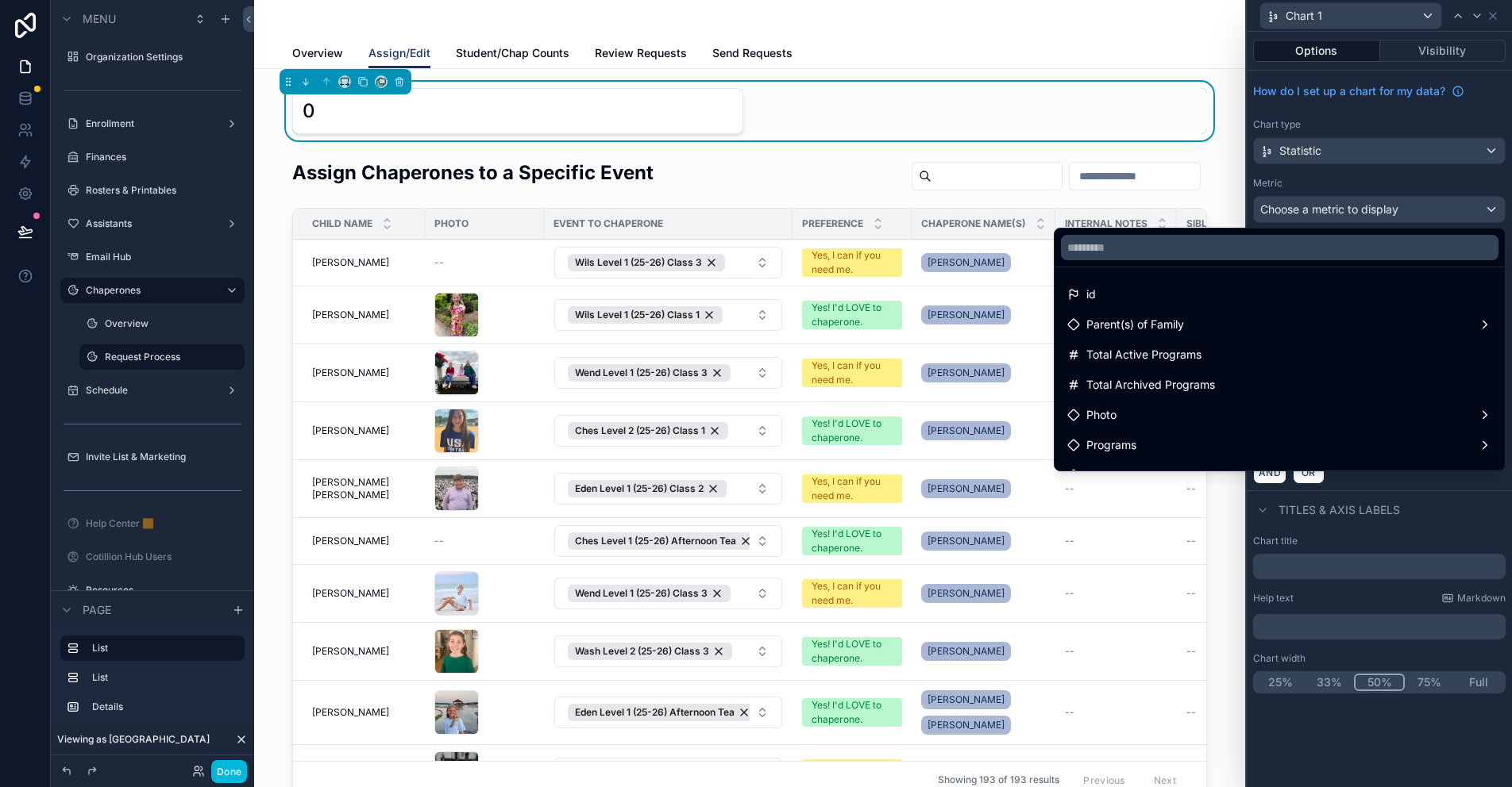
click at [1226, 288] on div "id" at bounding box center [1279, 294] width 425 height 19
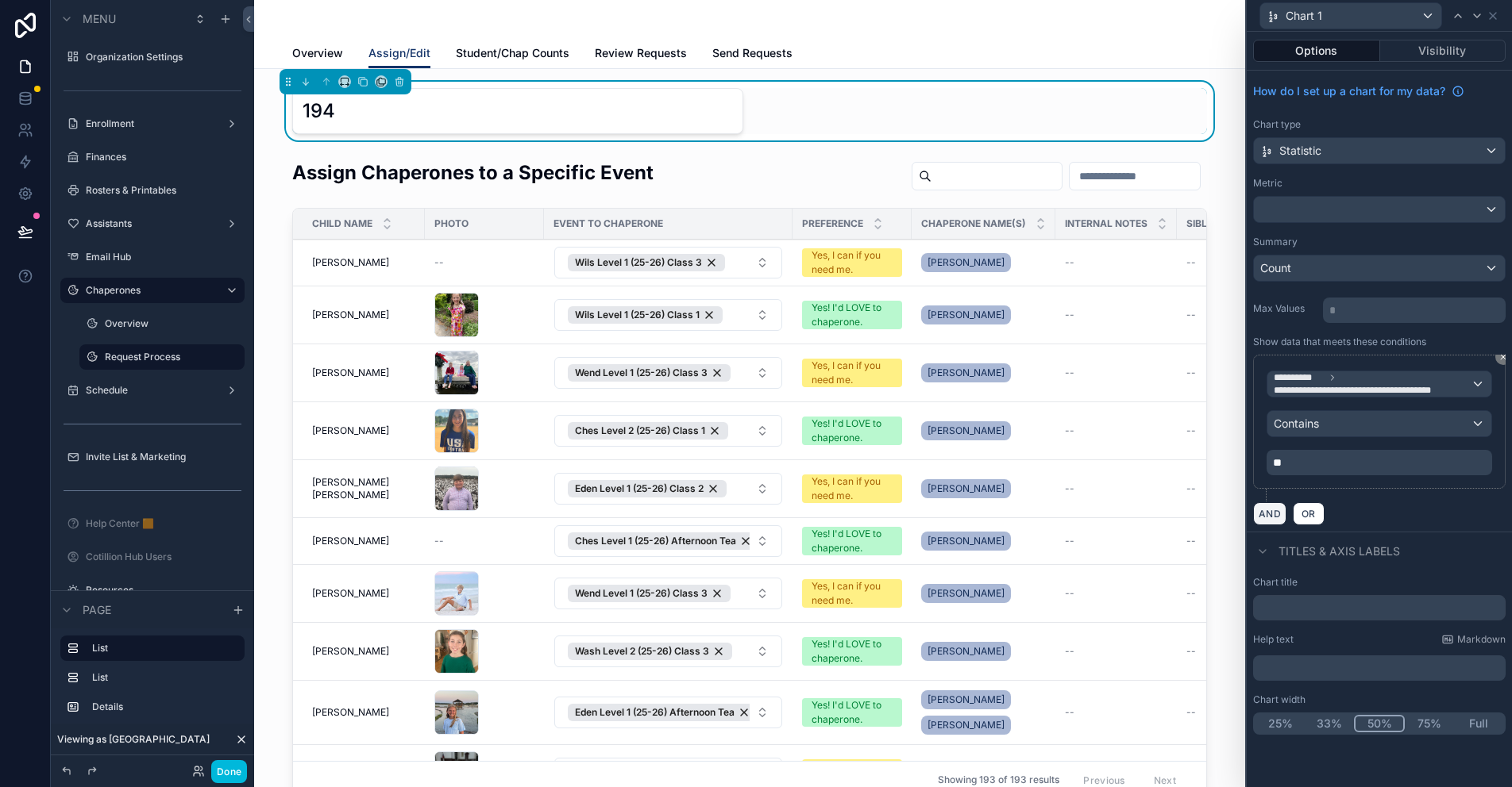
click at [1271, 518] on button "AND" at bounding box center [1270, 513] width 34 height 23
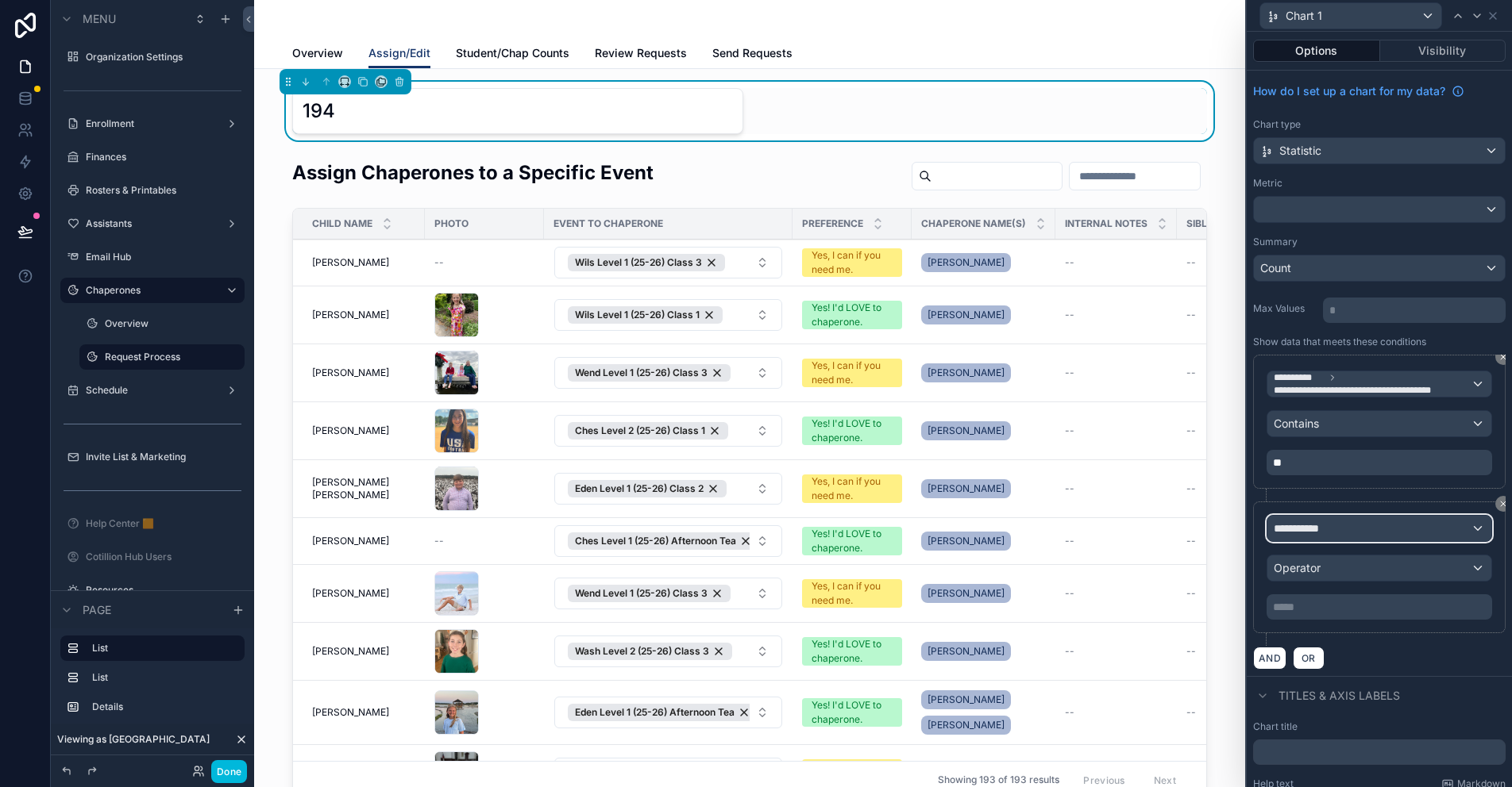
click at [1293, 528] on span "**********" at bounding box center [1303, 528] width 59 height 16
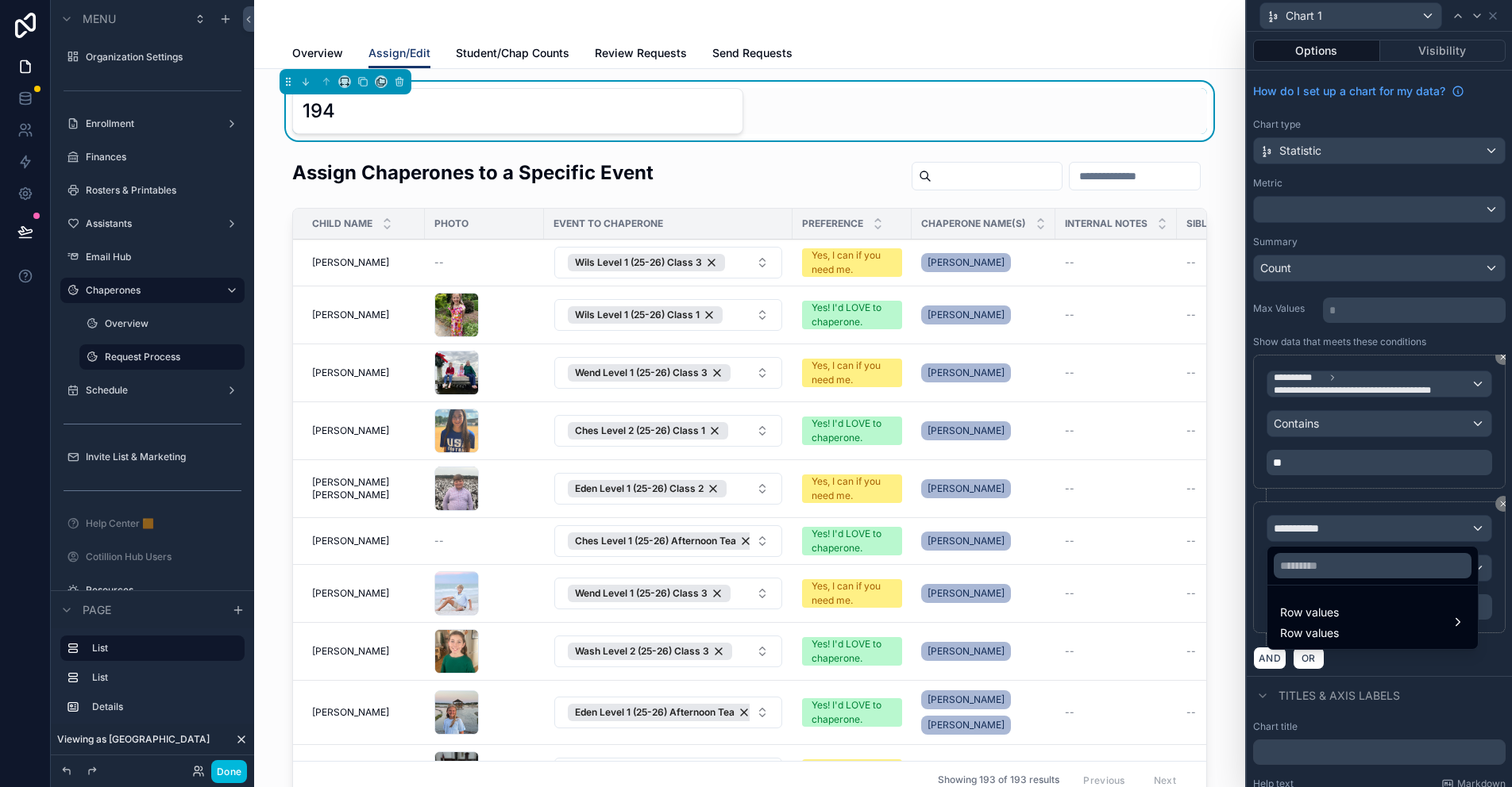
drag, startPoint x: 1322, startPoint y: 615, endPoint x: 1313, endPoint y: 599, distance: 18.4
click at [1322, 615] on span "Row values" at bounding box center [1309, 613] width 59 height 19
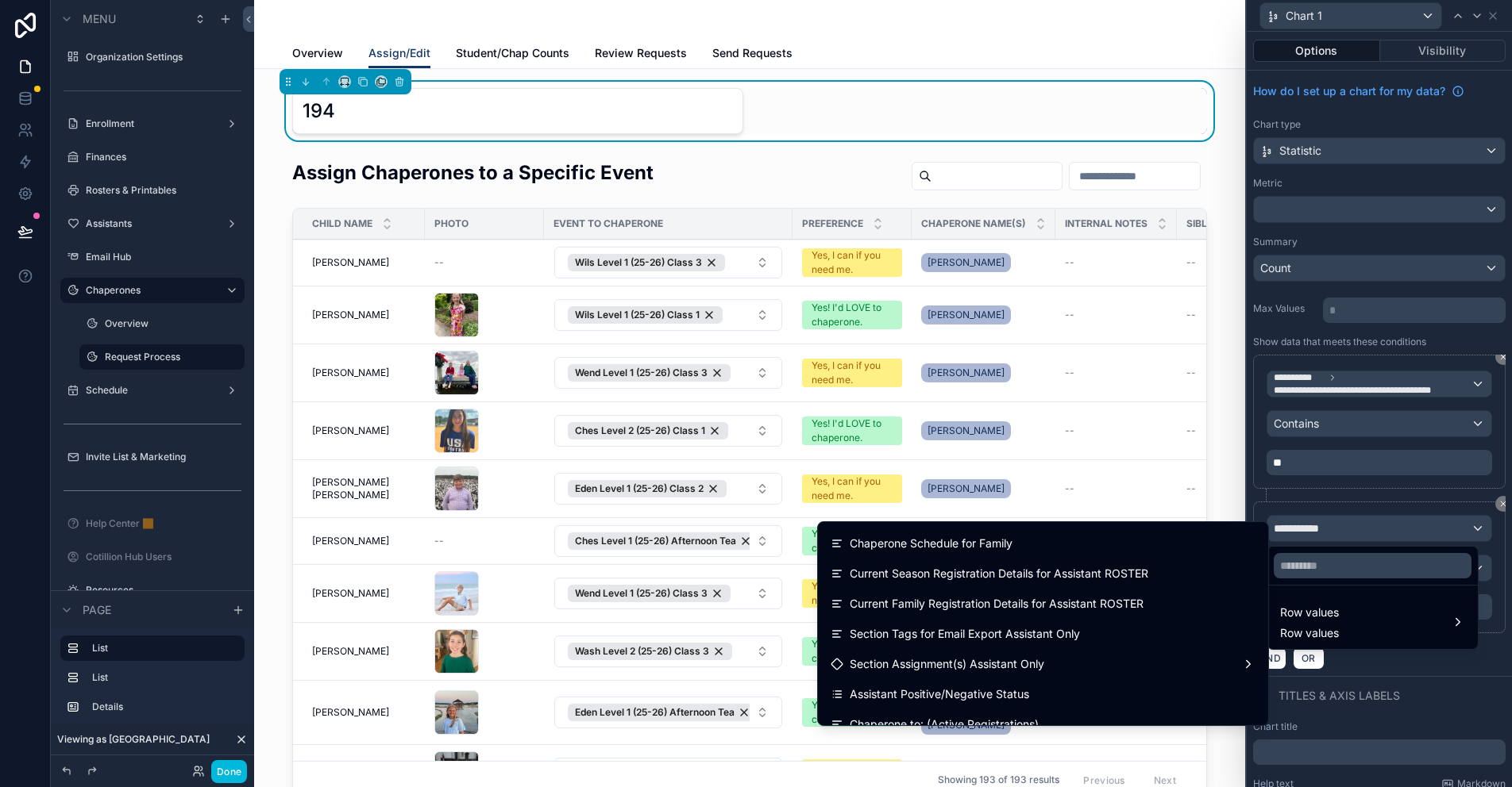
scroll to position [5373, 0]
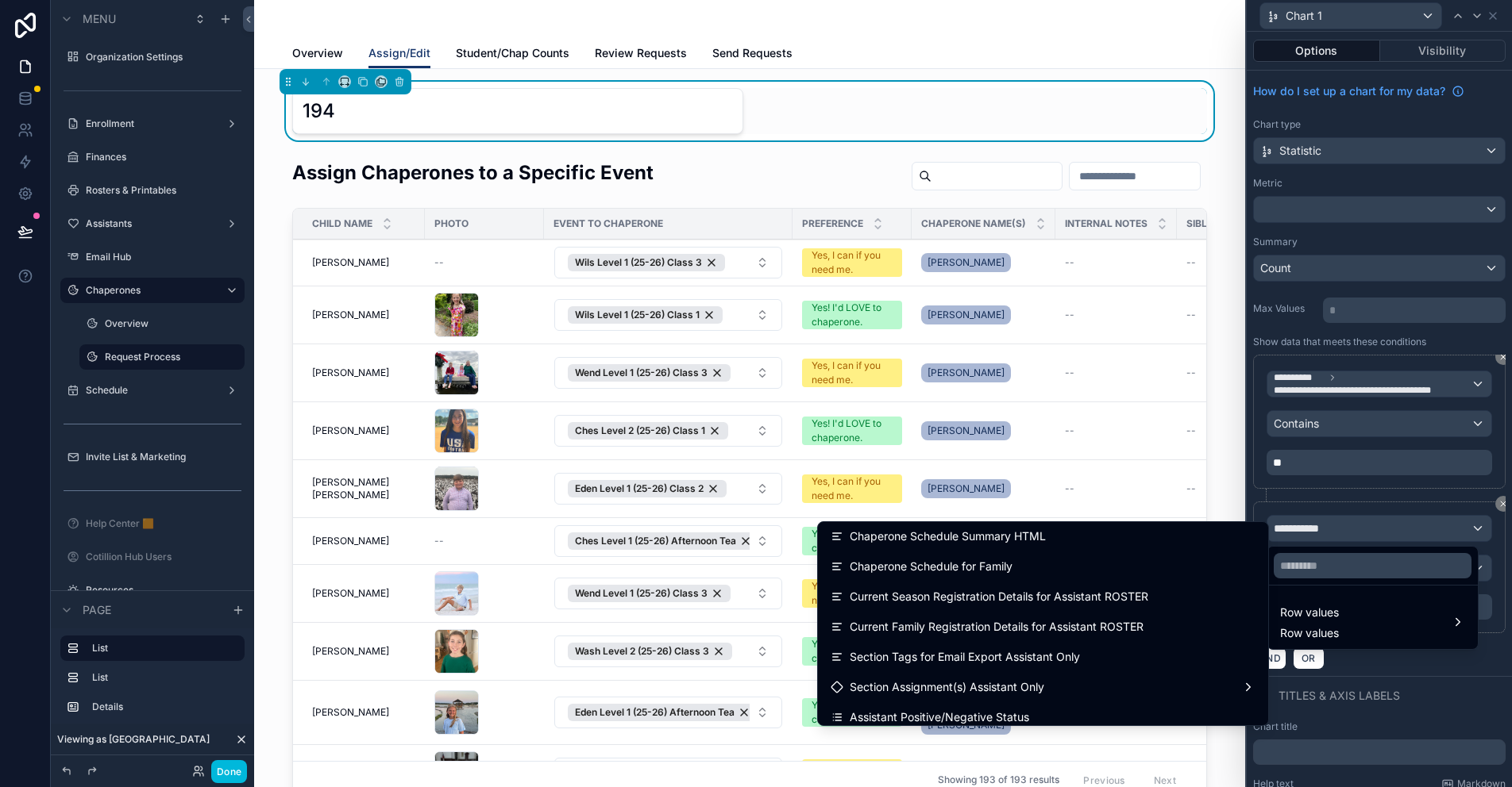
click at [1013, 563] on span "Chaperone Schedule for Family" at bounding box center [931, 567] width 163 height 19
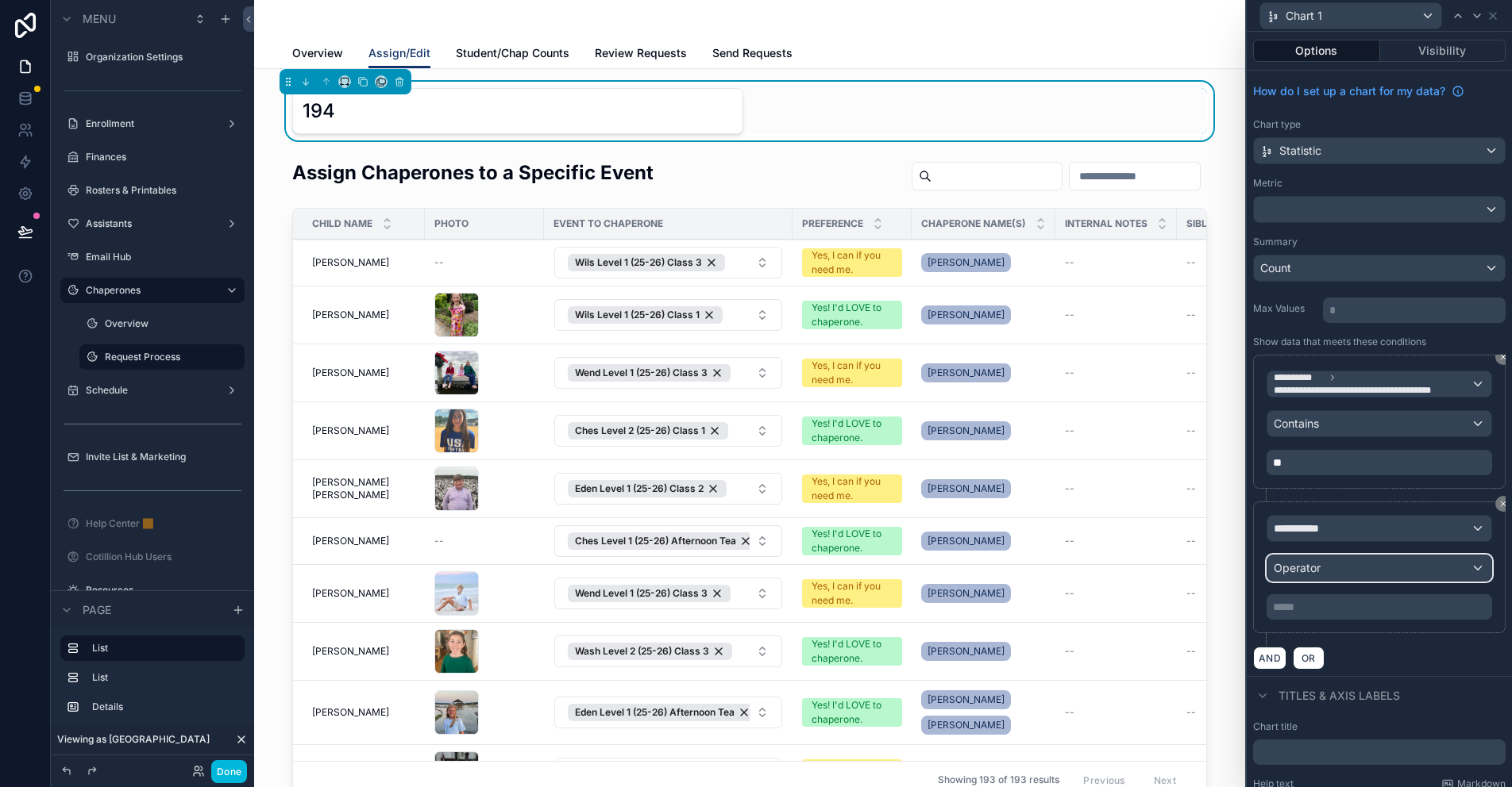
click at [1299, 568] on span "Operator" at bounding box center [1298, 568] width 47 height 13
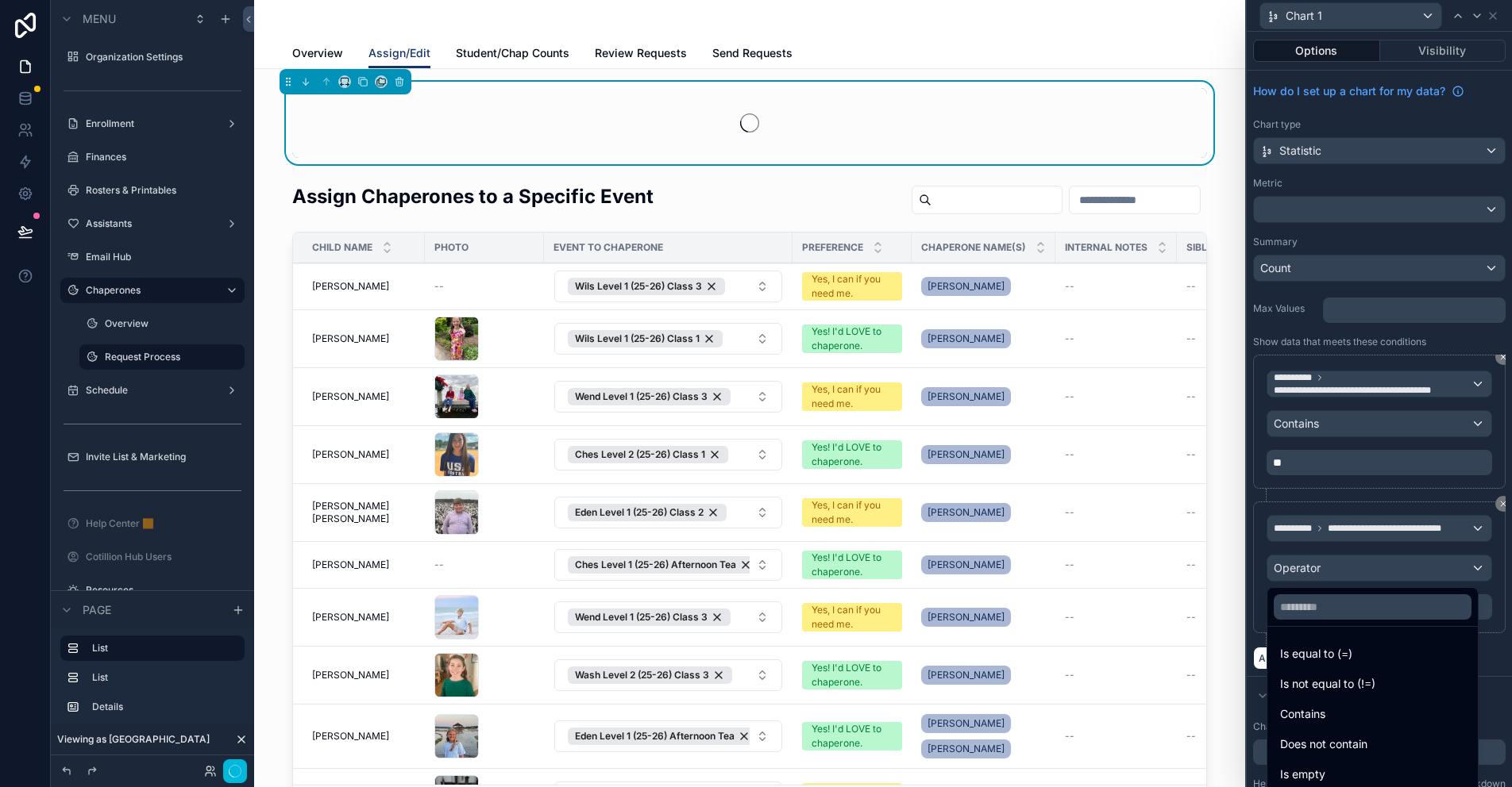
drag, startPoint x: 1394, startPoint y: 566, endPoint x: 1346, endPoint y: 701, distance: 143.3
click at [1394, 566] on div at bounding box center [1379, 394] width 266 height 787
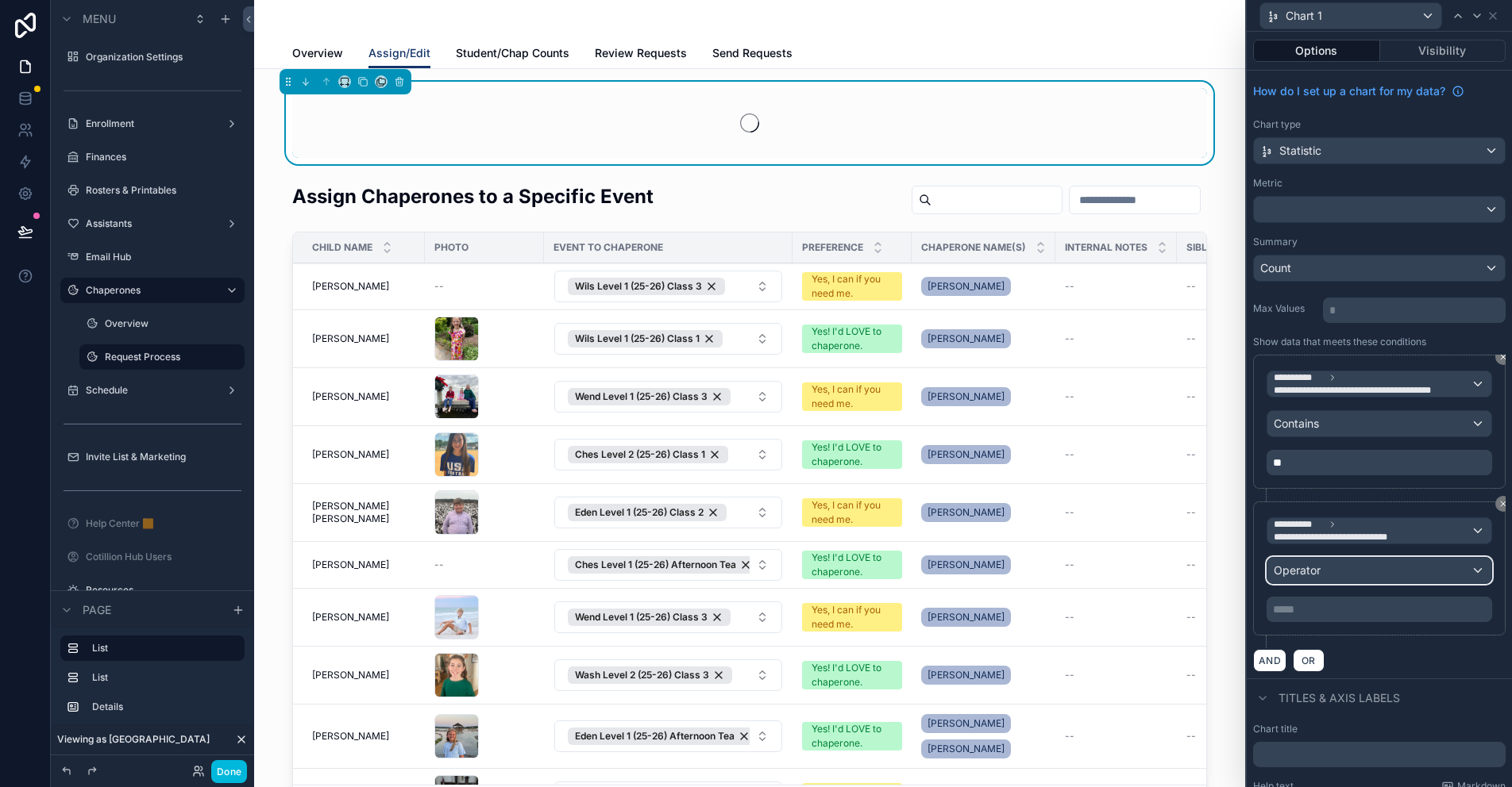
click at [1413, 565] on div "Operator" at bounding box center [1379, 570] width 224 height 25
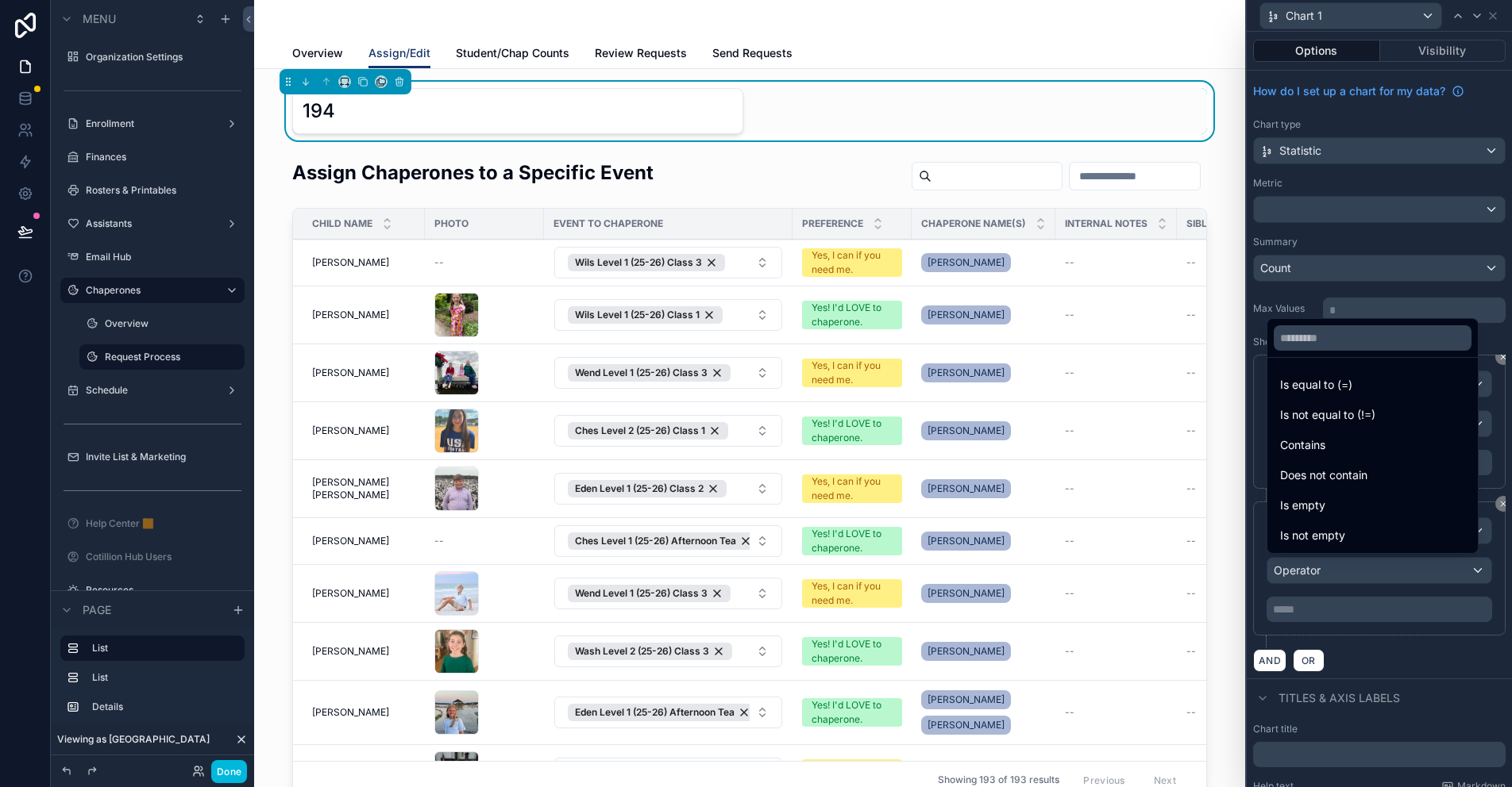
click at [1330, 475] on span "Does not contain" at bounding box center [1324, 476] width 87 height 19
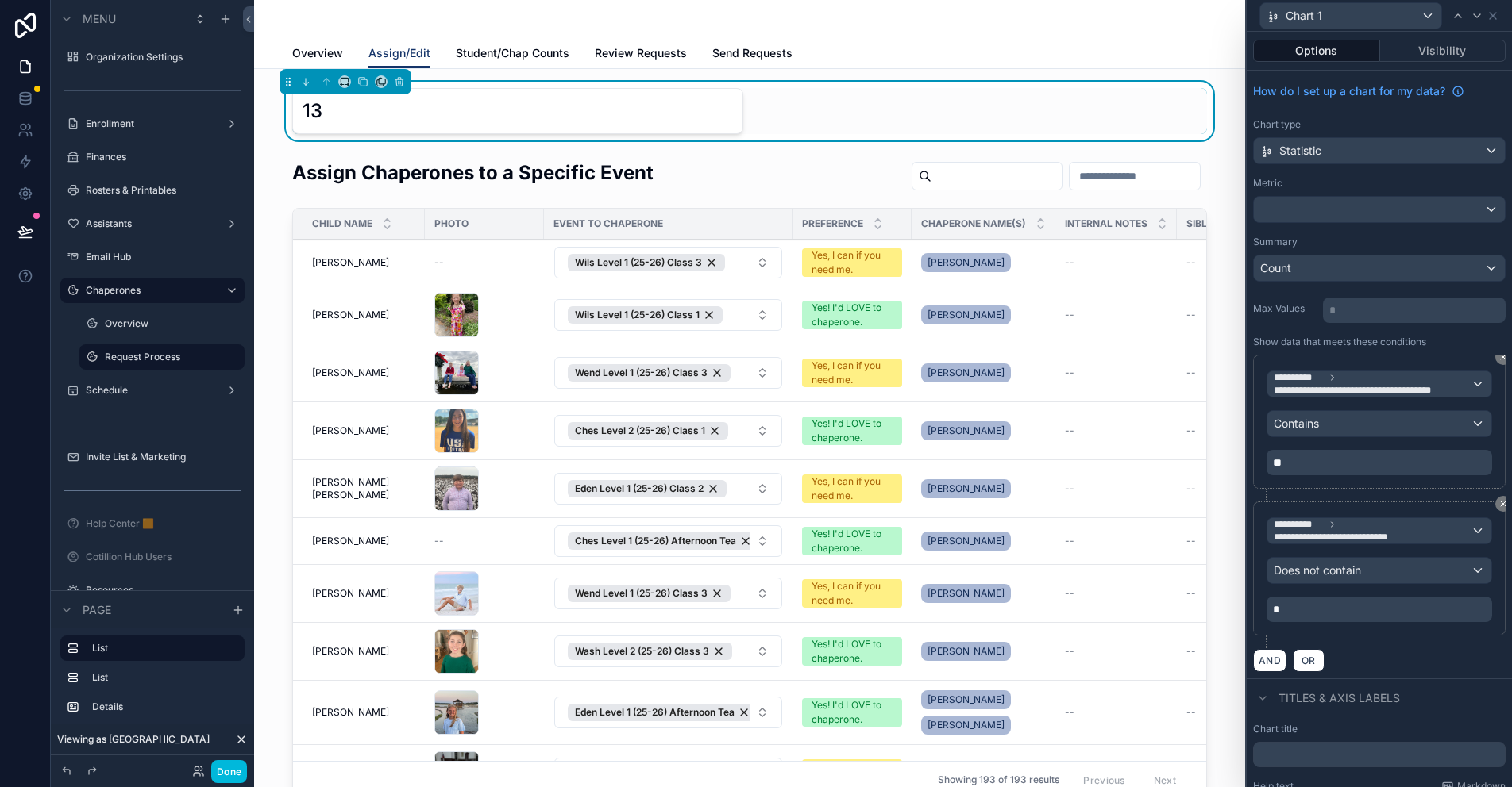
click at [1263, 319] on div "Max Values * ﻿" at bounding box center [1379, 309] width 252 height 28
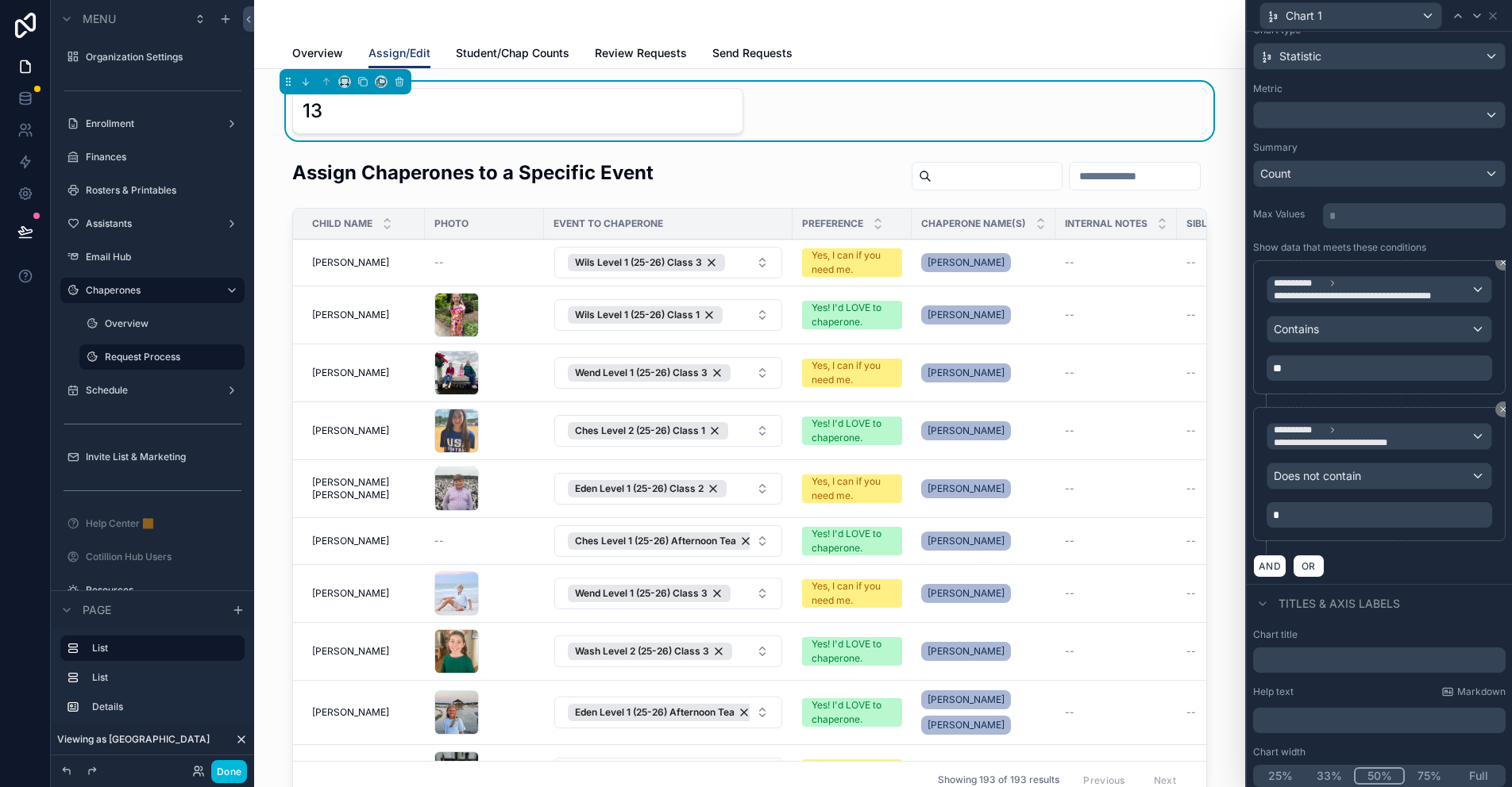
scroll to position [100, 0]
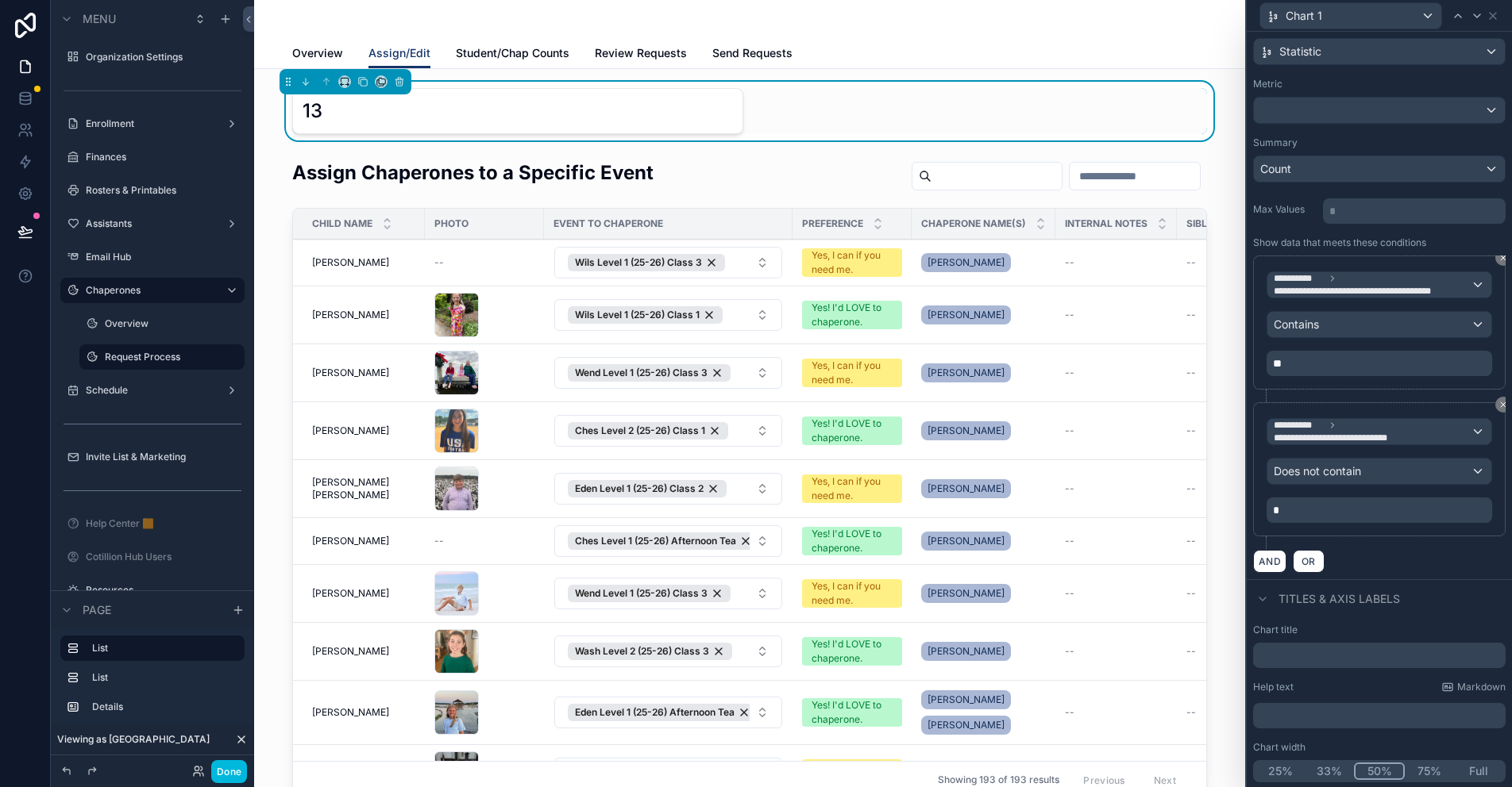
click at [1283, 709] on p "﻿" at bounding box center [1381, 716] width 243 height 16
click at [117, 218] on div "Assistants" at bounding box center [152, 224] width 133 height 13
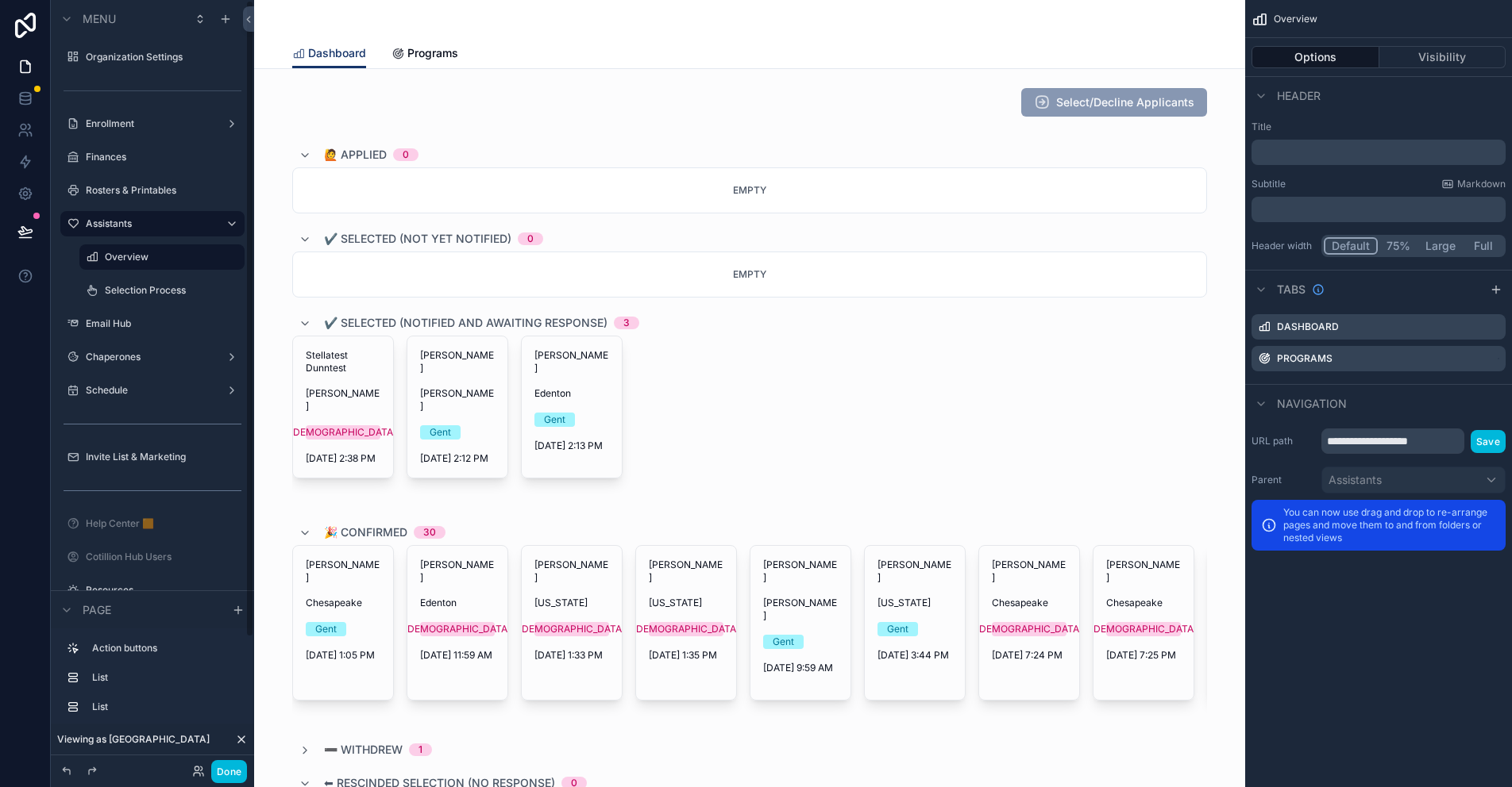
click at [176, 289] on label "Selection Process" at bounding box center [169, 290] width 130 height 13
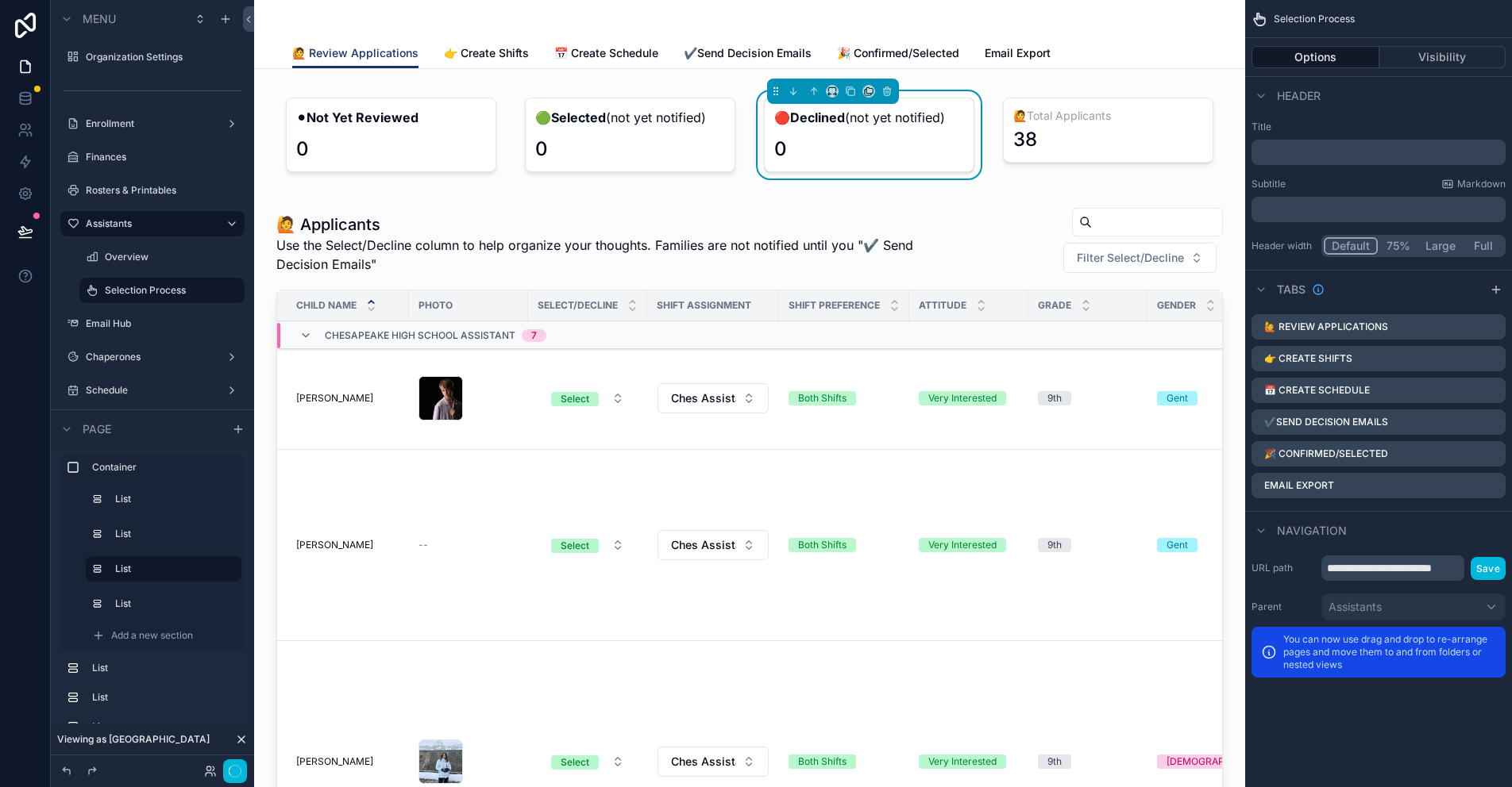
click at [397, 130] on div "scrollable content" at bounding box center [391, 135] width 230 height 87
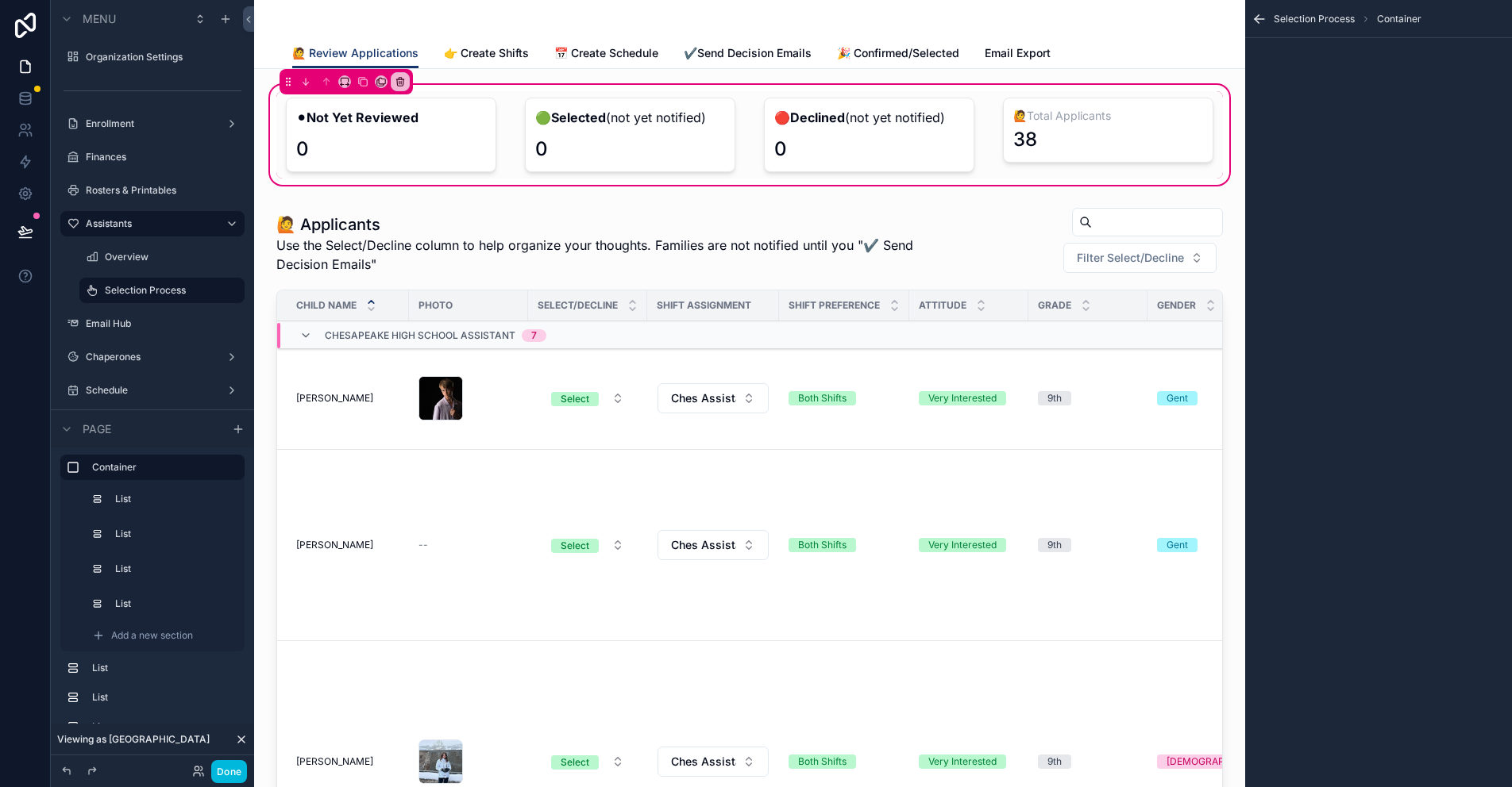
drag, startPoint x: 397, startPoint y: 130, endPoint x: 789, endPoint y: 207, distance: 399.5
click at [607, 122] on div "scrollable content" at bounding box center [630, 135] width 230 height 87
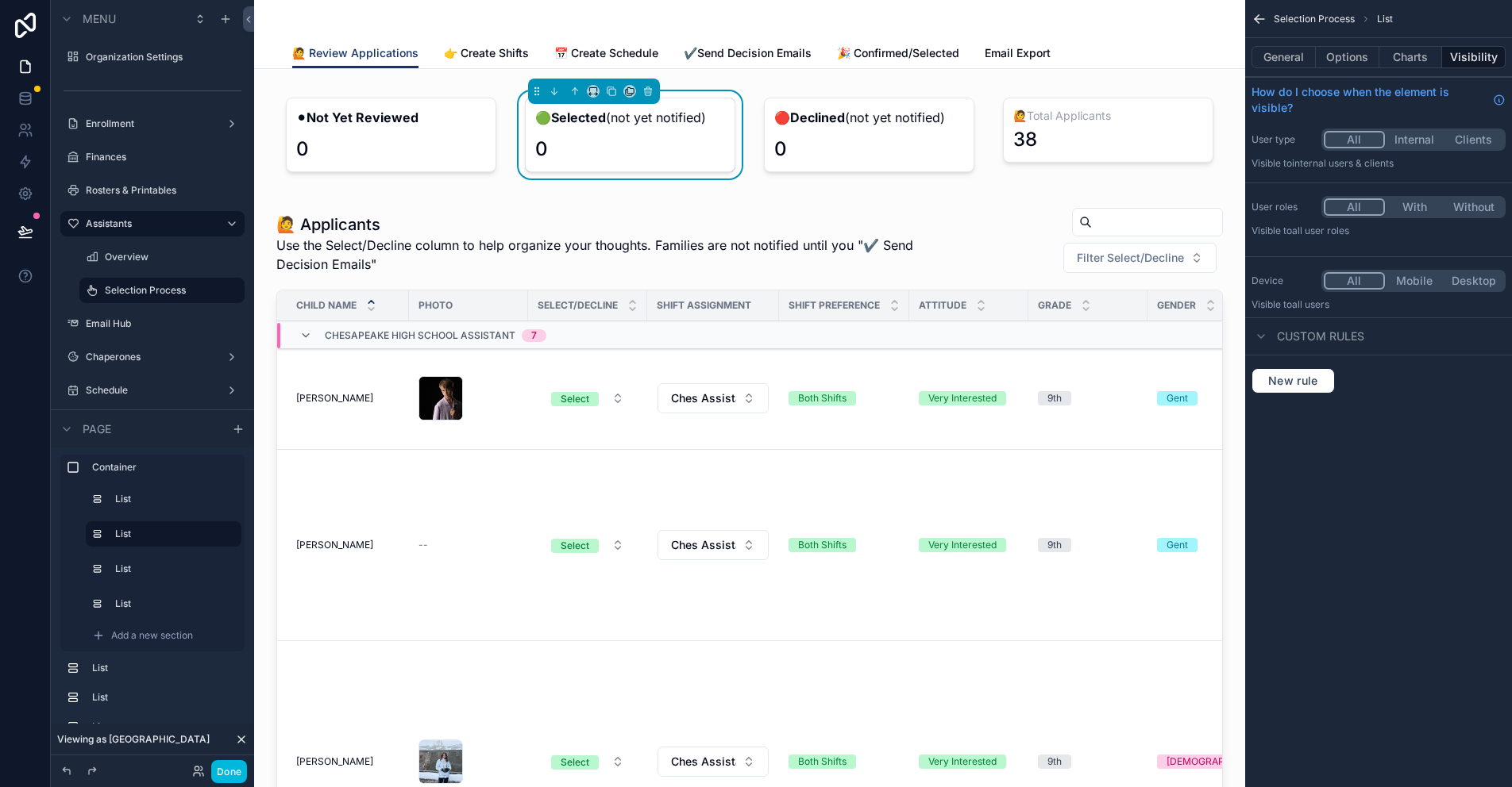
drag, startPoint x: 1401, startPoint y: 56, endPoint x: 1406, endPoint y: 72, distance: 16.8
click at [1401, 56] on button "Charts" at bounding box center [1411, 57] width 64 height 23
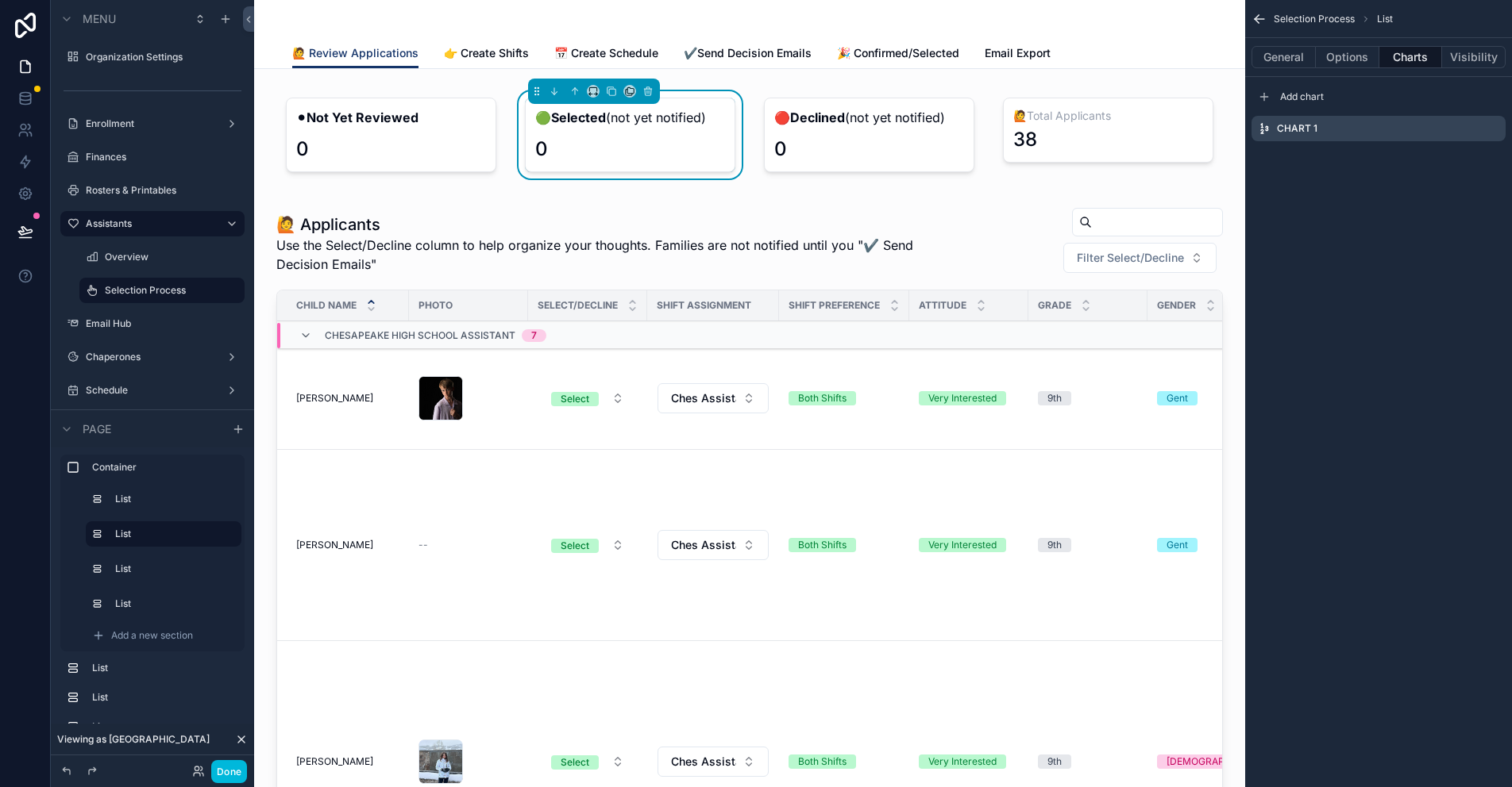
click at [0, 0] on icon "scrollable content" at bounding box center [0, 0] width 0 height 0
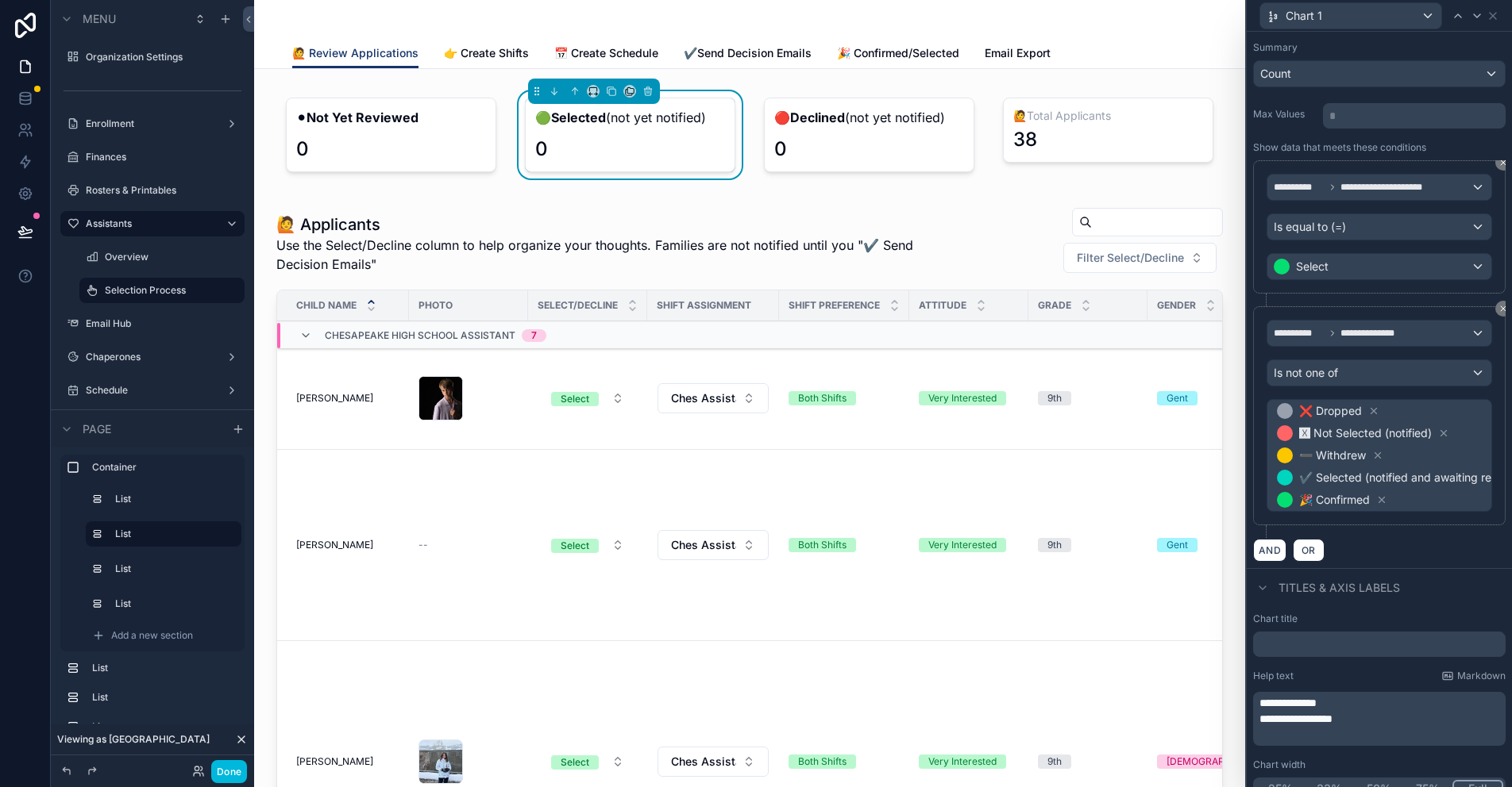
scroll to position [213, 0]
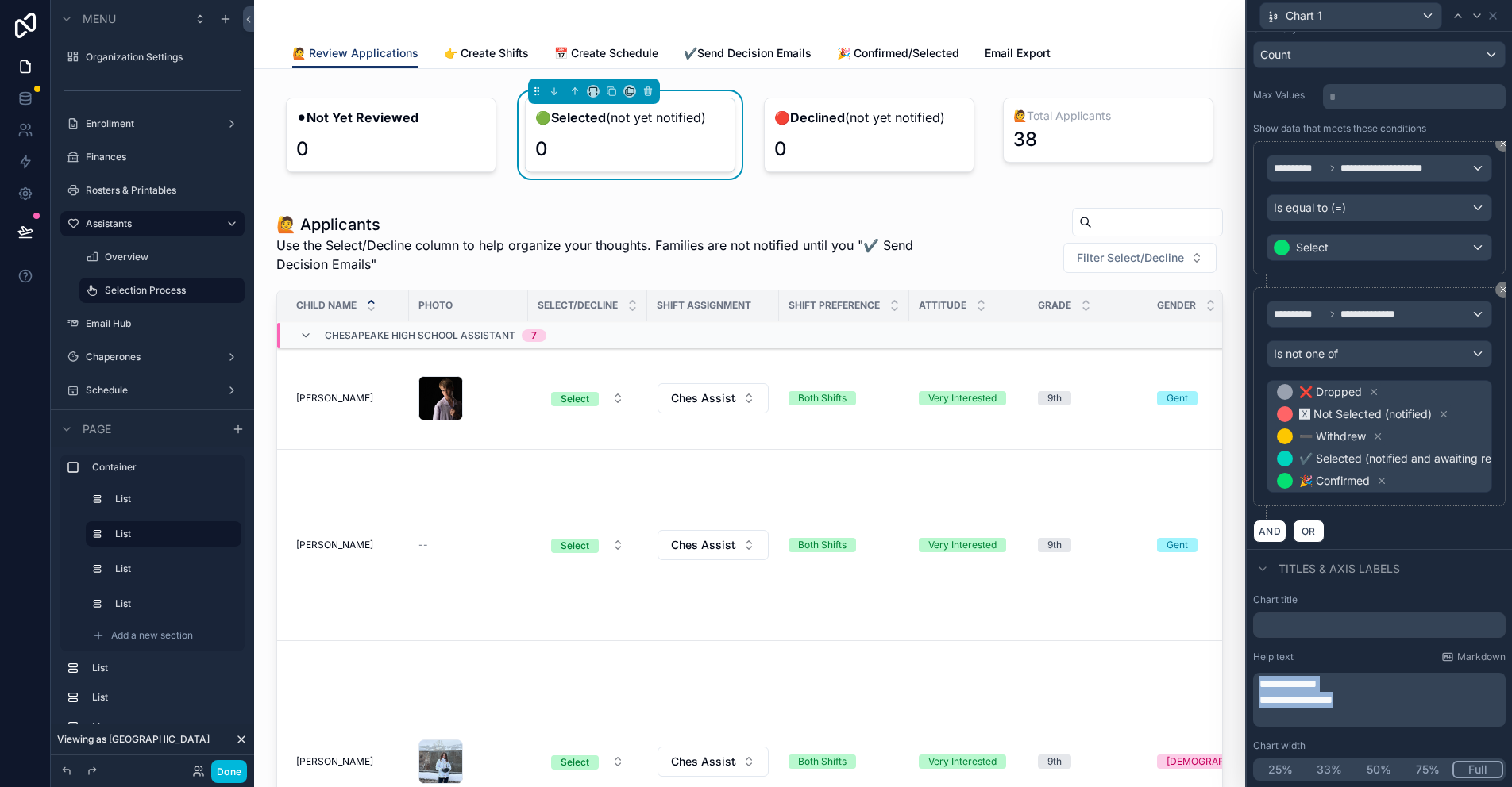
drag, startPoint x: 1360, startPoint y: 706, endPoint x: 1206, endPoint y: 682, distance: 155.9
click at [1206, 682] on div "**********" at bounding box center [756, 394] width 1512 height 787
copy div "**********"
click at [119, 363] on div "Chaperones" at bounding box center [152, 357] width 133 height 13
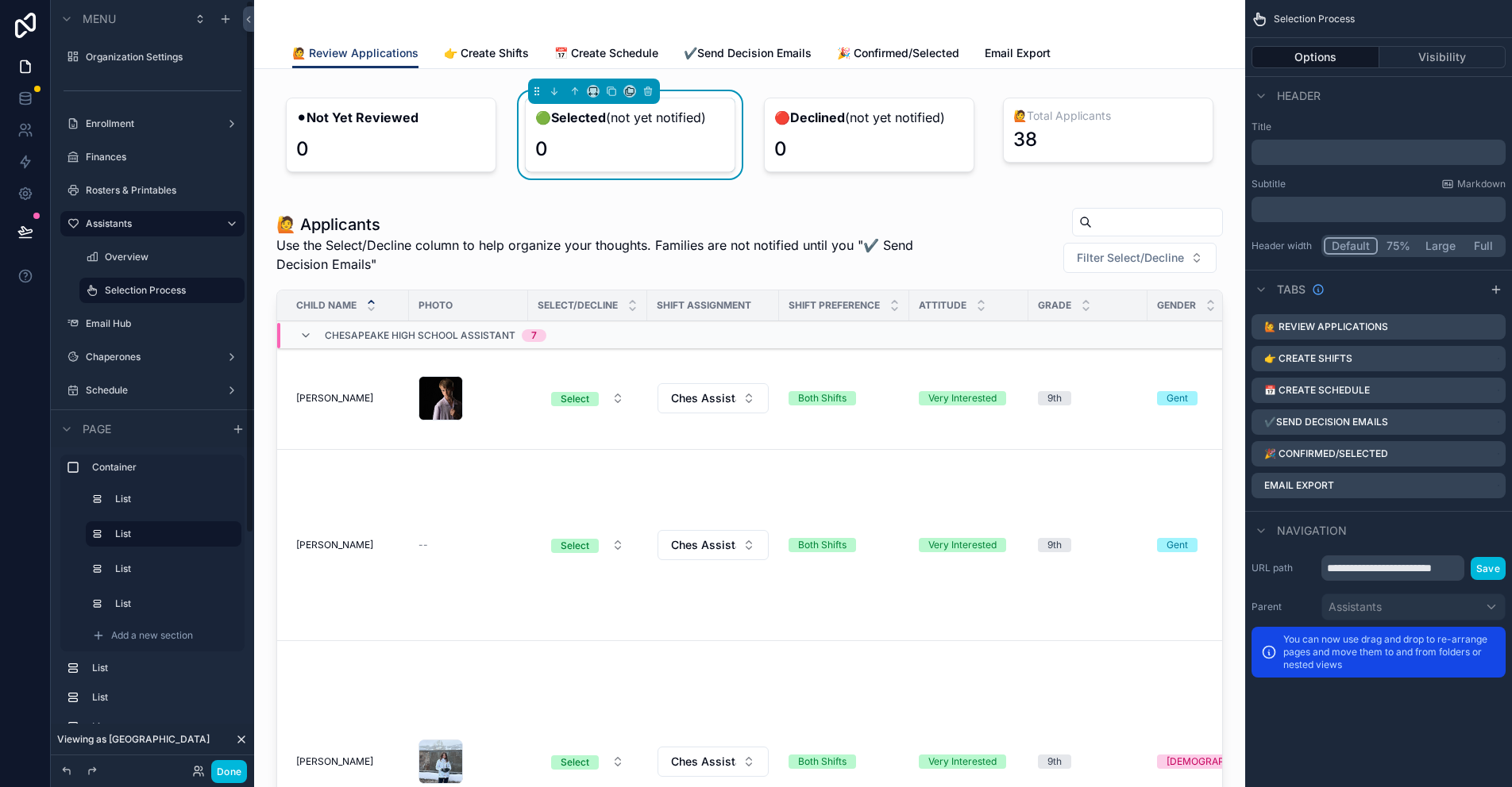
click at [130, 352] on label "Chaperones" at bounding box center [149, 357] width 127 height 13
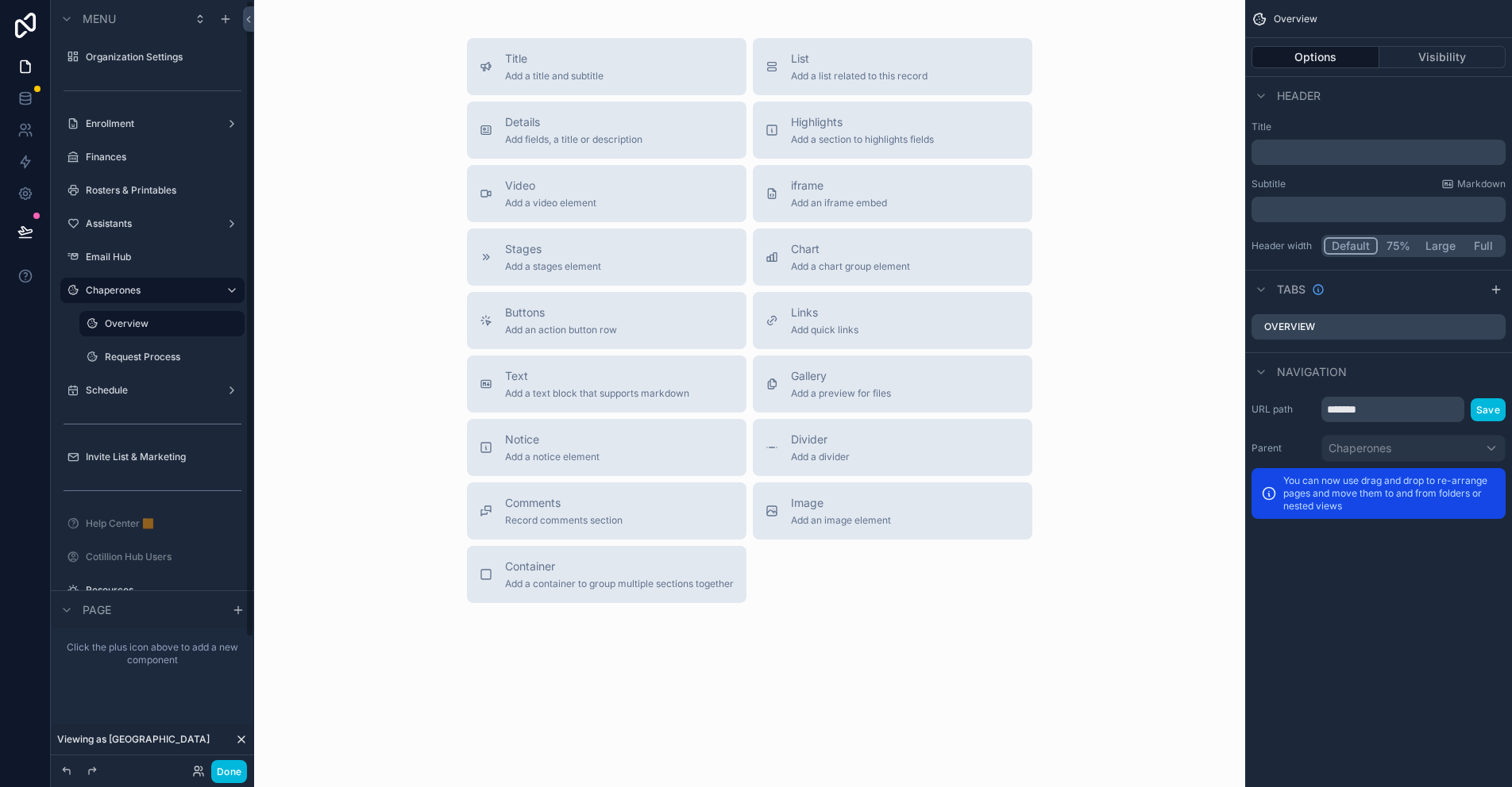
click at [145, 360] on label "Request Process" at bounding box center [169, 357] width 130 height 13
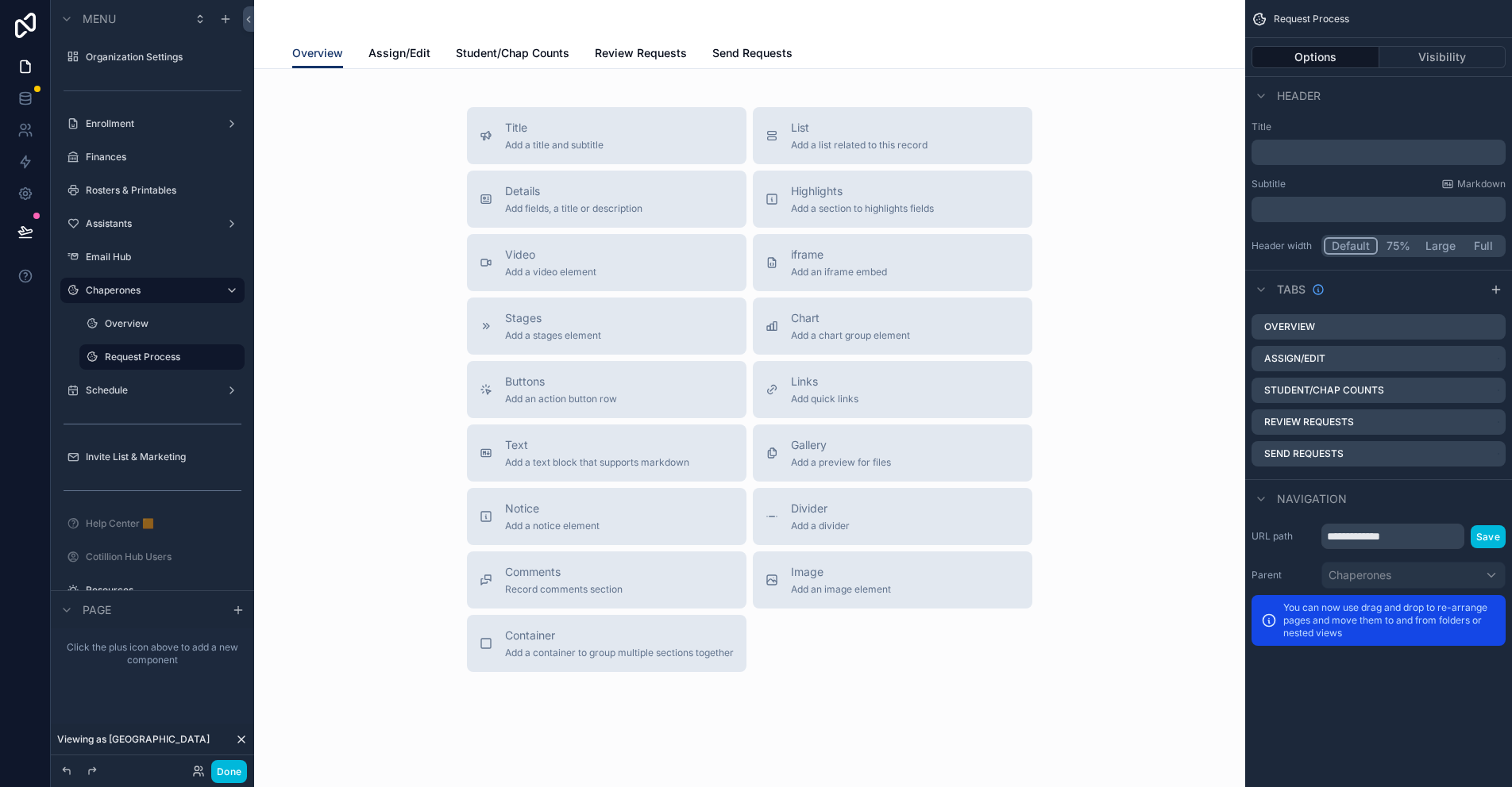
click at [521, 53] on span "Student/Chap Counts" at bounding box center [513, 53] width 114 height 16
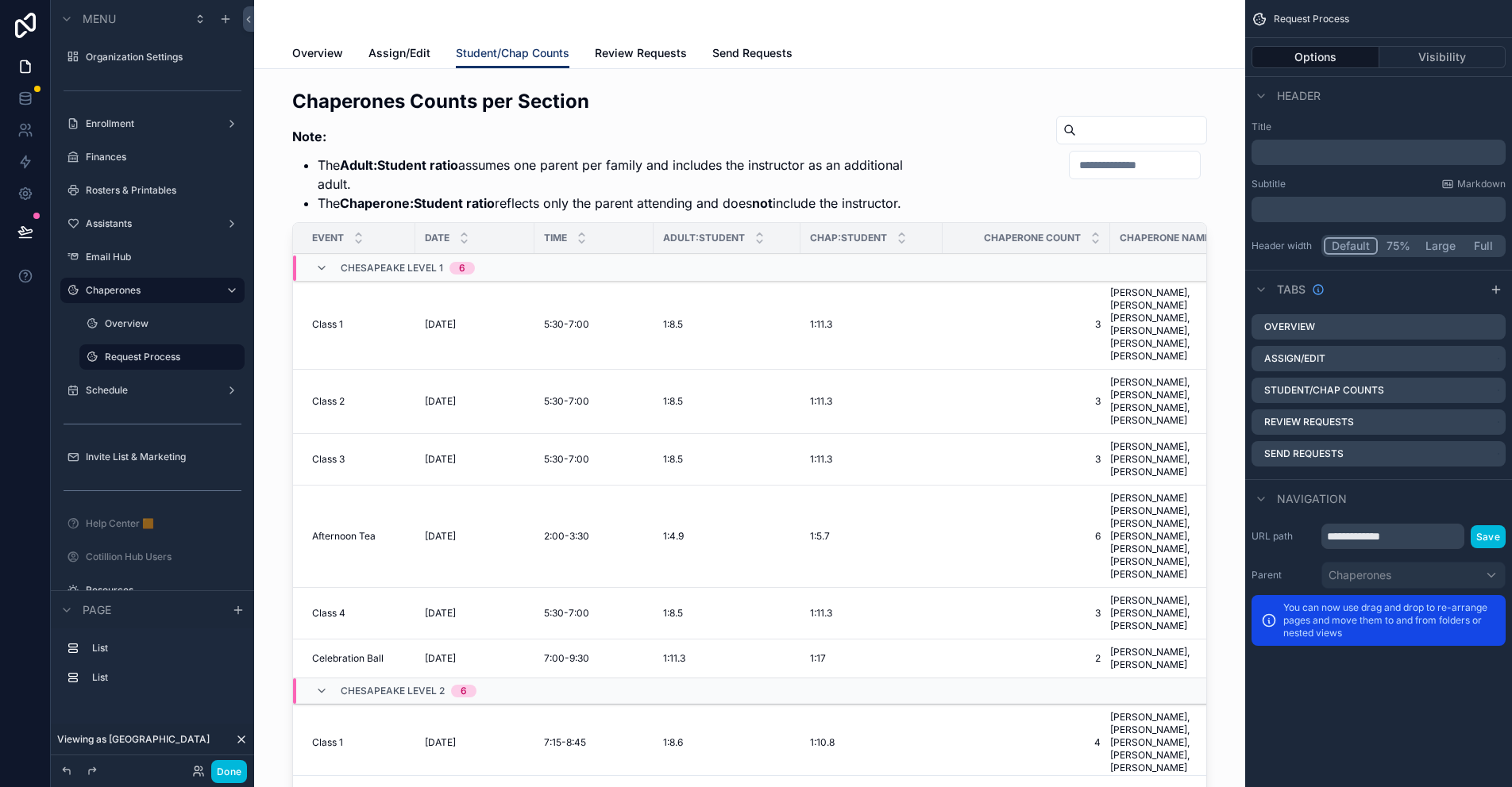
click at [385, 46] on span "Assign/Edit" at bounding box center [400, 53] width 62 height 16
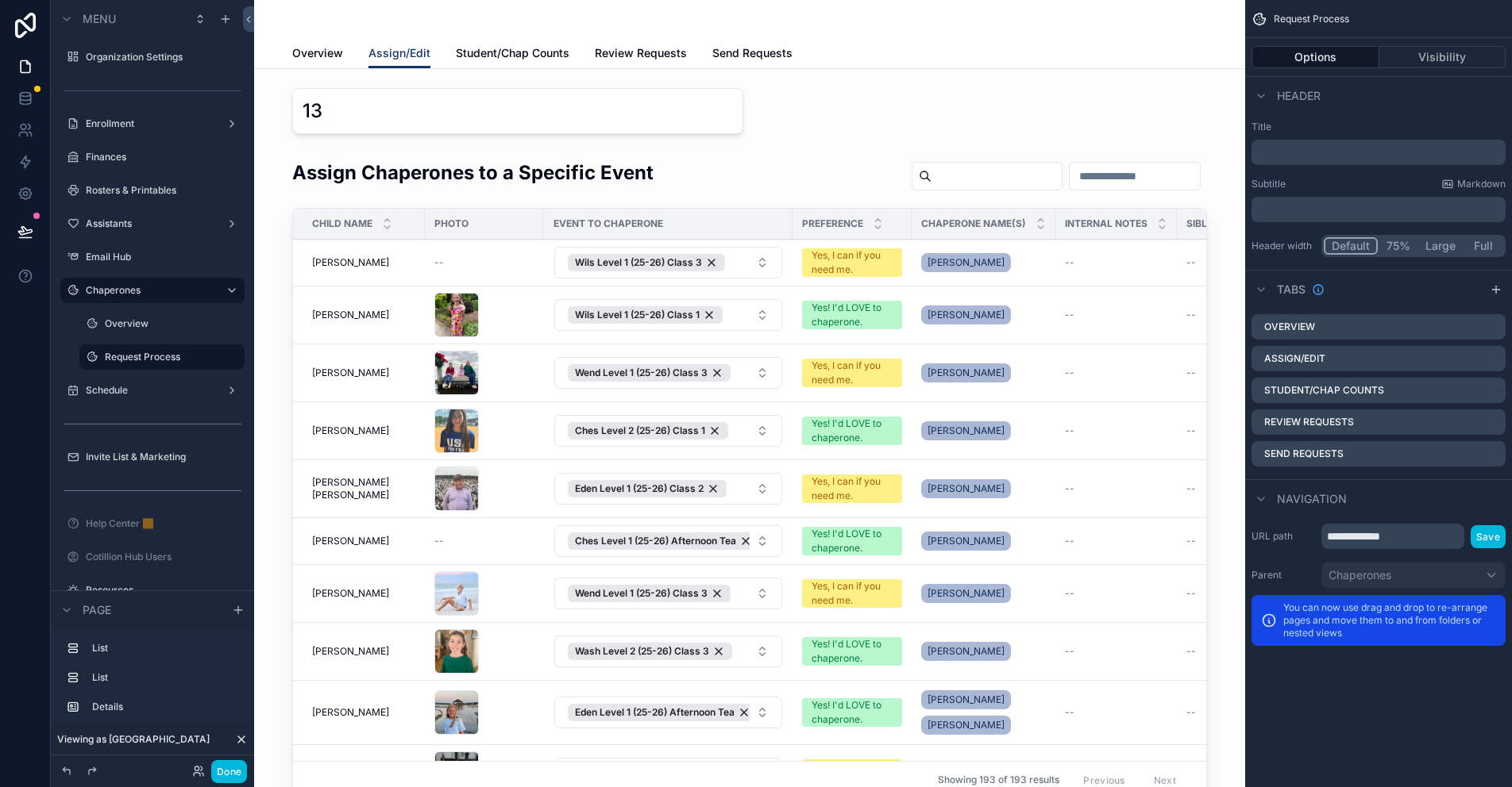
drag, startPoint x: 419, startPoint y: 116, endPoint x: 1414, endPoint y: 469, distance: 1055.8
click at [419, 116] on div "scrollable content" at bounding box center [750, 111] width 966 height 59
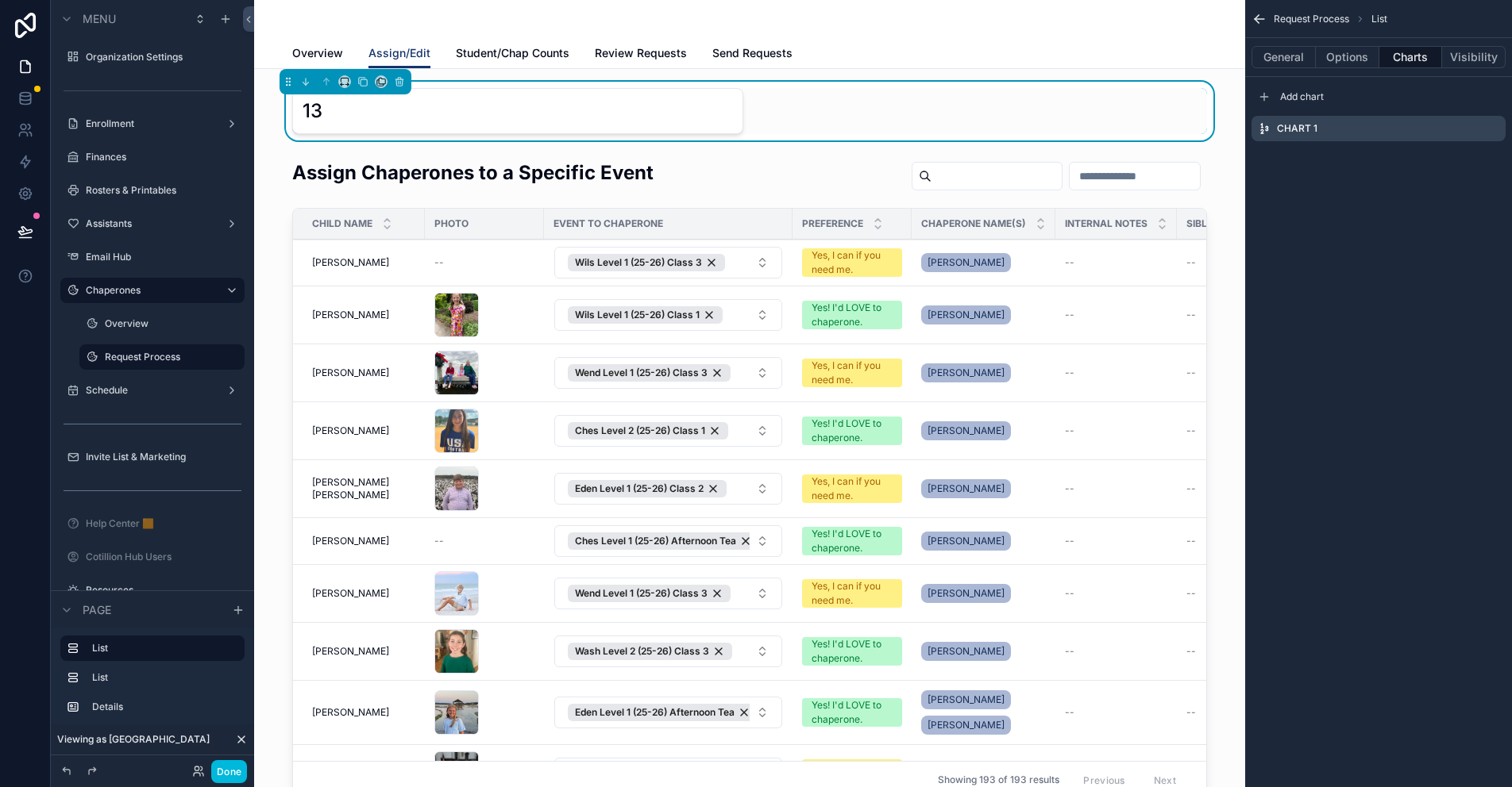
drag, startPoint x: 1491, startPoint y: 127, endPoint x: 1439, endPoint y: 231, distance: 116.3
click at [0, 0] on icon "scrollable content" at bounding box center [0, 0] width 0 height 0
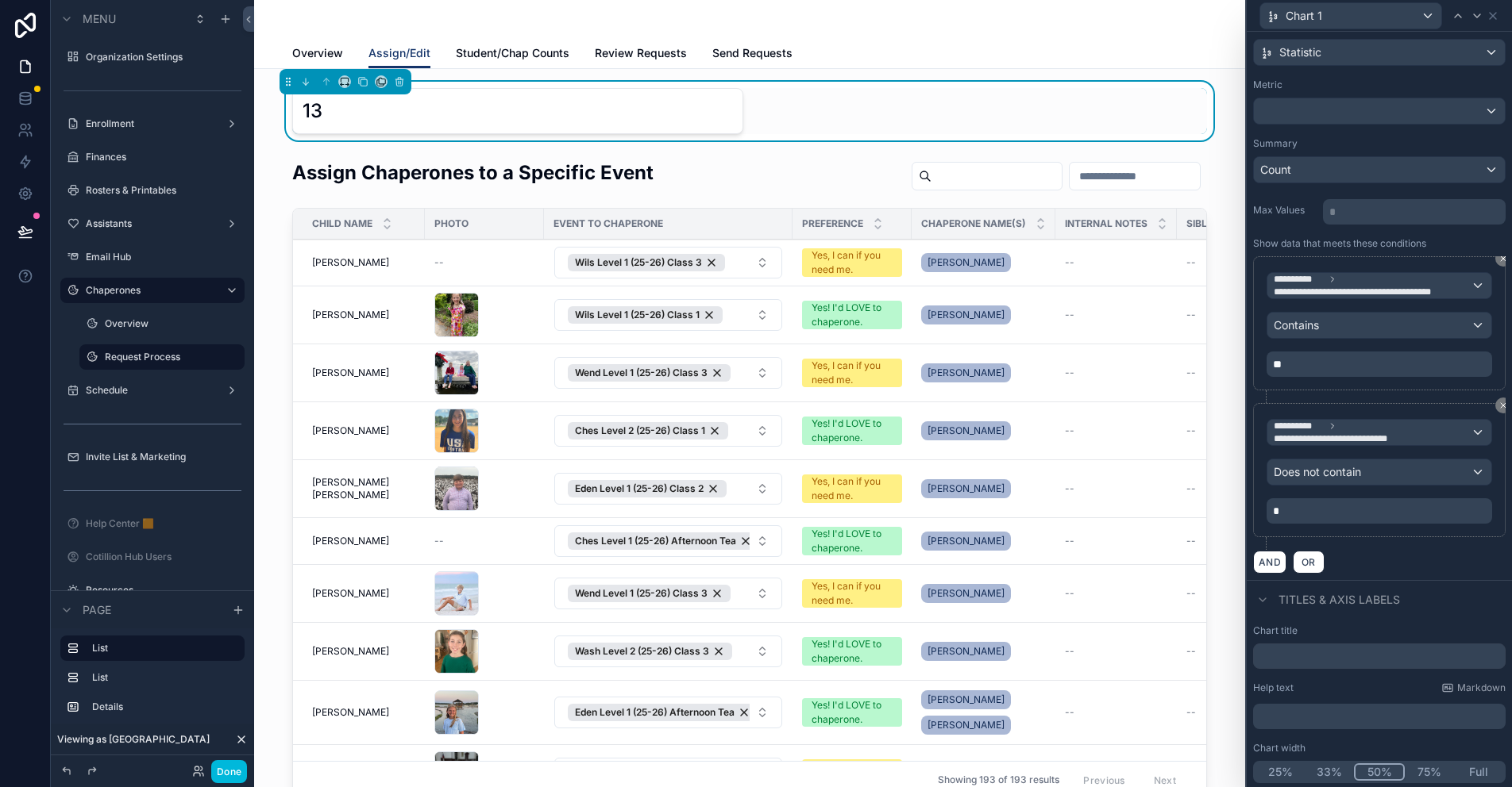
scroll to position [100, 0]
click at [1284, 713] on p "﻿" at bounding box center [1381, 716] width 243 height 16
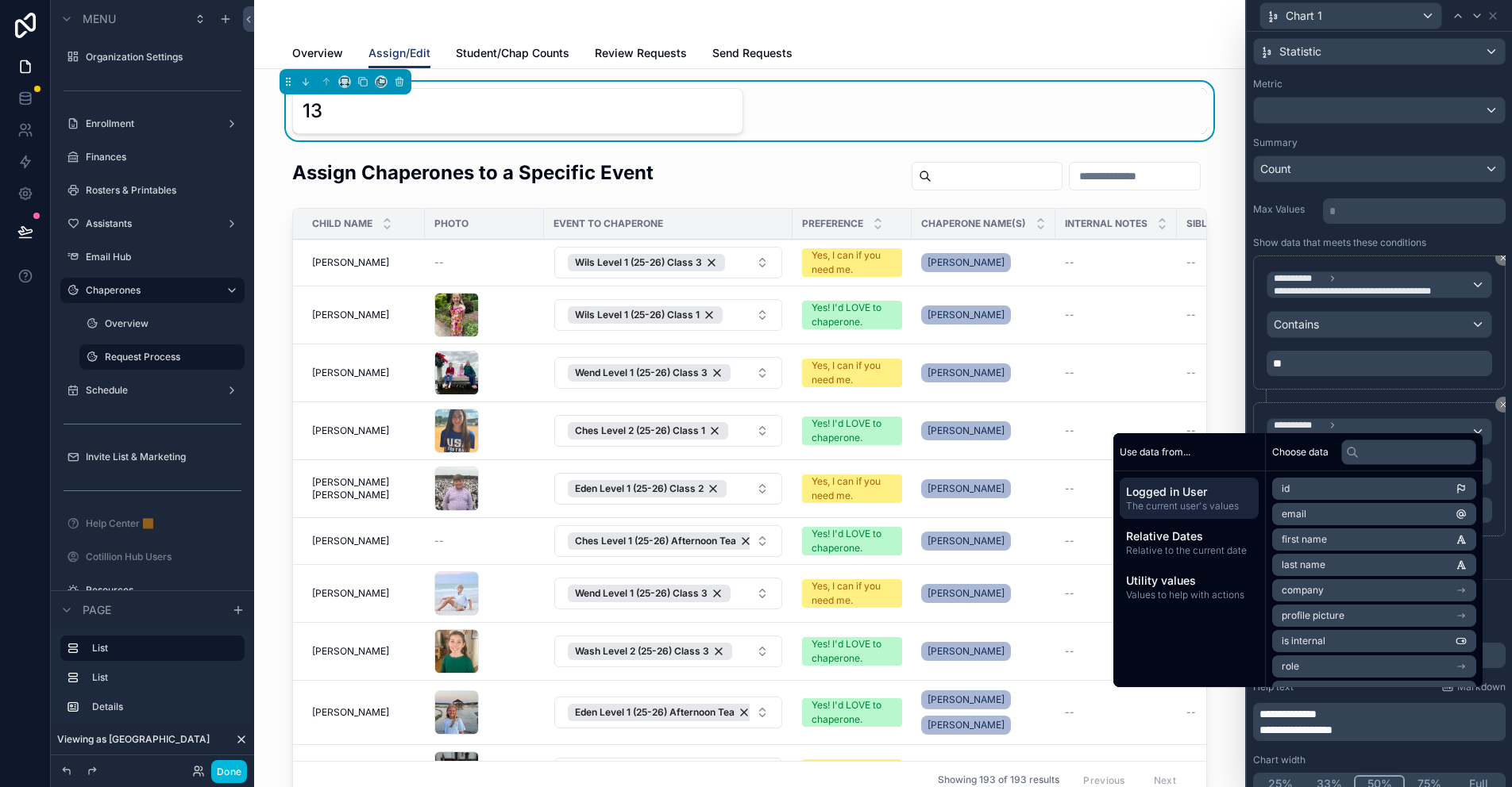
scroll to position [111, 0]
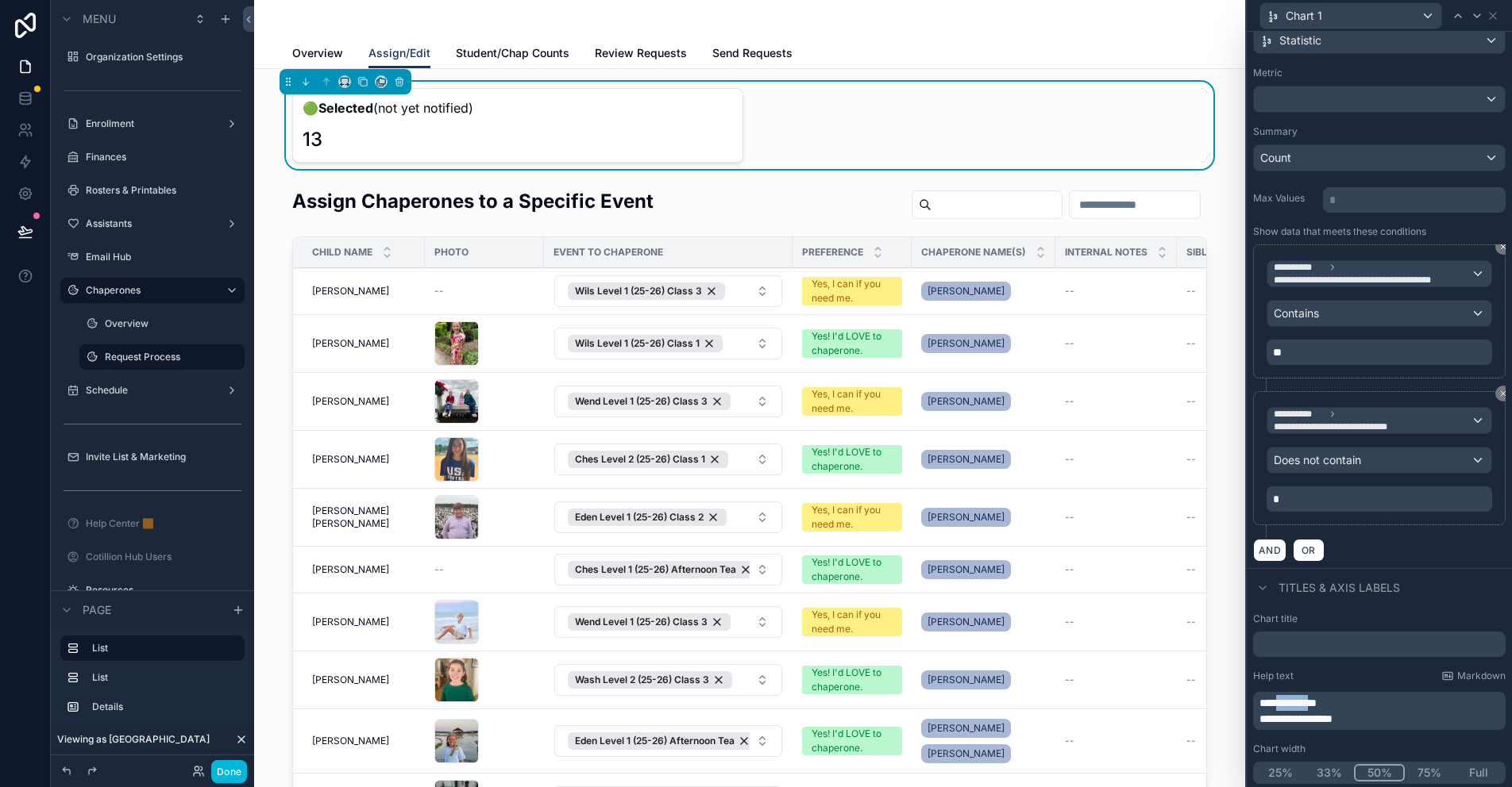
drag, startPoint x: 1334, startPoint y: 702, endPoint x: 1289, endPoint y: 702, distance: 45.0
click at [1289, 702] on span "**********" at bounding box center [1288, 702] width 57 height 11
click at [1271, 702] on span "**********" at bounding box center [1290, 702] width 61 height 11
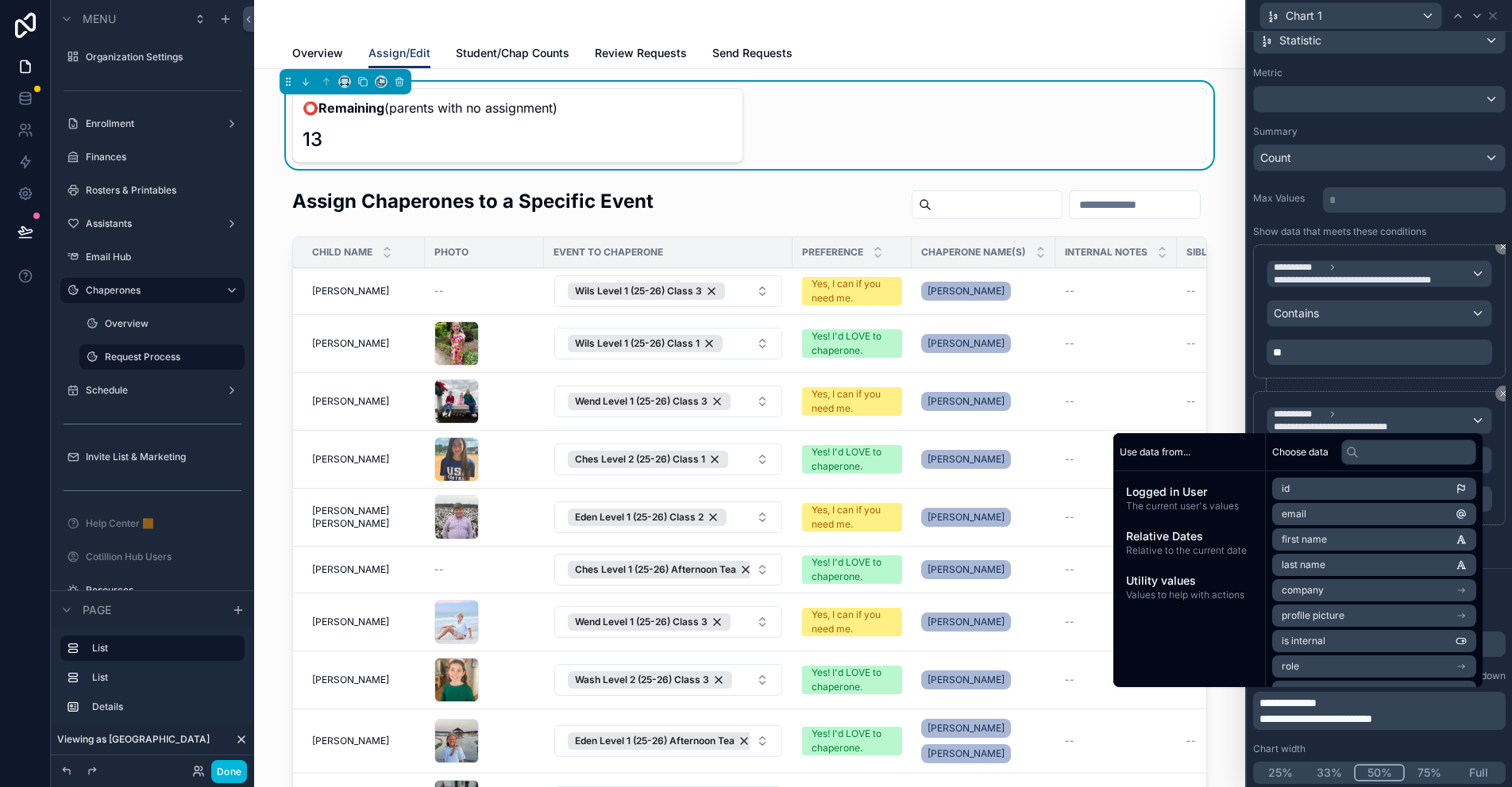
click at [1313, 739] on div "**********" at bounding box center [1379, 698] width 266 height 184
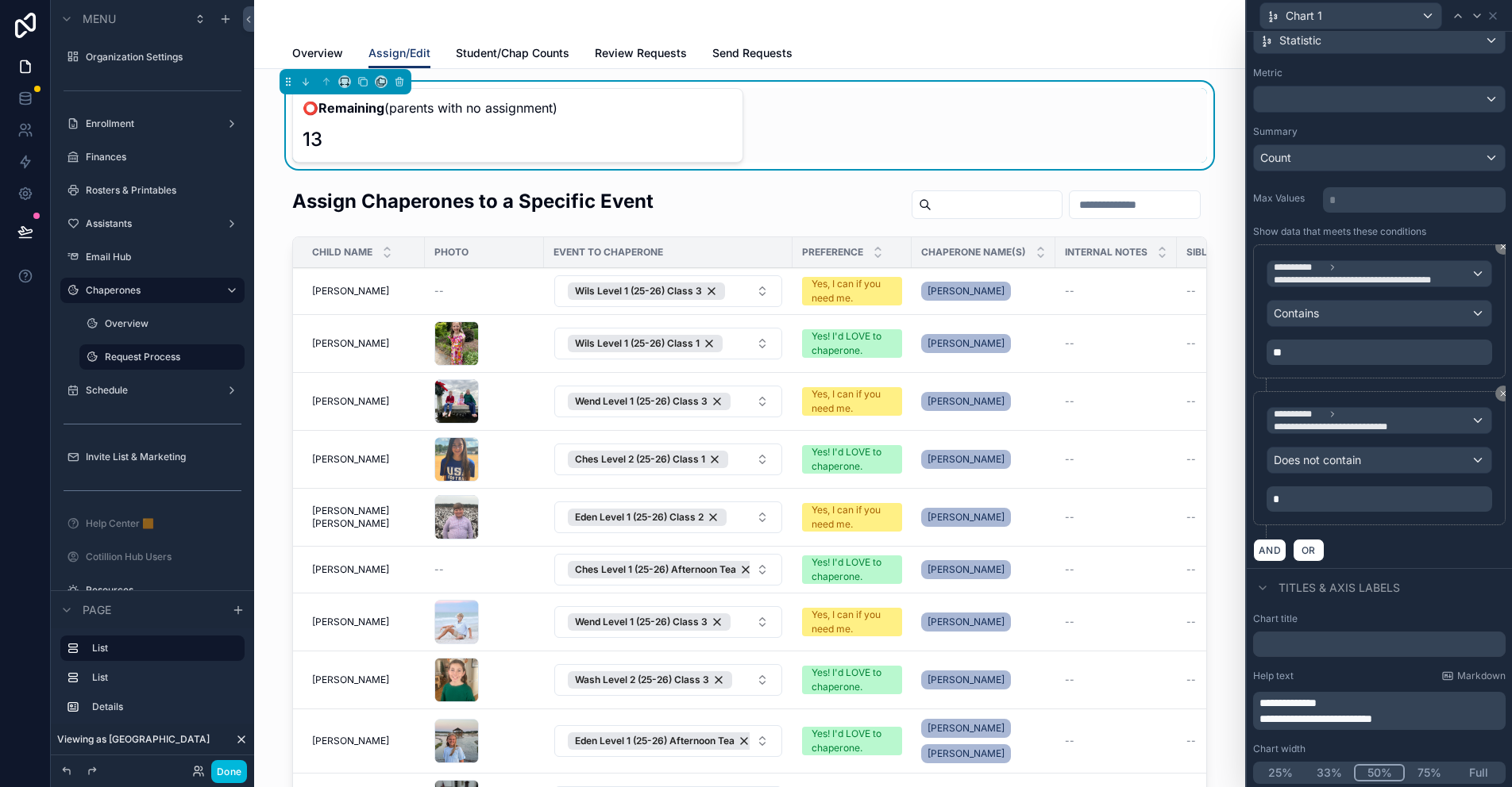
scroll to position [0, 0]
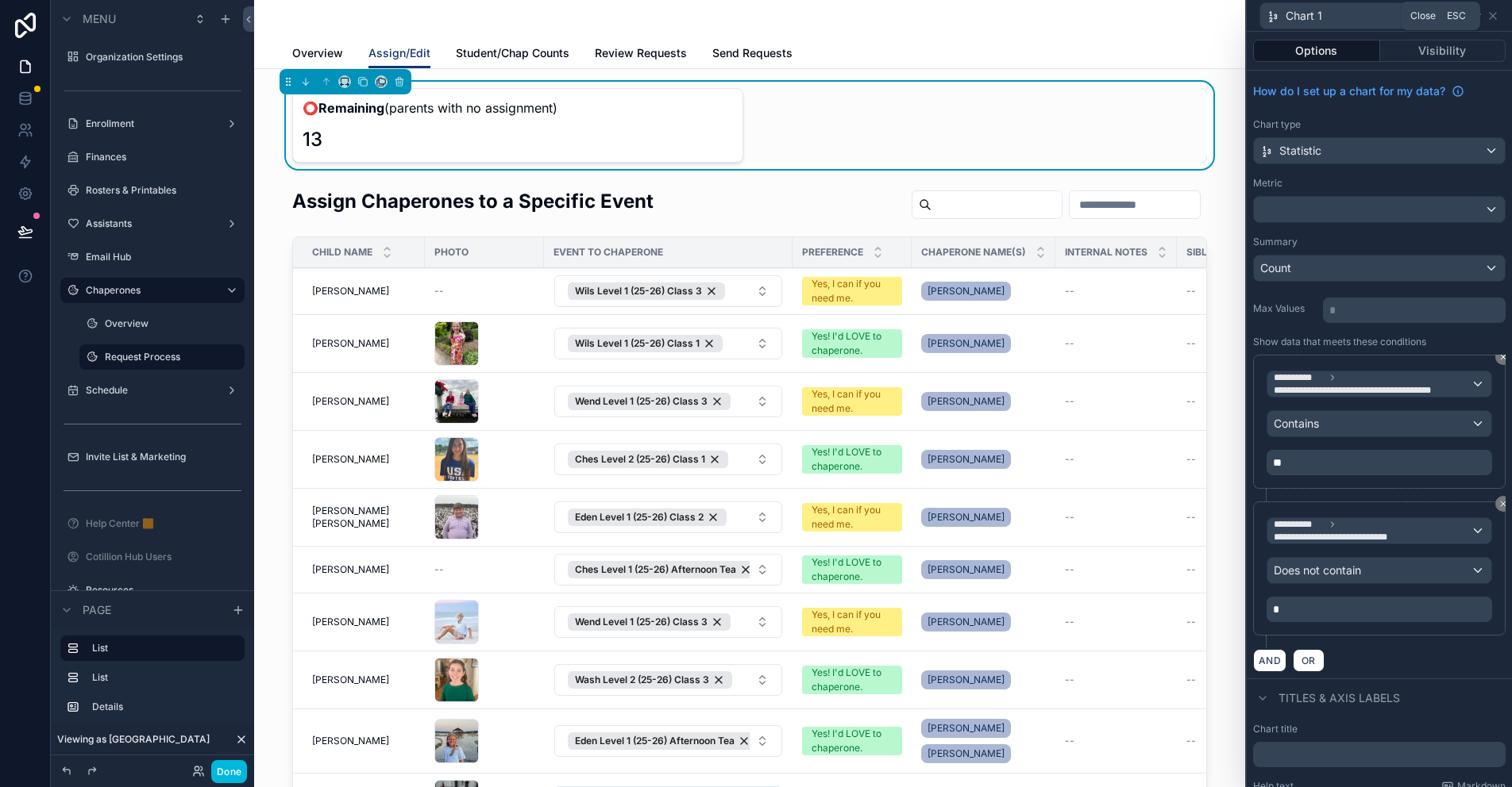
click at [1494, 14] on icon at bounding box center [1494, 16] width 7 height 7
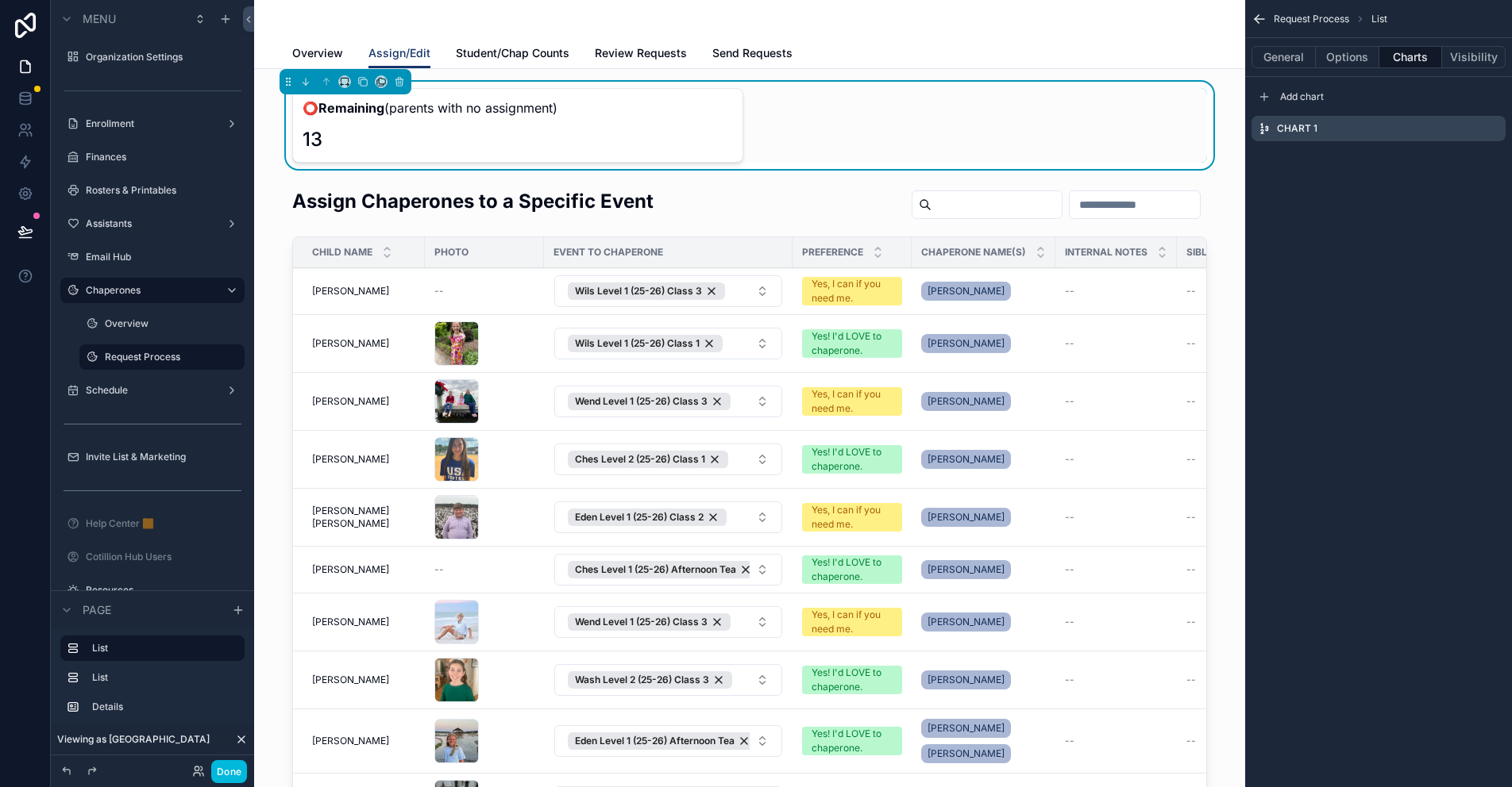
click at [0, 0] on icon "scrollable content" at bounding box center [0, 0] width 0 height 0
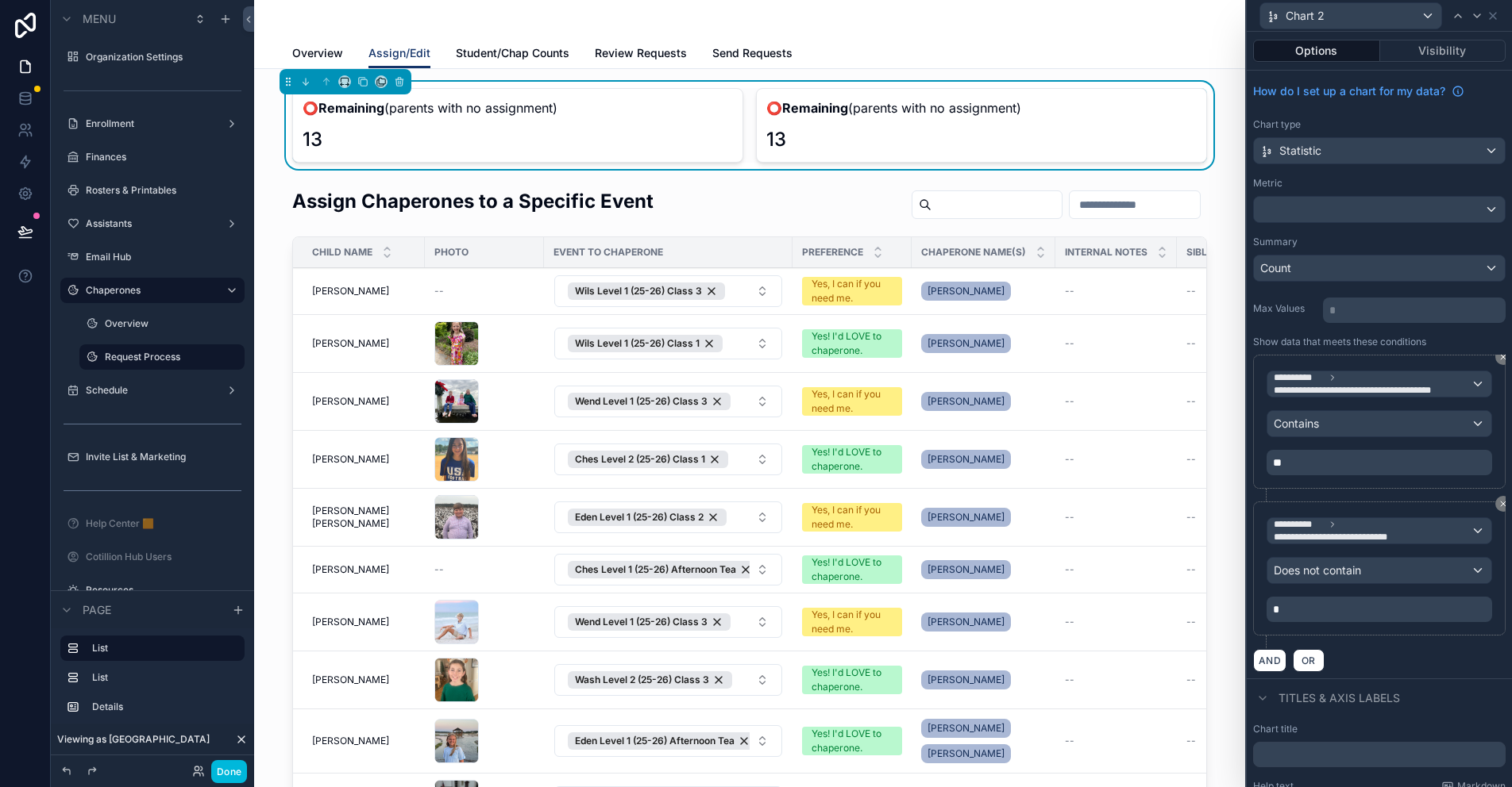
click at [1499, 502] on icon at bounding box center [1503, 503] width 9 height 9
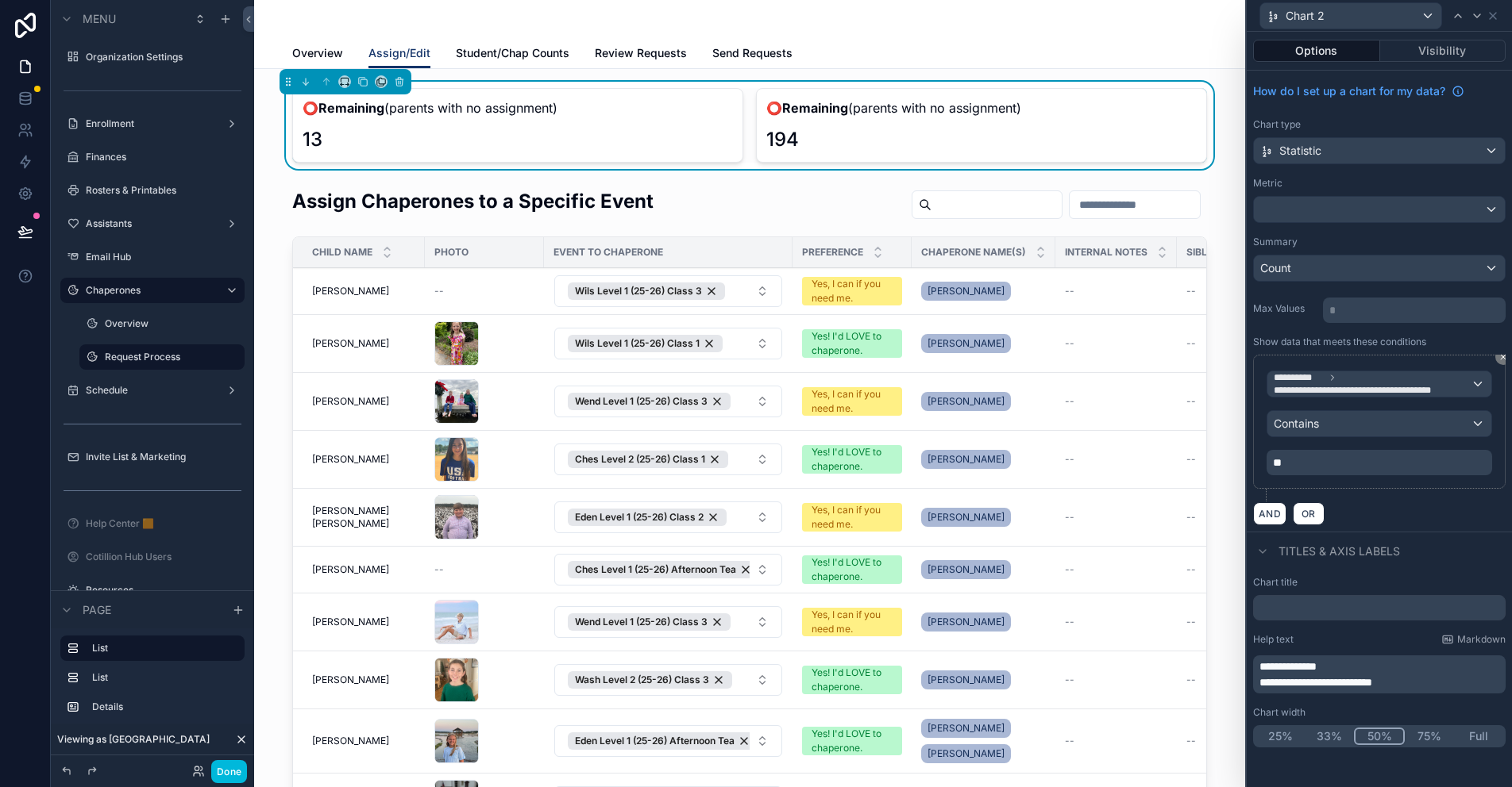
click at [1309, 661] on span "**********" at bounding box center [1288, 666] width 57 height 11
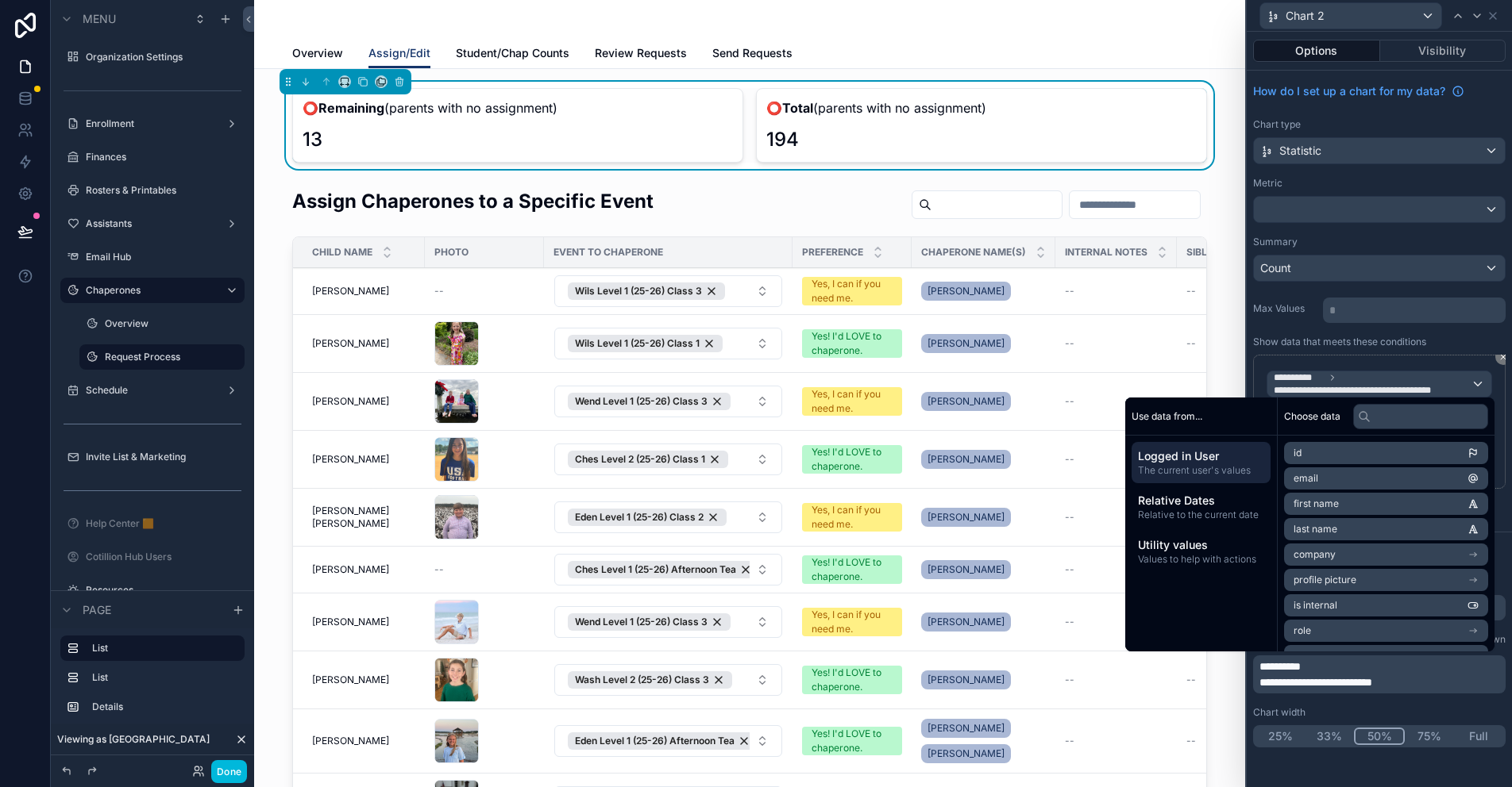
drag, startPoint x: 1272, startPoint y: 665, endPoint x: 1294, endPoint y: 674, distance: 23.8
click at [1272, 665] on span "**********" at bounding box center [1280, 666] width 41 height 11
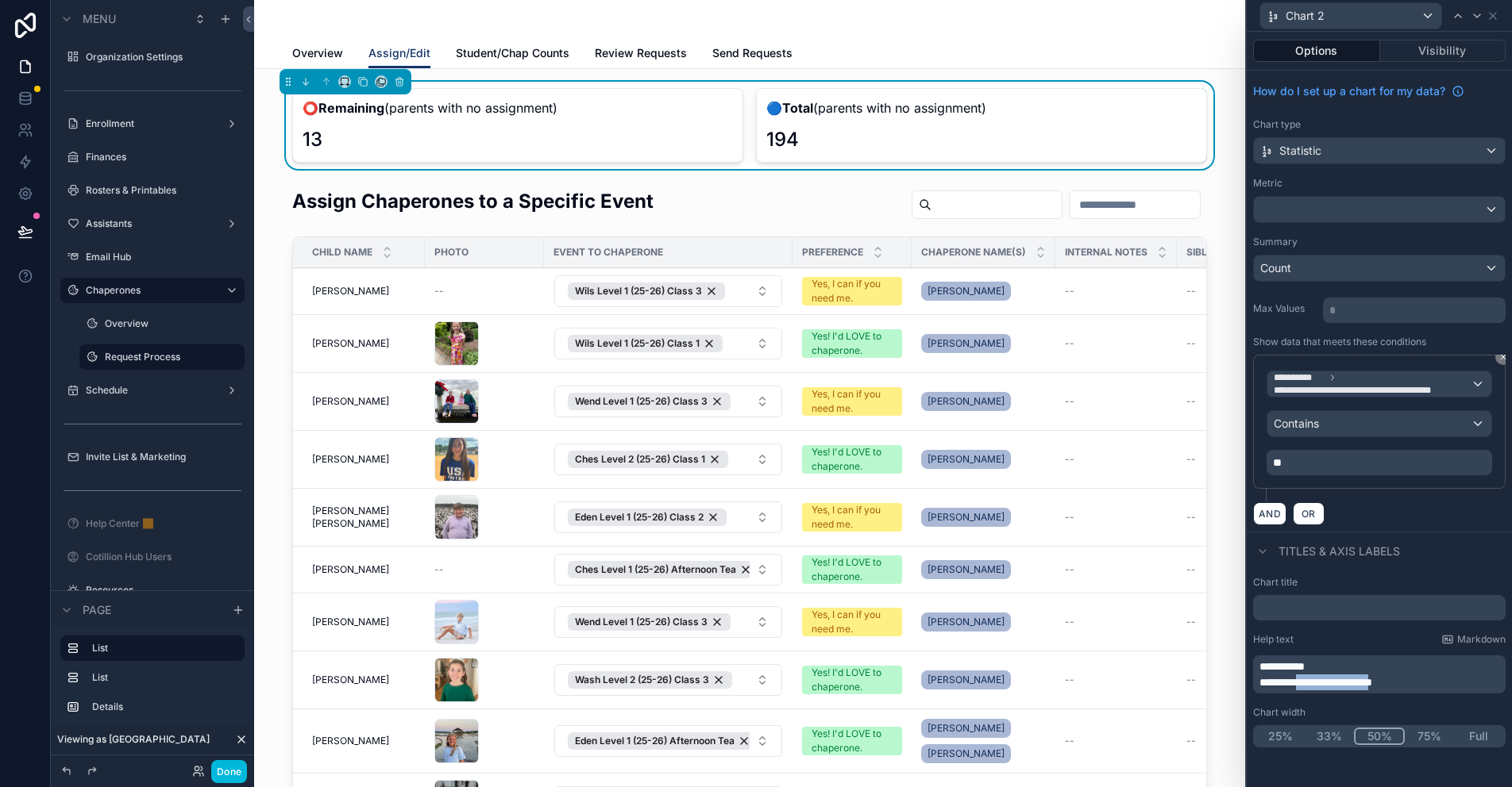
drag, startPoint x: 1408, startPoint y: 680, endPoint x: 1310, endPoint y: 684, distance: 98.1
click at [1310, 684] on span "**********" at bounding box center [1316, 682] width 113 height 11
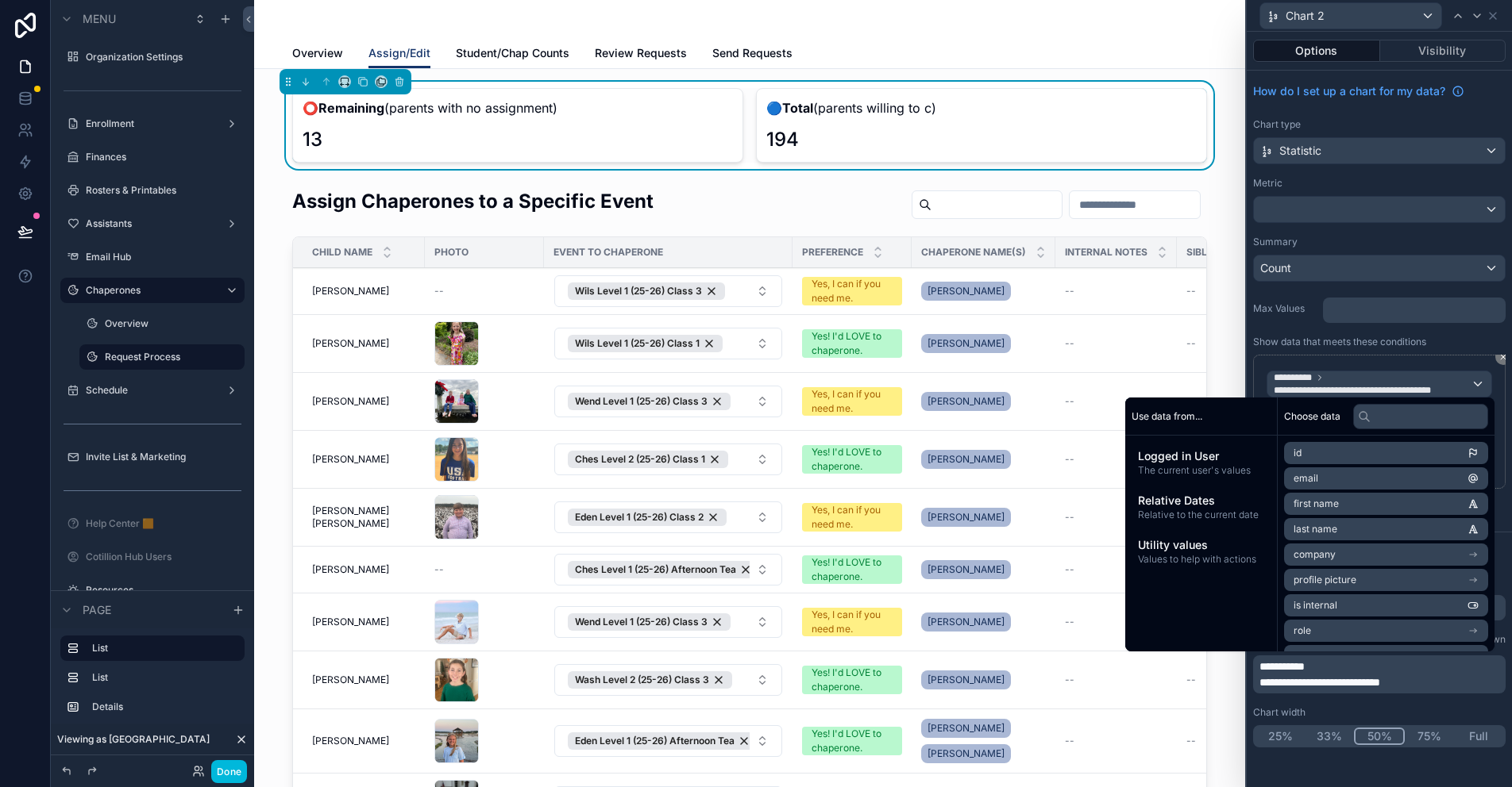
click at [1382, 700] on div "**********" at bounding box center [1379, 662] width 266 height 184
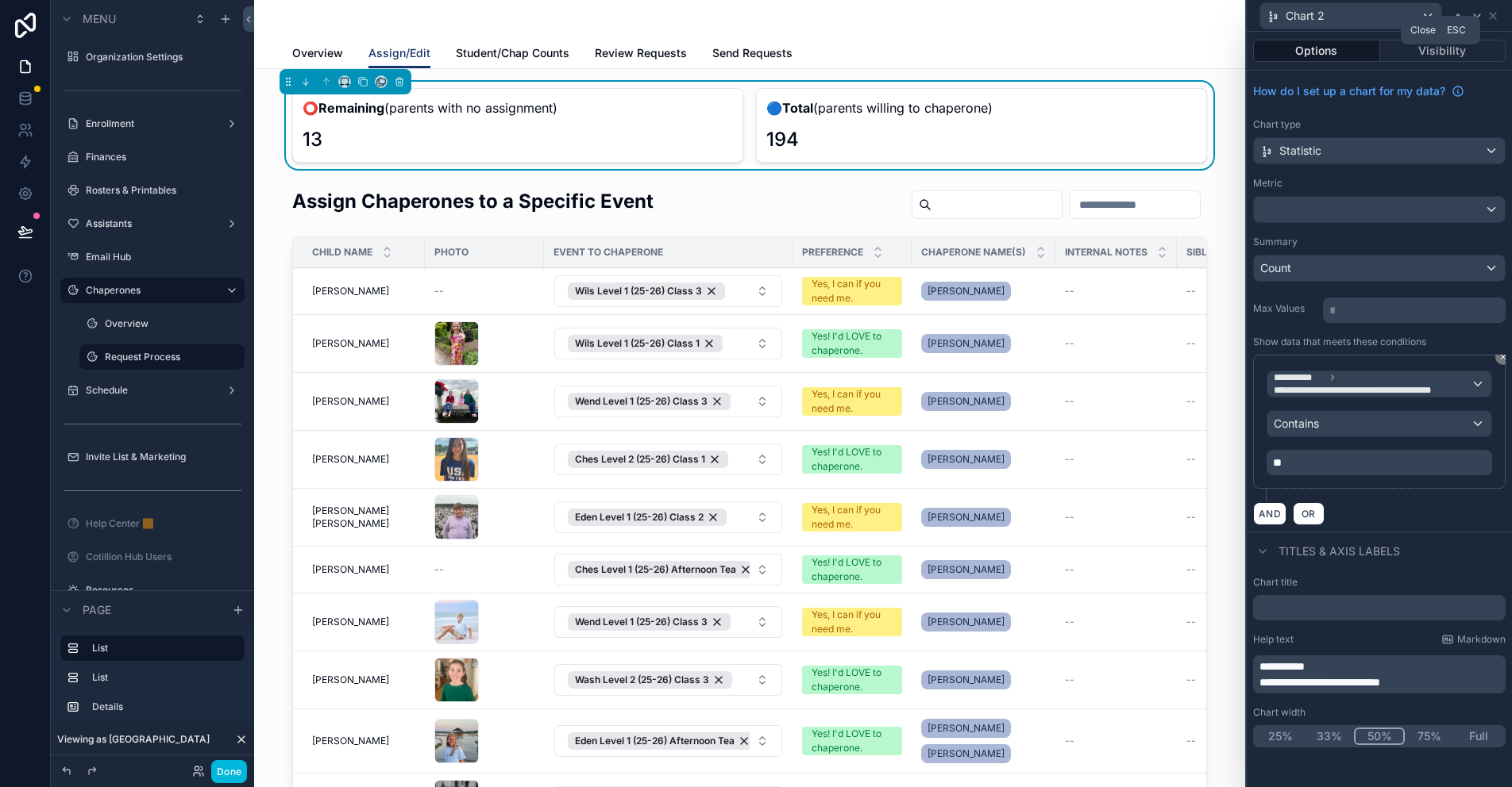
drag, startPoint x: 1495, startPoint y: 17, endPoint x: 1476, endPoint y: 17, distance: 19.0
click at [1495, 17] on icon at bounding box center [1493, 15] width 13 height 13
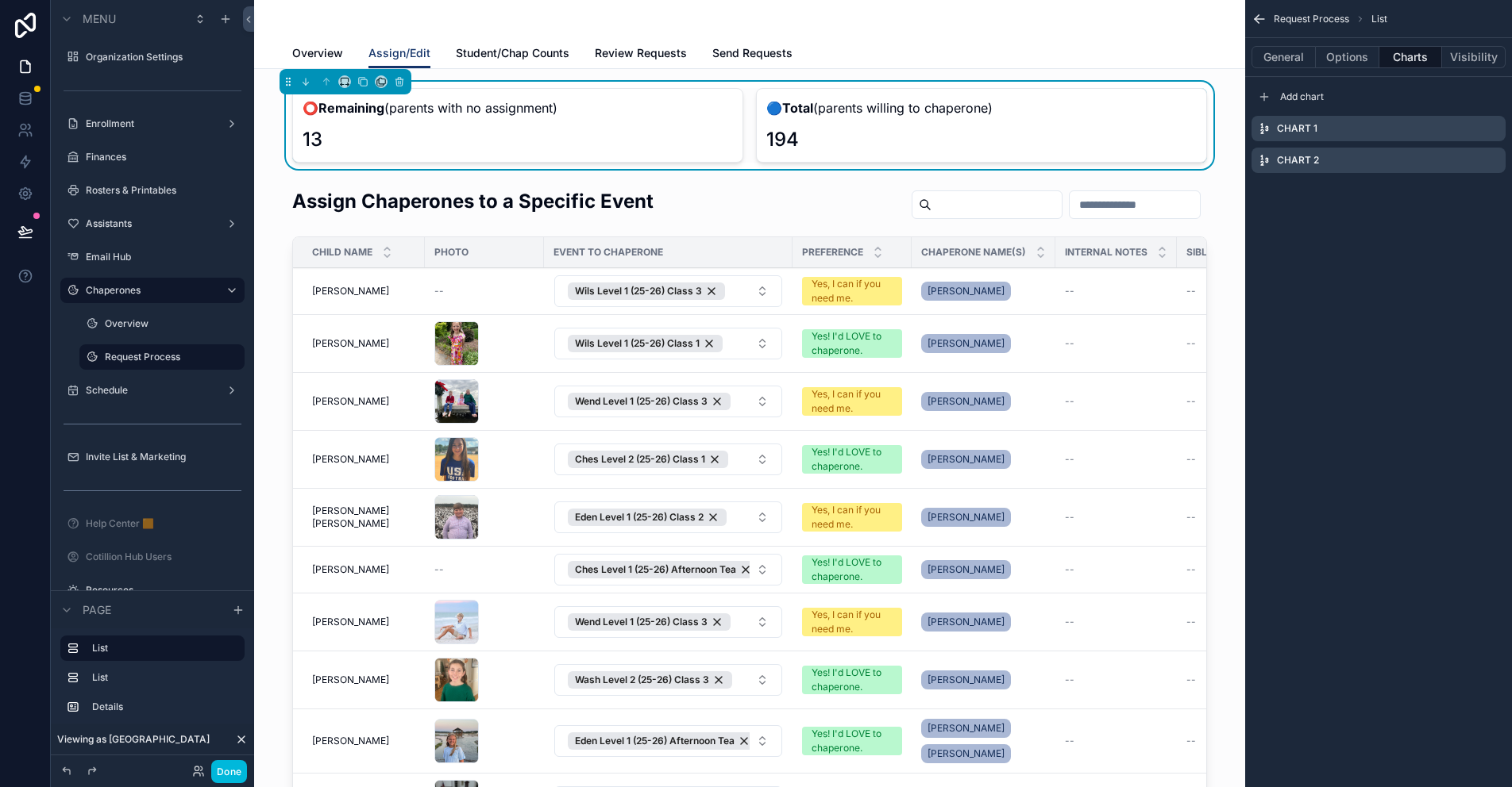
click at [524, 118] on div "⭕ Remaining (parents with no assignment) 13" at bounding box center [518, 125] width 452 height 75
drag, startPoint x: 1457, startPoint y: 126, endPoint x: 1484, endPoint y: 176, distance: 56.8
click at [0, 0] on icon "scrollable content" at bounding box center [0, 0] width 0 height 0
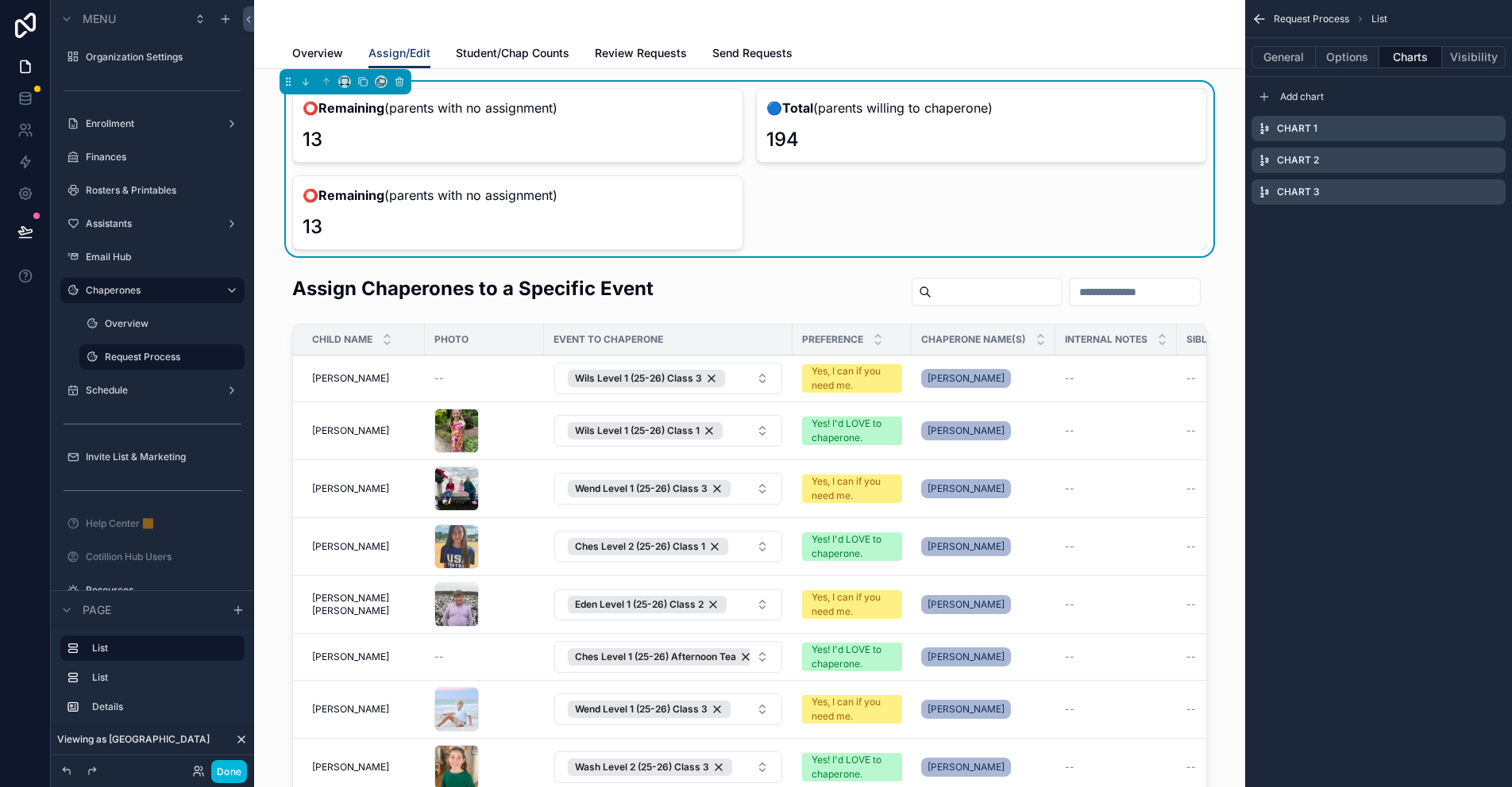
click at [0, 0] on icon "scrollable content" at bounding box center [0, 0] width 0 height 0
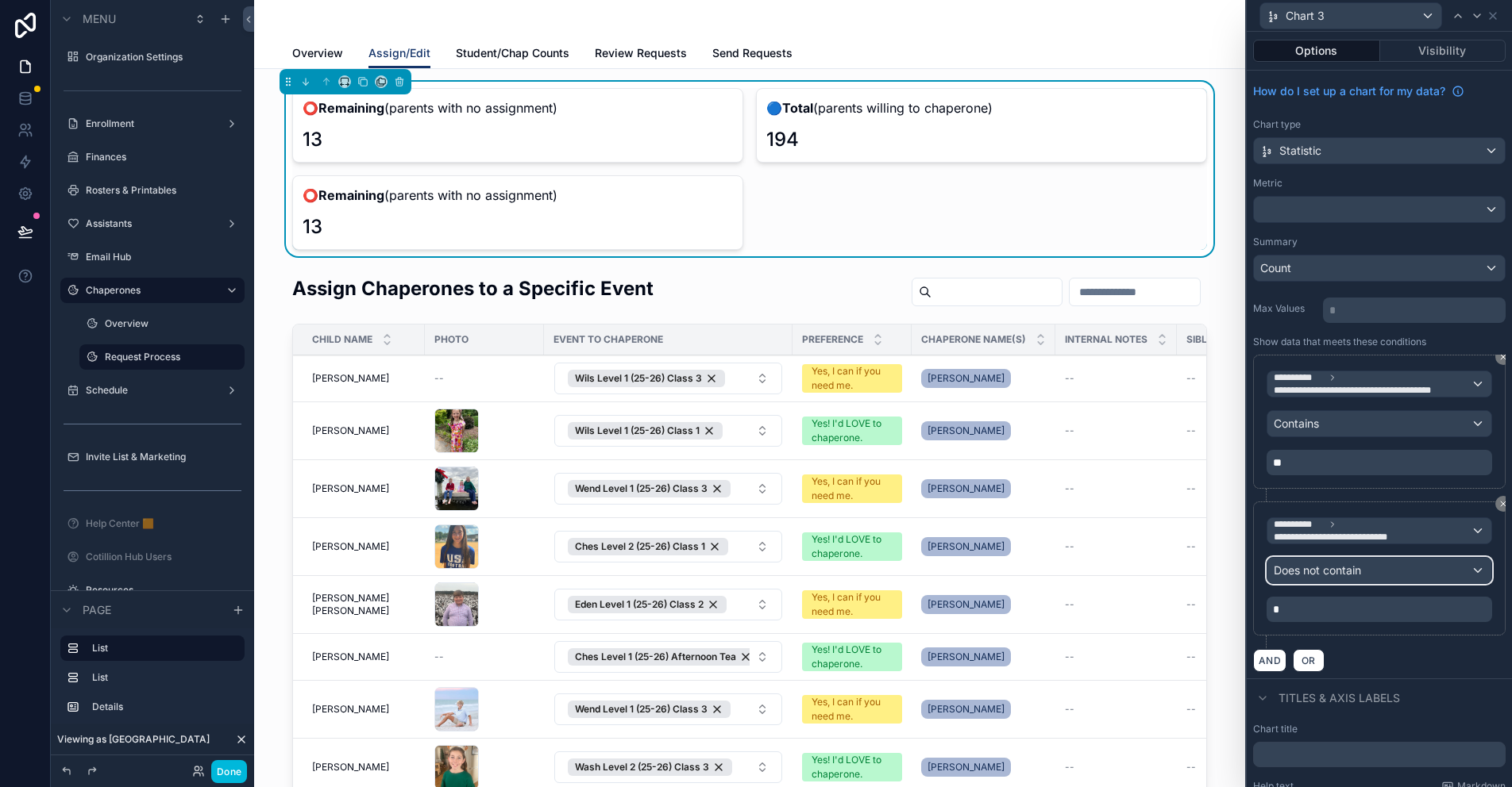
click at [1341, 572] on span "Does not contain" at bounding box center [1318, 570] width 87 height 16
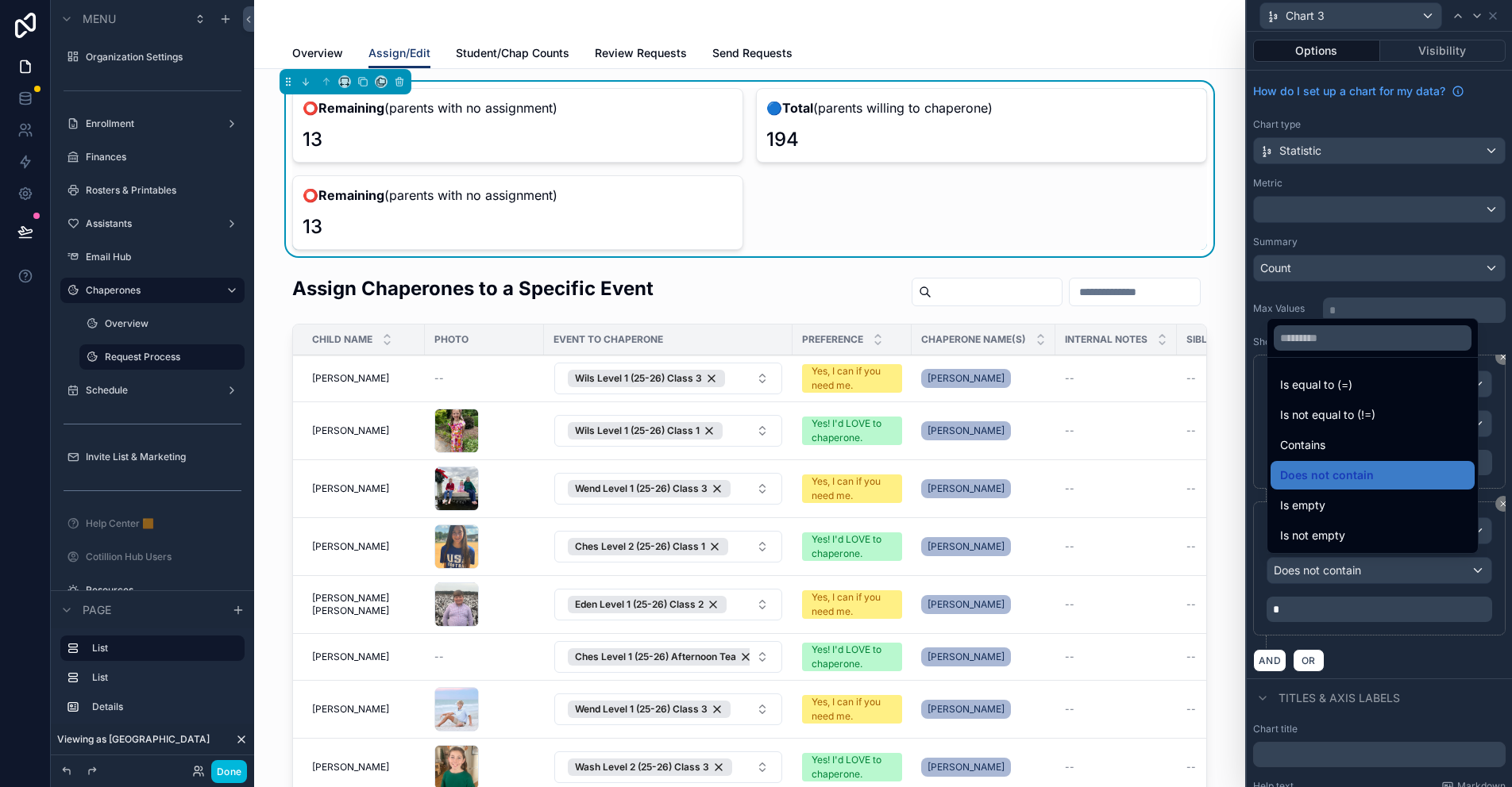
click at [1312, 440] on span "Contains" at bounding box center [1303, 445] width 45 height 19
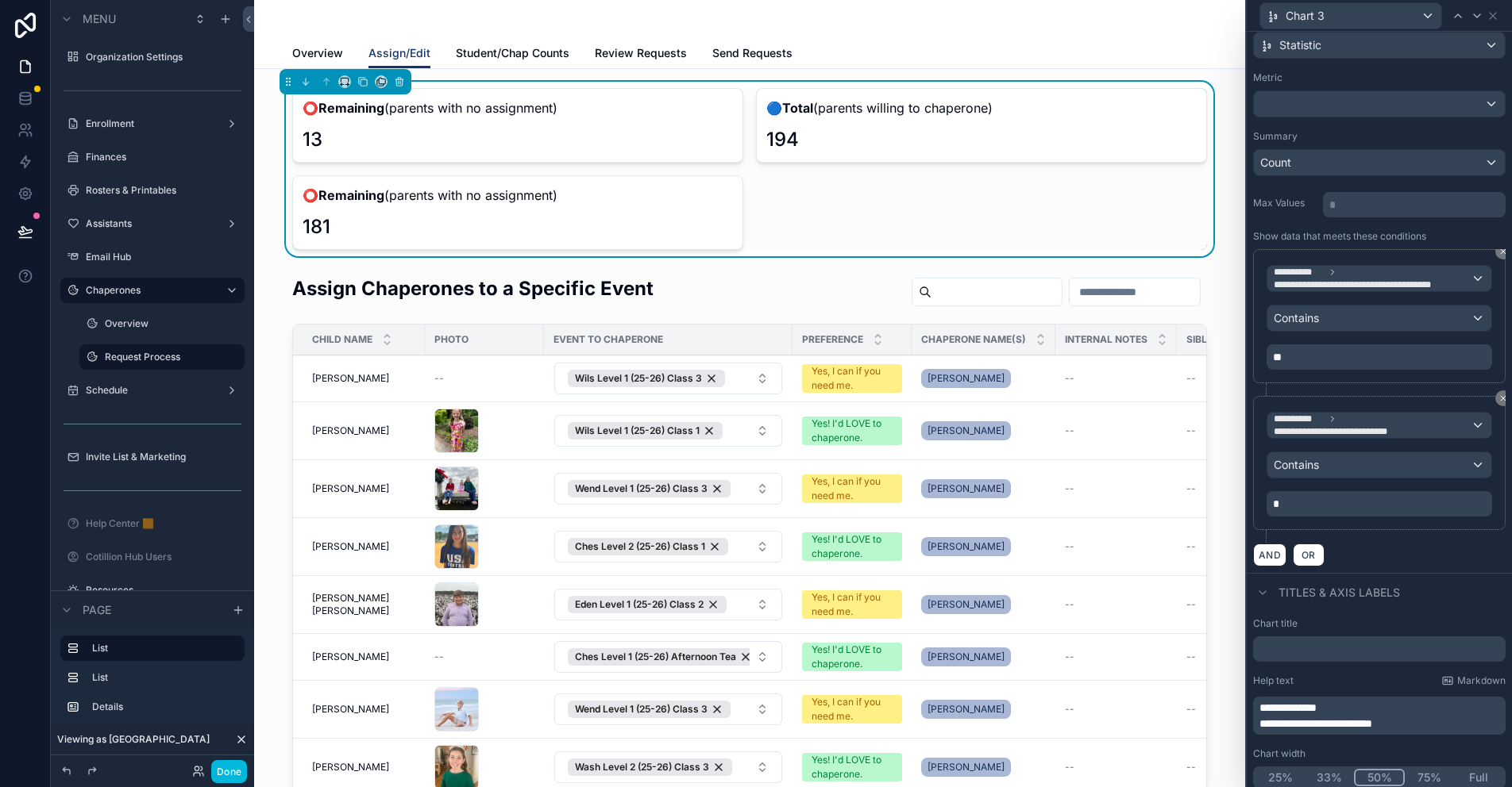
scroll to position [112, 0]
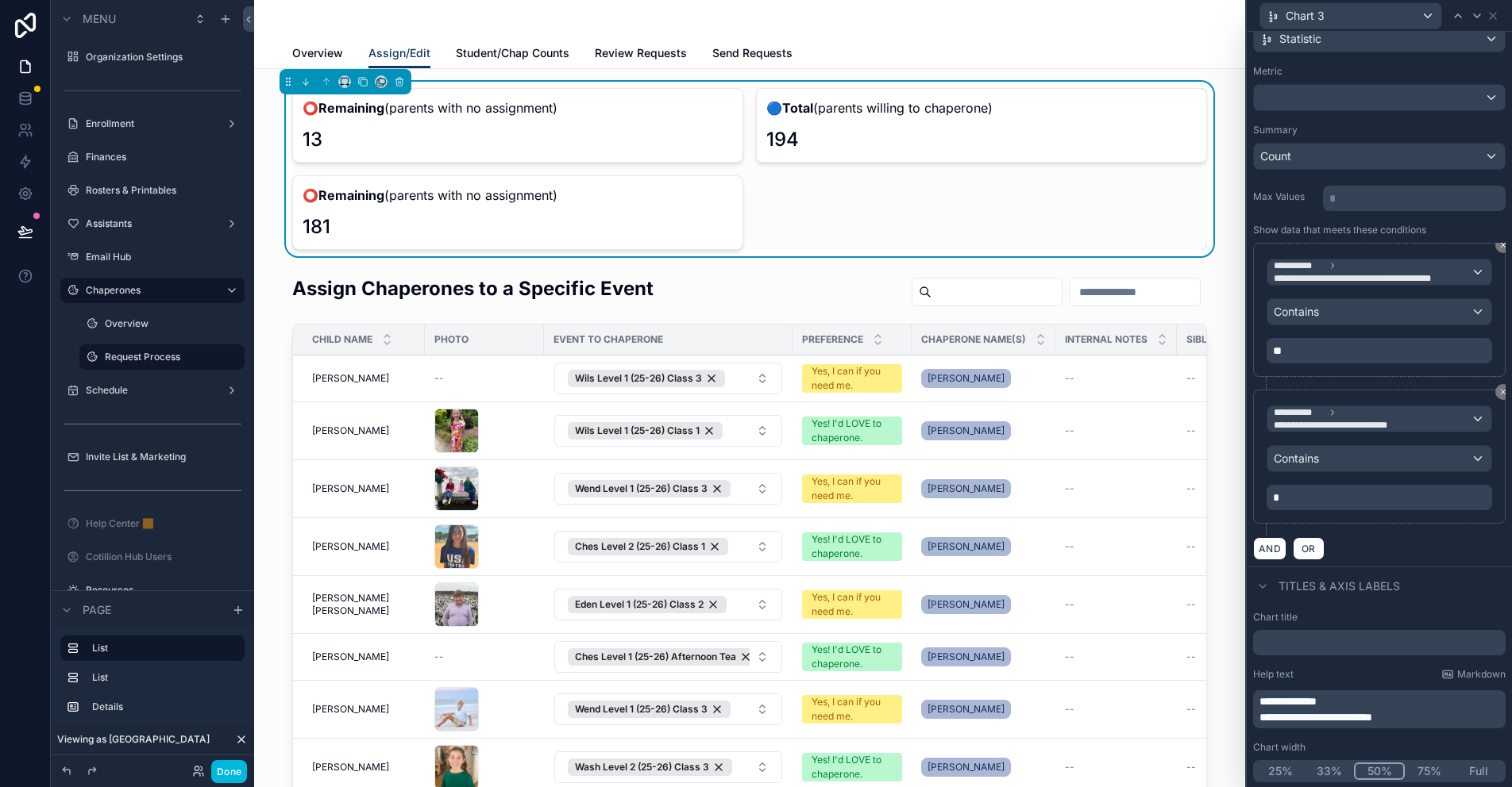
click at [1317, 701] on span "**********" at bounding box center [1288, 701] width 57 height 11
drag, startPoint x: 1344, startPoint y: 700, endPoint x: 1288, endPoint y: 701, distance: 56.0
click at [1288, 701] on span "**********" at bounding box center [1288, 701] width 57 height 11
drag, startPoint x: 1409, startPoint y: 712, endPoint x: 1307, endPoint y: 716, distance: 102.1
click at [1307, 716] on span "**********" at bounding box center [1316, 717] width 113 height 11
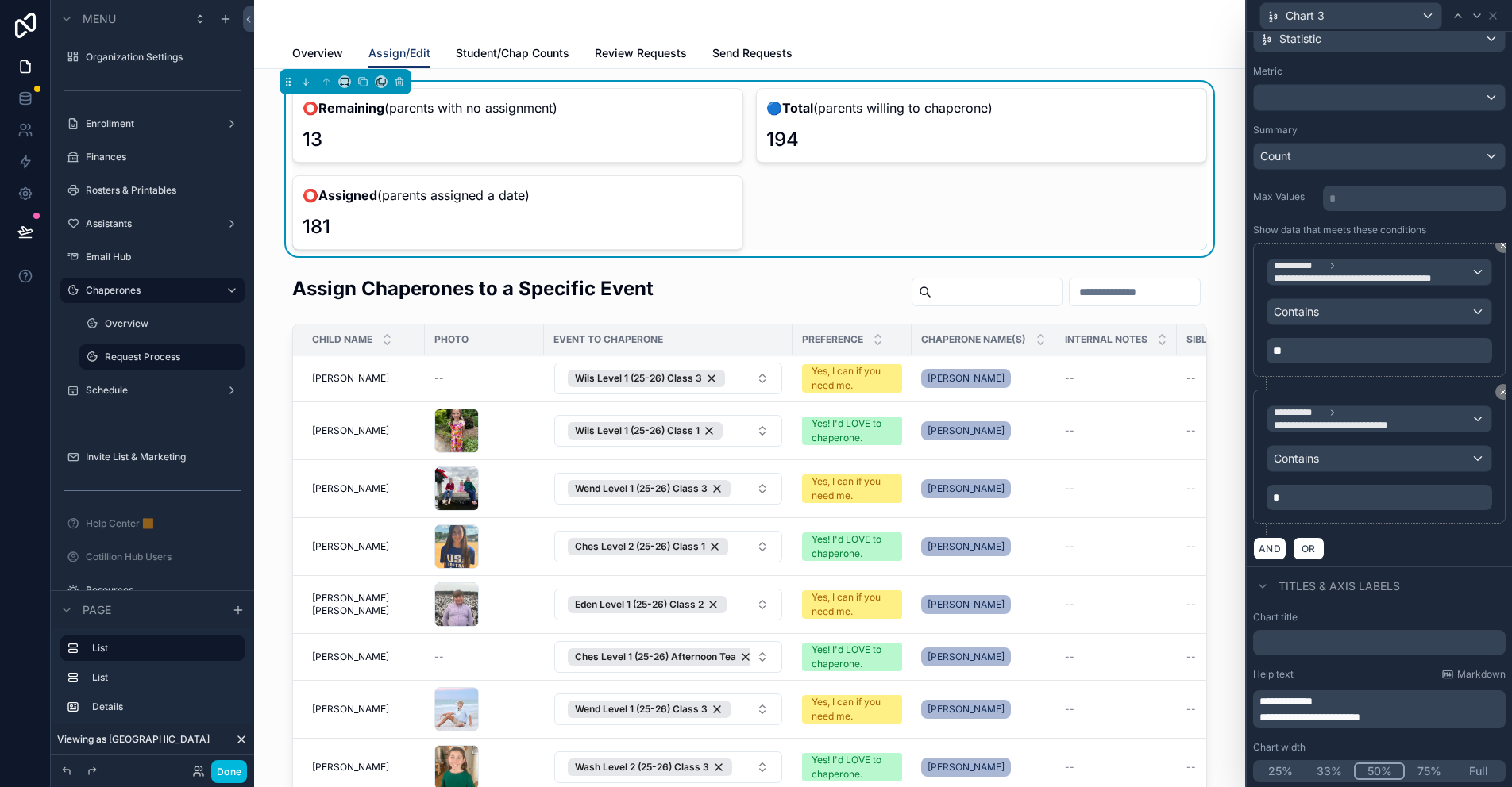
click at [1260, 382] on div "**********" at bounding box center [1379, 316] width 252 height 147
click at [958, 115] on p "🔵 Total (parents willing to chaperone)" at bounding box center [982, 108] width 431 height 19
drag, startPoint x: 1494, startPoint y: 11, endPoint x: 1102, endPoint y: 31, distance: 392.5
click at [1494, 11] on icon at bounding box center [1493, 15] width 13 height 13
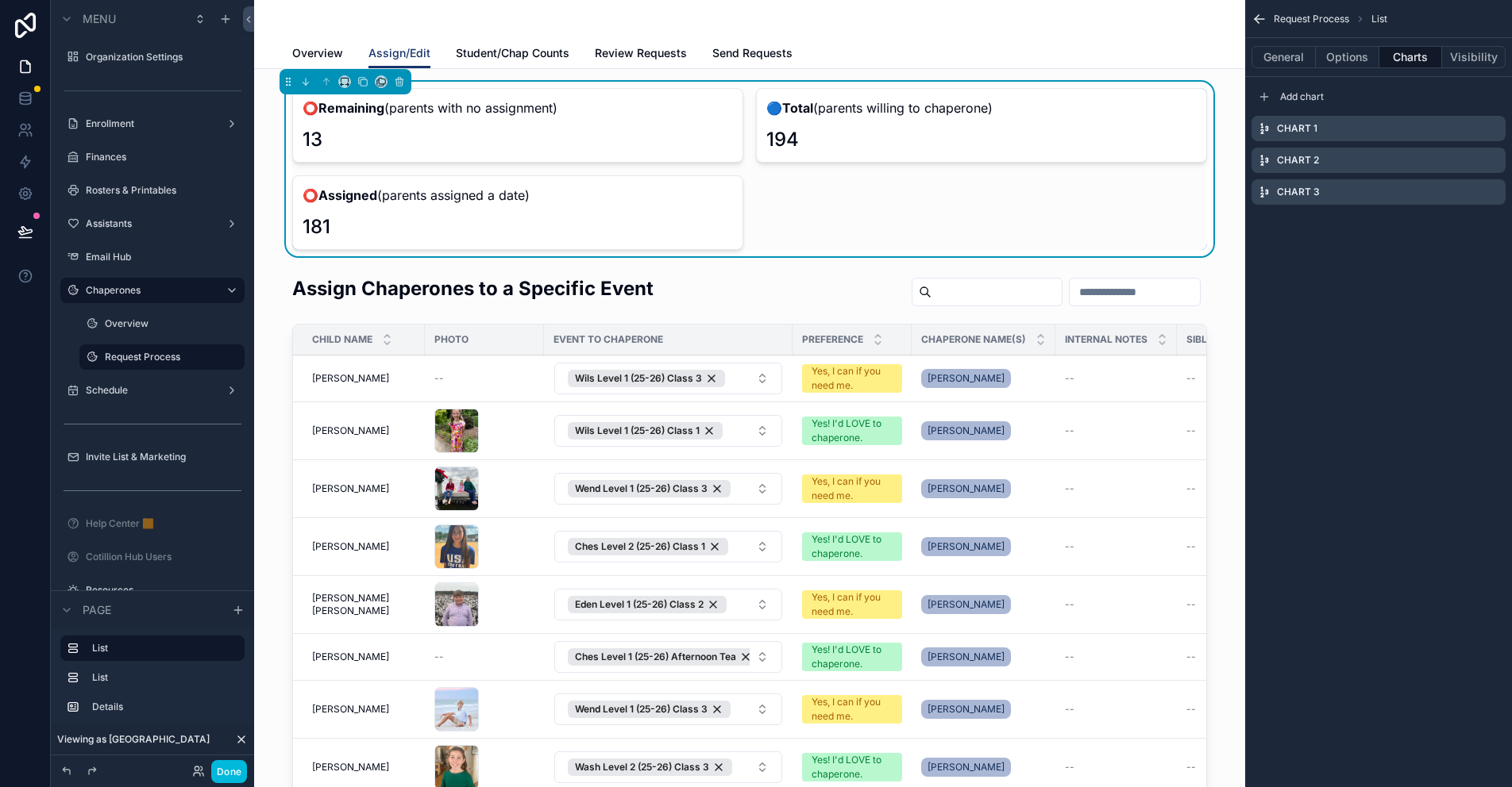
click at [804, 121] on div "🔵 Total (parents willing to chaperone) 194" at bounding box center [982, 125] width 452 height 75
click at [0, 0] on icon "scrollable content" at bounding box center [0, 0] width 0 height 0
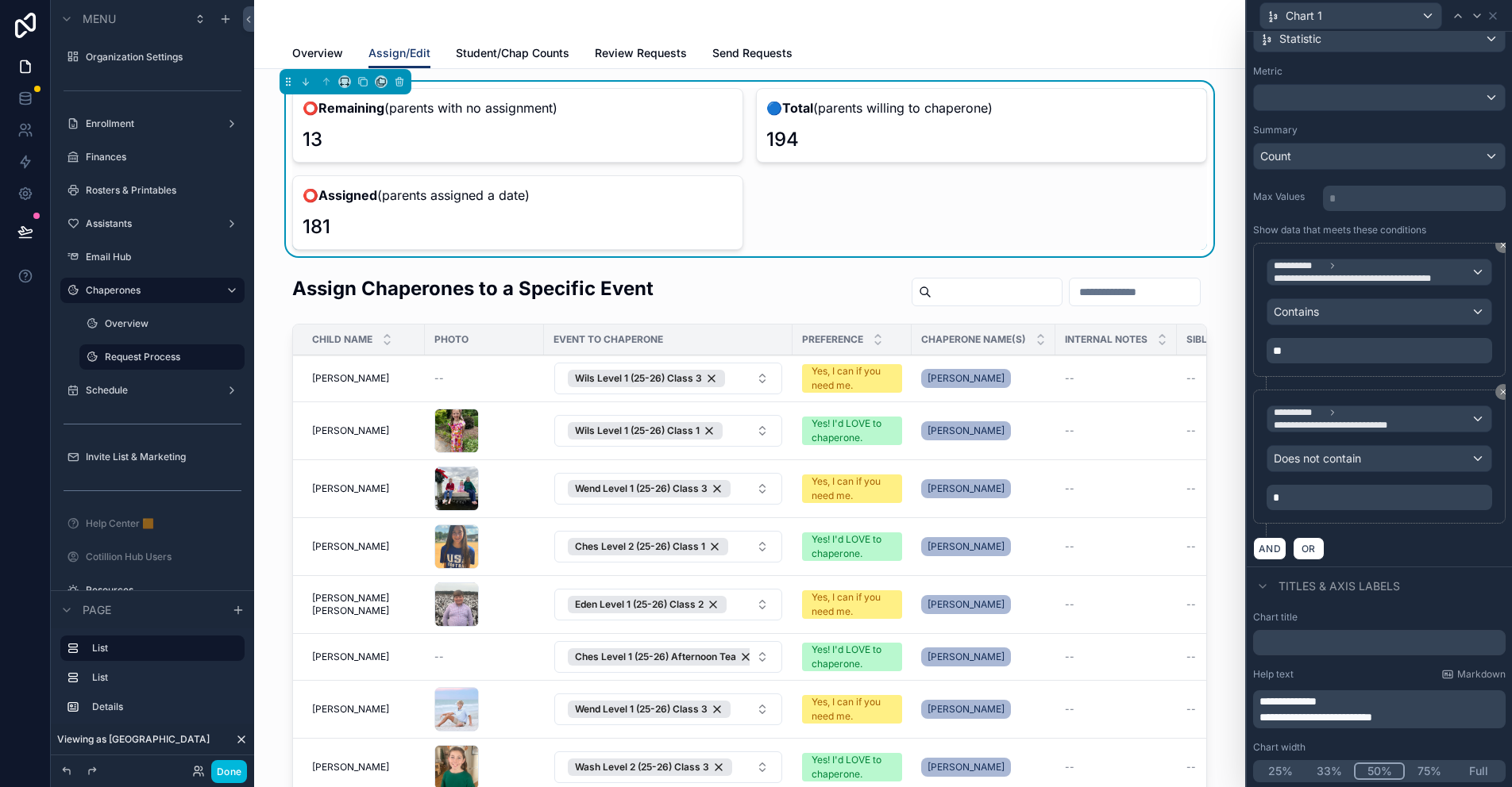
click at [1334, 764] on button "33%" at bounding box center [1329, 771] width 49 height 18
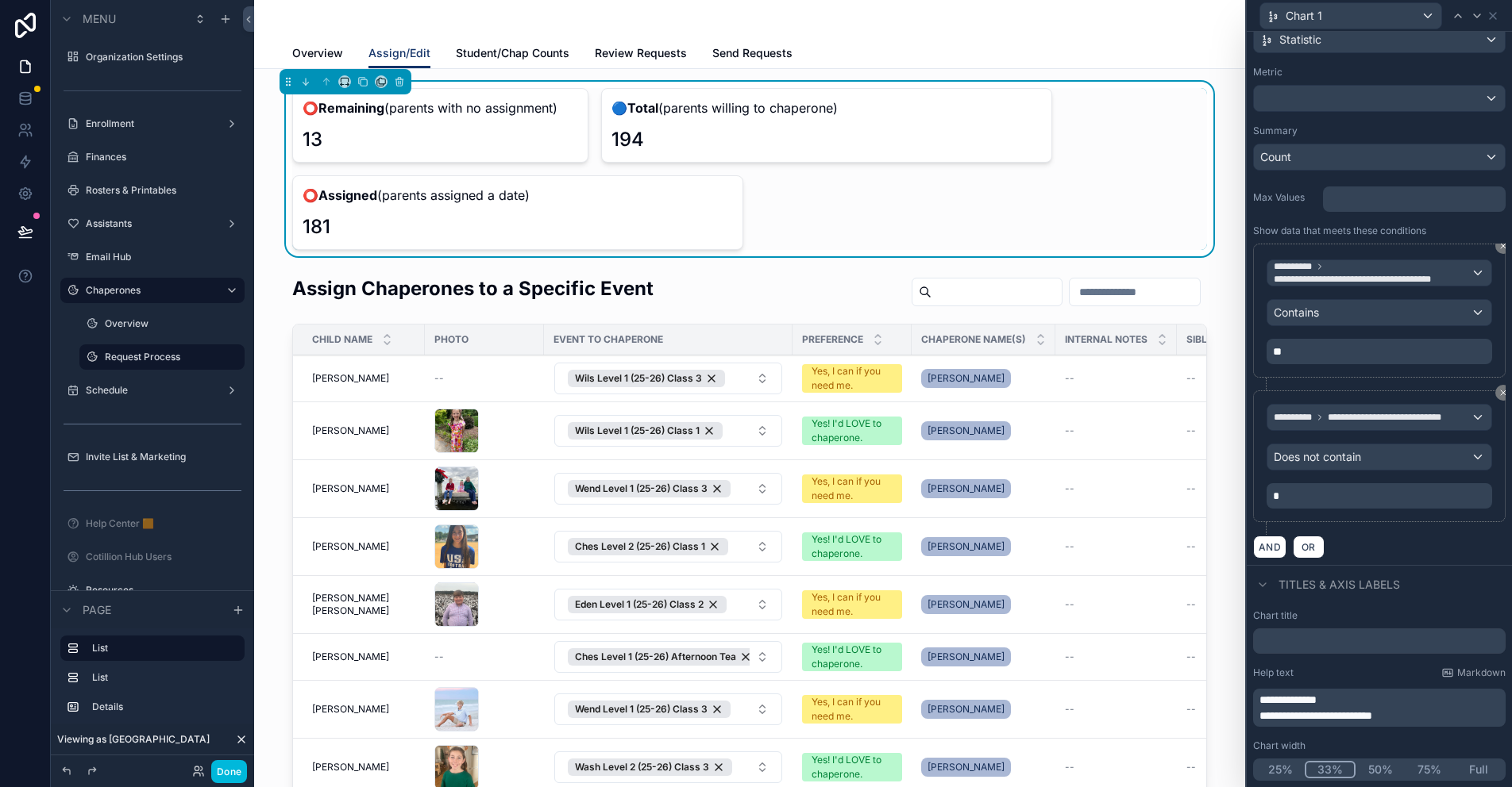
drag, startPoint x: 1477, startPoint y: 13, endPoint x: 1310, endPoint y: 625, distance: 634.4
click at [1477, 13] on icon at bounding box center [1477, 15] width 13 height 13
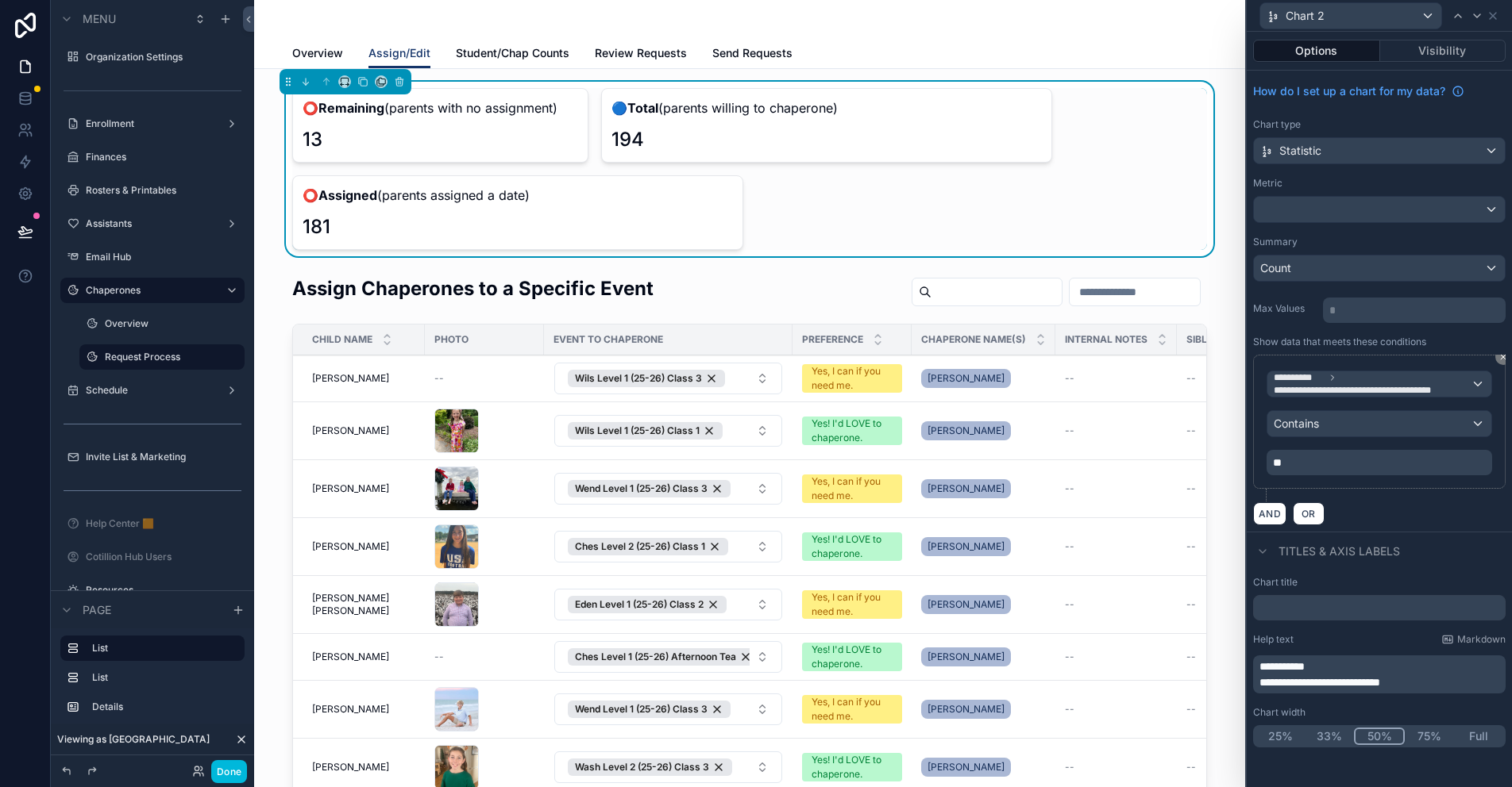
click at [1328, 736] on button "33%" at bounding box center [1329, 736] width 49 height 18
click at [1478, 13] on icon at bounding box center [1477, 15] width 13 height 13
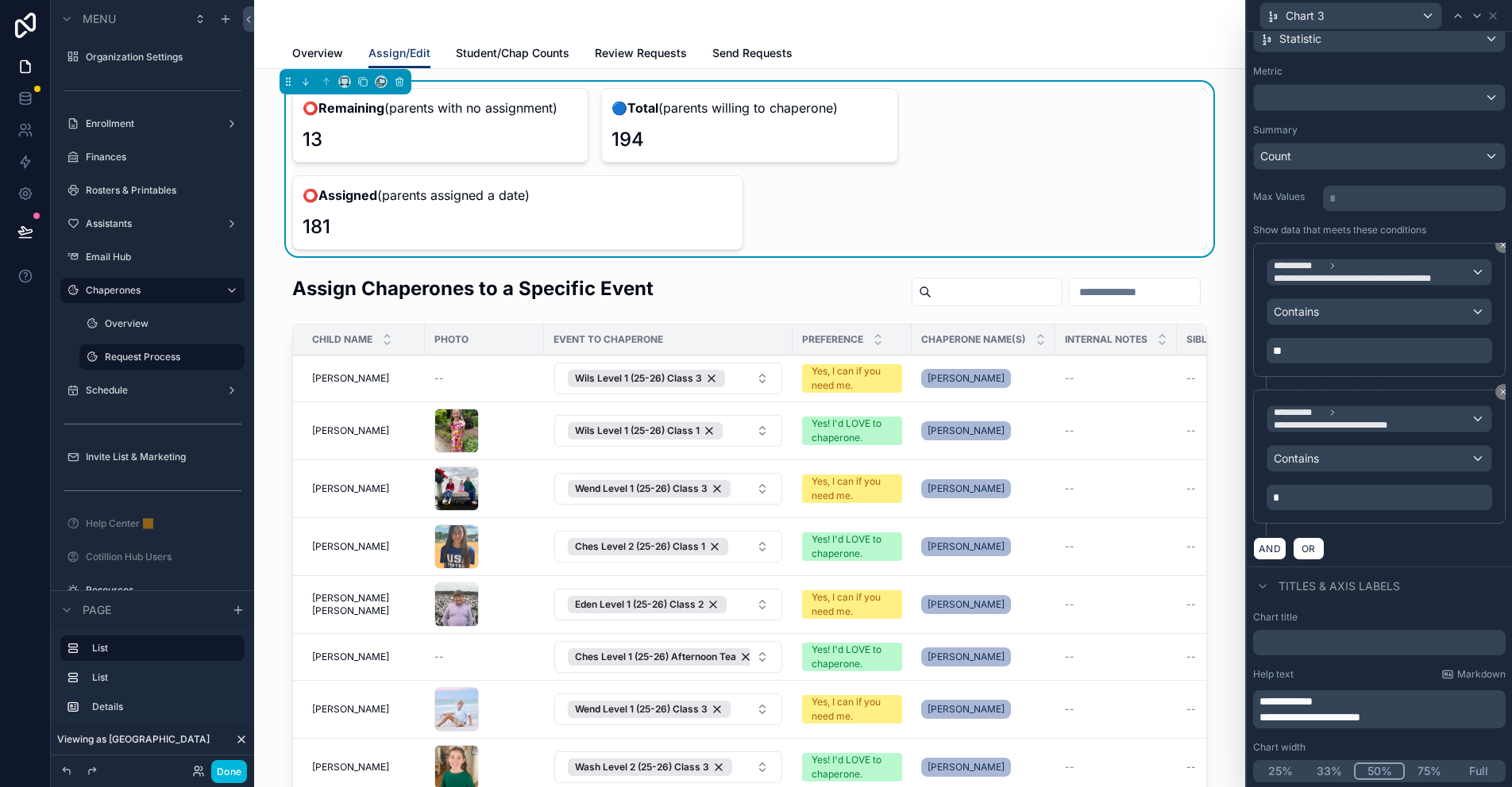
click at [1331, 772] on button "33%" at bounding box center [1329, 771] width 49 height 18
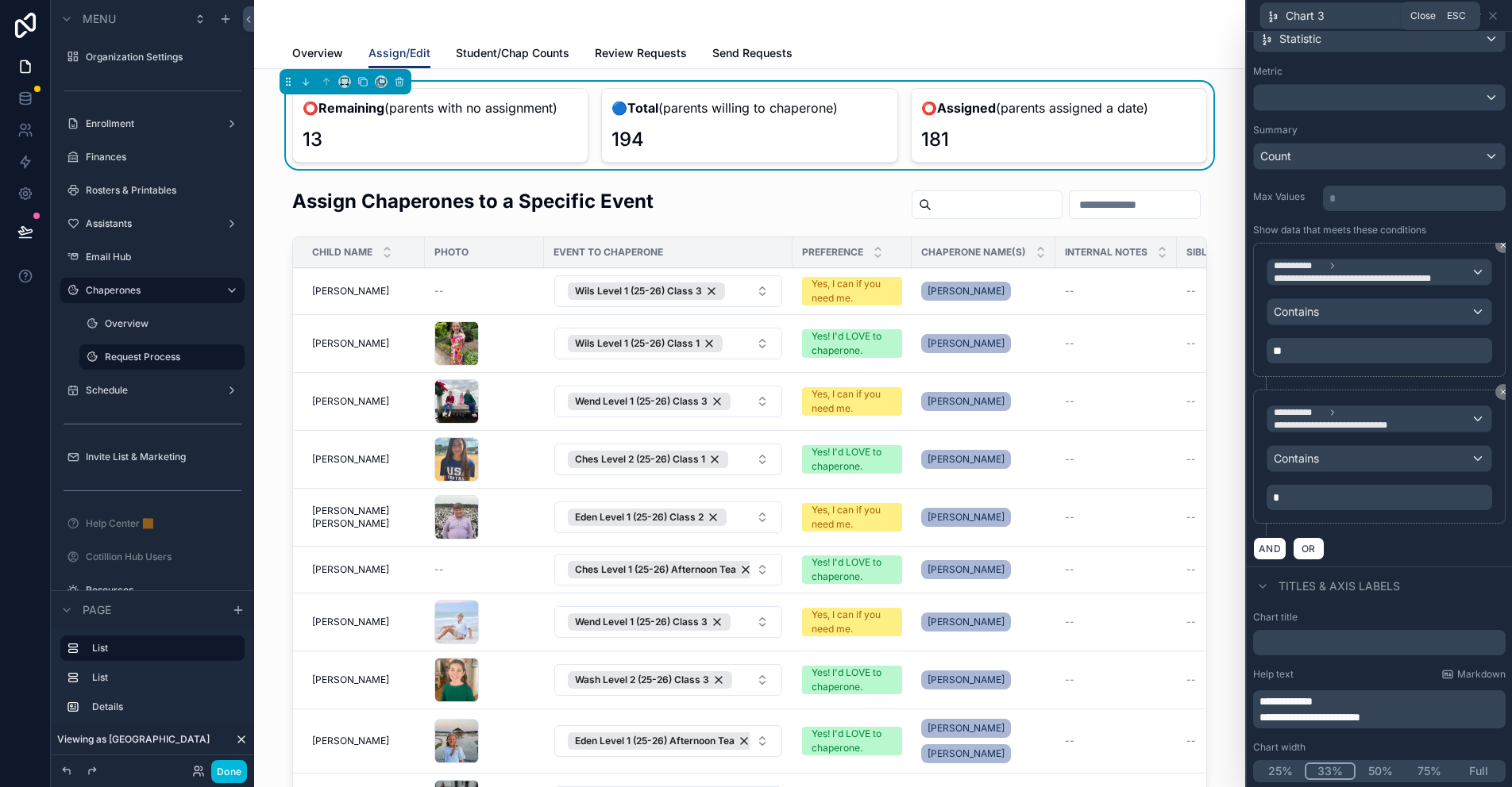
click at [1493, 18] on icon at bounding box center [1493, 15] width 13 height 13
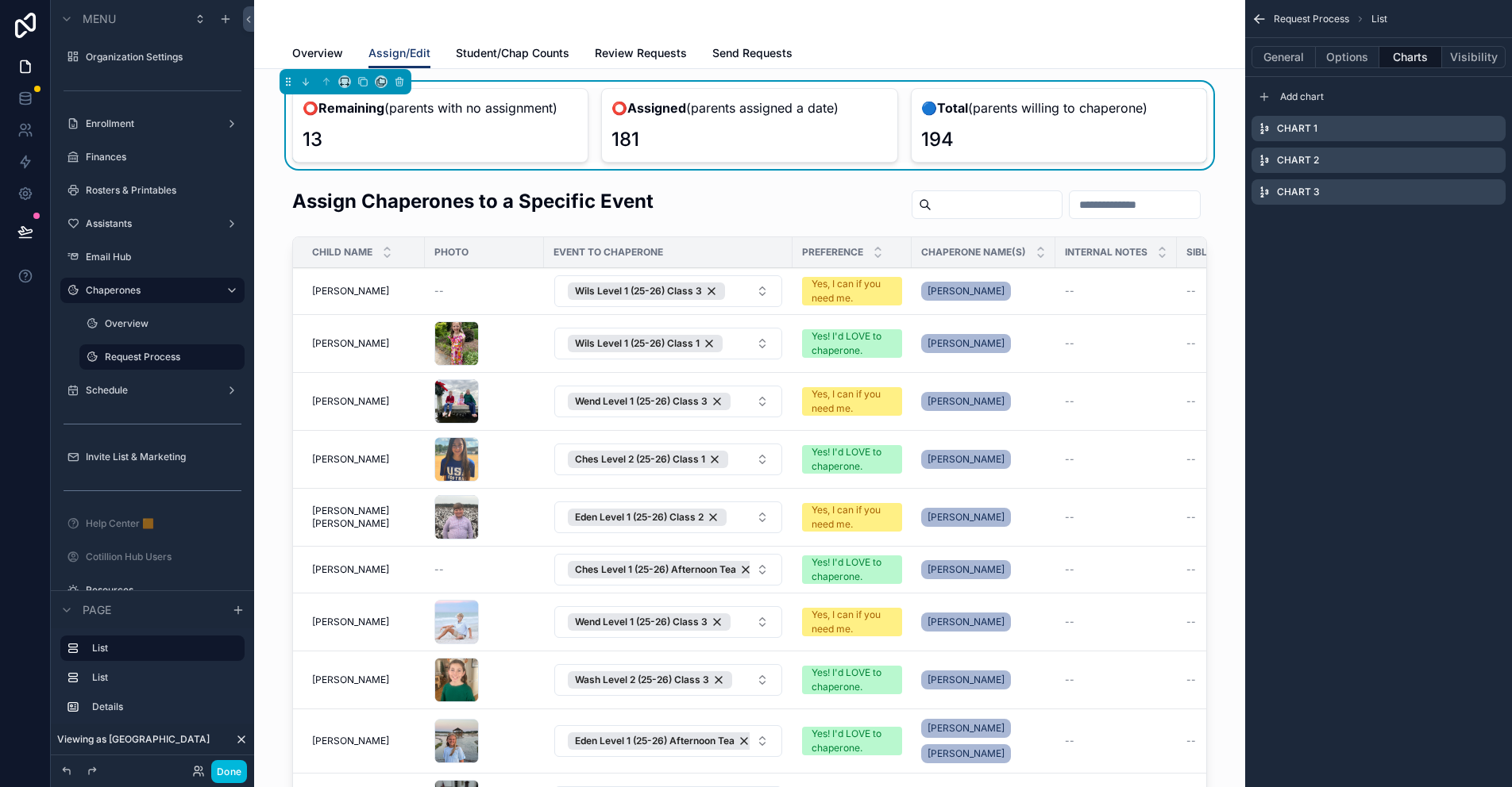
click at [0, 0] on icon "scrollable content" at bounding box center [0, 0] width 0 height 0
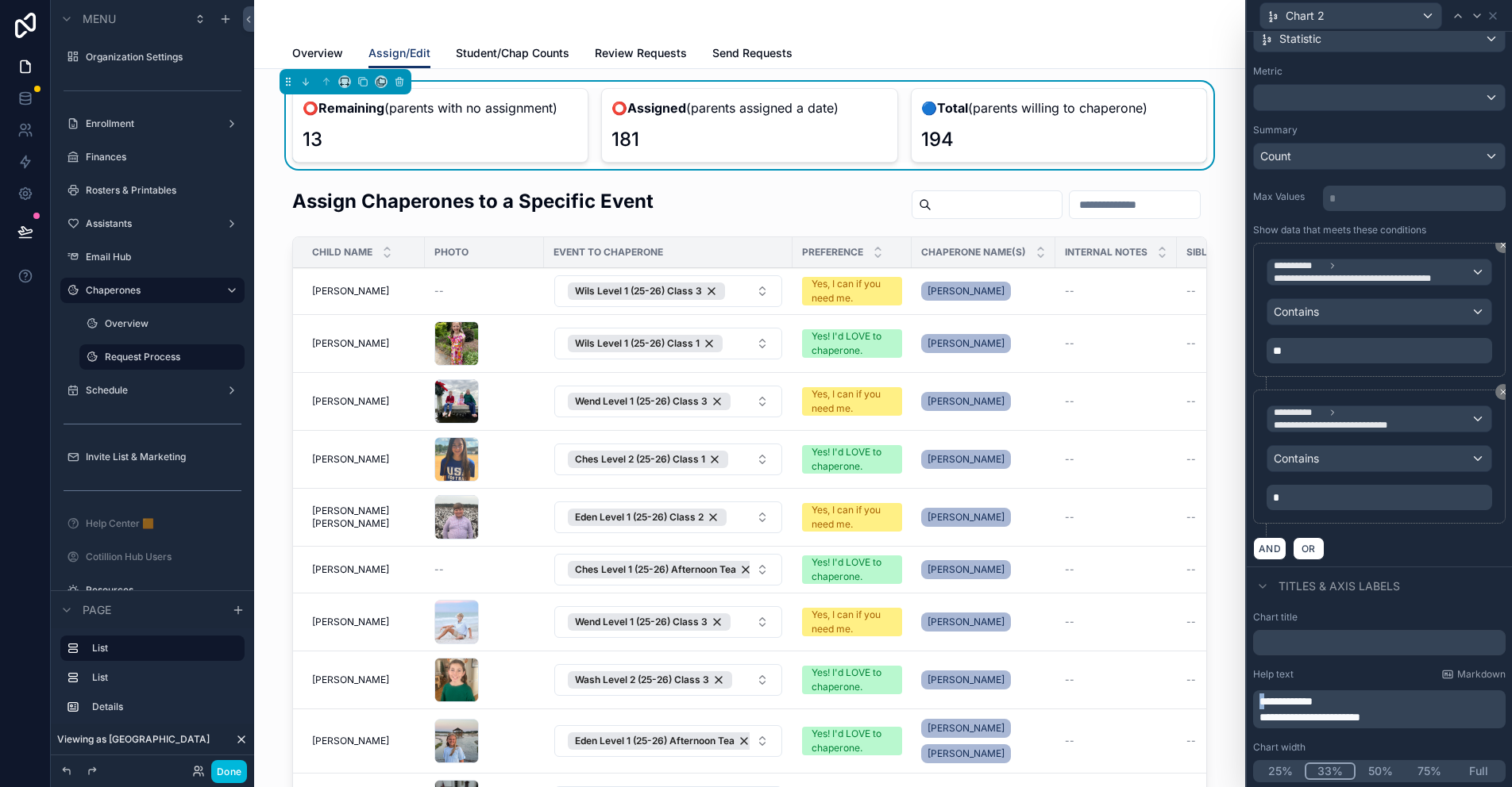
click at [1262, 704] on span "**********" at bounding box center [1287, 701] width 54 height 11
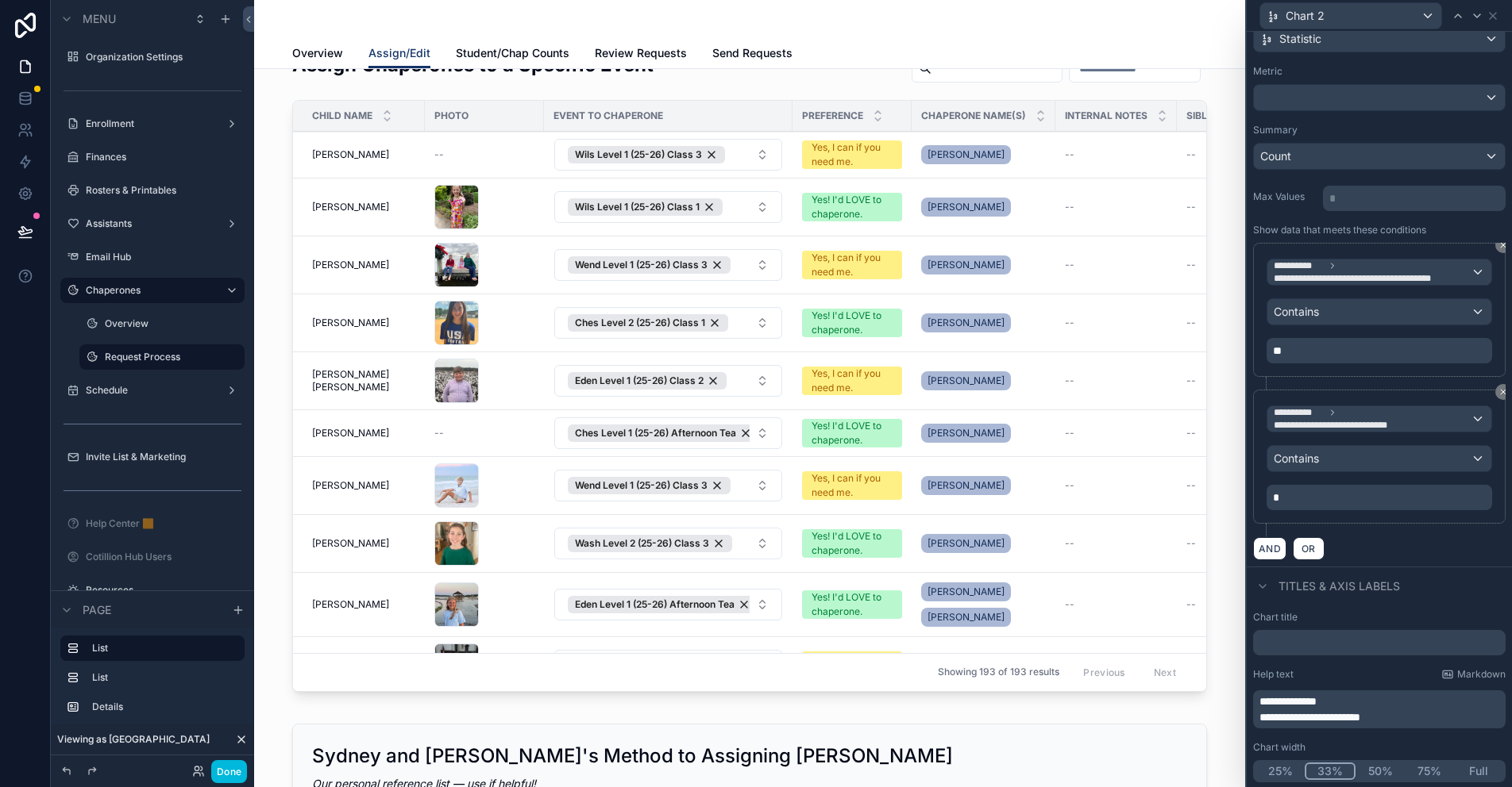
scroll to position [159, 0]
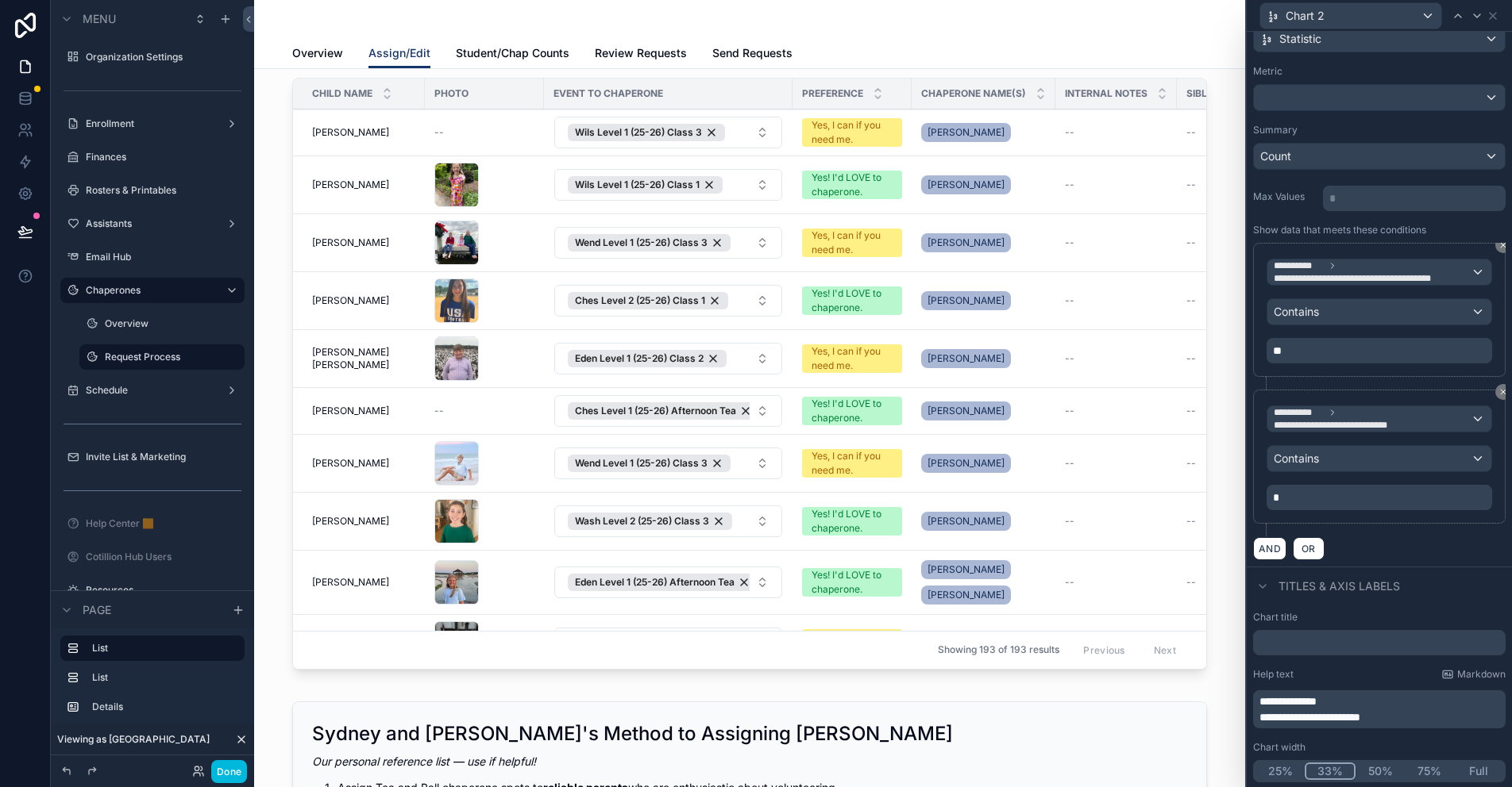
drag, startPoint x: 780, startPoint y: 666, endPoint x: 872, endPoint y: 665, distance: 92.0
click at [863, 666] on div "scrollable content" at bounding box center [750, 352] width 966 height 660
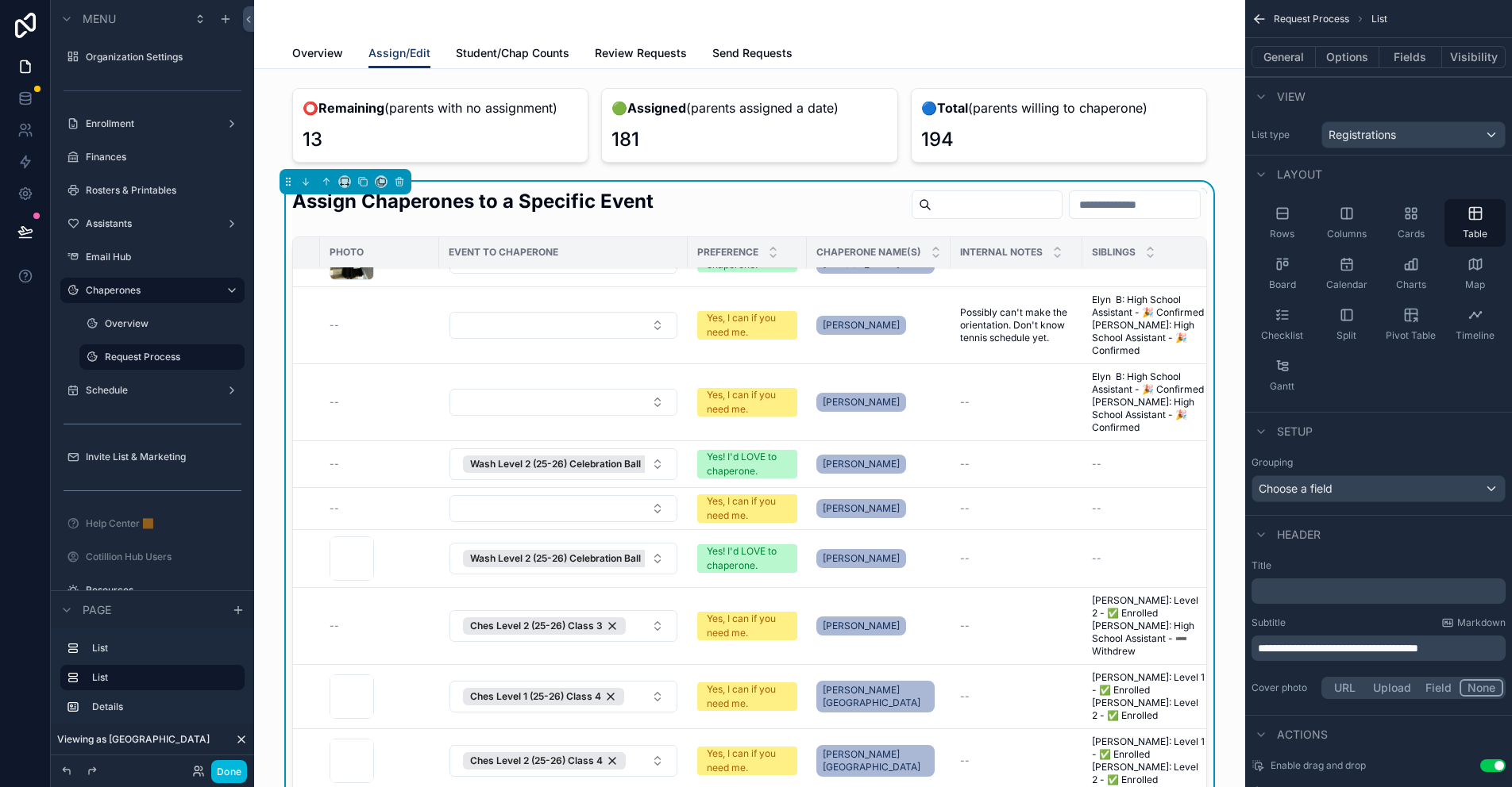
scroll to position [1508, 105]
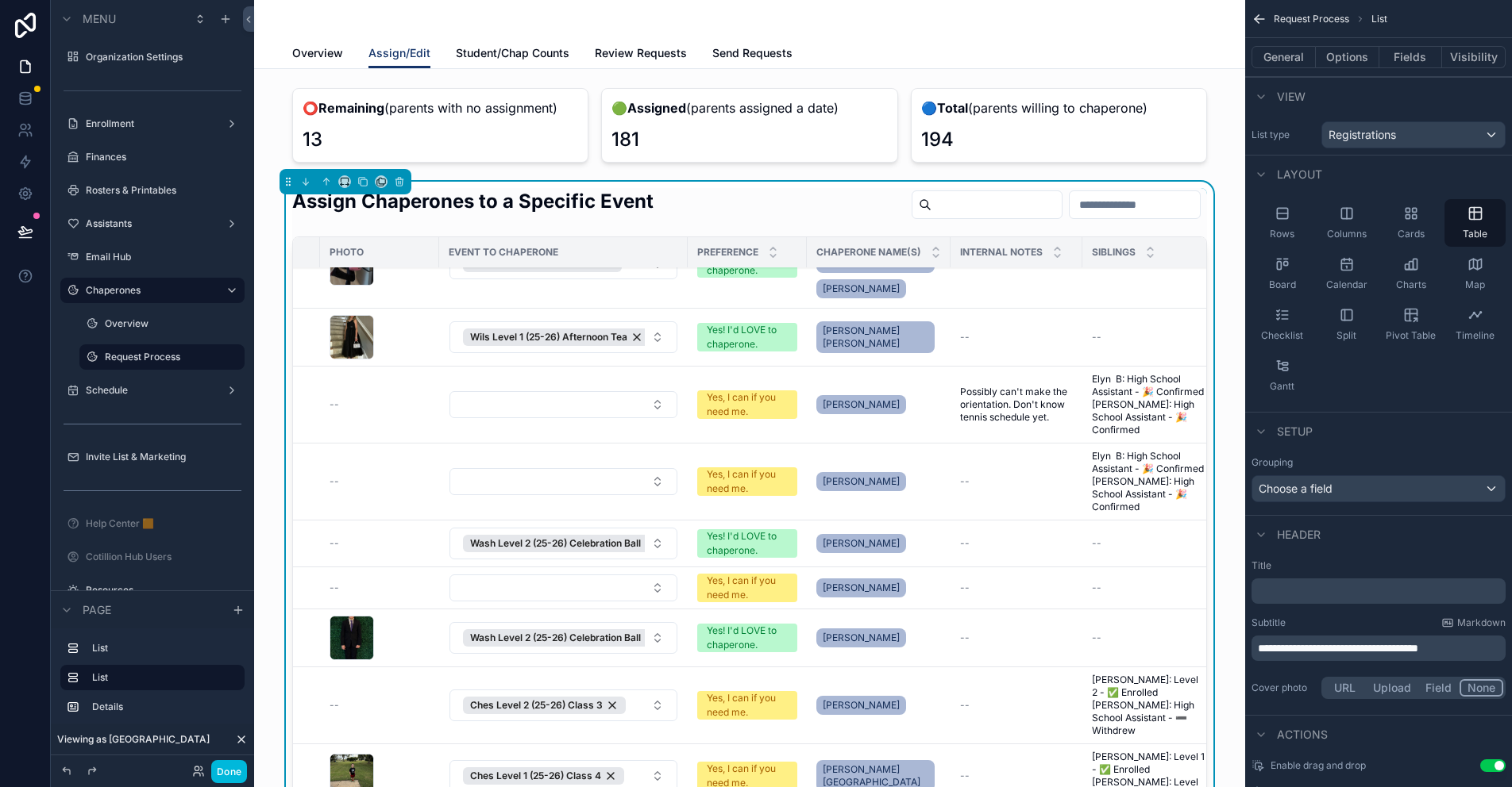
click at [768, 251] on icon "scrollable content" at bounding box center [773, 256] width 10 height 10
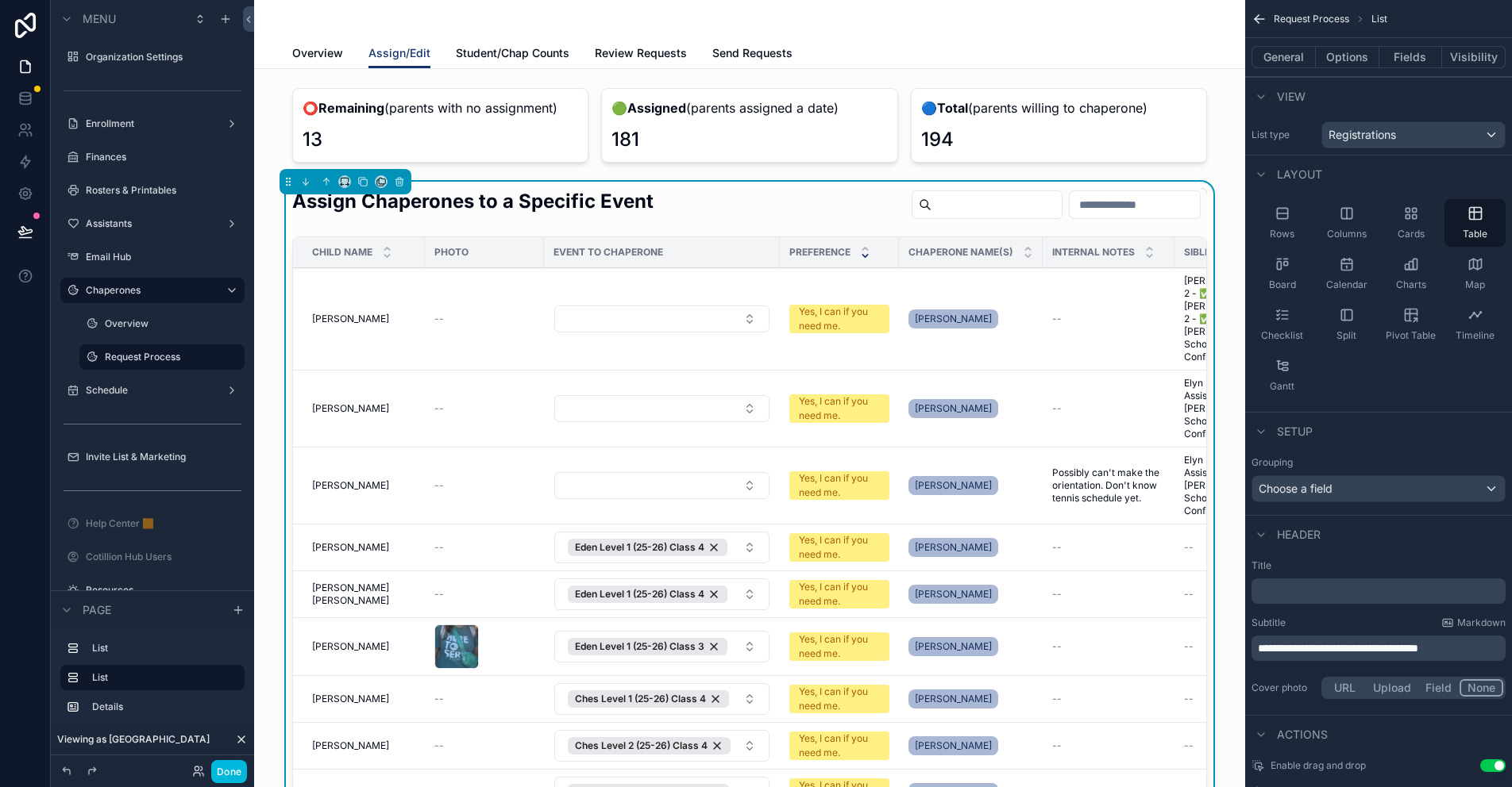
click at [863, 249] on icon "scrollable content" at bounding box center [865, 249] width 6 height 3
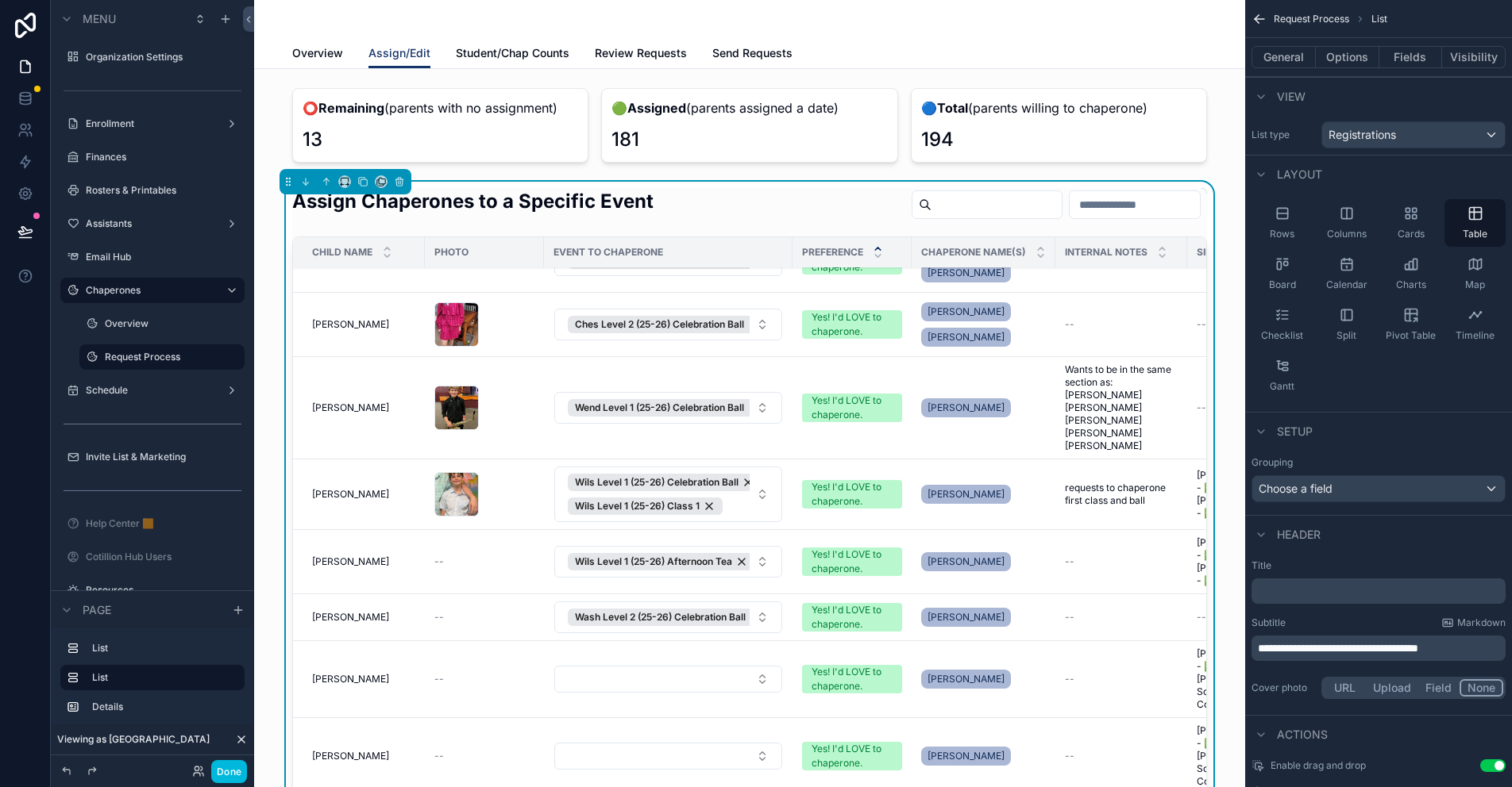
scroll to position [2937, 0]
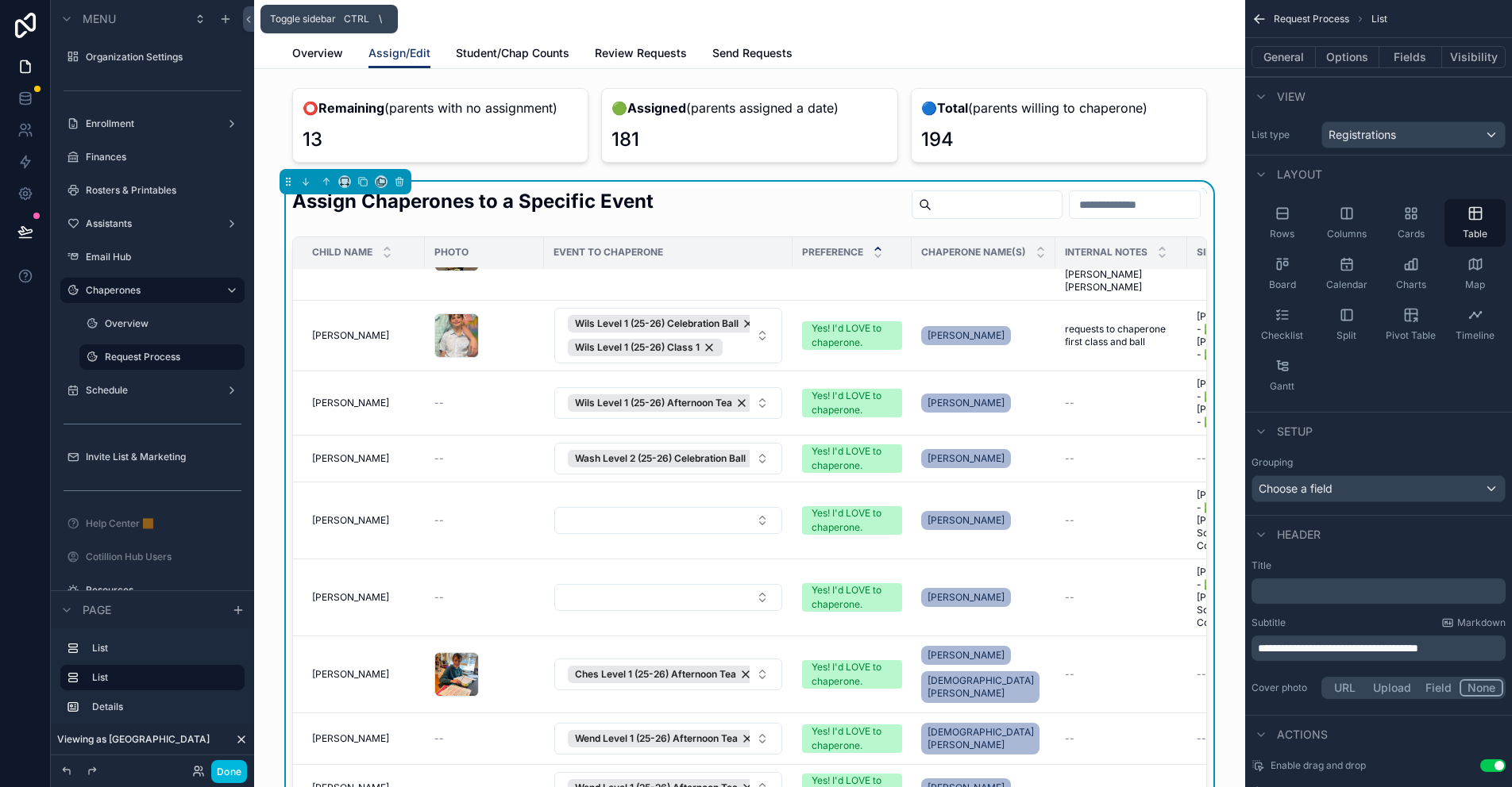
drag, startPoint x: 246, startPoint y: 21, endPoint x: 257, endPoint y: 44, distance: 25.5
click at [246, 21] on icon at bounding box center [248, 19] width 11 height 12
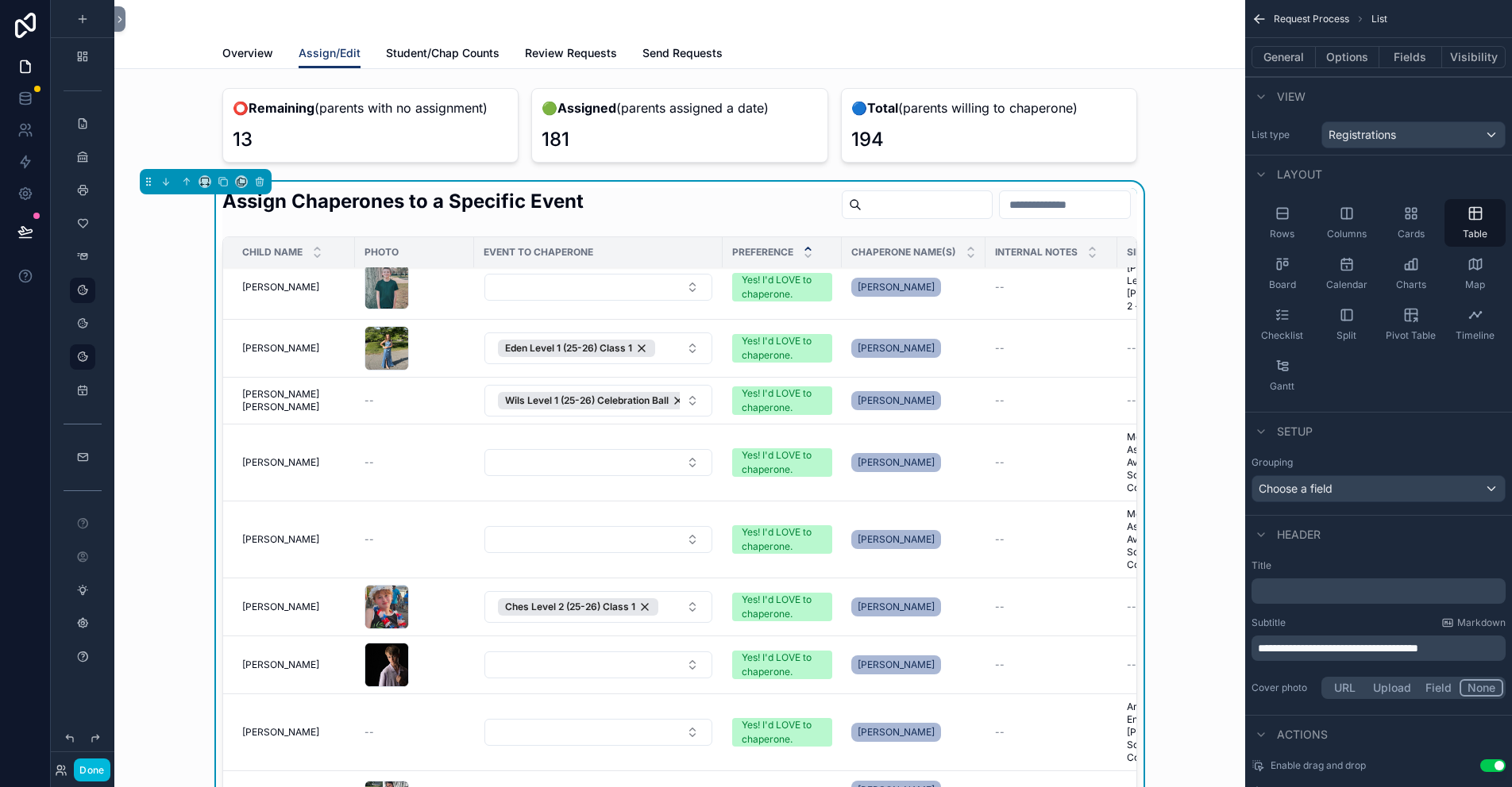
scroll to position [4287, 0]
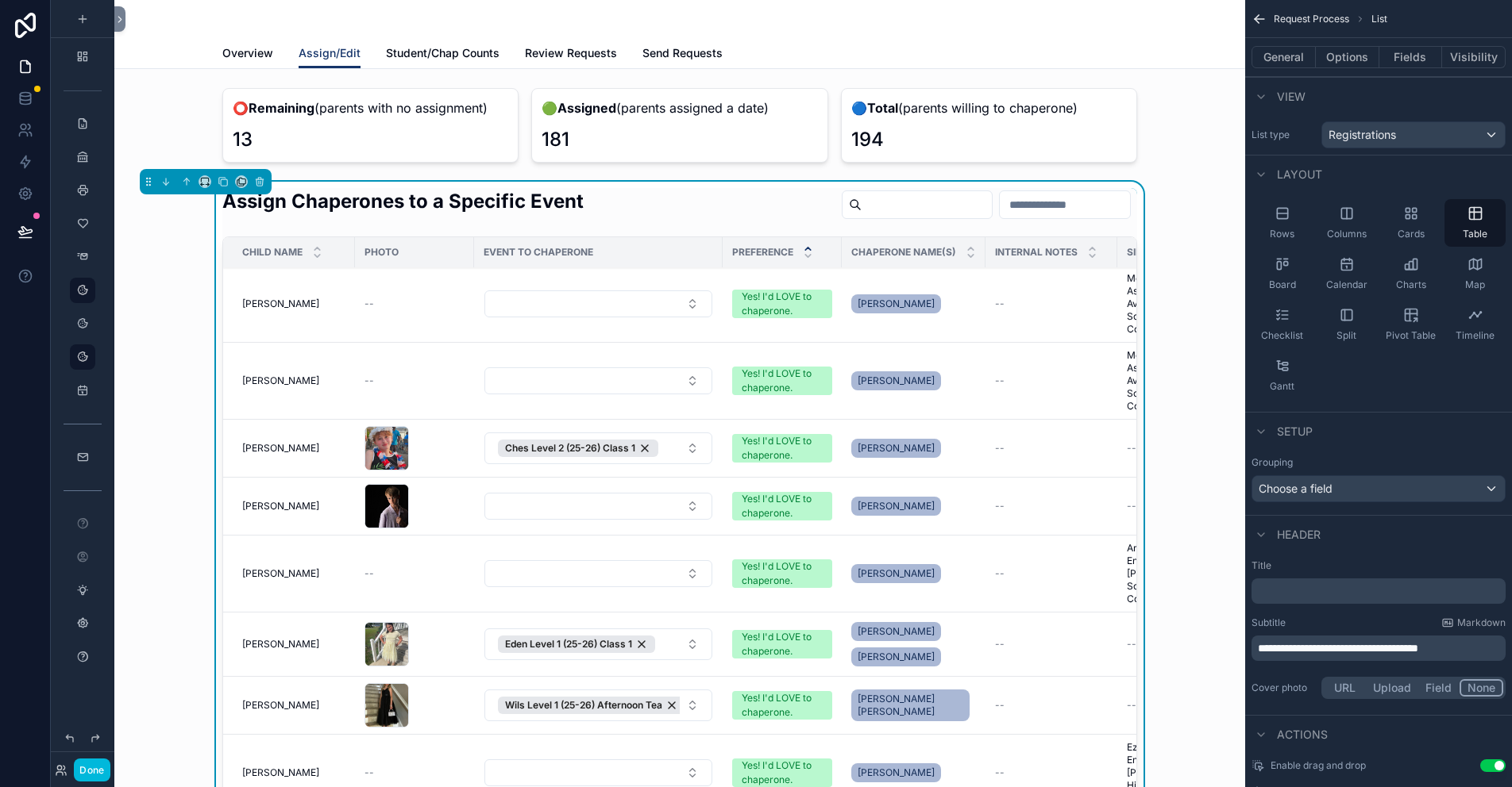
click at [424, 49] on span "Student/Chap Counts" at bounding box center [443, 53] width 114 height 16
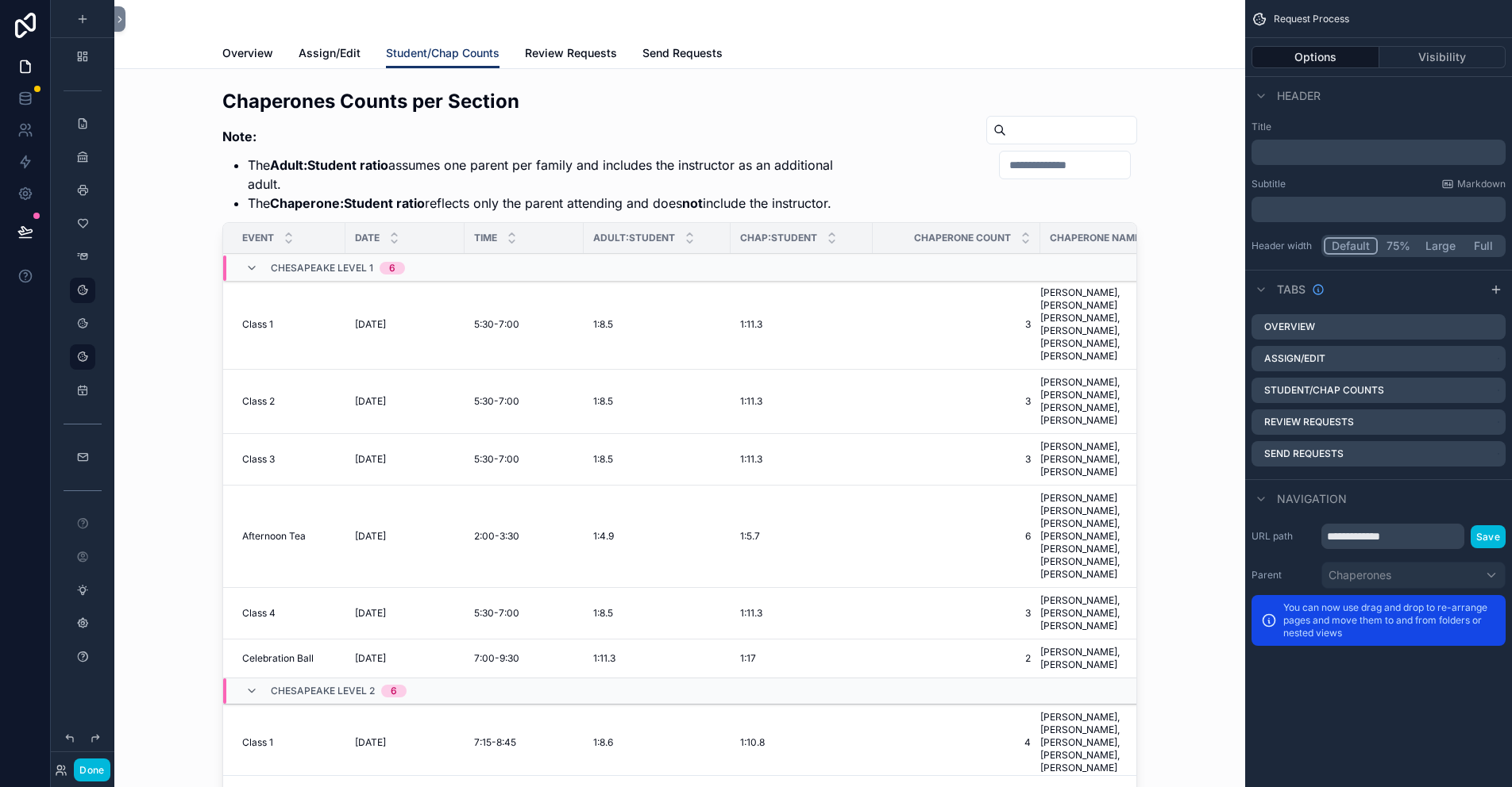
click at [1024, 176] on div "scrollable content" at bounding box center [680, 455] width 1106 height 745
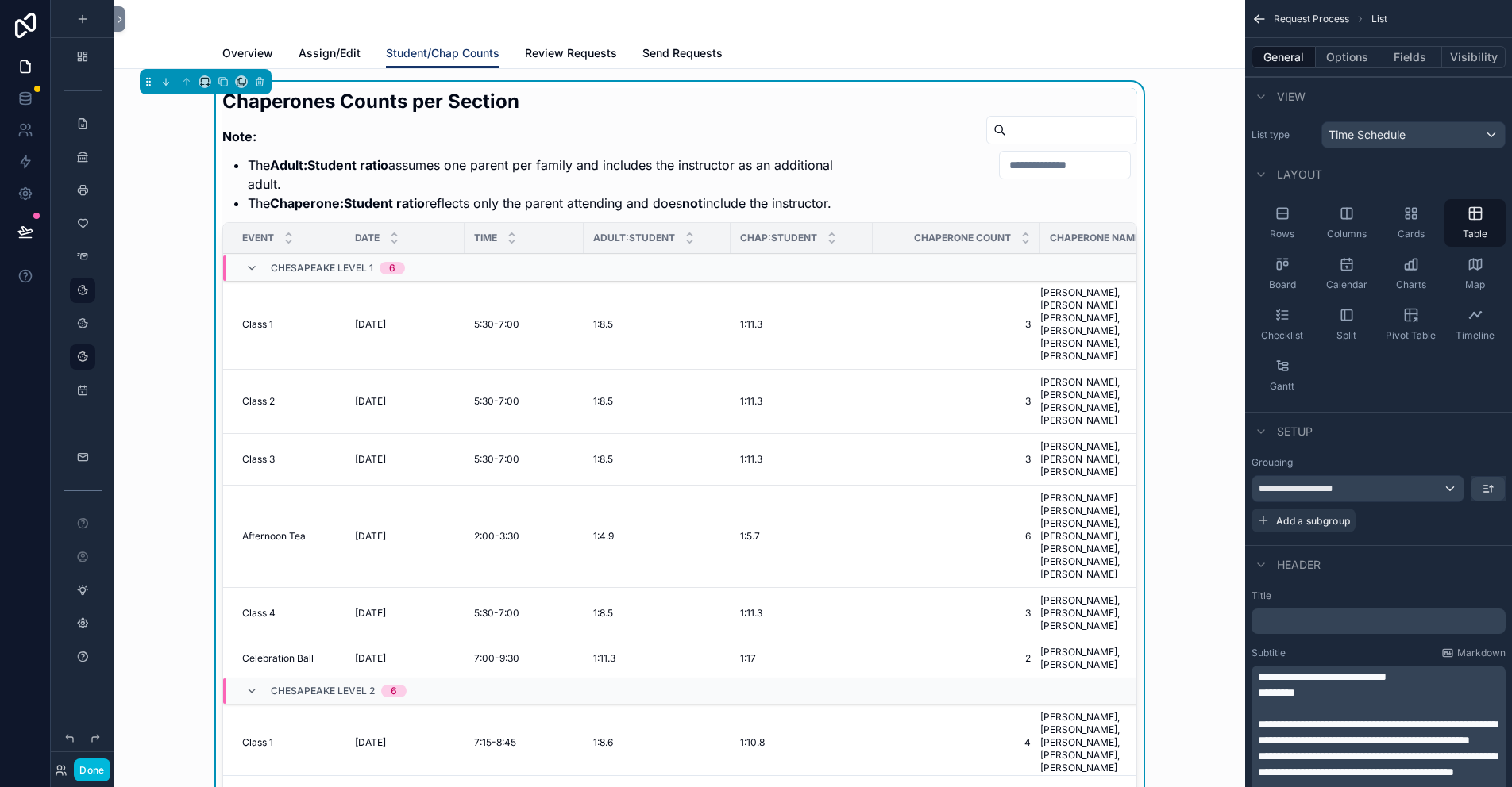
click at [1017, 176] on input "scrollable content" at bounding box center [1065, 165] width 130 height 23
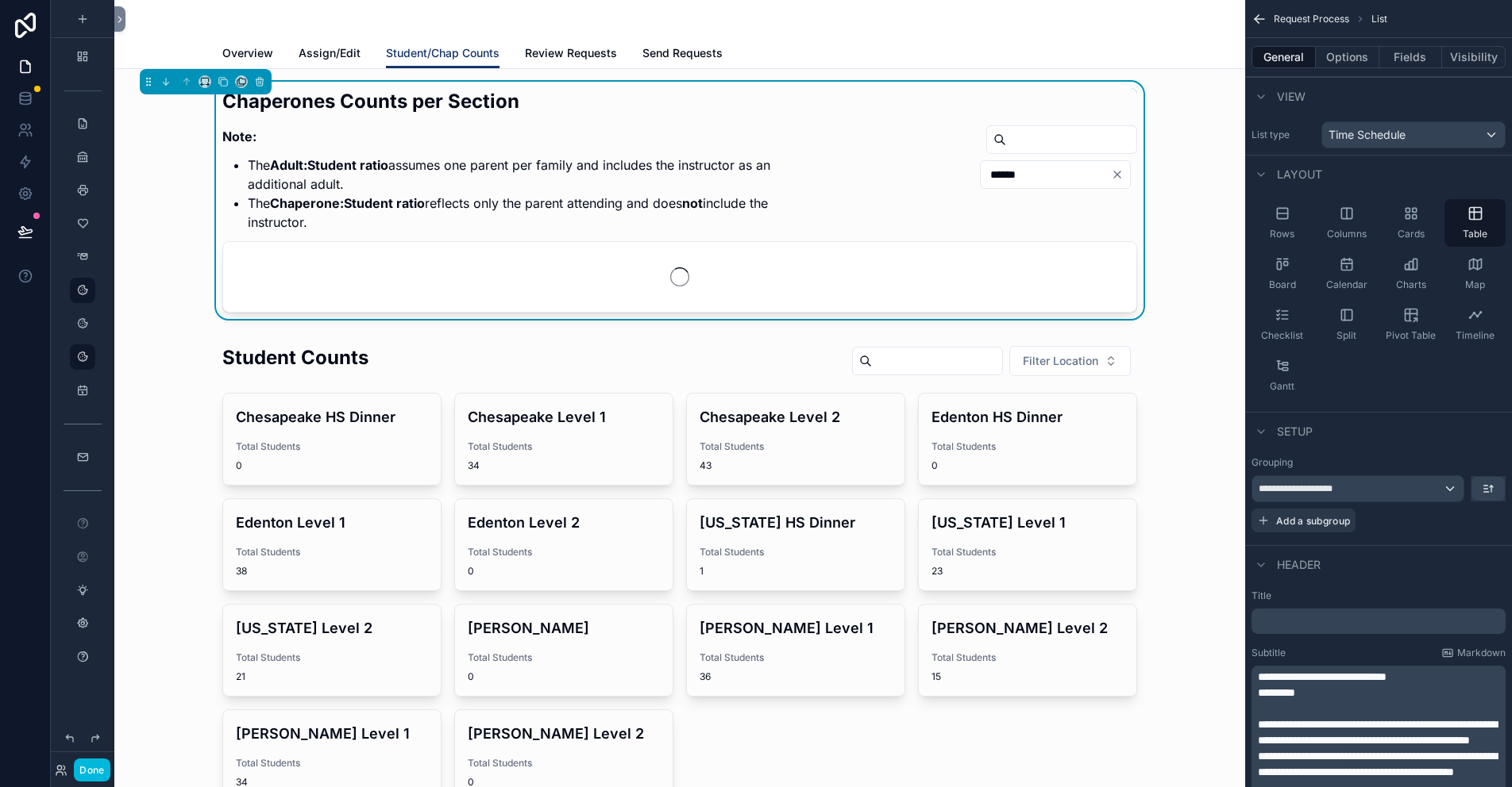
type input "******"
click at [338, 47] on span "Assign/Edit" at bounding box center [329, 53] width 62 height 16
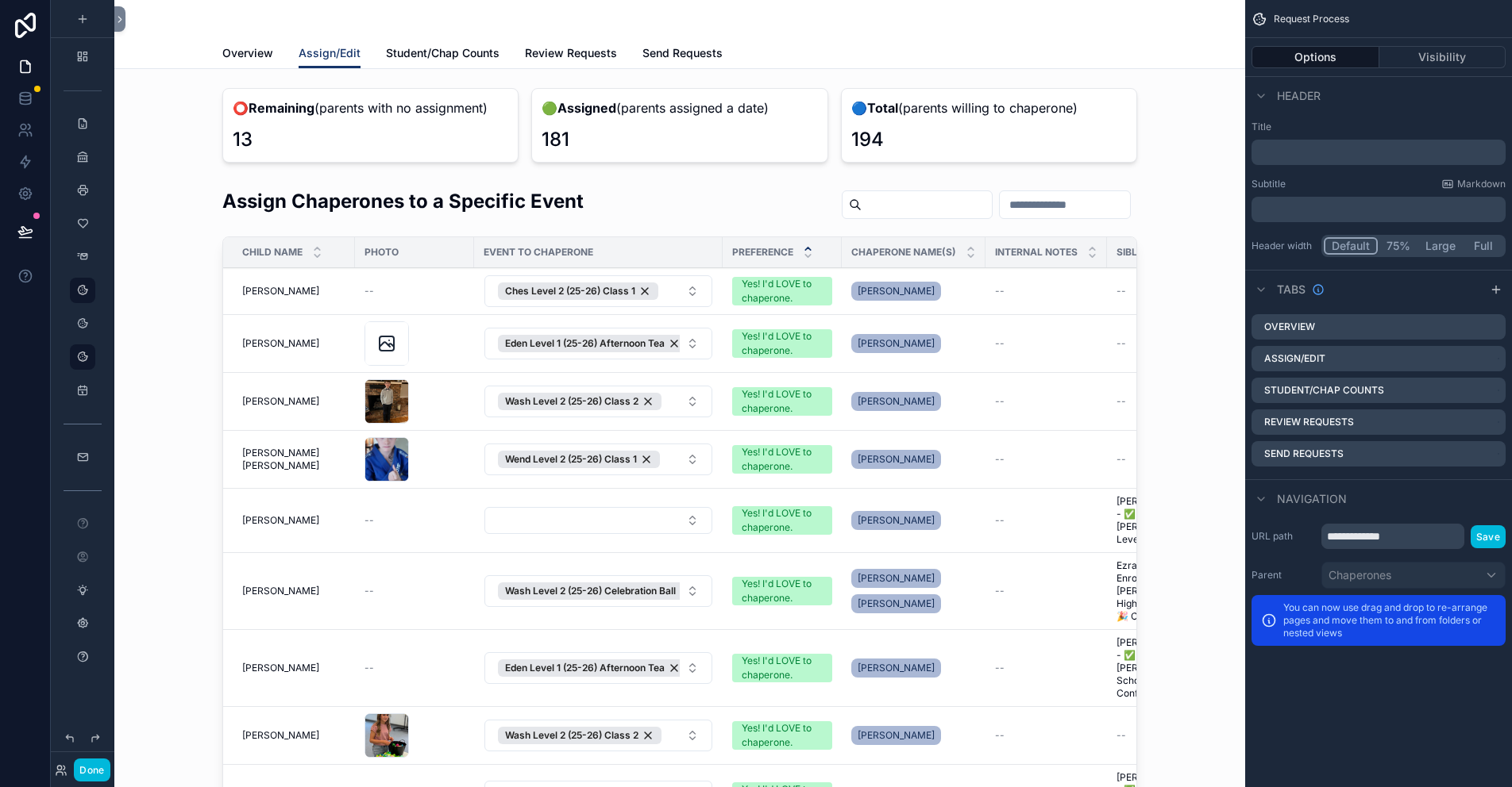
drag, startPoint x: 986, startPoint y: 613, endPoint x: 1242, endPoint y: 440, distance: 309.0
click at [986, 613] on div "scrollable content" at bounding box center [680, 512] width 1106 height 660
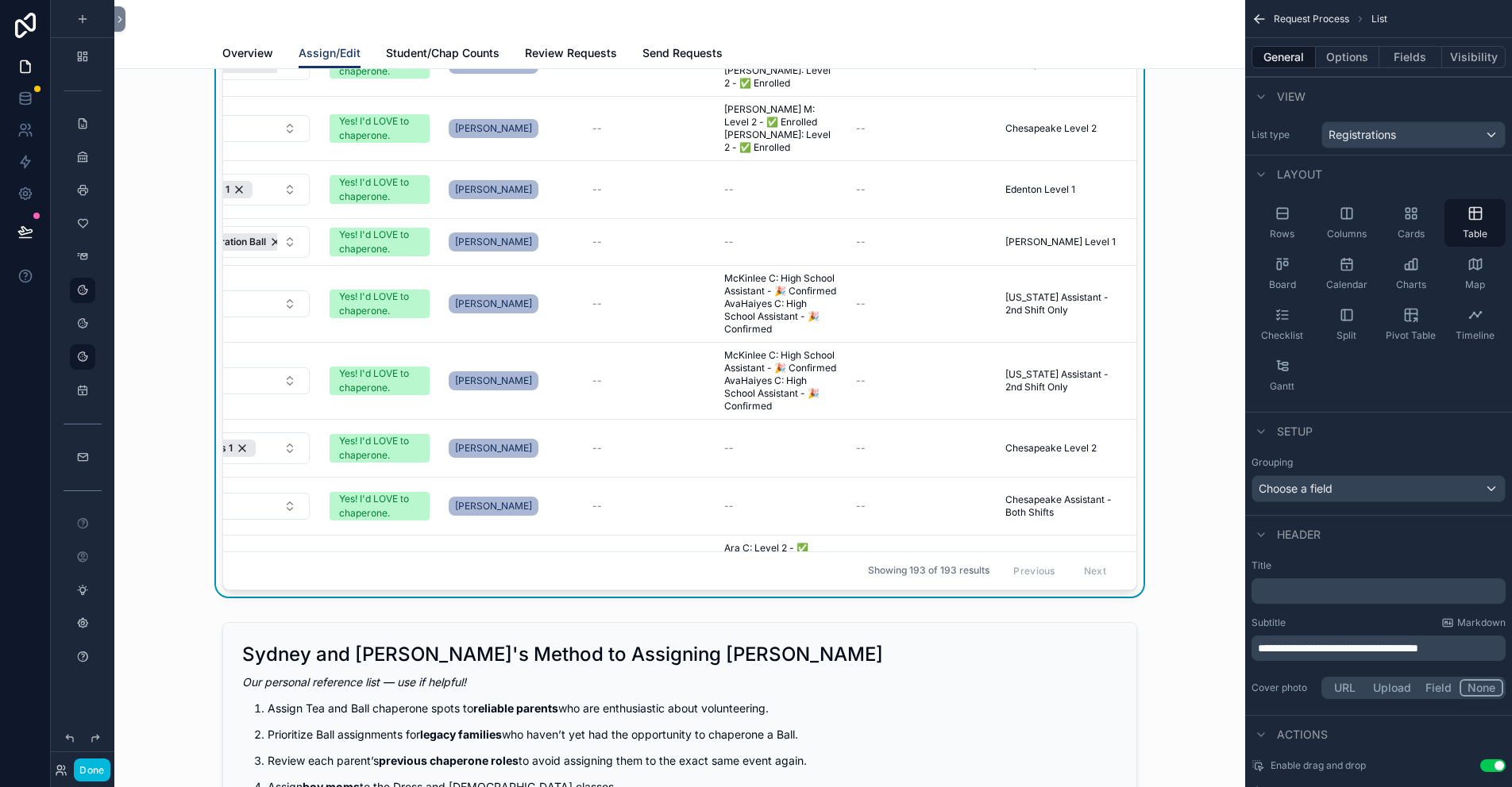
scroll to position [4048, 0]
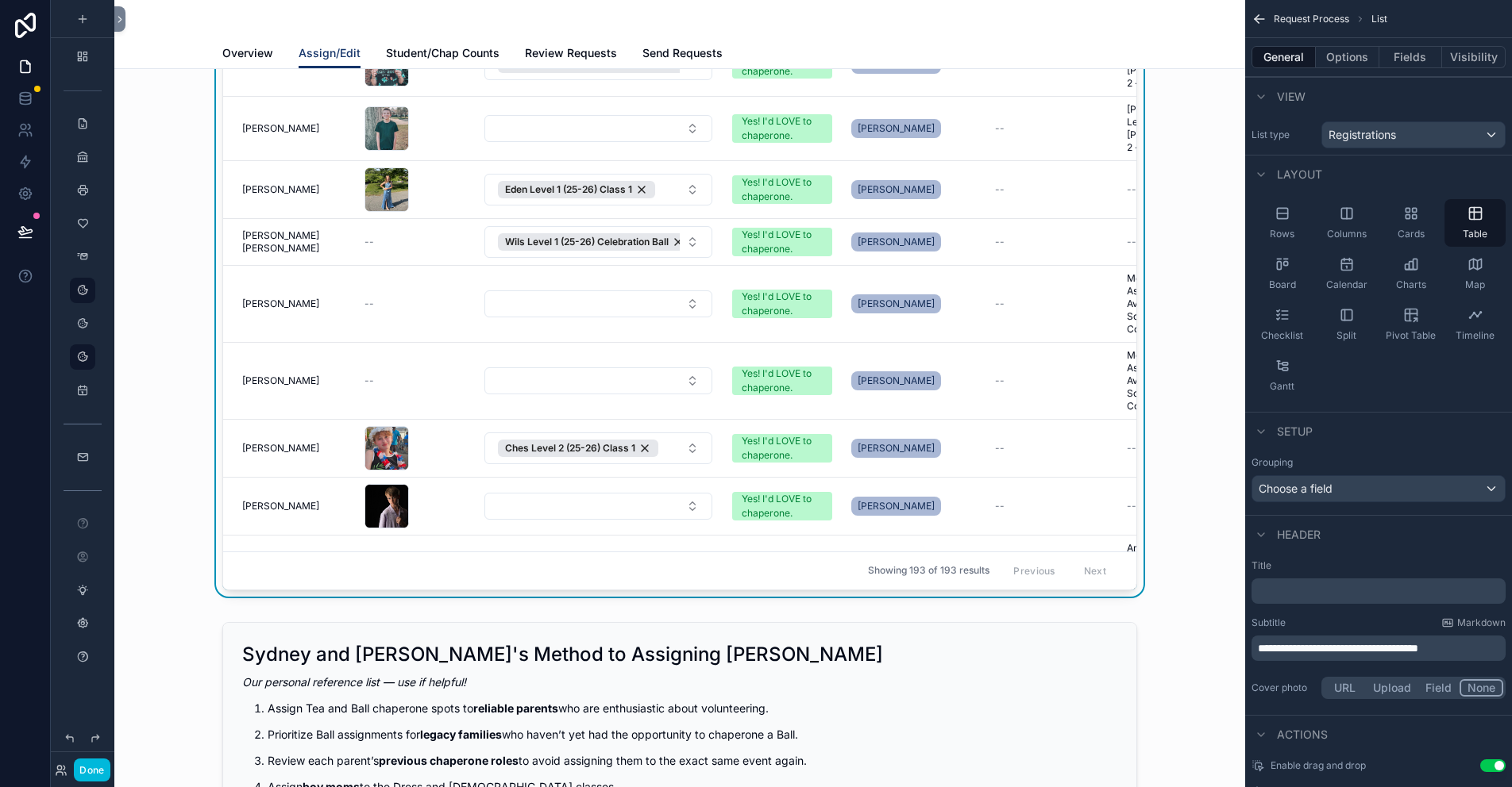
click at [415, 52] on span "Student/Chap Counts" at bounding box center [443, 53] width 114 height 16
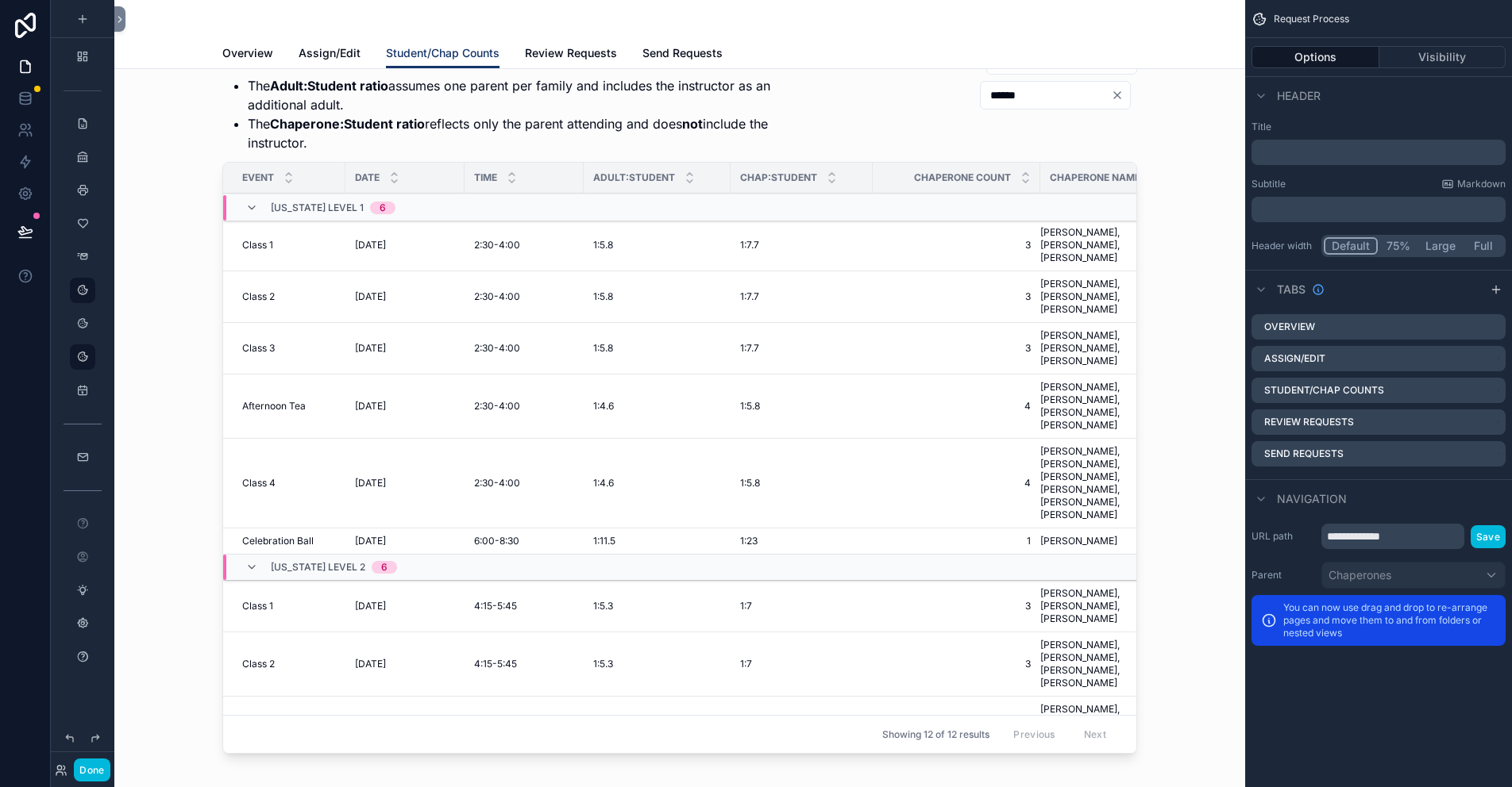
scroll to position [159, 0]
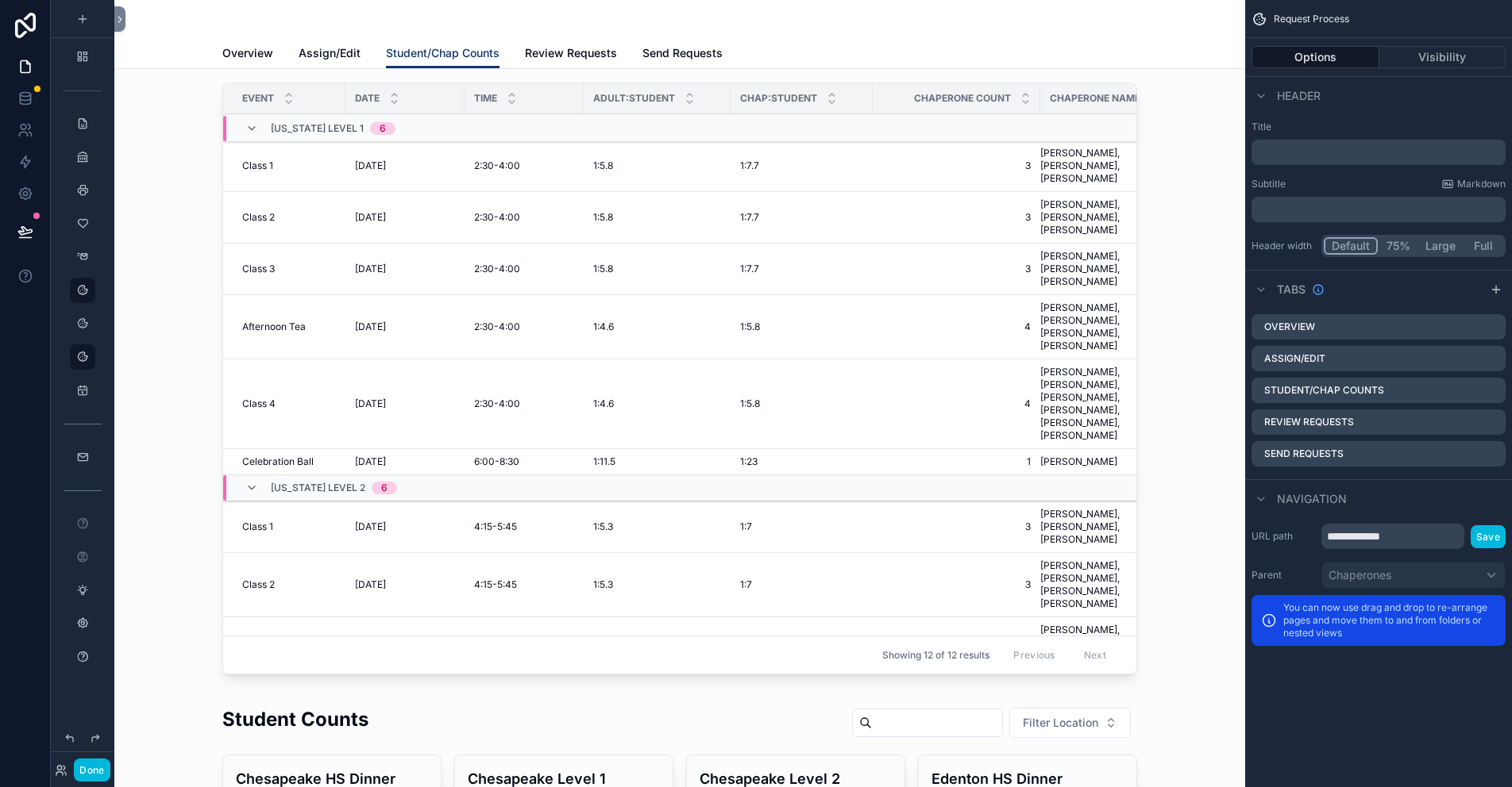
click at [326, 54] on span "Assign/Edit" at bounding box center [329, 53] width 62 height 16
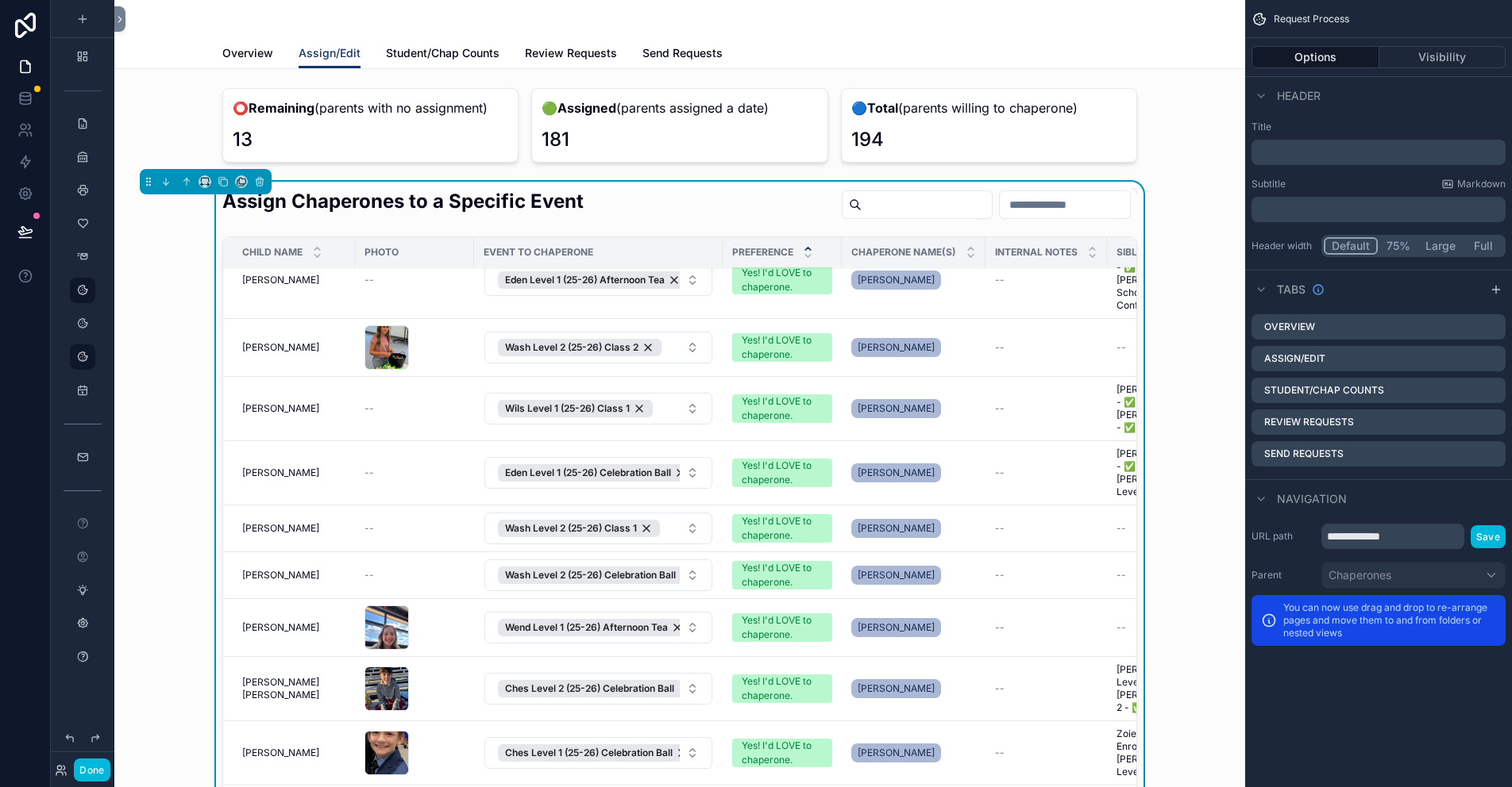
scroll to position [635, 0]
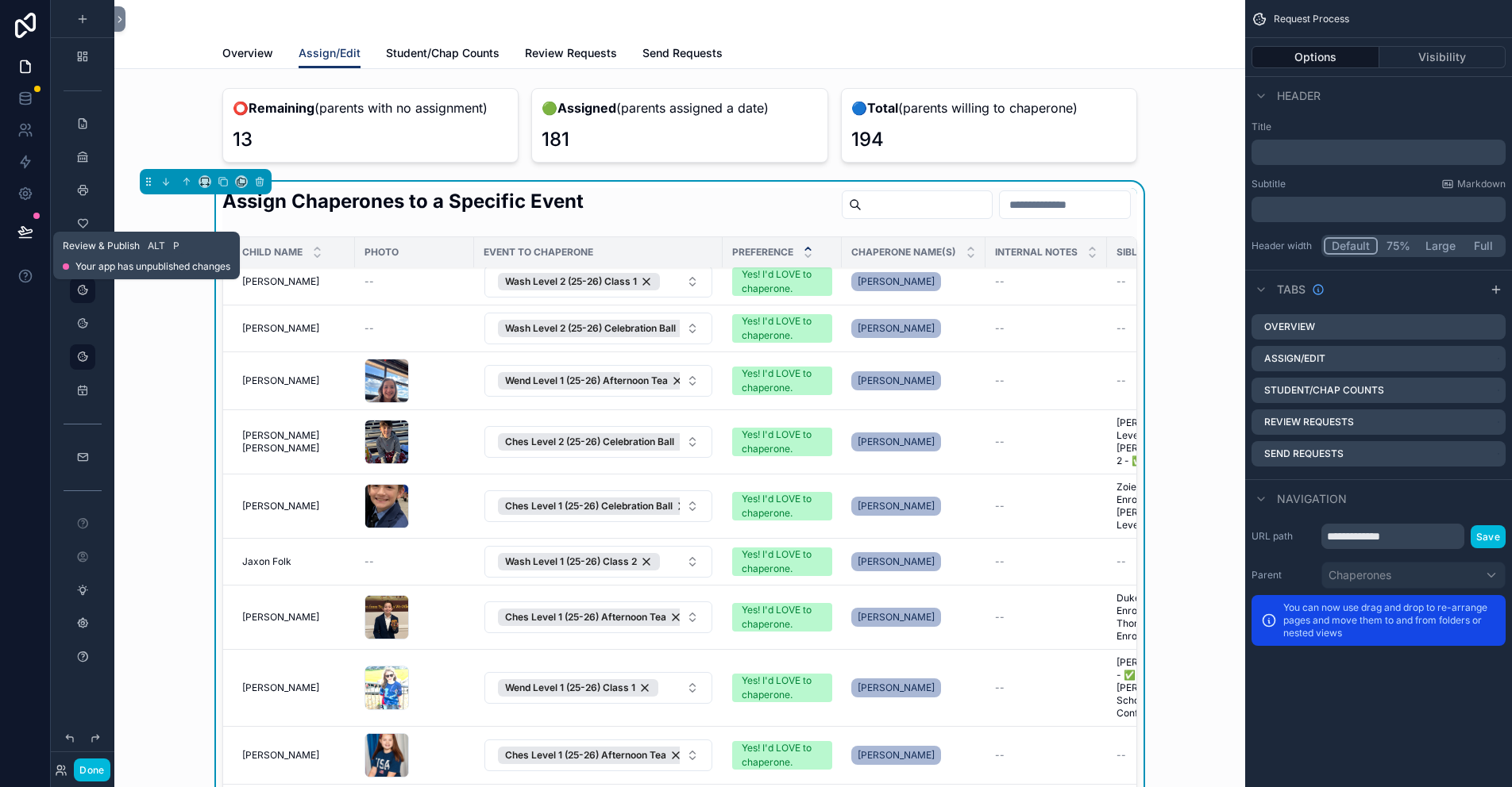
click at [22, 232] on icon at bounding box center [25, 230] width 13 height 8
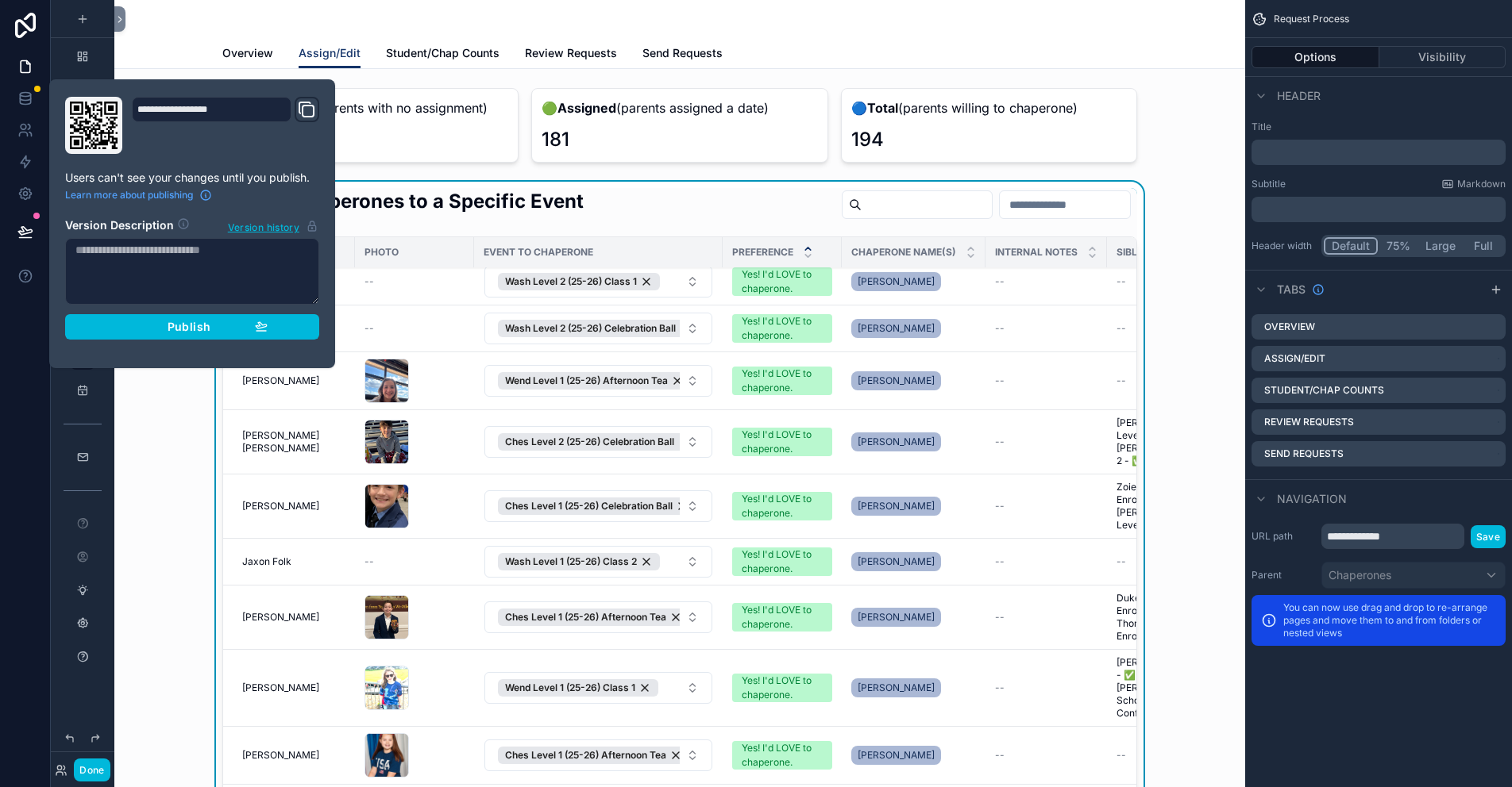
click at [183, 324] on span "Publish" at bounding box center [188, 327] width 43 height 14
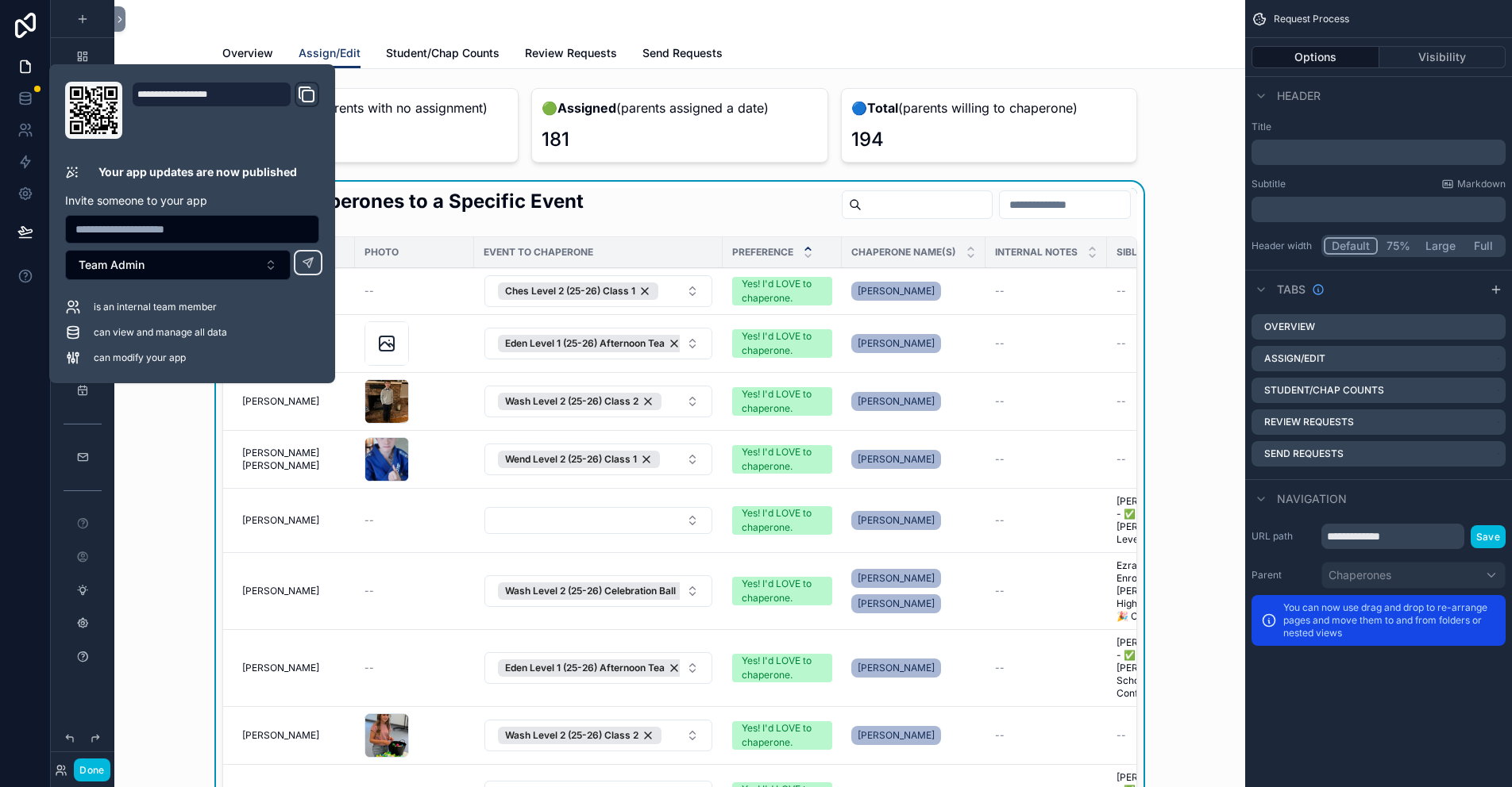
drag, startPoint x: 167, startPoint y: 477, endPoint x: 141, endPoint y: 394, distance: 87.0
click at [167, 477] on div "Assign Chaperones to a Specific Event Child Name Photo Event to Chaperone Prefe…" at bounding box center [680, 512] width 1106 height 660
click at [142, 456] on div "Assign Chaperones to a Specific Event Child Name Photo Event to Chaperone Prefe…" at bounding box center [680, 512] width 1106 height 660
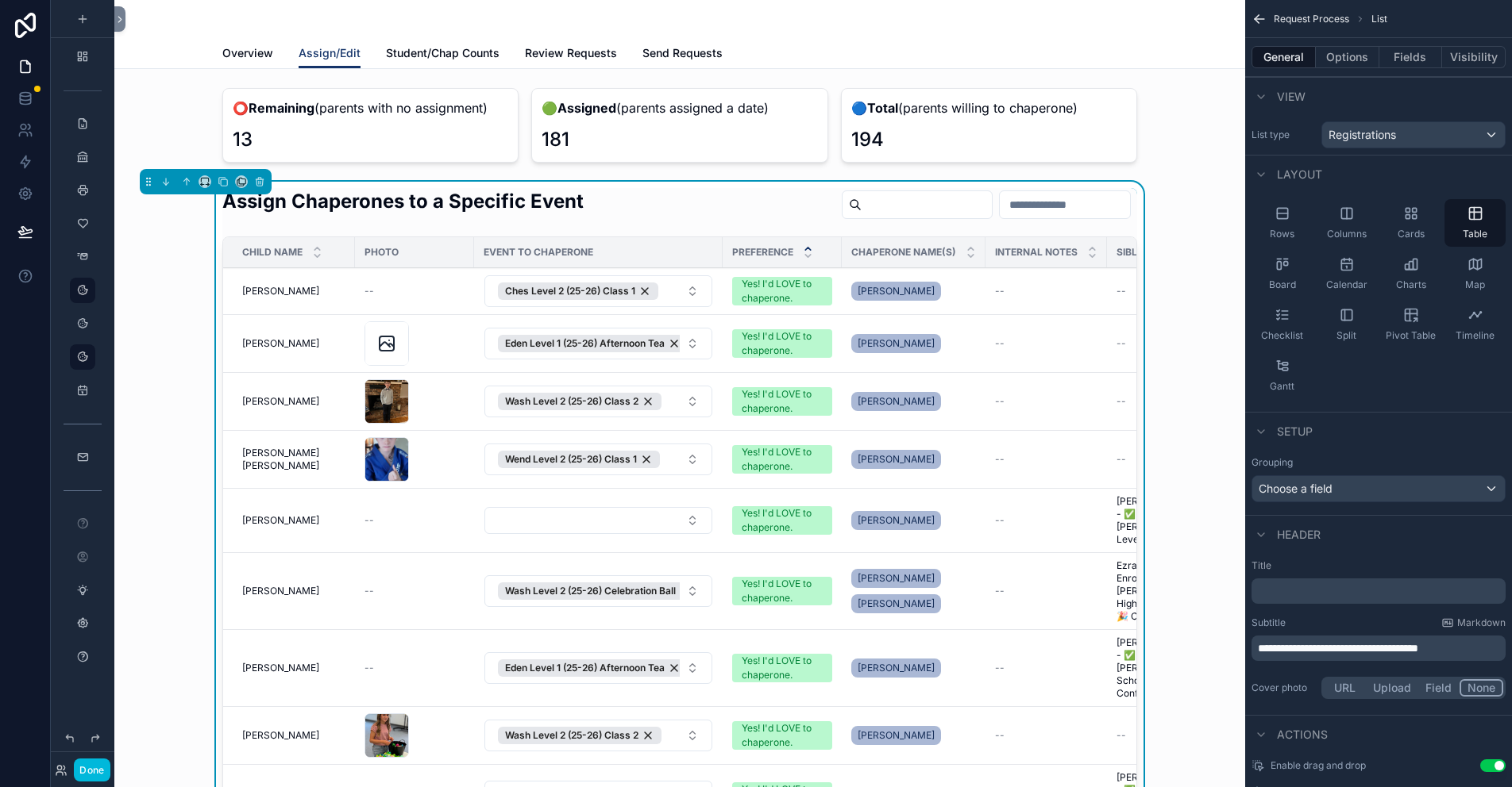
click at [654, 203] on div "Assign Chaperones to a Specific Event" at bounding box center [679, 208] width 915 height 39
click at [1427, 52] on button "Fields" at bounding box center [1411, 57] width 64 height 23
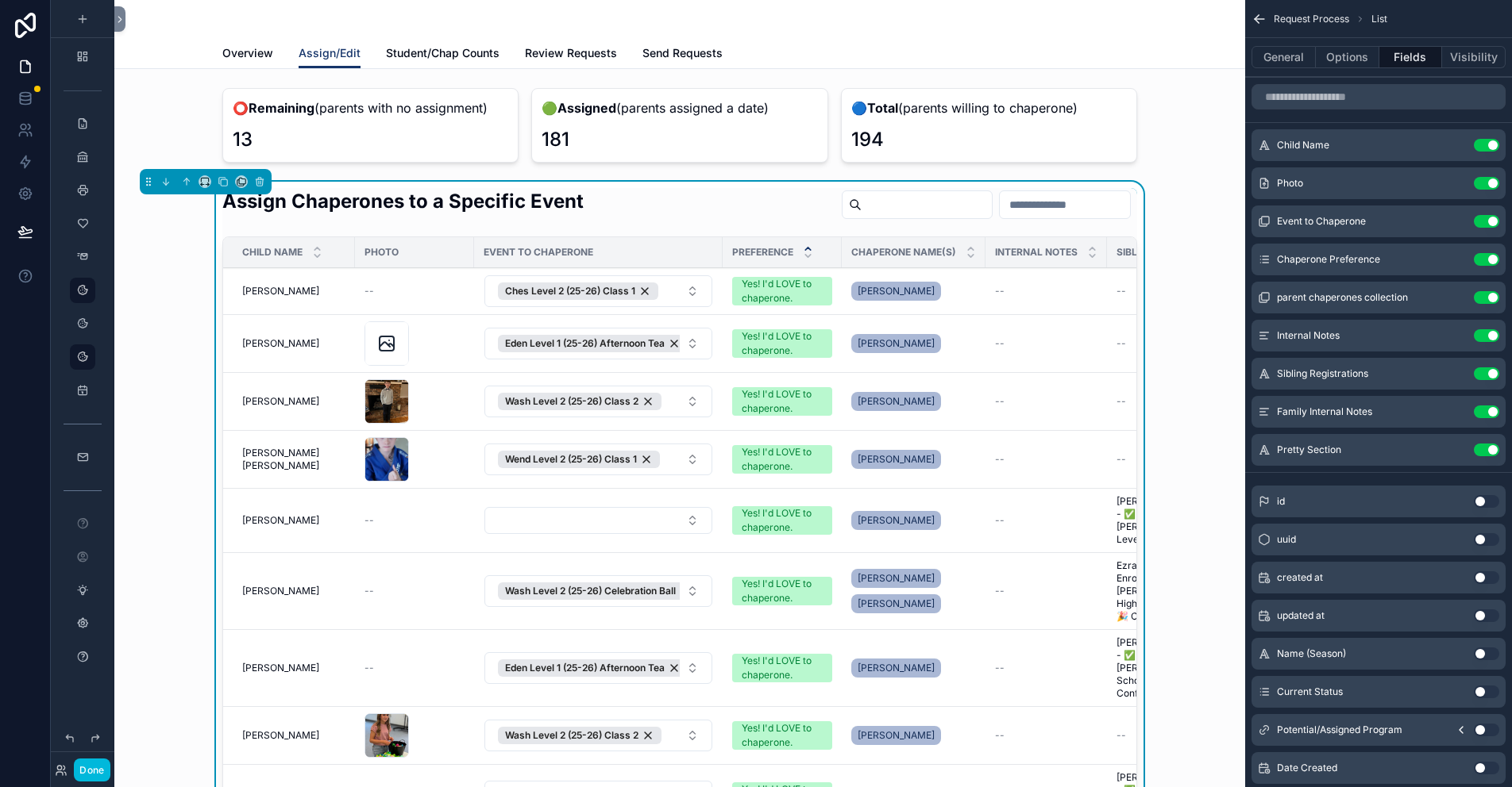
click at [0, 0] on icon "scrollable content" at bounding box center [0, 0] width 0 height 0
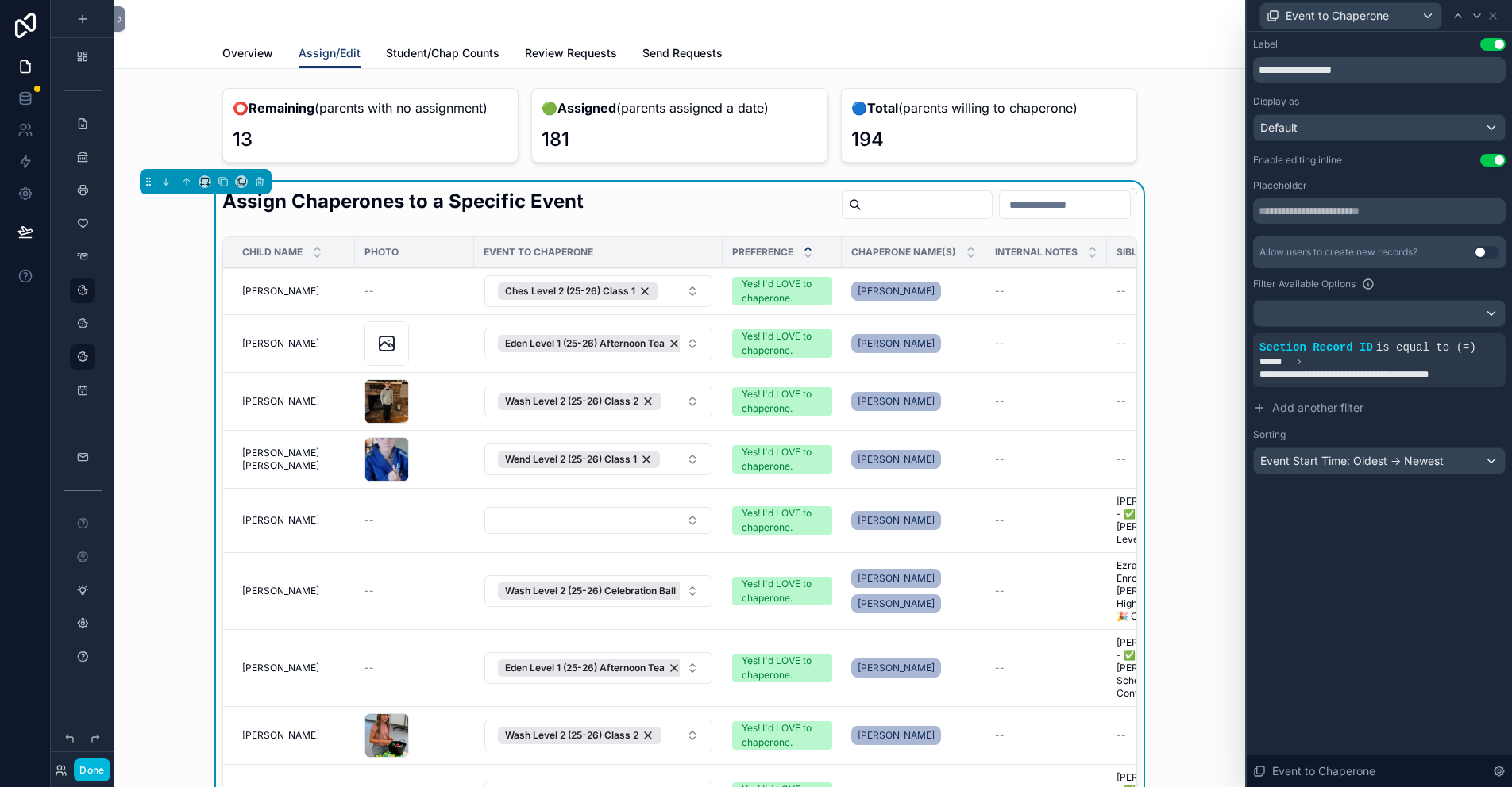
click at [1334, 404] on span "Add another filter" at bounding box center [1318, 408] width 91 height 16
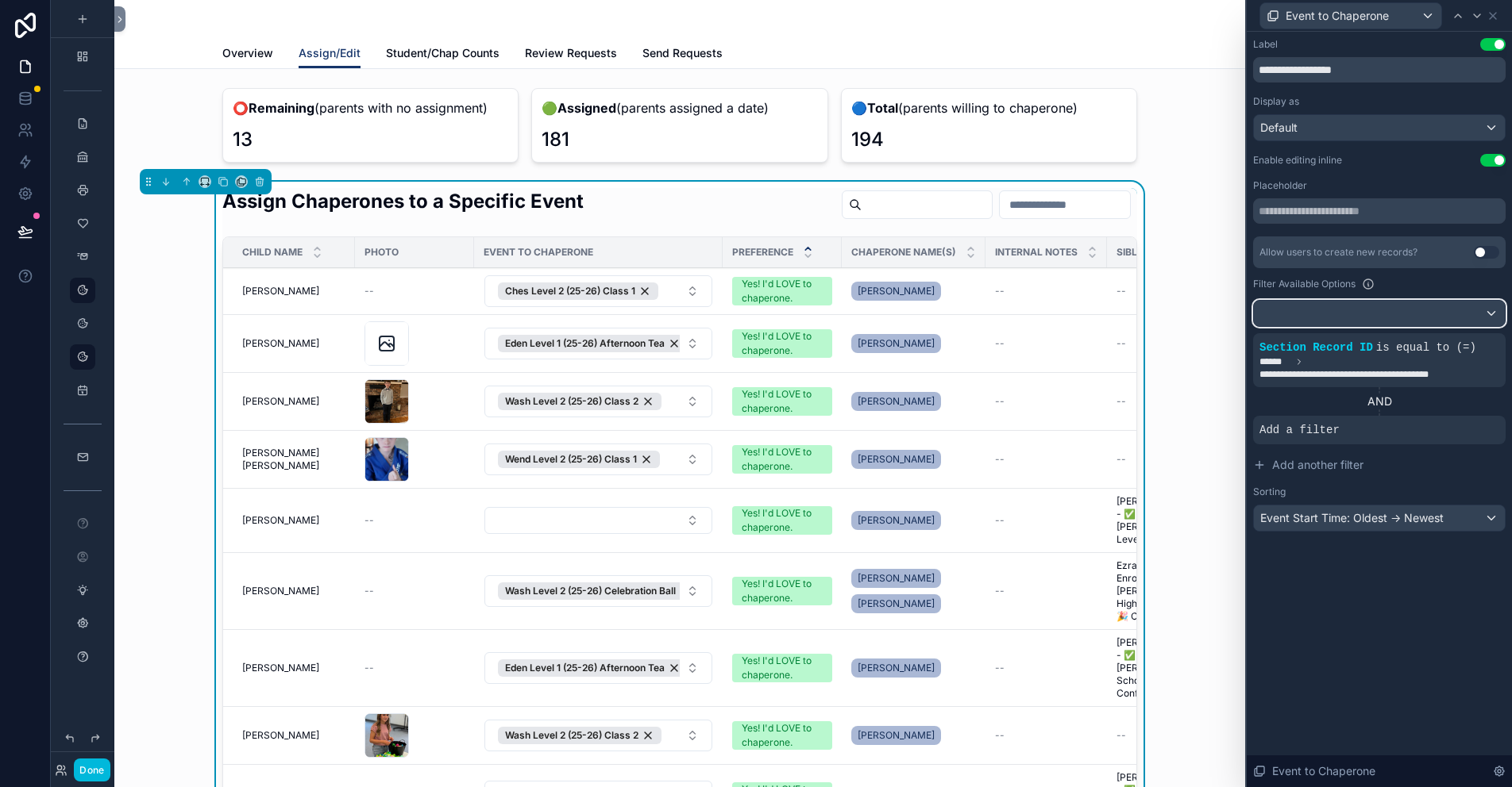
click at [1490, 310] on div at bounding box center [1380, 313] width 251 height 25
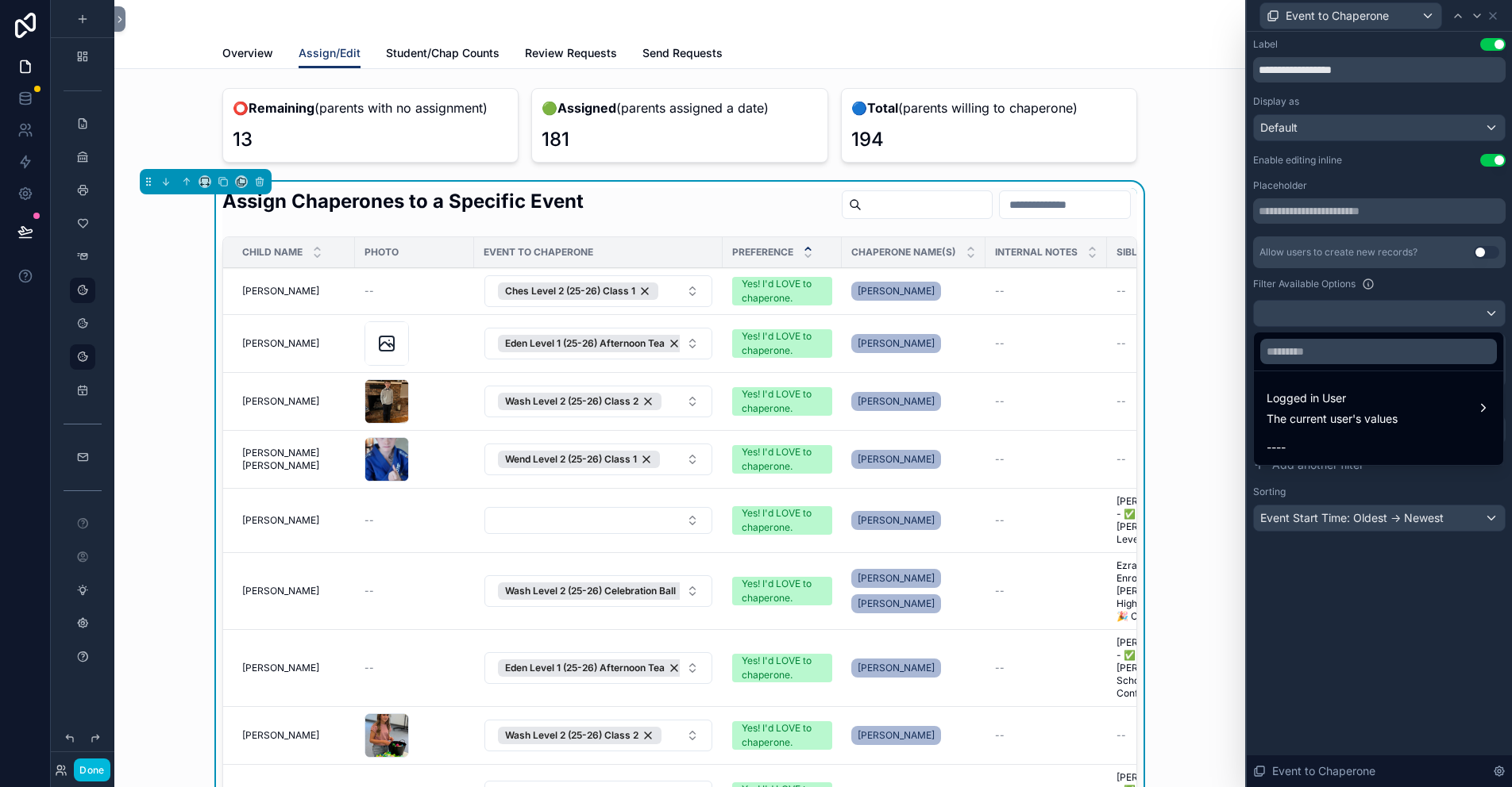
click at [1490, 310] on div at bounding box center [1379, 394] width 266 height 787
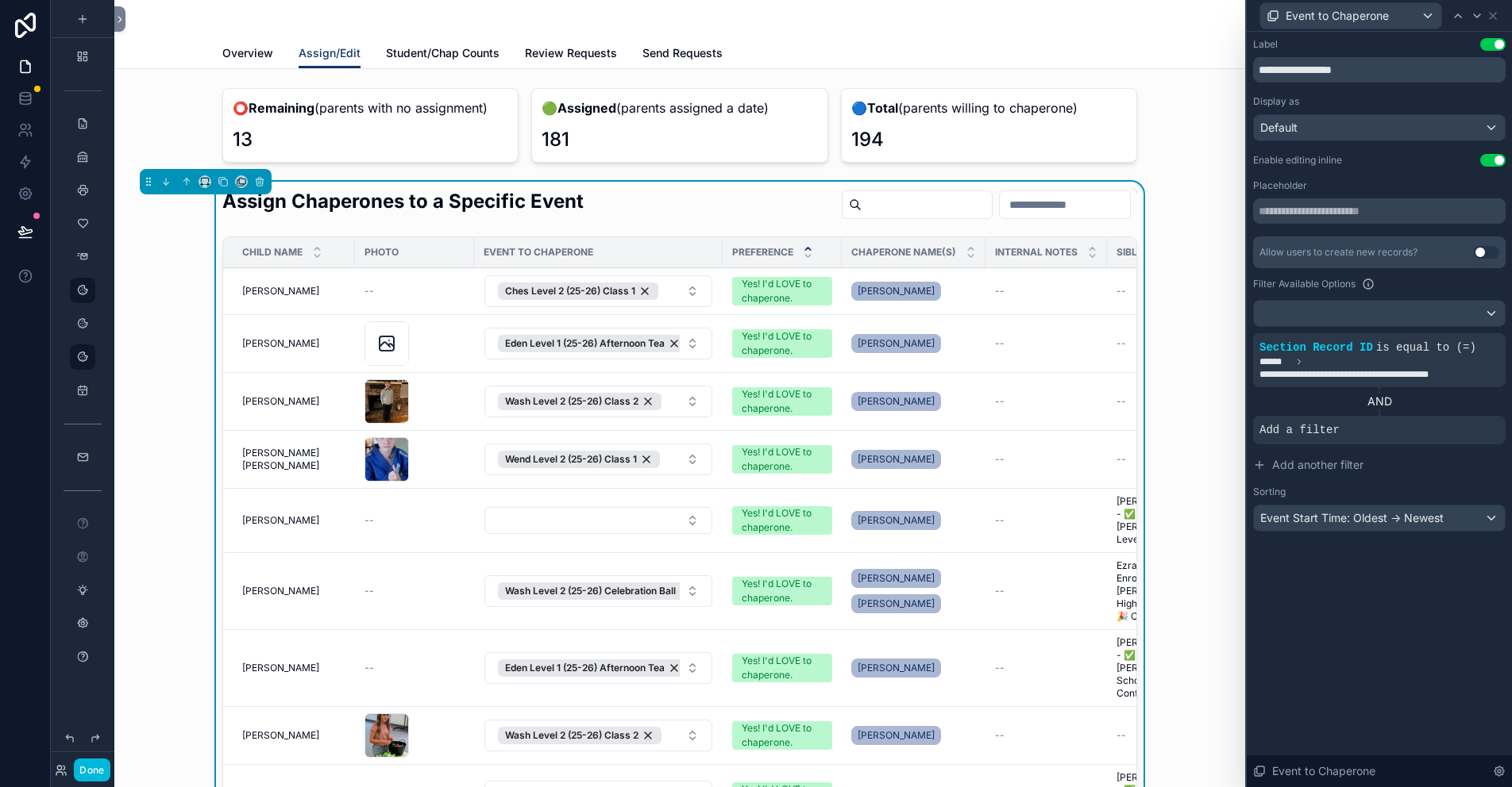
click at [688, 191] on div "Assign Chaperones to a Specific Event" at bounding box center [679, 208] width 915 height 39
drag, startPoint x: 1490, startPoint y: 419, endPoint x: 1362, endPoint y: 47, distance: 393.4
click at [0, 0] on icon at bounding box center [0, 0] width 0 height 0
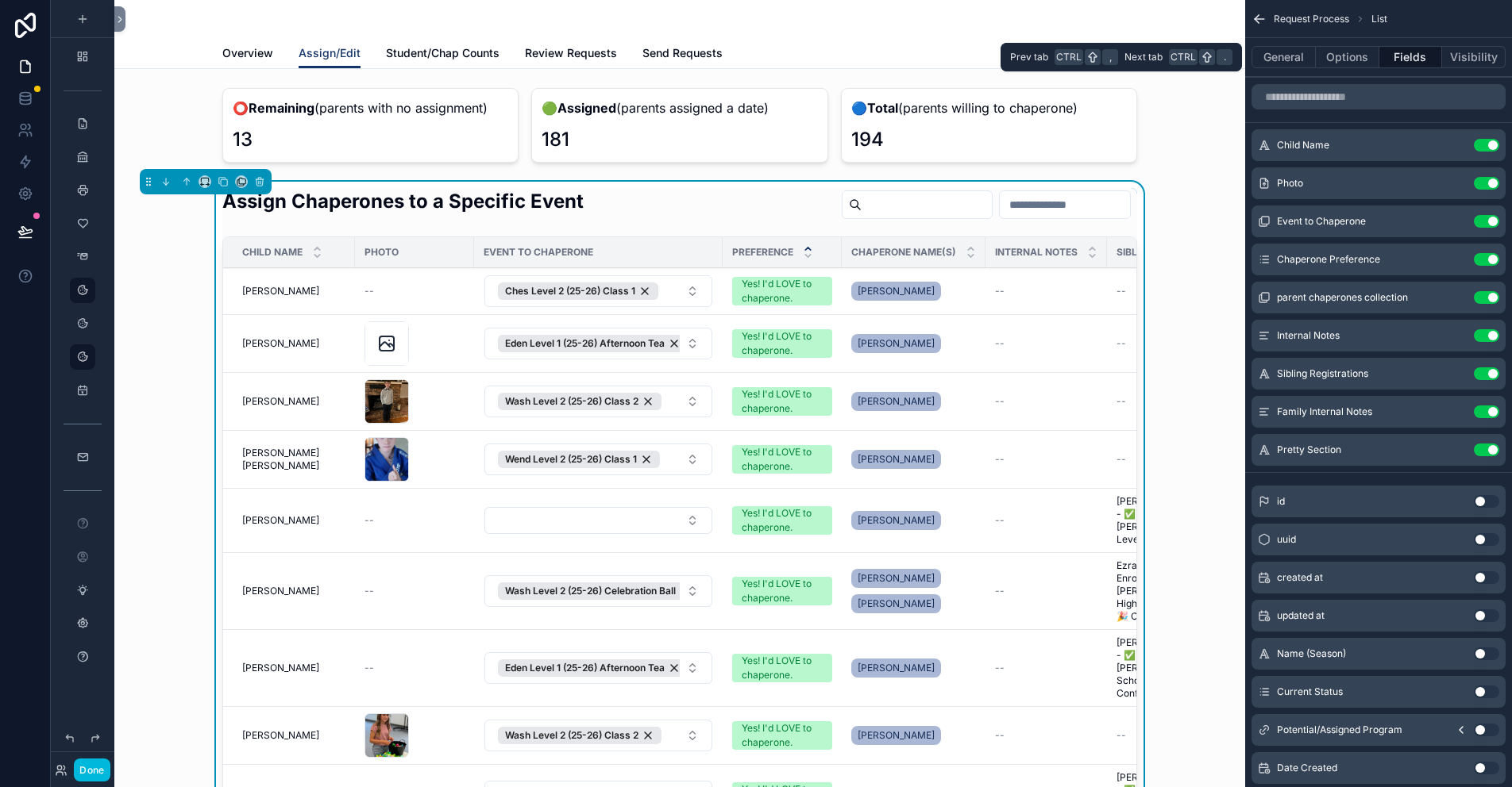
click at [1350, 54] on button "Options" at bounding box center [1348, 57] width 64 height 23
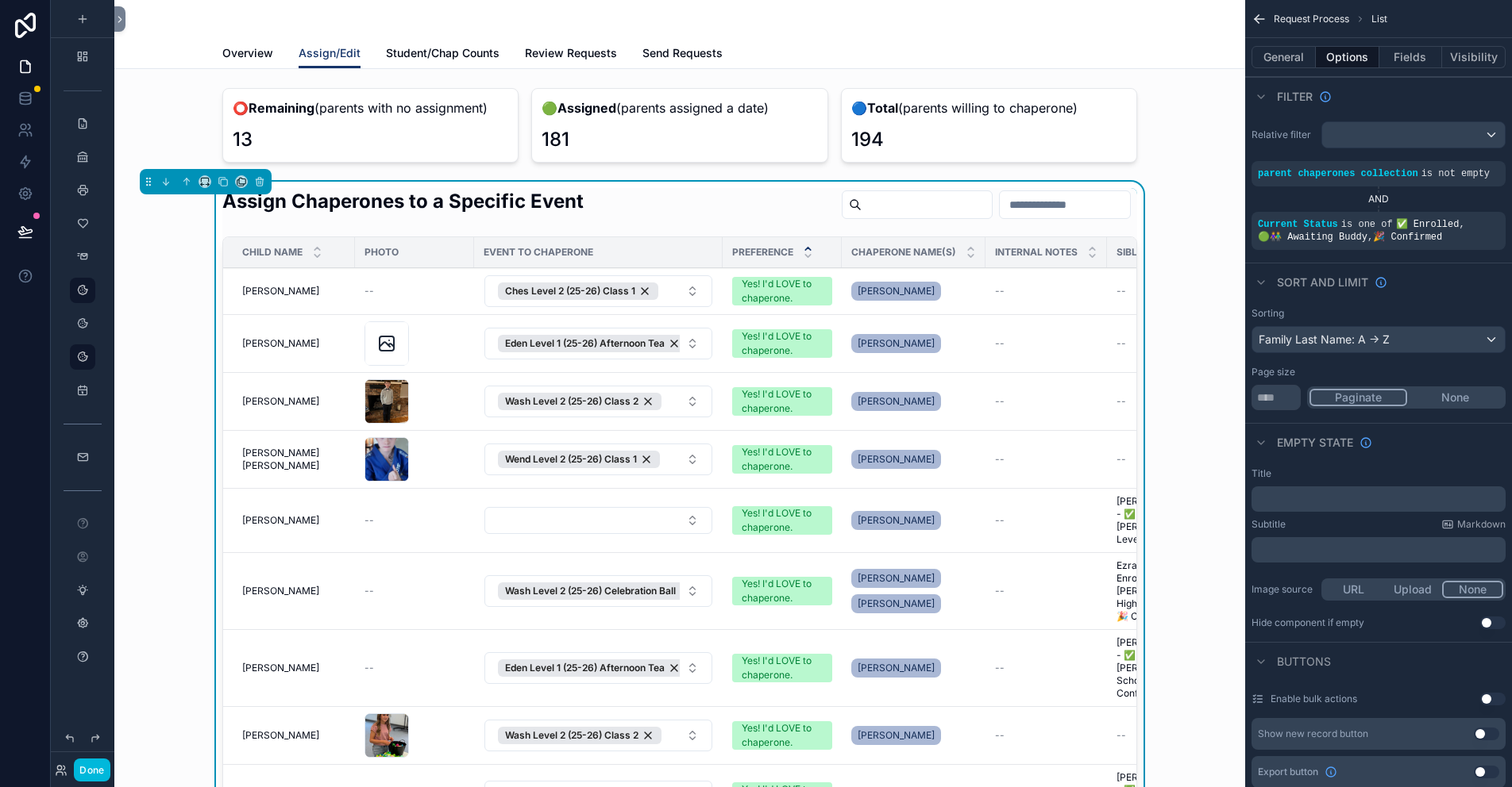
click at [0, 0] on icon "scrollable content" at bounding box center [0, 0] width 0 height 0
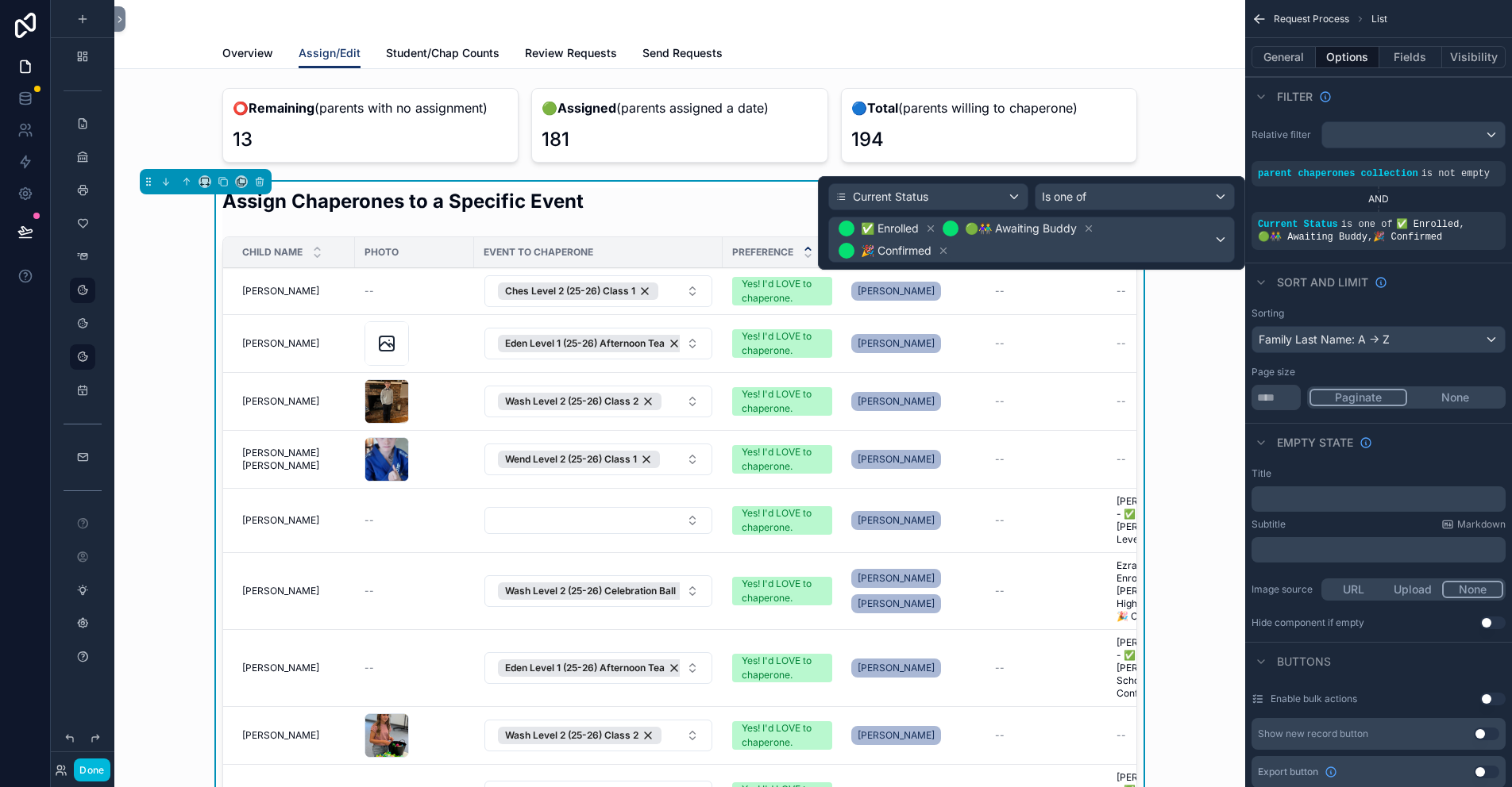
click at [944, 251] on icon at bounding box center [943, 250] width 11 height 11
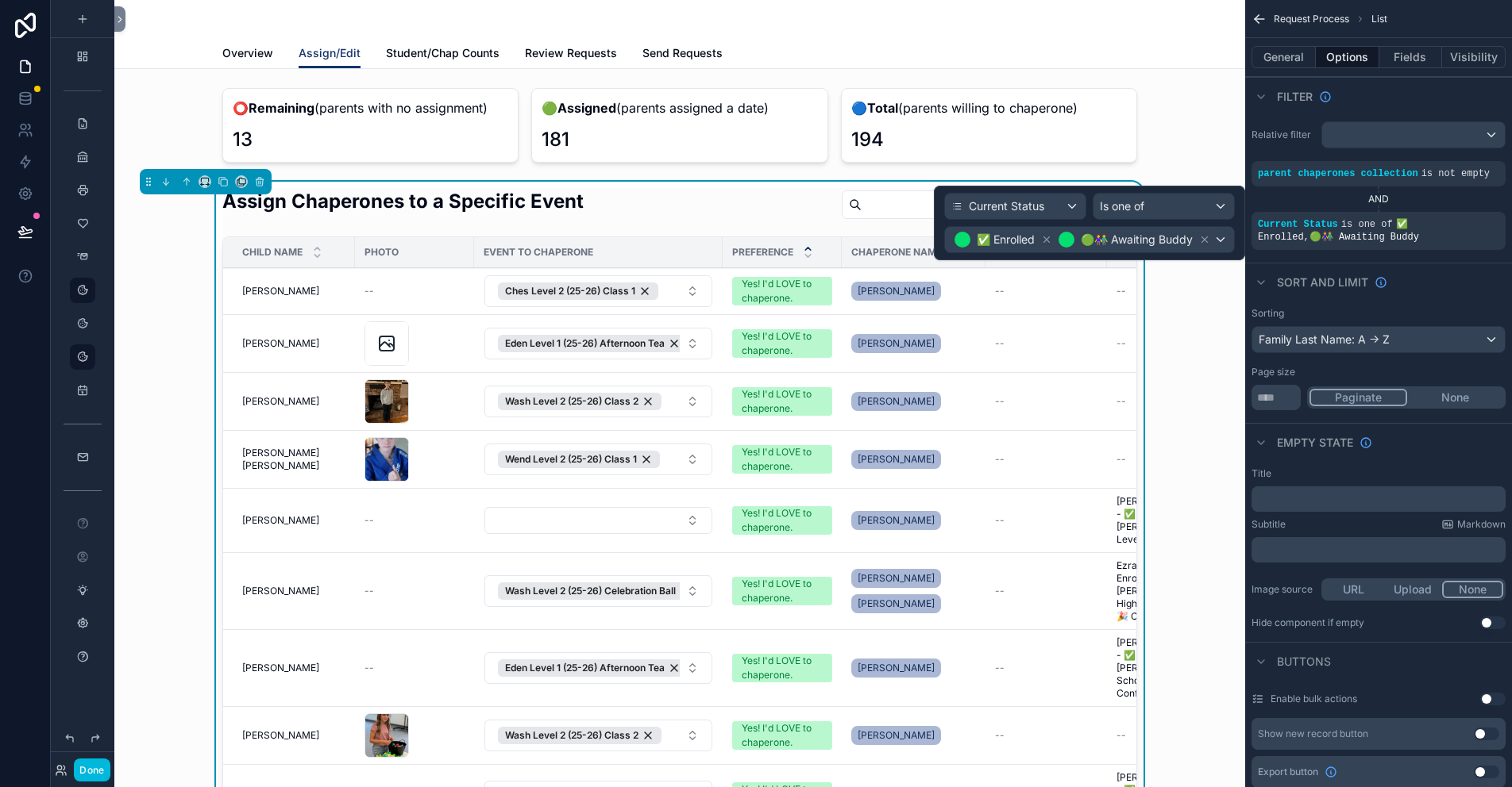
click at [1210, 329] on div "Assign Chaperones to a Specific Event Child Name Photo Event to Chaperone Prefe…" at bounding box center [680, 512] width 1106 height 660
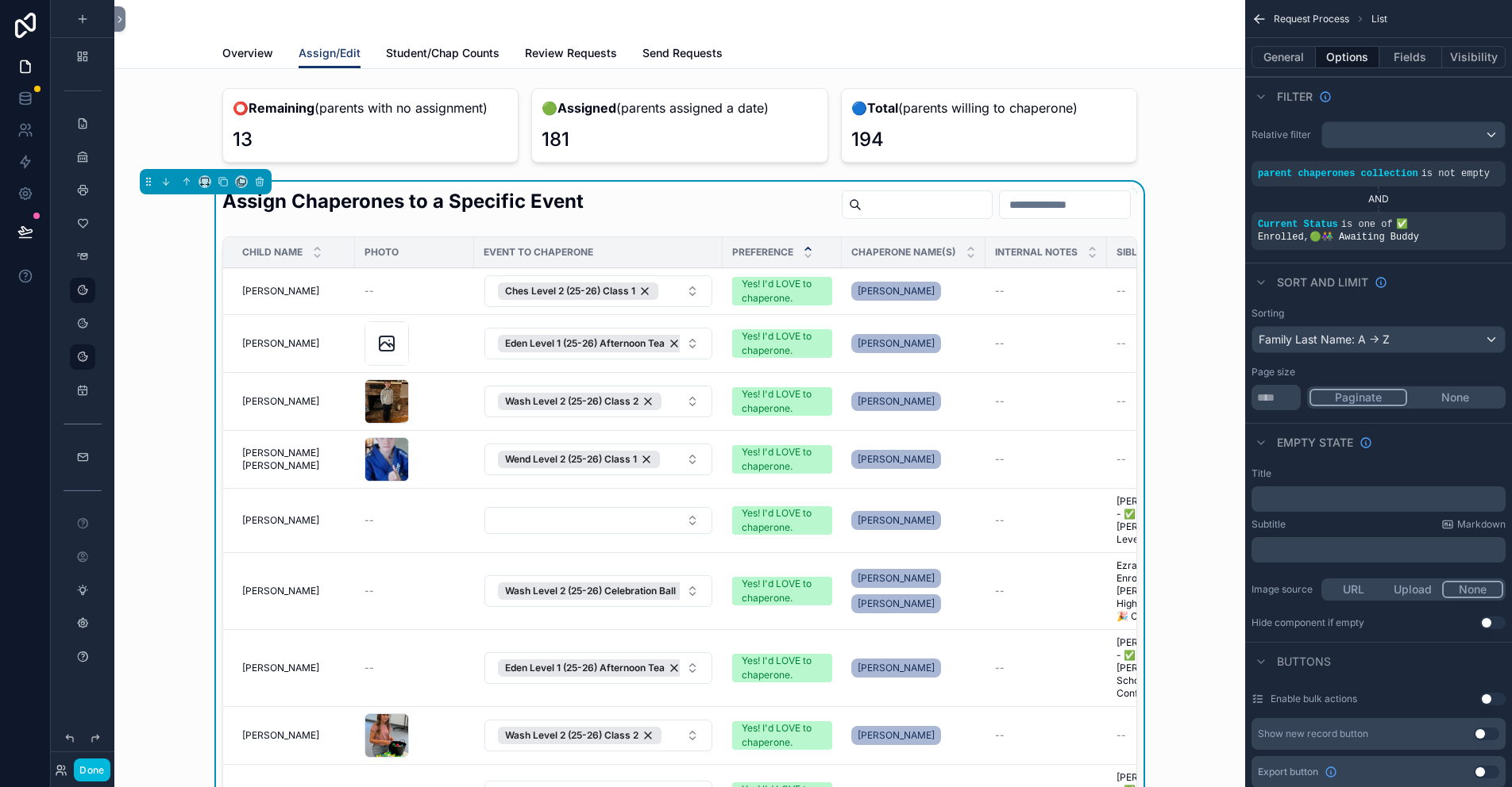
click at [665, 191] on div "Assign Chaperones to a Specific Event" at bounding box center [679, 208] width 915 height 39
click at [224, 182] on icon "scrollable content" at bounding box center [223, 181] width 11 height 11
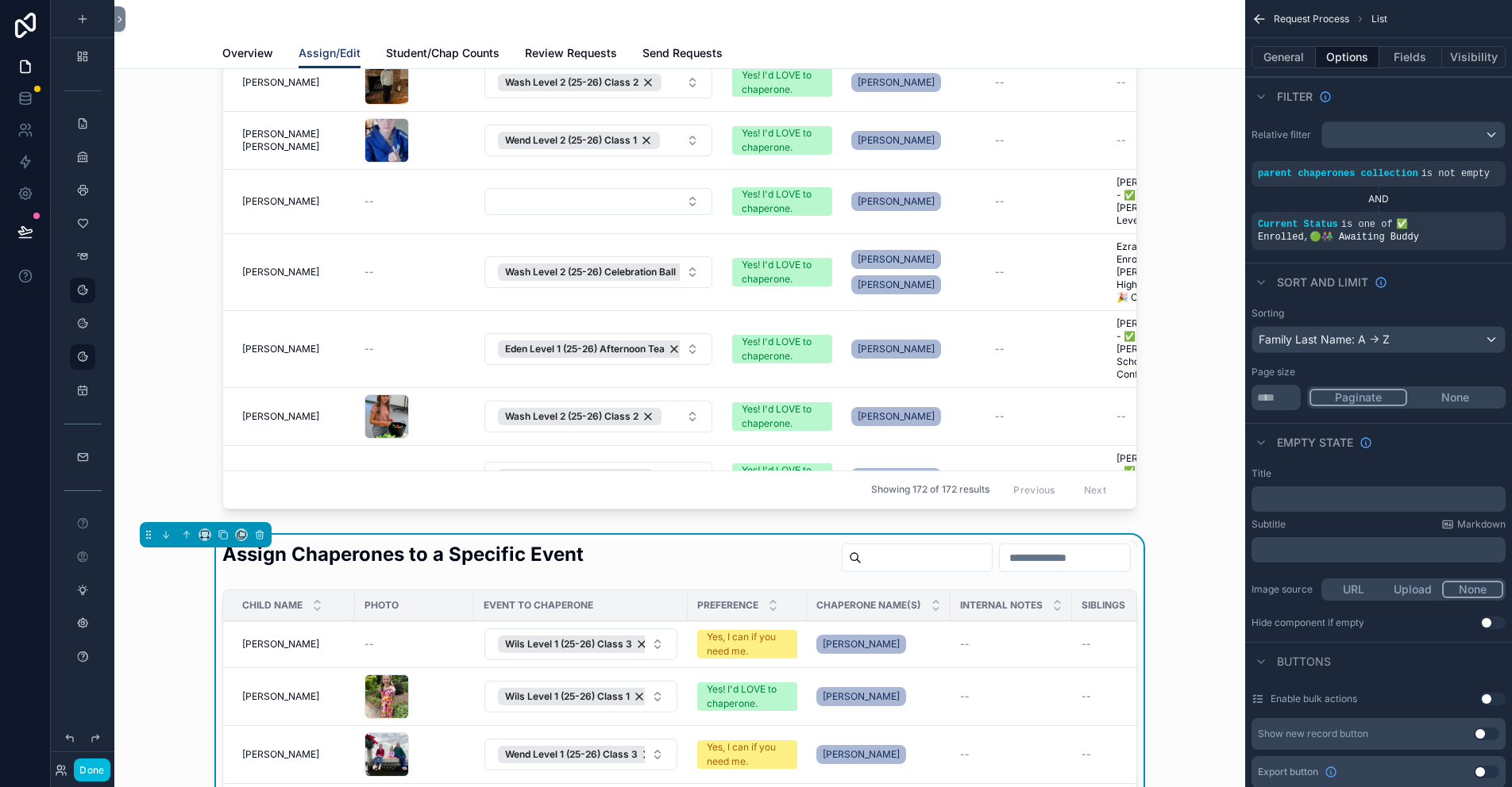
scroll to position [476, 0]
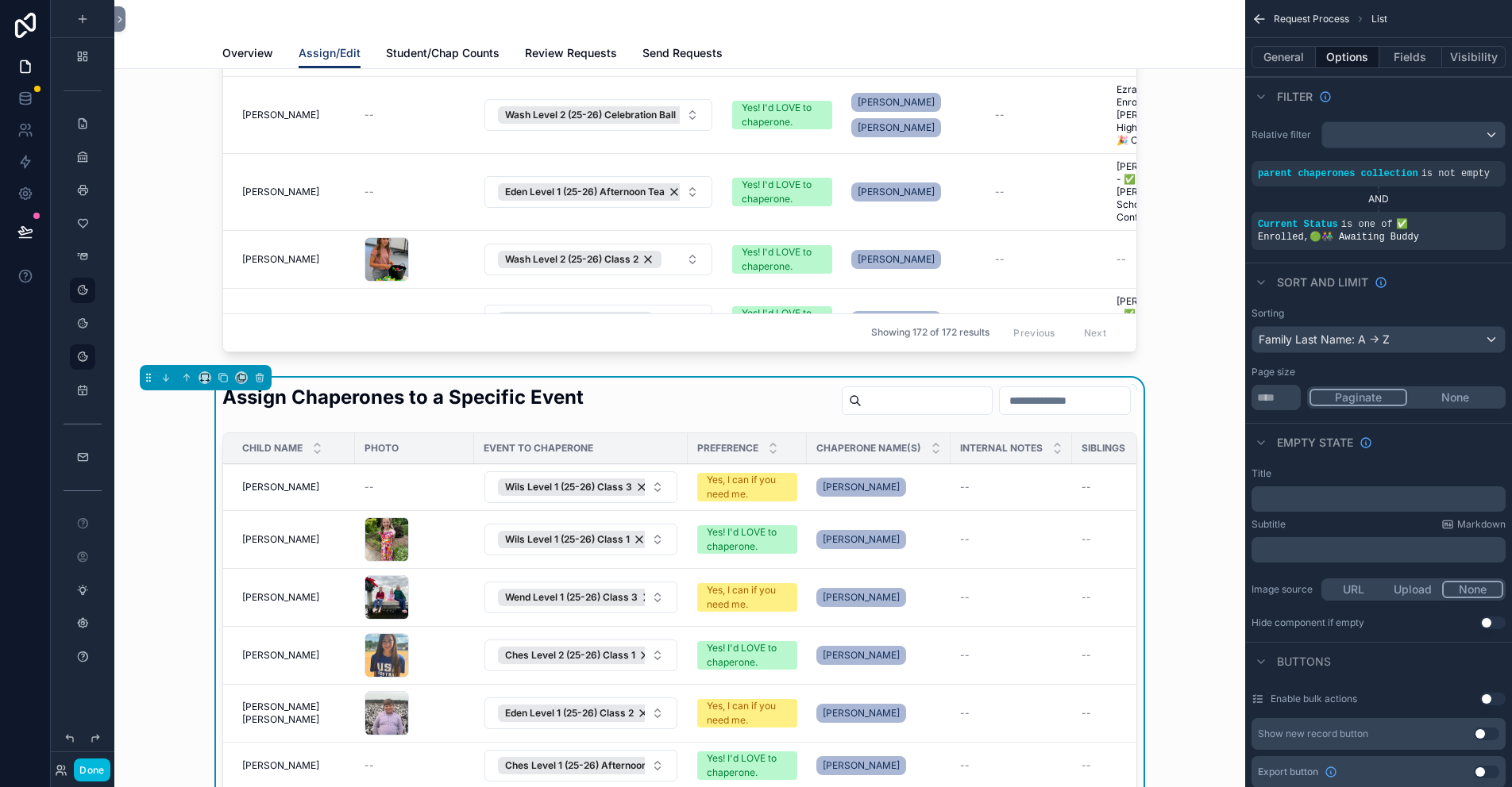
drag, startPoint x: 555, startPoint y: 394, endPoint x: 1354, endPoint y: 246, distance: 812.6
click at [555, 394] on h2 "Assign Chaperones to a Specific Event" at bounding box center [402, 397] width 361 height 26
click at [0, 0] on icon "scrollable content" at bounding box center [0, 0] width 0 height 0
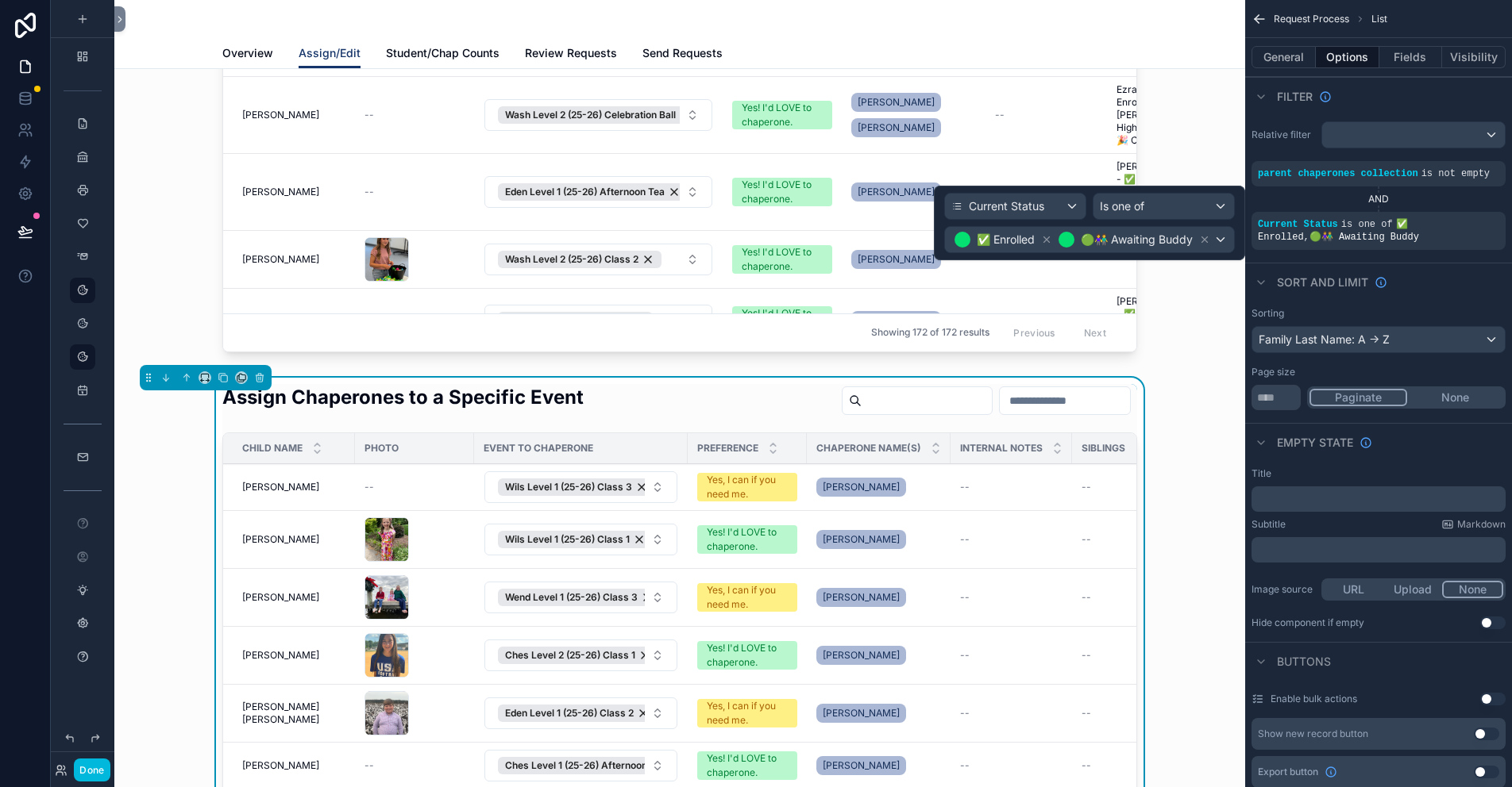
drag, startPoint x: 1200, startPoint y: 239, endPoint x: 1189, endPoint y: 239, distance: 11.0
click at [1200, 239] on icon at bounding box center [1205, 239] width 11 height 11
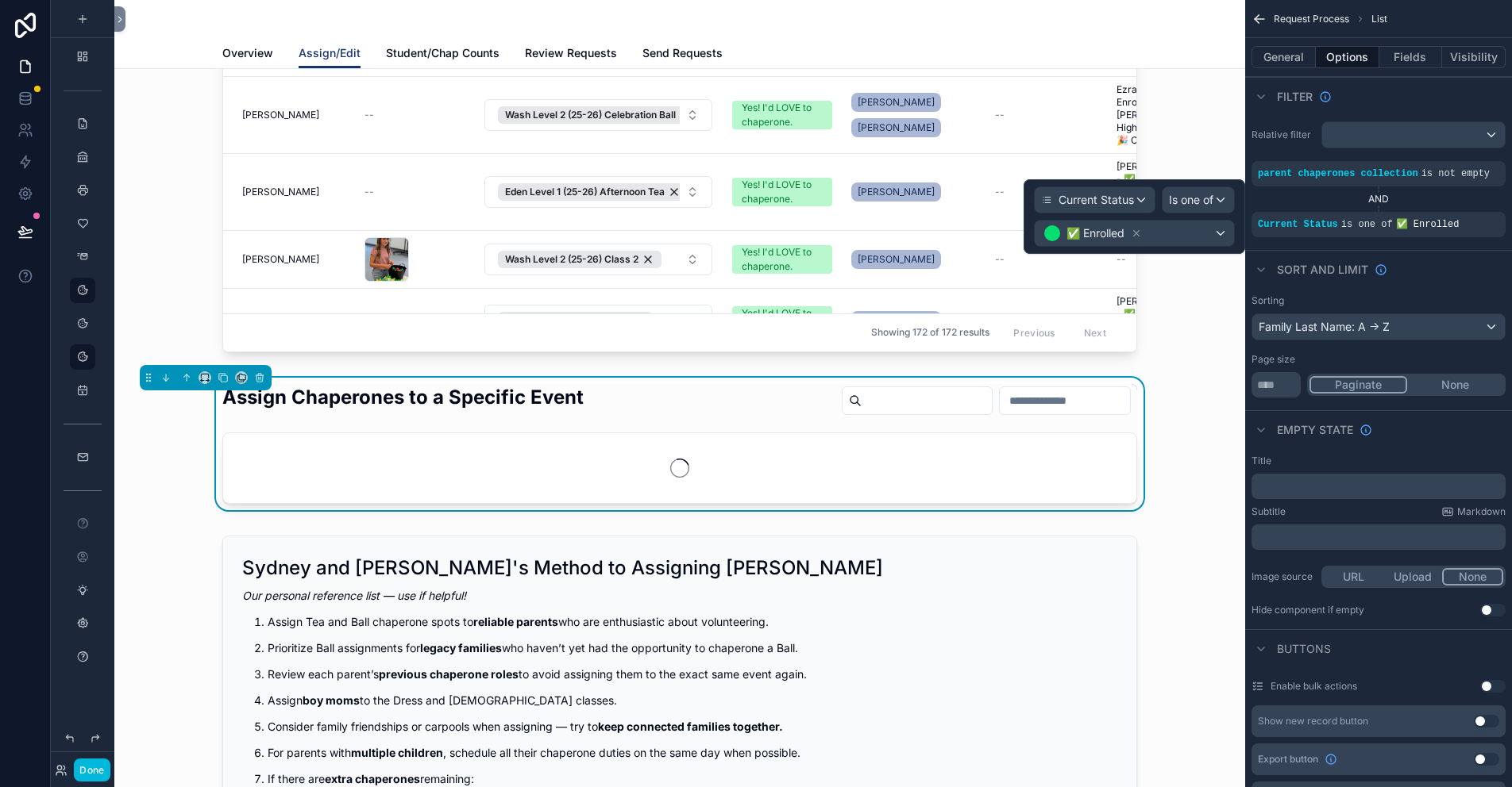
drag, startPoint x: 1139, startPoint y: 233, endPoint x: 1192, endPoint y: 234, distance: 53.0
click at [1139, 233] on icon at bounding box center [1137, 234] width 6 height 6
click at [1192, 234] on div "✅ Enrolled" at bounding box center [1134, 234] width 199 height 25
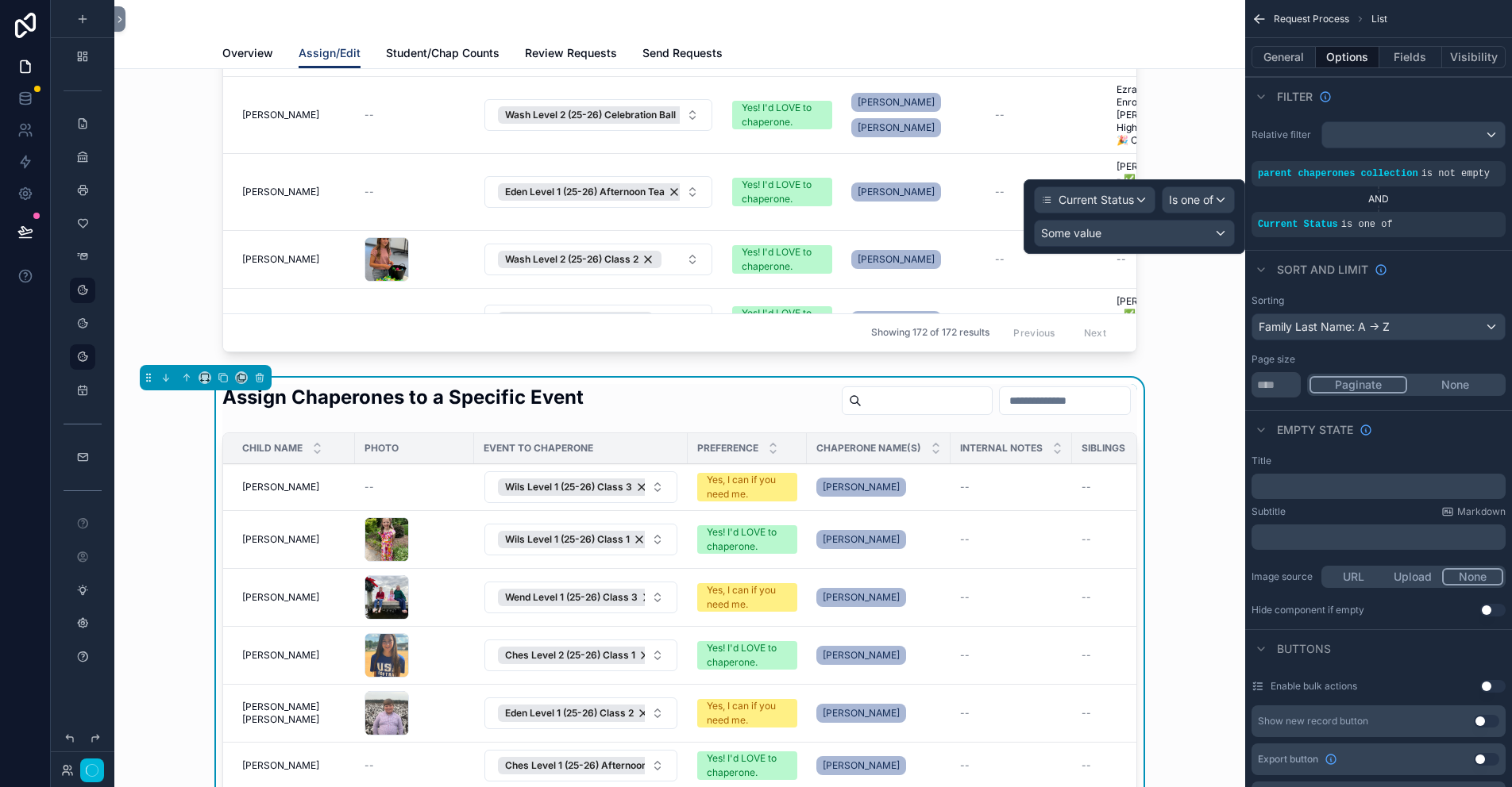
click at [1088, 234] on div at bounding box center [1134, 216] width 222 height 75
click at [1097, 234] on span "Some value" at bounding box center [1071, 233] width 60 height 13
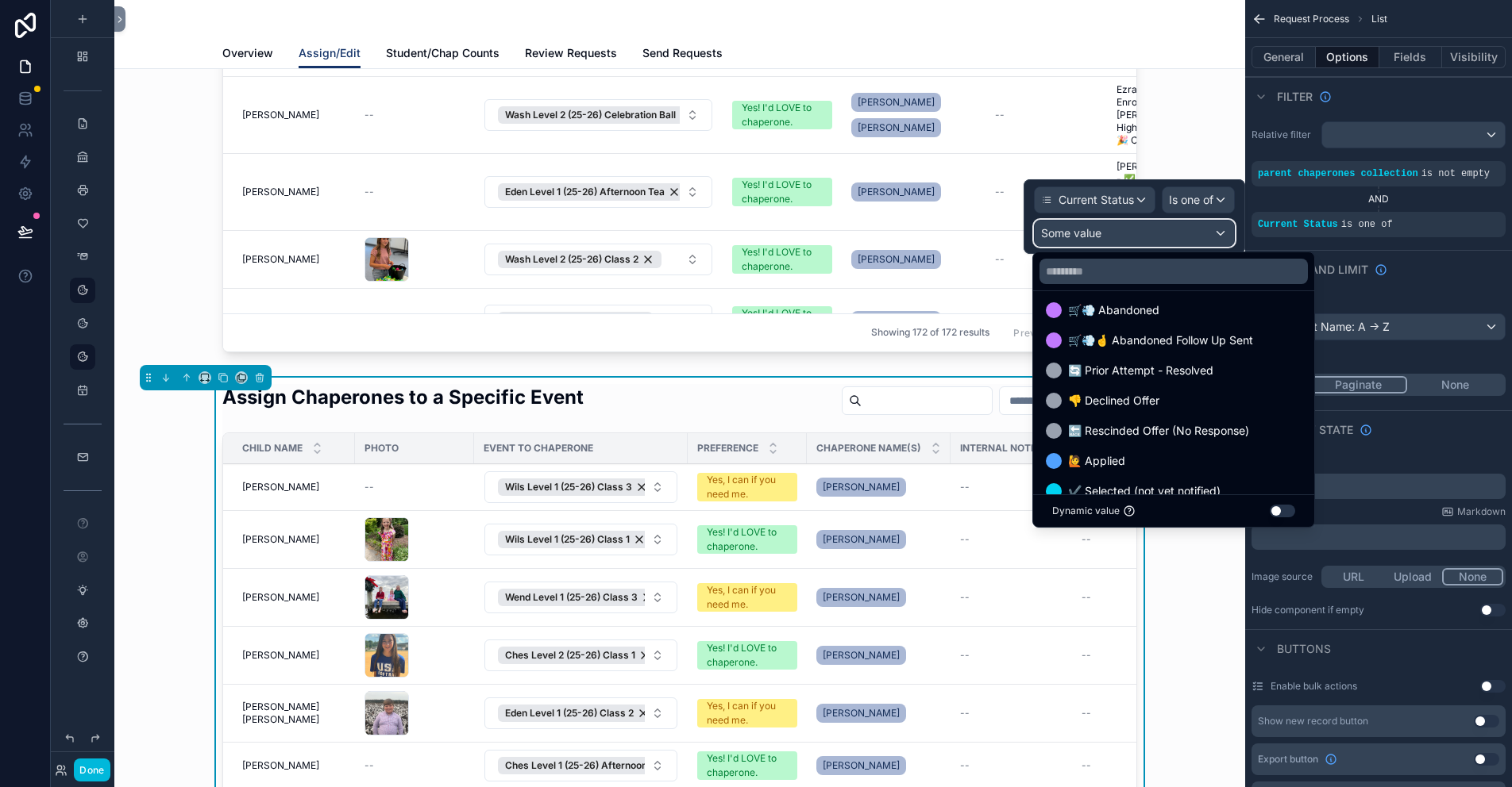
scroll to position [454, 0]
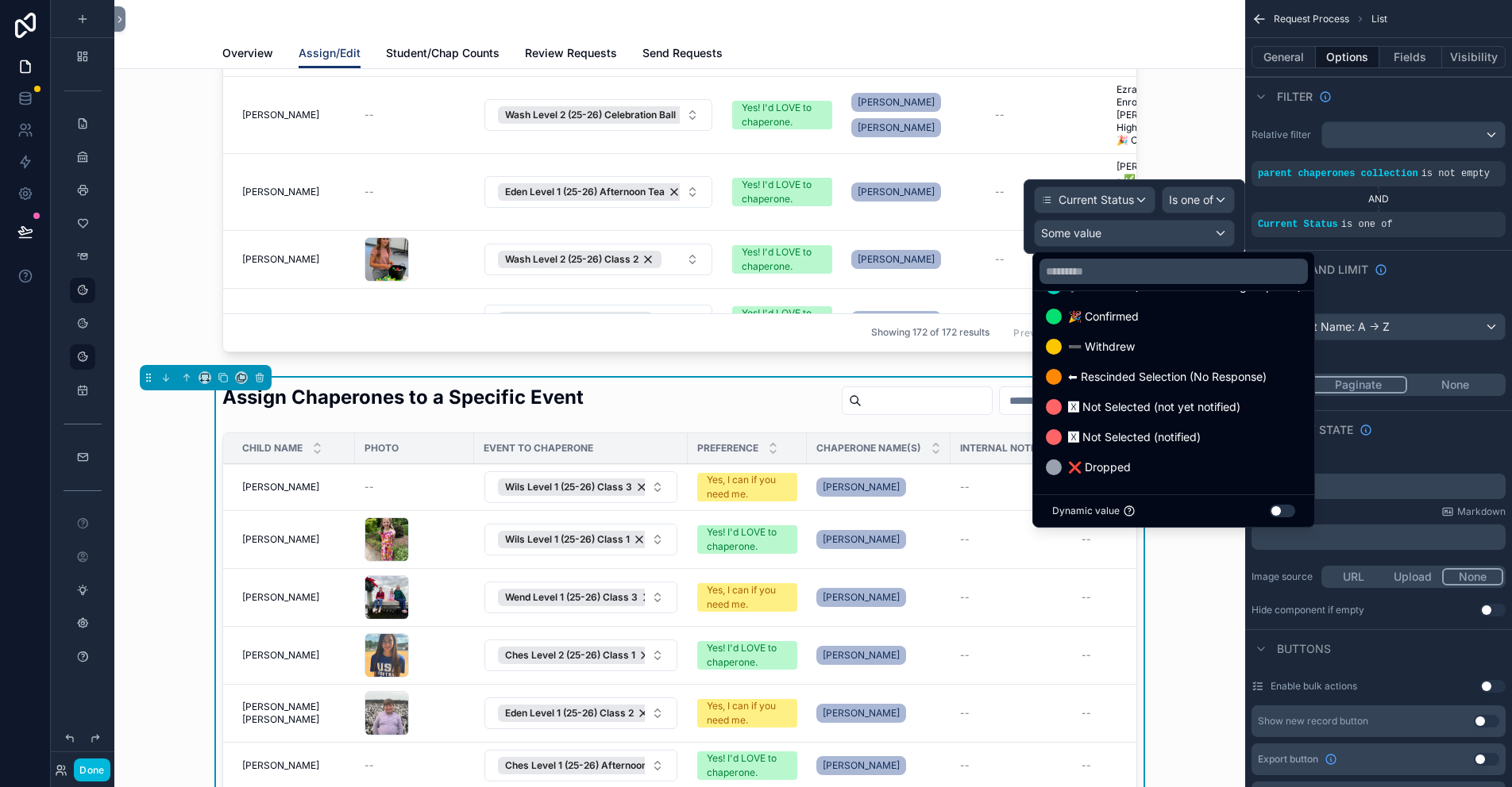
click at [1139, 315] on span "🎉 Confirmed" at bounding box center [1103, 316] width 70 height 19
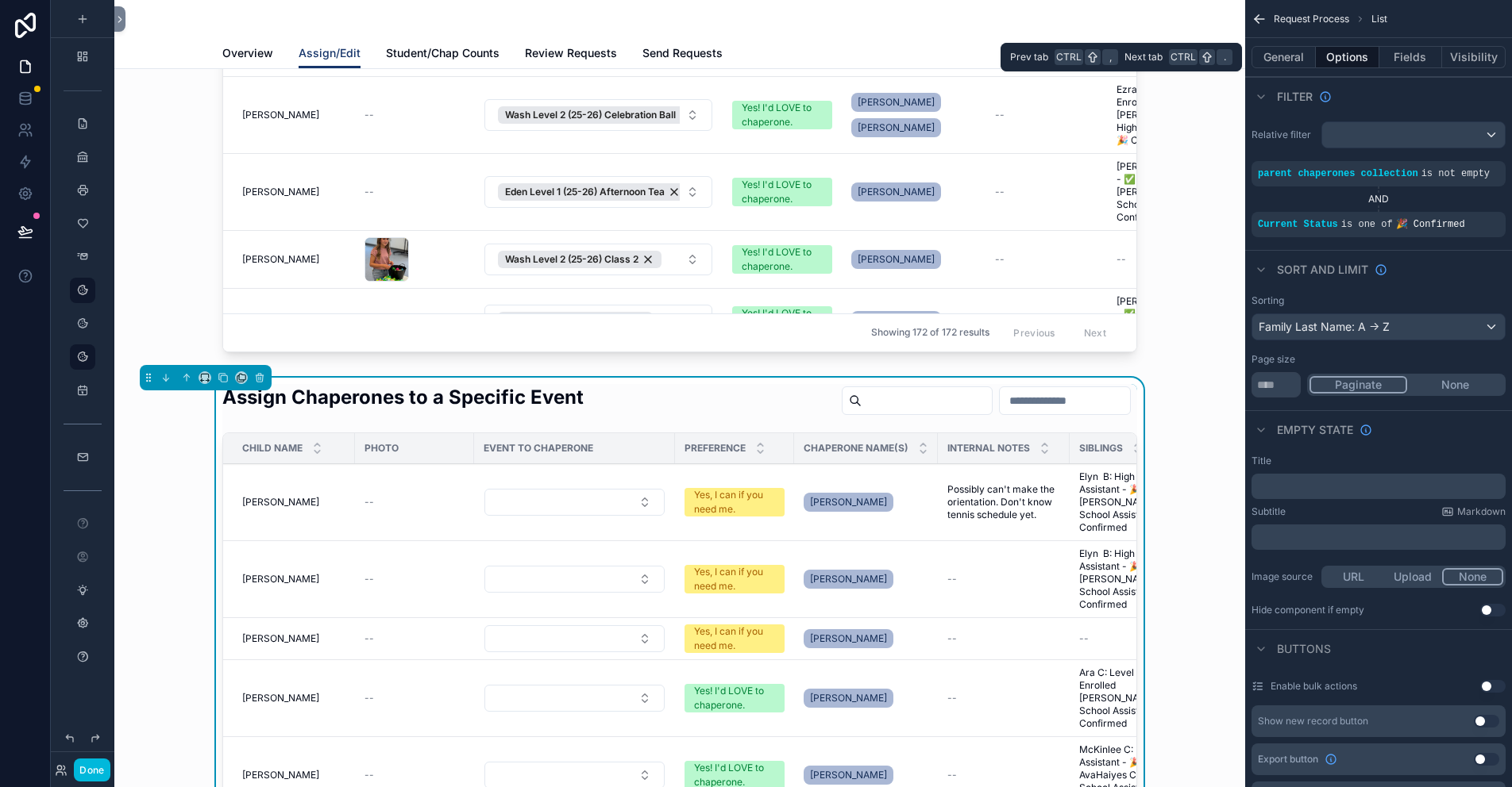
click at [1410, 51] on button "Fields" at bounding box center [1411, 57] width 64 height 23
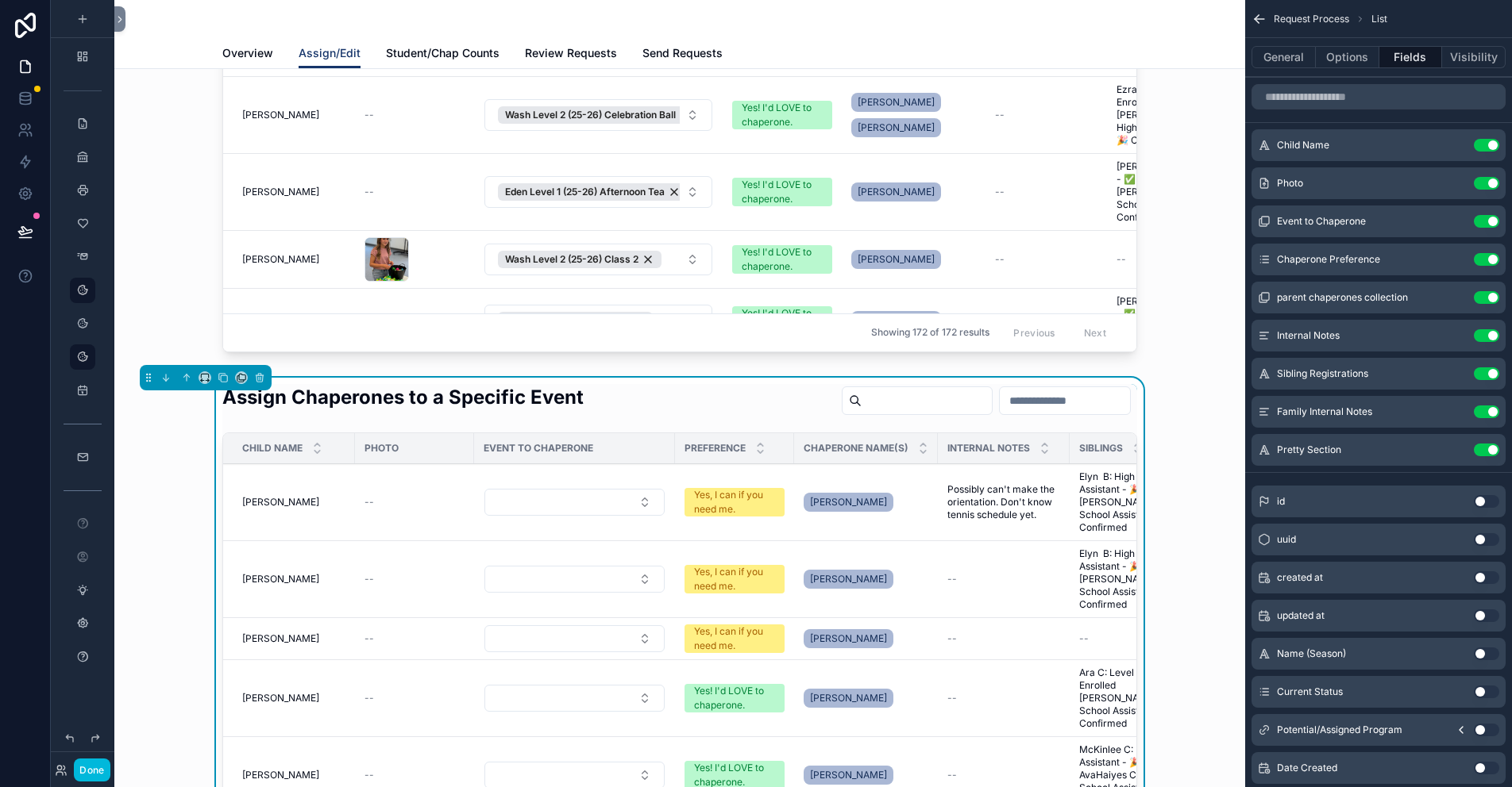
click at [0, 0] on icon "scrollable content" at bounding box center [0, 0] width 0 height 0
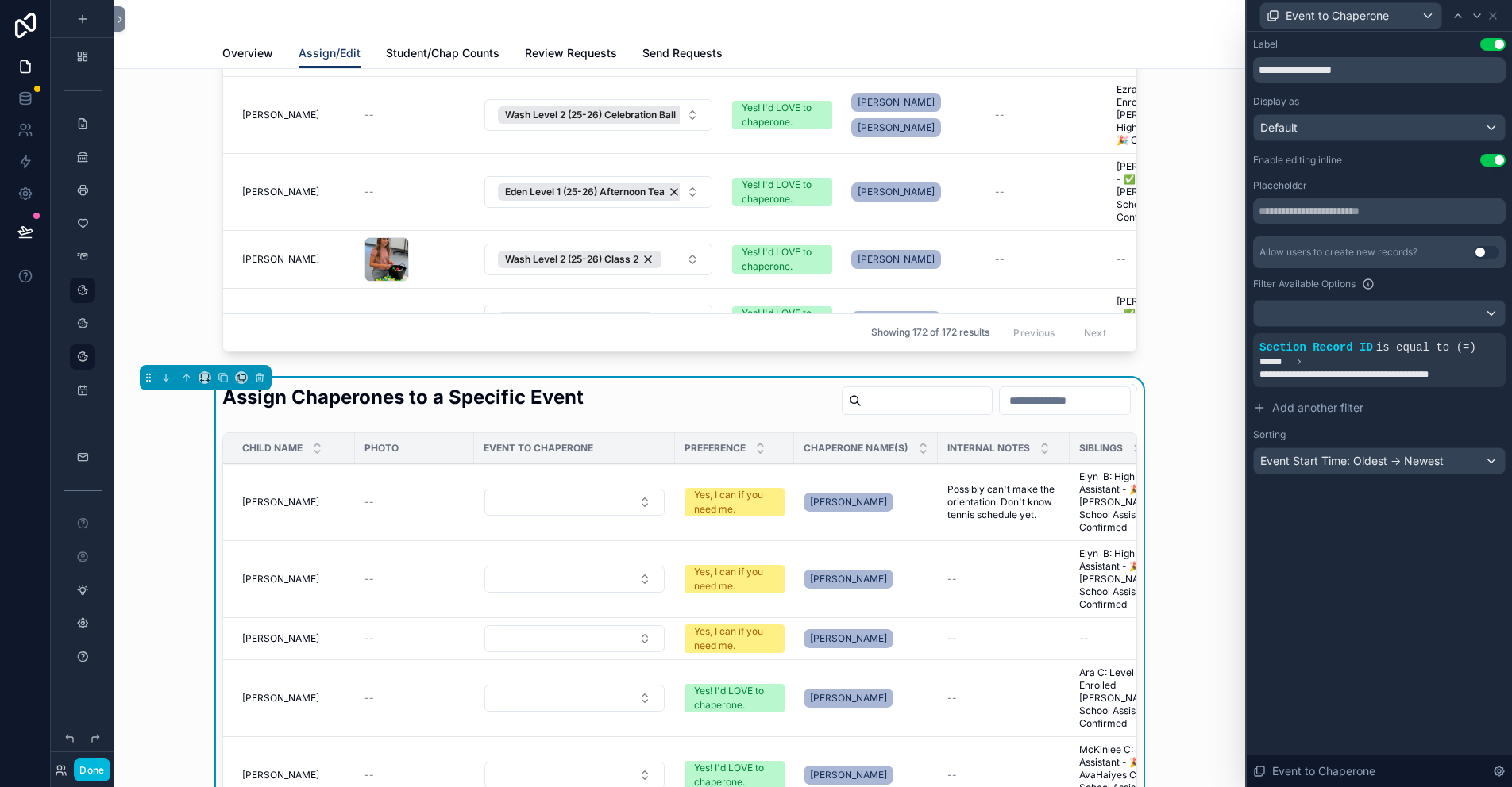
click at [0, 0] on icon at bounding box center [0, 0] width 0 height 0
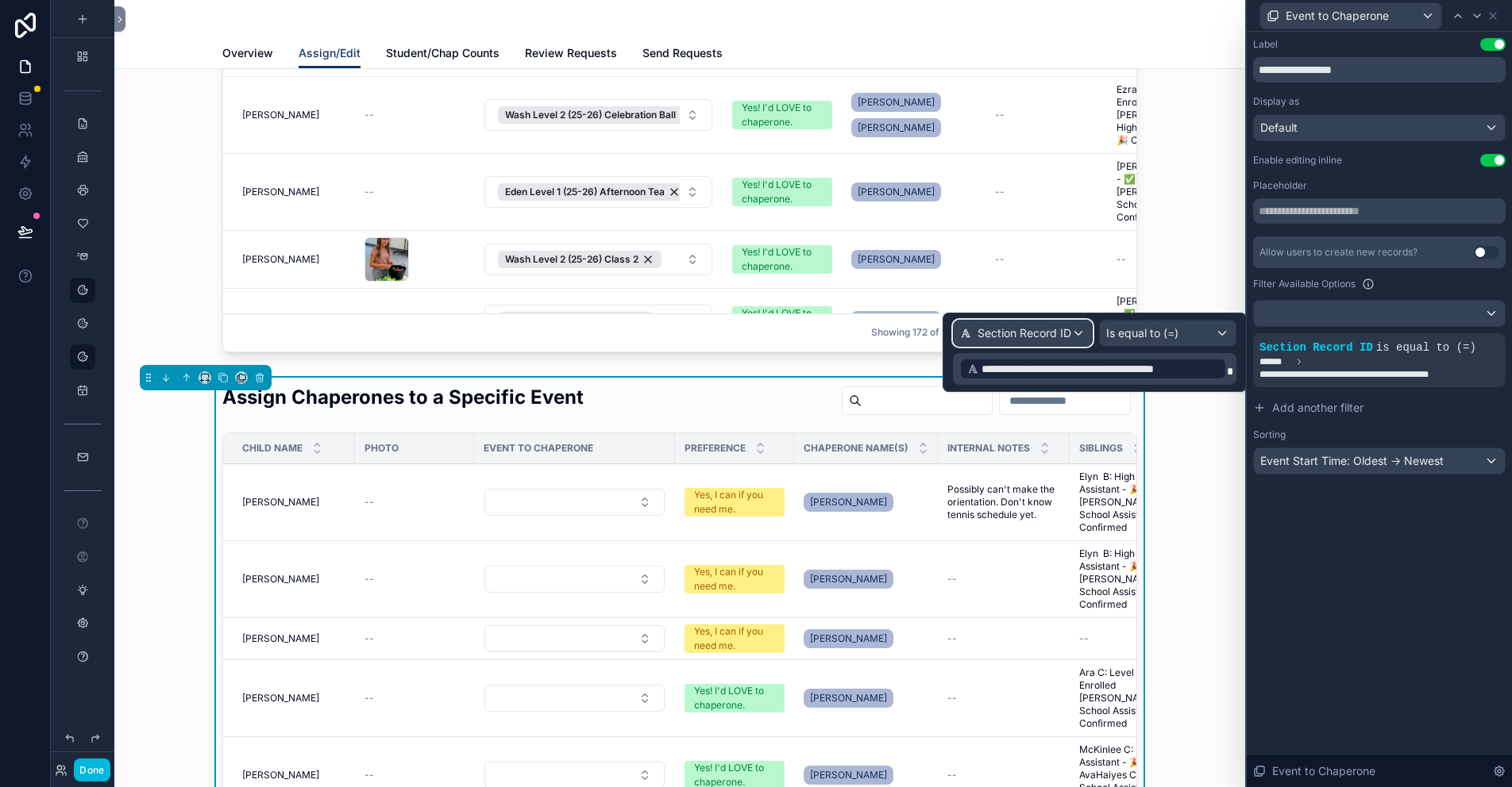
click at [1044, 329] on span "Section Record ID" at bounding box center [1024, 333] width 94 height 16
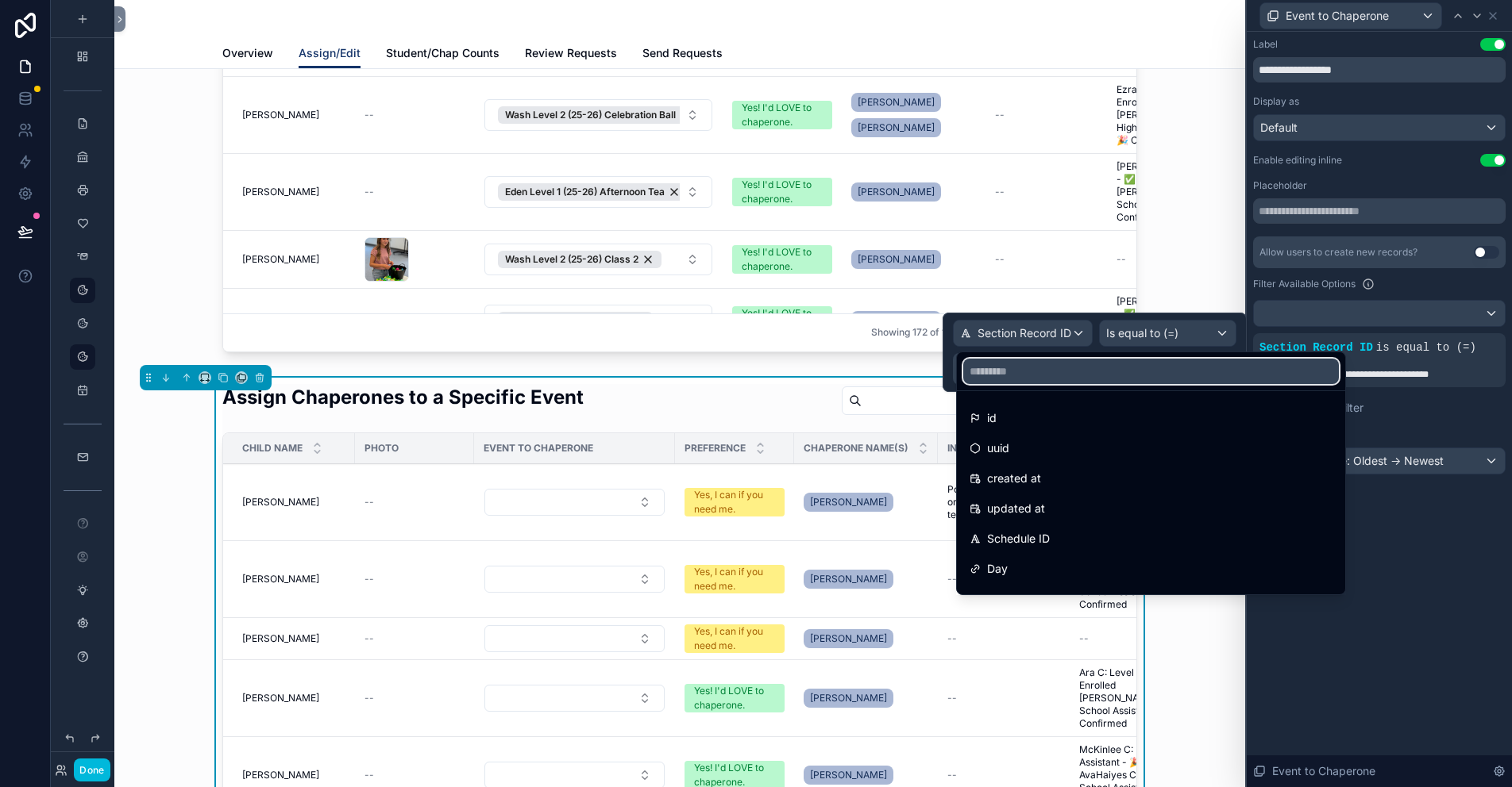
click at [988, 374] on input "text" at bounding box center [1151, 372] width 375 height 25
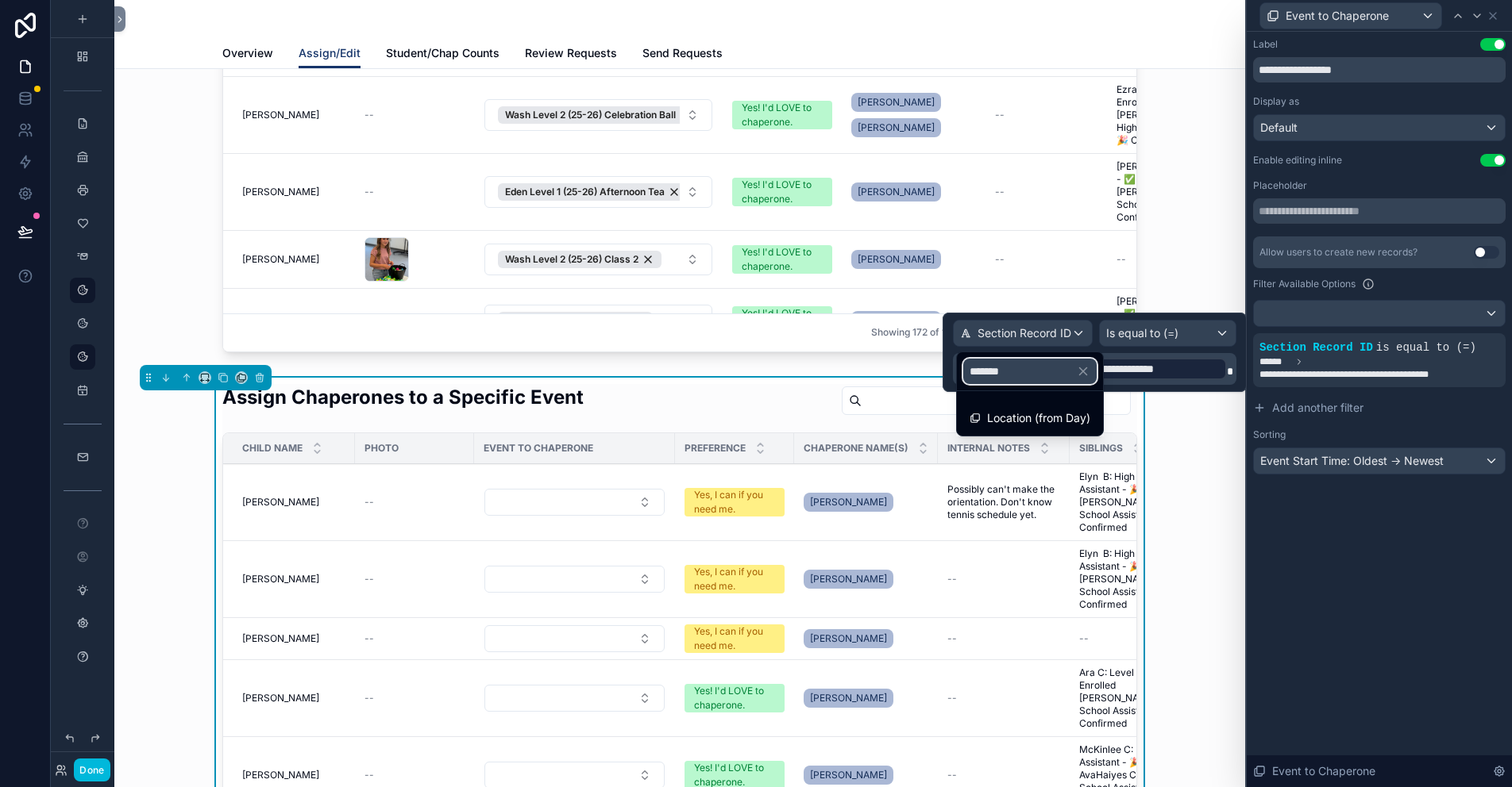
type input "********"
drag, startPoint x: 1347, startPoint y: 579, endPoint x: 1334, endPoint y: 560, distance: 23.0
click at [1348, 579] on div "**********" at bounding box center [1379, 409] width 266 height 756
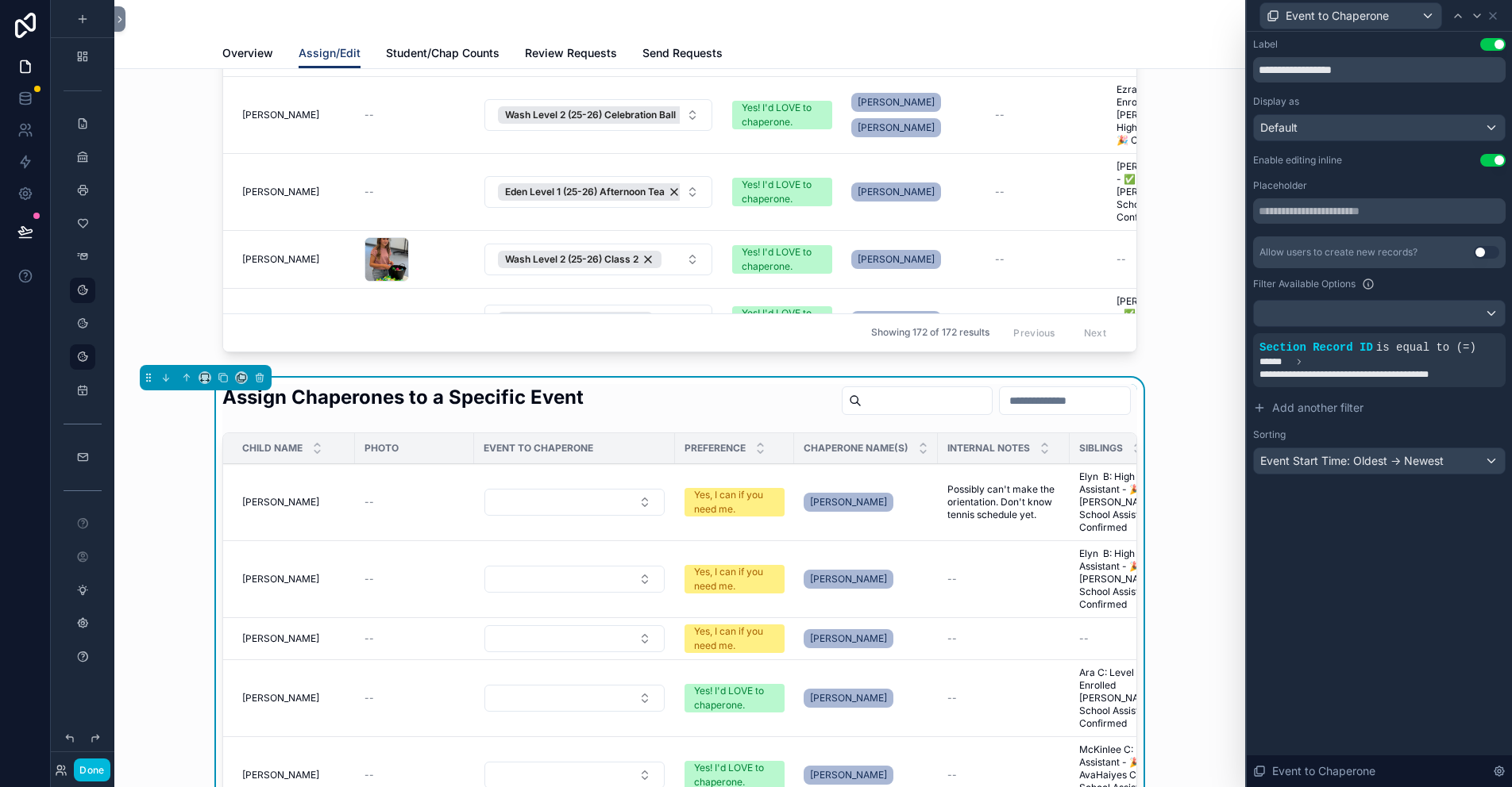
click at [0, 0] on icon at bounding box center [0, 0] width 0 height 0
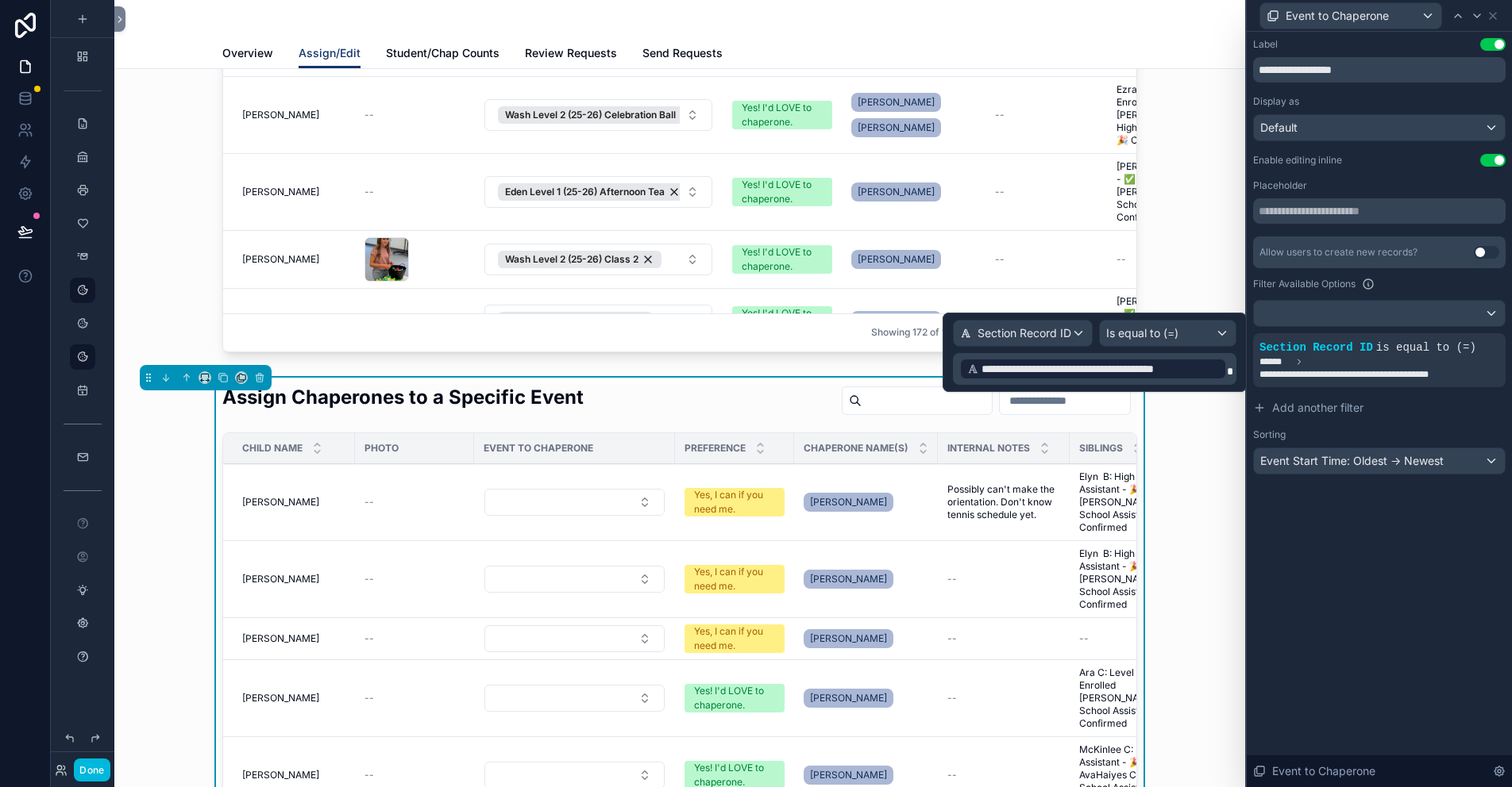
drag, startPoint x: 1140, startPoint y: 370, endPoint x: 1148, endPoint y: 371, distance: 8.1
click at [1140, 370] on span "**********" at bounding box center [1100, 368] width 237 height 16
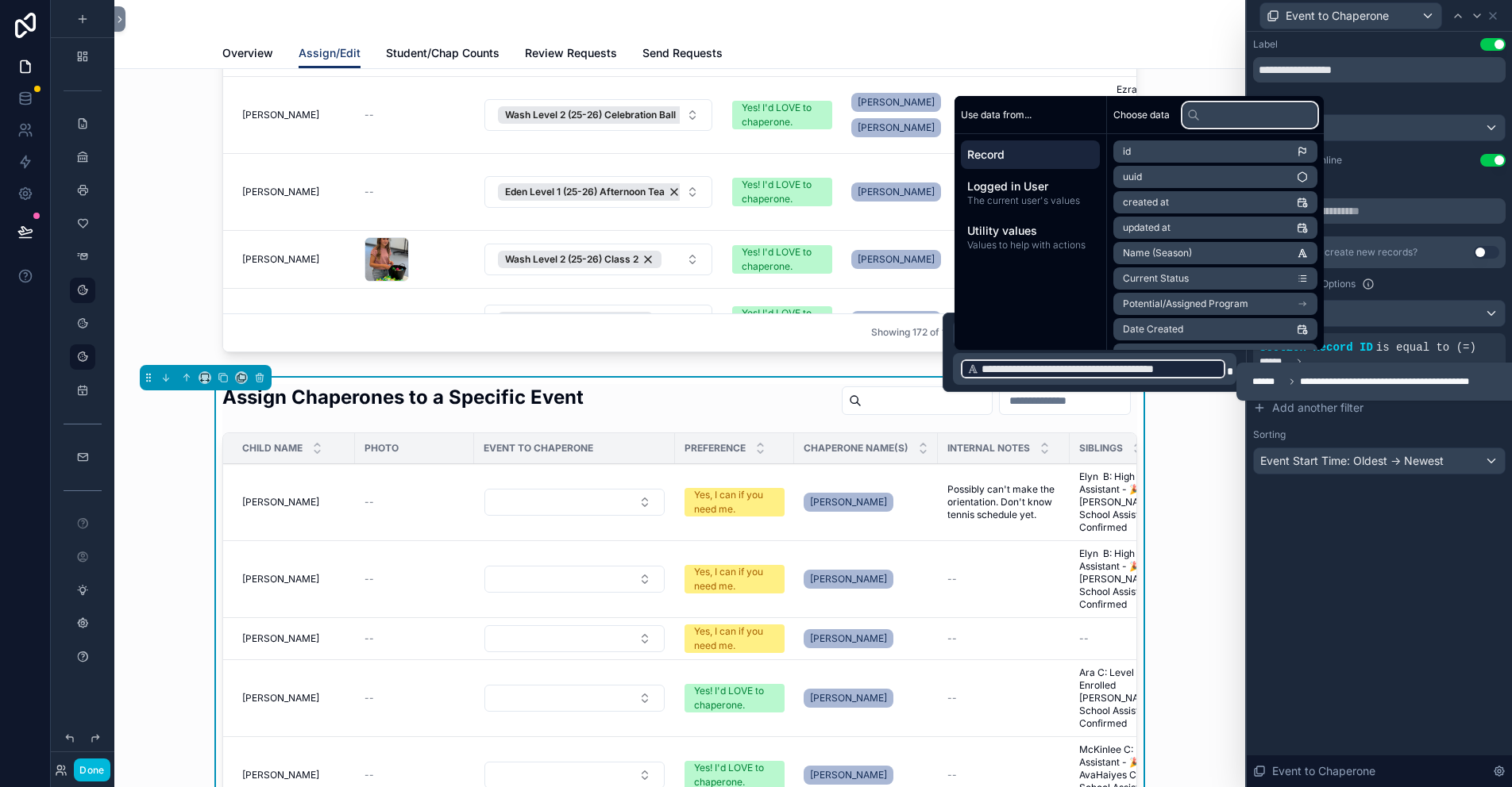
click at [1219, 117] on input "text" at bounding box center [1250, 115] width 135 height 25
type input "**********"
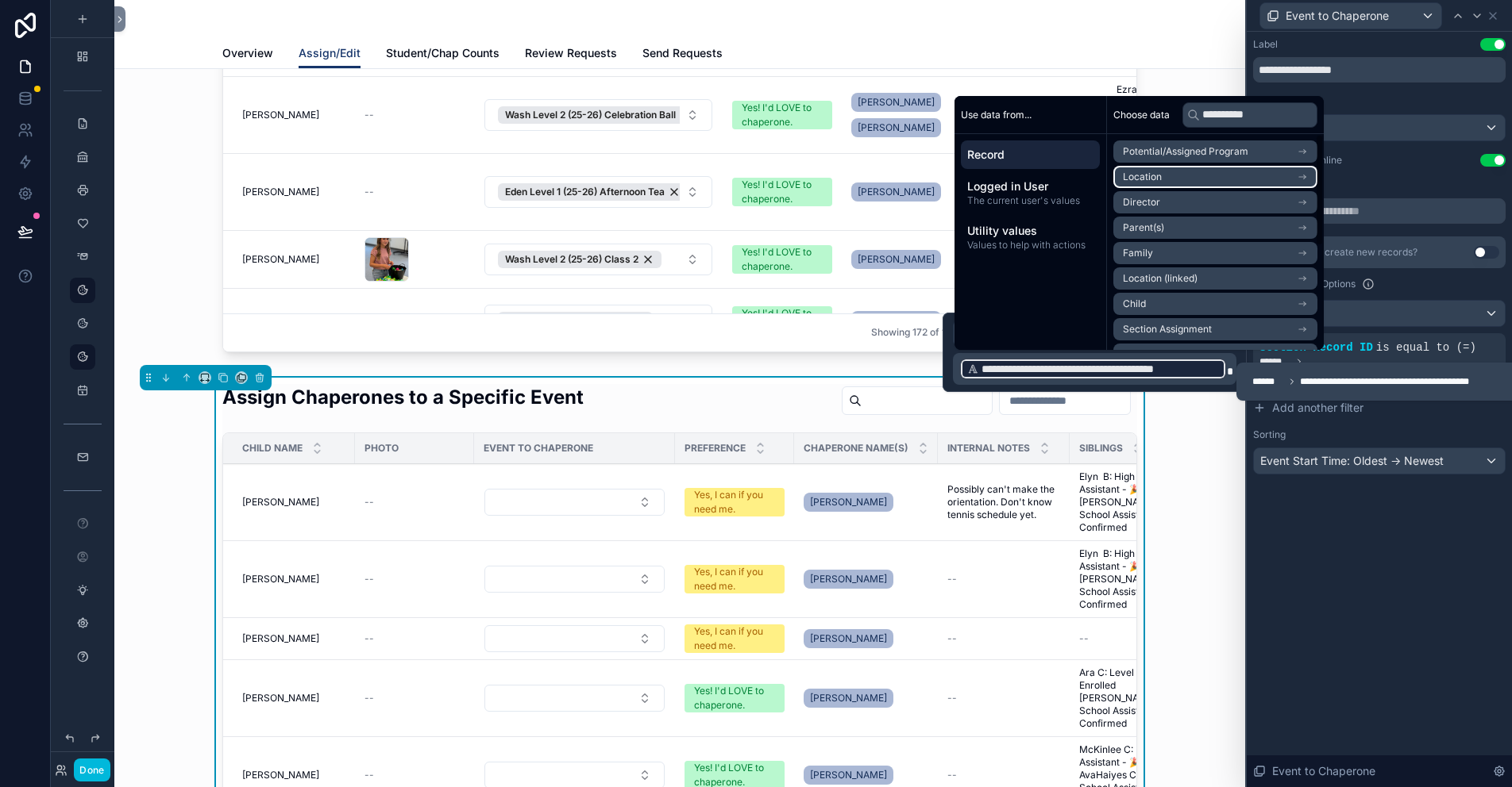
click at [1141, 182] on span "Location" at bounding box center [1143, 177] width 39 height 13
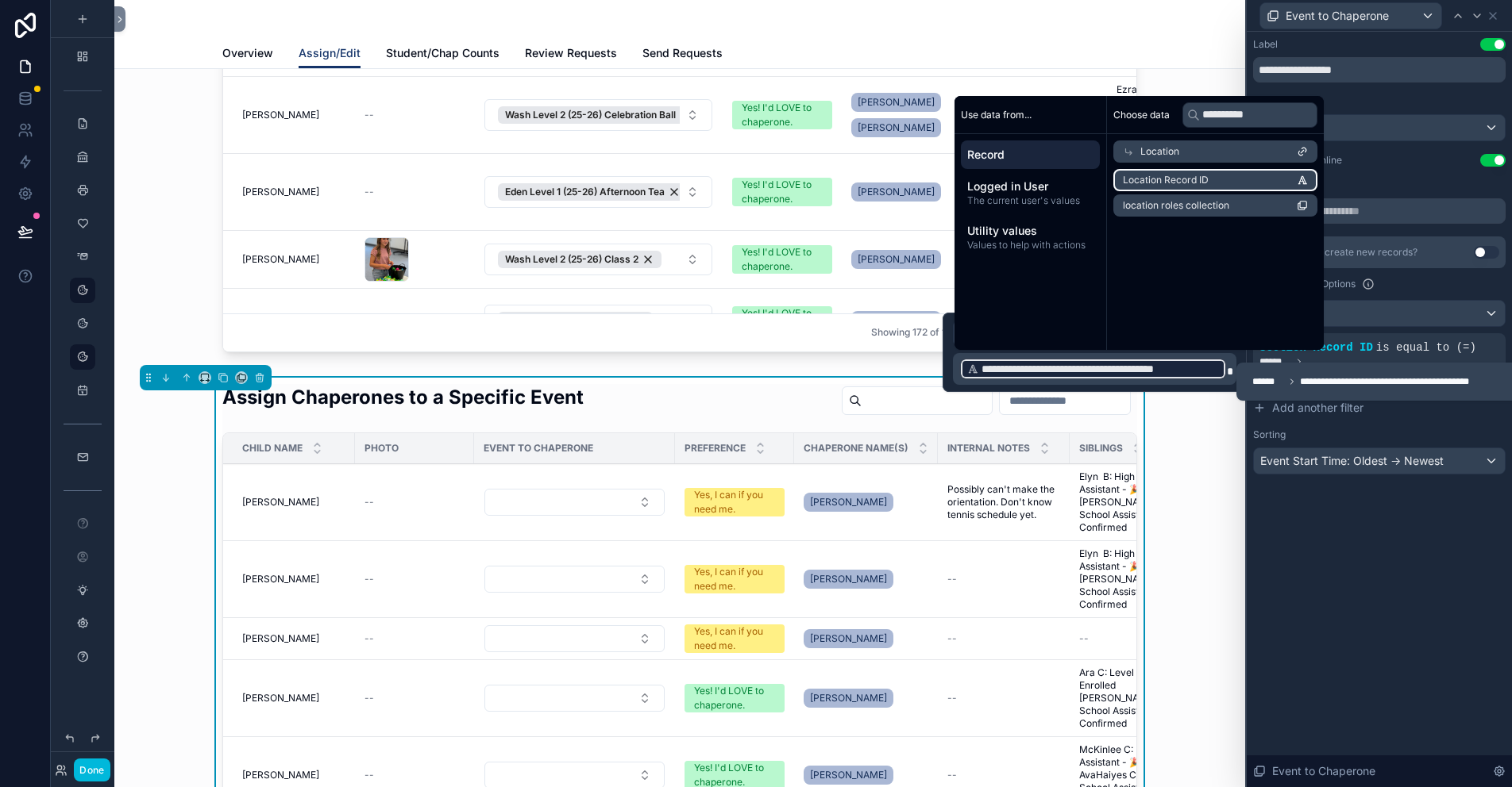
click at [1232, 180] on li "Location Record ID" at bounding box center [1215, 180] width 204 height 23
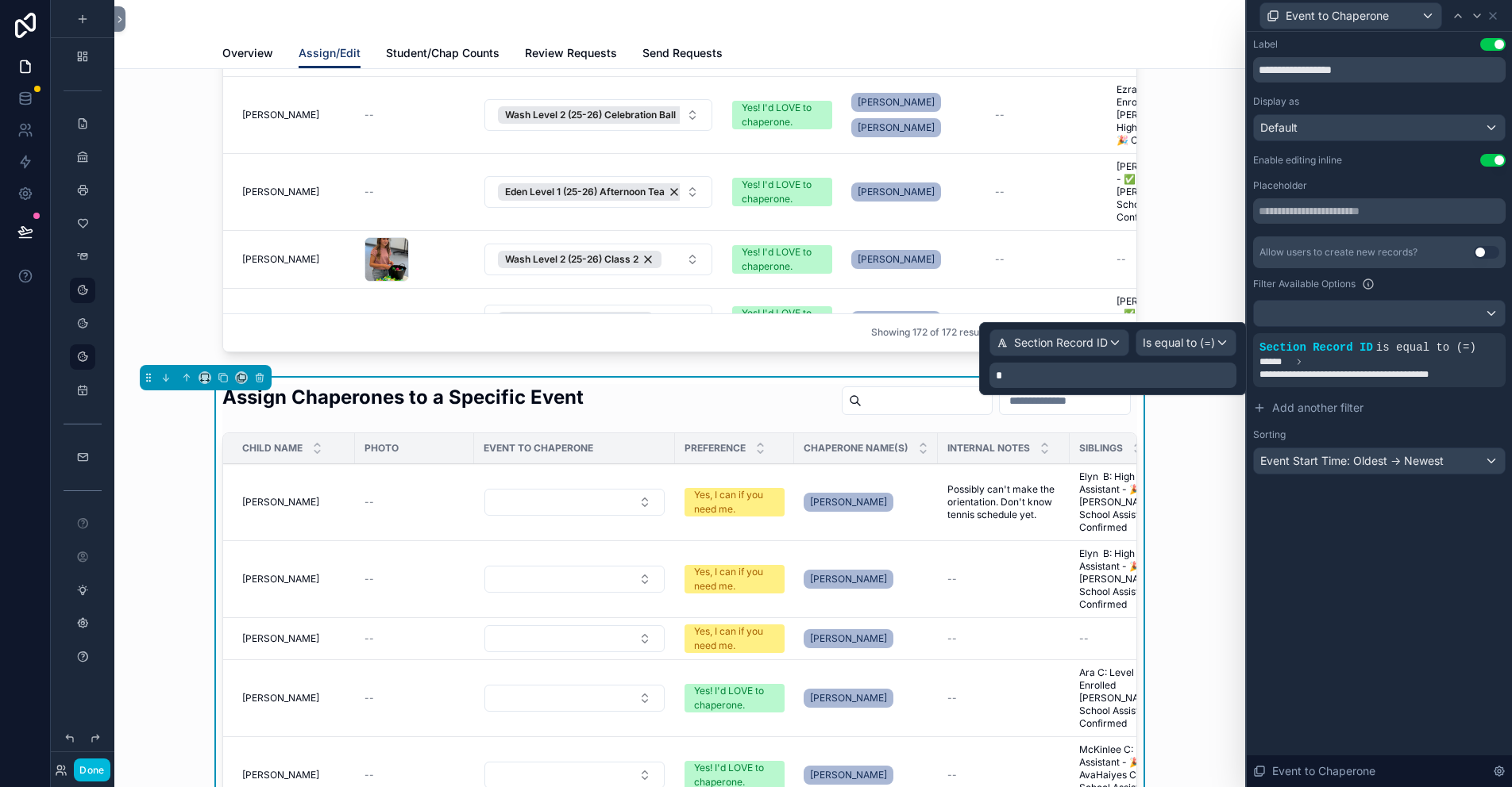
drag, startPoint x: 1040, startPoint y: 375, endPoint x: 862, endPoint y: 358, distance: 178.8
click at [1091, 109] on div "scrollable content" at bounding box center [680, 35] width 1106 height 660
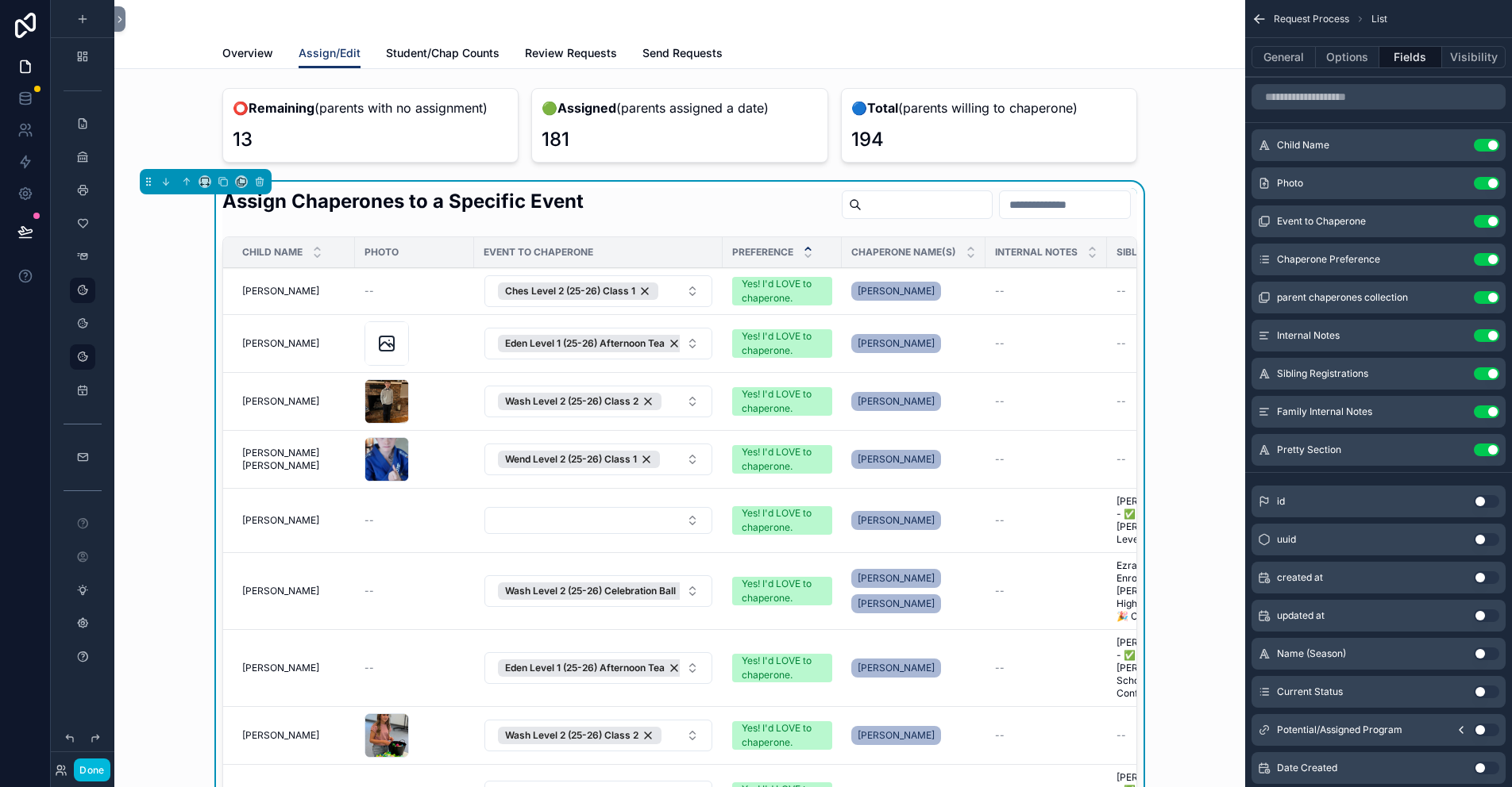
scroll to position [476, 0]
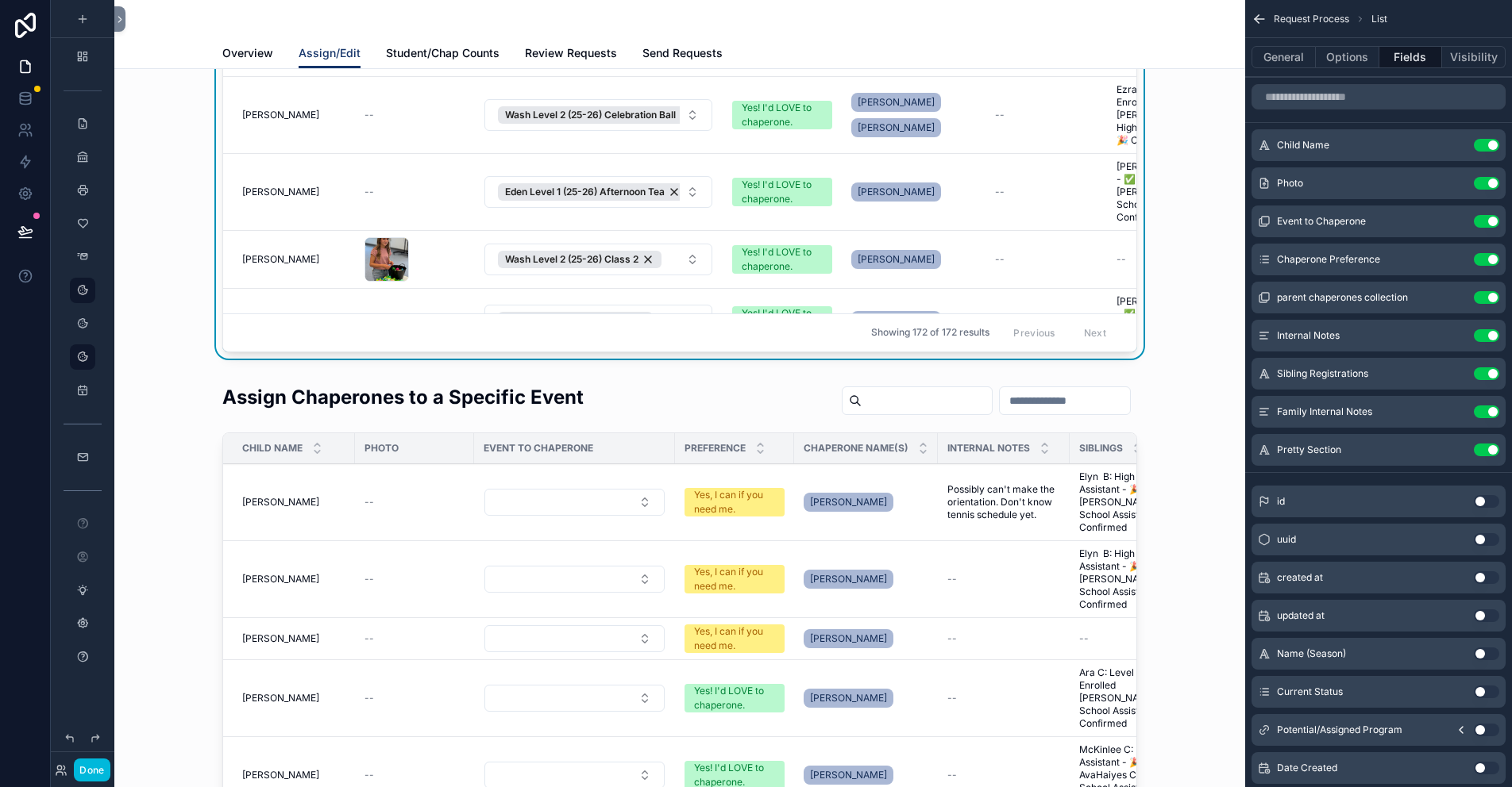
click at [701, 411] on div "scrollable content" at bounding box center [680, 707] width 1106 height 660
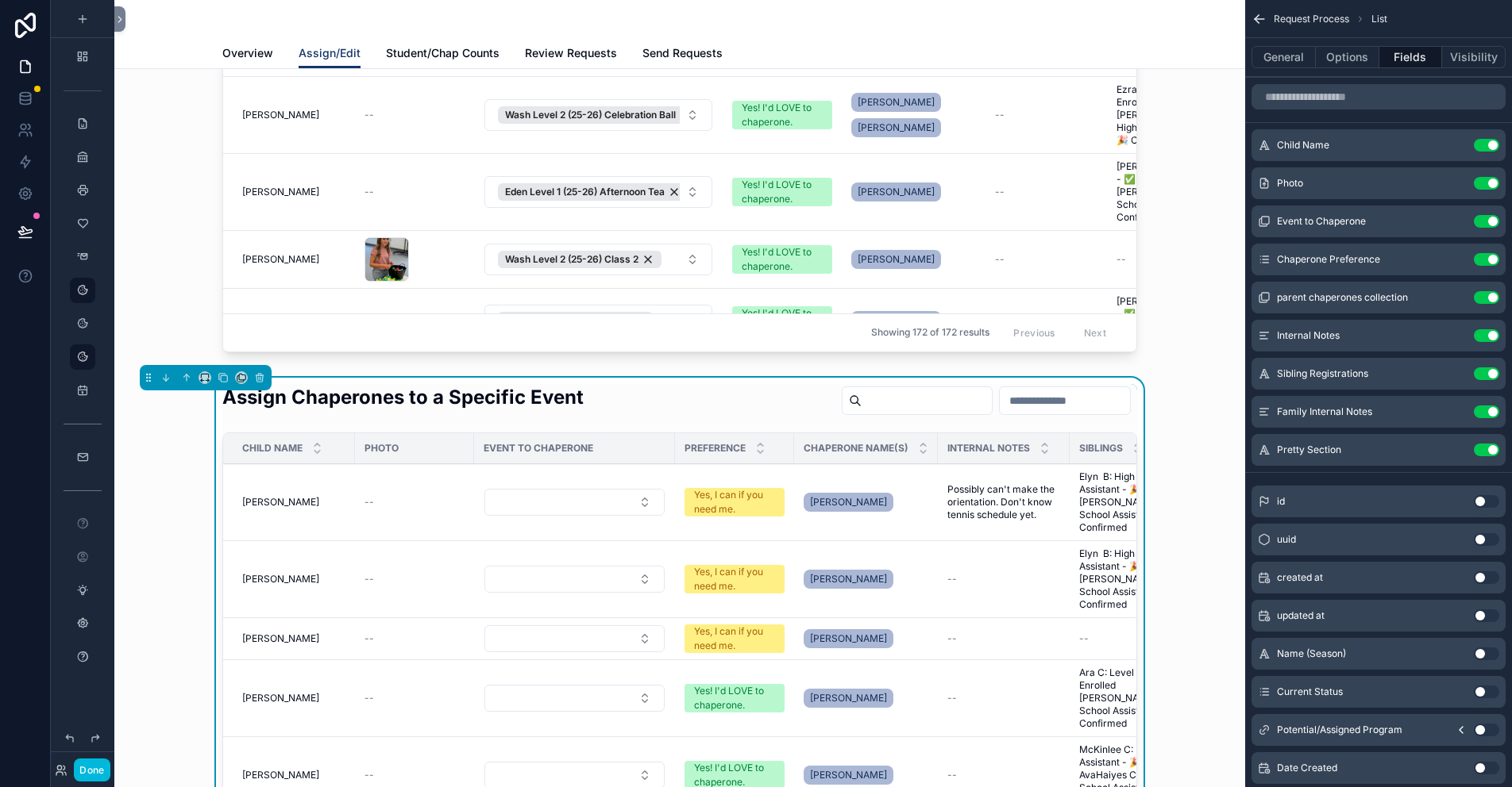
click at [0, 0] on icon "scrollable content" at bounding box center [0, 0] width 0 height 0
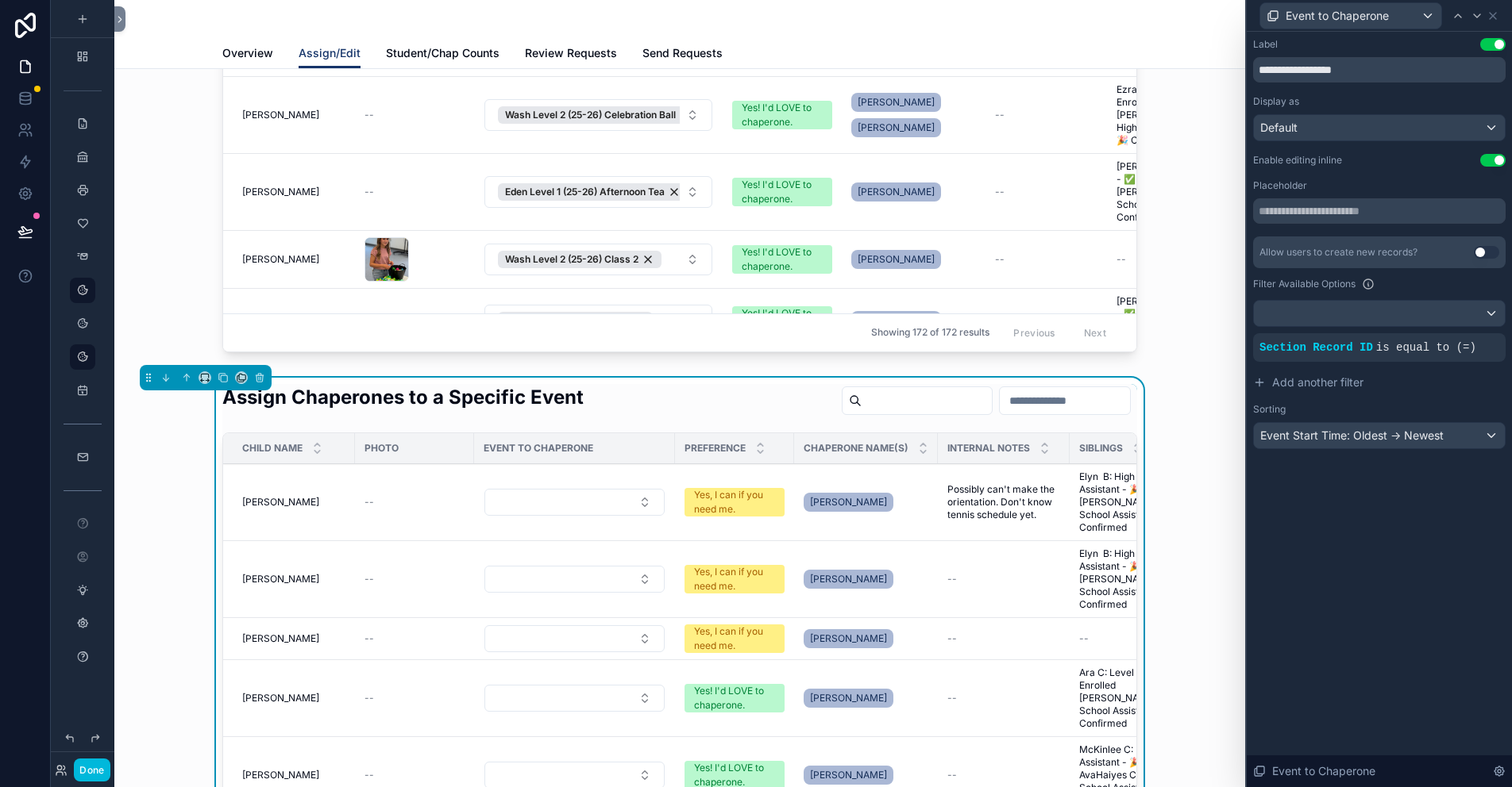
click at [0, 0] on icon at bounding box center [0, 0] width 0 height 0
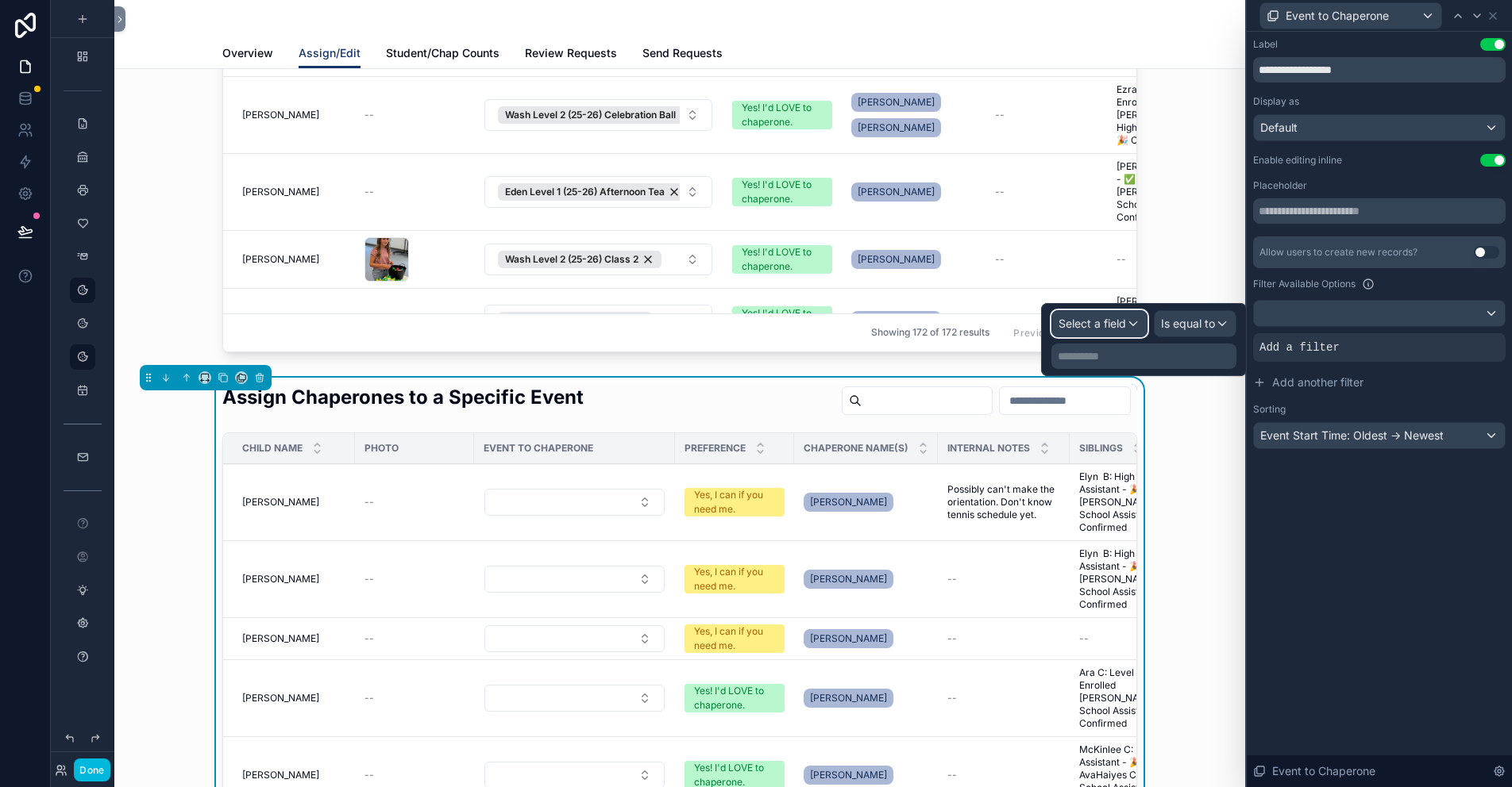
click at [1113, 330] on span "Select a field" at bounding box center [1092, 323] width 68 height 16
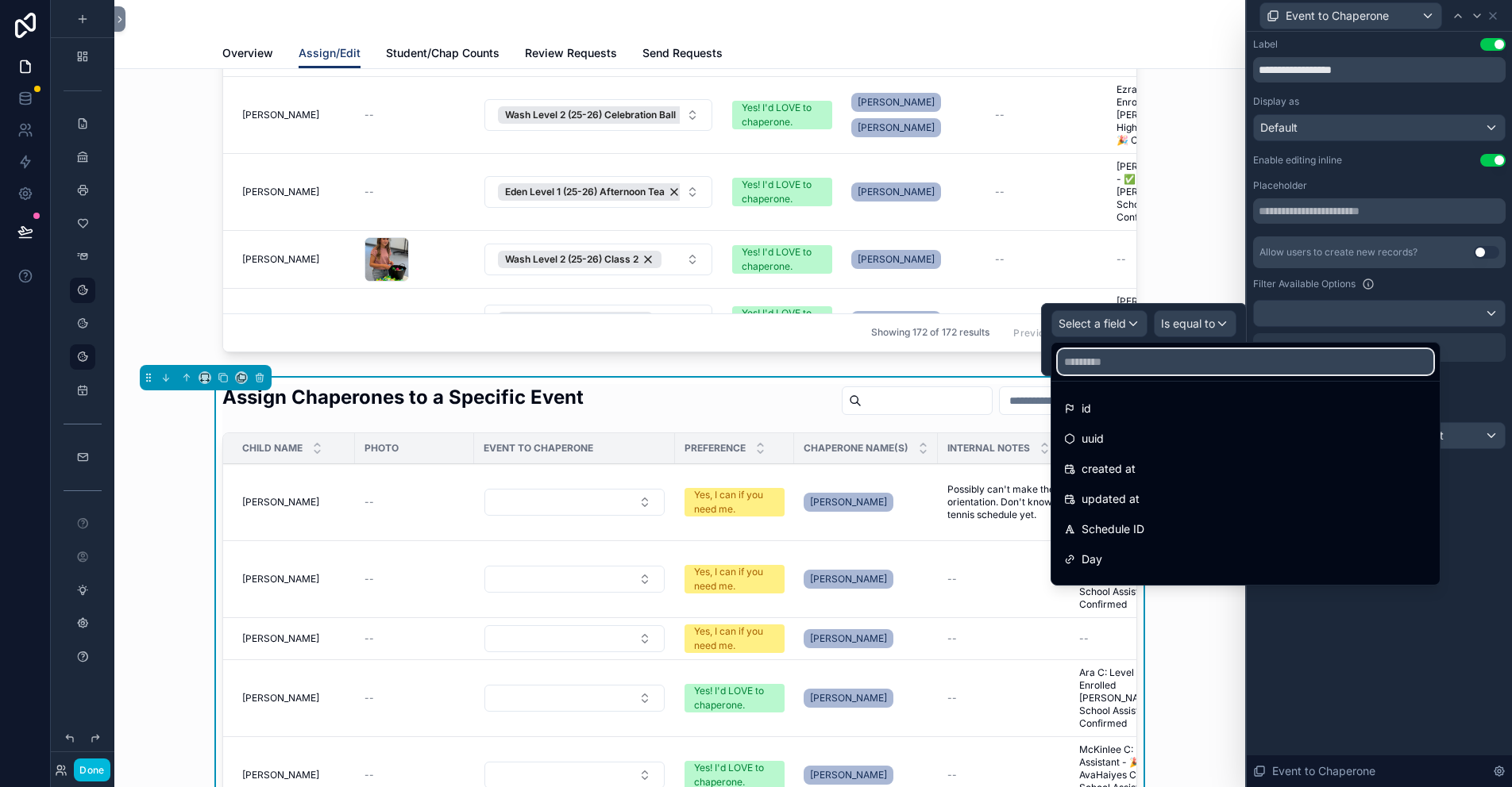
click at [1099, 368] on input "text" at bounding box center [1246, 362] width 375 height 25
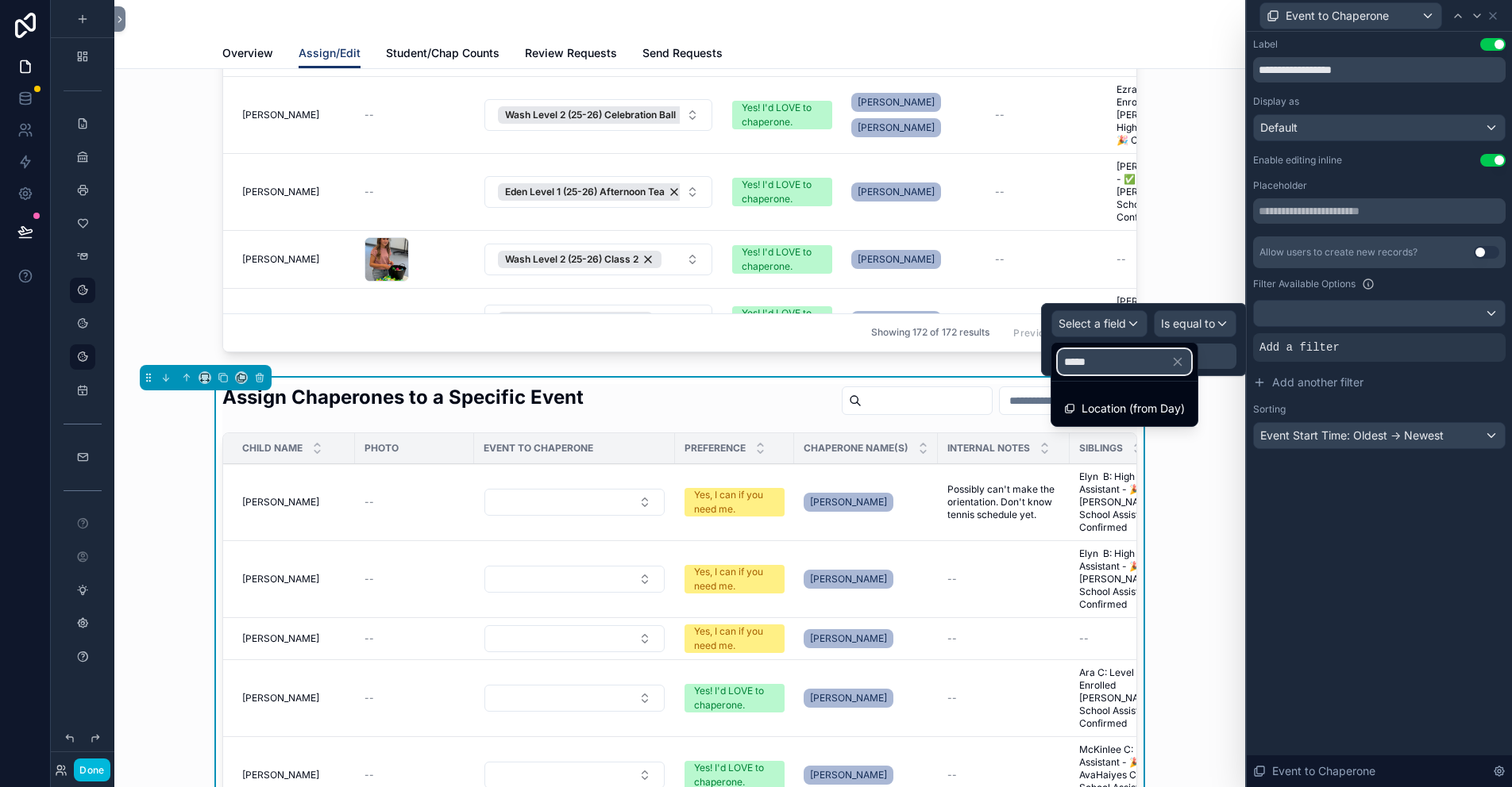
type input "*****"
click at [1182, 359] on icon "button" at bounding box center [1178, 363] width 8 height 8
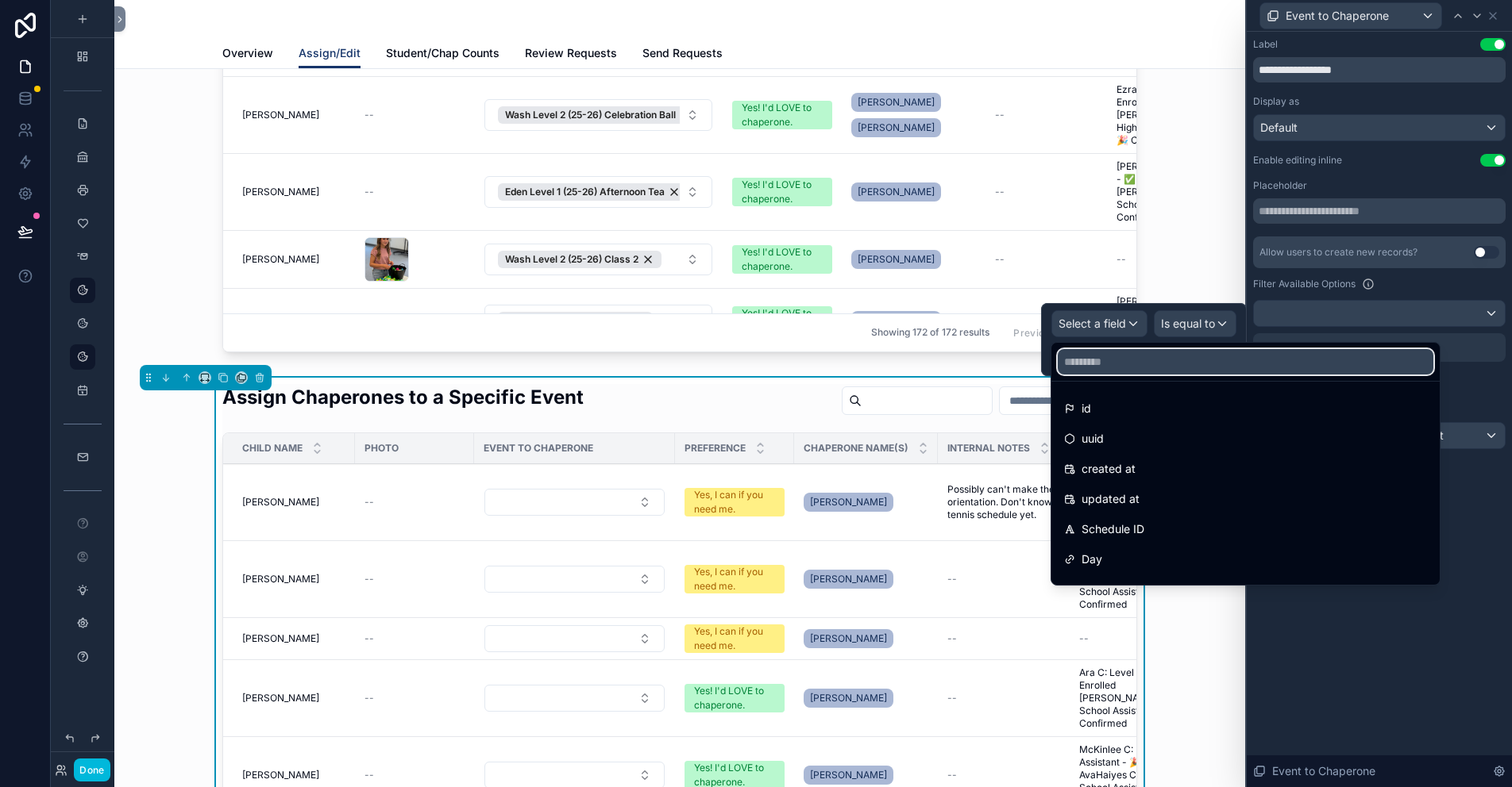
click at [1143, 361] on input "text" at bounding box center [1246, 362] width 375 height 25
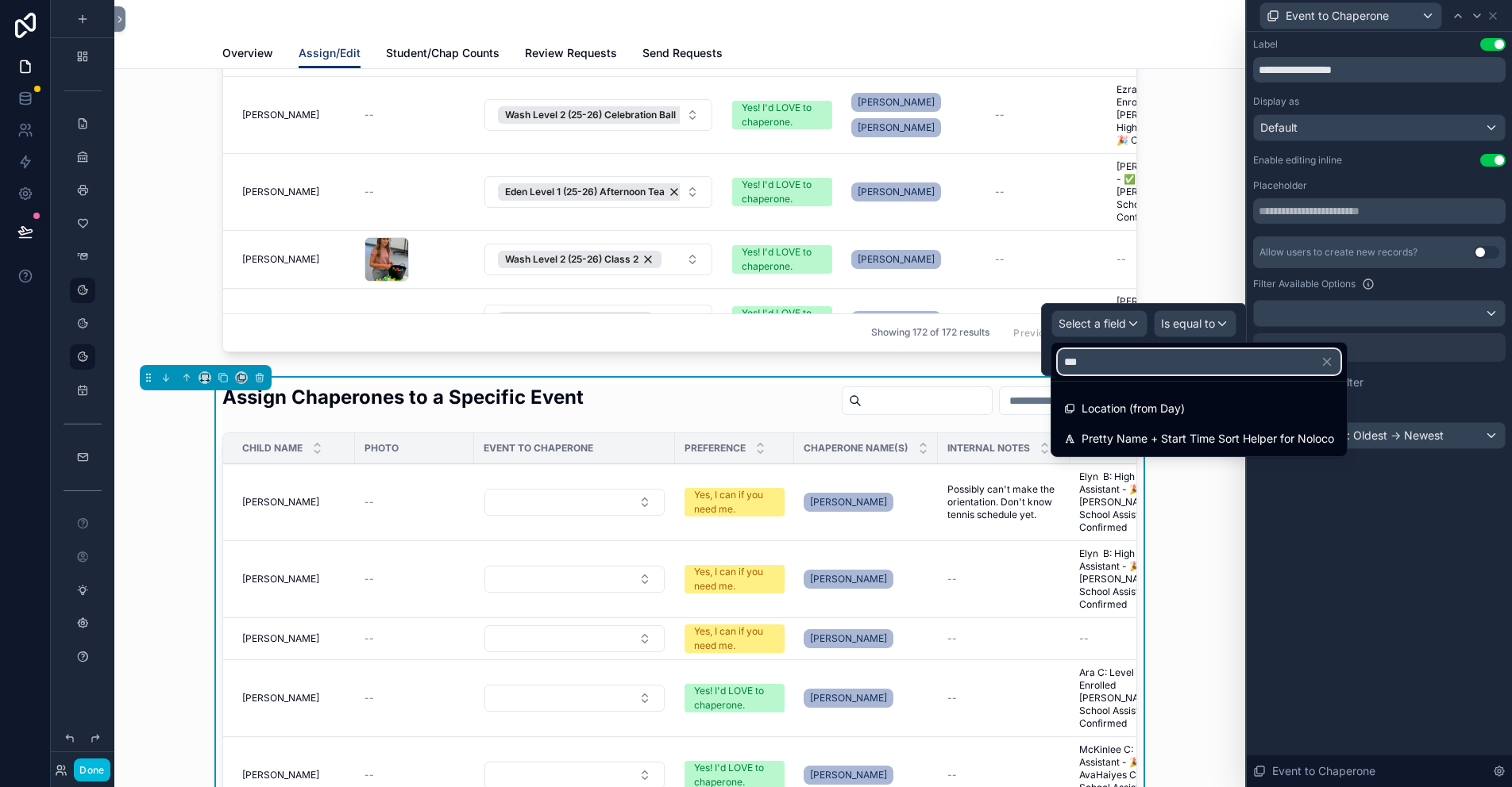
type input "****"
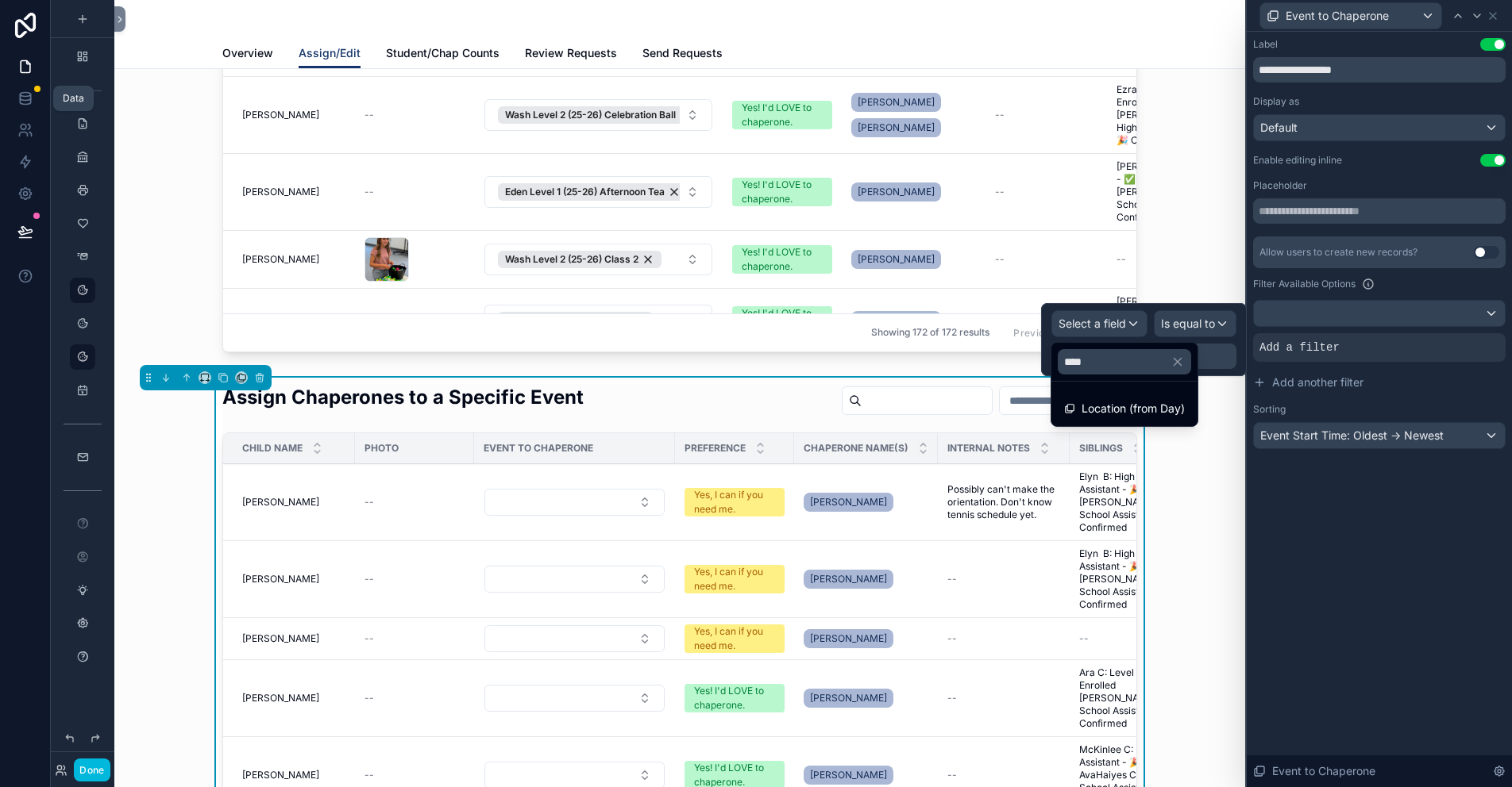
click at [23, 100] on icon at bounding box center [25, 98] width 16 height 16
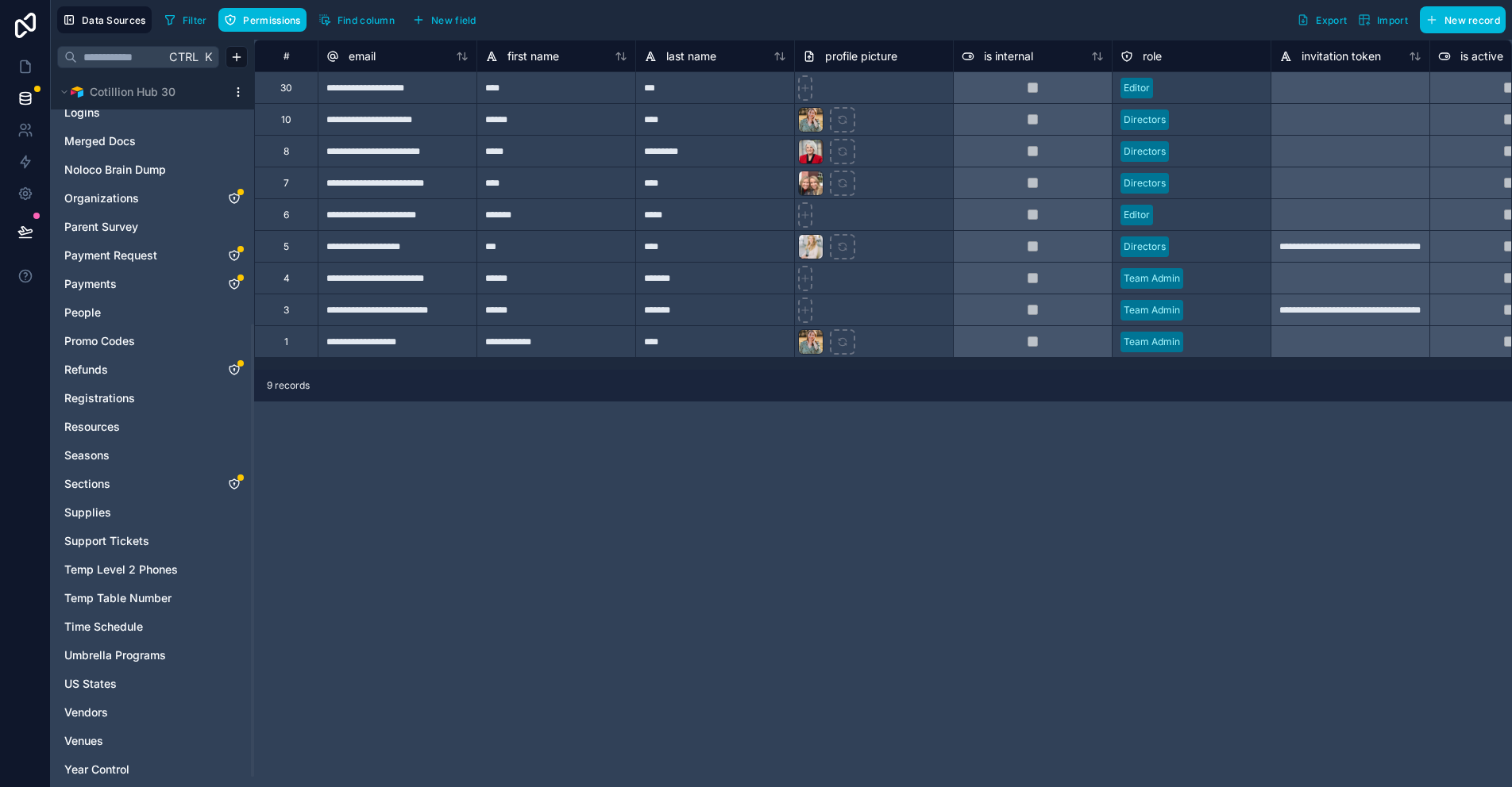
scroll to position [397, 0]
click at [233, 626] on icon "Time Schedule" at bounding box center [234, 625] width 13 height 13
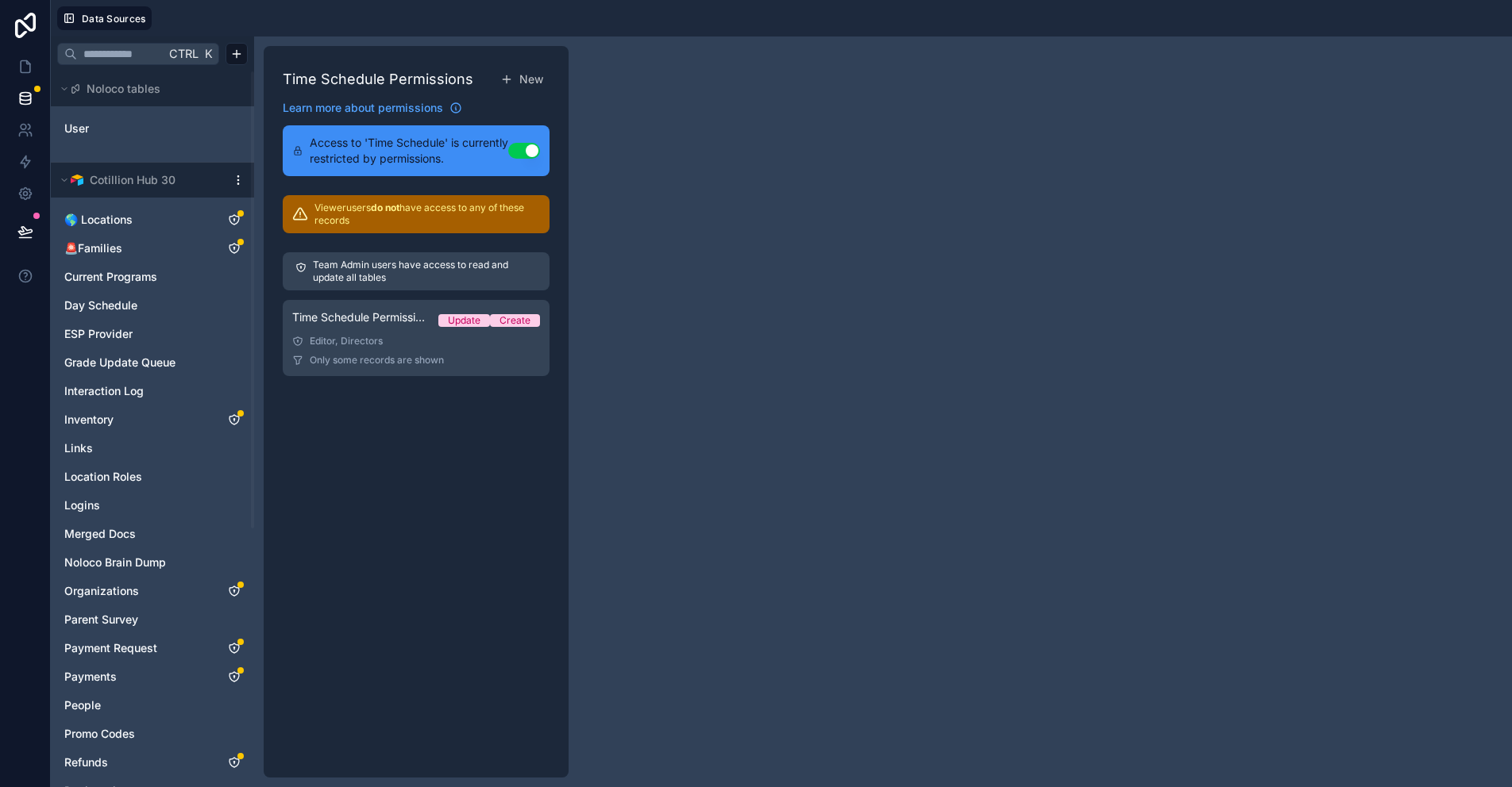
click at [446, 310] on div "Time Schedule Permission 1 Update Create" at bounding box center [416, 321] width 248 height 23
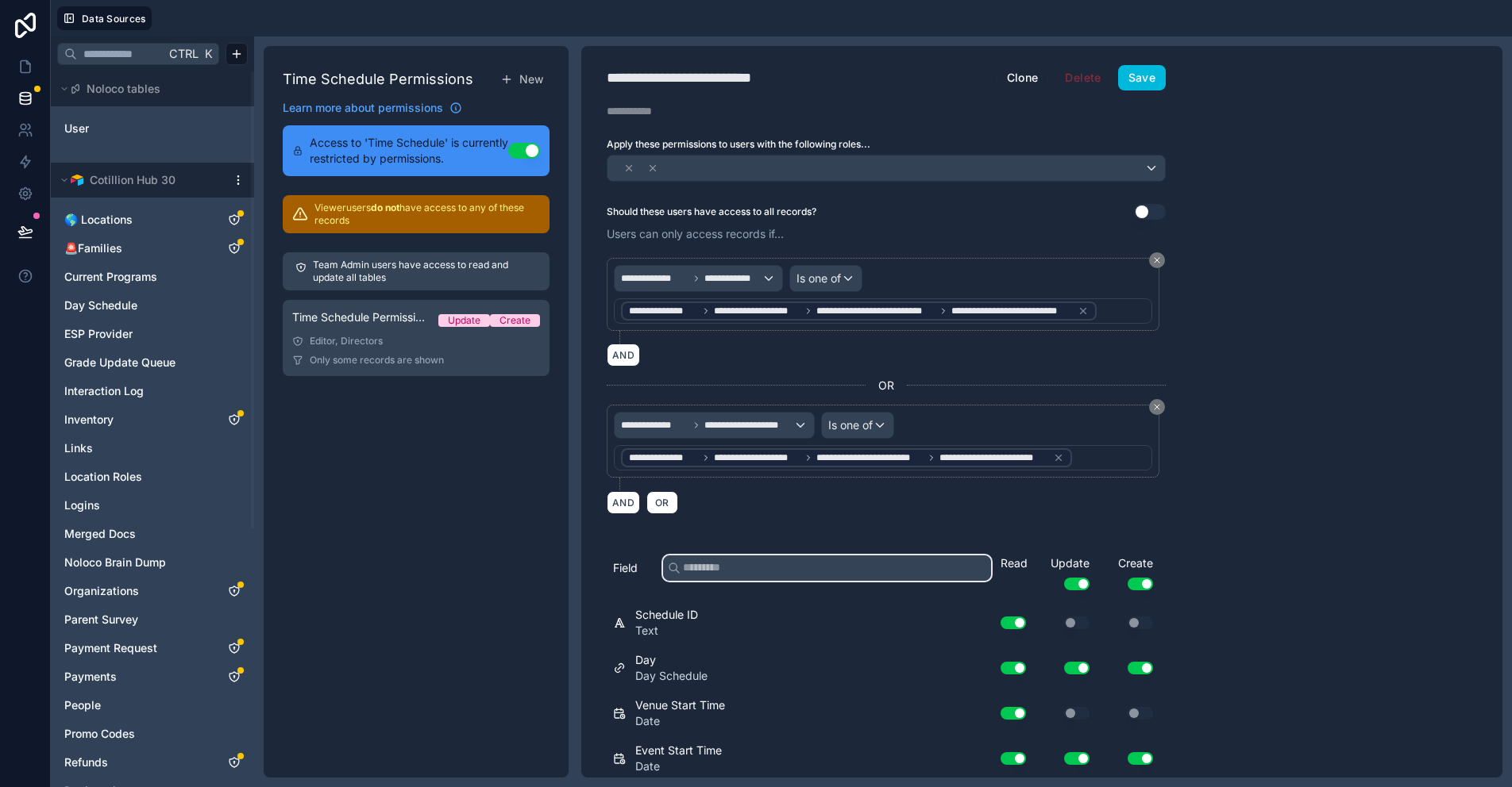
click at [705, 561] on input "text" at bounding box center [828, 568] width 328 height 25
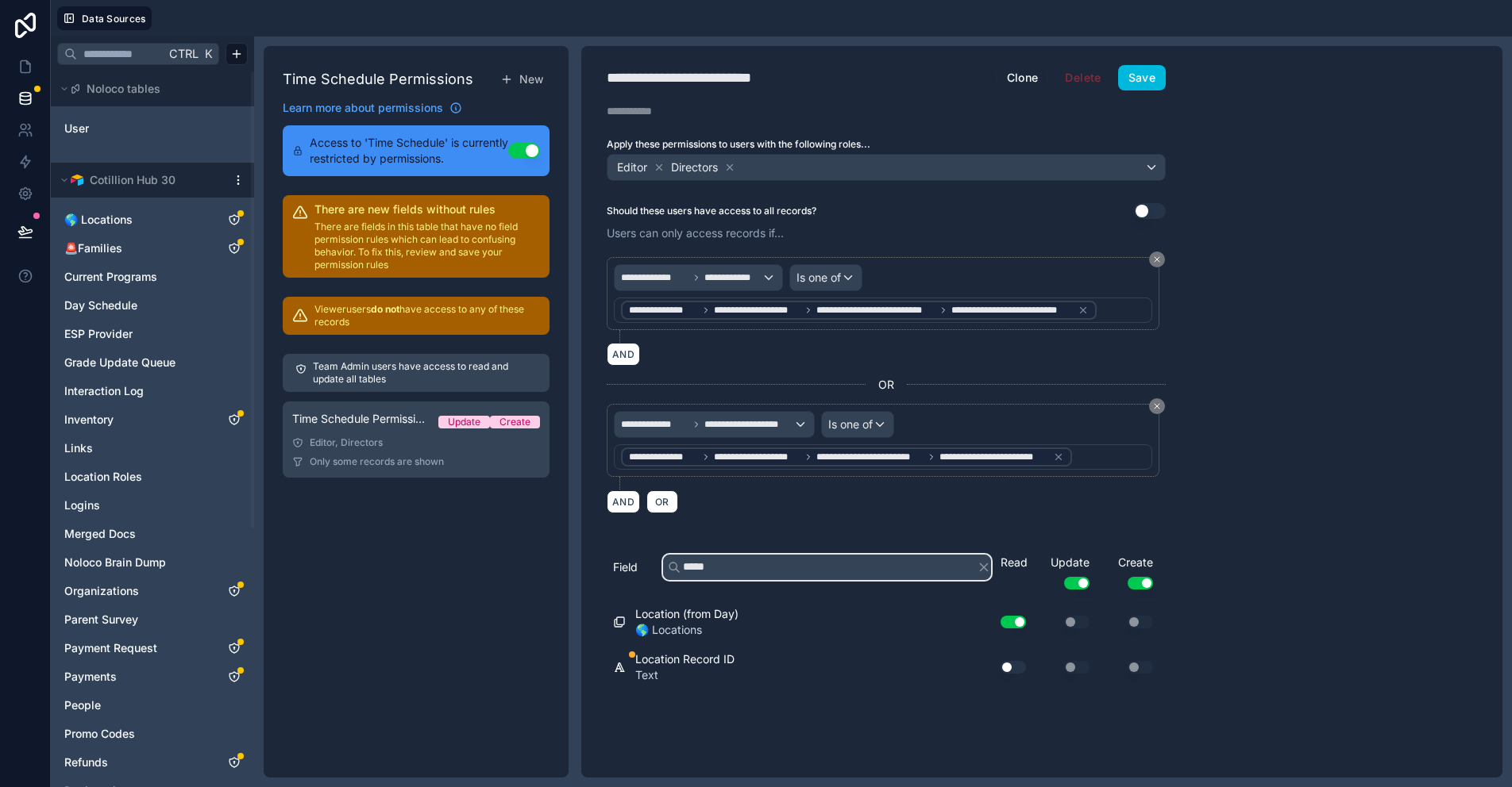
type input "*****"
click at [1006, 665] on button "Use setting" at bounding box center [1014, 667] width 25 height 13
click at [1146, 82] on button "Save" at bounding box center [1142, 78] width 48 height 25
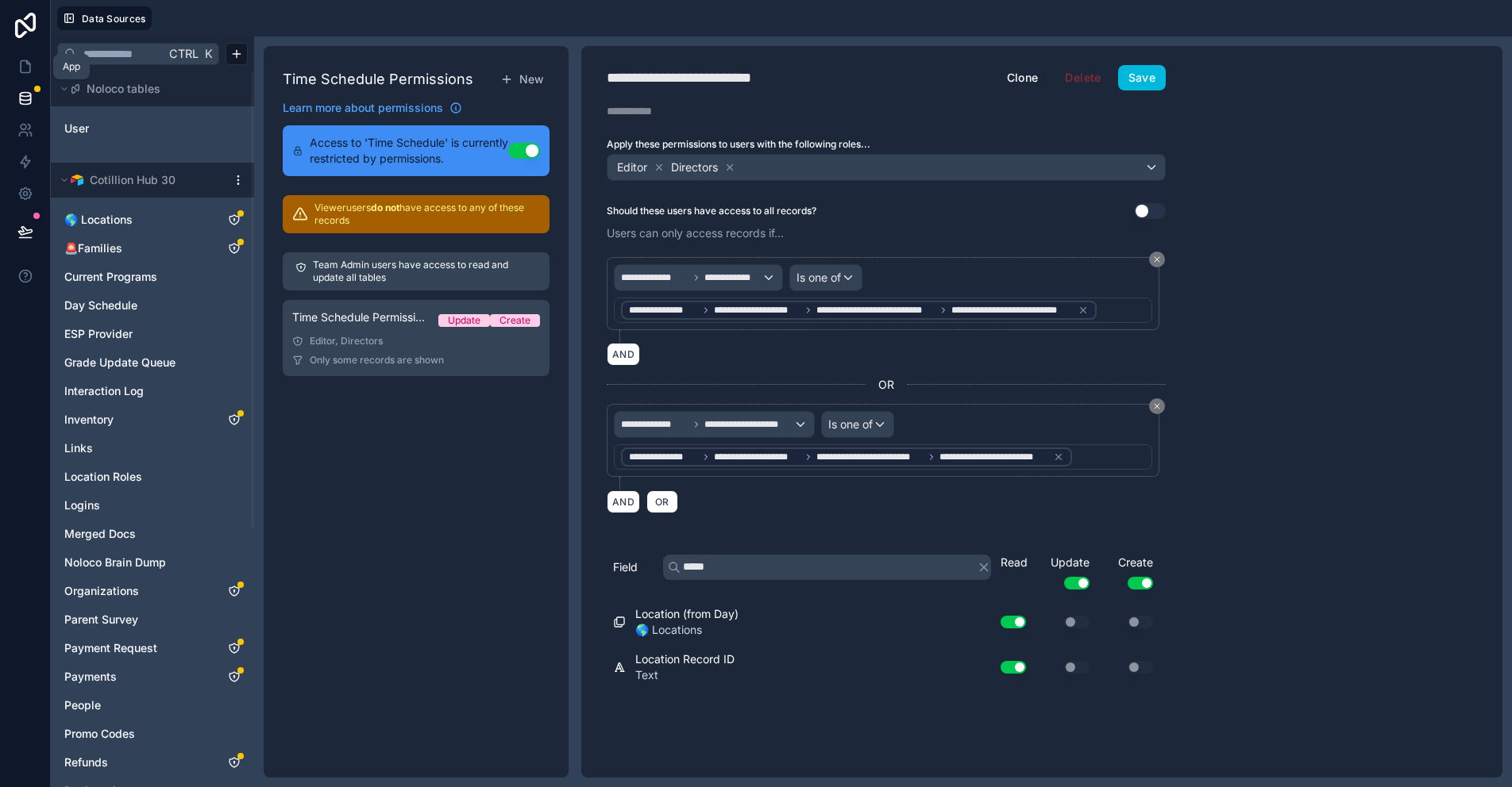
click at [28, 64] on icon at bounding box center [28, 63] width 3 height 3
click at [27, 64] on icon at bounding box center [28, 63] width 3 height 3
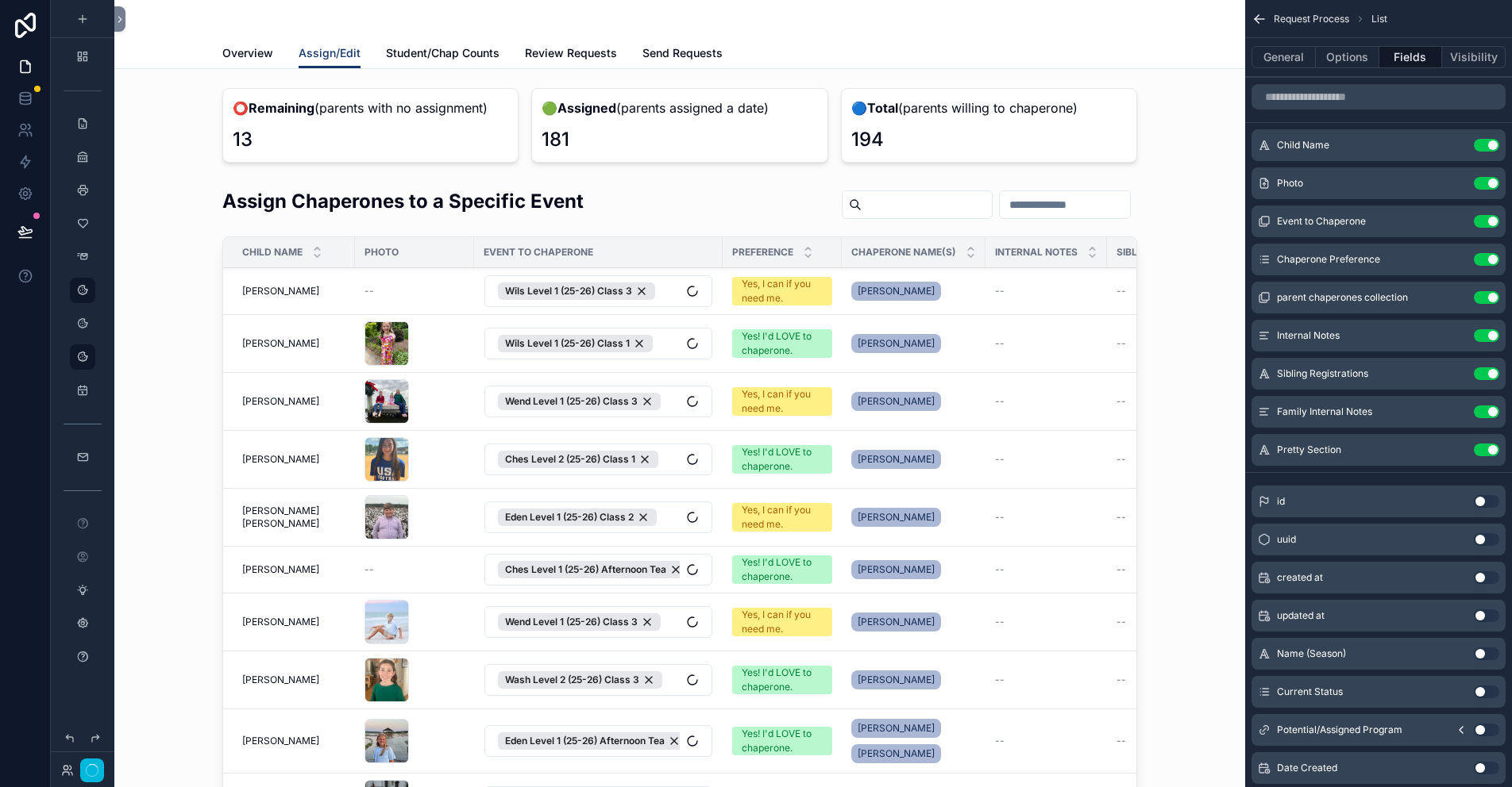
drag, startPoint x: 27, startPoint y: 64, endPoint x: 1438, endPoint y: 219, distance: 1419.5
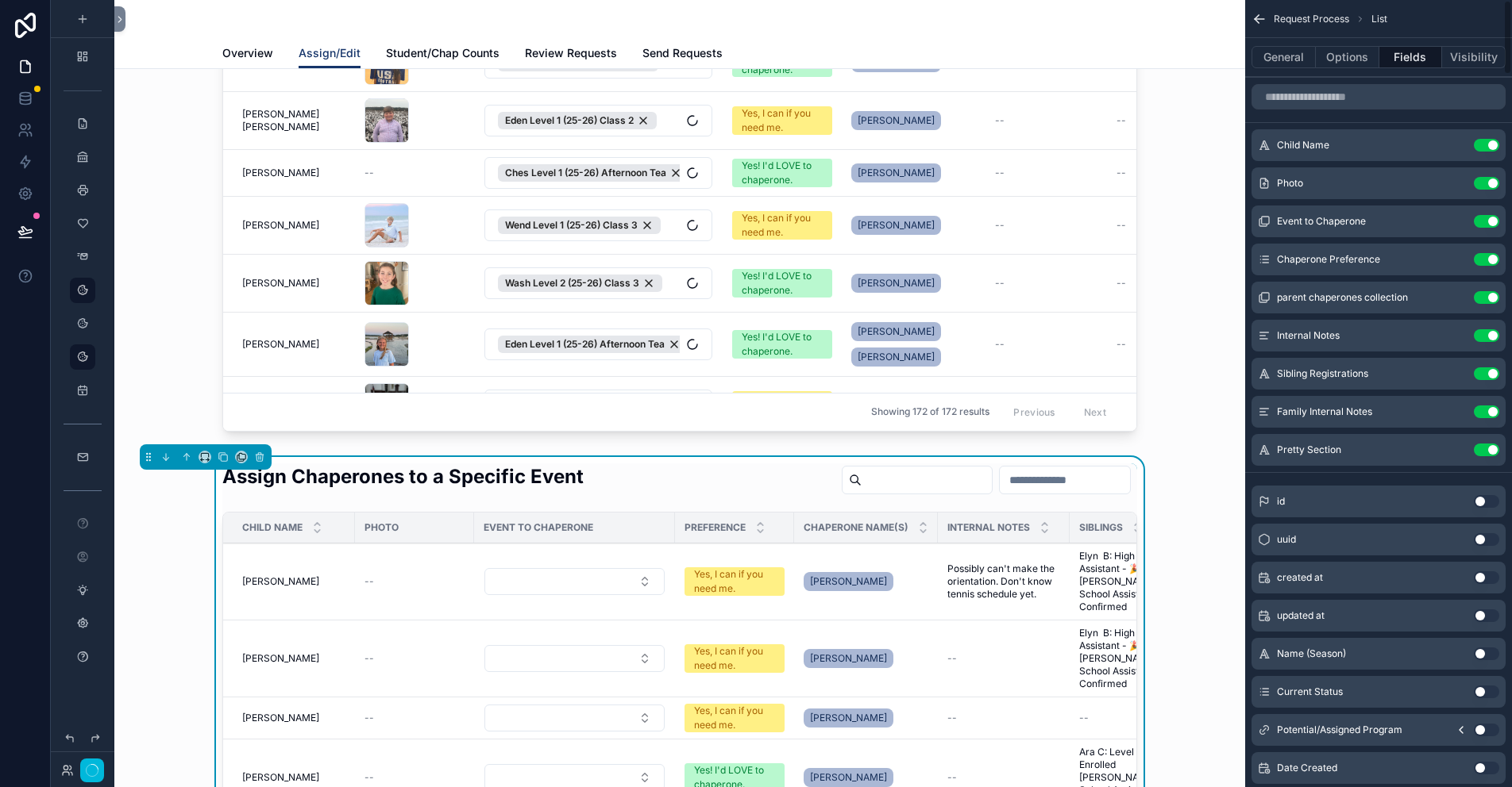
click at [0, 0] on icon "scrollable content" at bounding box center [0, 0] width 0 height 0
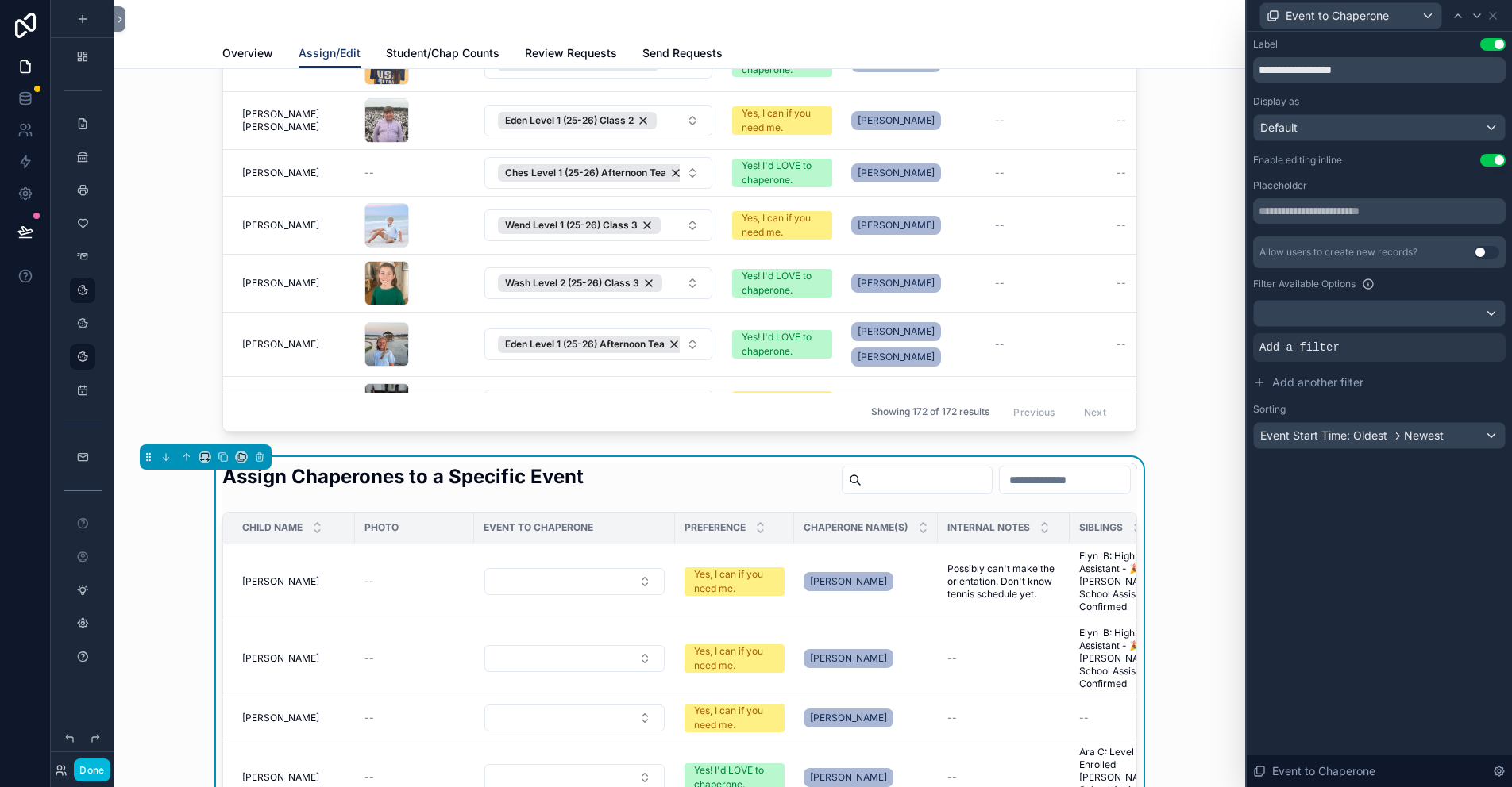
click at [0, 0] on icon at bounding box center [0, 0] width 0 height 0
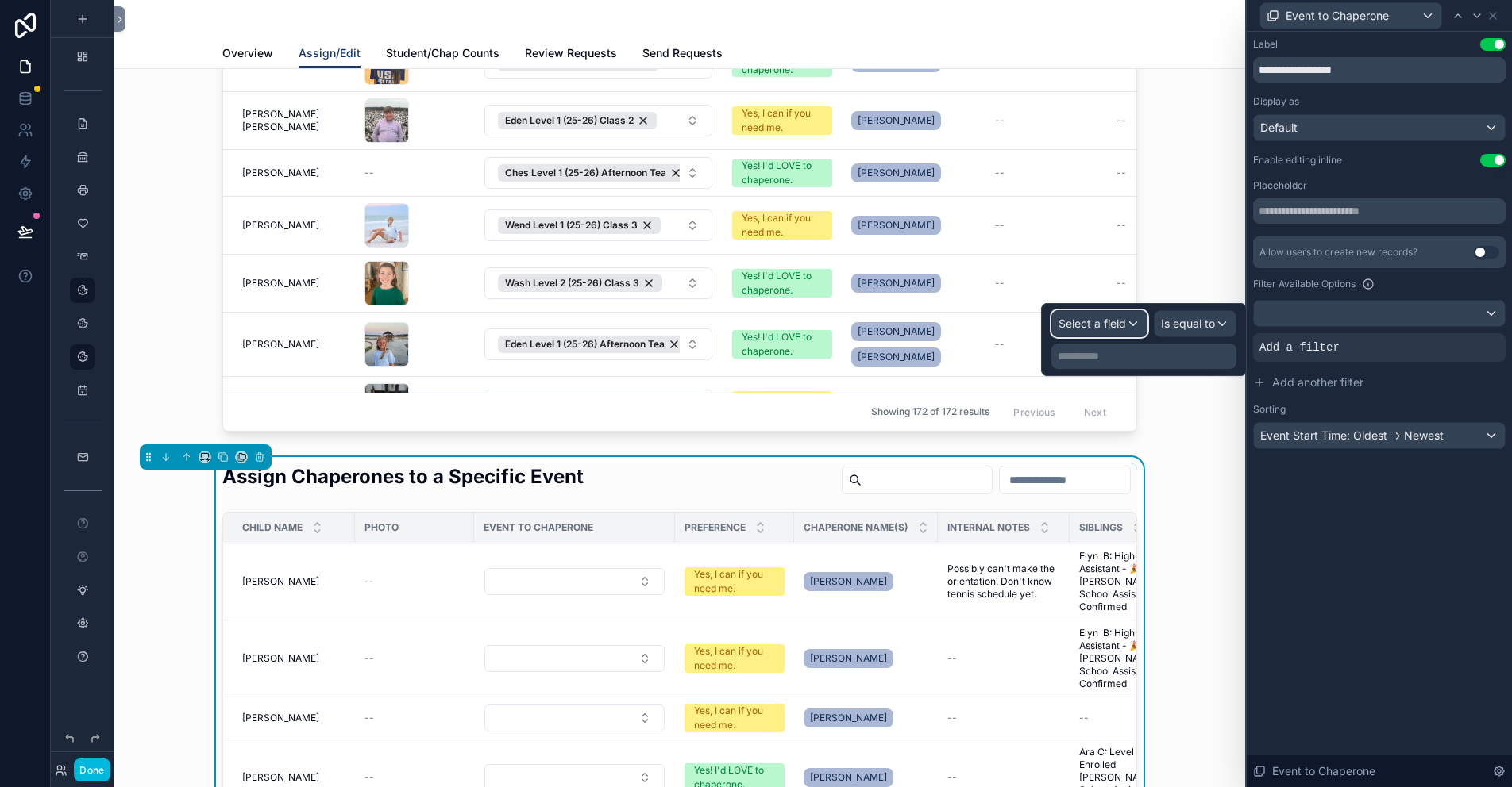
click at [1113, 329] on span "Select a field" at bounding box center [1092, 323] width 68 height 13
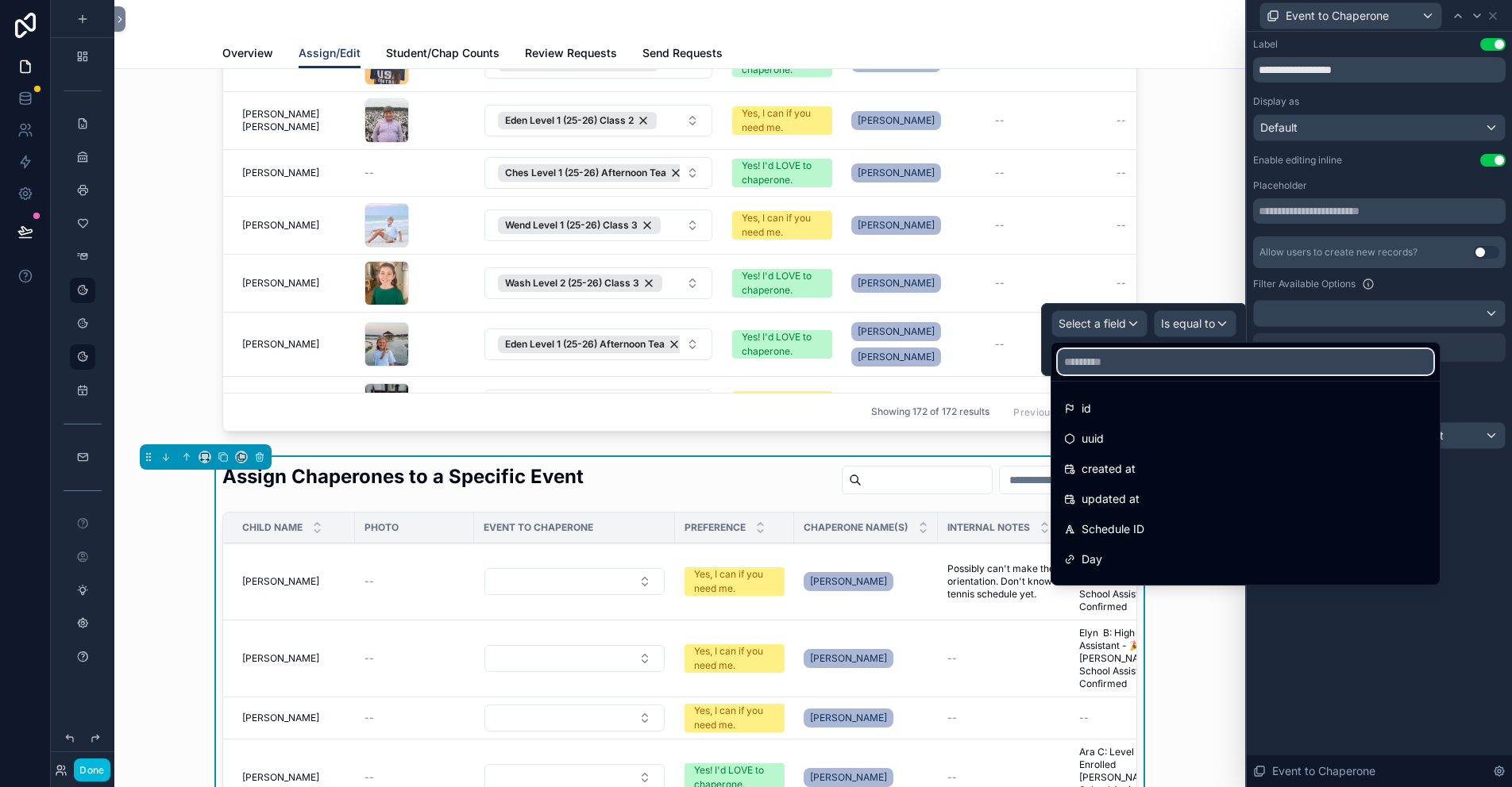
click at [1101, 368] on input "text" at bounding box center [1246, 362] width 375 height 25
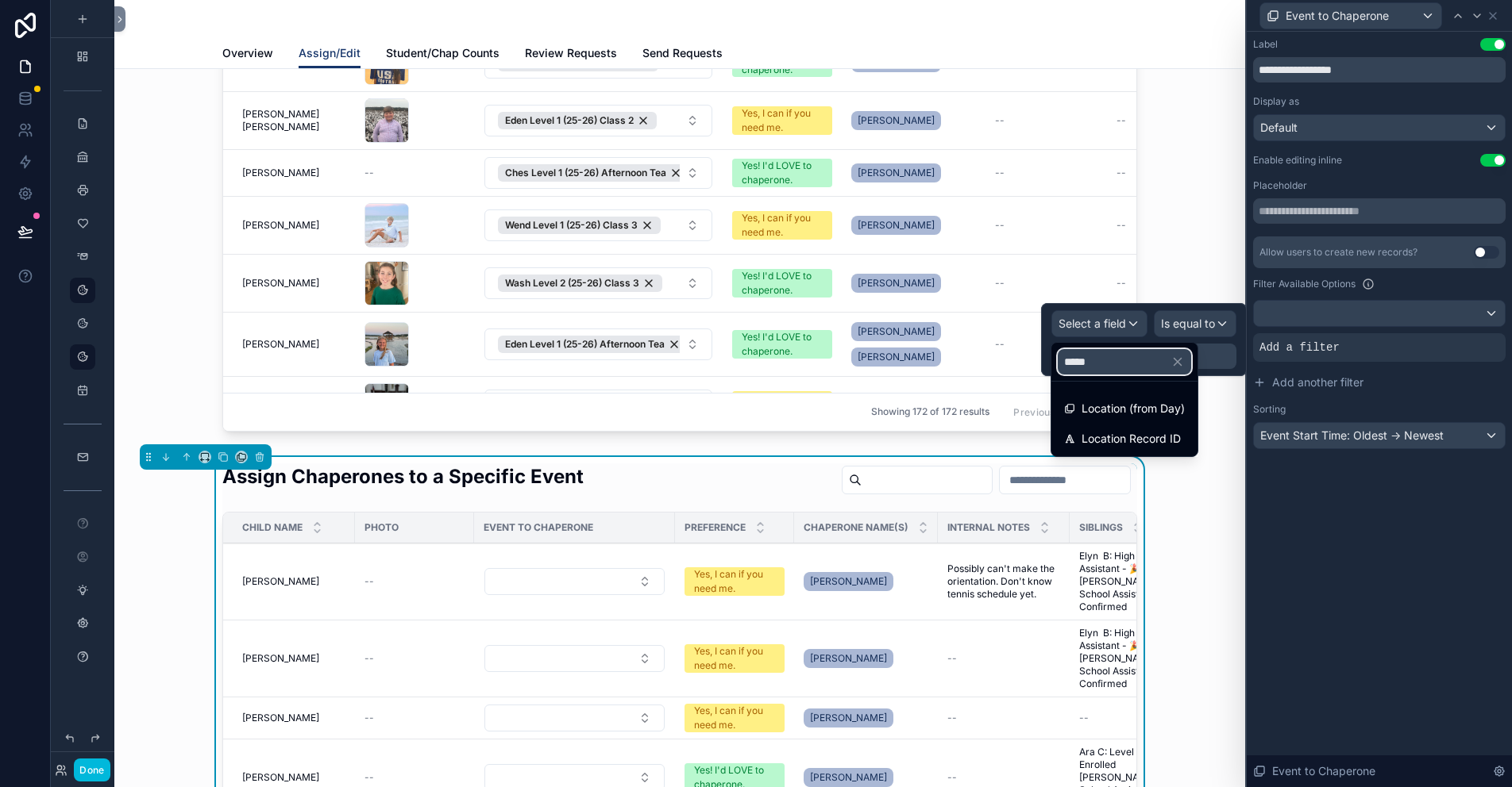
type input "*****"
click at [1185, 430] on div "Location Record ID" at bounding box center [1124, 439] width 121 height 19
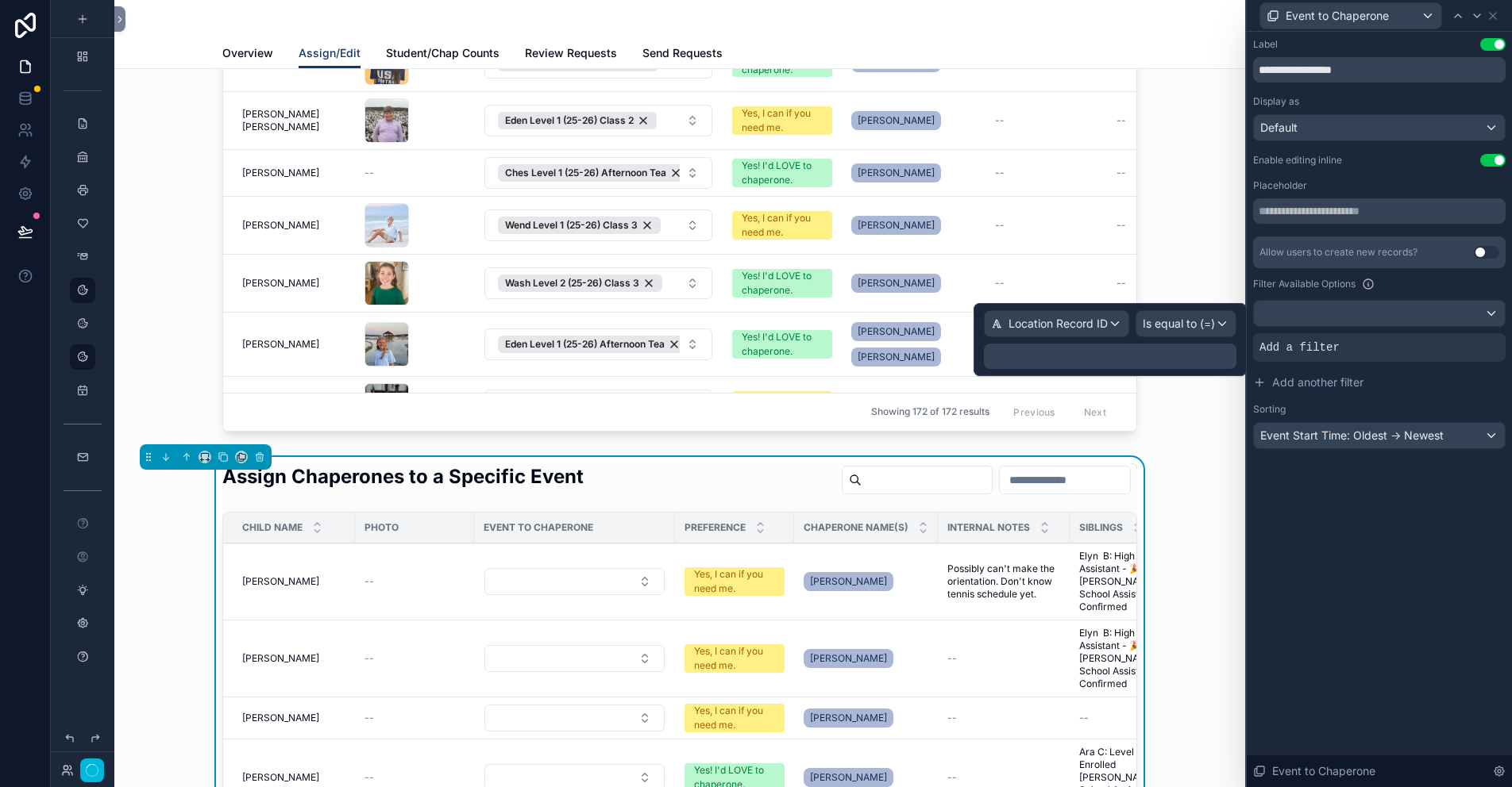
click at [1159, 357] on p "﻿" at bounding box center [1112, 356] width 243 height 16
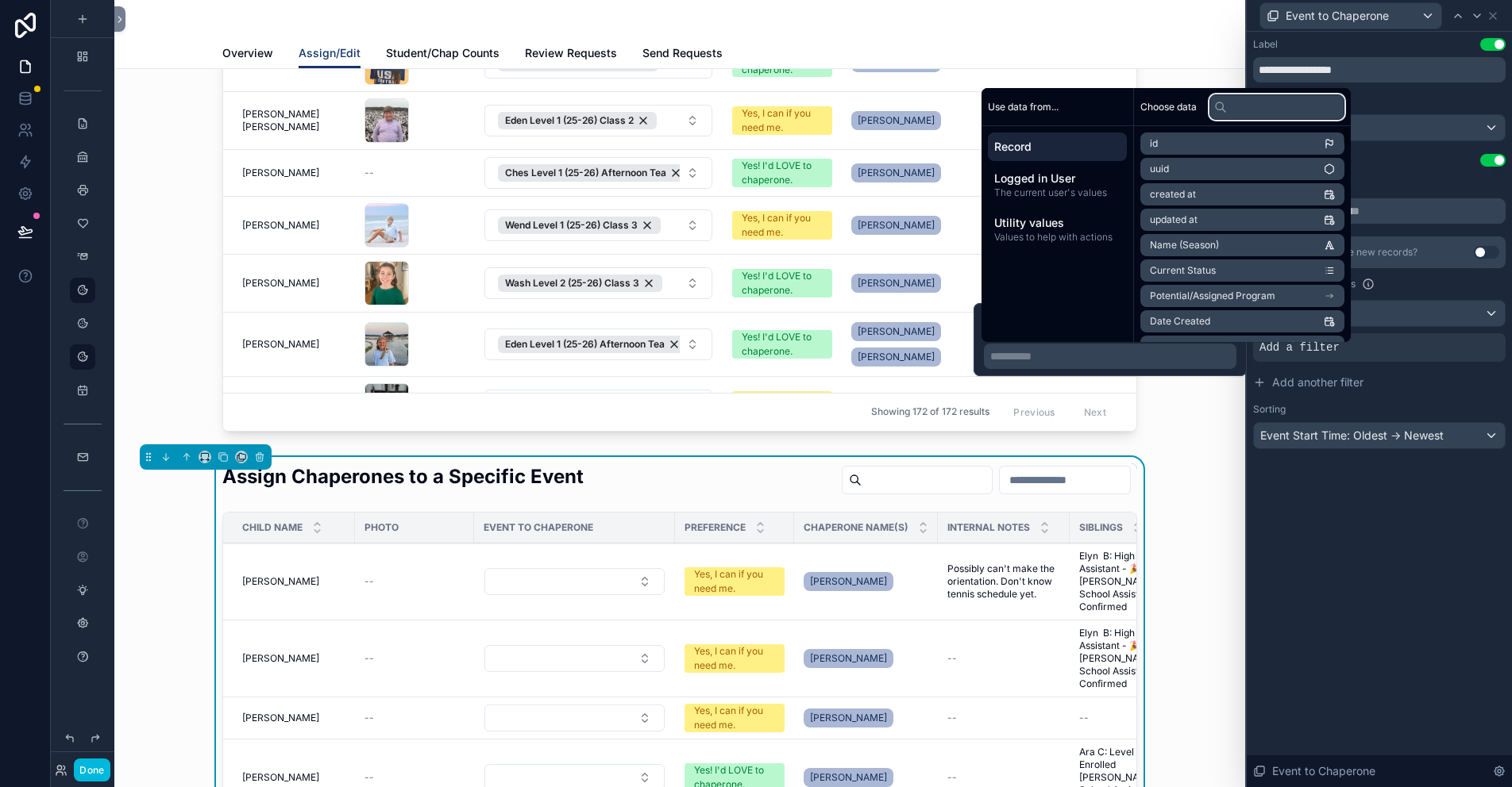
click at [1242, 108] on input "text" at bounding box center [1277, 107] width 135 height 25
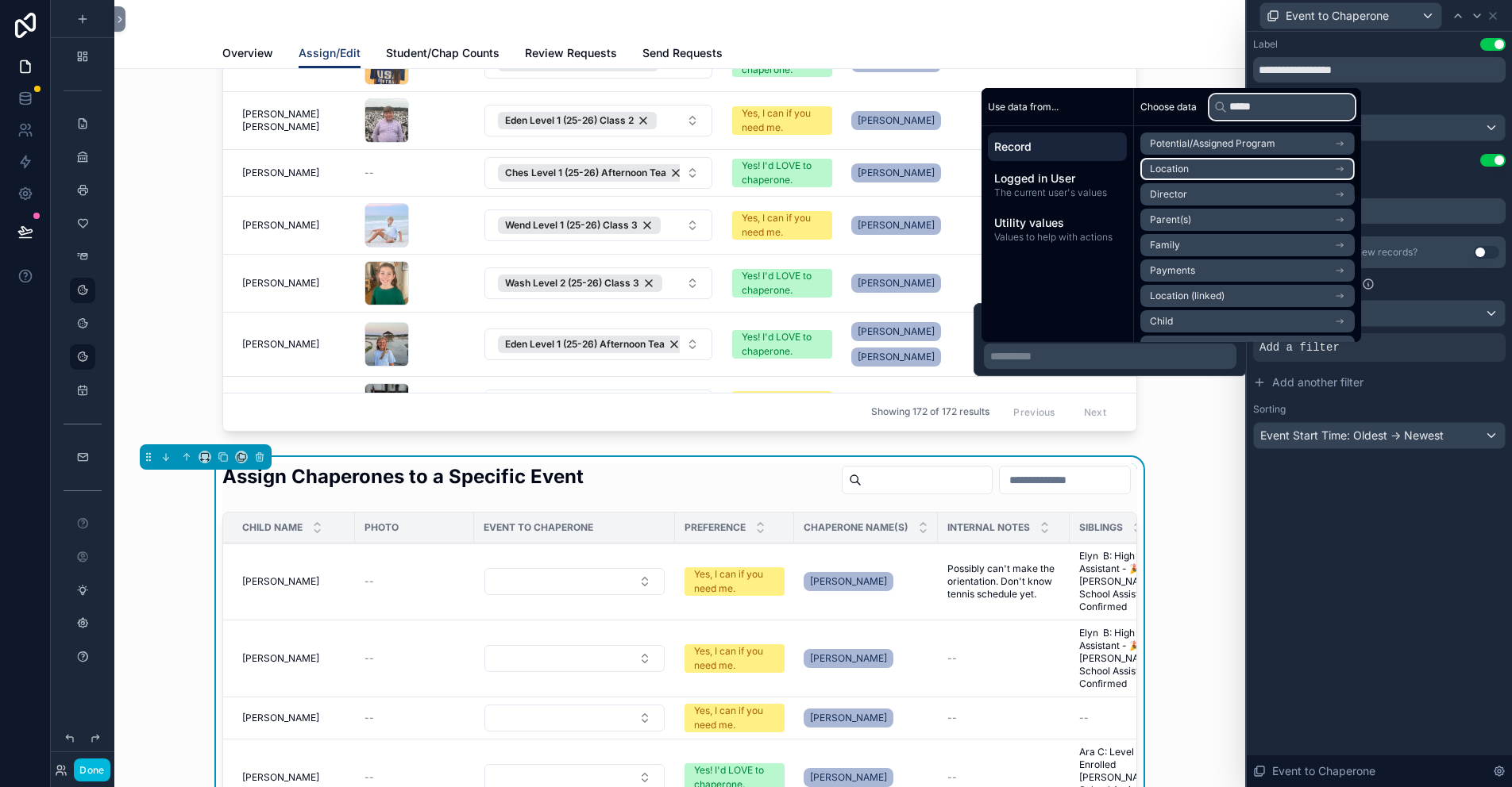
type input "*****"
click at [1222, 172] on li "Location" at bounding box center [1247, 169] width 214 height 23
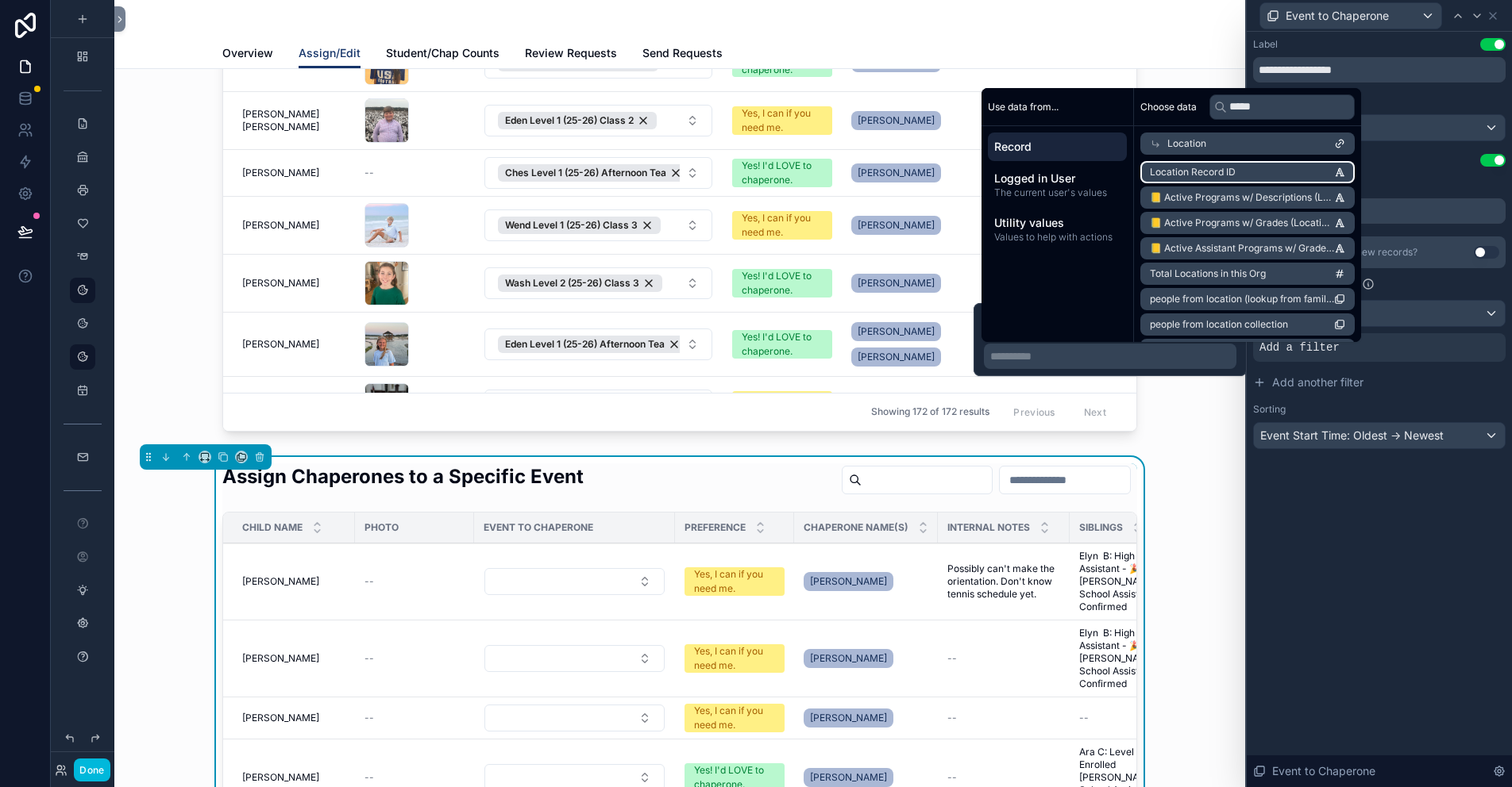
click at [1222, 174] on span "Location Record ID" at bounding box center [1193, 172] width 85 height 13
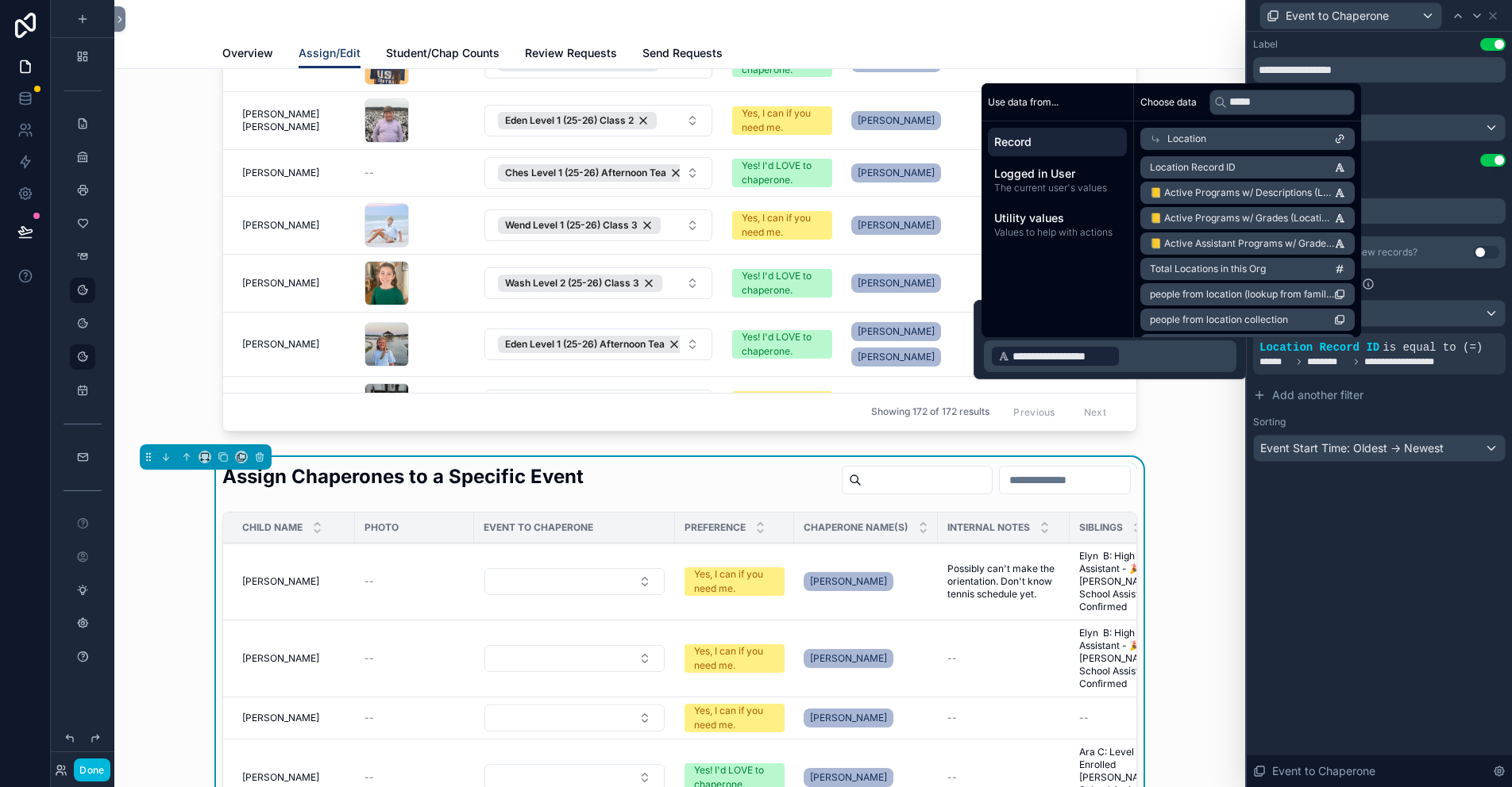
click at [1387, 558] on div "**********" at bounding box center [1379, 409] width 266 height 756
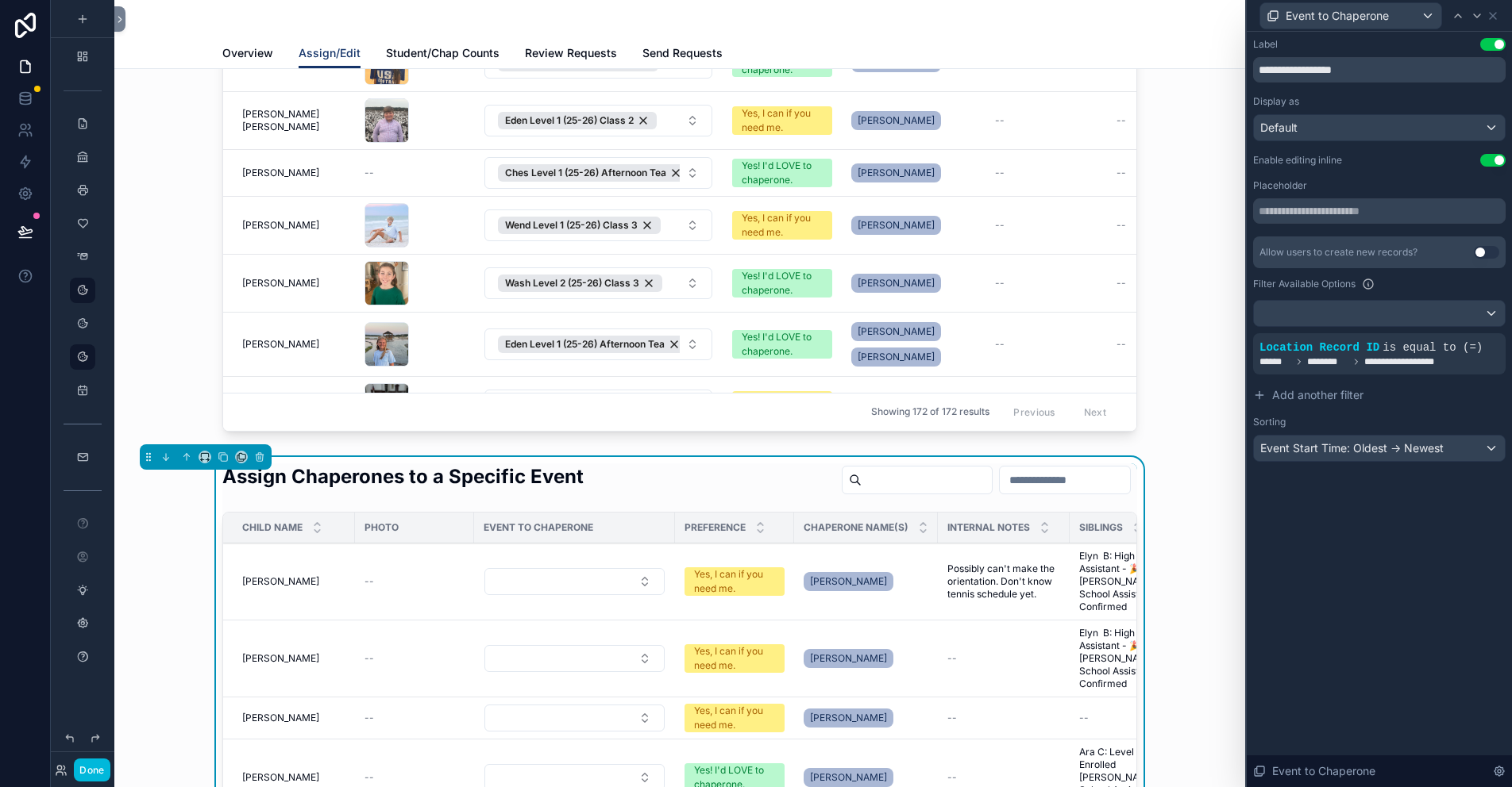
click at [612, 487] on div "Assign Chaperones to a Specific Event" at bounding box center [679, 483] width 915 height 39
click at [1494, 14] on icon at bounding box center [1494, 16] width 7 height 7
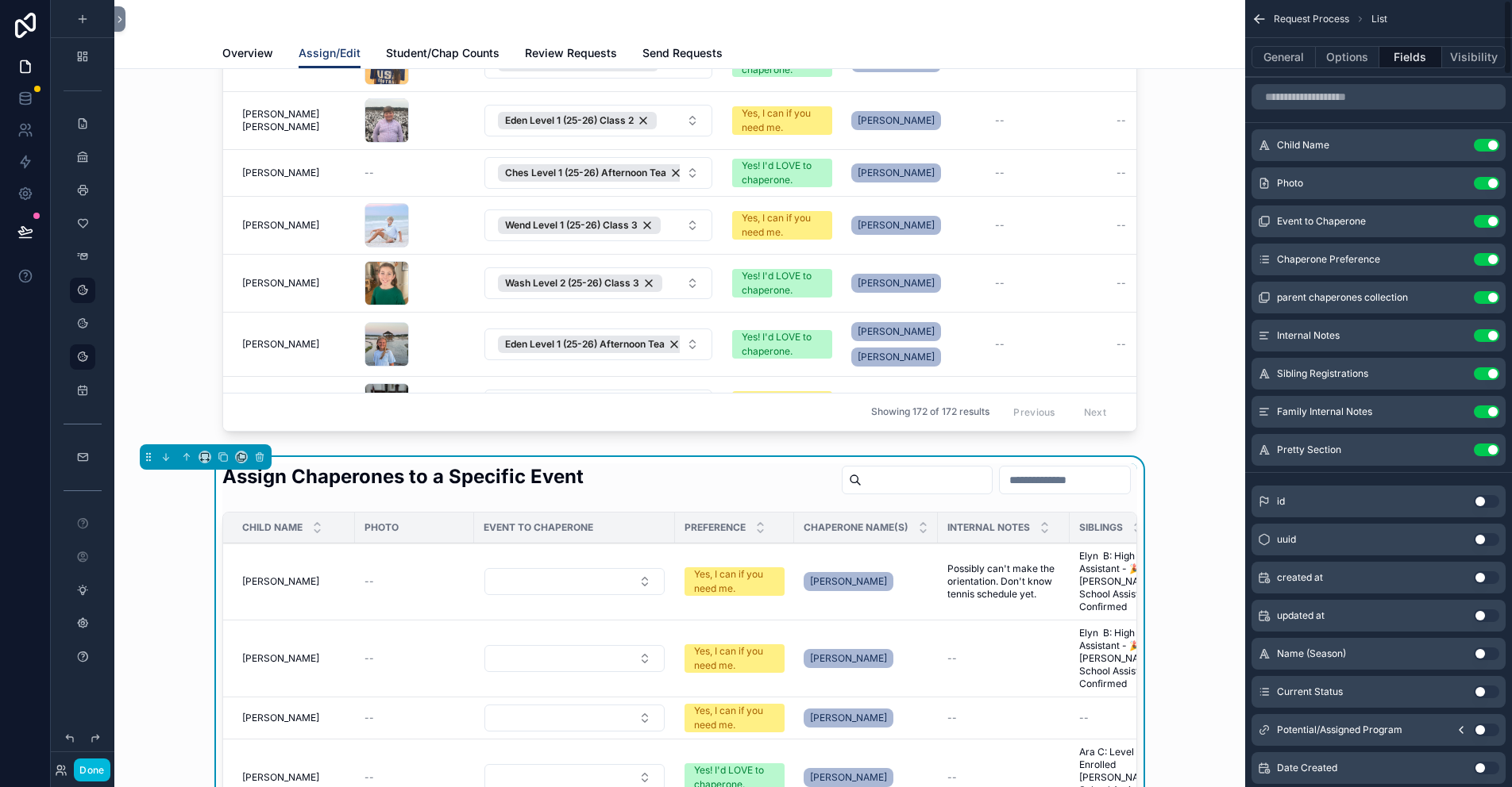
click at [1278, 54] on button "General" at bounding box center [1283, 57] width 65 height 23
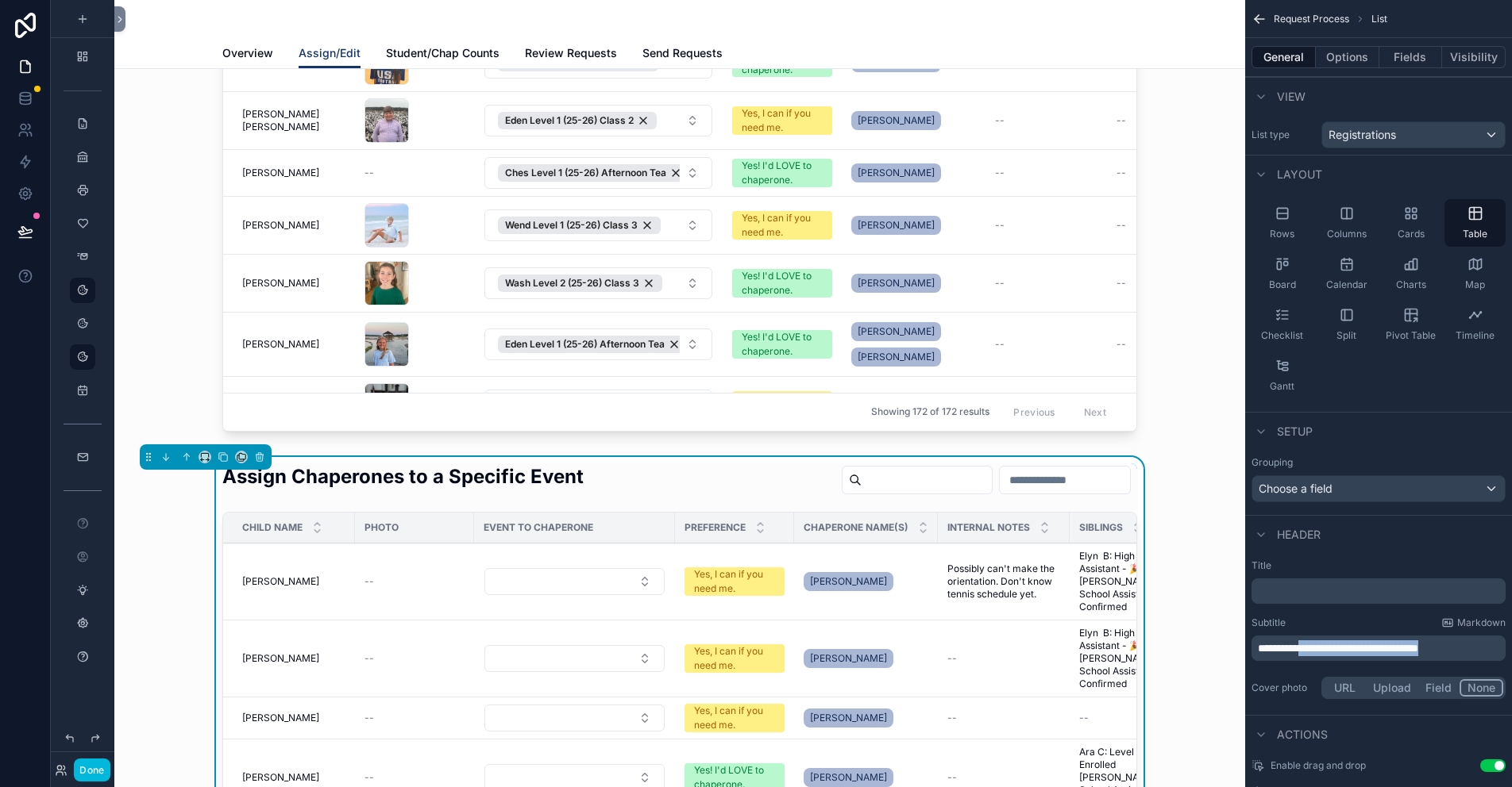
drag, startPoint x: 1478, startPoint y: 646, endPoint x: 1313, endPoint y: 651, distance: 165.1
click at [1313, 651] on span "**********" at bounding box center [1339, 648] width 161 height 11
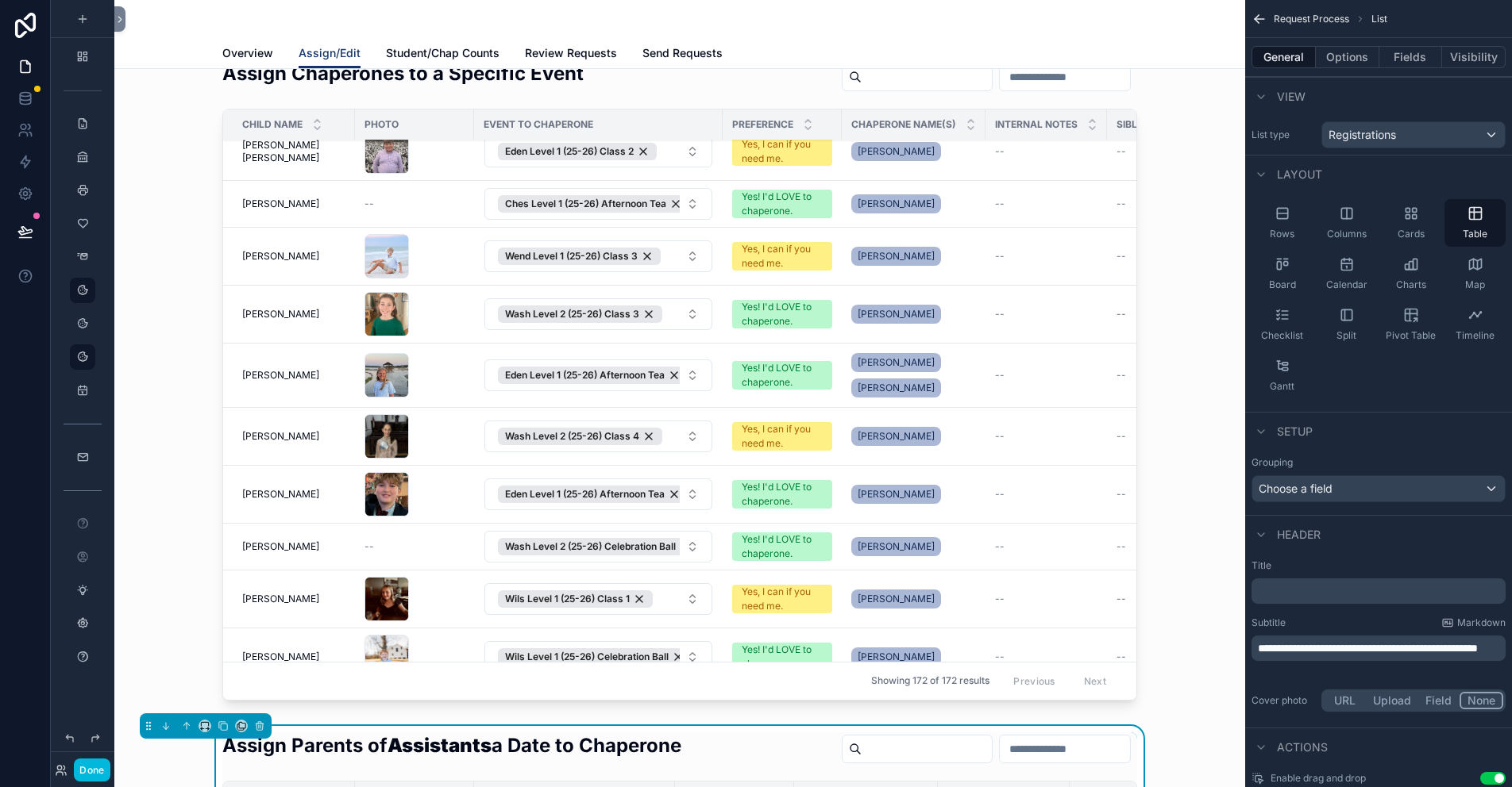
scroll to position [0, 0]
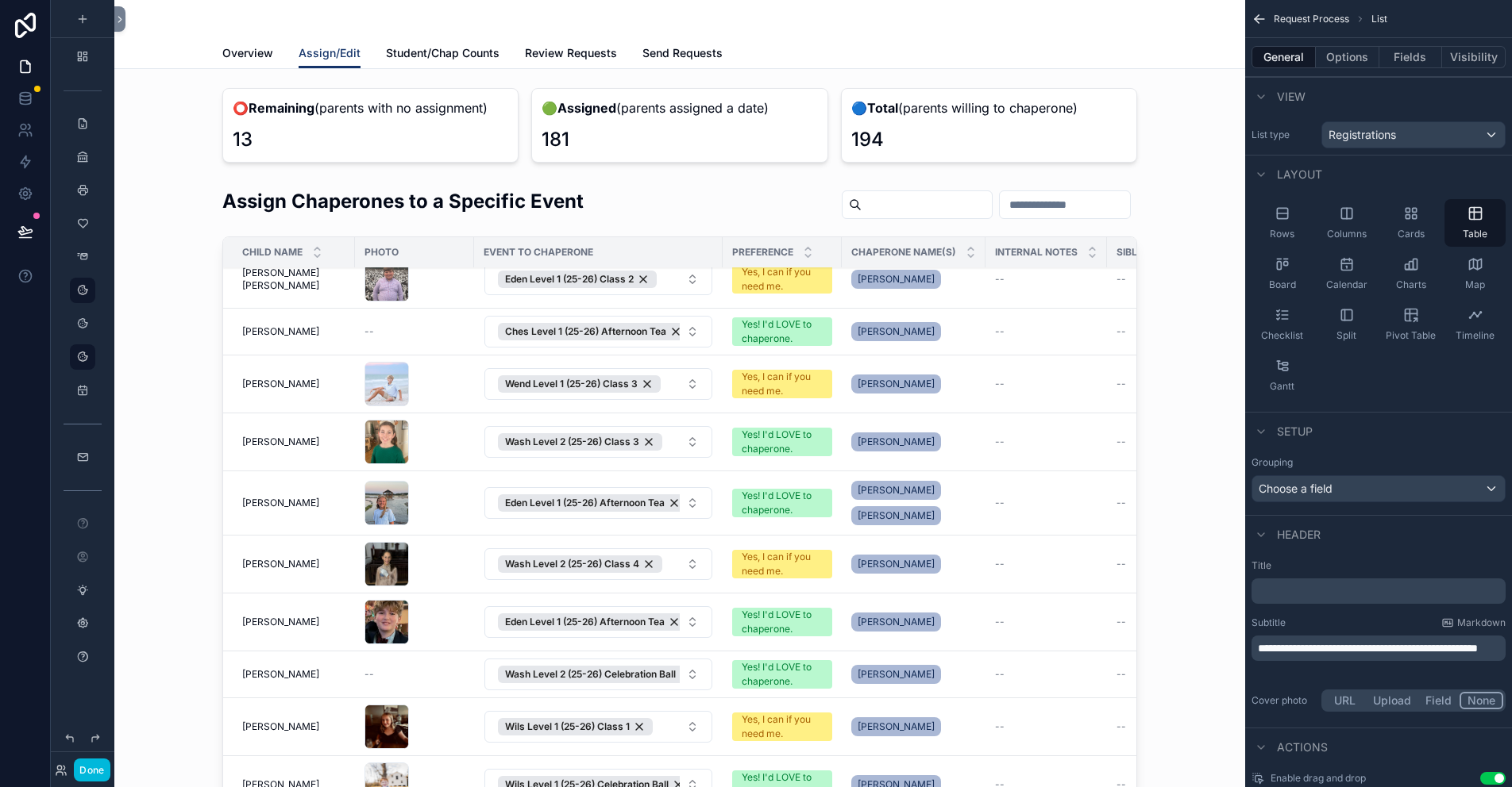
drag, startPoint x: 452, startPoint y: 193, endPoint x: 550, endPoint y: 202, distance: 98.4
click at [452, 193] on div "scrollable content" at bounding box center [680, 512] width 1106 height 660
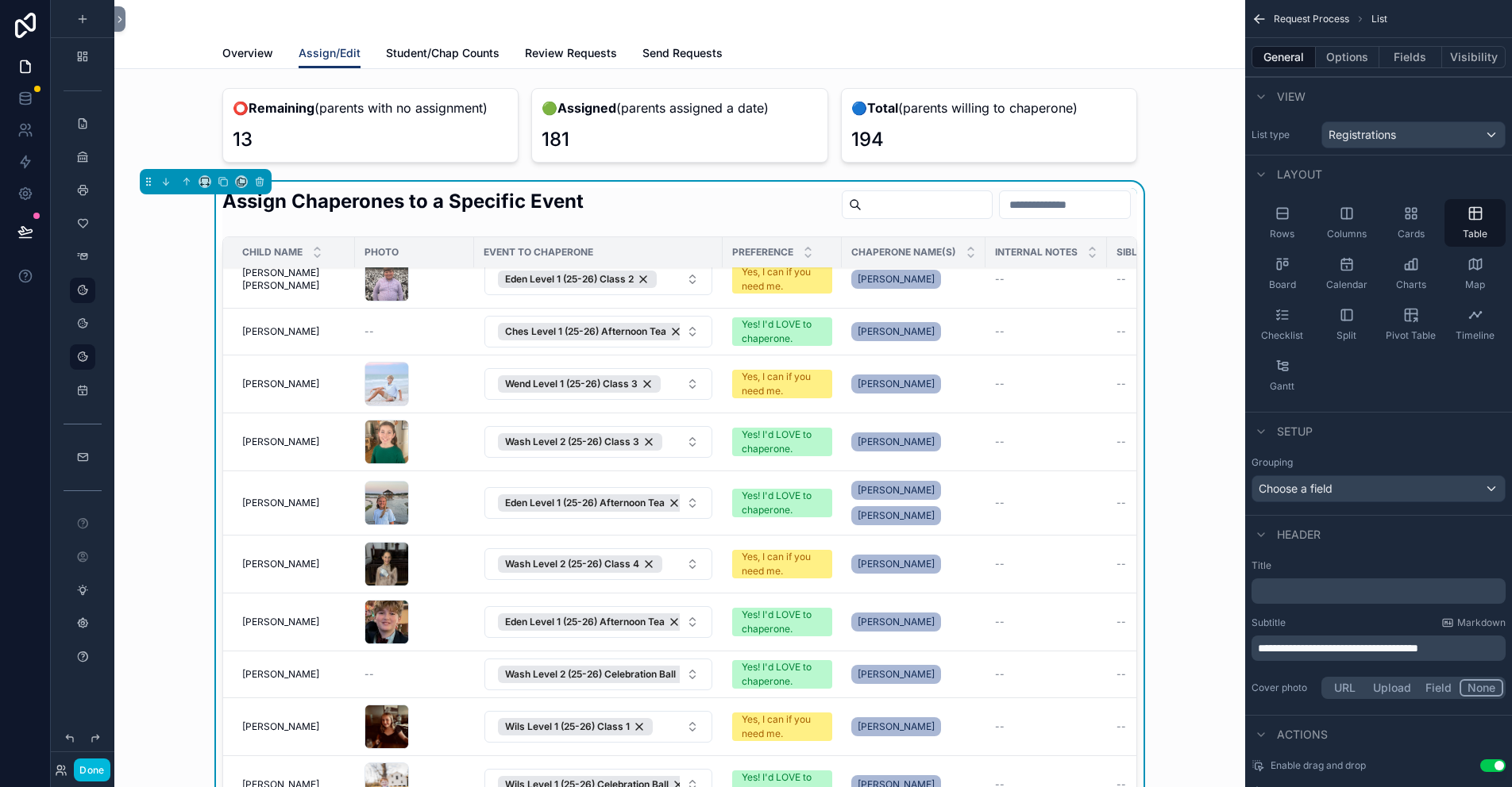
click at [550, 202] on h2 "Assign Chaperones to a Specific Event" at bounding box center [402, 201] width 361 height 26
click at [1328, 650] on span "**********" at bounding box center [1339, 648] width 161 height 11
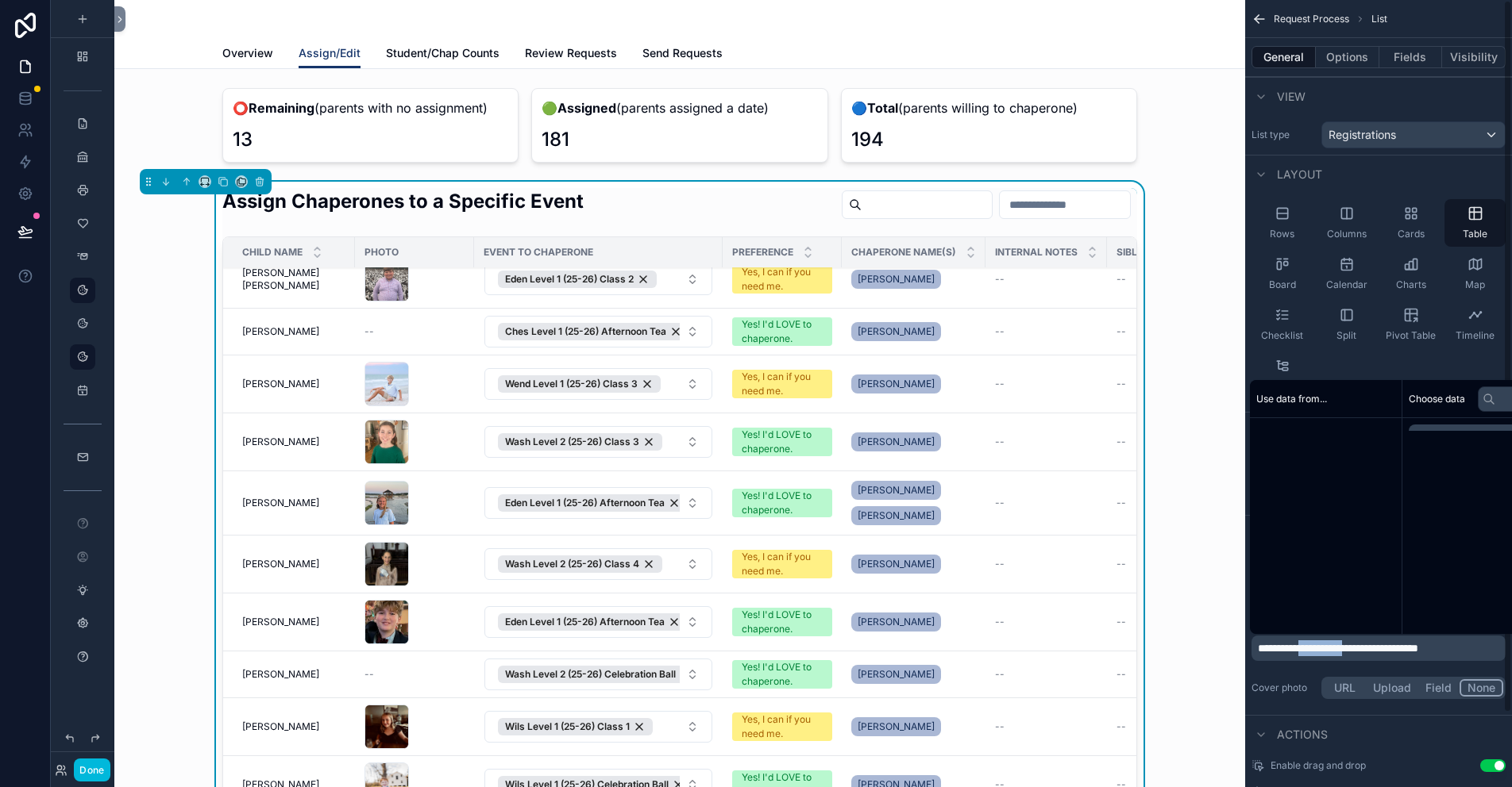
click at [1328, 650] on span "**********" at bounding box center [1339, 648] width 161 height 11
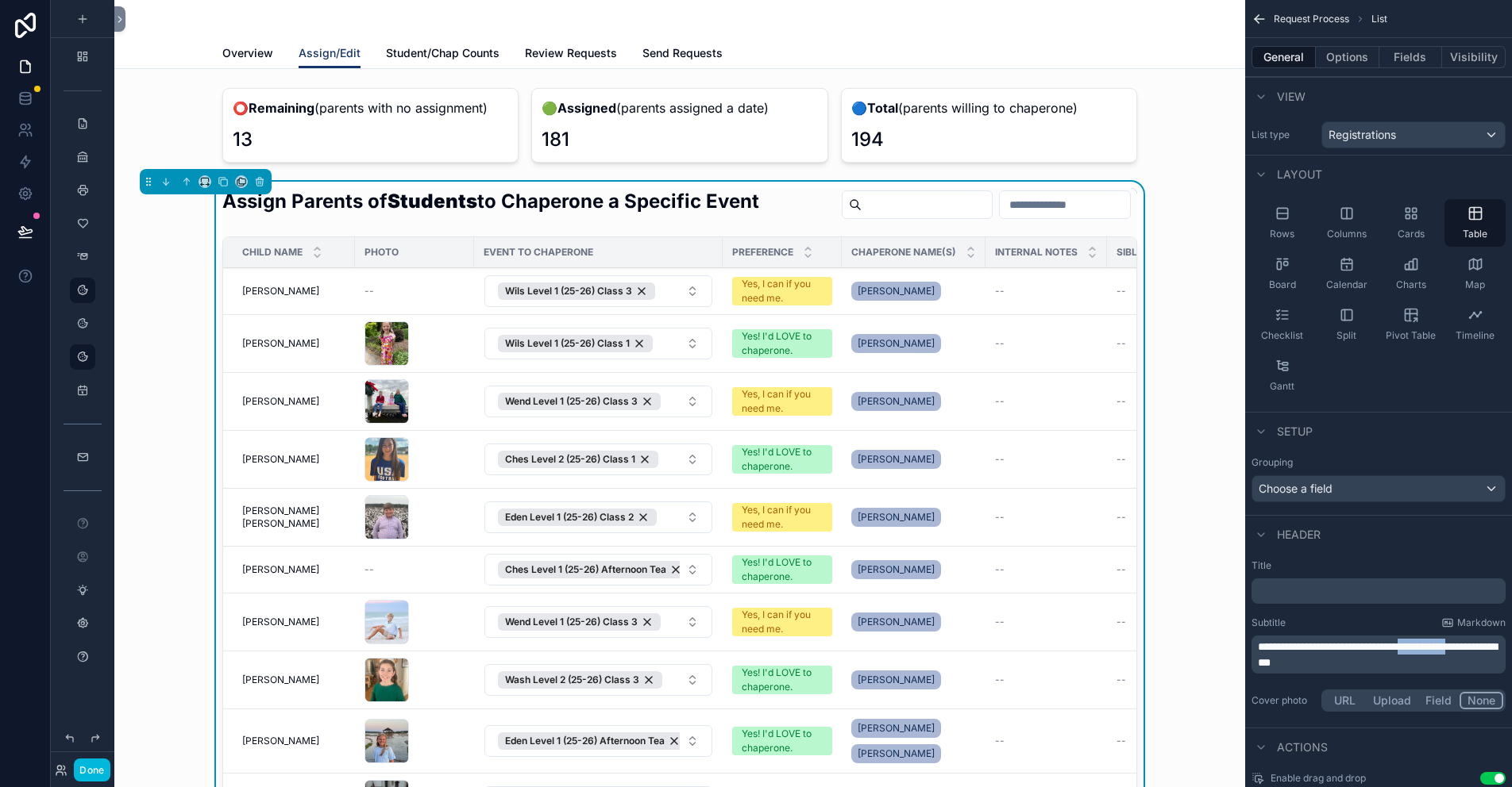
drag, startPoint x: 1318, startPoint y: 659, endPoint x: 1447, endPoint y: 647, distance: 129.6
click at [1447, 647] on span "**********" at bounding box center [1377, 655] width 239 height 27
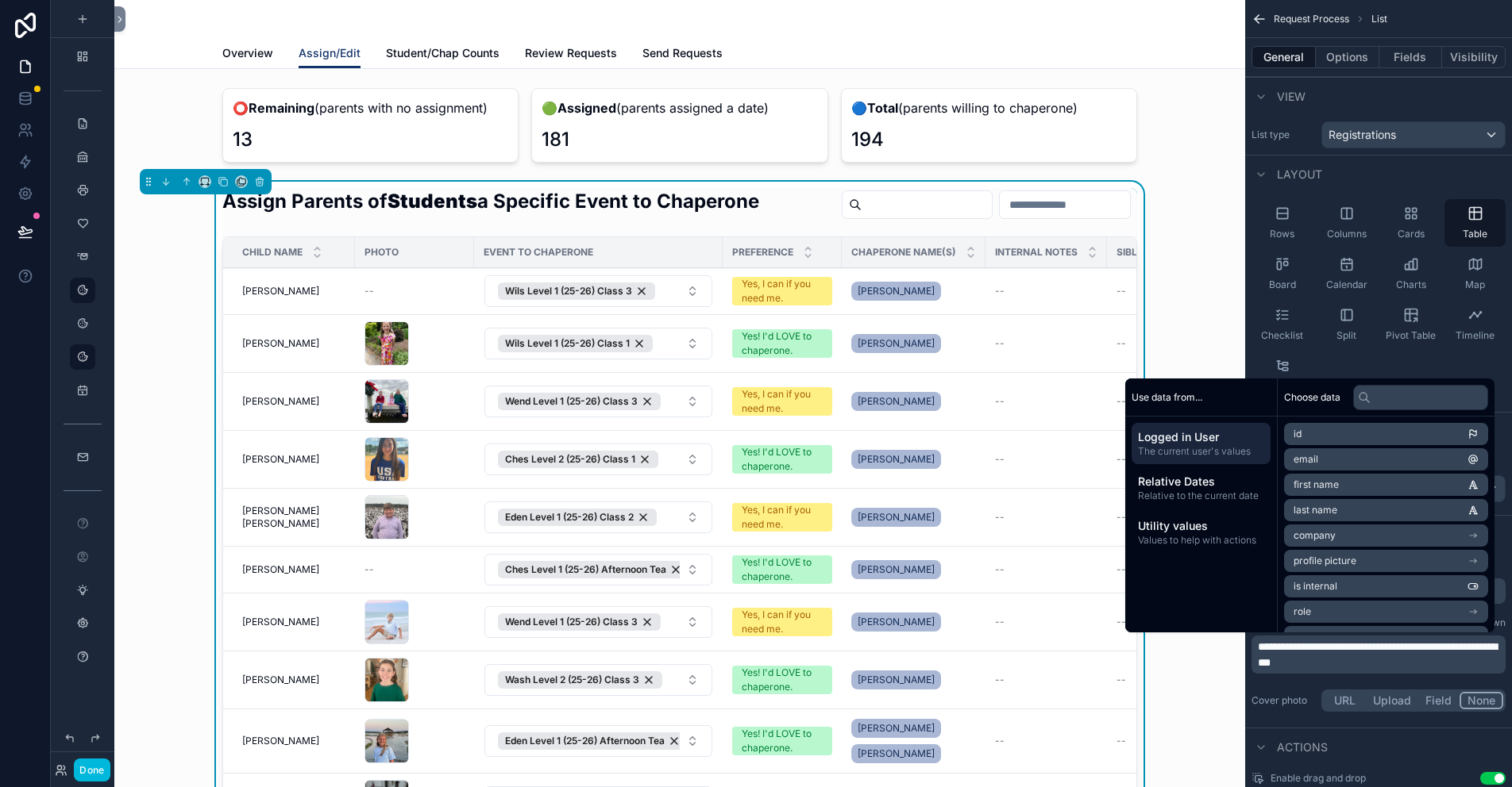
scroll to position [317, 0]
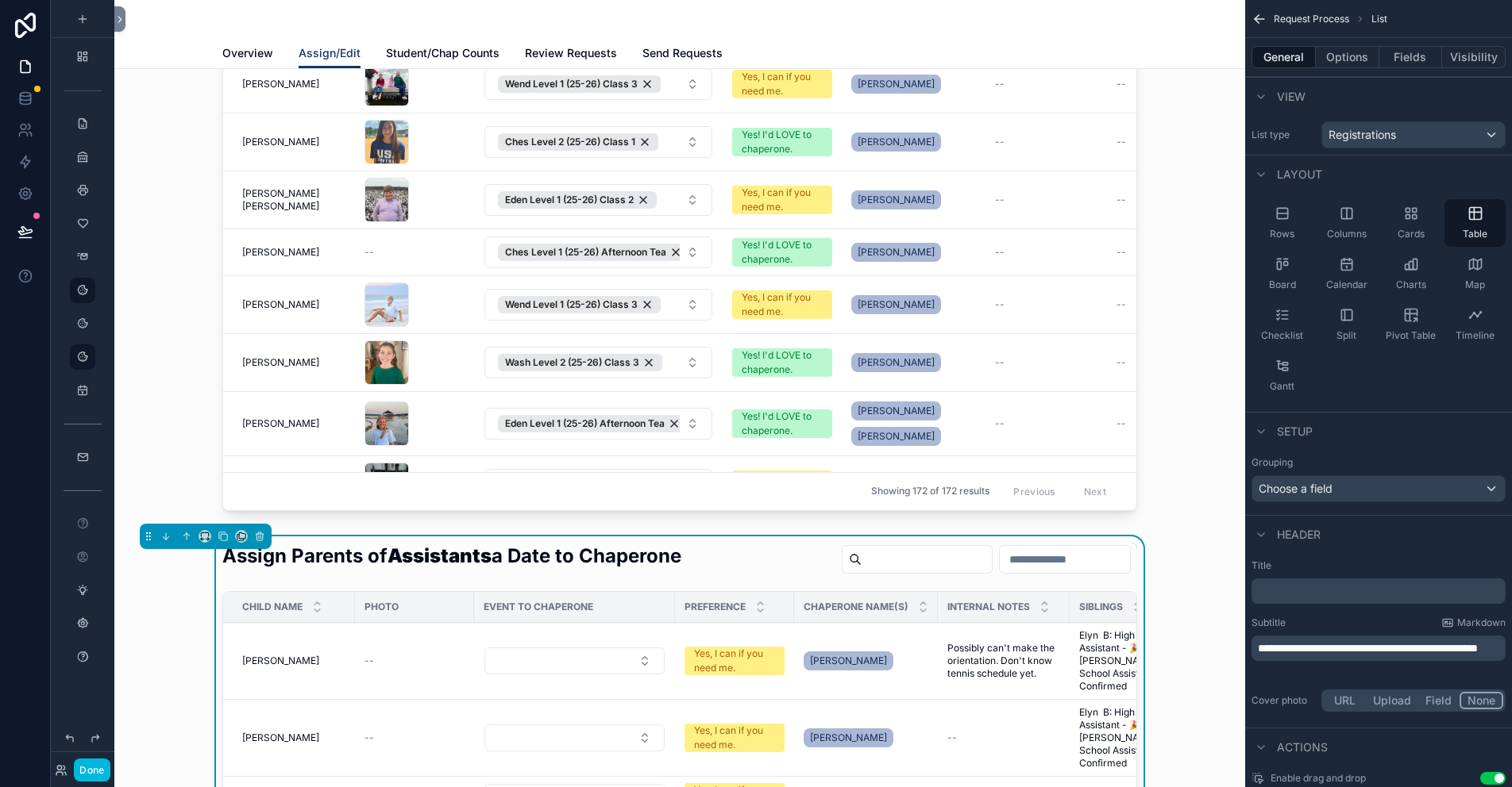
click at [1473, 646] on span "**********" at bounding box center [1368, 648] width 220 height 11
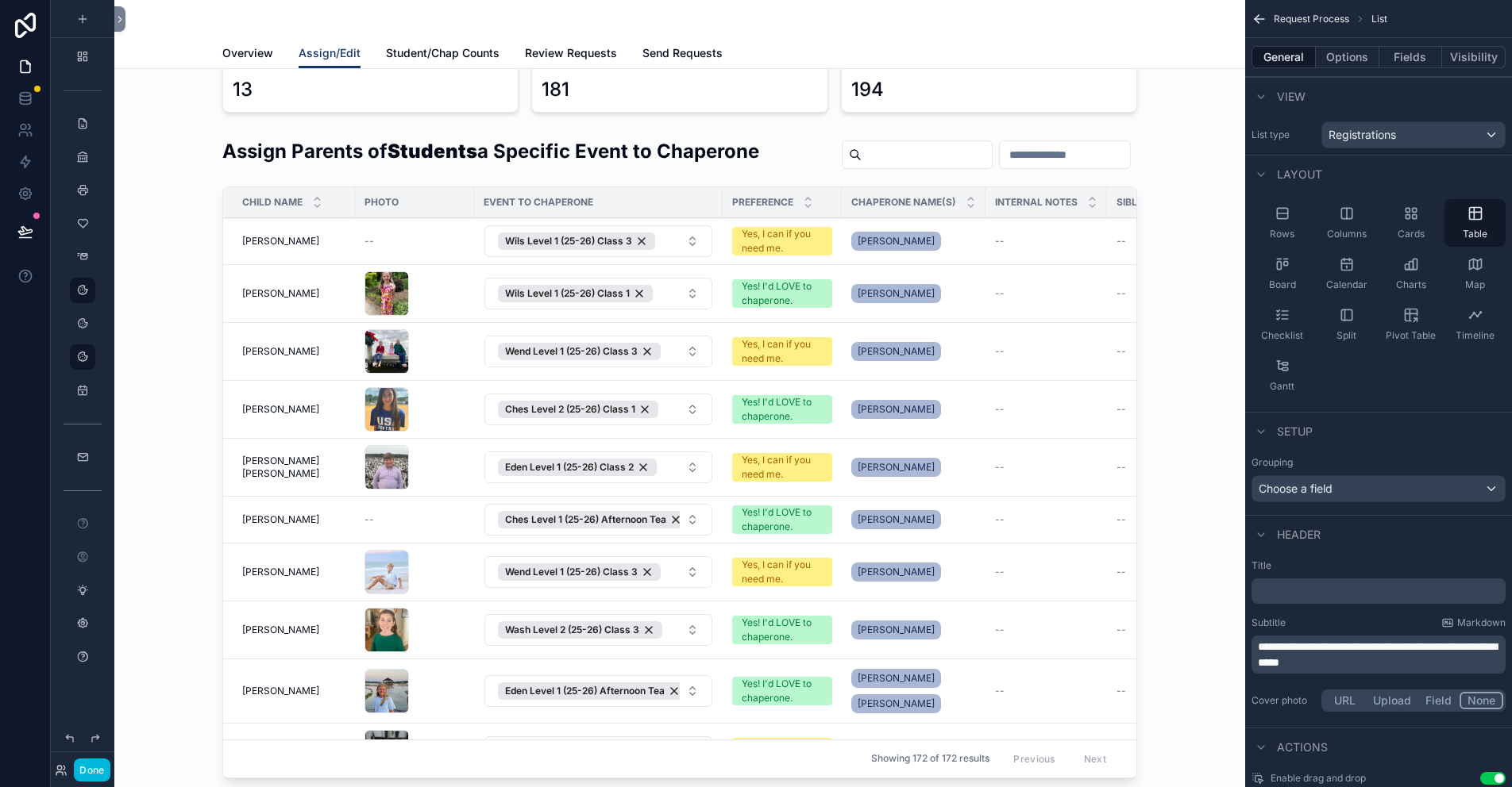
scroll to position [0, 0]
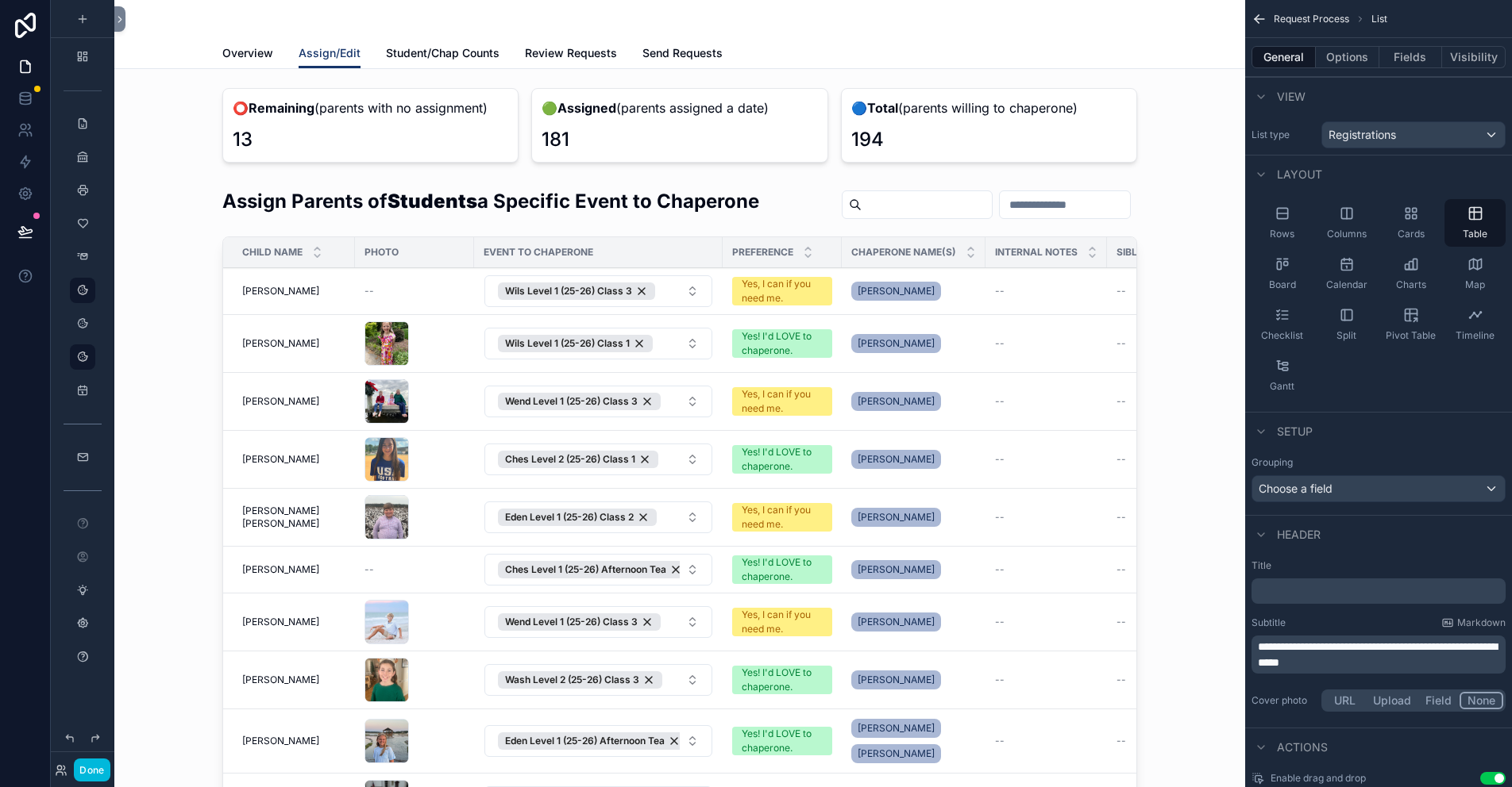
click at [570, 57] on span "Review Requests" at bounding box center [571, 53] width 92 height 16
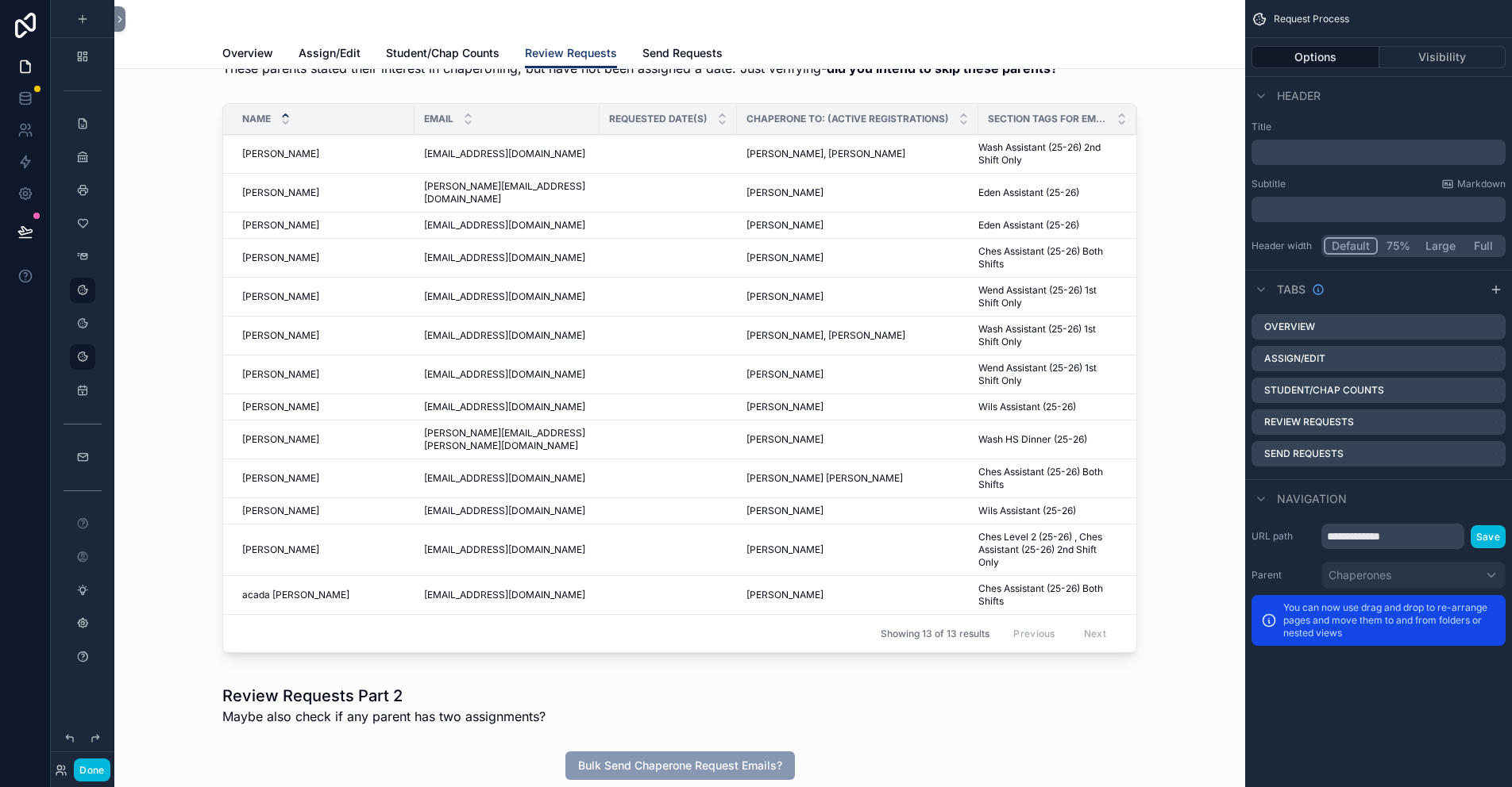
scroll to position [80, 0]
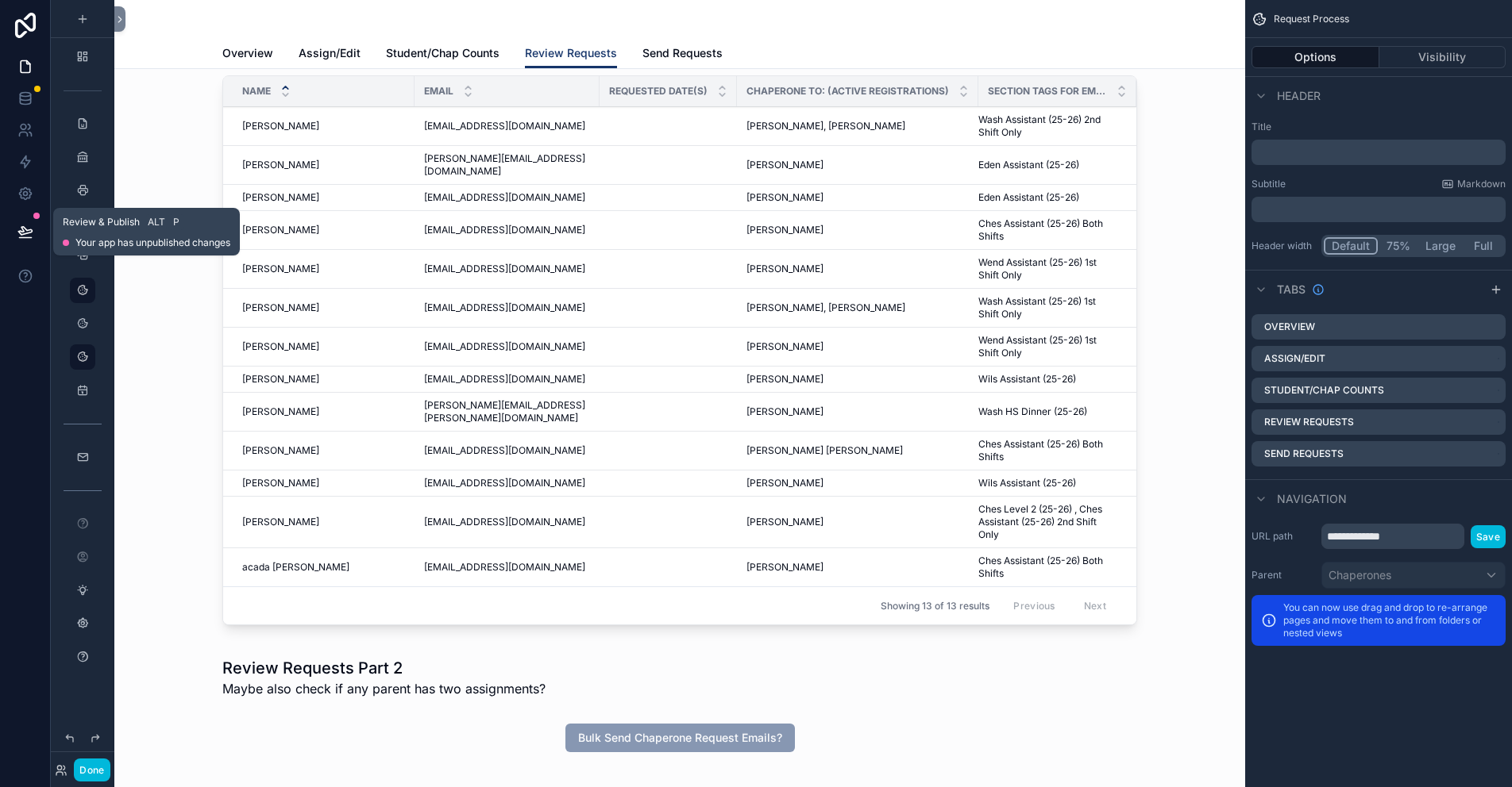
click at [32, 235] on icon at bounding box center [25, 231] width 16 height 16
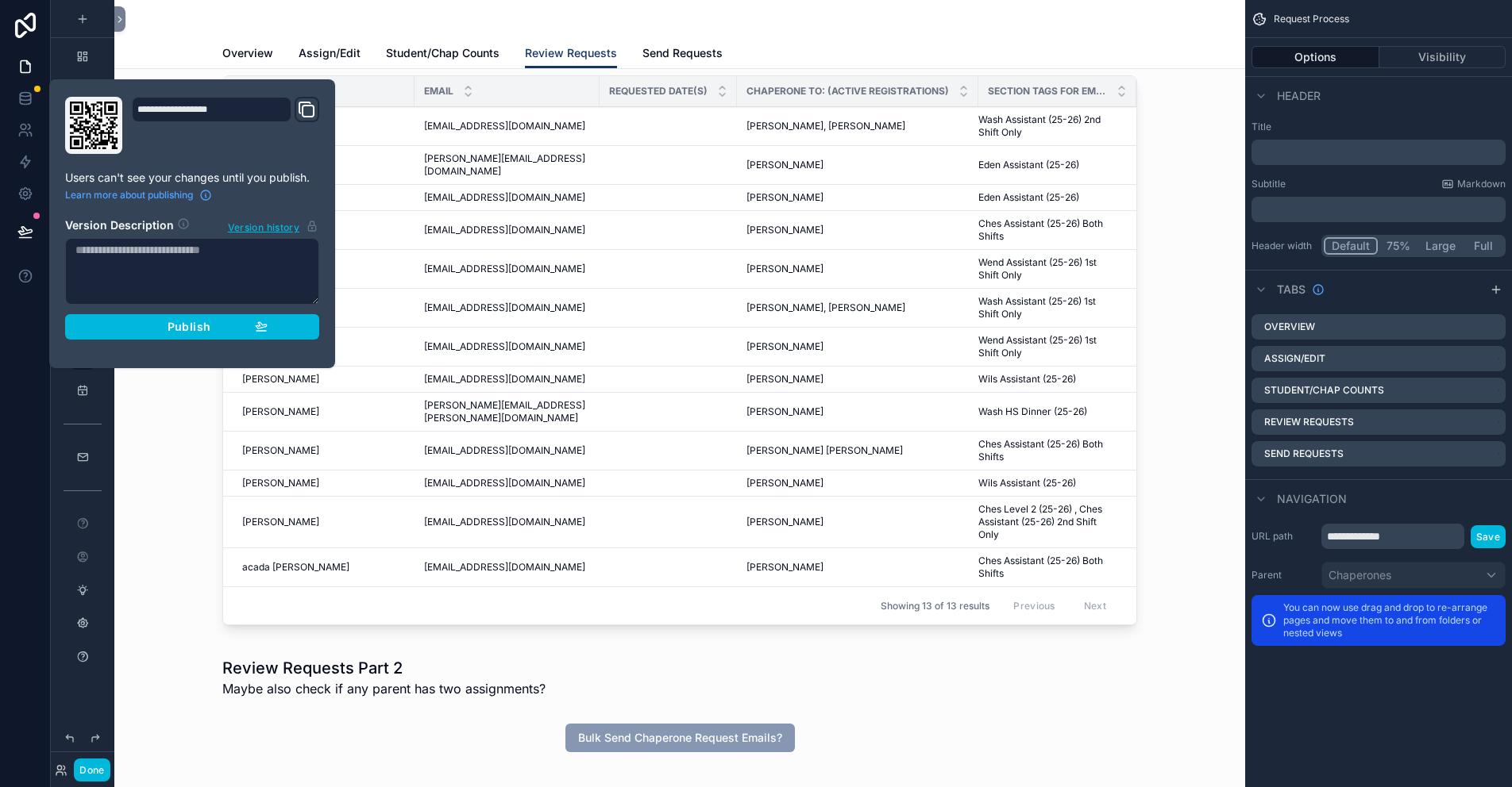
click at [195, 329] on span "Publish" at bounding box center [188, 327] width 43 height 14
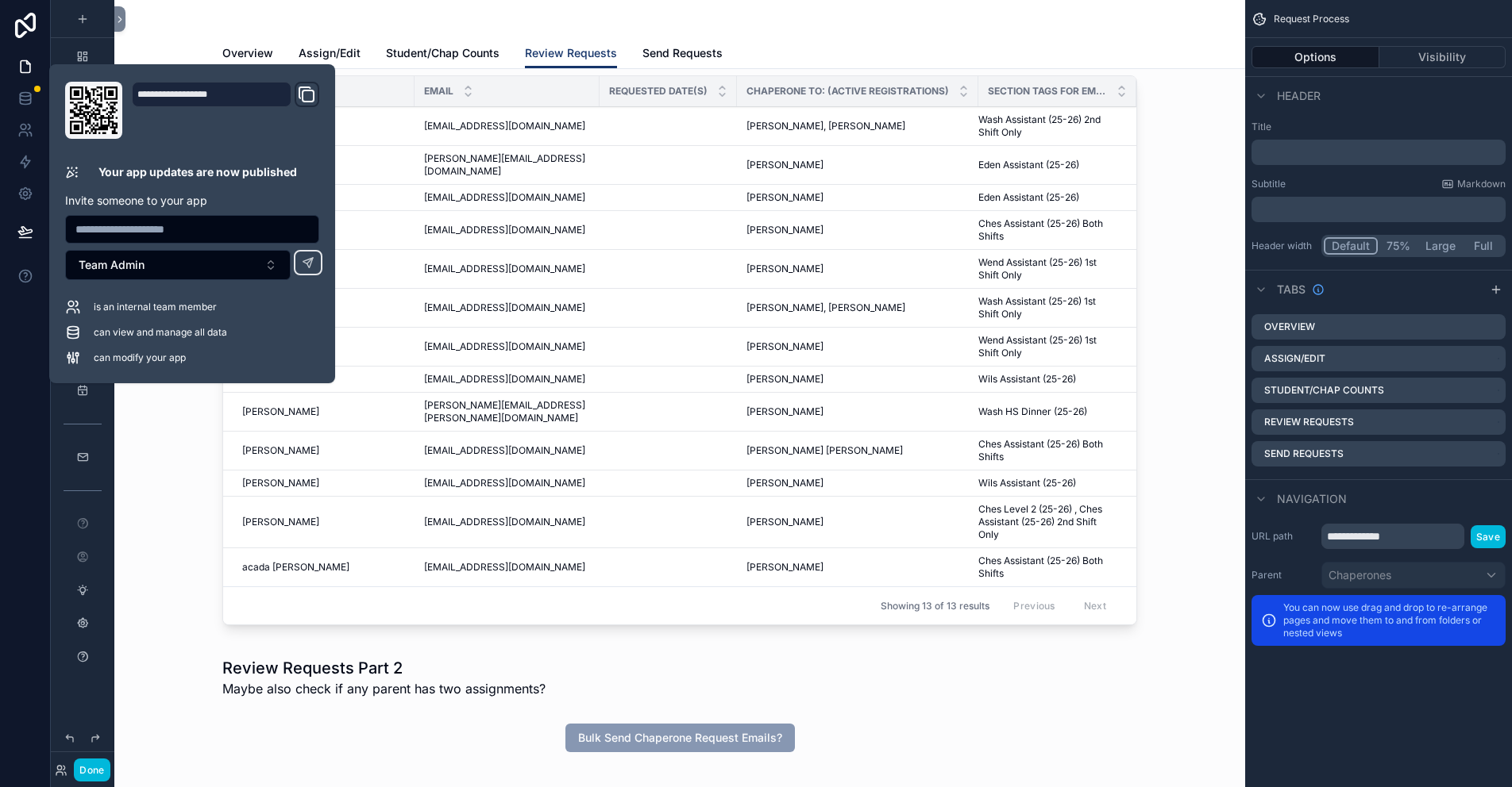
click at [222, 502] on div "scrollable content" at bounding box center [680, 353] width 1106 height 569
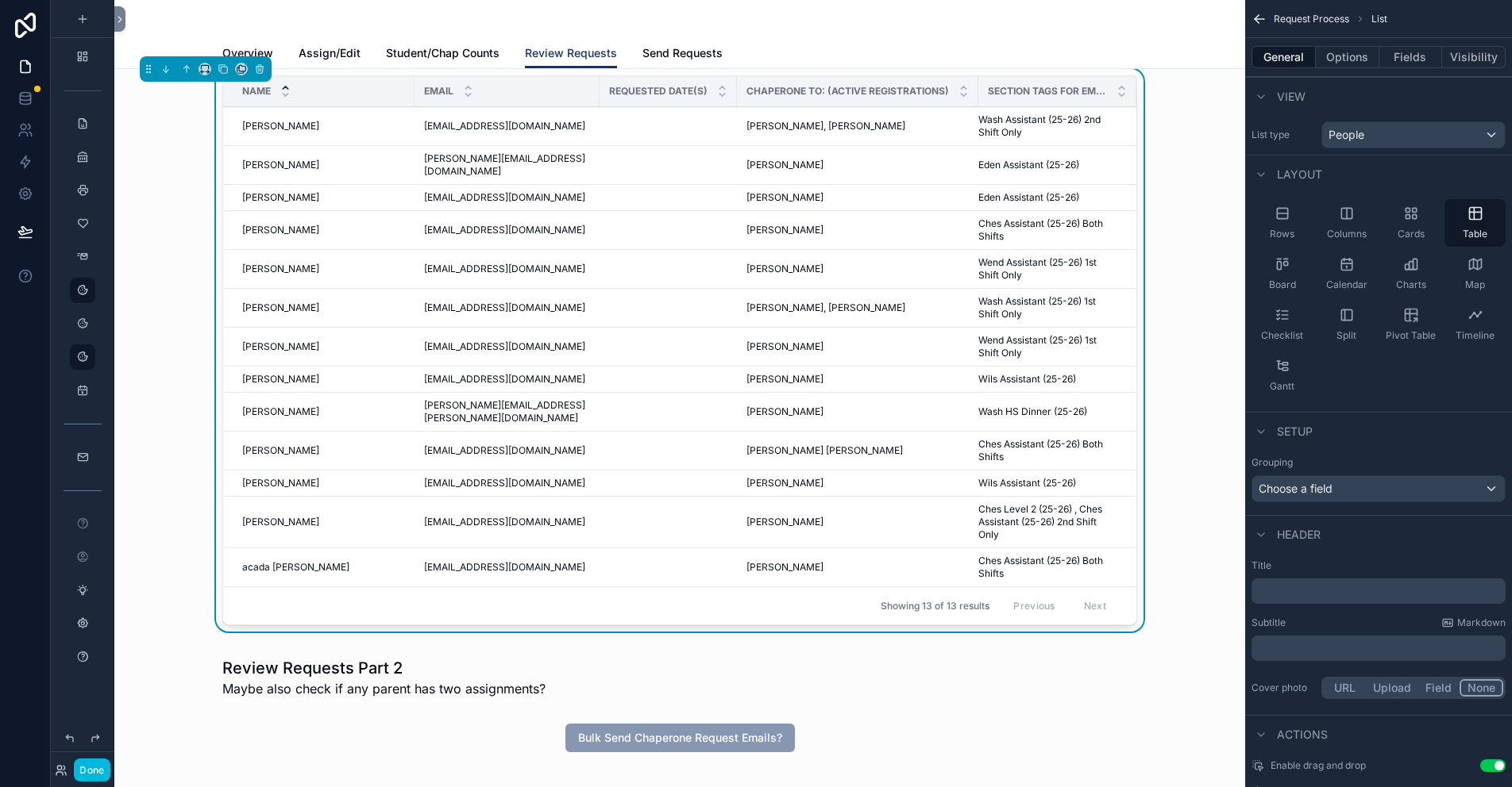
drag, startPoint x: 340, startPoint y: 63, endPoint x: 328, endPoint y: 57, distance: 13.4
click at [339, 61] on link "Assign/Edit" at bounding box center [329, 54] width 62 height 32
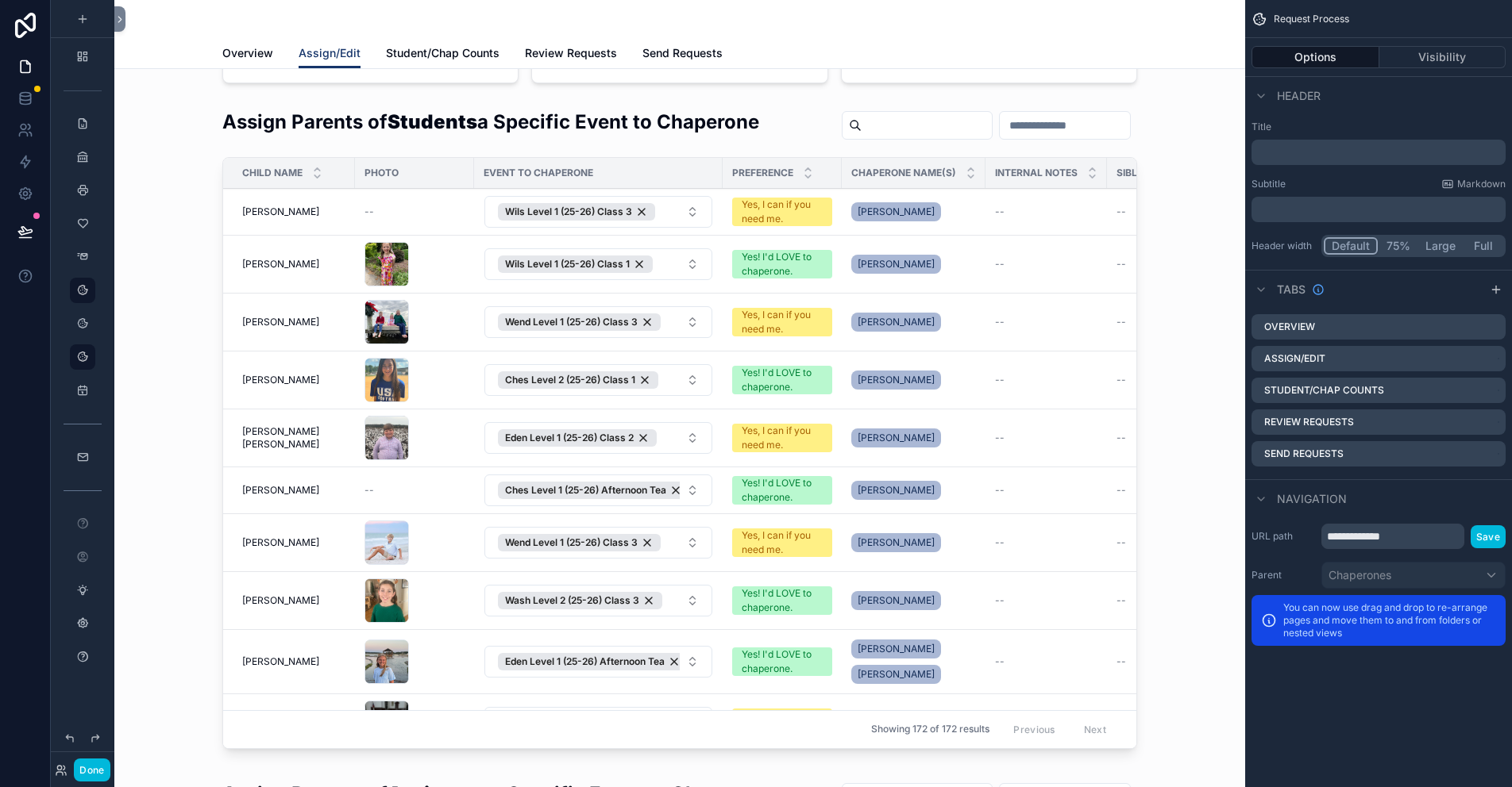
scroll to position [476, 0]
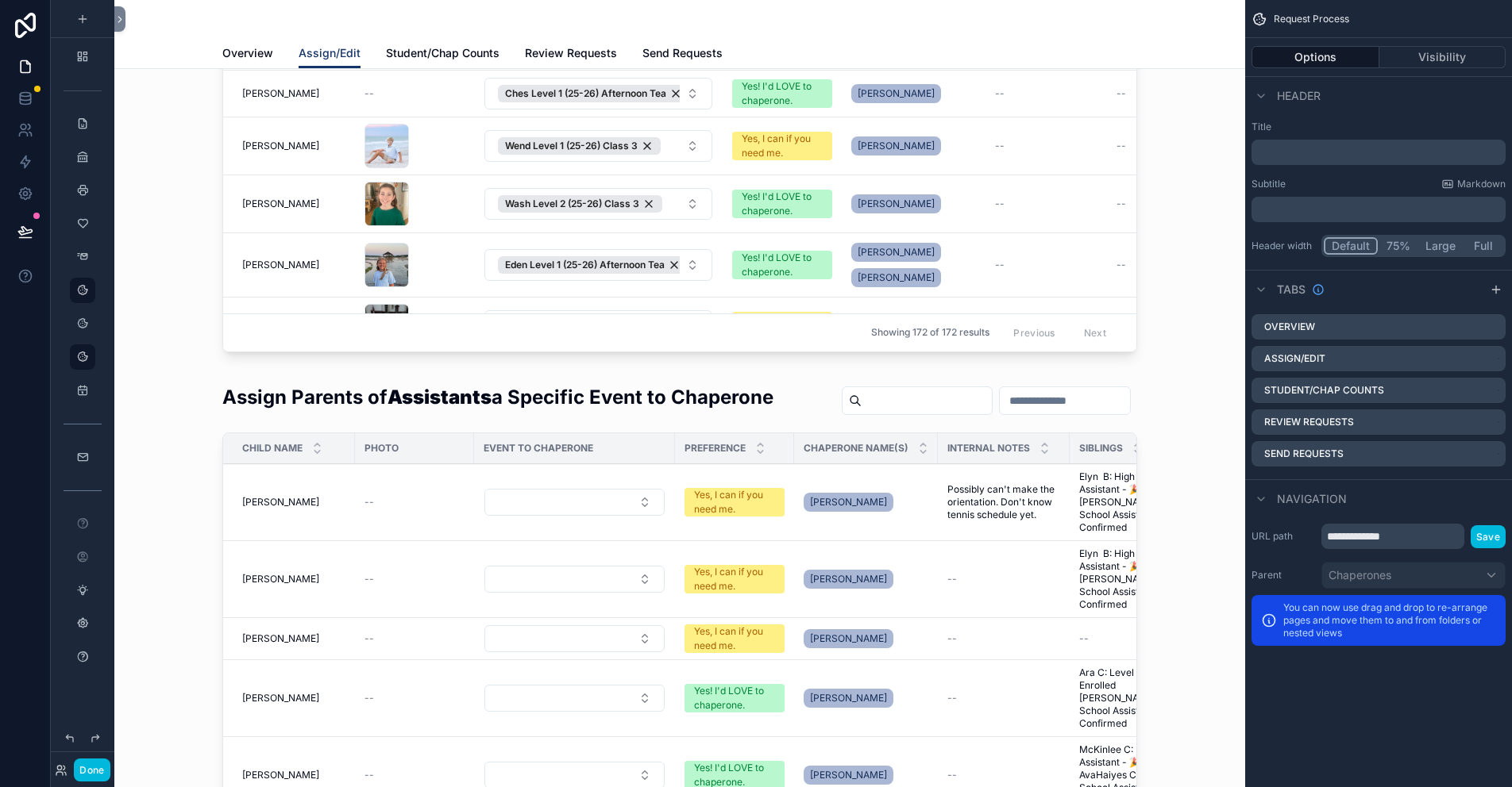
click at [365, 453] on div "scrollable content" at bounding box center [680, 707] width 1106 height 660
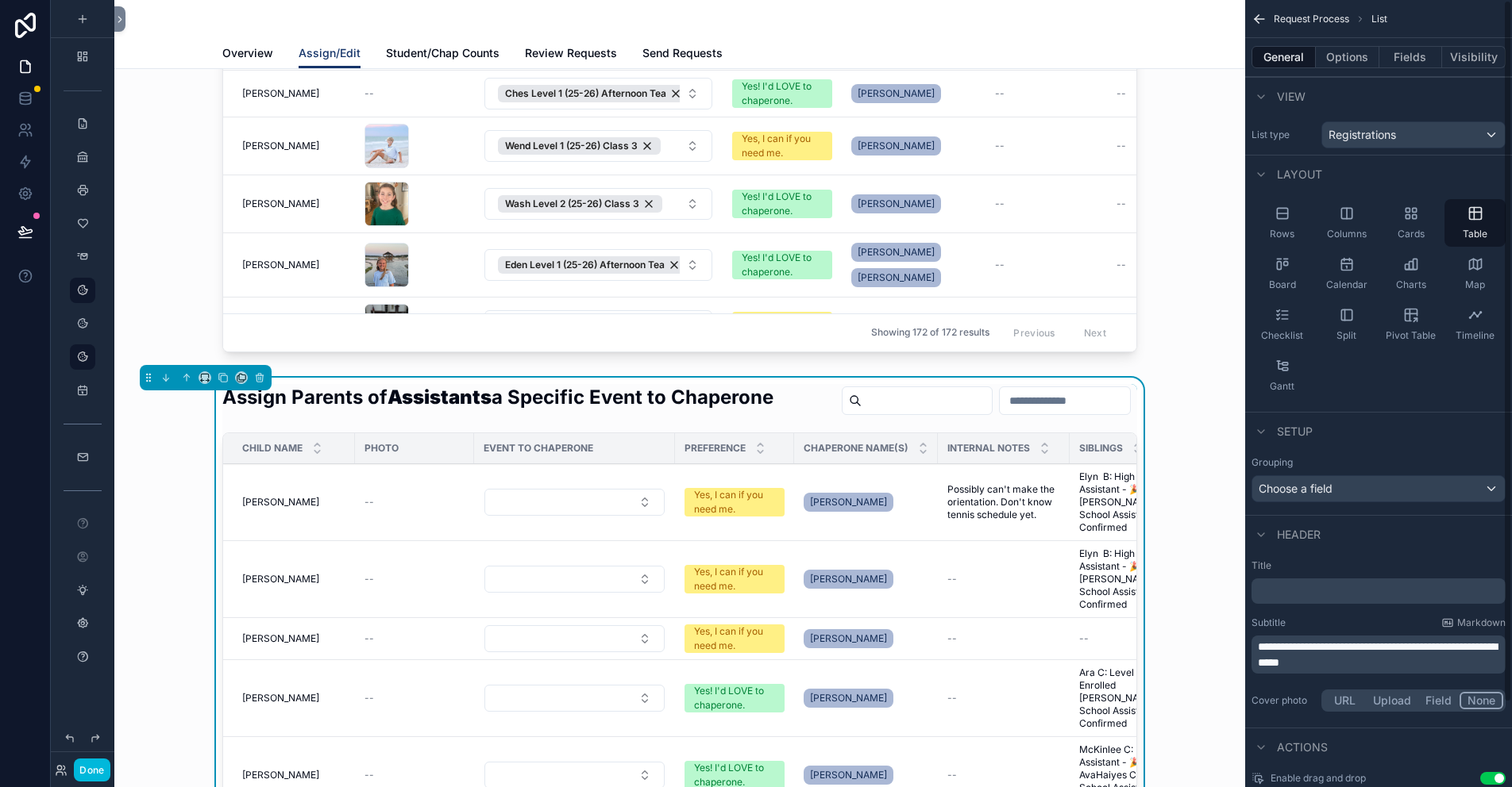
click at [1408, 52] on button "Fields" at bounding box center [1411, 57] width 64 height 23
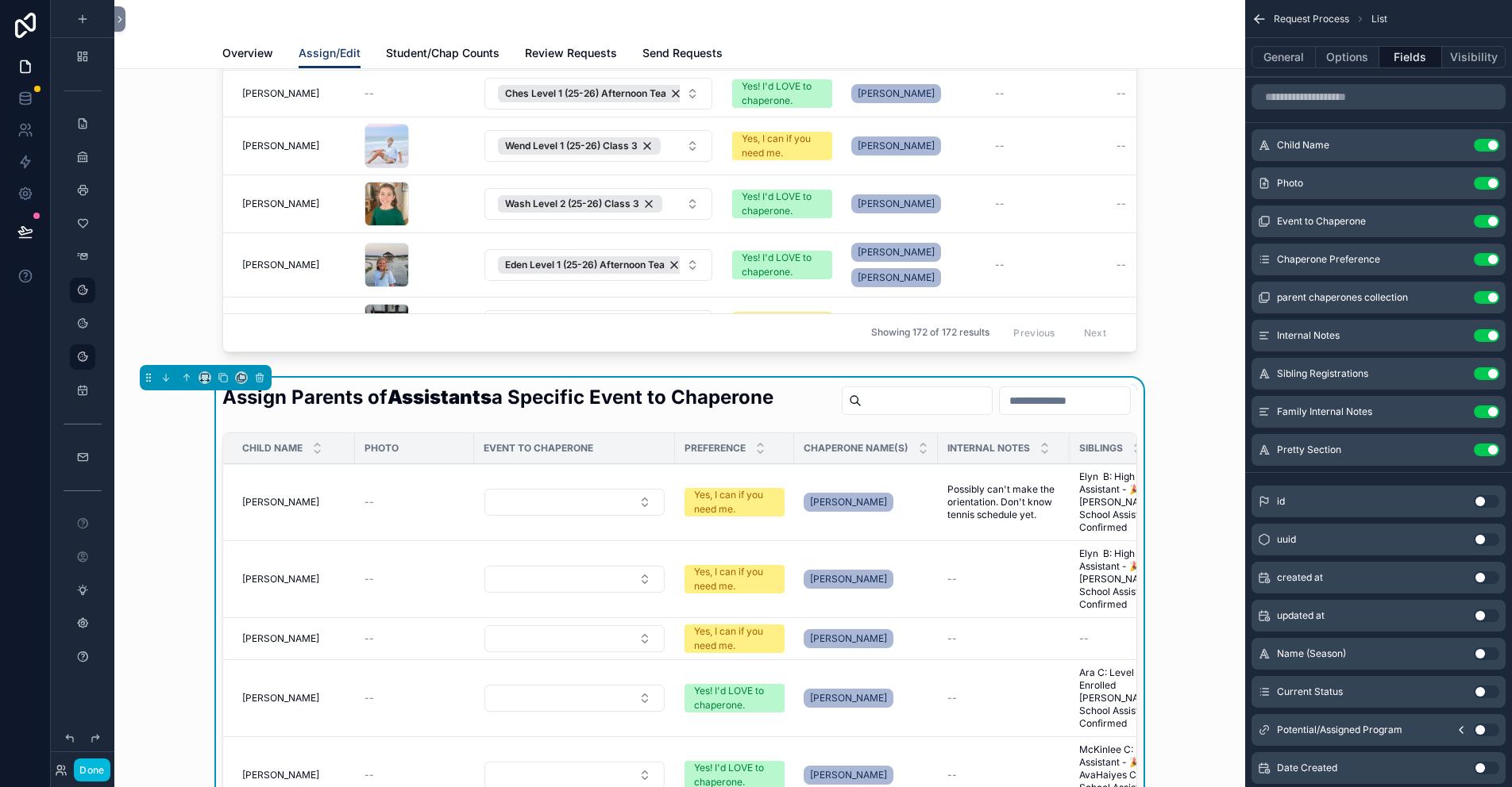
click at [0, 0] on icon "scrollable content" at bounding box center [0, 0] width 0 height 0
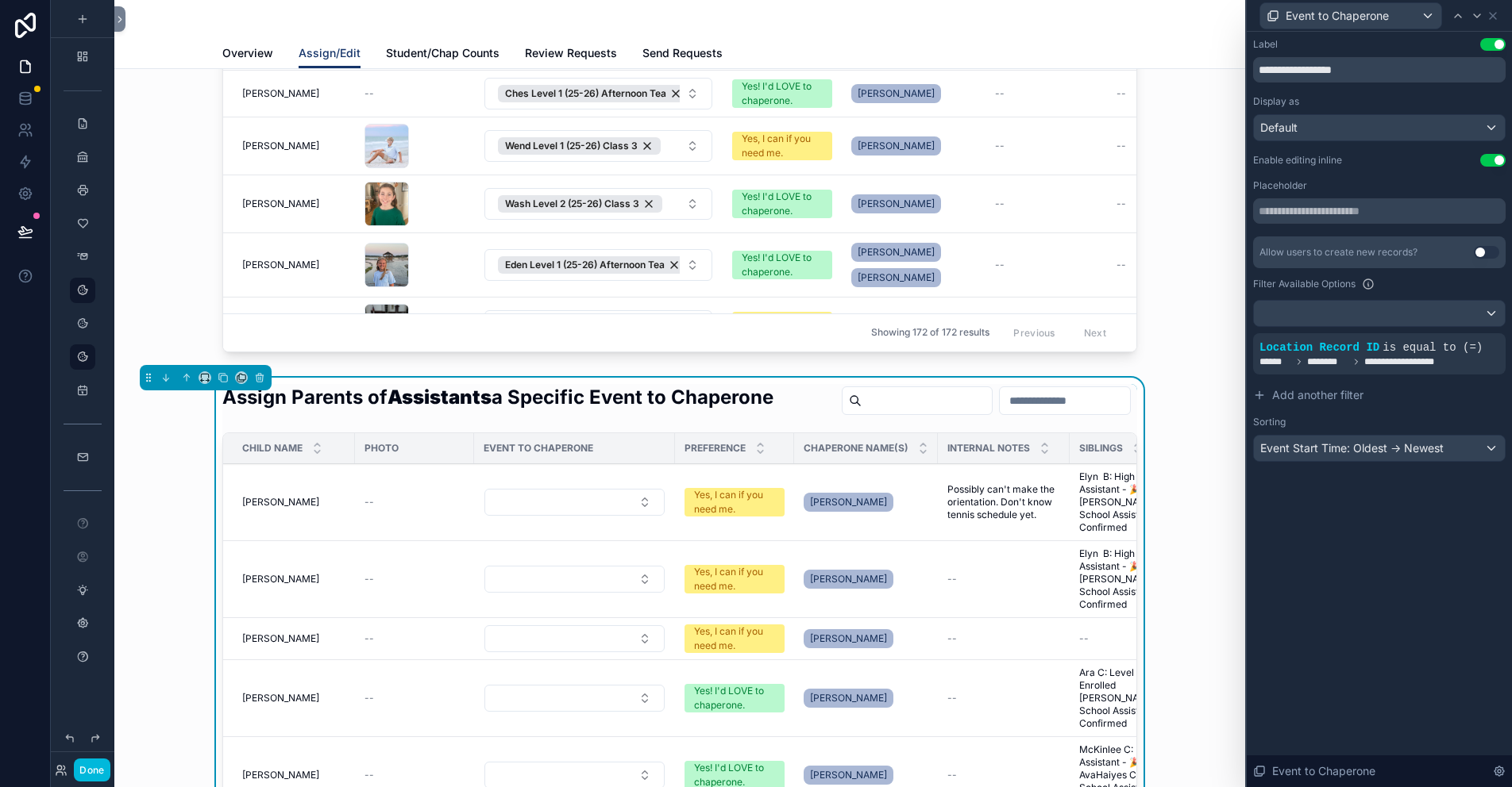
click at [1339, 394] on span "Add another filter" at bounding box center [1318, 395] width 91 height 16
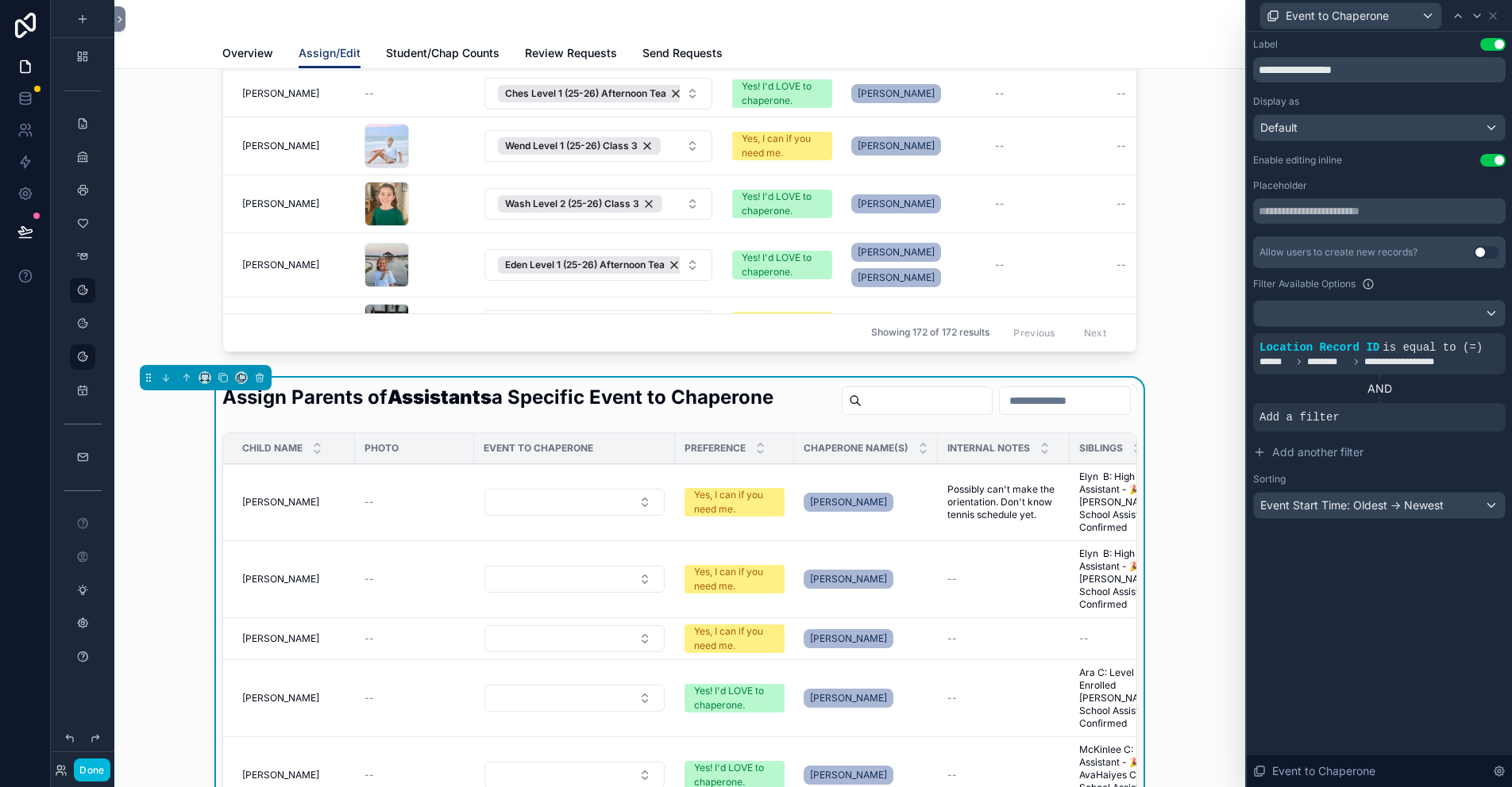
click at [0, 0] on icon at bounding box center [0, 0] width 0 height 0
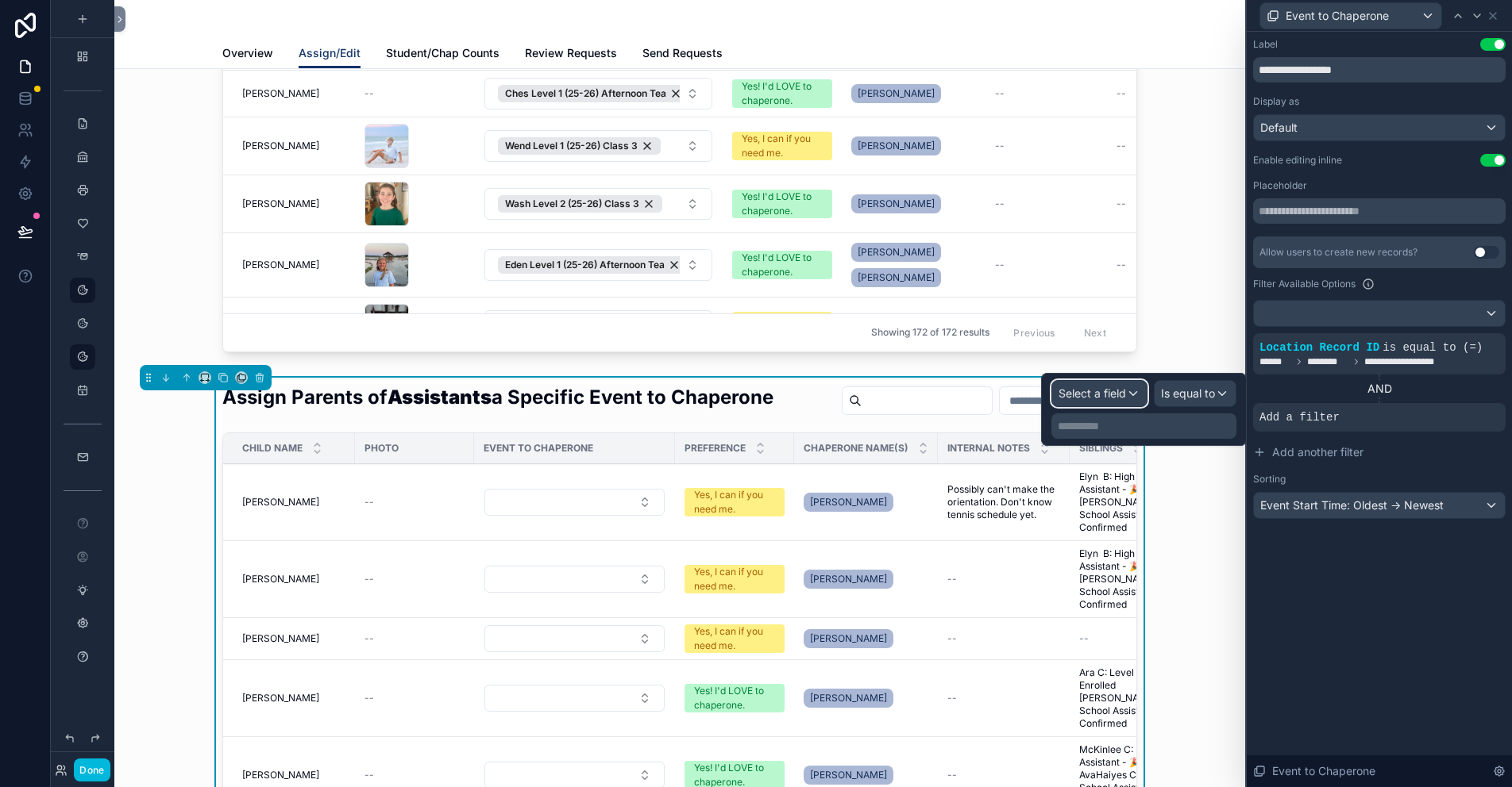
click at [1112, 398] on span "Select a field" at bounding box center [1092, 394] width 68 height 13
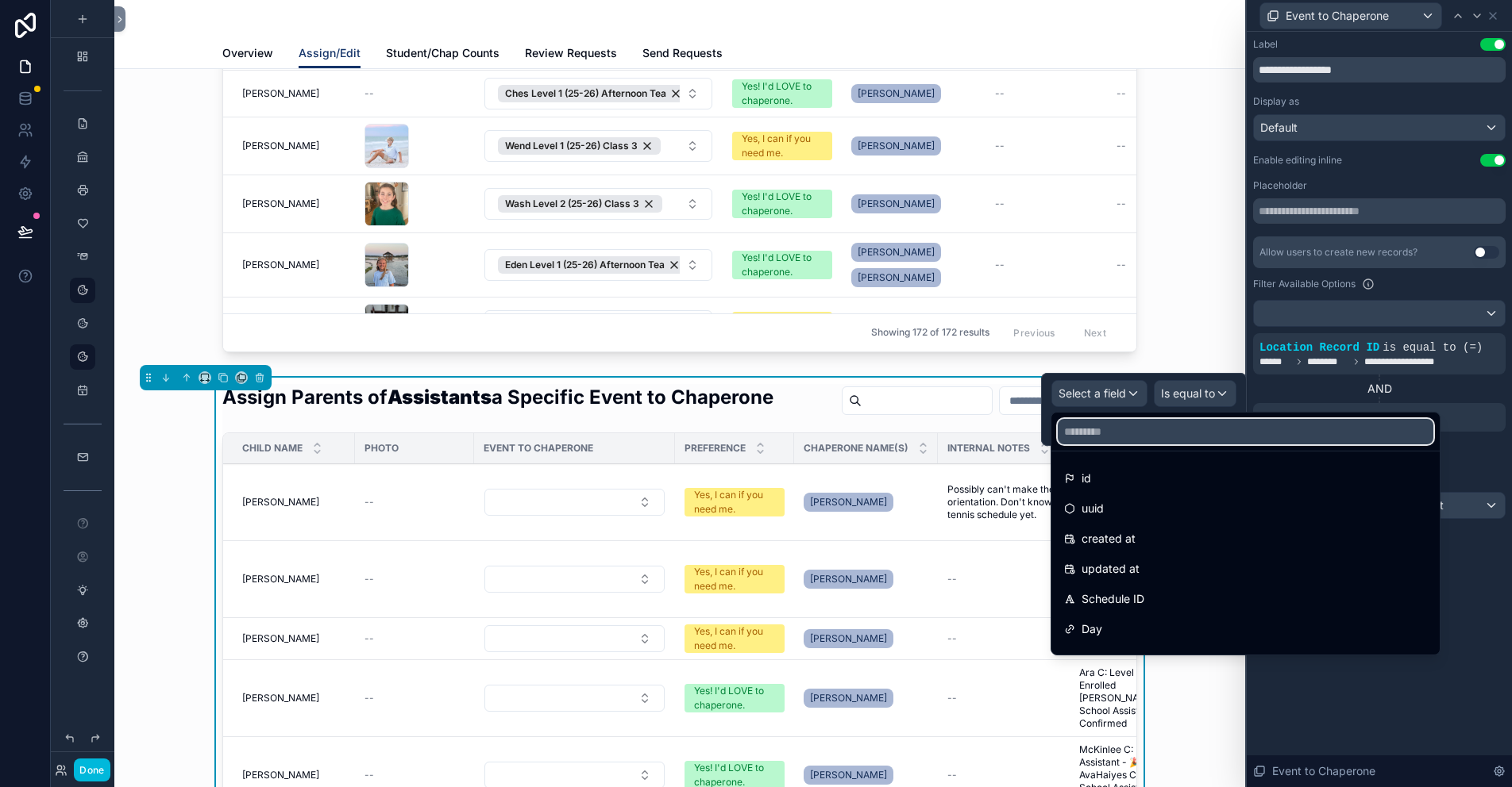
click at [1091, 430] on input "text" at bounding box center [1246, 432] width 375 height 25
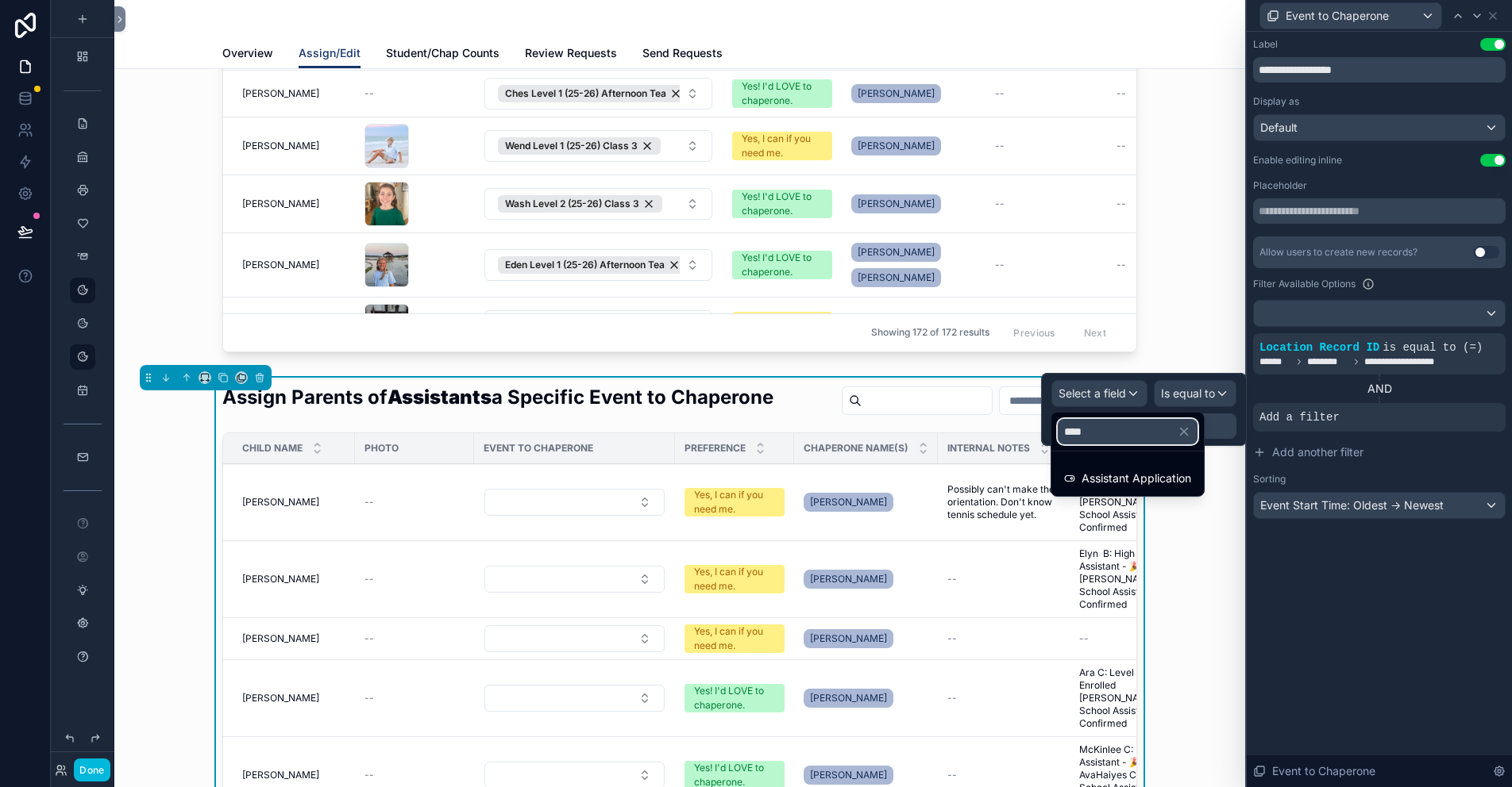
type input "*****"
click at [1119, 486] on span "Assistant Application" at bounding box center [1136, 478] width 110 height 19
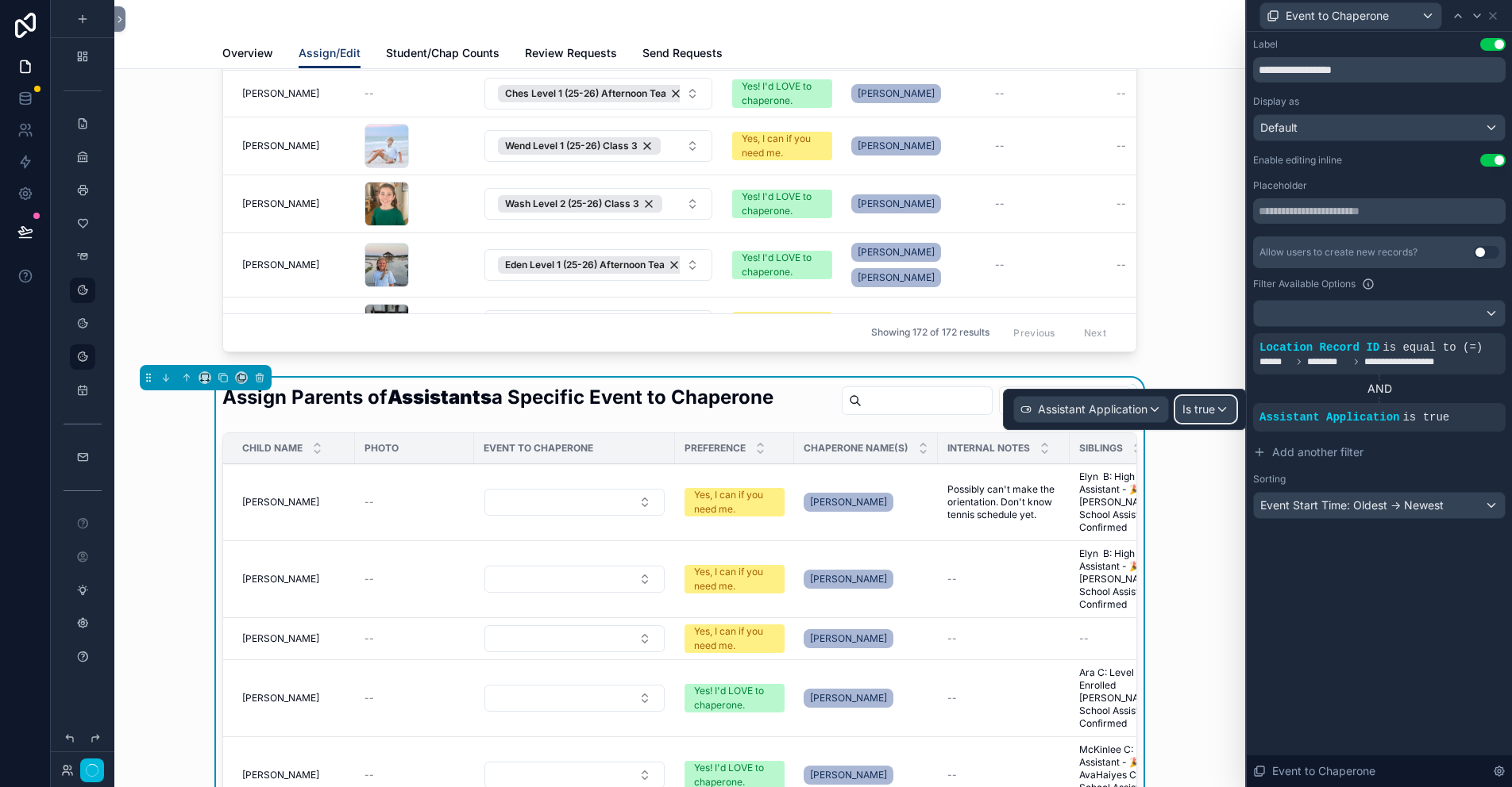
click at [1205, 409] on span "Is true" at bounding box center [1199, 409] width 33 height 16
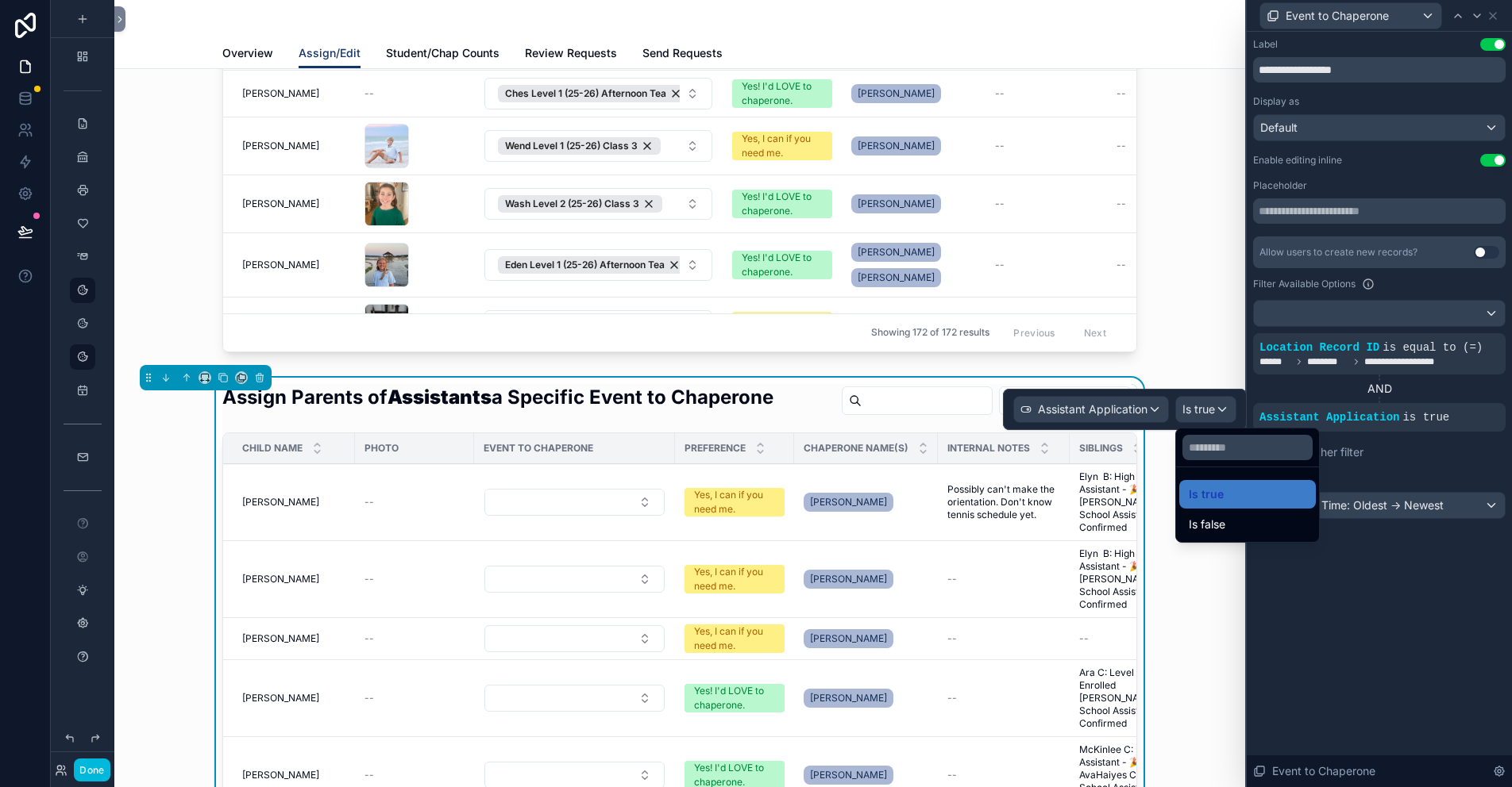
click at [1226, 524] on div "Is false" at bounding box center [1247, 524] width 117 height 19
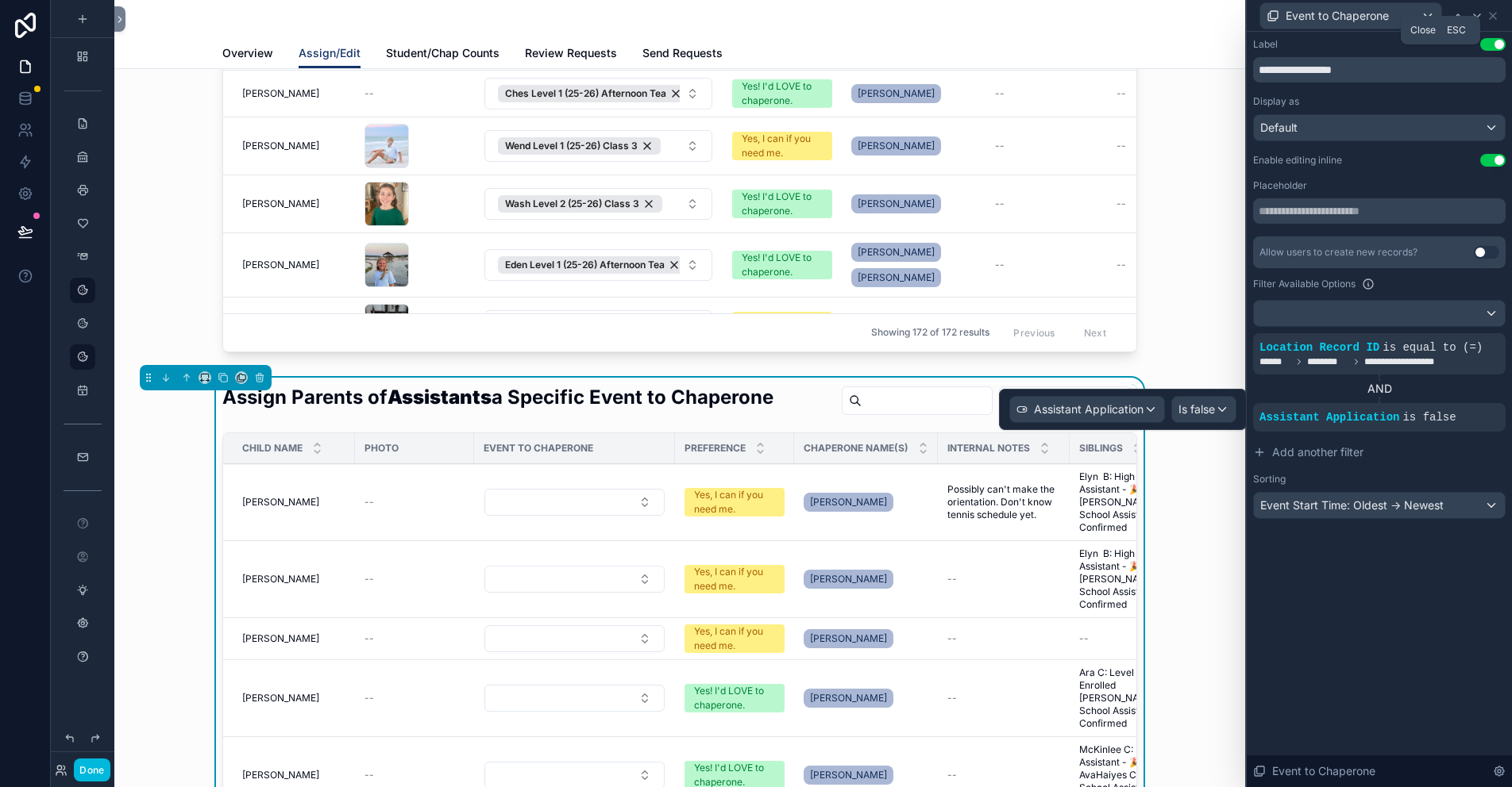
click at [1492, 15] on icon at bounding box center [1494, 16] width 7 height 7
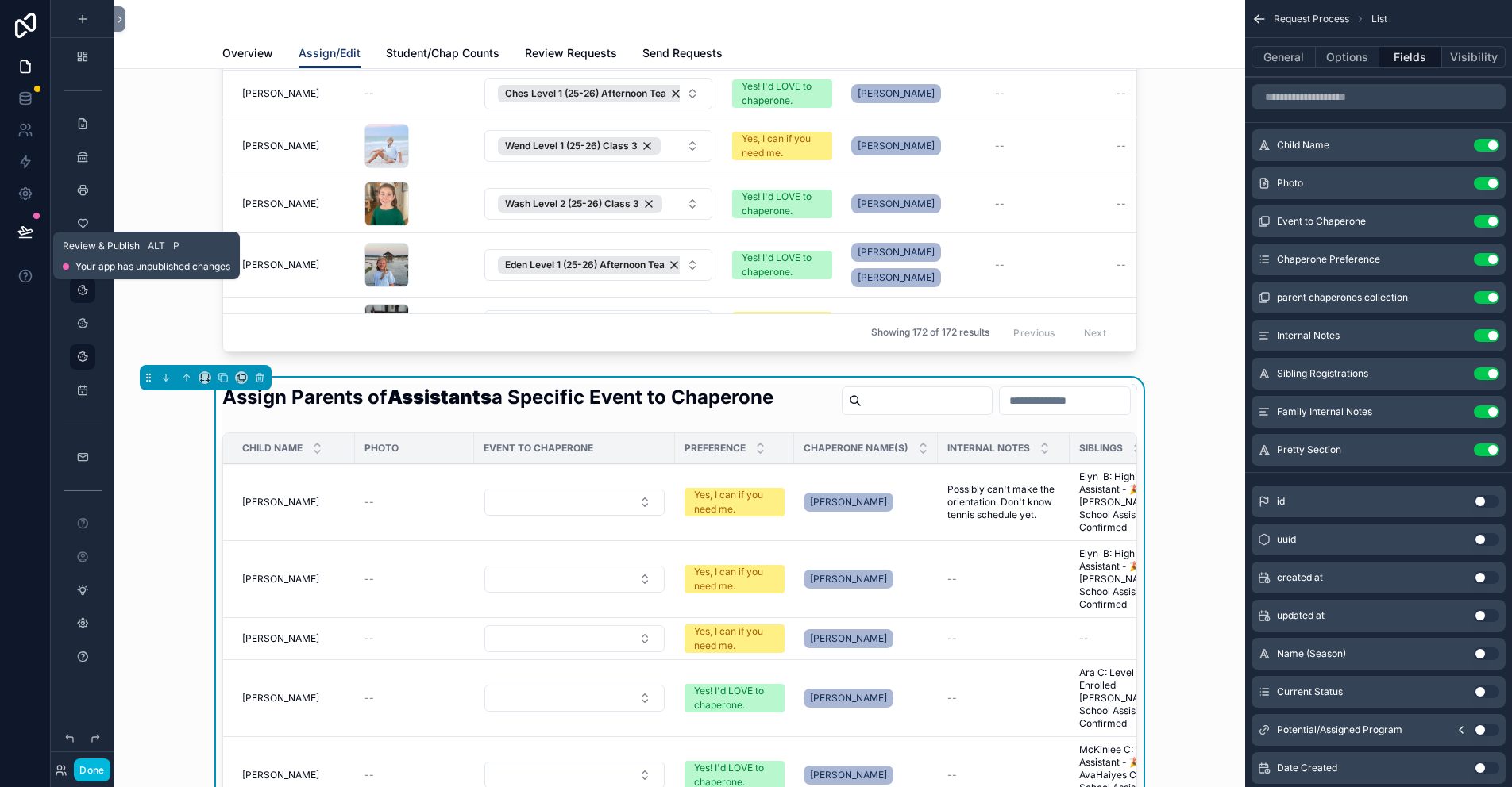
drag, startPoint x: 17, startPoint y: 234, endPoint x: 186, endPoint y: 301, distance: 181.8
click at [18, 234] on icon at bounding box center [25, 231] width 16 height 16
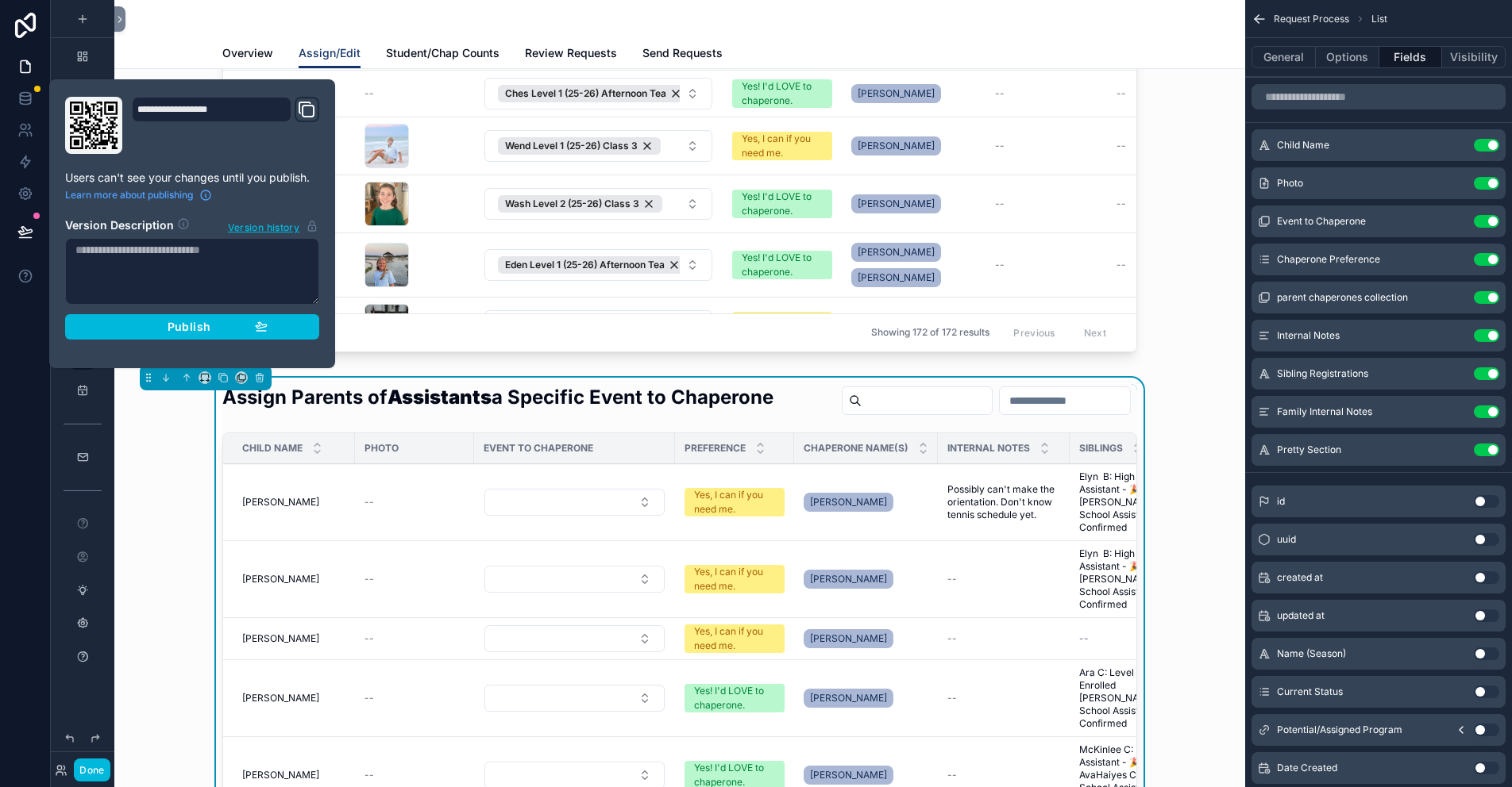
click at [195, 331] on span "Publish" at bounding box center [188, 327] width 43 height 14
